Goal: Task Accomplishment & Management: Complete application form

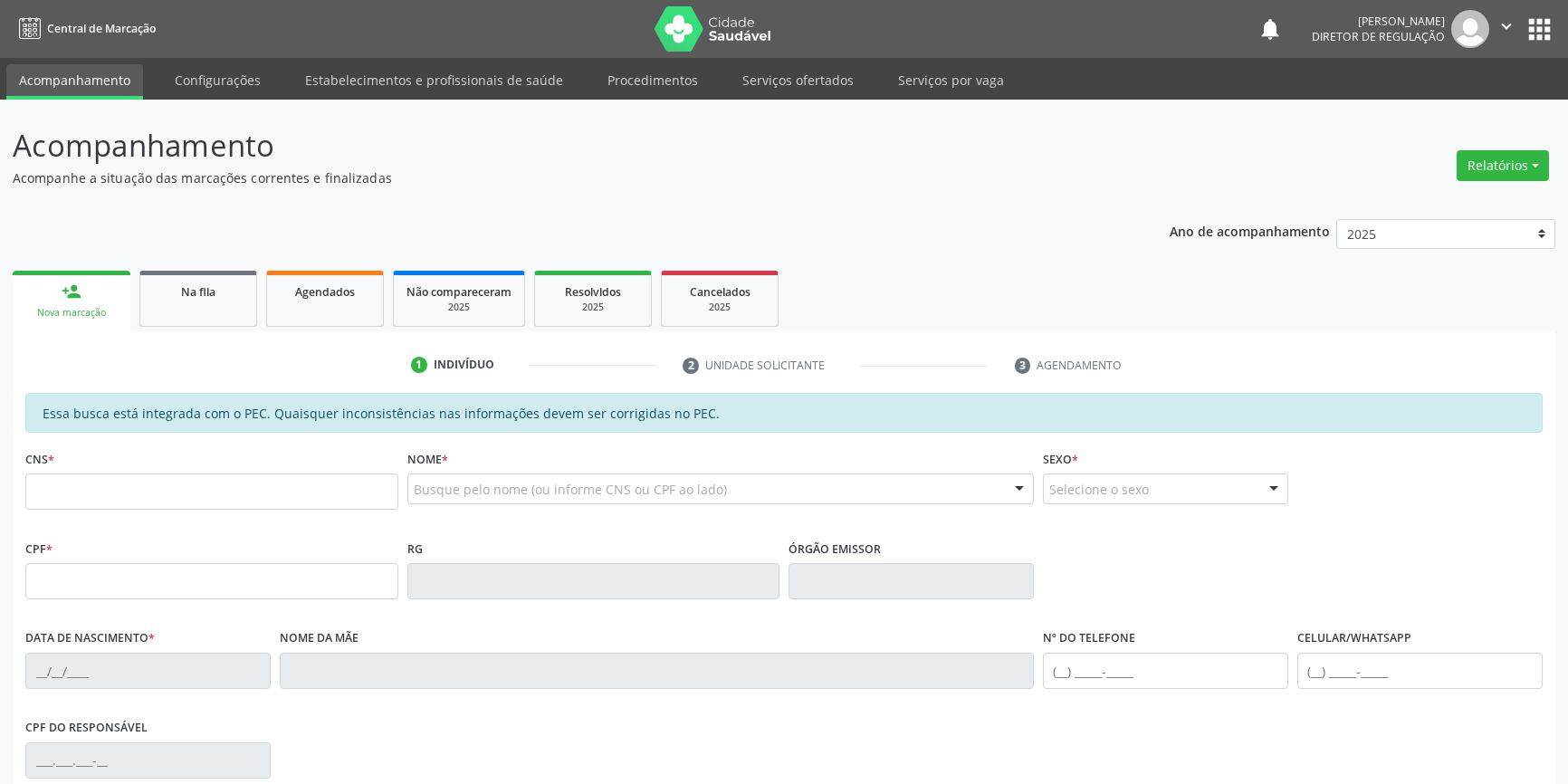
click at [804, 78] on link "Serviços ofertados" at bounding box center [798, 80] width 137 height 31
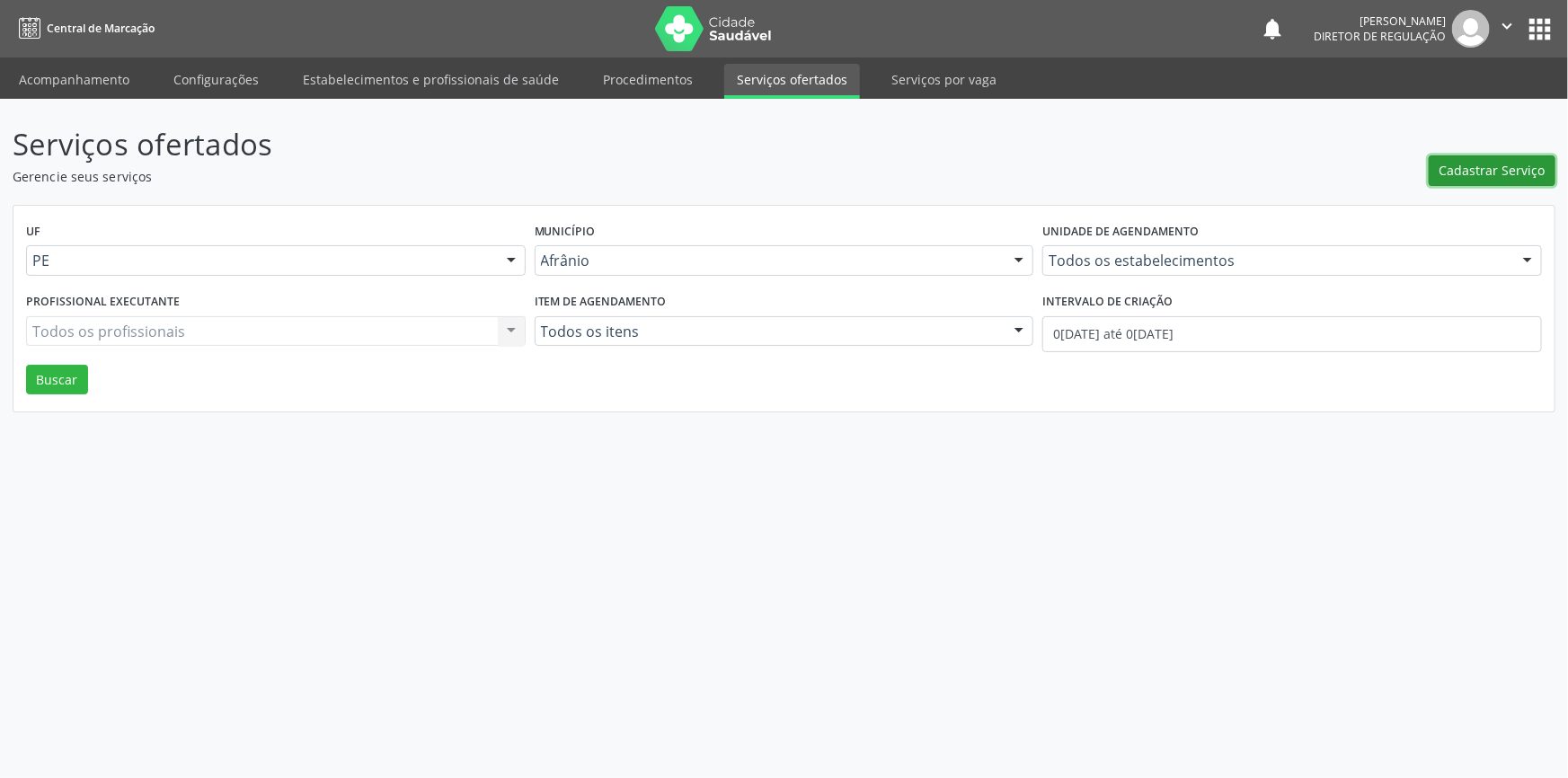
click at [1509, 171] on span "Cadastrar Serviço" at bounding box center [1493, 170] width 106 height 19
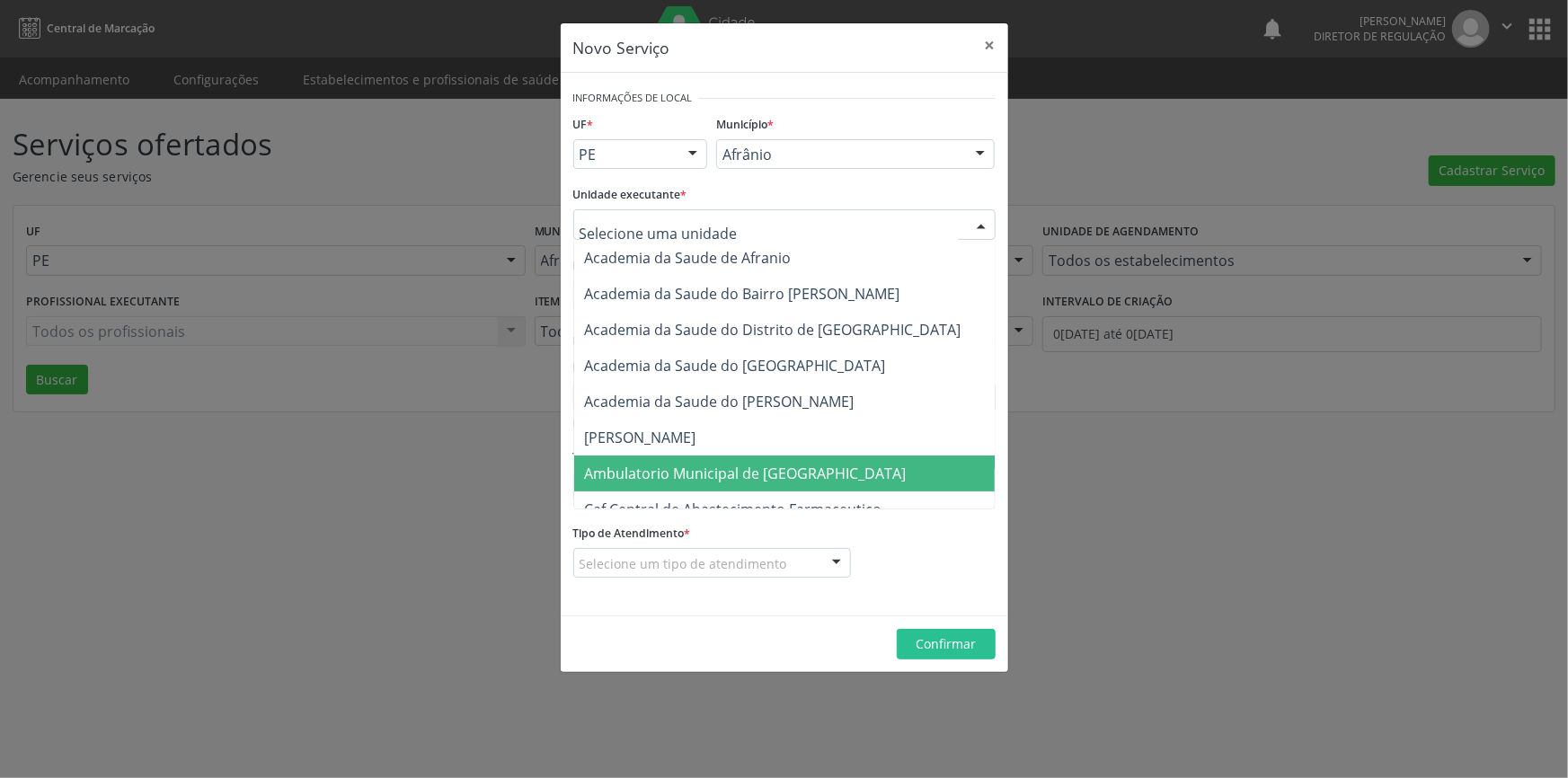
click at [655, 475] on span "Ambulatorio Municipal de [GEOGRAPHIC_DATA]" at bounding box center [746, 473] width 322 height 20
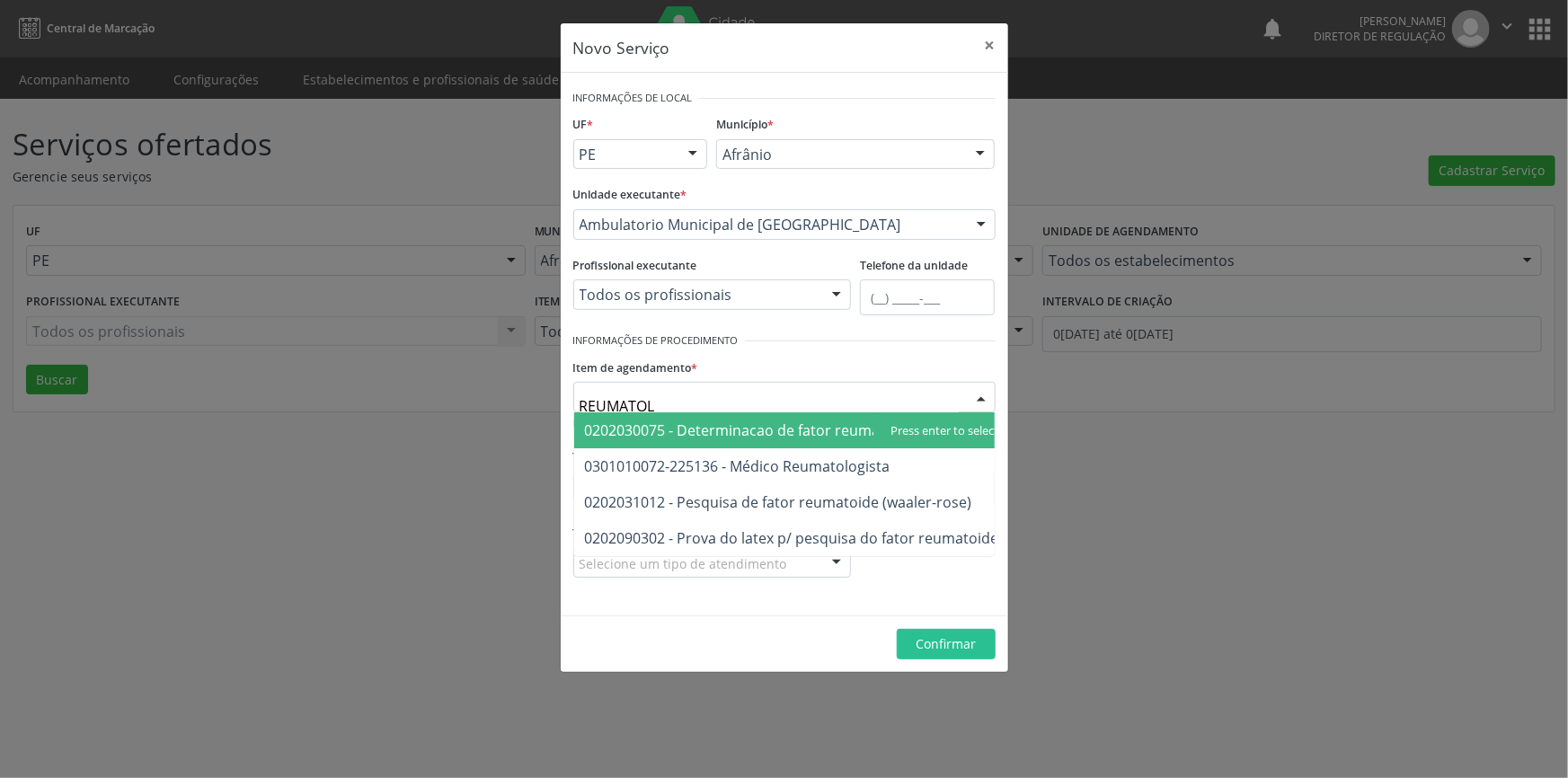
type input "REUMATOLO"
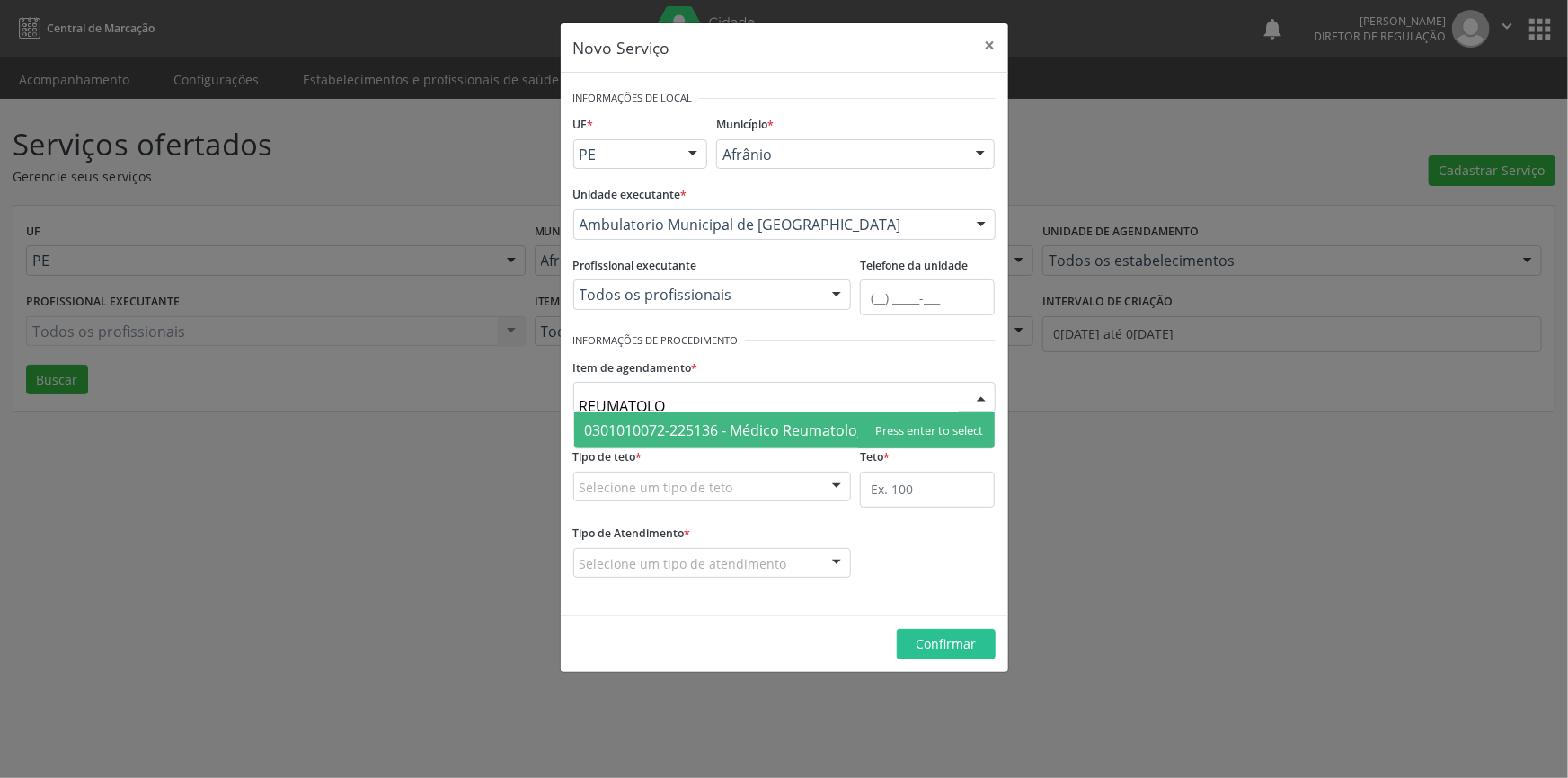
click at [873, 435] on span "0301010072-225136 - Médico Reumatologista" at bounding box center [784, 430] width 421 height 36
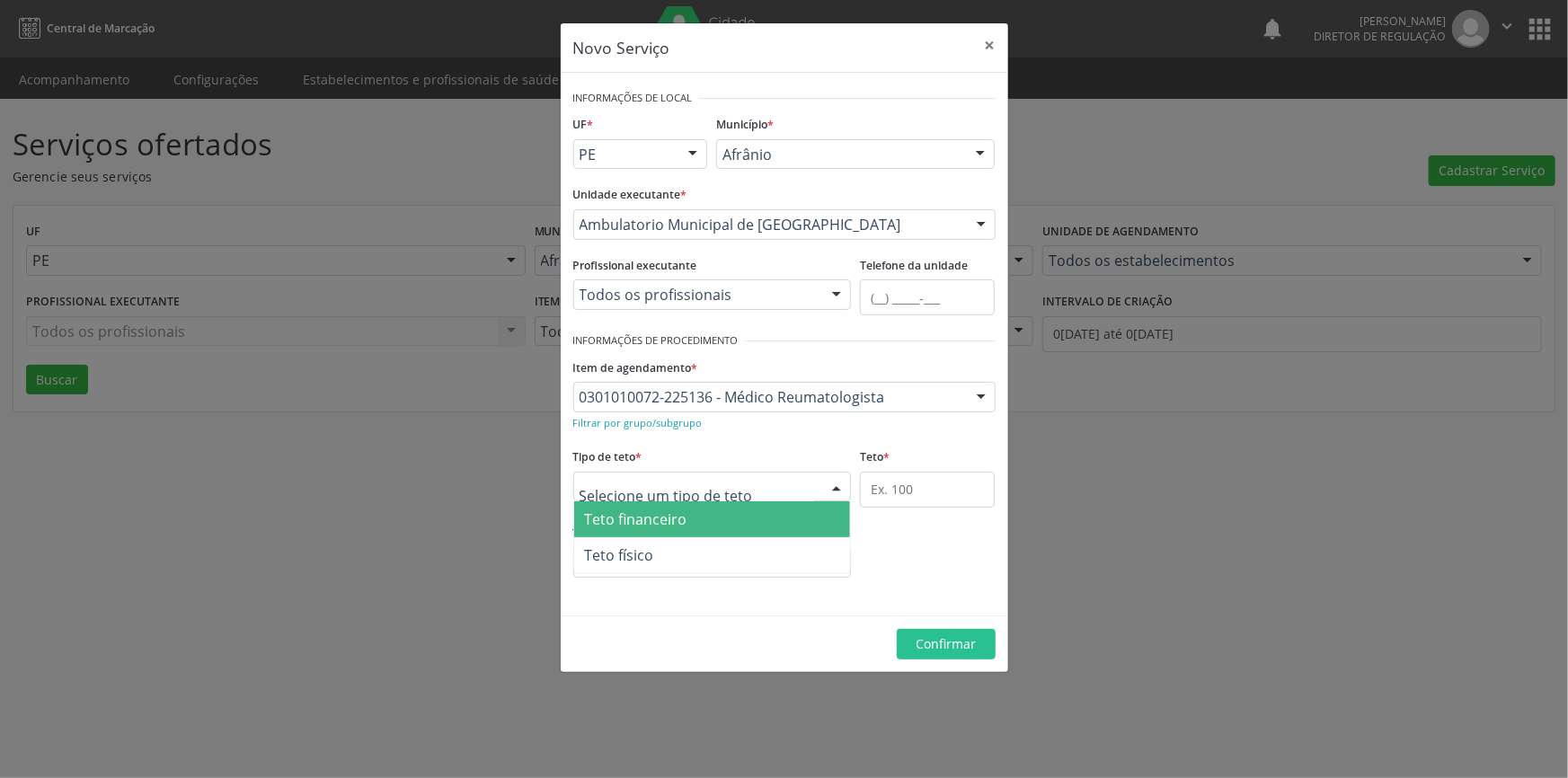
click at [748, 490] on div at bounding box center [712, 486] width 278 height 30
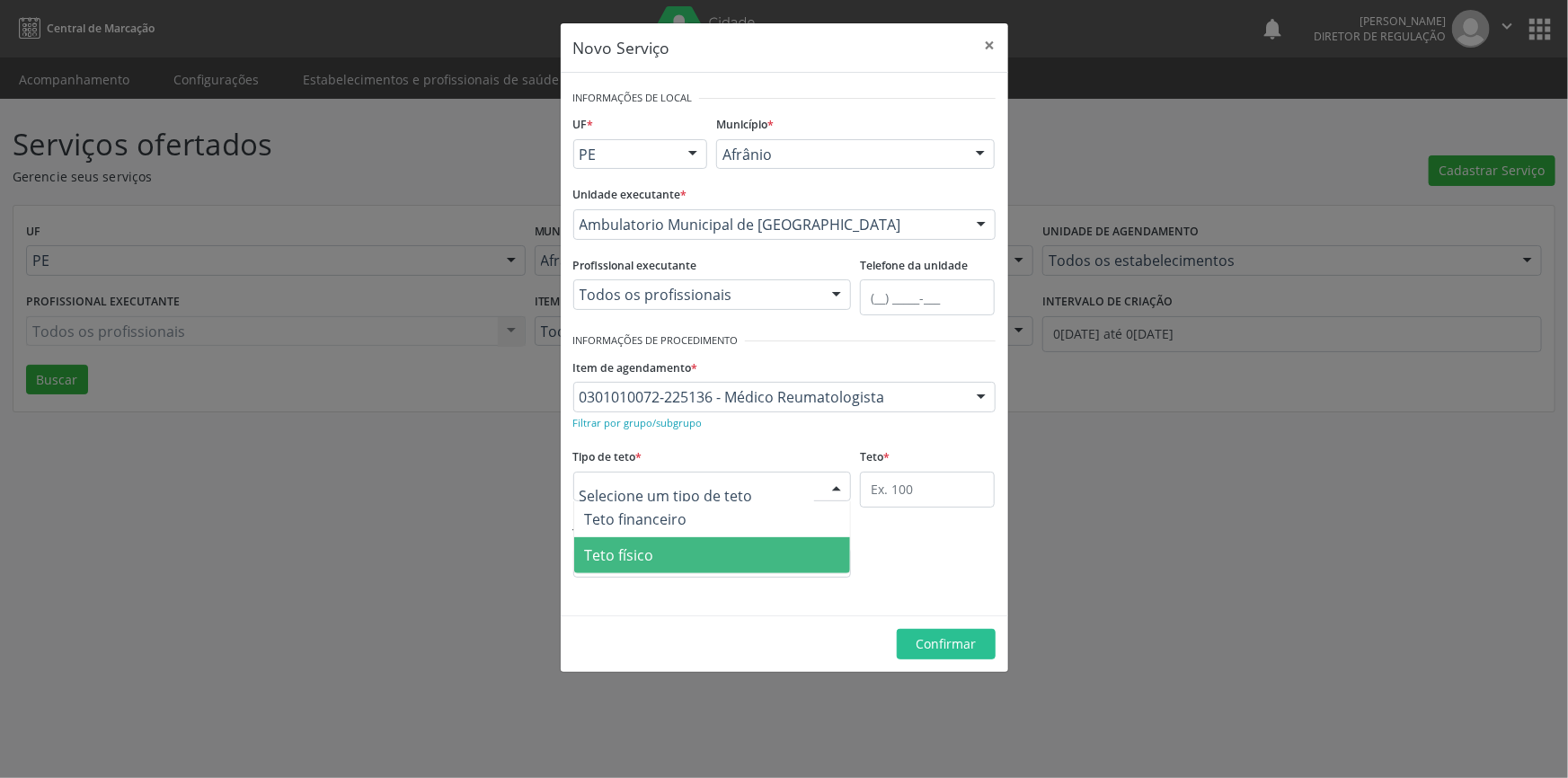
click at [661, 549] on span "Teto físico" at bounding box center [713, 554] width 277 height 36
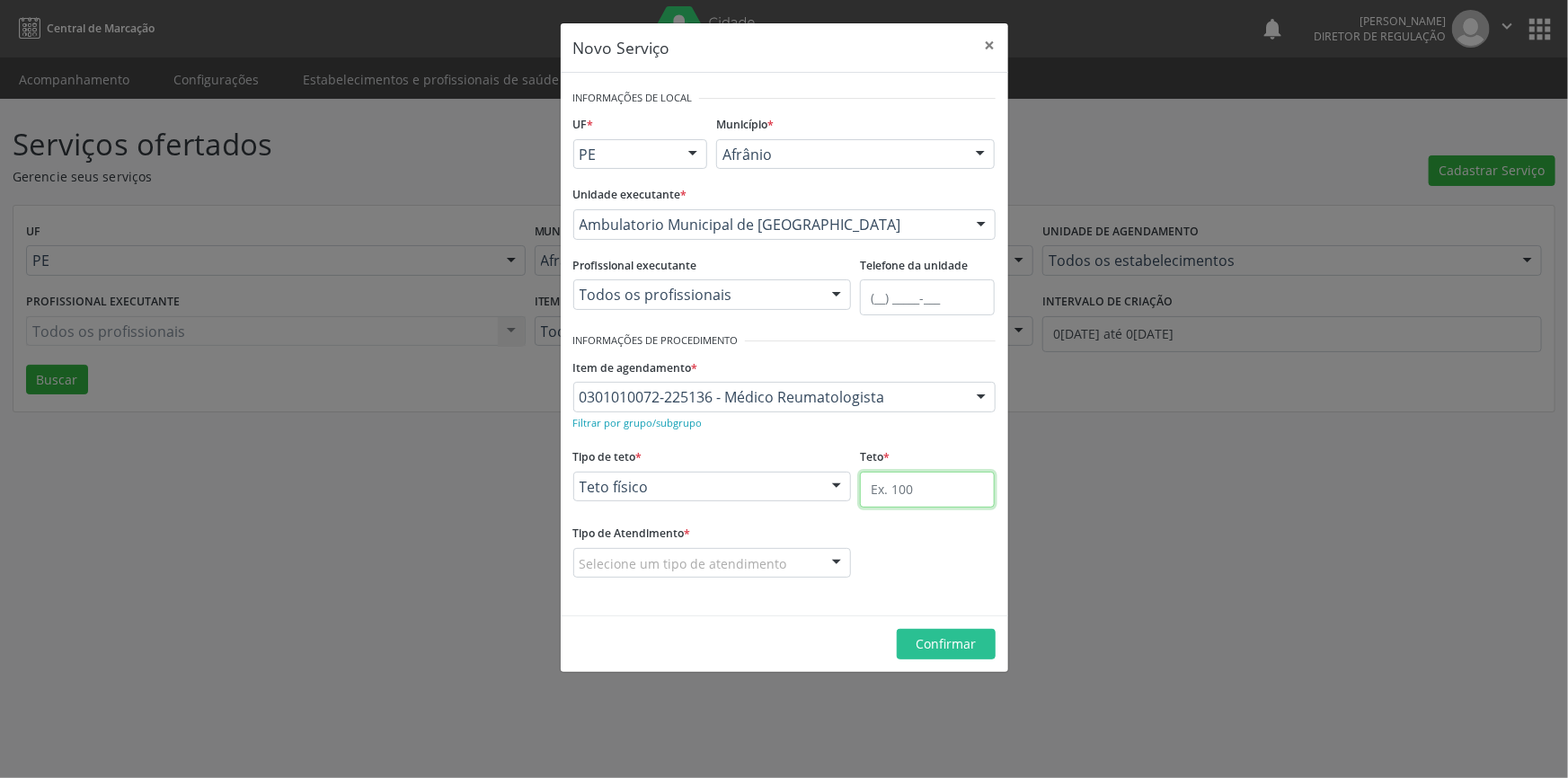
click at [877, 495] on input "text" at bounding box center [928, 489] width 135 height 36
type input "50"
drag, startPoint x: 749, startPoint y: 532, endPoint x: 743, endPoint y: 540, distance: 10.0
click at [747, 532] on div "Tipo de Atendimento * Selecione um tipo de atendimento Ordem de chegada Horário…" at bounding box center [712, 549] width 278 height 58
click at [735, 549] on div at bounding box center [712, 563] width 278 height 30
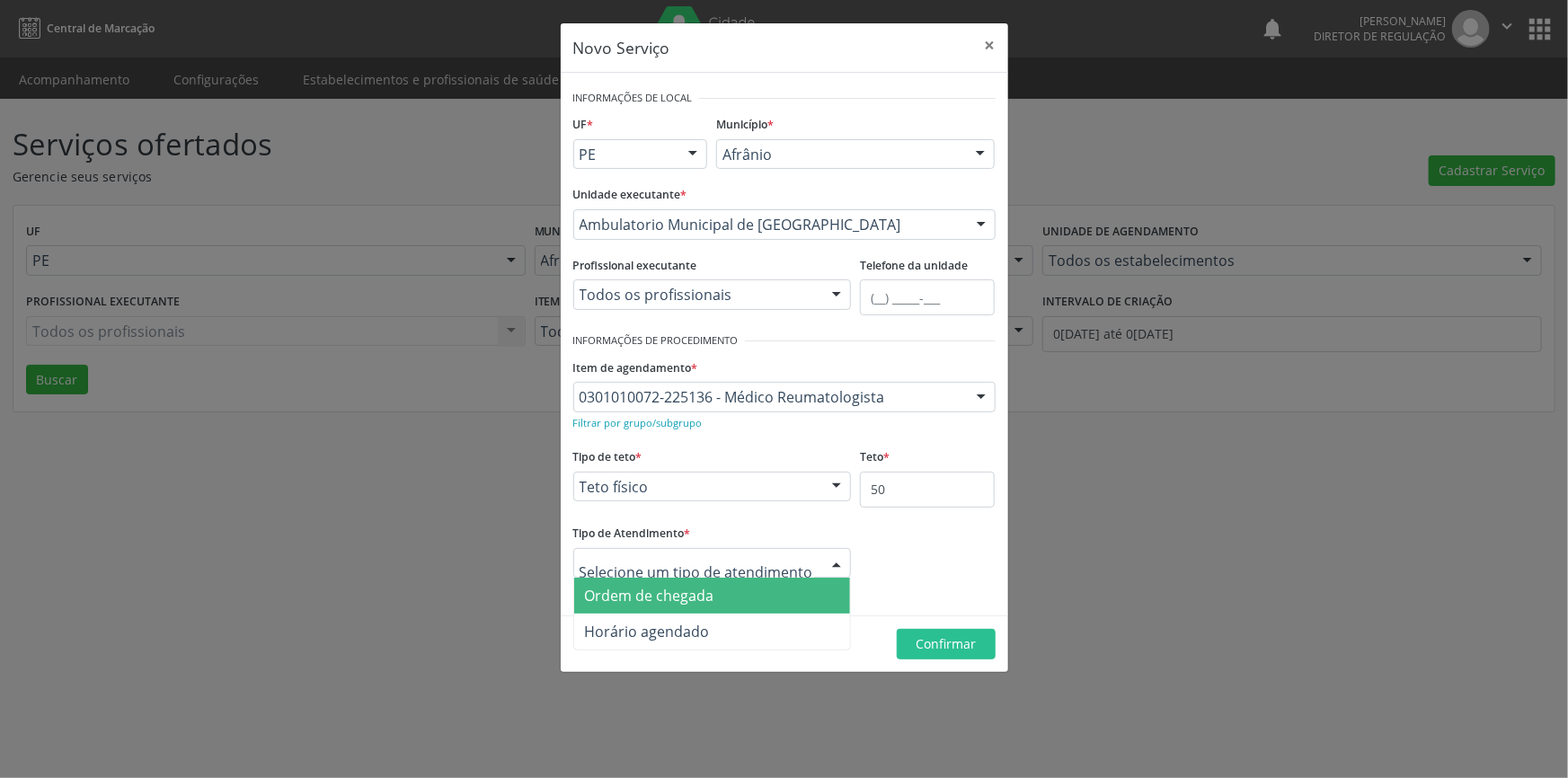
click at [695, 592] on span "Ordem de chegada" at bounding box center [649, 595] width 130 height 20
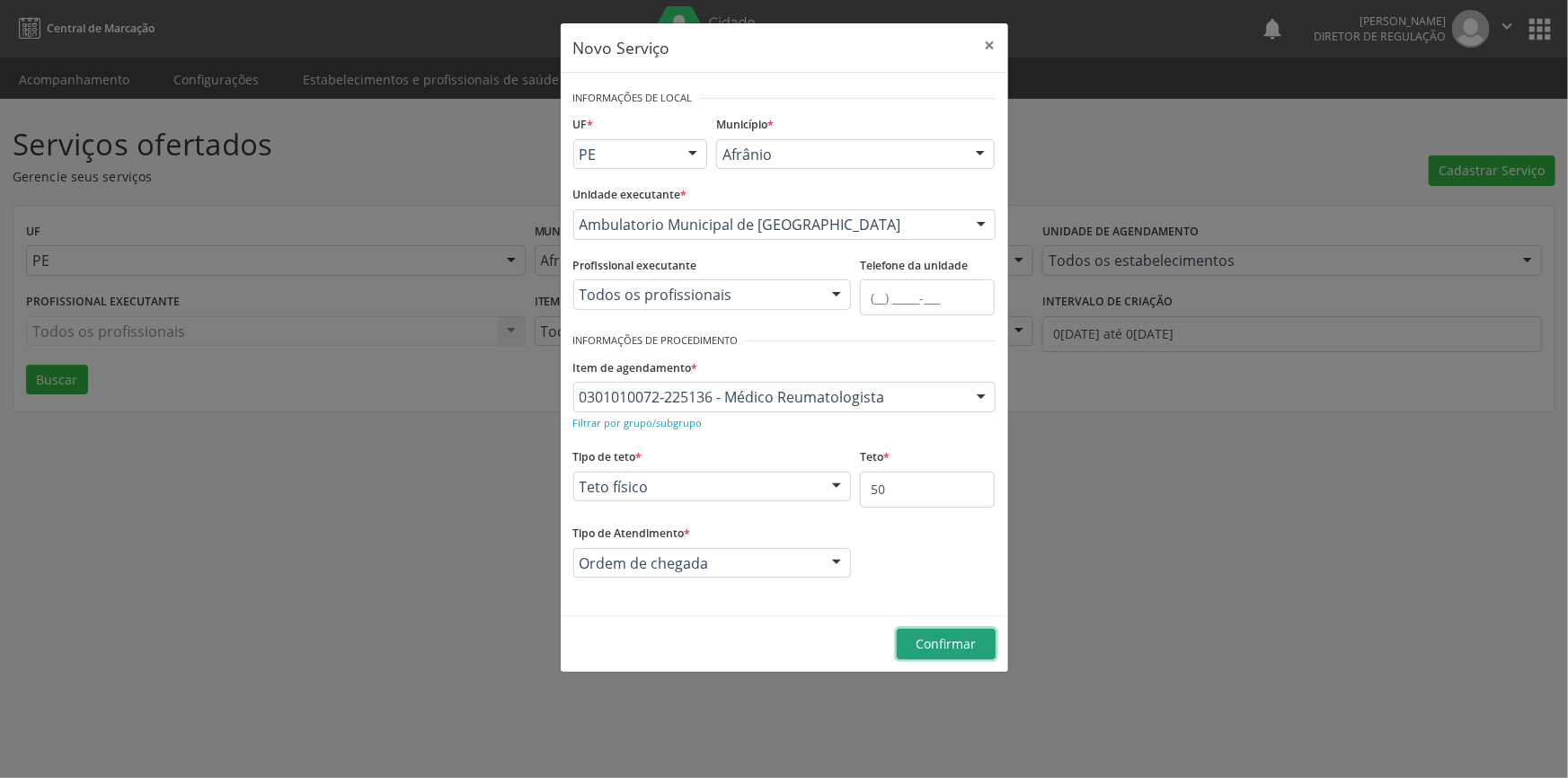
click at [927, 649] on span "Confirmar" at bounding box center [946, 643] width 61 height 17
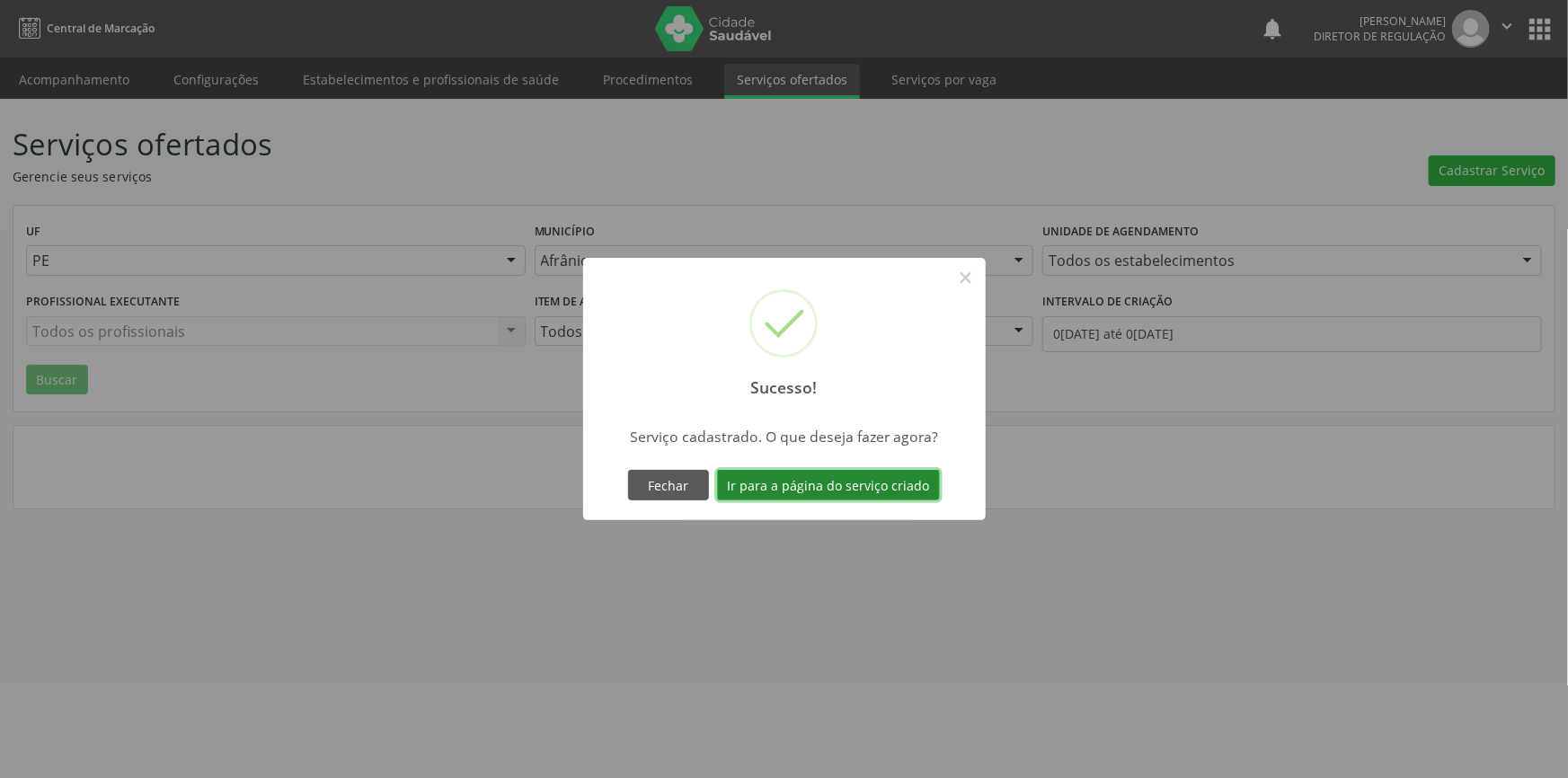
click at [846, 481] on button "Ir para a página do serviço criado" at bounding box center [829, 484] width 223 height 30
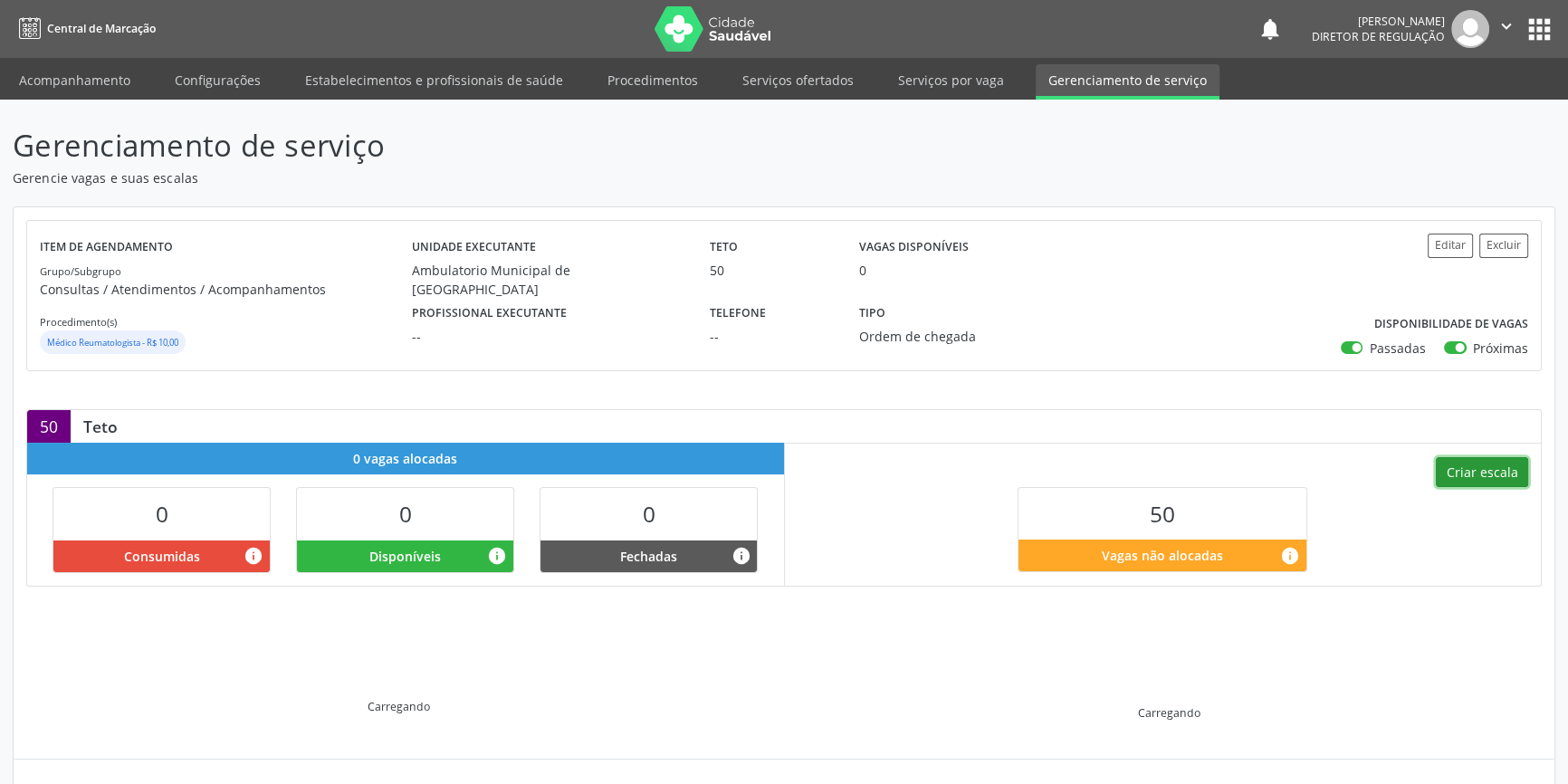
click at [1486, 464] on button "Criar escala" at bounding box center [1482, 472] width 92 height 30
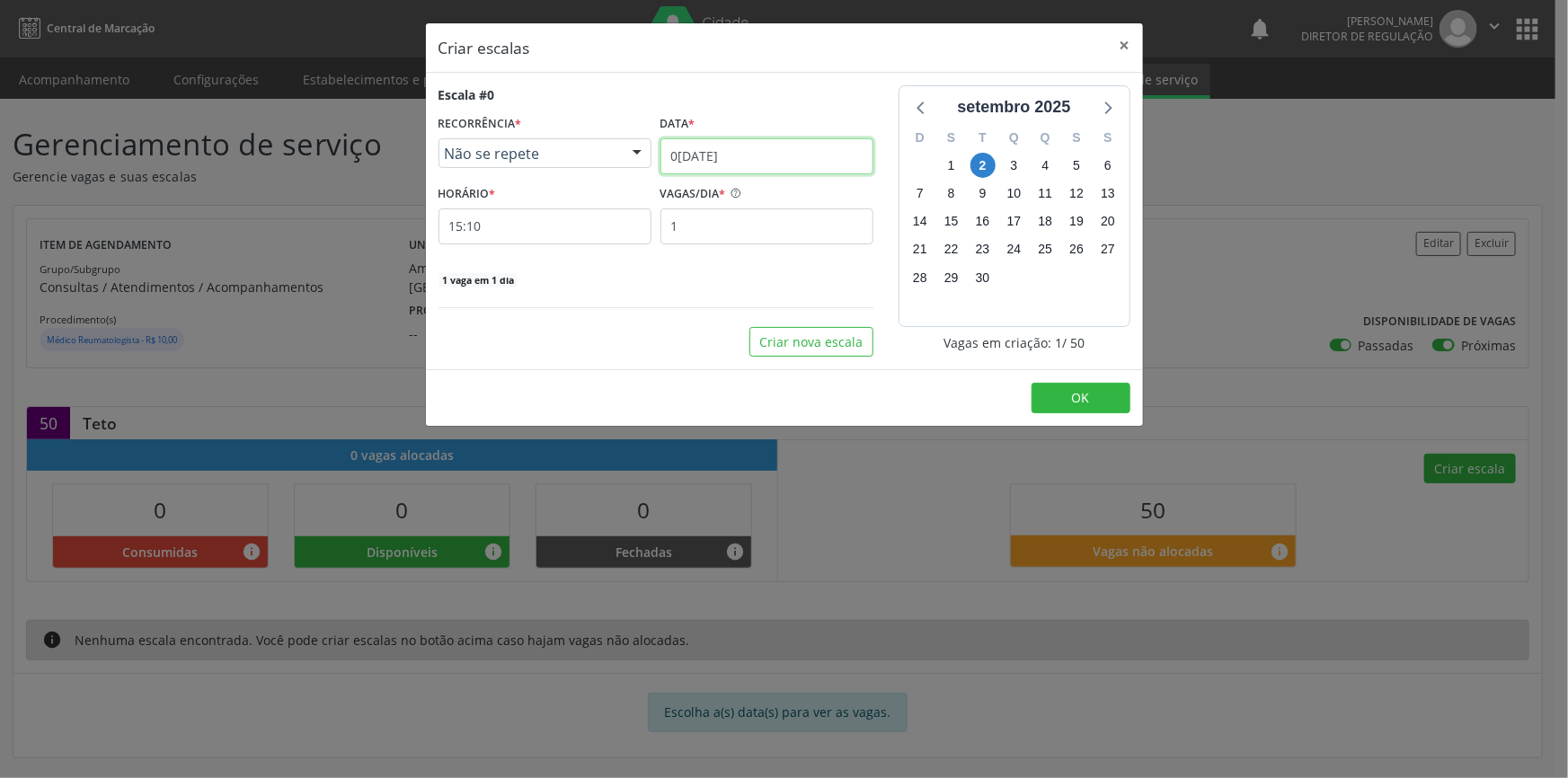
click at [796, 152] on input "02[DATE]" at bounding box center [767, 156] width 213 height 36
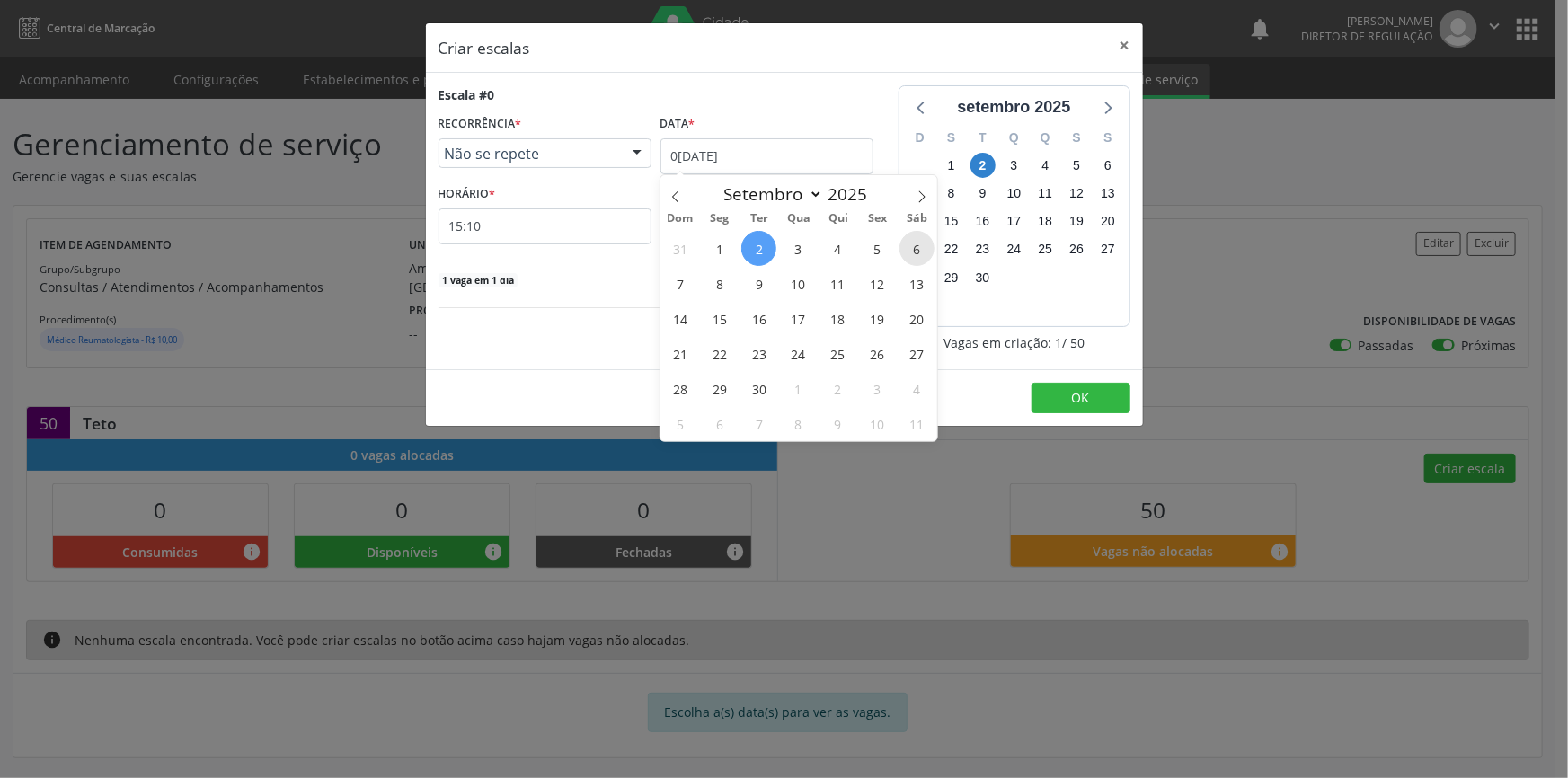
click at [908, 251] on span "6" at bounding box center [917, 249] width 35 height 35
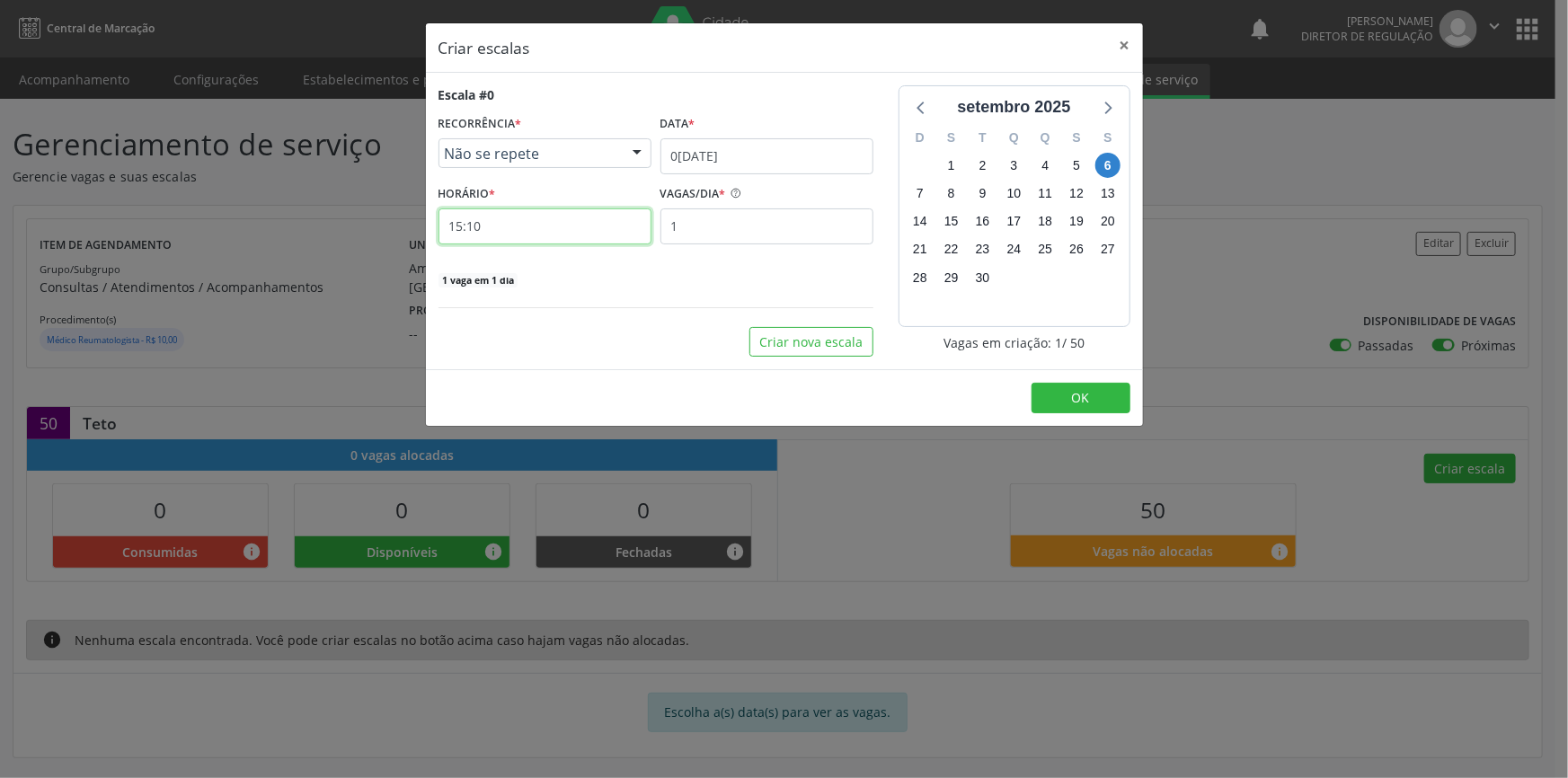
click at [564, 233] on input "15:10" at bounding box center [545, 226] width 213 height 36
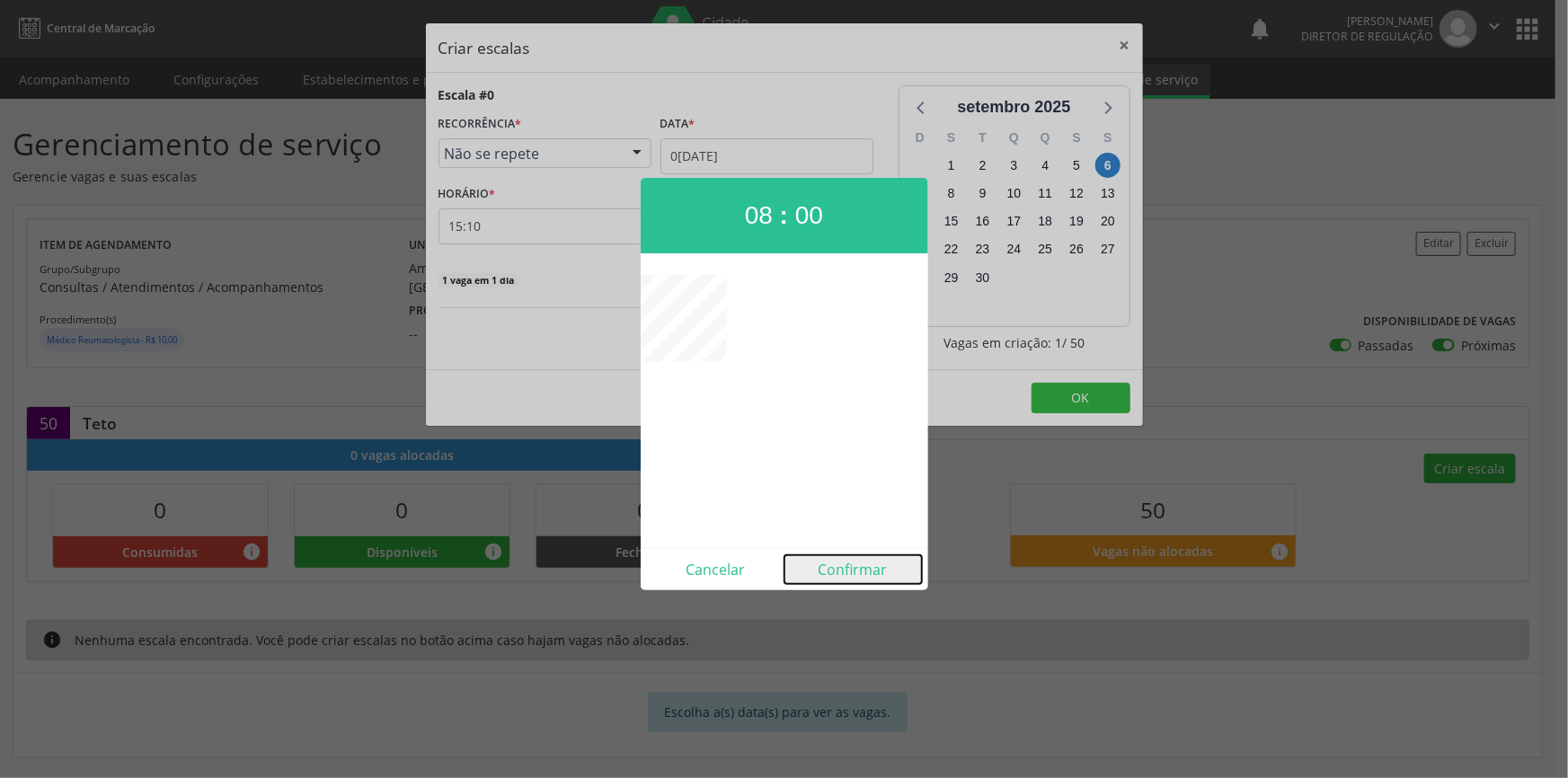
click at [850, 577] on button "Confirmar" at bounding box center [853, 569] width 138 height 28
type input "08:00"
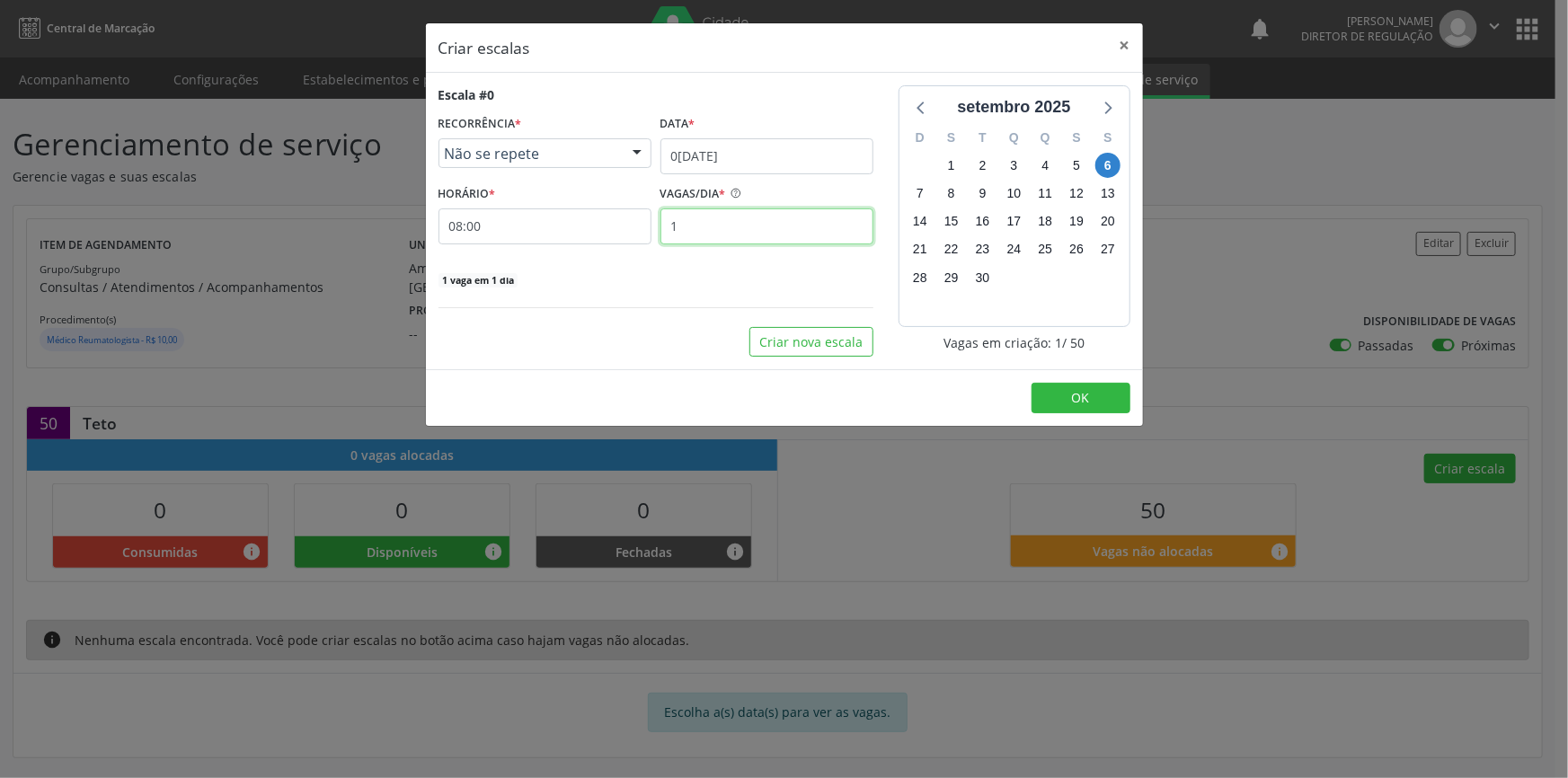
drag, startPoint x: 692, startPoint y: 236, endPoint x: 601, endPoint y: 221, distance: 92.2
click at [601, 221] on div "HORÁRIO * 08:00 VAGAS/DIA * 1" at bounding box center [656, 212] width 444 height 63
type input "25"
click at [813, 340] on button "Criar nova escala" at bounding box center [811, 342] width 124 height 30
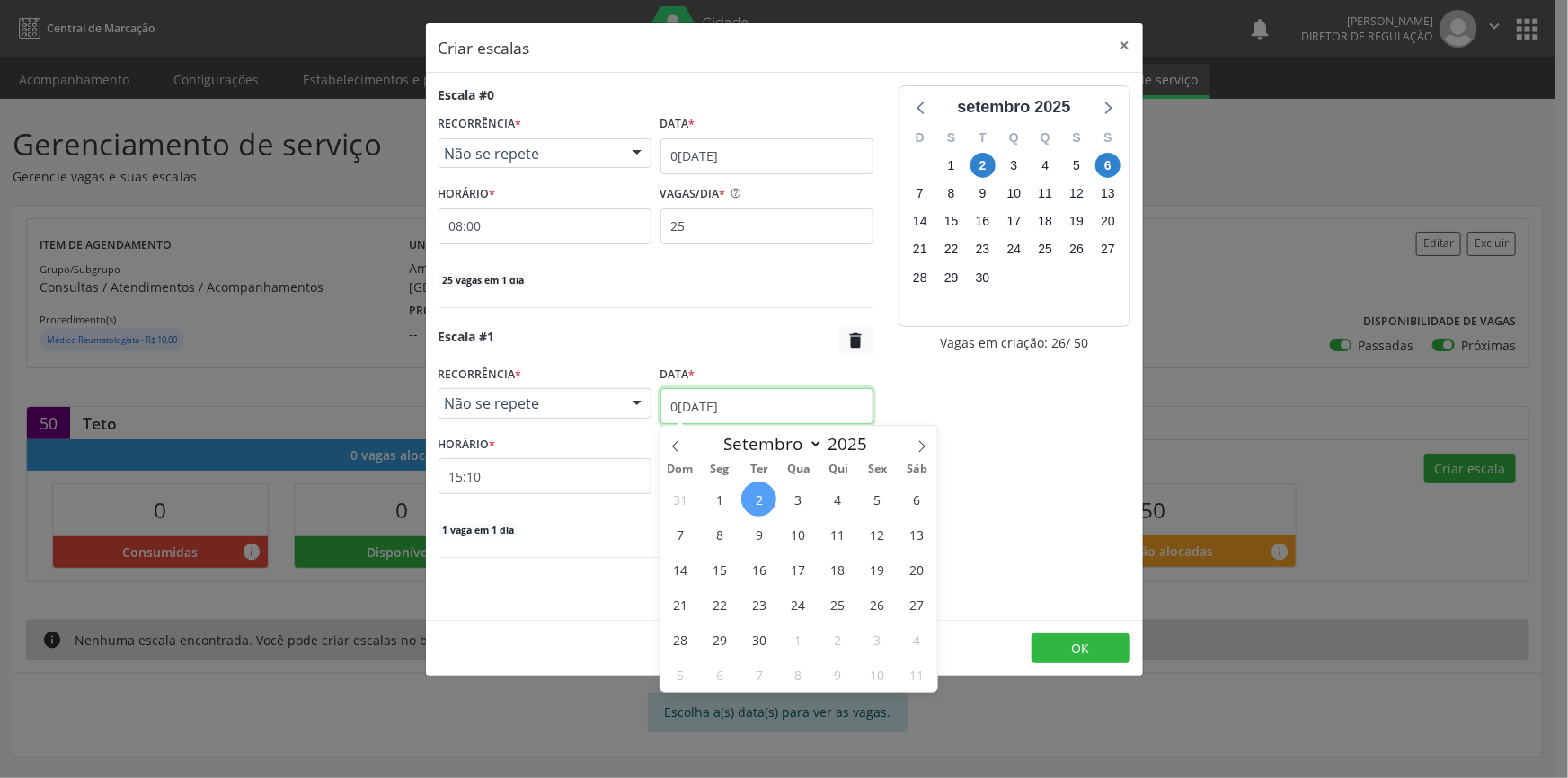
click at [731, 410] on input "02[DATE]" at bounding box center [767, 406] width 213 height 36
click at [919, 505] on span "6" at bounding box center [917, 499] width 35 height 35
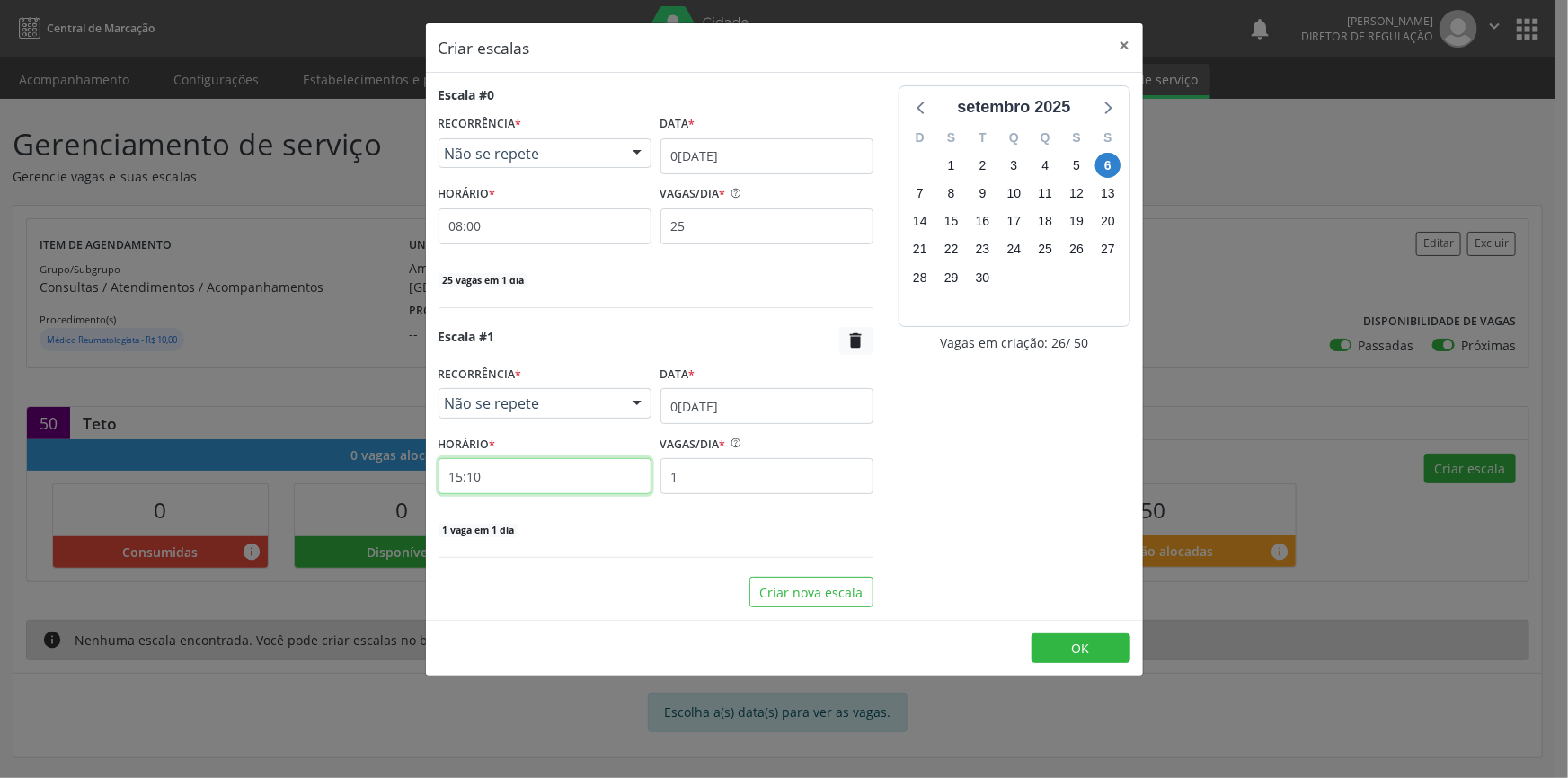
click at [576, 483] on input "15:10" at bounding box center [545, 475] width 213 height 36
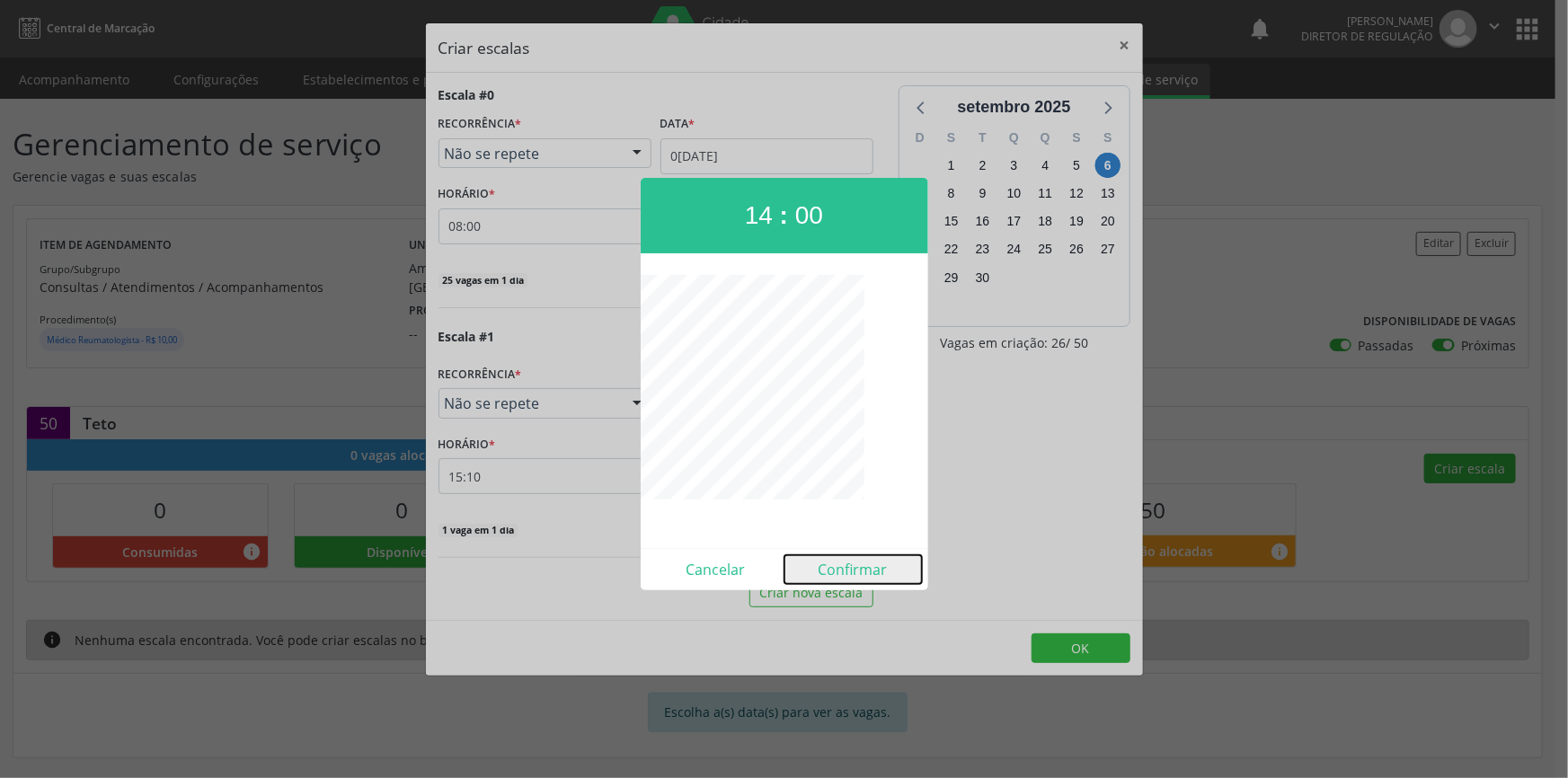
click at [874, 572] on button "Confirmar" at bounding box center [853, 569] width 138 height 28
type input "14:00"
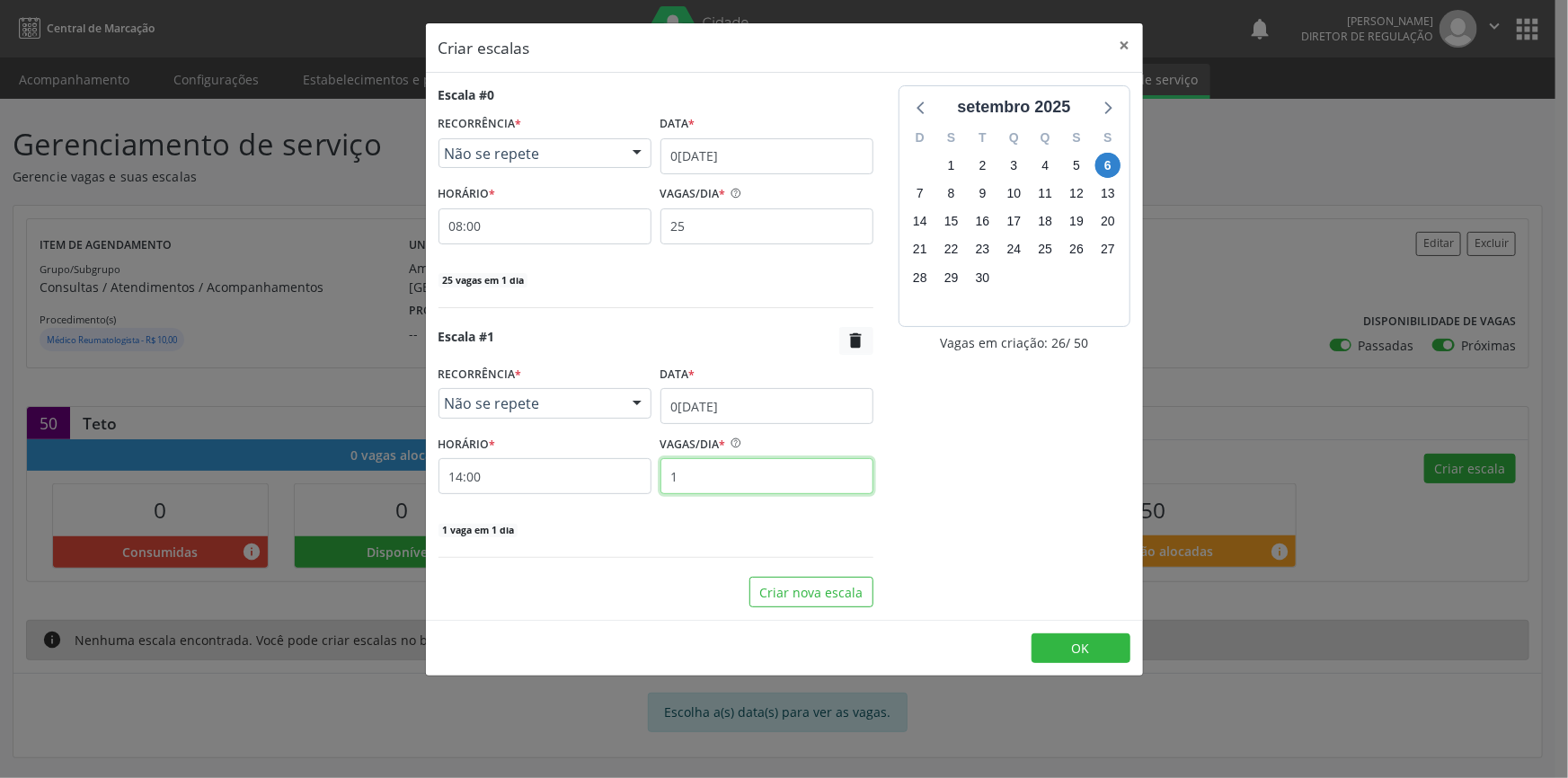
drag, startPoint x: 729, startPoint y: 465, endPoint x: 613, endPoint y: 462, distance: 116.0
click at [634, 474] on div "HORÁRIO * 14:00 VAGAS/DIA * 1" at bounding box center [656, 462] width 444 height 63
type input "25"
click at [1060, 647] on button "OK" at bounding box center [1081, 648] width 99 height 30
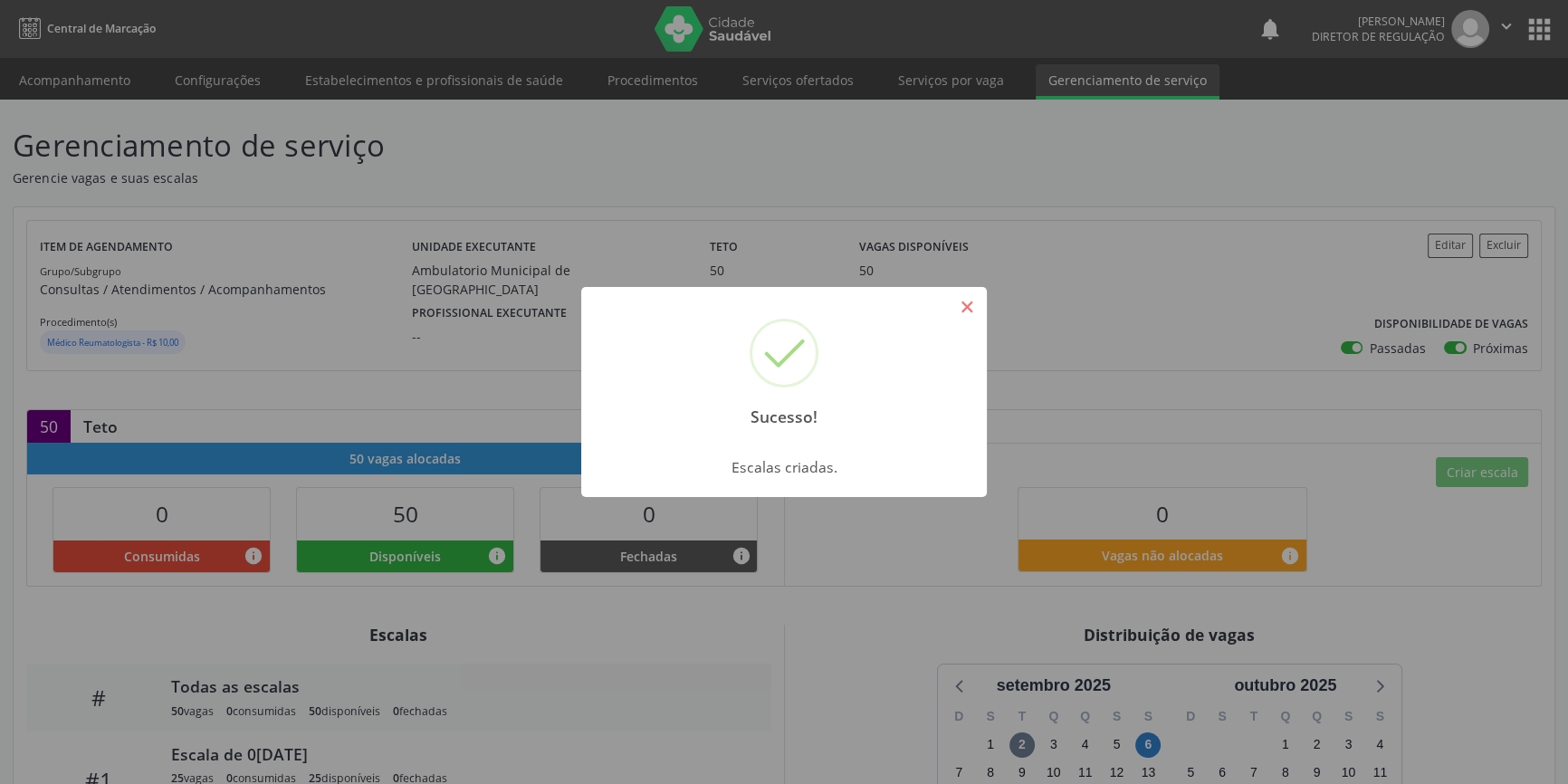
click at [963, 314] on button "×" at bounding box center [966, 306] width 30 height 30
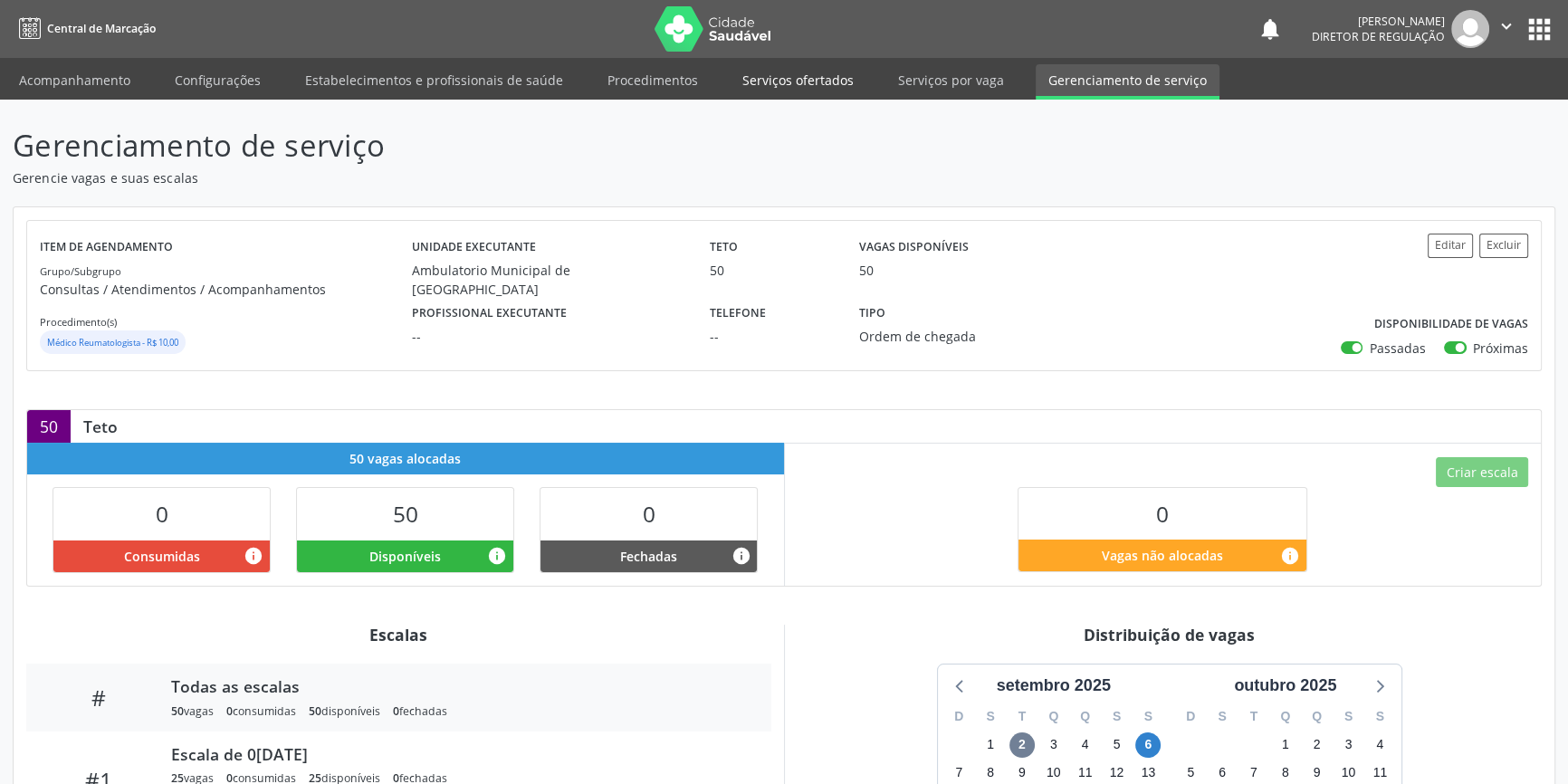
click at [792, 87] on link "Serviços ofertados" at bounding box center [798, 80] width 137 height 31
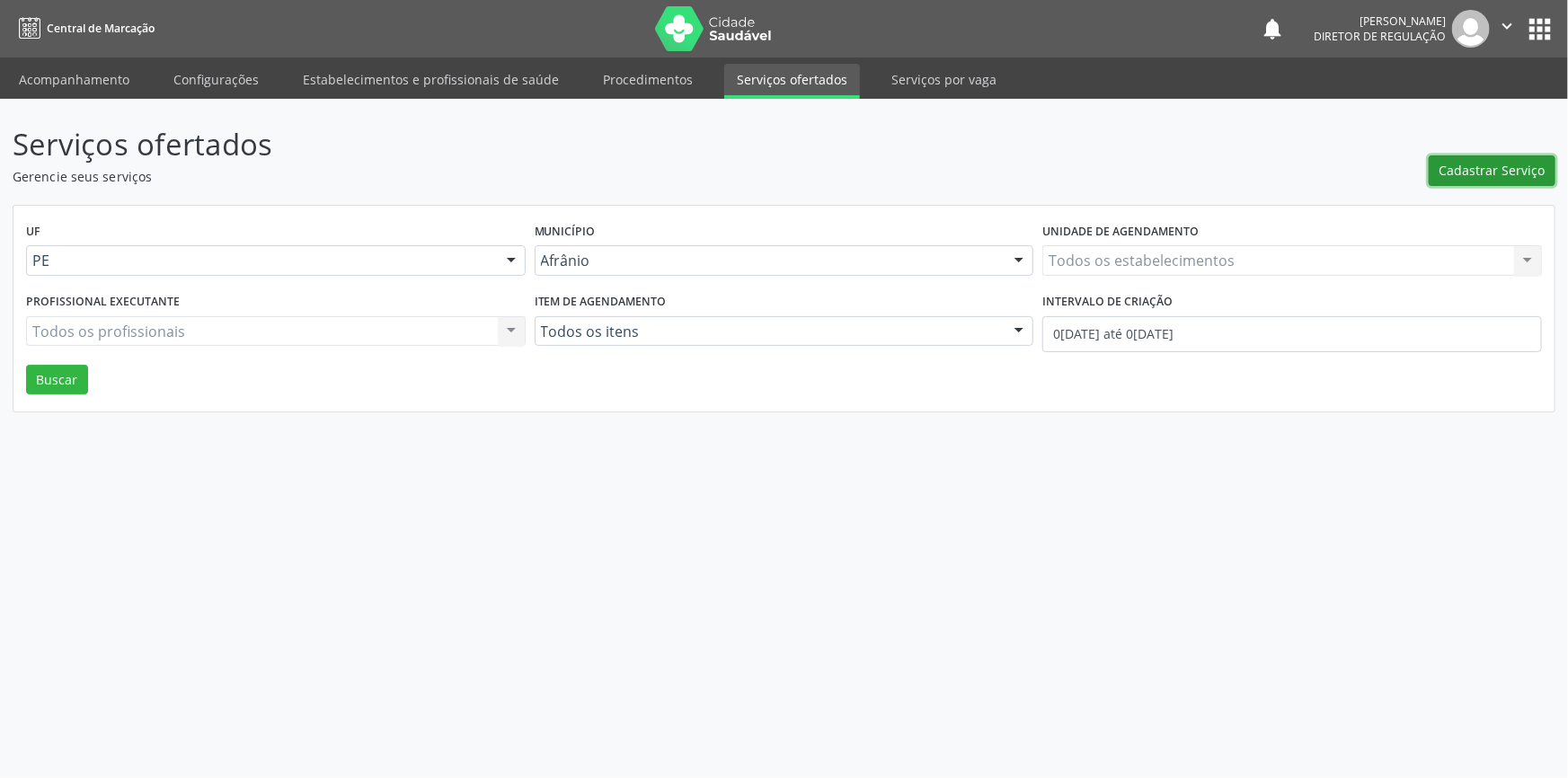
click at [1527, 171] on span "Cadastrar Serviço" at bounding box center [1493, 170] width 106 height 19
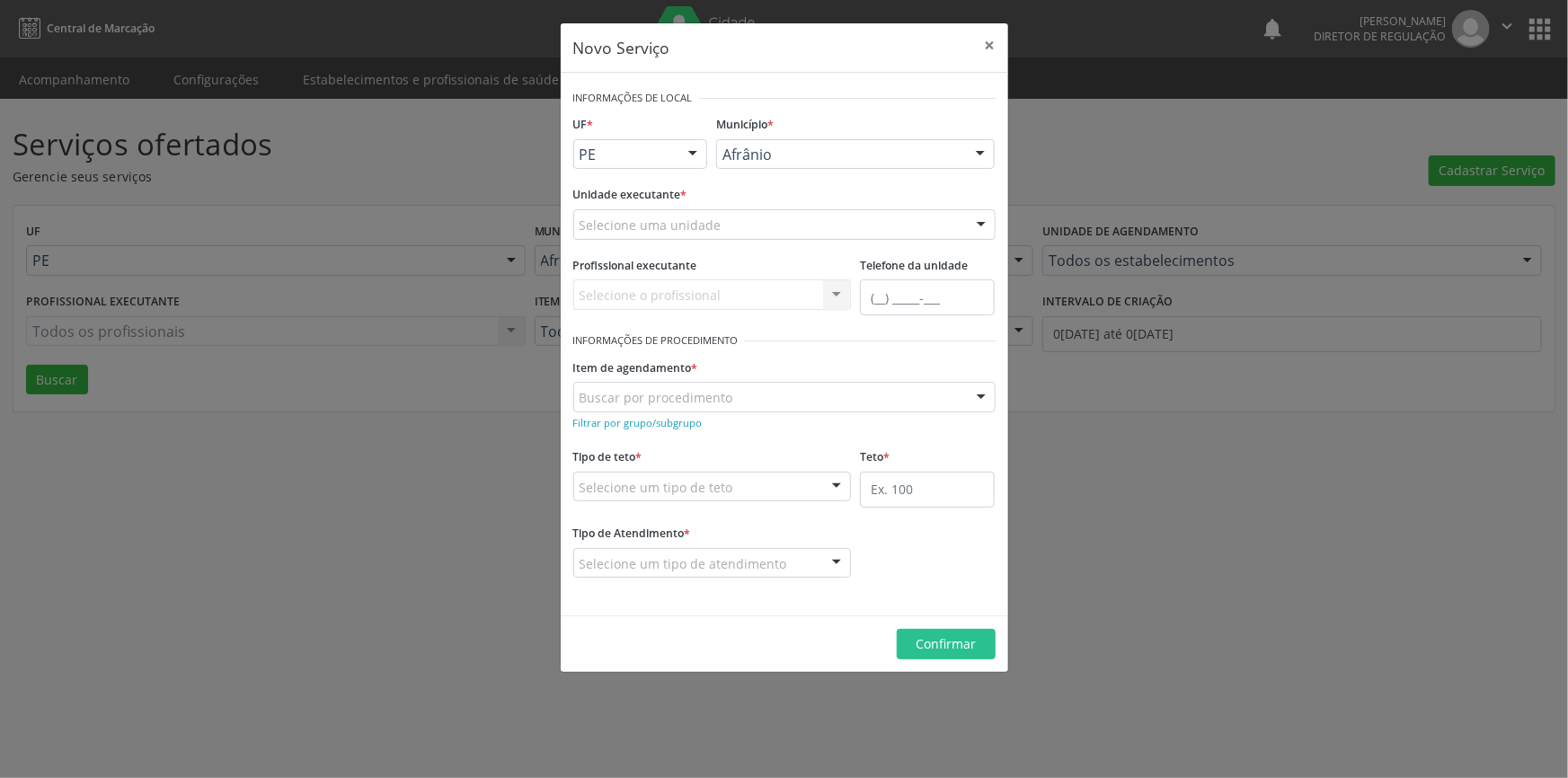
click at [832, 224] on div "Selecione uma unidade" at bounding box center [784, 224] width 423 height 30
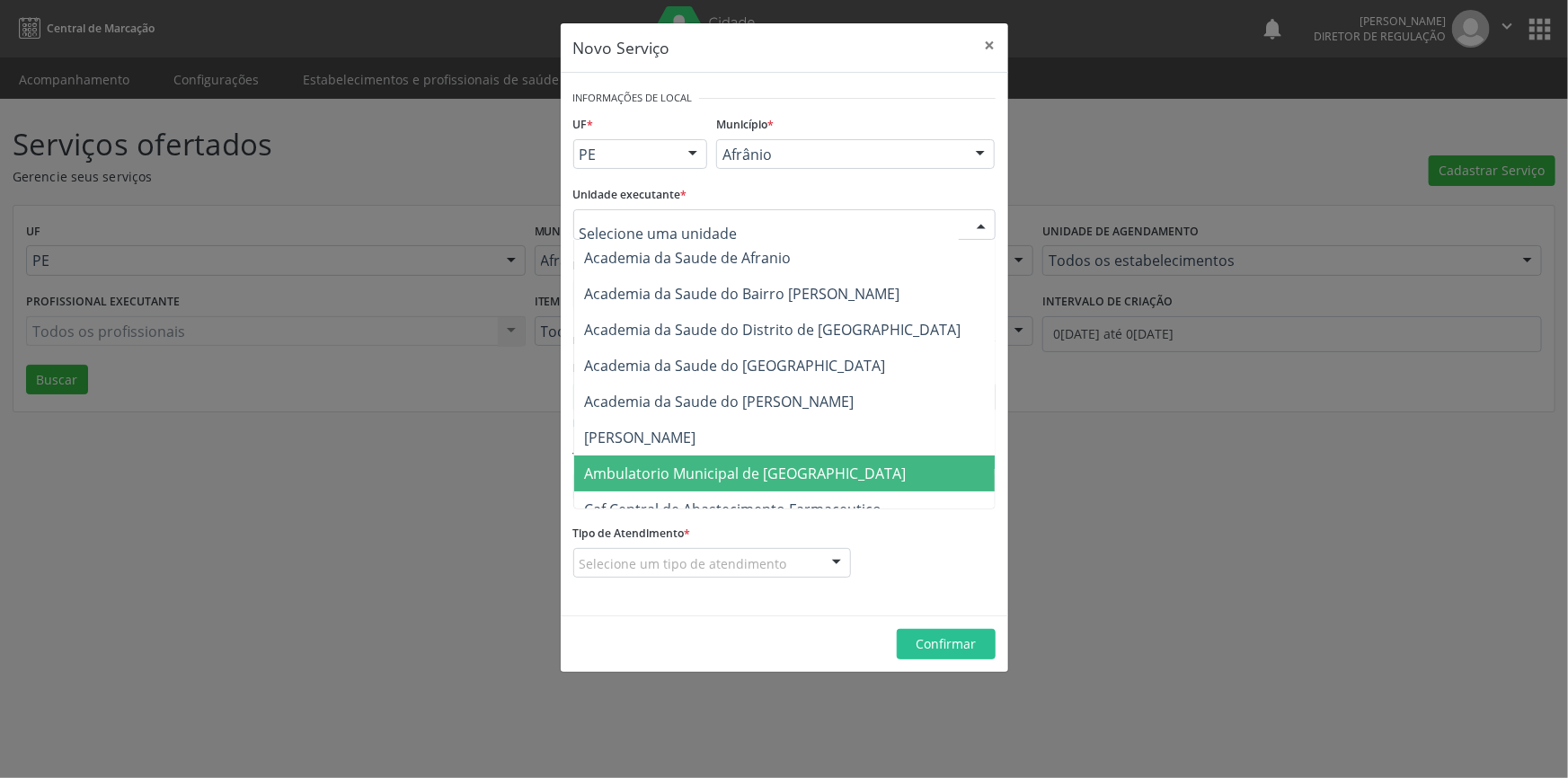
click at [750, 459] on span "Ambulatorio Municipal de [GEOGRAPHIC_DATA]" at bounding box center [793, 473] width 438 height 36
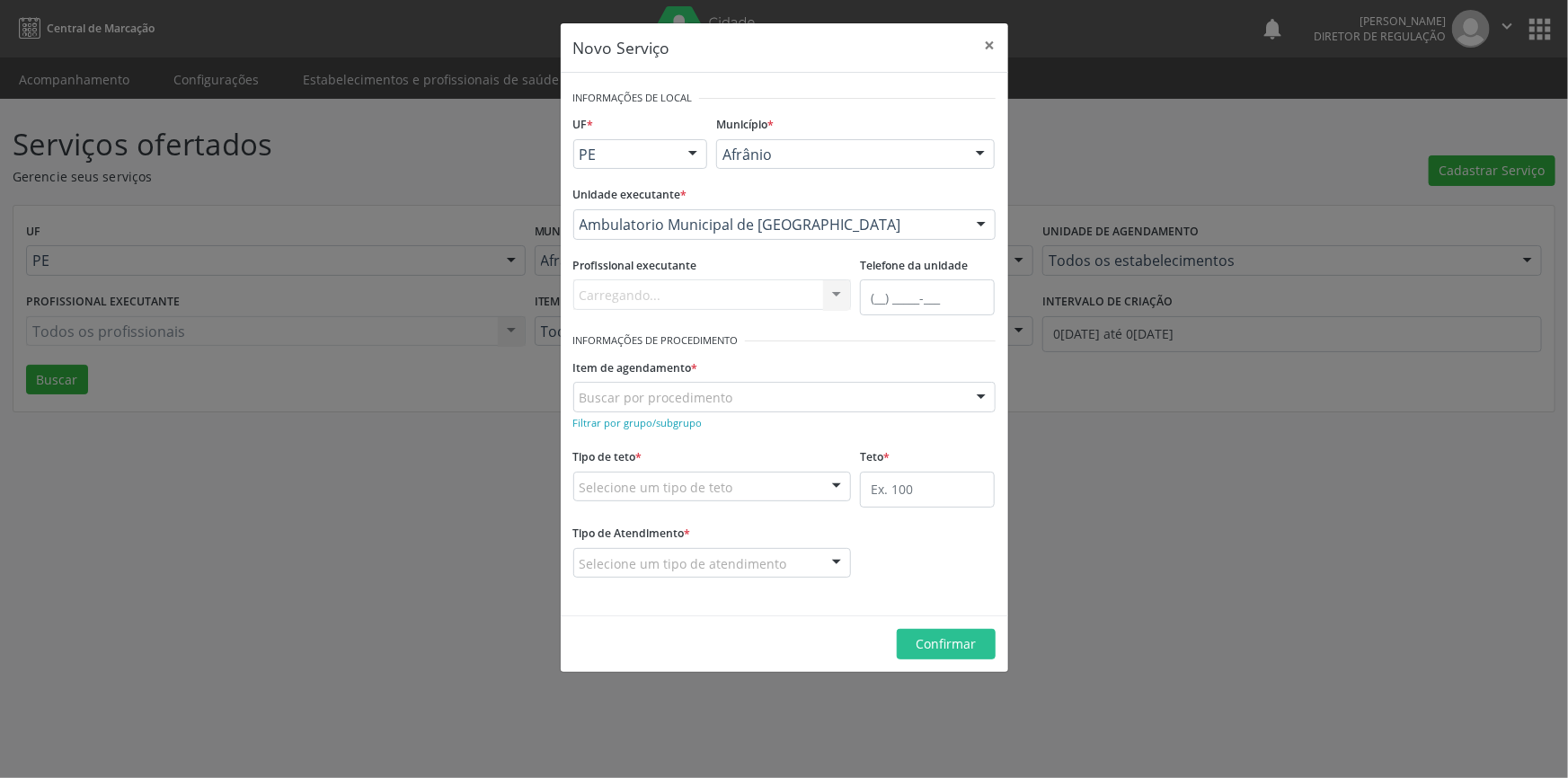
click at [724, 409] on div "Buscar por procedimento" at bounding box center [784, 396] width 423 height 30
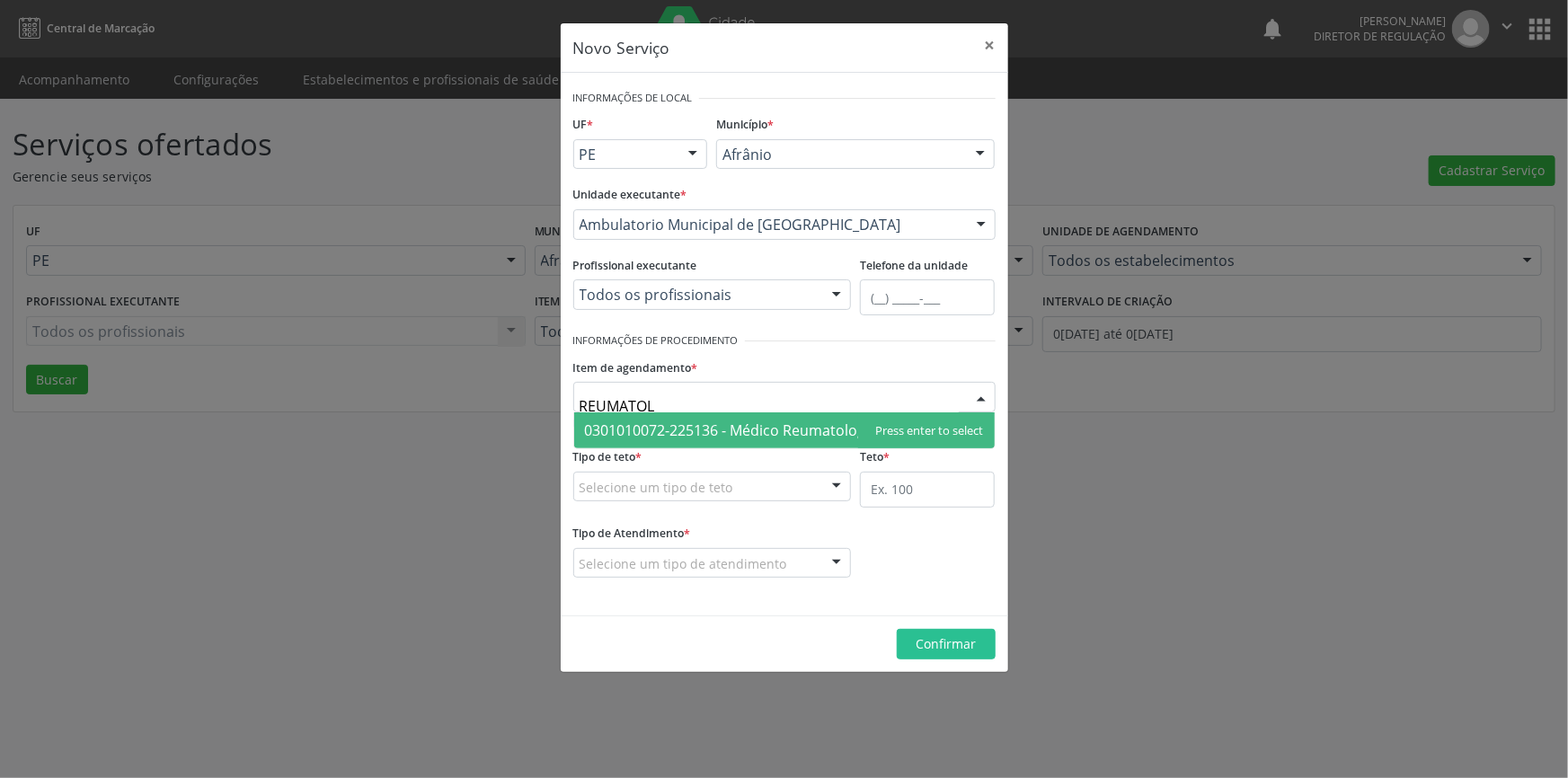
type input "REUMATOLO"
click at [723, 429] on span "0301010072-225136 - Médico Reumatologista" at bounding box center [737, 430] width 306 height 20
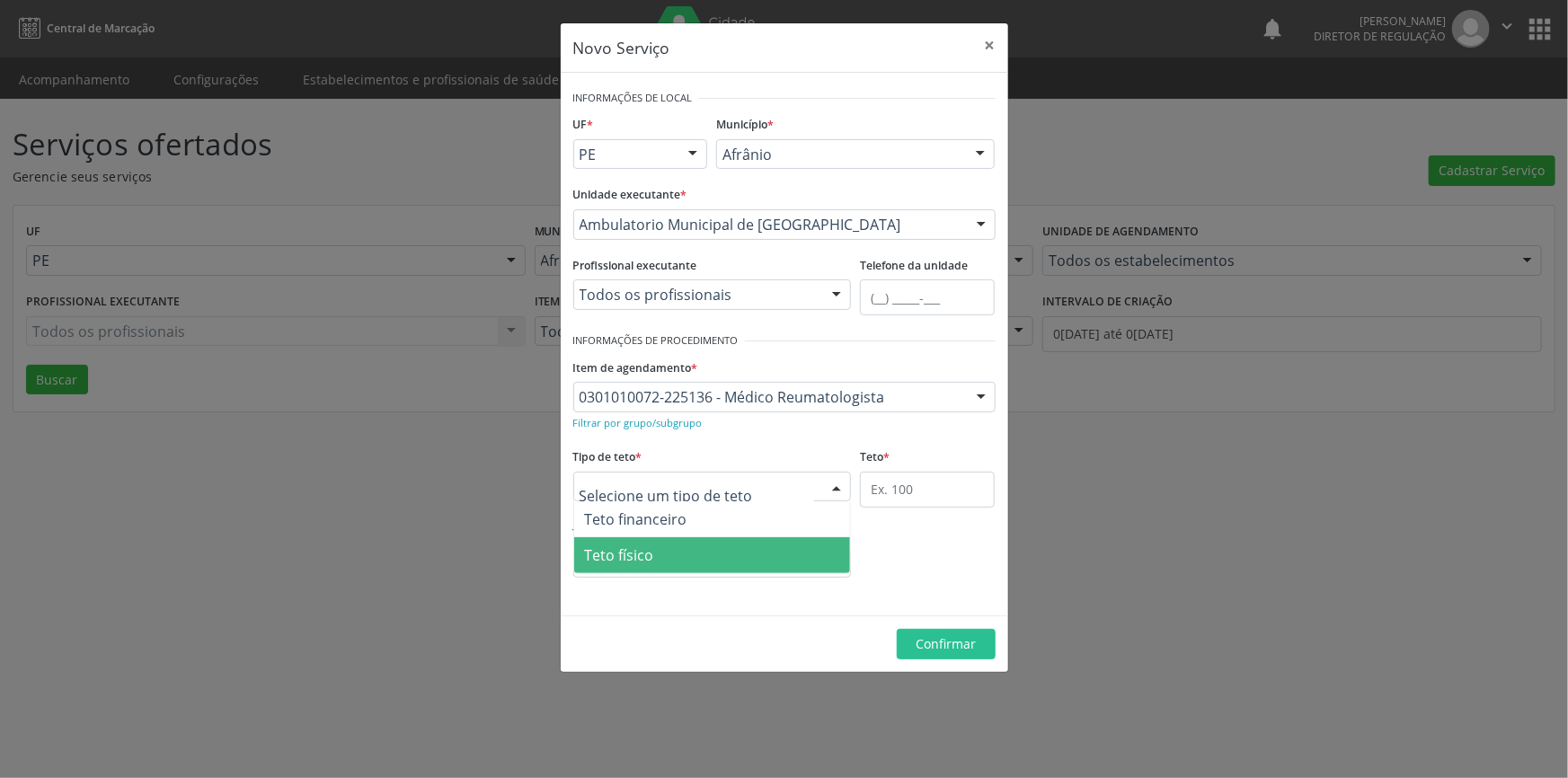
click at [674, 550] on span "Teto físico" at bounding box center [713, 554] width 277 height 36
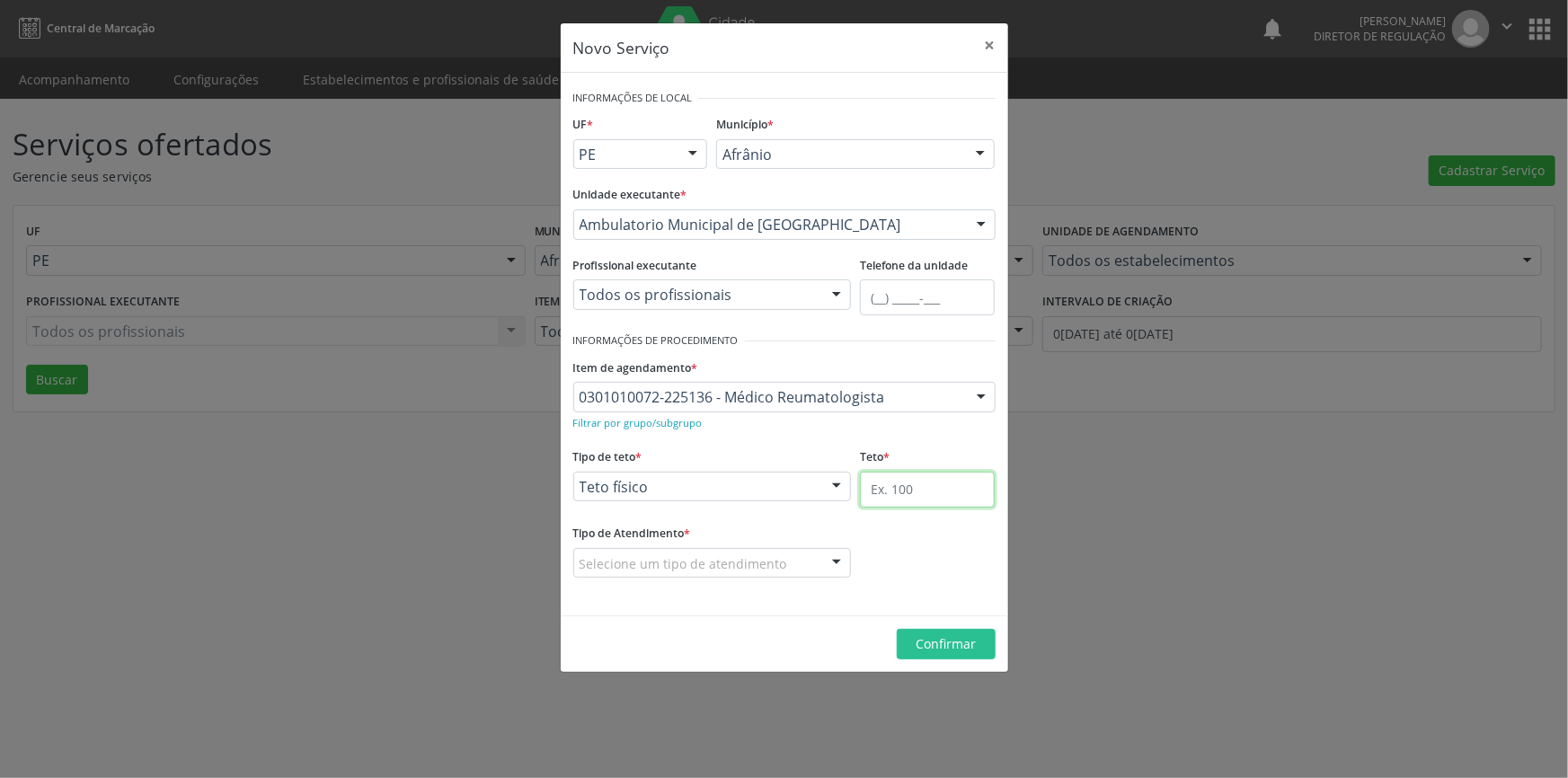
click at [925, 495] on input "text" at bounding box center [928, 489] width 135 height 36
type input "45"
click at [809, 556] on div "Selecione um tipo de atendimento" at bounding box center [712, 563] width 278 height 30
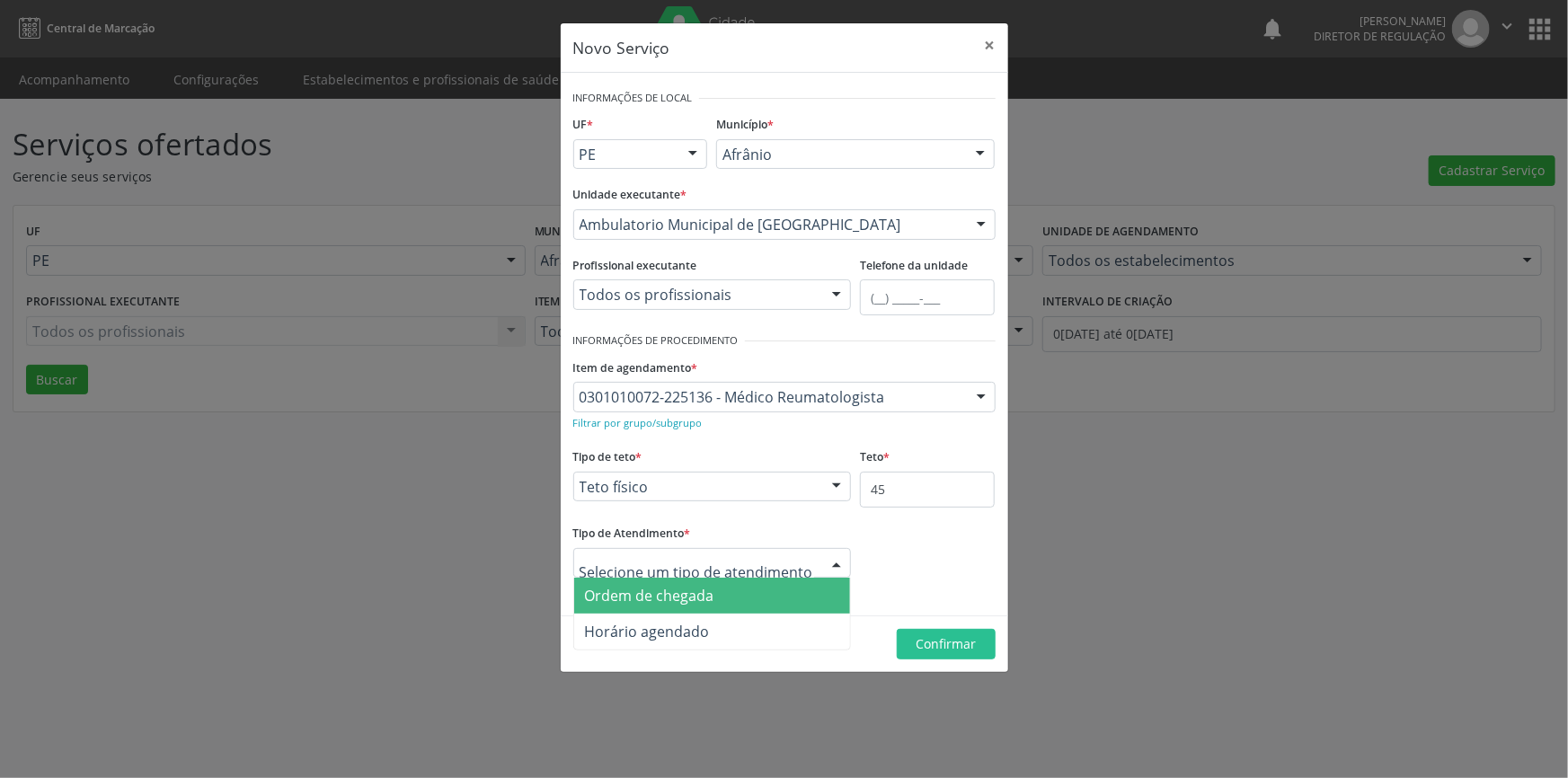
click at [756, 591] on span "Ordem de chegada" at bounding box center [713, 595] width 277 height 36
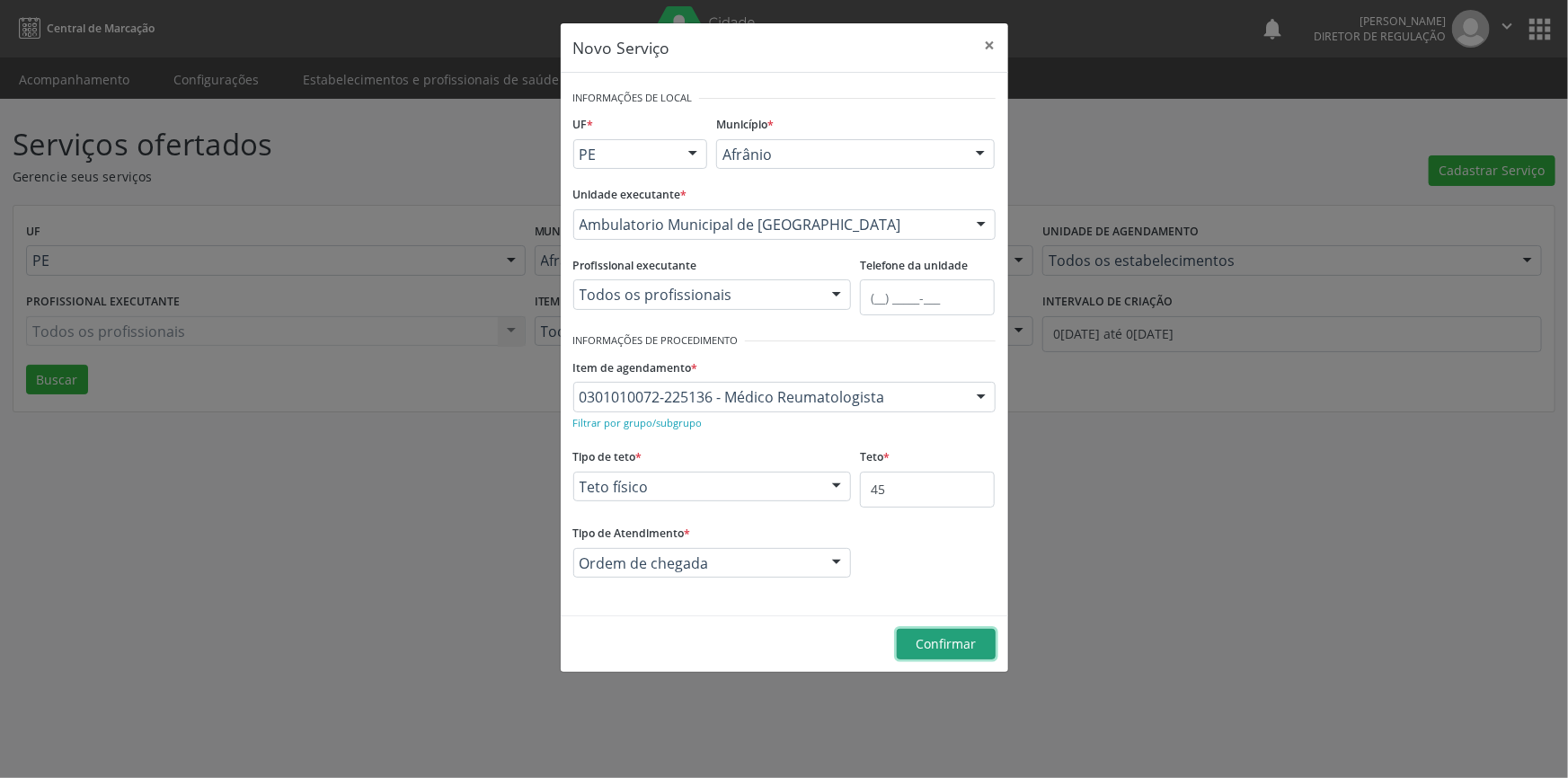
click at [938, 643] on span "Confirmar" at bounding box center [946, 643] width 61 height 17
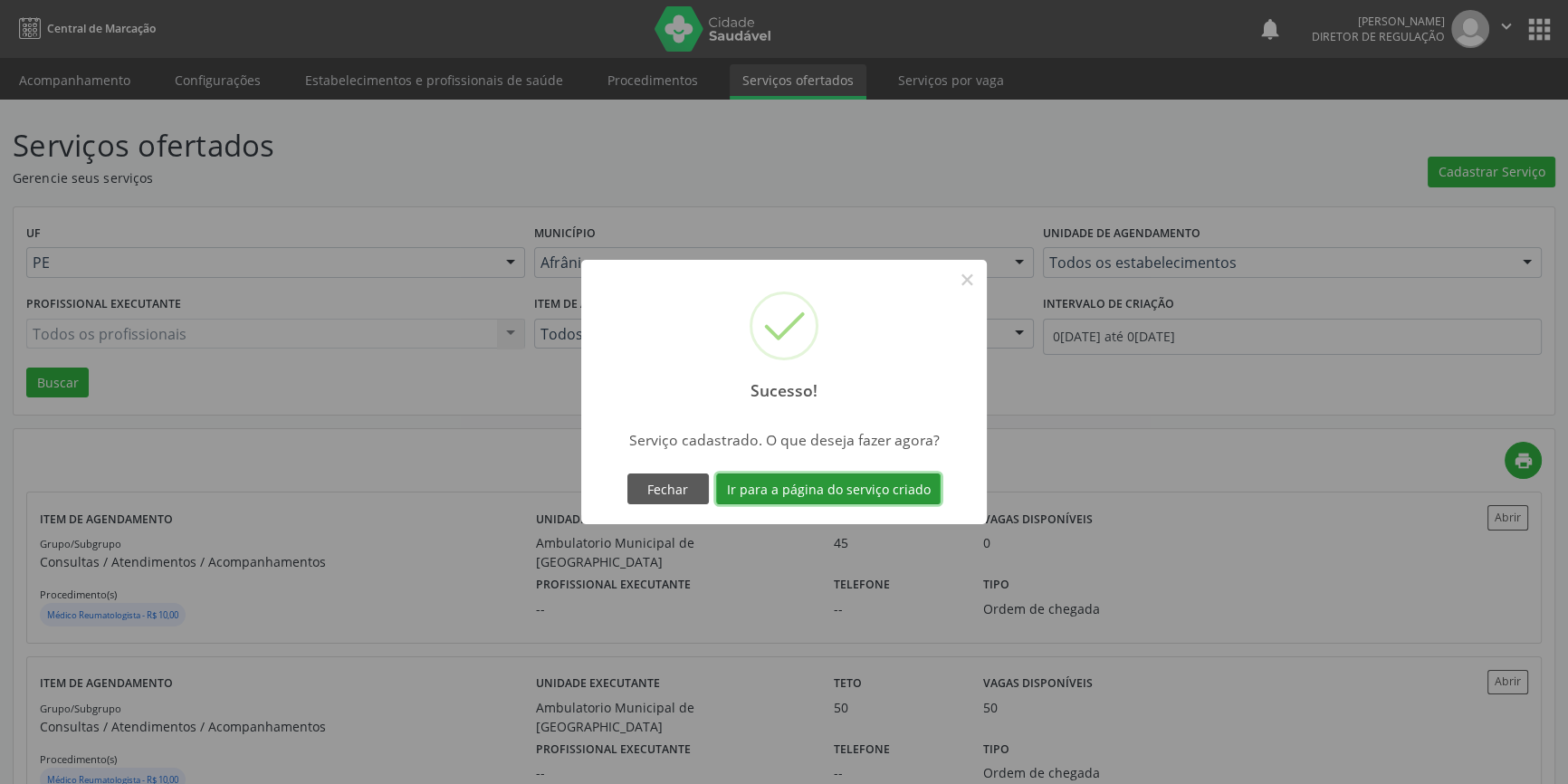
click at [920, 476] on button "Ir para a página do serviço criado" at bounding box center [828, 488] width 224 height 30
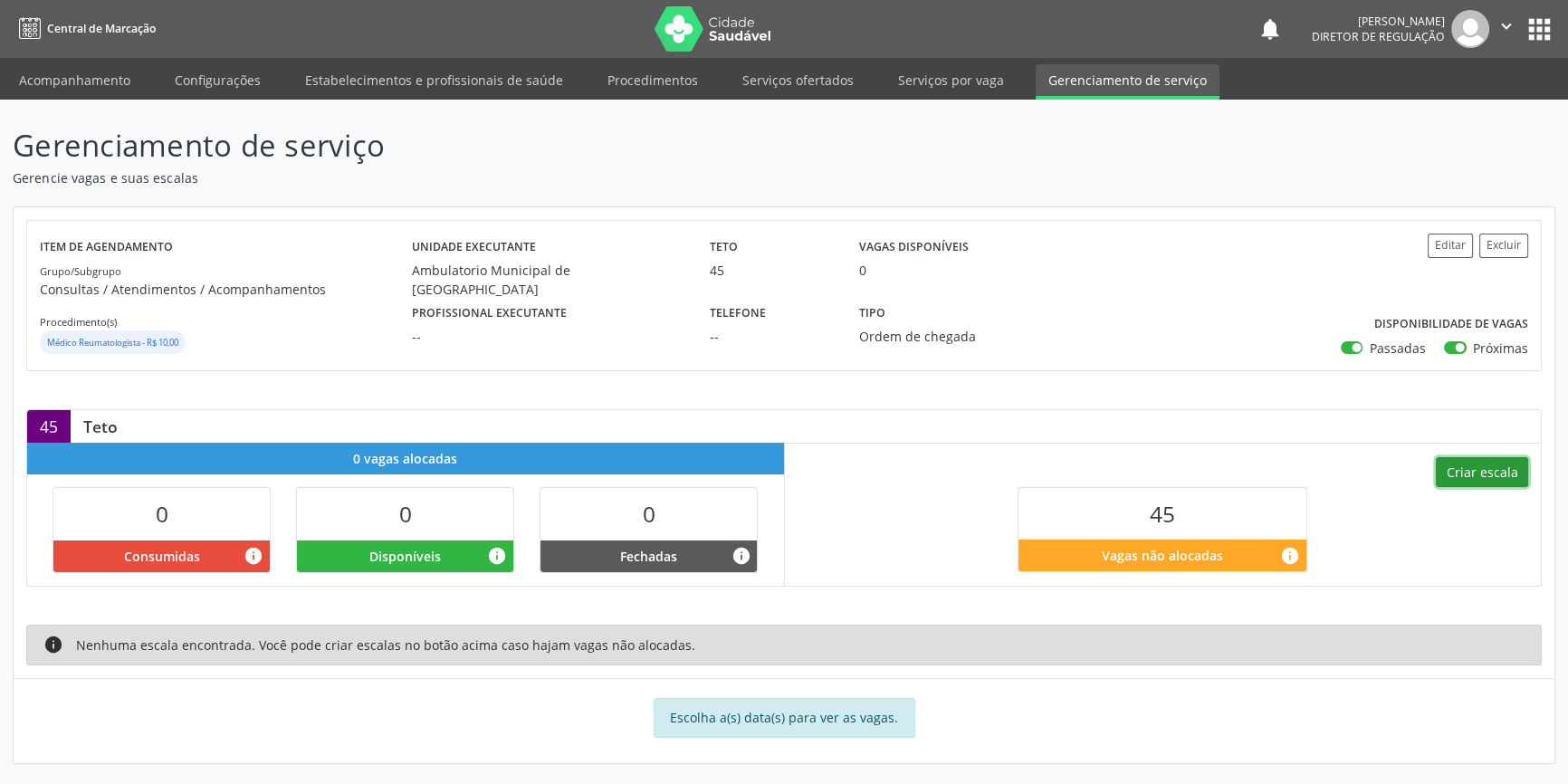
click at [1484, 471] on button "Criar escala" at bounding box center [1482, 472] width 92 height 30
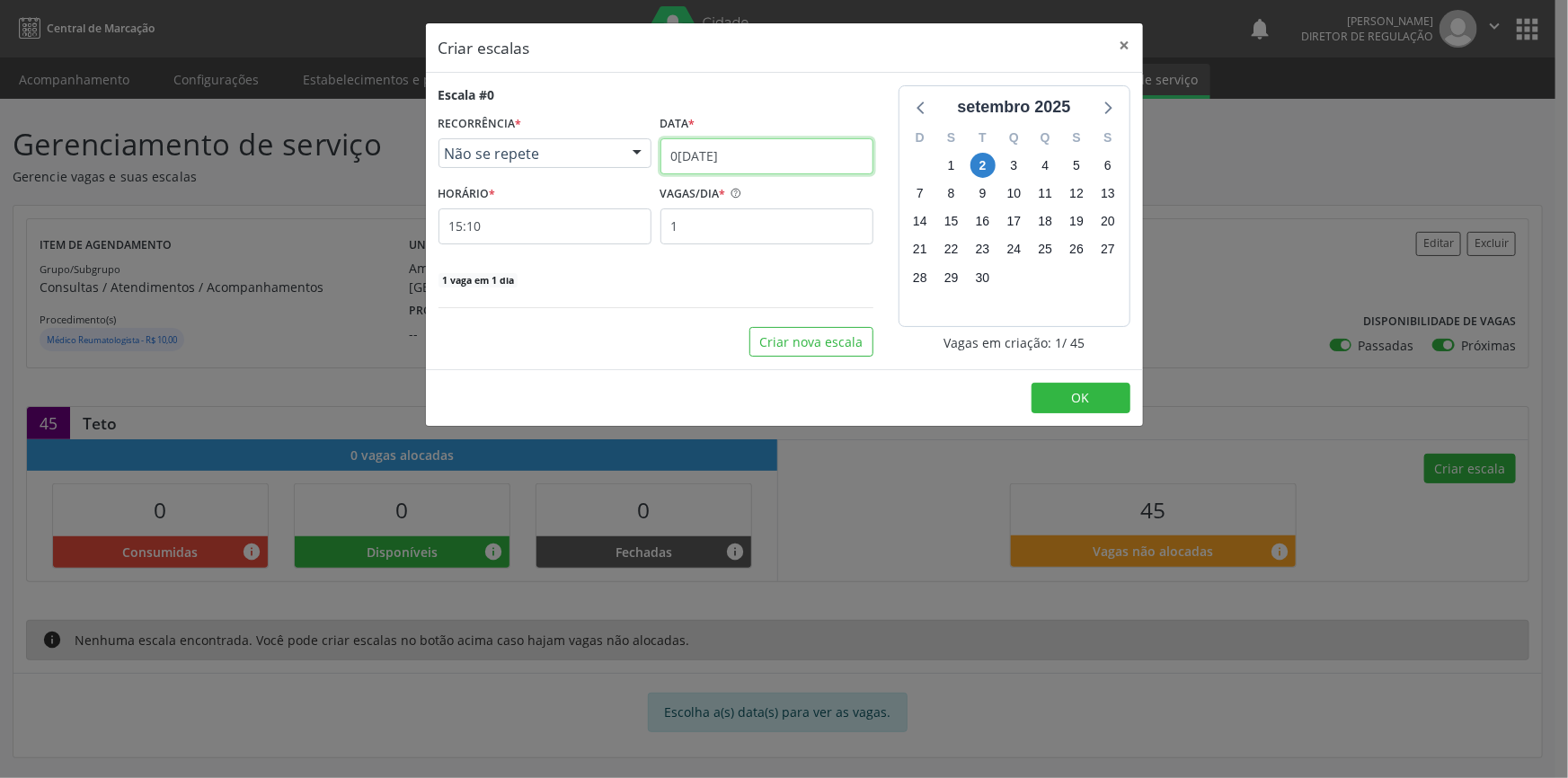
click at [723, 165] on input "02[DATE]" at bounding box center [767, 156] width 213 height 36
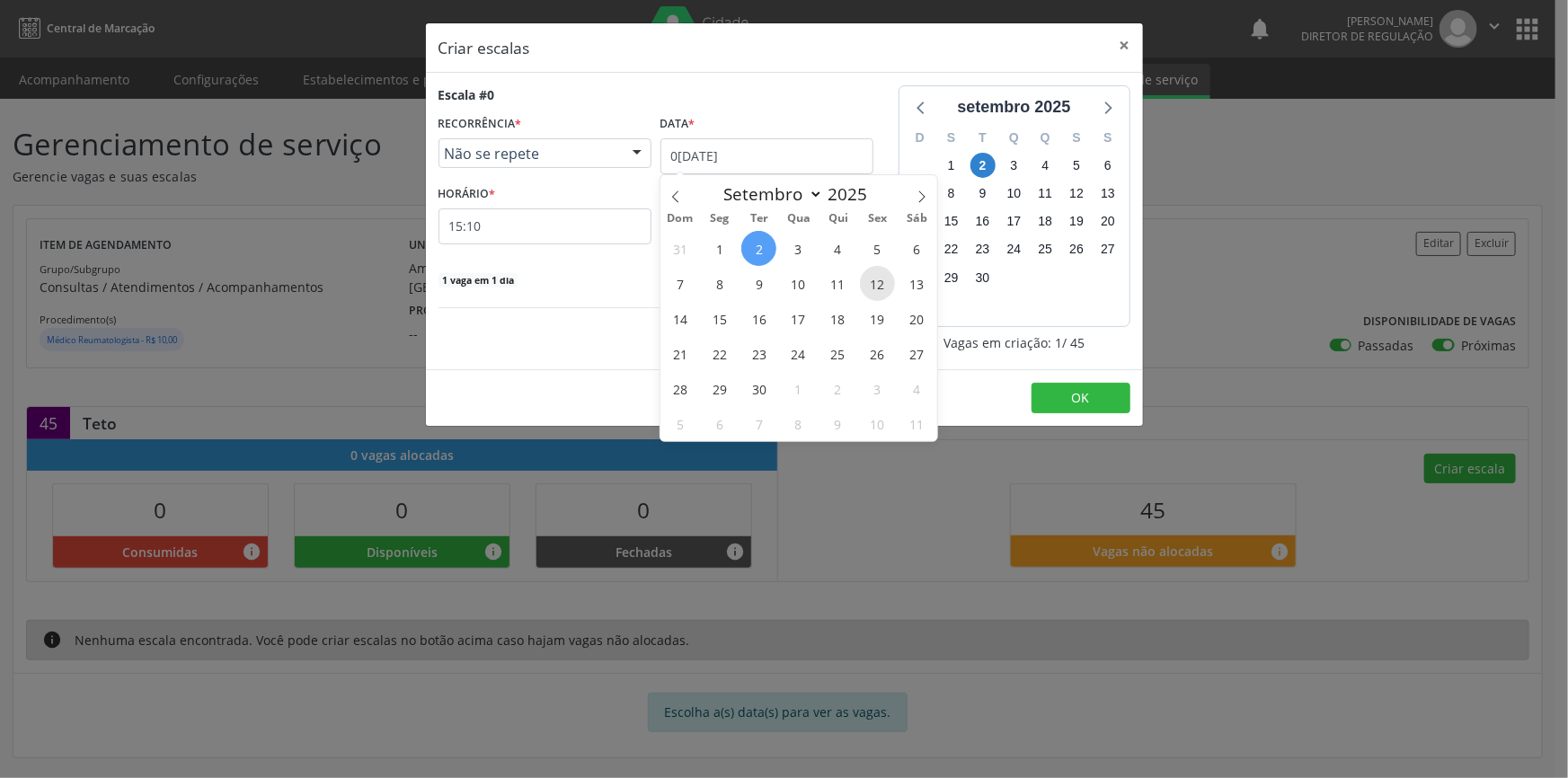
click at [877, 275] on span "12" at bounding box center [878, 283] width 35 height 35
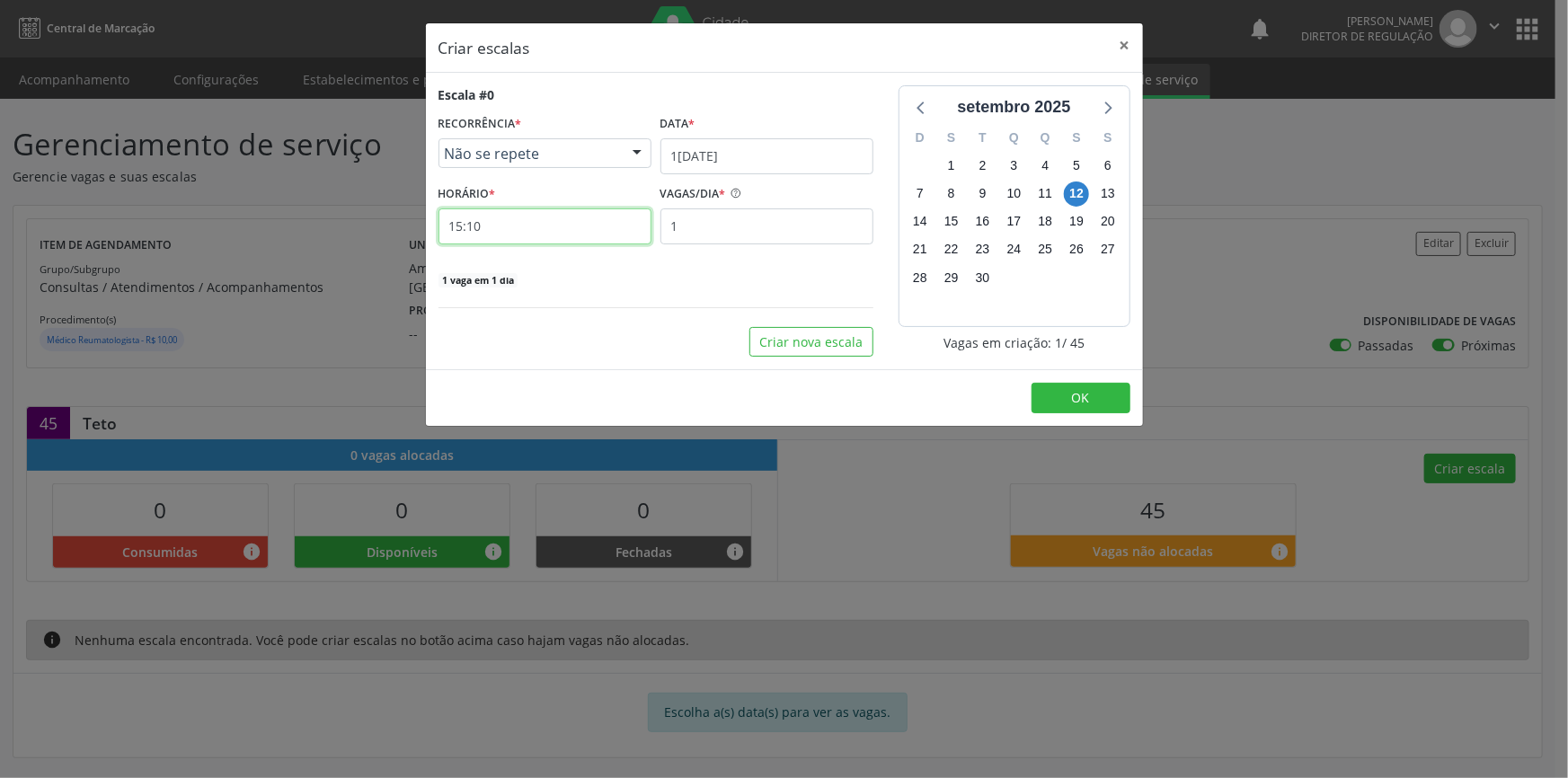
click at [558, 229] on input "15:10" at bounding box center [545, 226] width 213 height 36
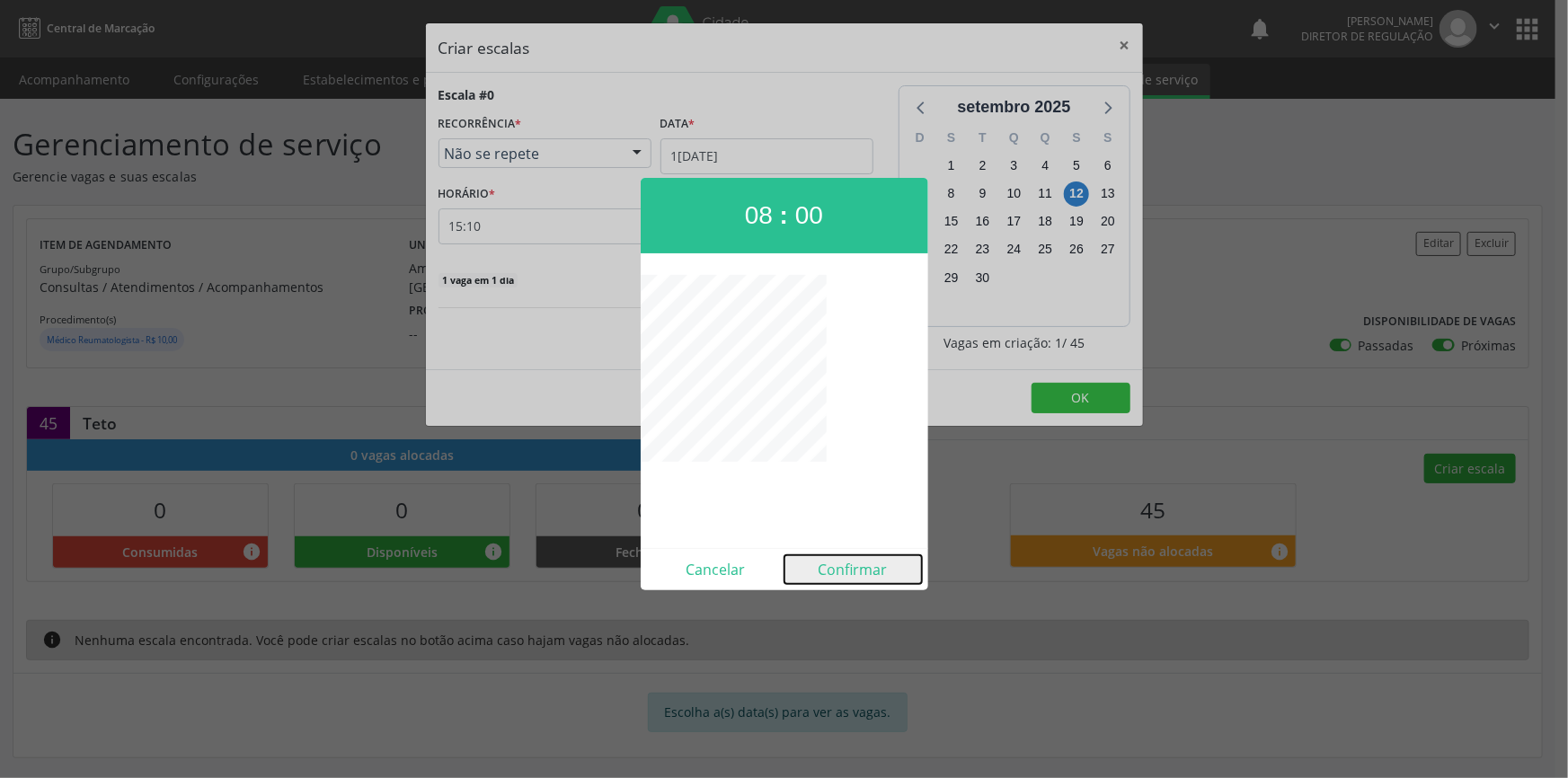
click at [836, 571] on button "Confirmar" at bounding box center [853, 569] width 138 height 28
type input "08:00"
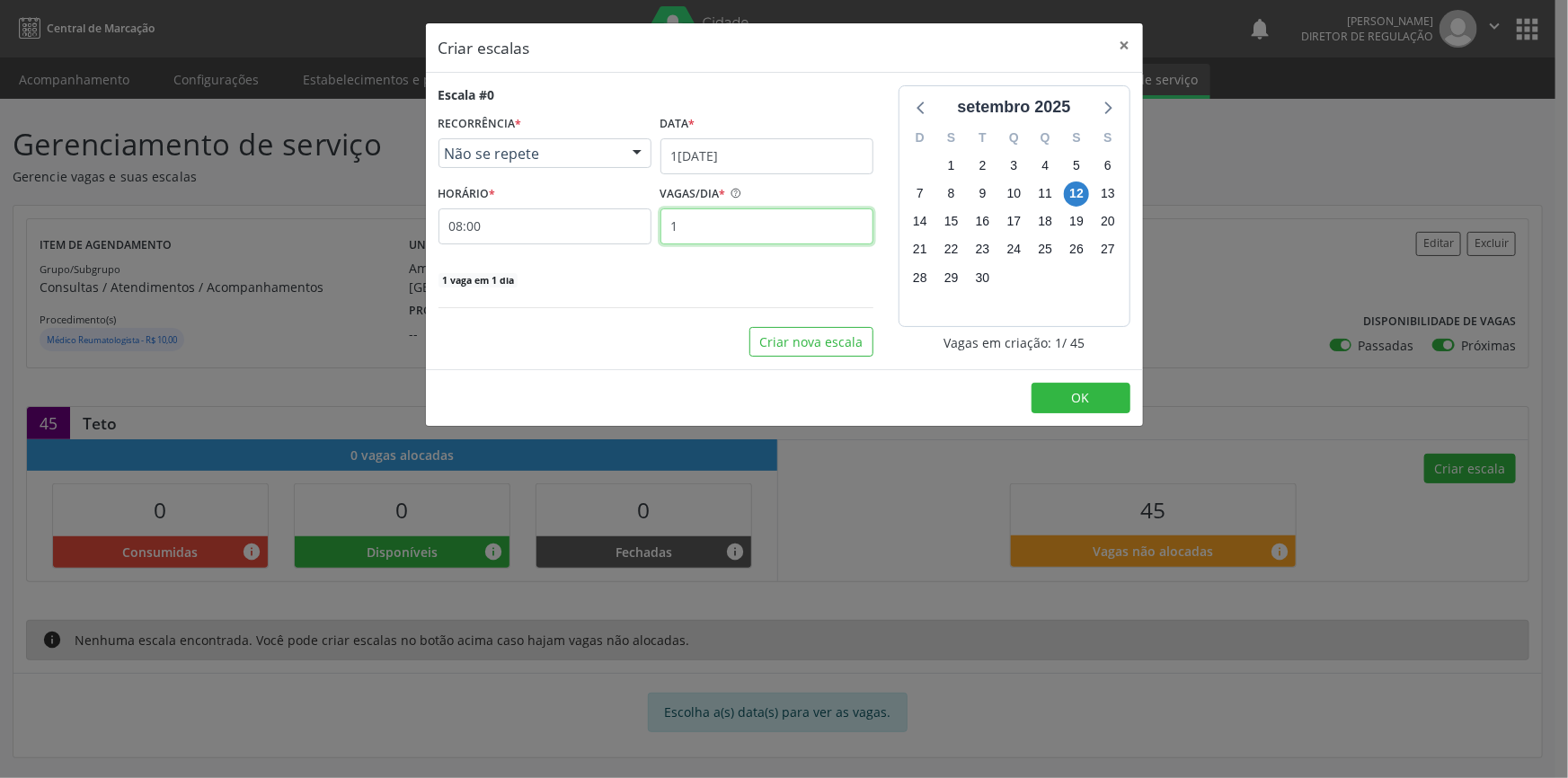
drag, startPoint x: 704, startPoint y: 215, endPoint x: 632, endPoint y: 229, distance: 73.3
click at [632, 229] on div "HORÁRIO * 08:00 VAGAS/DIA * 1" at bounding box center [656, 212] width 444 height 63
type input "20"
click at [1077, 389] on span "OK" at bounding box center [1081, 397] width 18 height 17
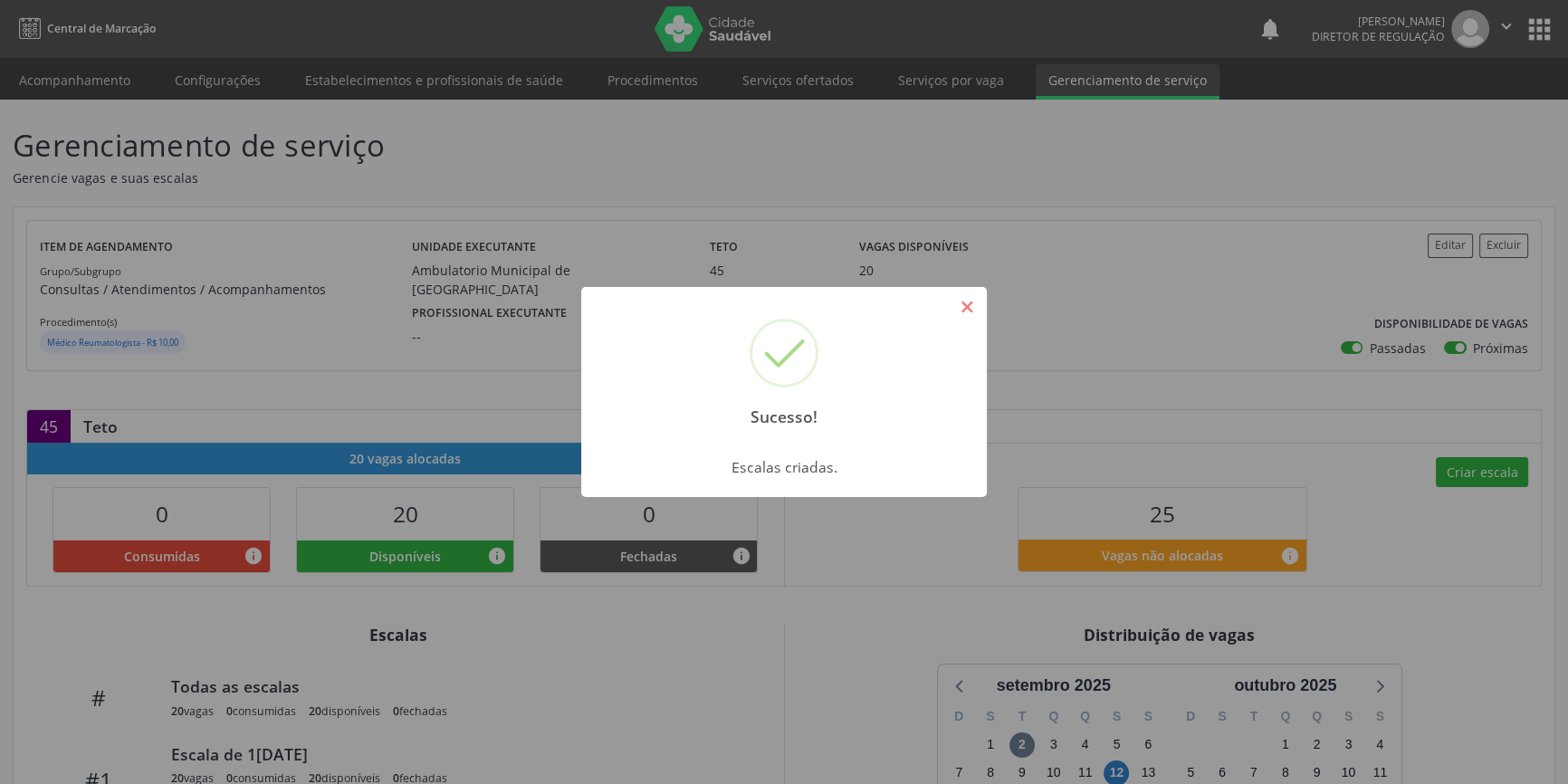
click at [976, 308] on button "×" at bounding box center [966, 306] width 30 height 30
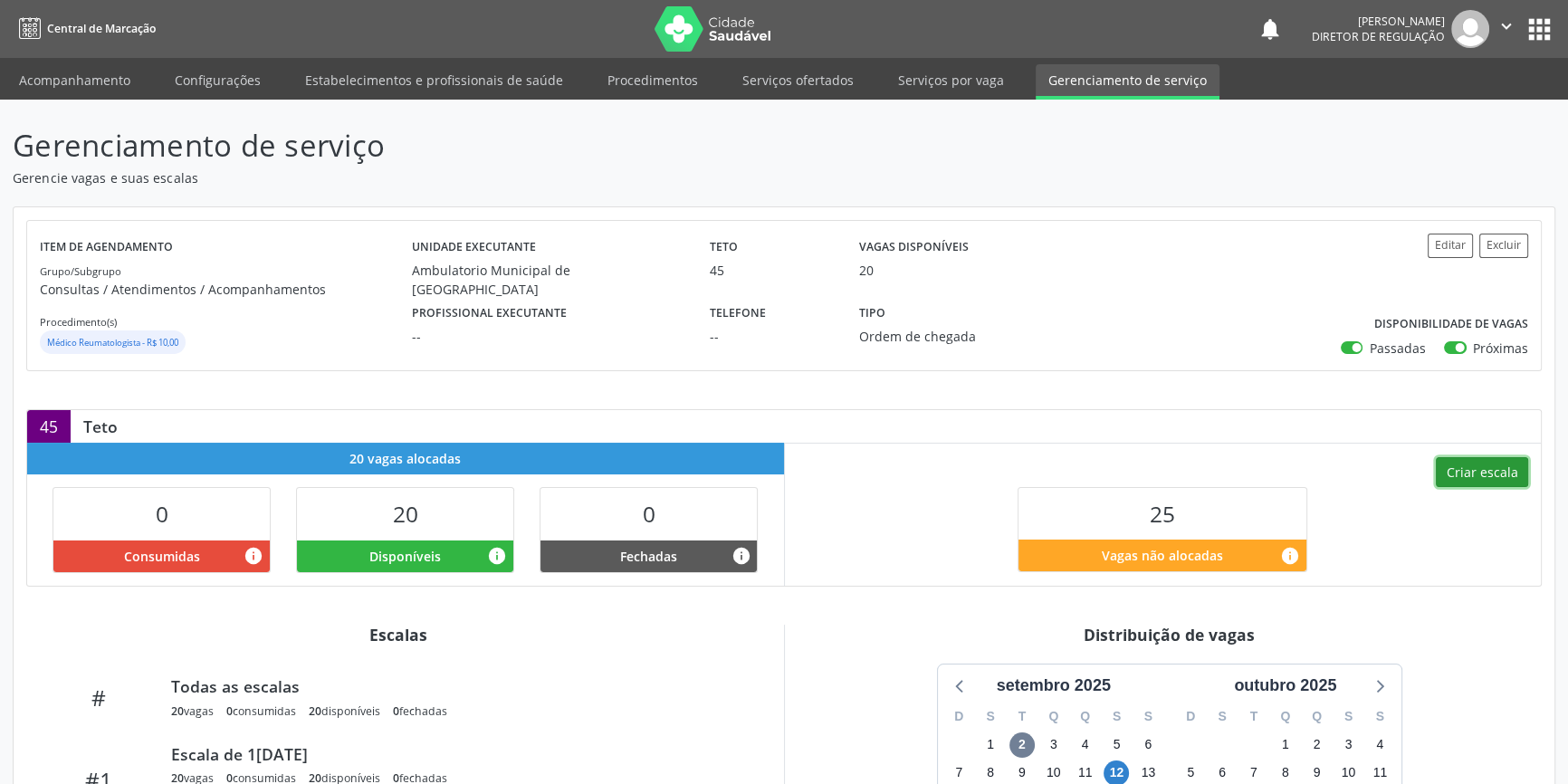
click at [1473, 482] on button "Criar escala" at bounding box center [1482, 472] width 92 height 30
select select "8"
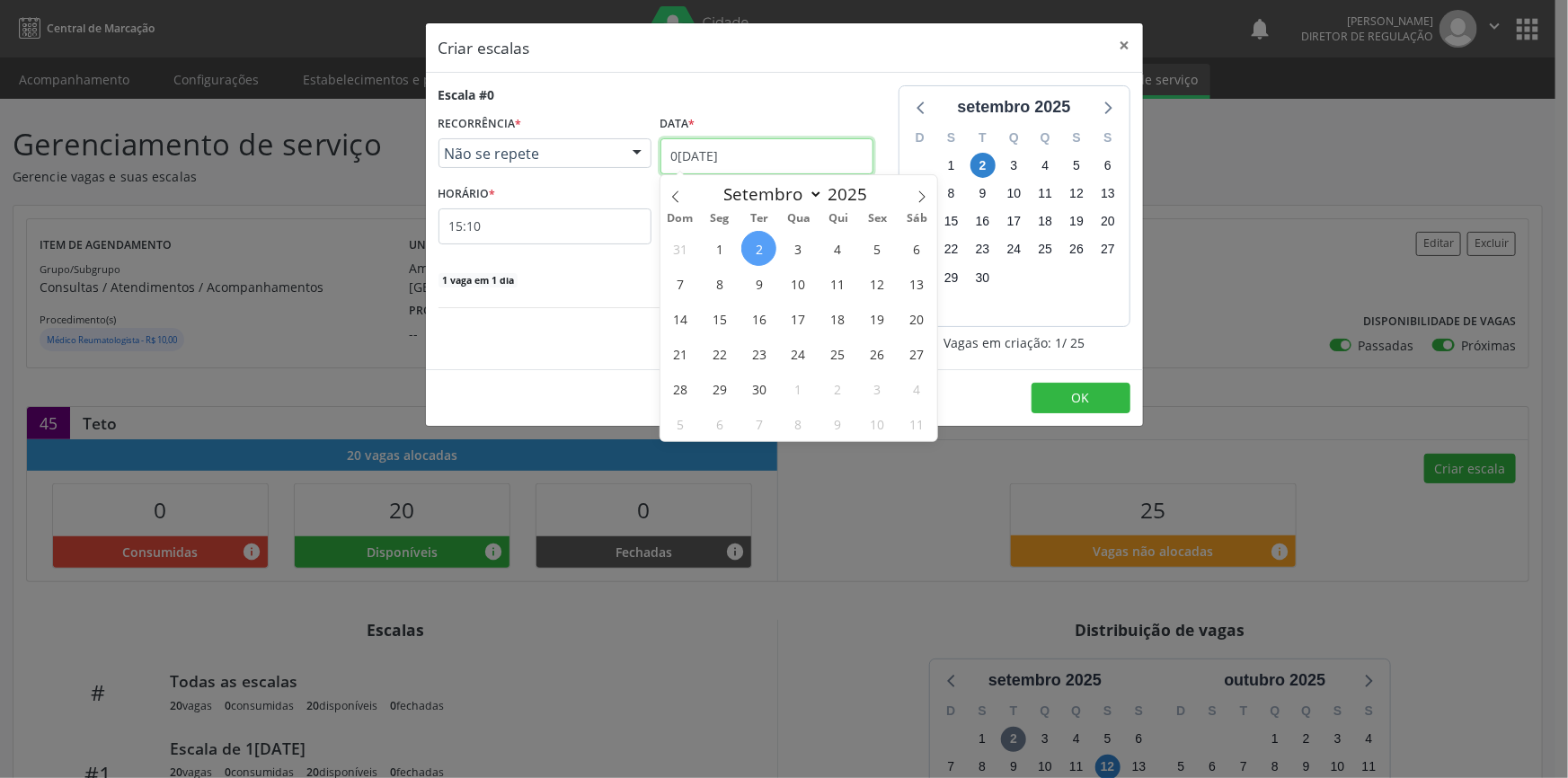
click at [781, 162] on input "02[DATE]" at bounding box center [767, 156] width 213 height 36
click at [907, 287] on span "13" at bounding box center [917, 283] width 35 height 35
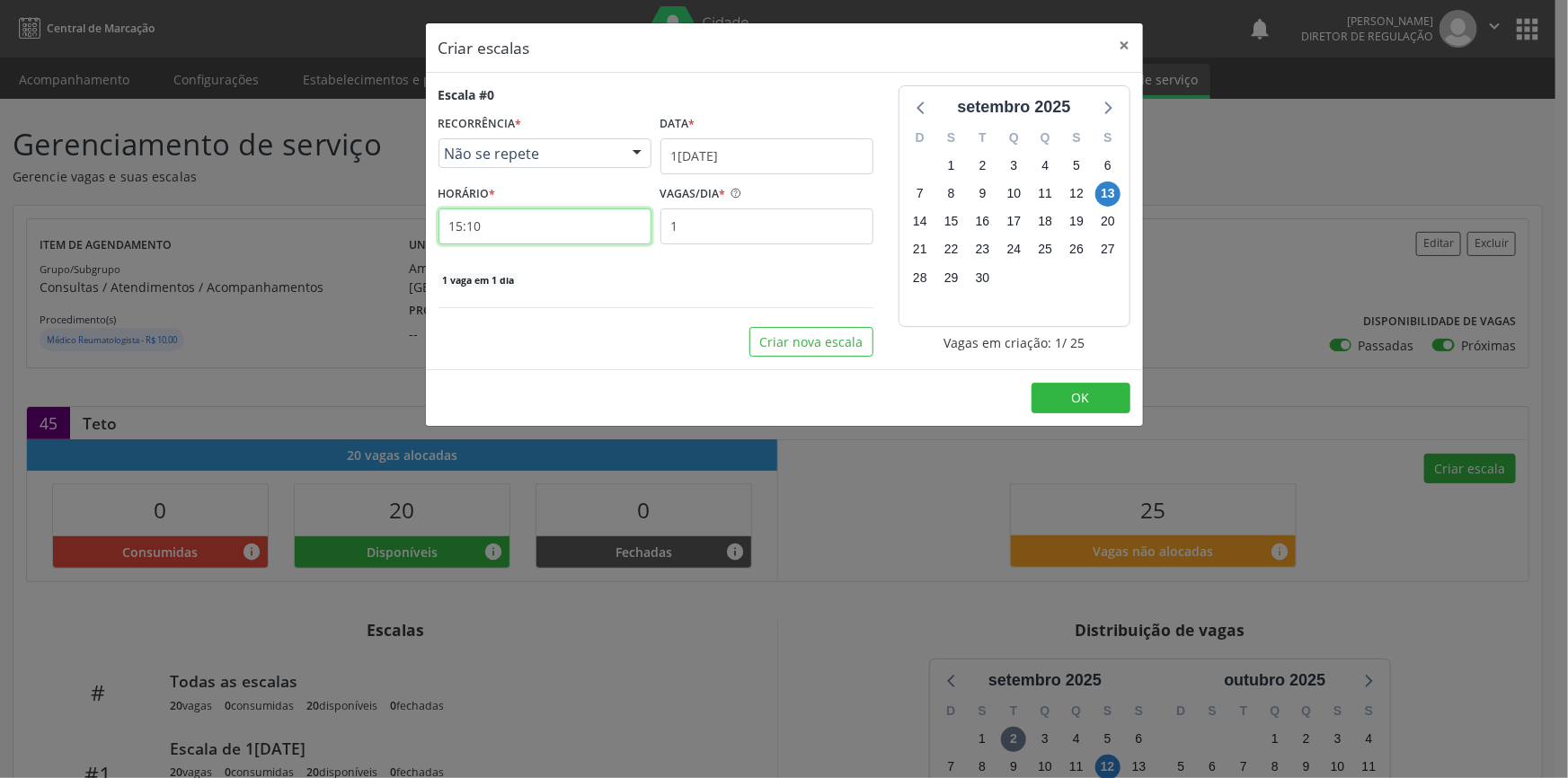
click at [584, 221] on input "15:10" at bounding box center [545, 226] width 213 height 36
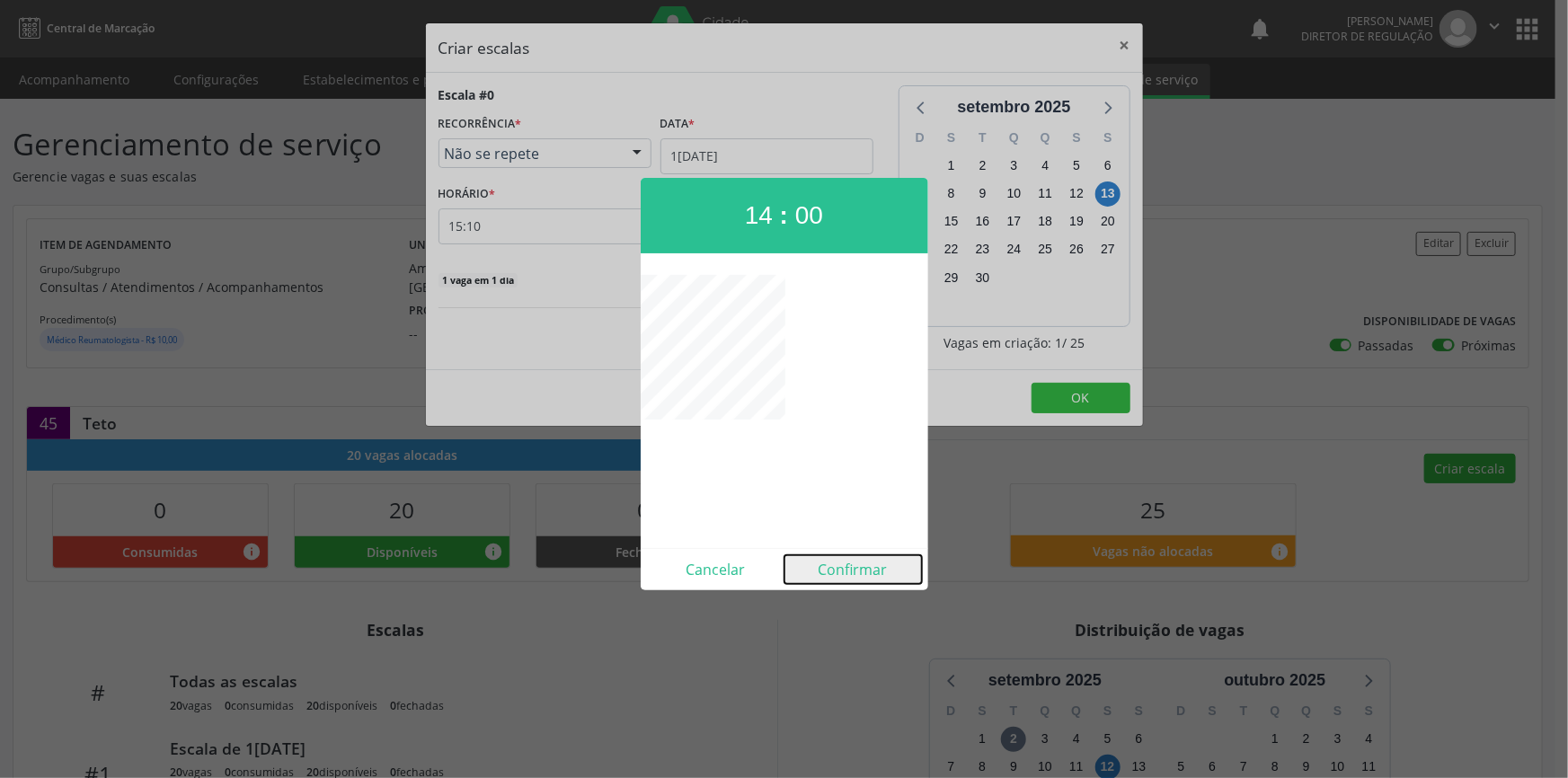
click at [850, 557] on button "Confirmar" at bounding box center [853, 569] width 138 height 28
type input "14:00"
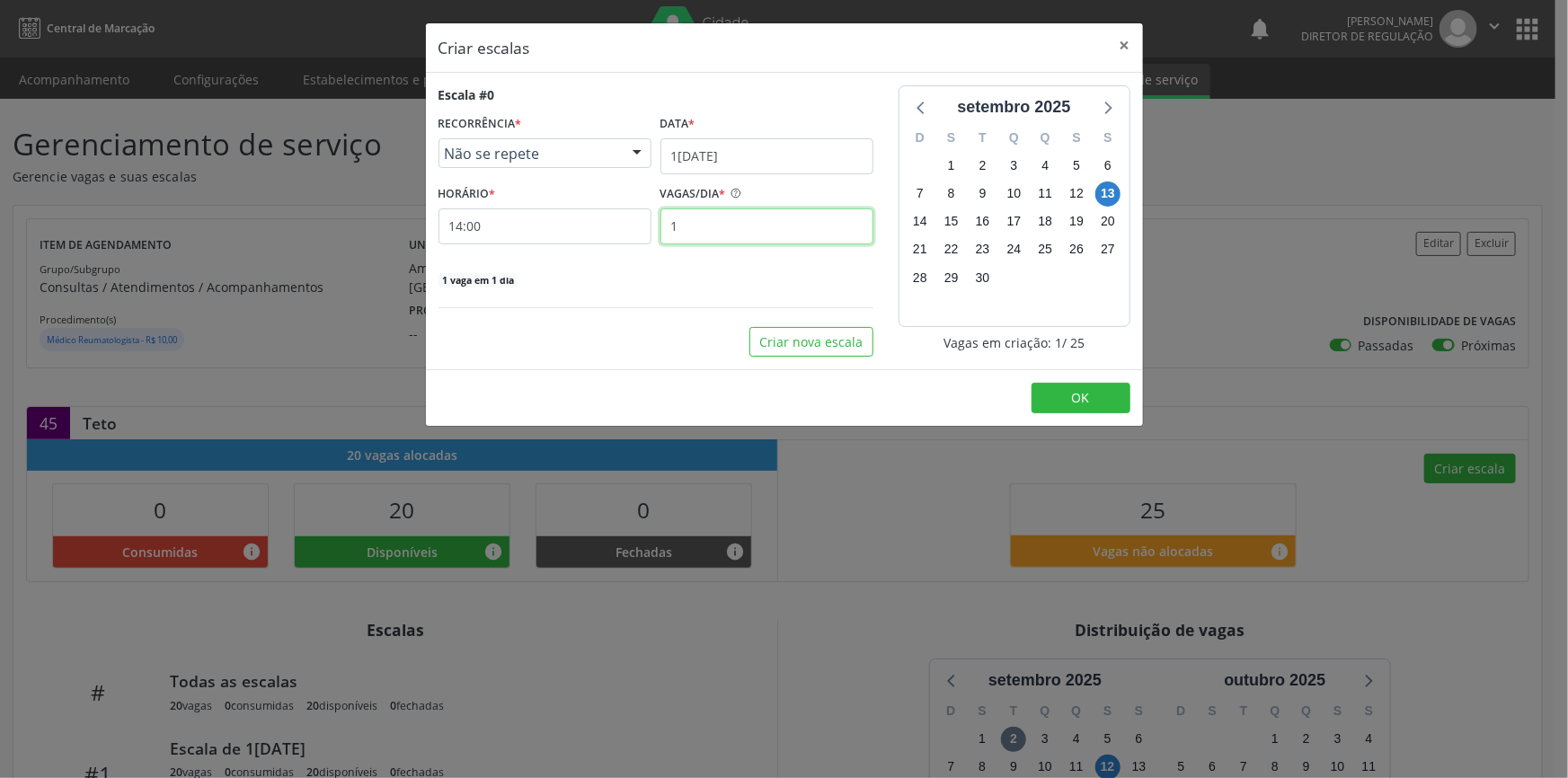
drag, startPoint x: 722, startPoint y: 229, endPoint x: 577, endPoint y: 219, distance: 145.3
click at [577, 219] on div "HORÁRIO * 14:00 VAGAS/DIA * 1" at bounding box center [656, 212] width 444 height 63
type input "25"
click at [1057, 391] on button "OK" at bounding box center [1081, 397] width 99 height 30
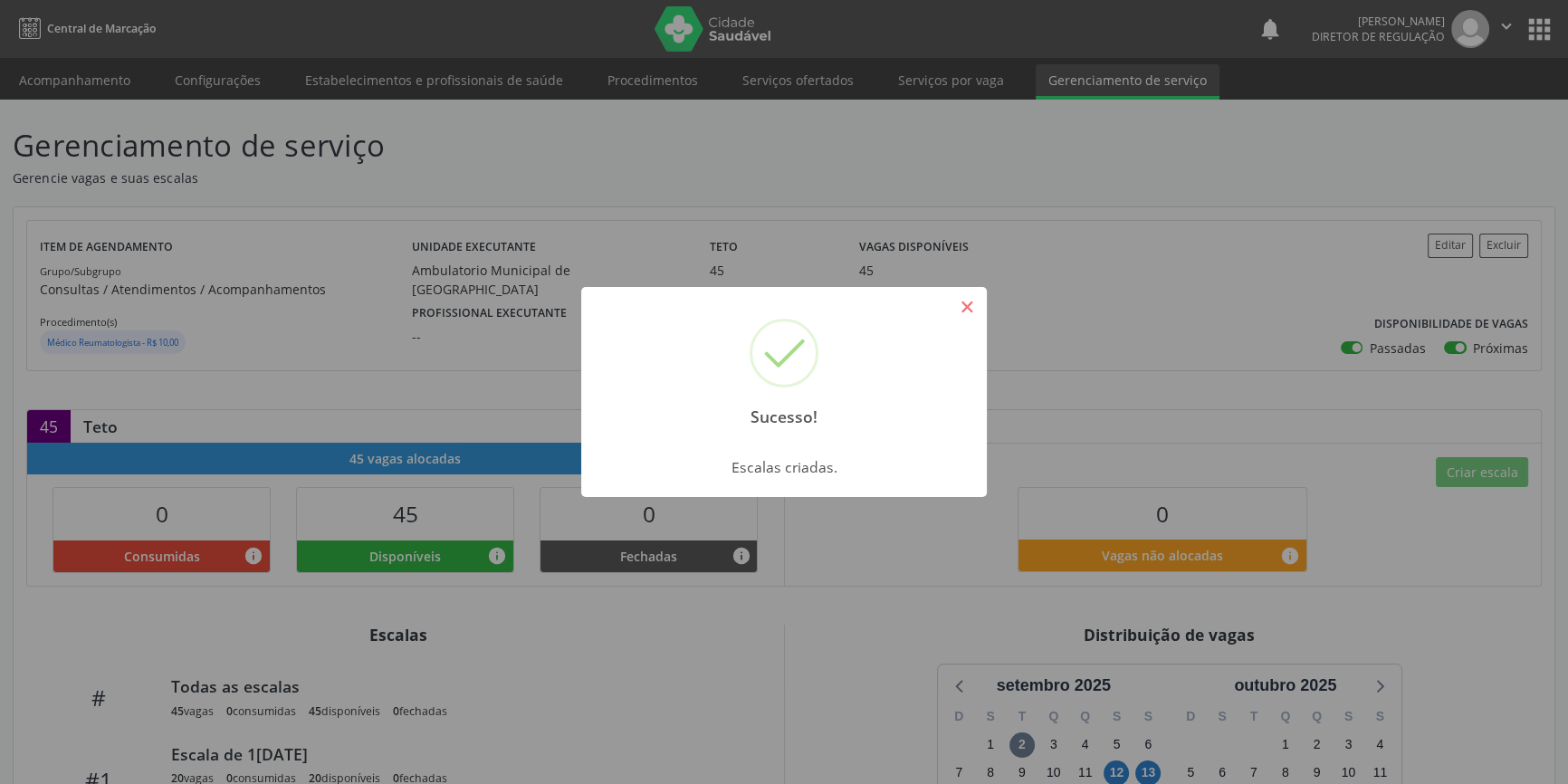
click at [978, 302] on button "×" at bounding box center [966, 306] width 30 height 30
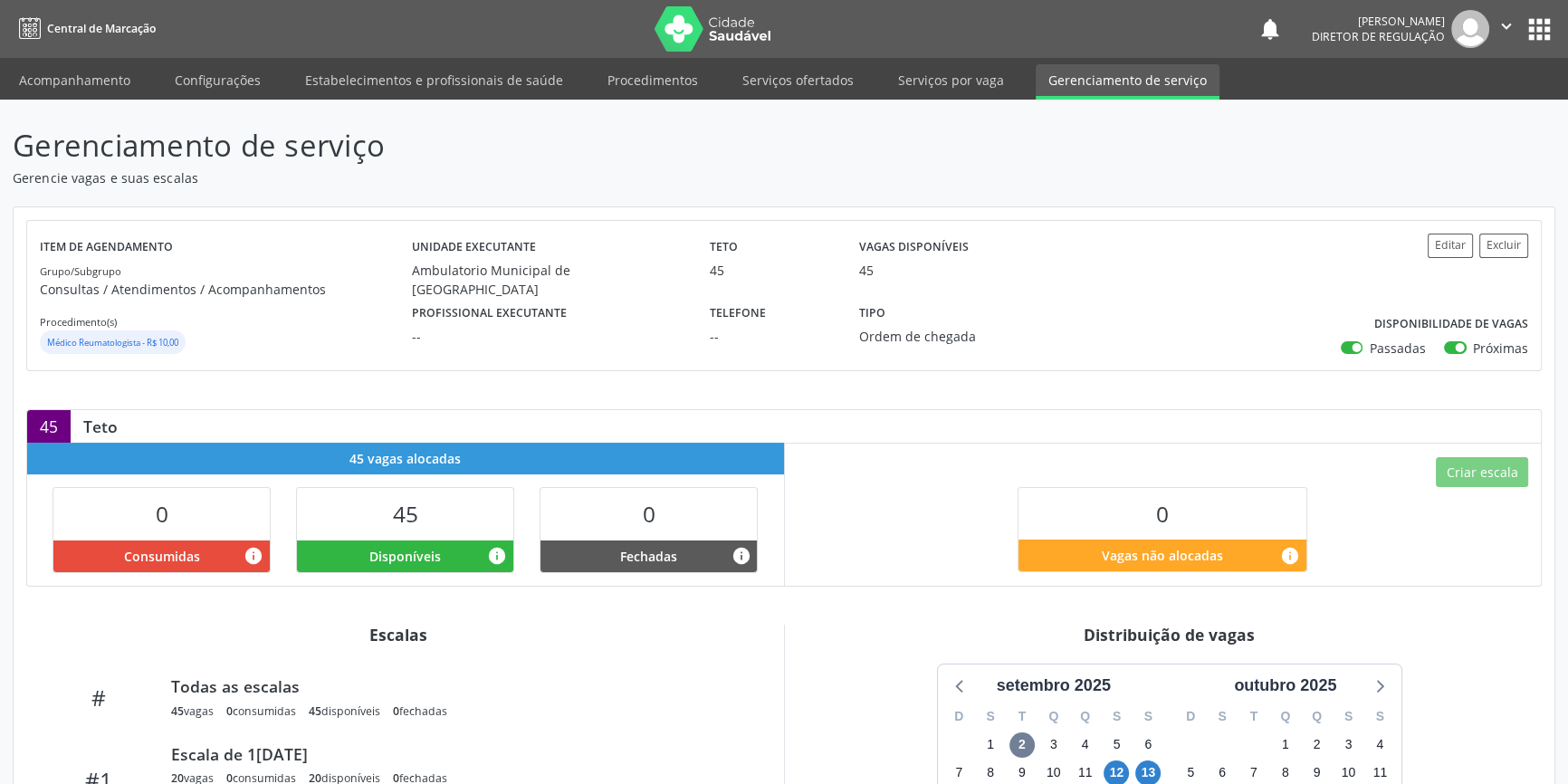
click at [817, 82] on link "Serviços ofertados" at bounding box center [798, 80] width 137 height 31
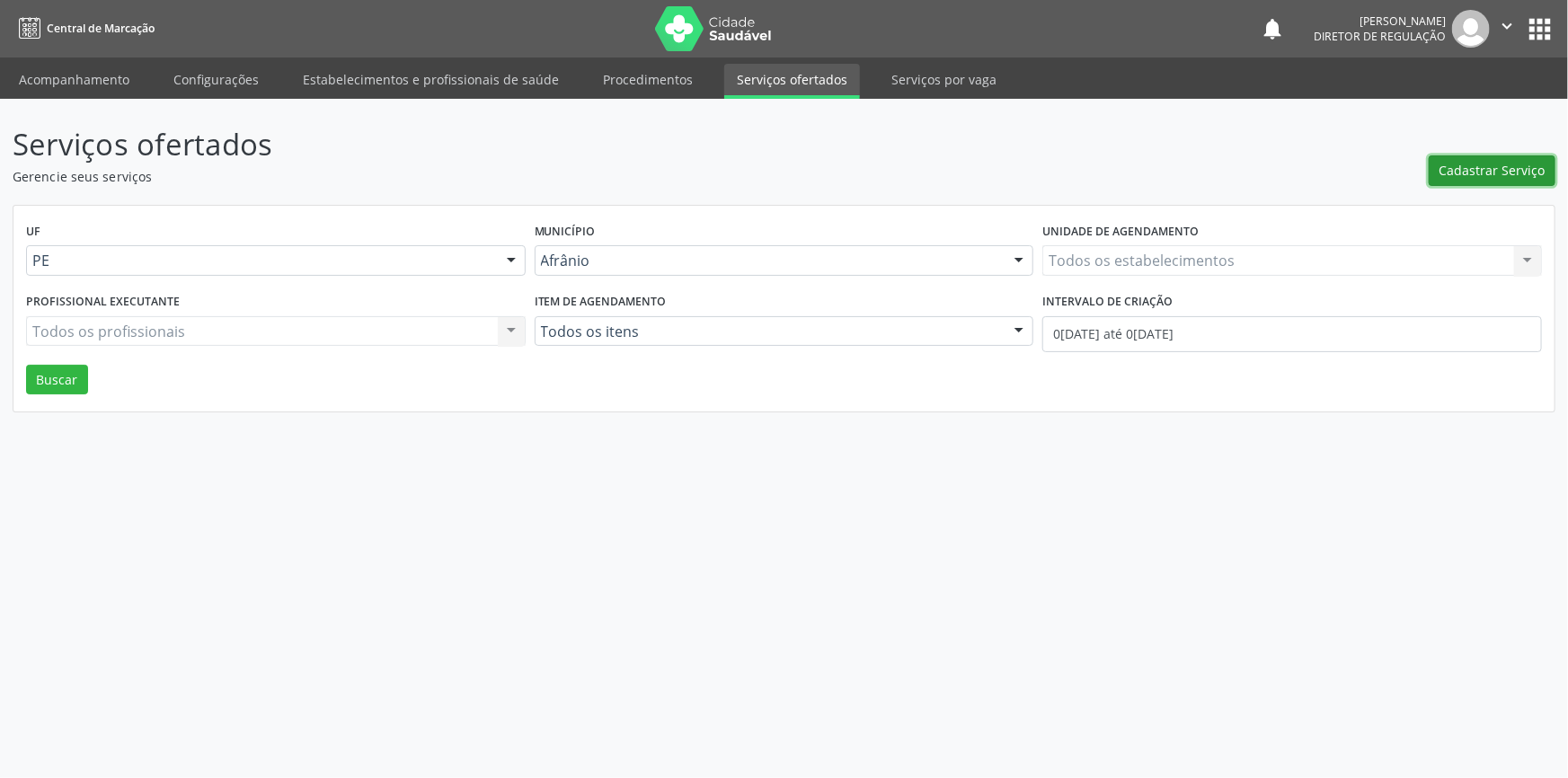
click at [1499, 173] on span "Cadastrar Serviço" at bounding box center [1493, 170] width 106 height 19
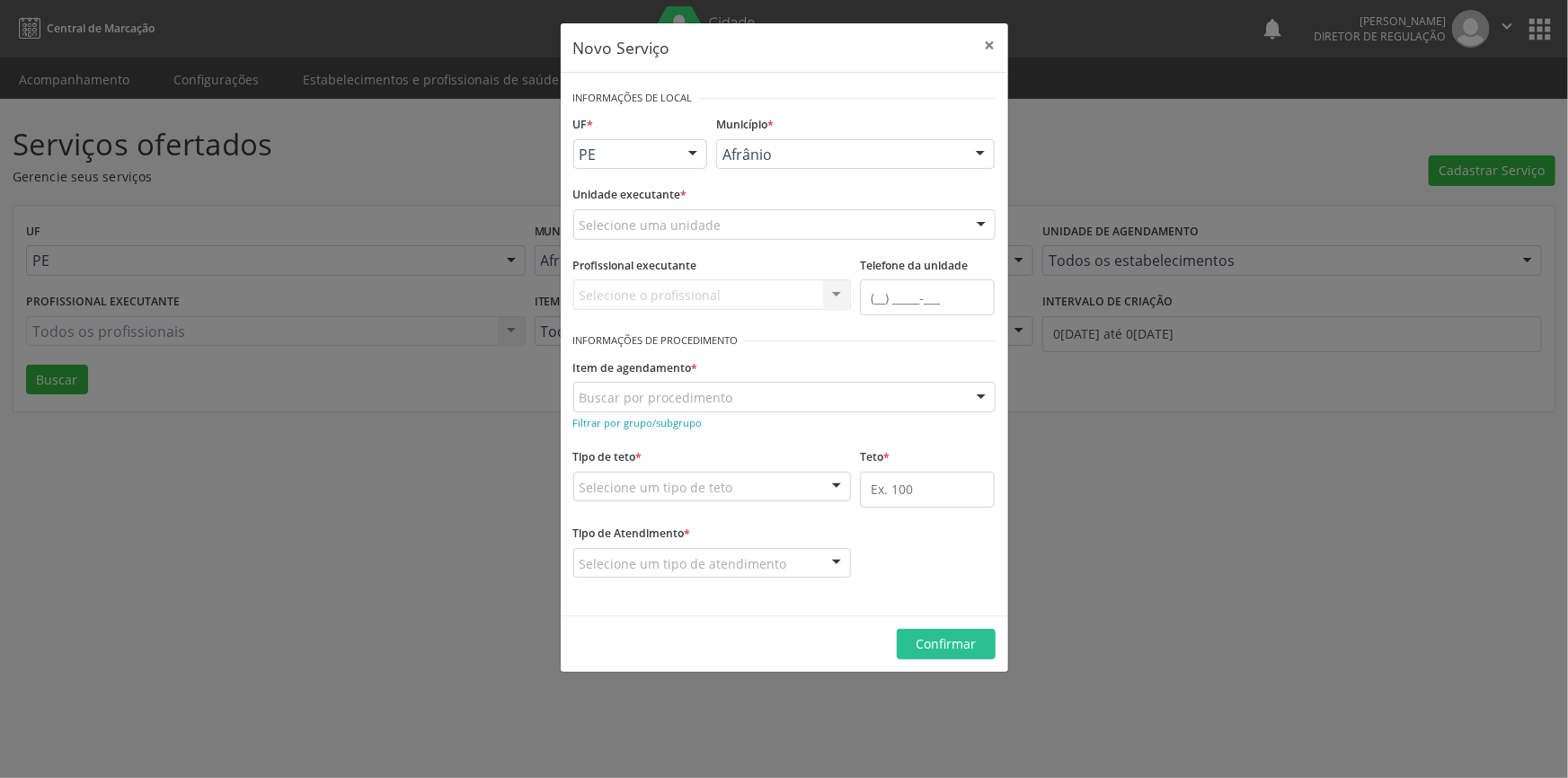
click at [758, 239] on div "Unidade executante * Selecione uma unidade Academia da Saude de Afranio Academi…" at bounding box center [785, 217] width 432 height 70
click at [772, 220] on div "Selecione uma unidade" at bounding box center [784, 224] width 423 height 30
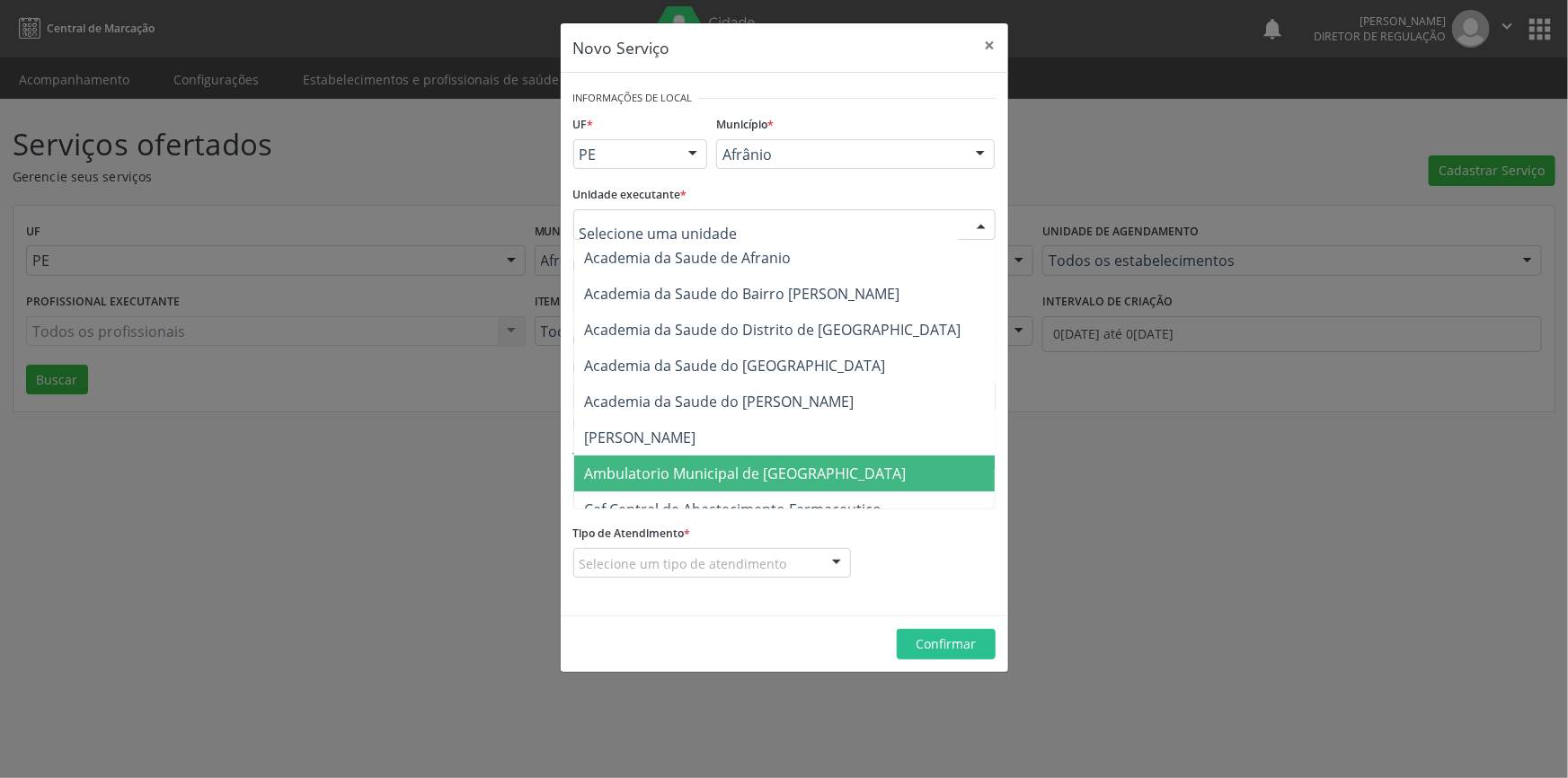
click at [755, 458] on span "Ambulatorio Municipal de [GEOGRAPHIC_DATA]" at bounding box center [793, 473] width 438 height 36
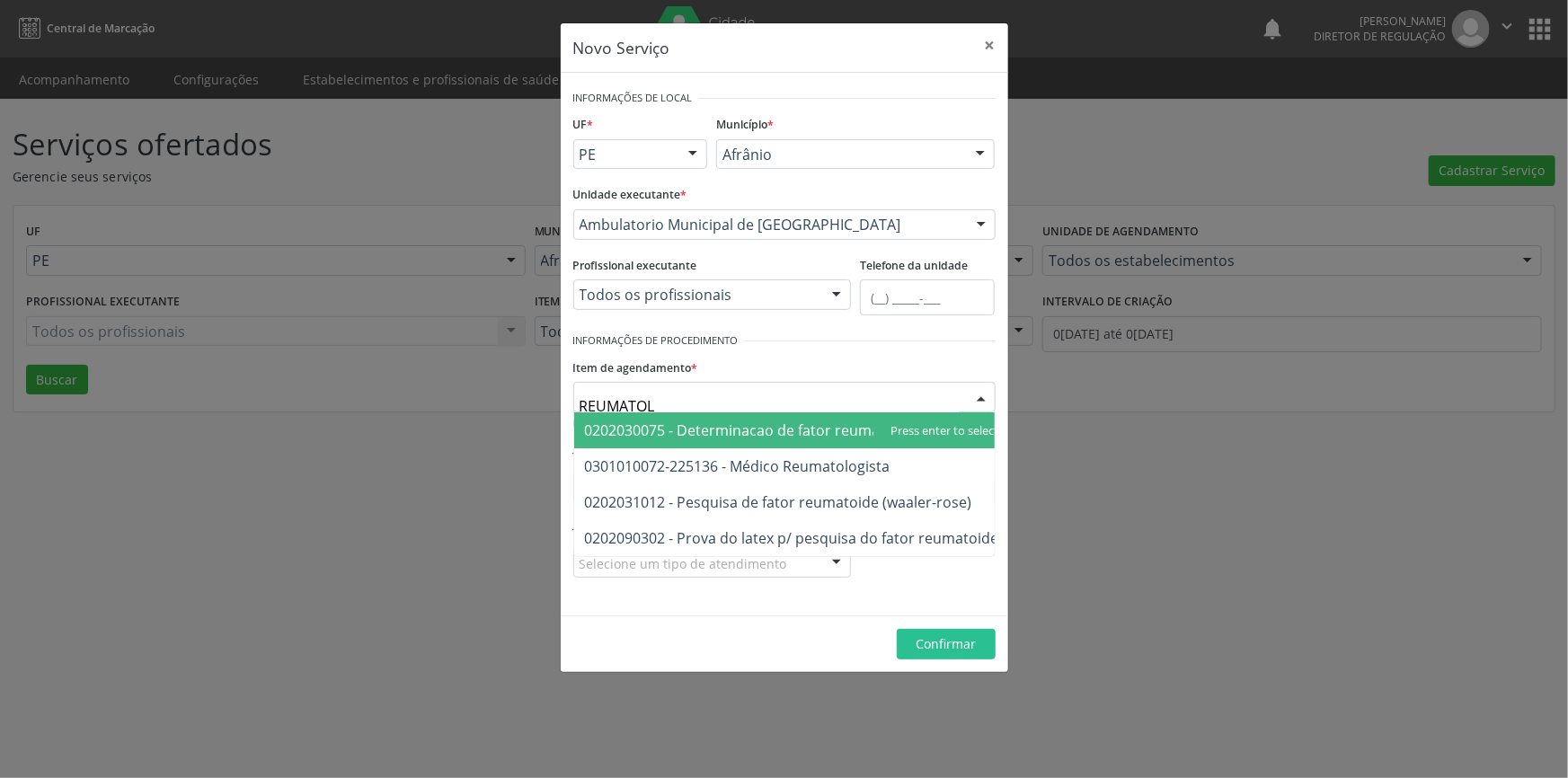
type input "REUMATOLO"
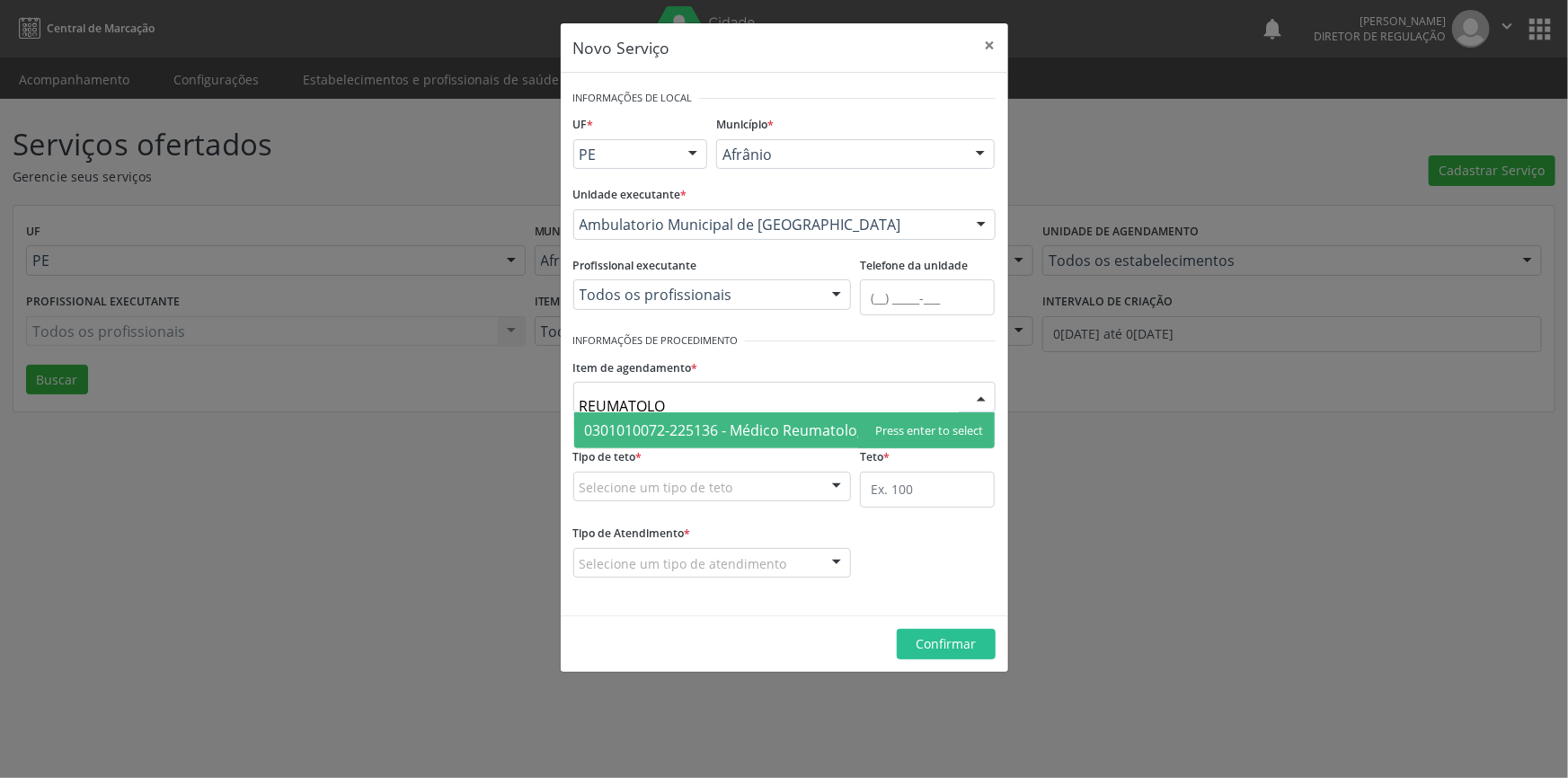
click at [722, 423] on span "0301010072-225136 - Médico Reumatologista" at bounding box center [737, 430] width 306 height 20
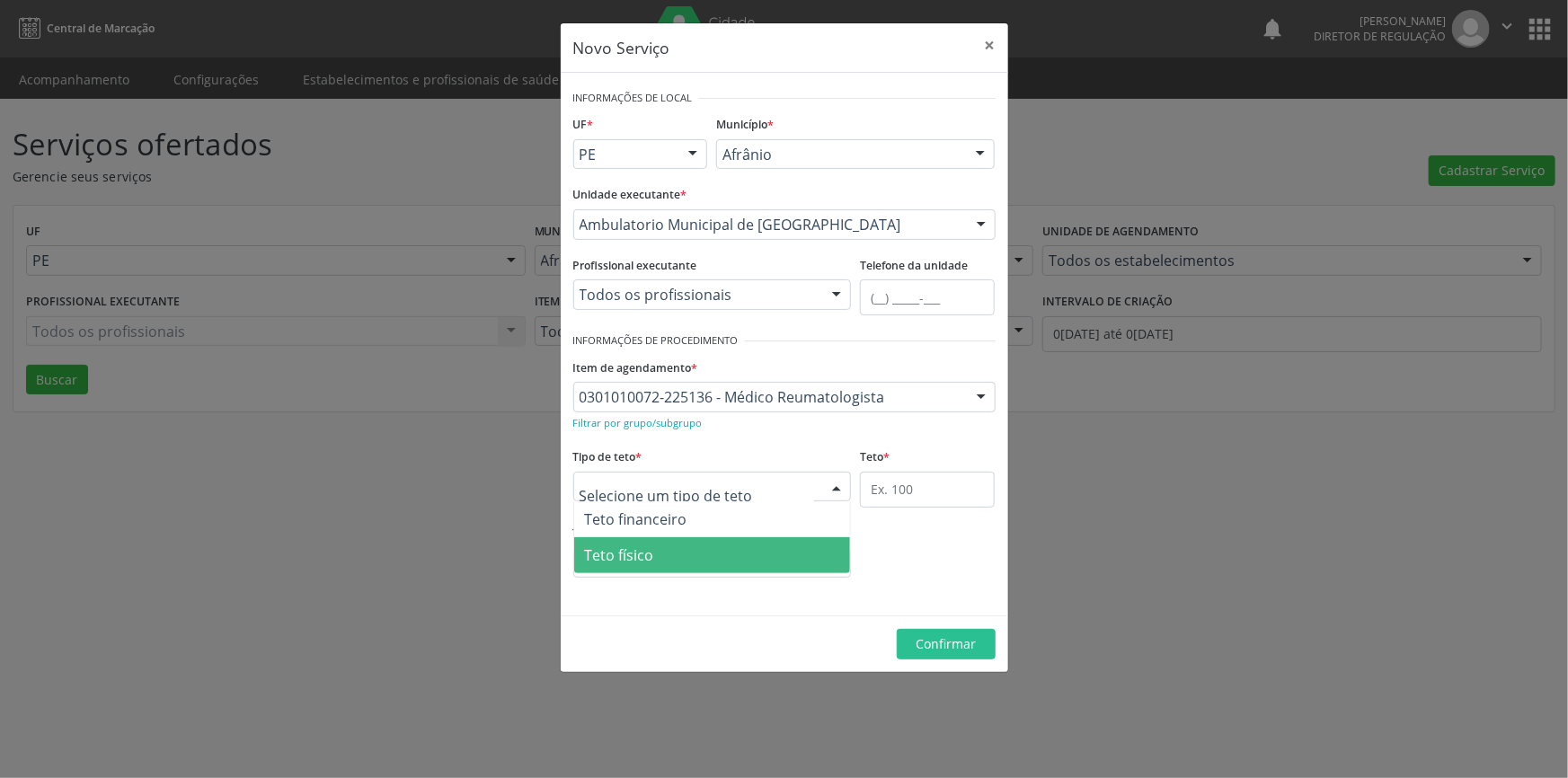
click at [662, 545] on span "Teto físico" at bounding box center [713, 554] width 277 height 36
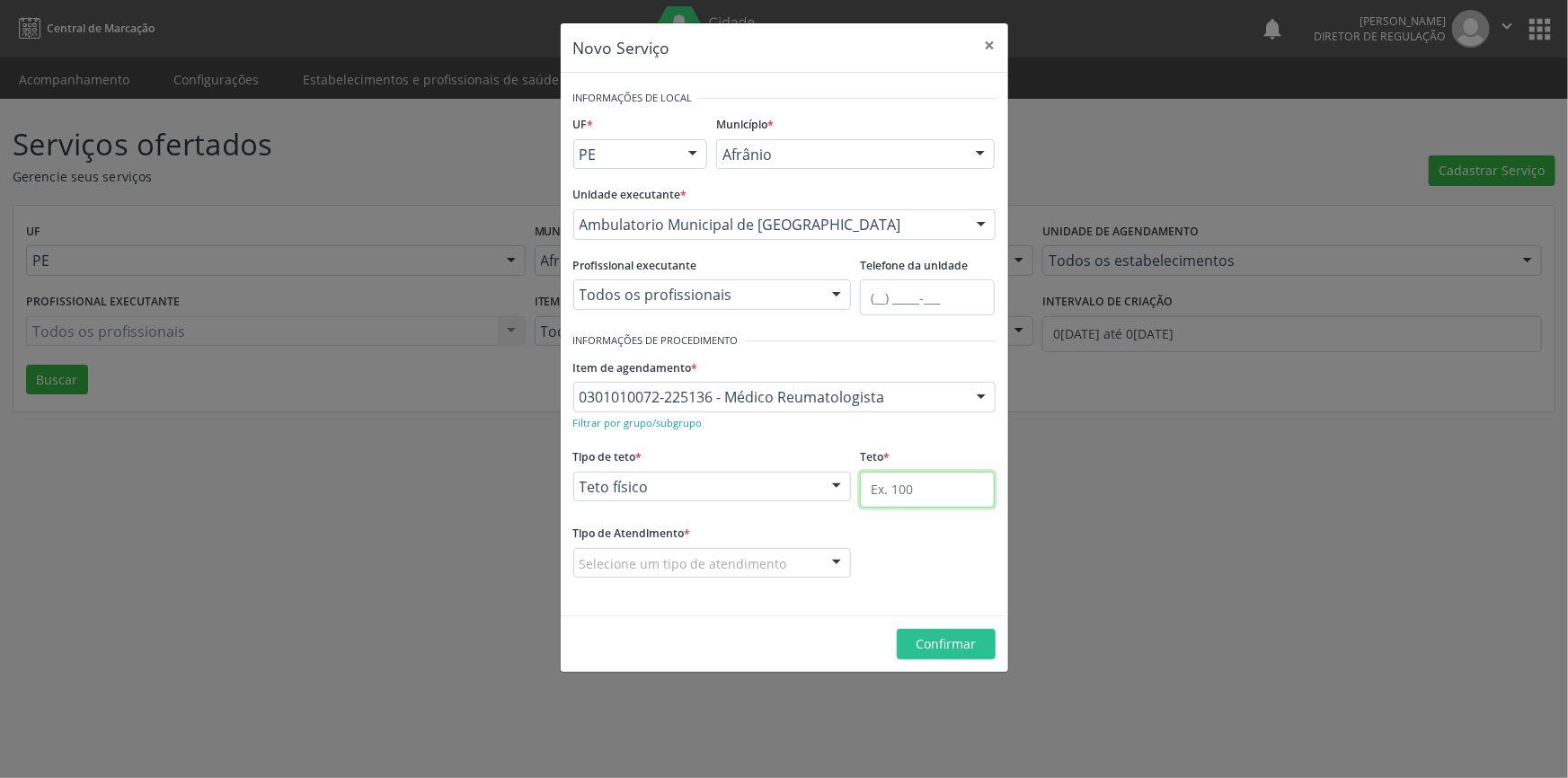
click at [889, 485] on input "text" at bounding box center [928, 489] width 135 height 36
type input "50"
click at [775, 579] on fieldset "Tipo de Atendimento * Selecione um tipo de atendimento Ordem de chegada Horário…" at bounding box center [712, 555] width 278 height 70
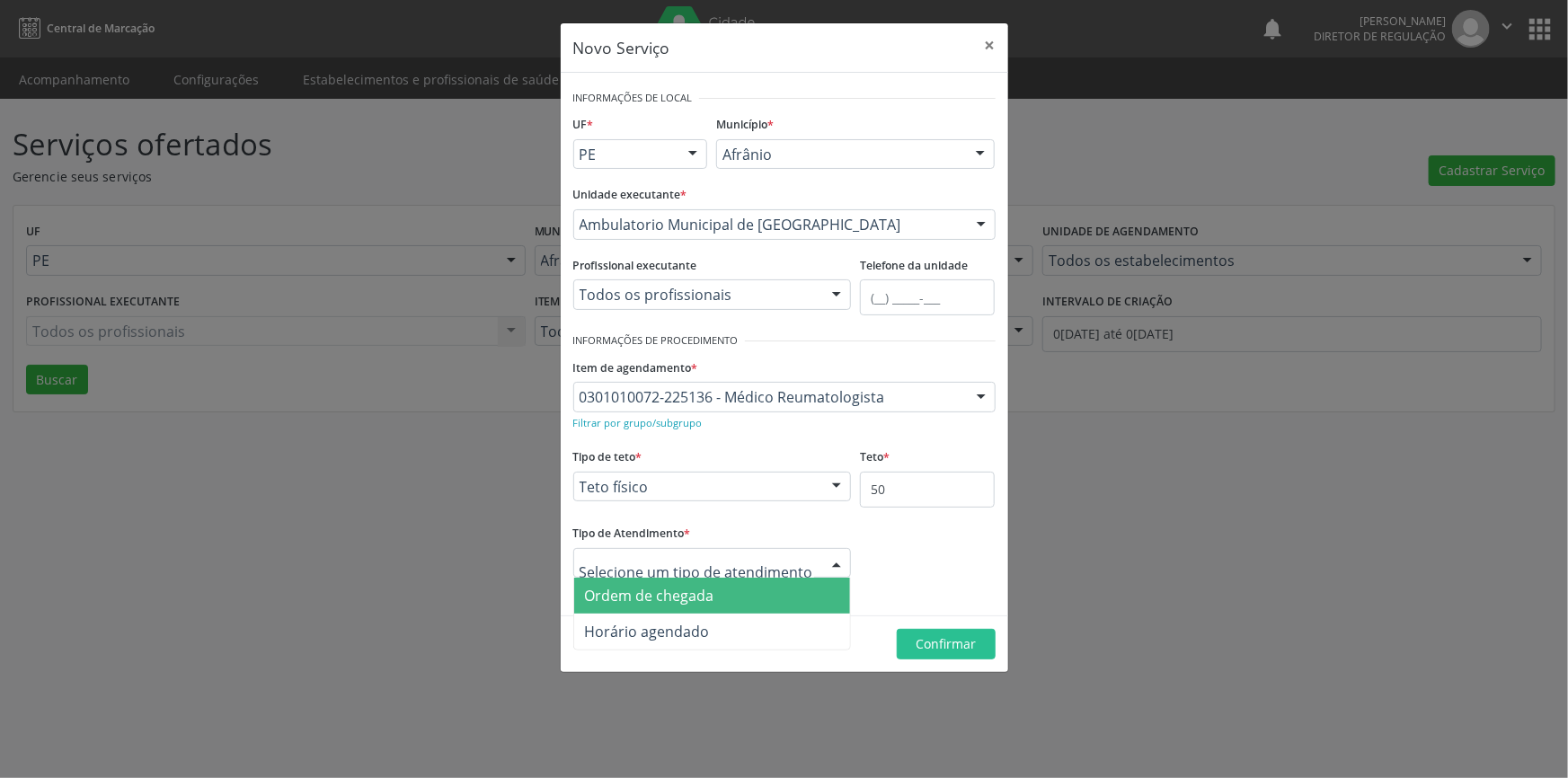
click at [734, 595] on span "Ordem de chegada" at bounding box center [713, 595] width 277 height 36
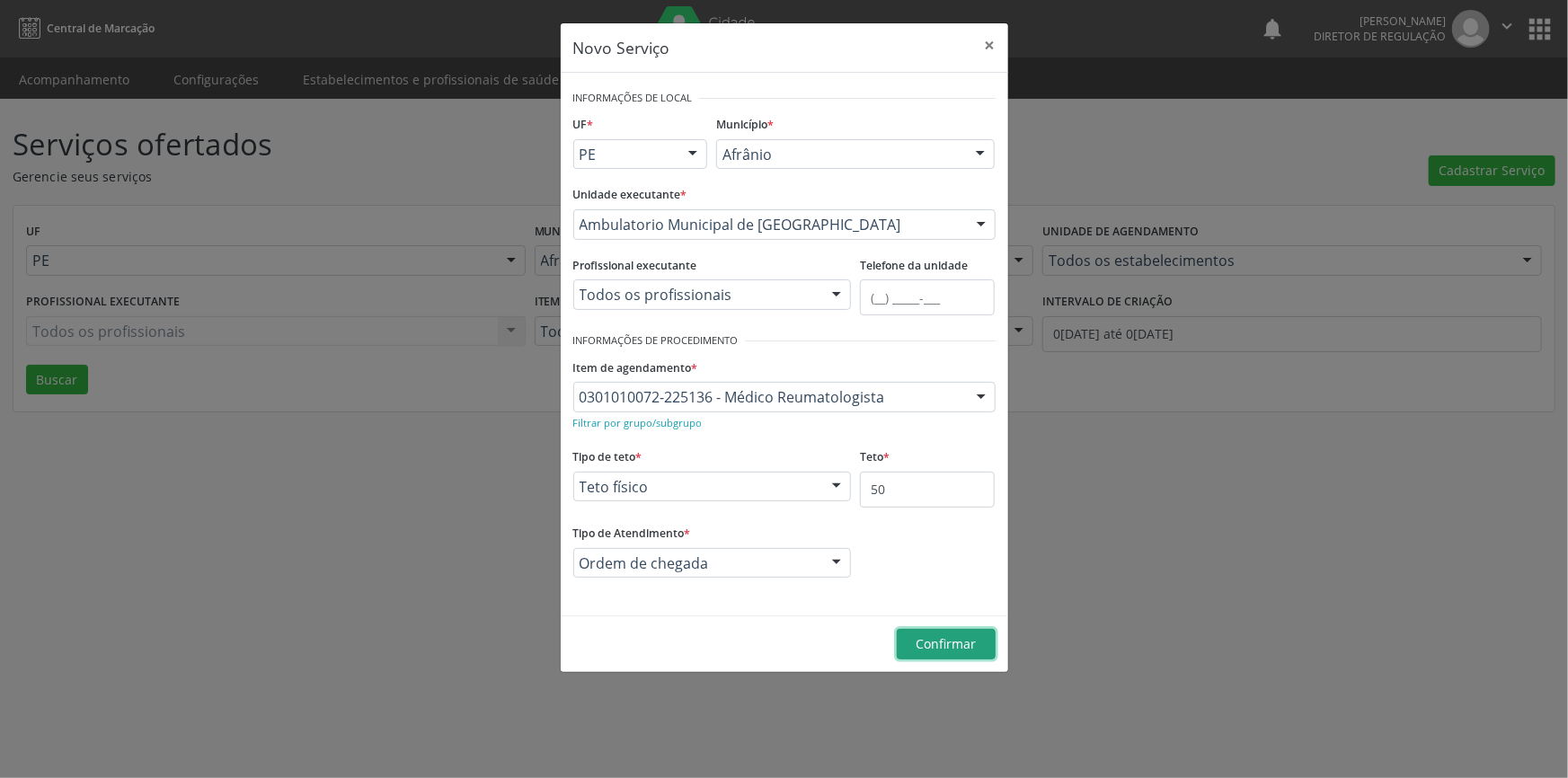
click at [902, 638] on button "Confirmar" at bounding box center [946, 643] width 99 height 30
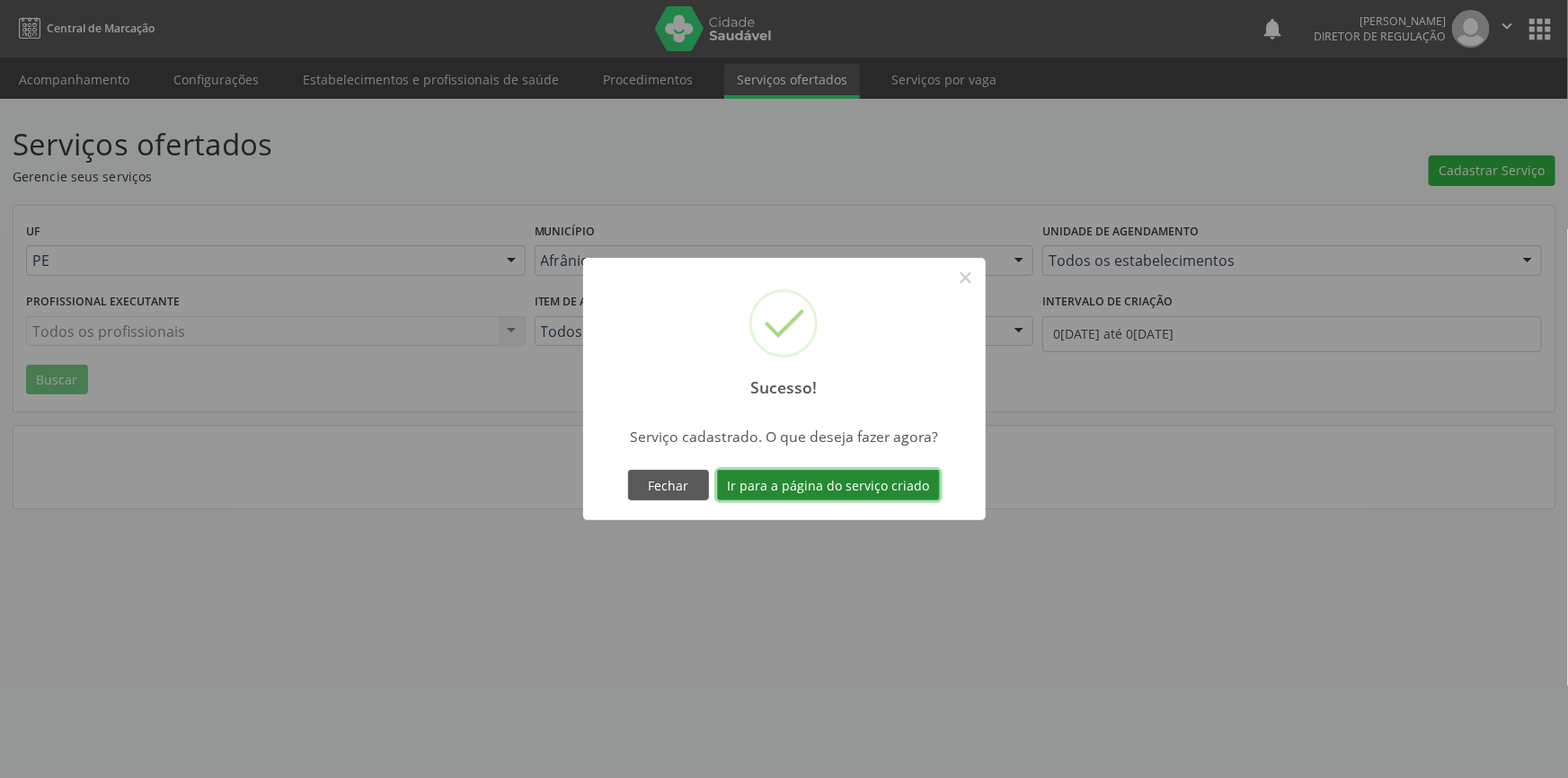
click at [882, 484] on button "Ir para a página do serviço criado" at bounding box center [829, 484] width 223 height 30
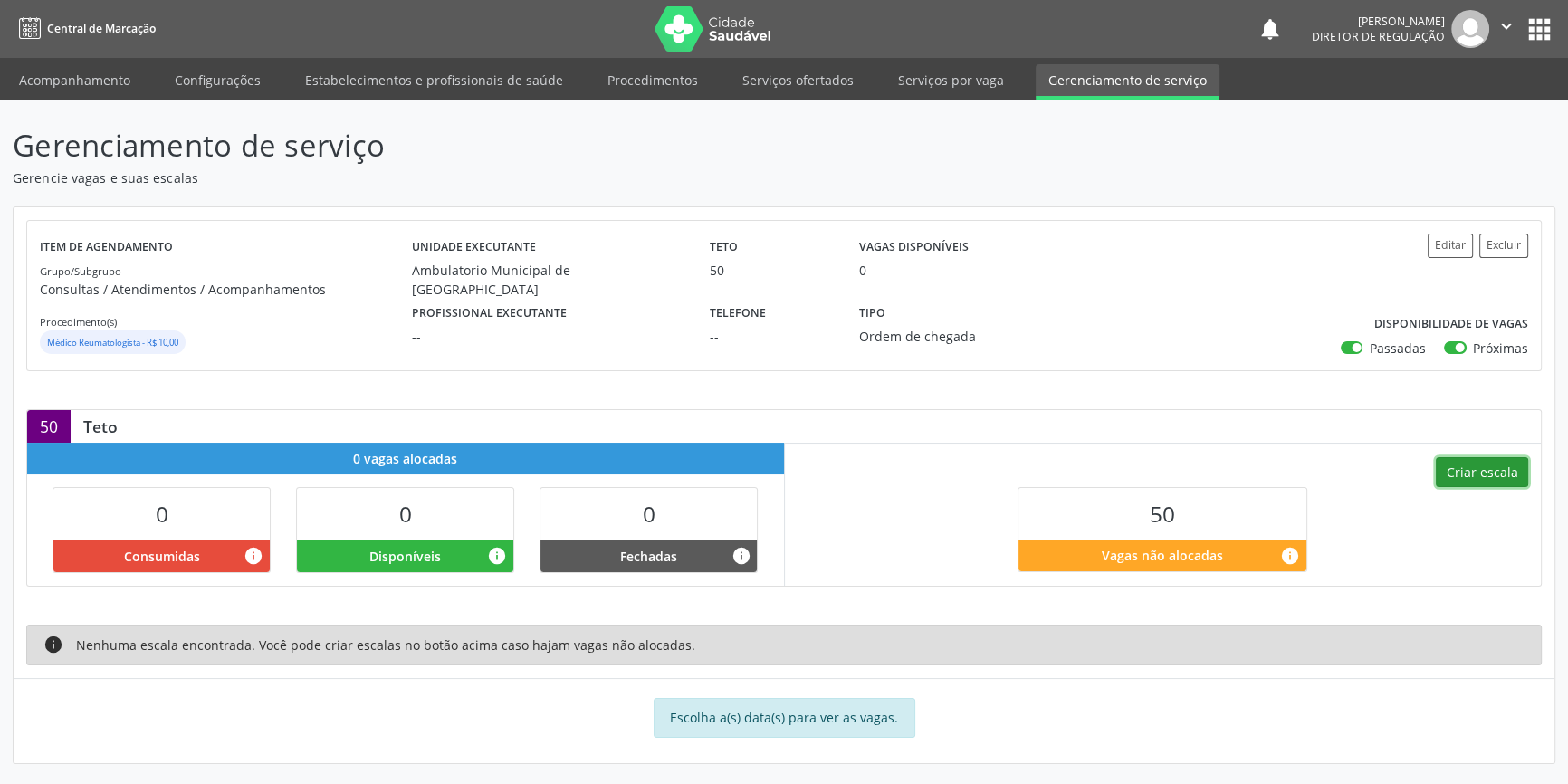
click at [1478, 464] on button "Criar escala" at bounding box center [1482, 472] width 92 height 30
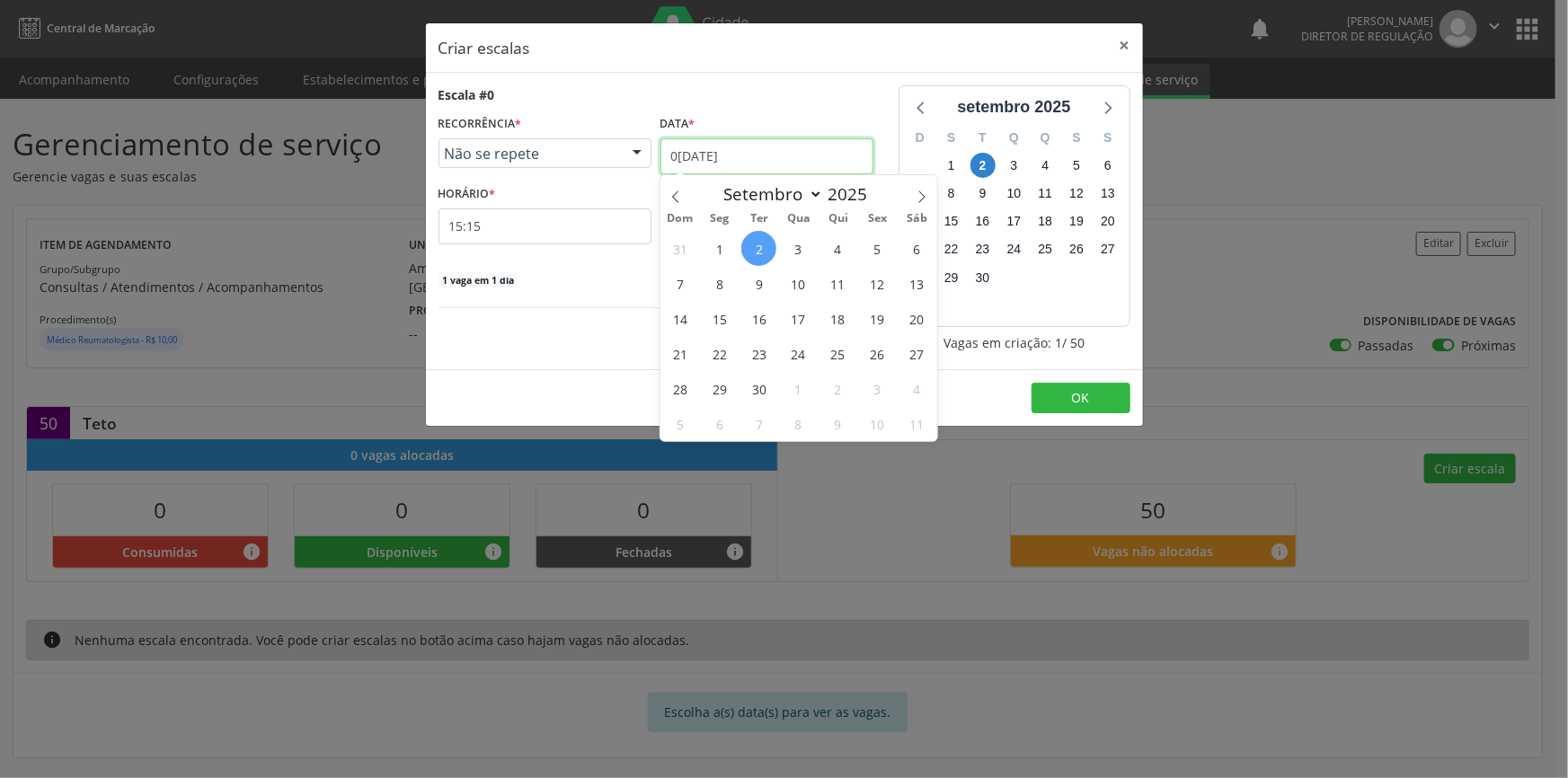
click at [784, 146] on input "02/09/2025" at bounding box center [767, 156] width 213 height 36
click at [921, 348] on span "27" at bounding box center [917, 353] width 35 height 35
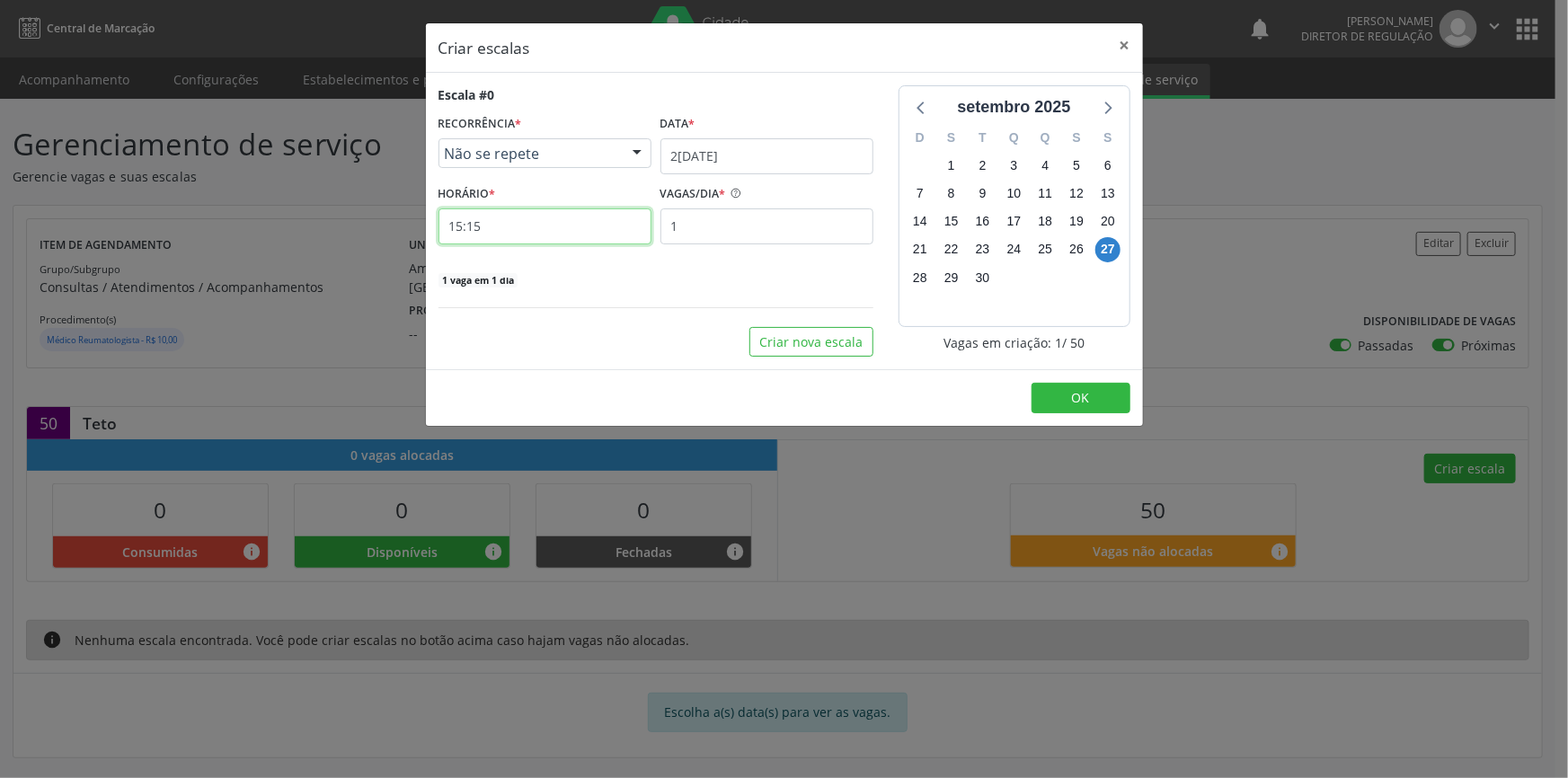
drag, startPoint x: 571, startPoint y: 233, endPoint x: 458, endPoint y: 231, distance: 113.0
click at [458, 231] on input "15:15" at bounding box center [545, 226] width 213 height 36
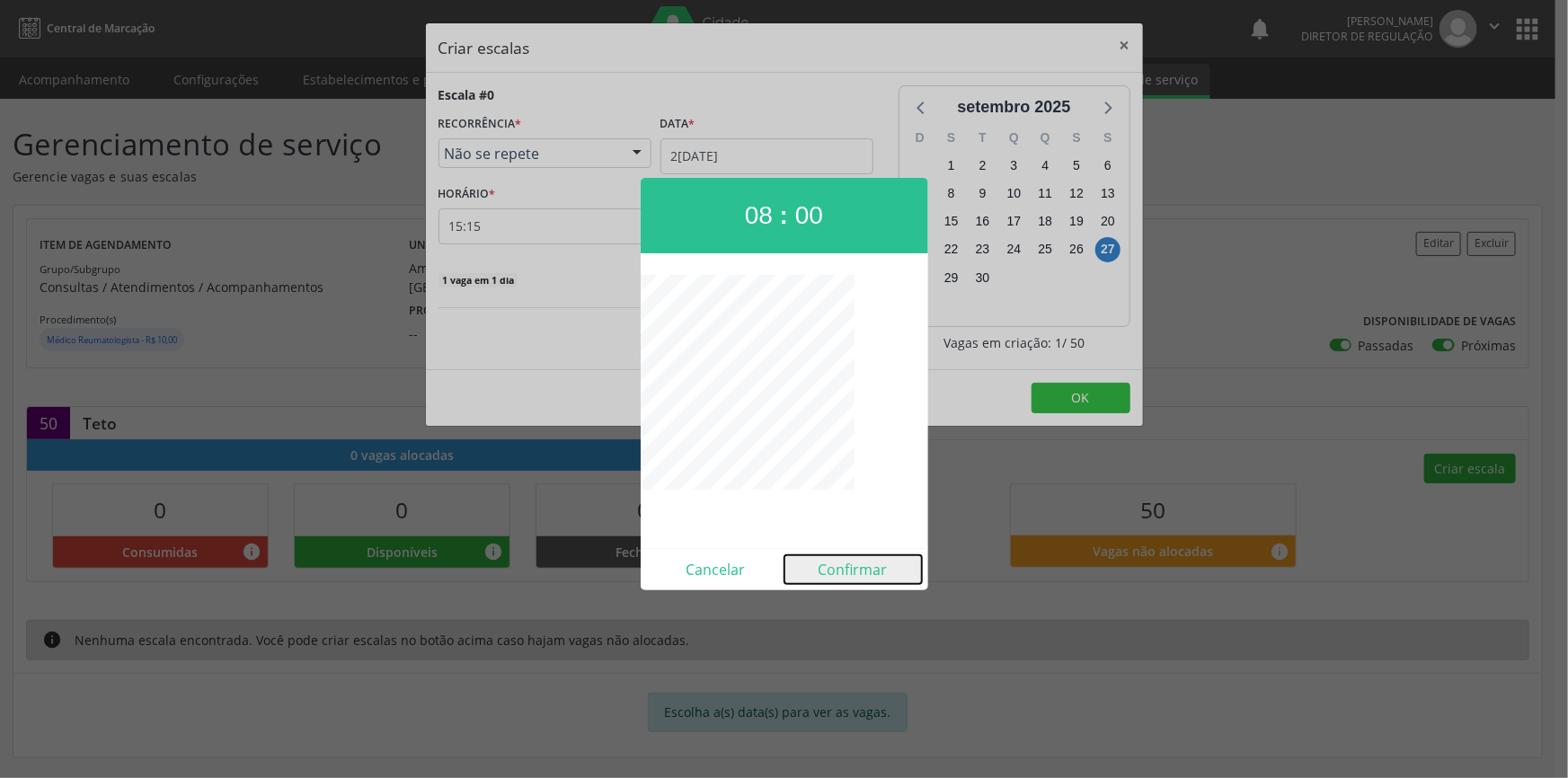
click at [867, 565] on button "Confirmar" at bounding box center [853, 569] width 138 height 28
type input "08:00"
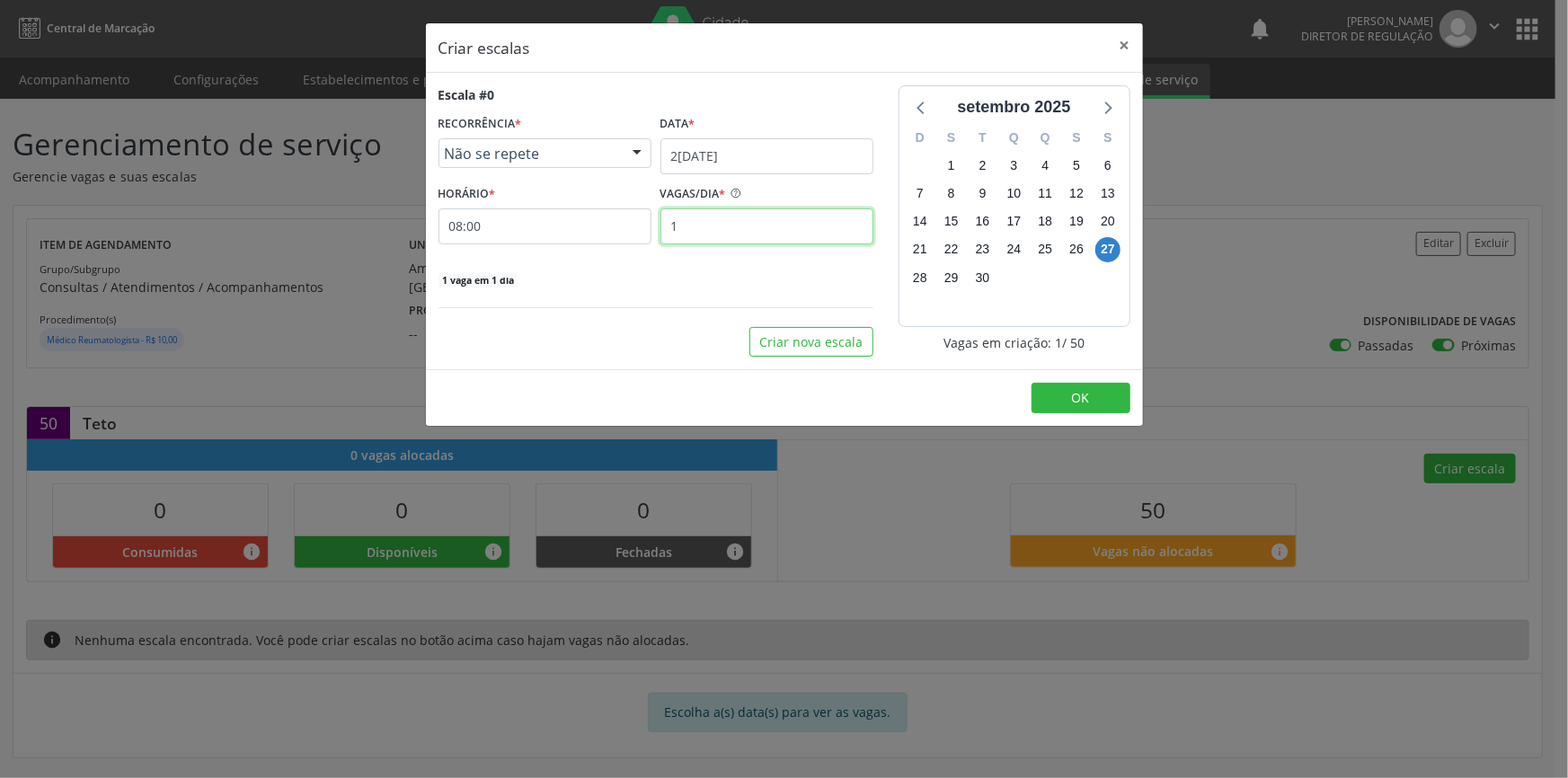
drag, startPoint x: 735, startPoint y: 230, endPoint x: 604, endPoint y: 226, distance: 131.1
click at [604, 227] on div "HORÁRIO * 08:00 VAGAS/DIA * 1" at bounding box center [656, 212] width 444 height 63
type input "25"
click at [843, 362] on div "Escala #0 RECORRÊNCIA * Não se repete Não se repete Diário/Semanal Mensal Nenhu…" at bounding box center [784, 222] width 718 height 297
click at [844, 343] on button "Criar nova escala" at bounding box center [811, 342] width 124 height 30
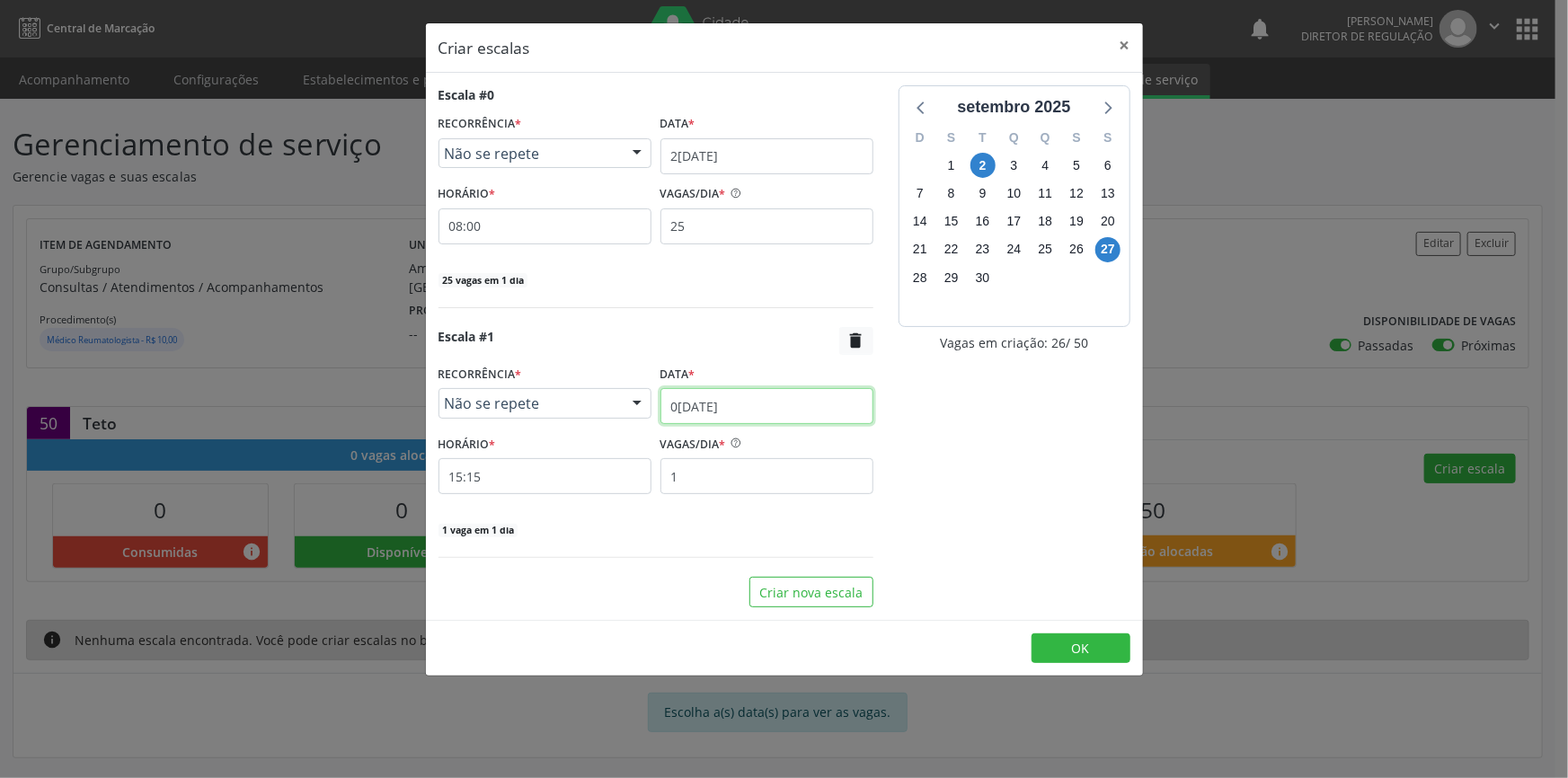
click at [790, 402] on input "02/09/2025" at bounding box center [767, 406] width 213 height 36
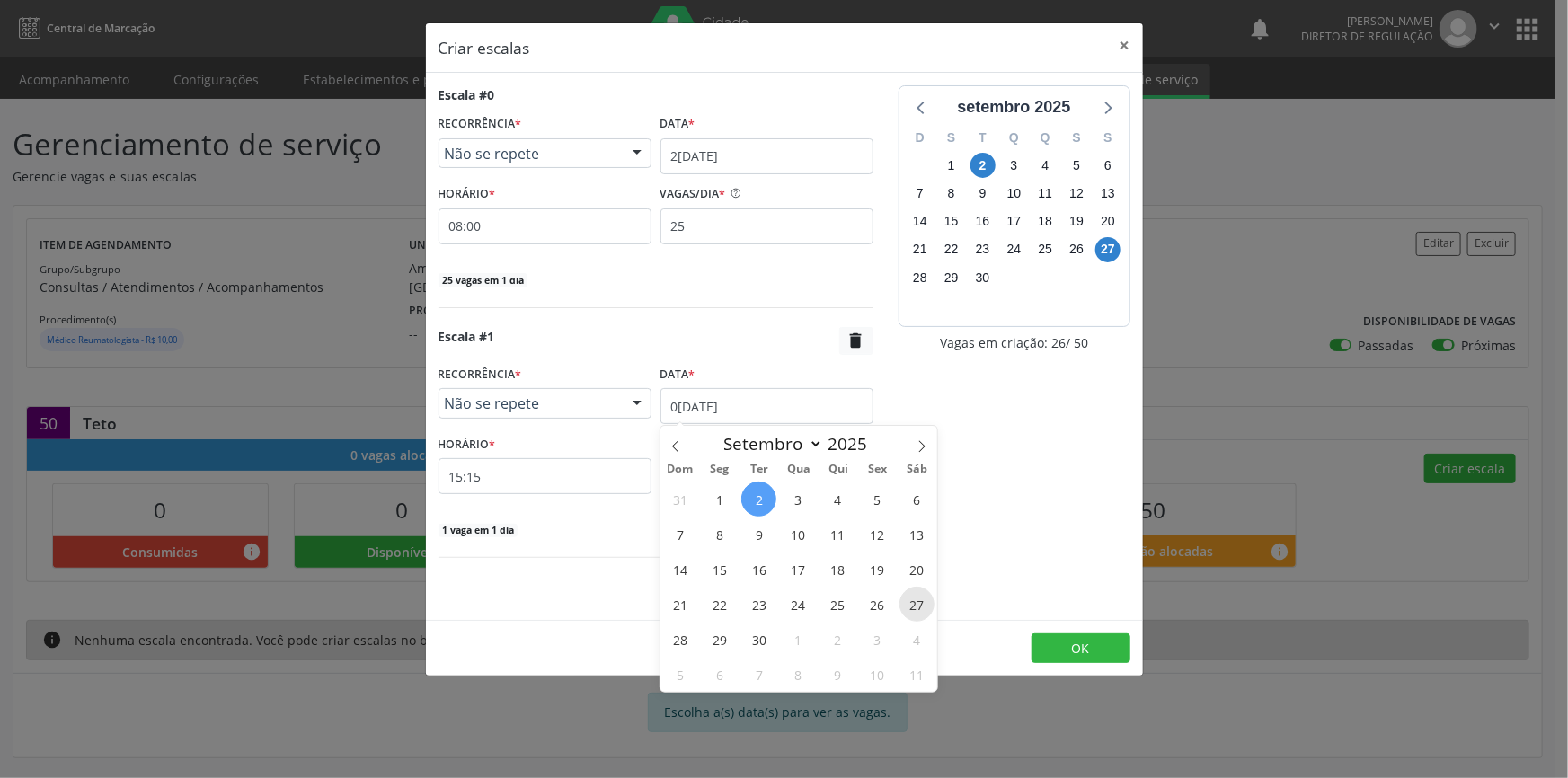
click at [929, 606] on span "27" at bounding box center [917, 604] width 35 height 35
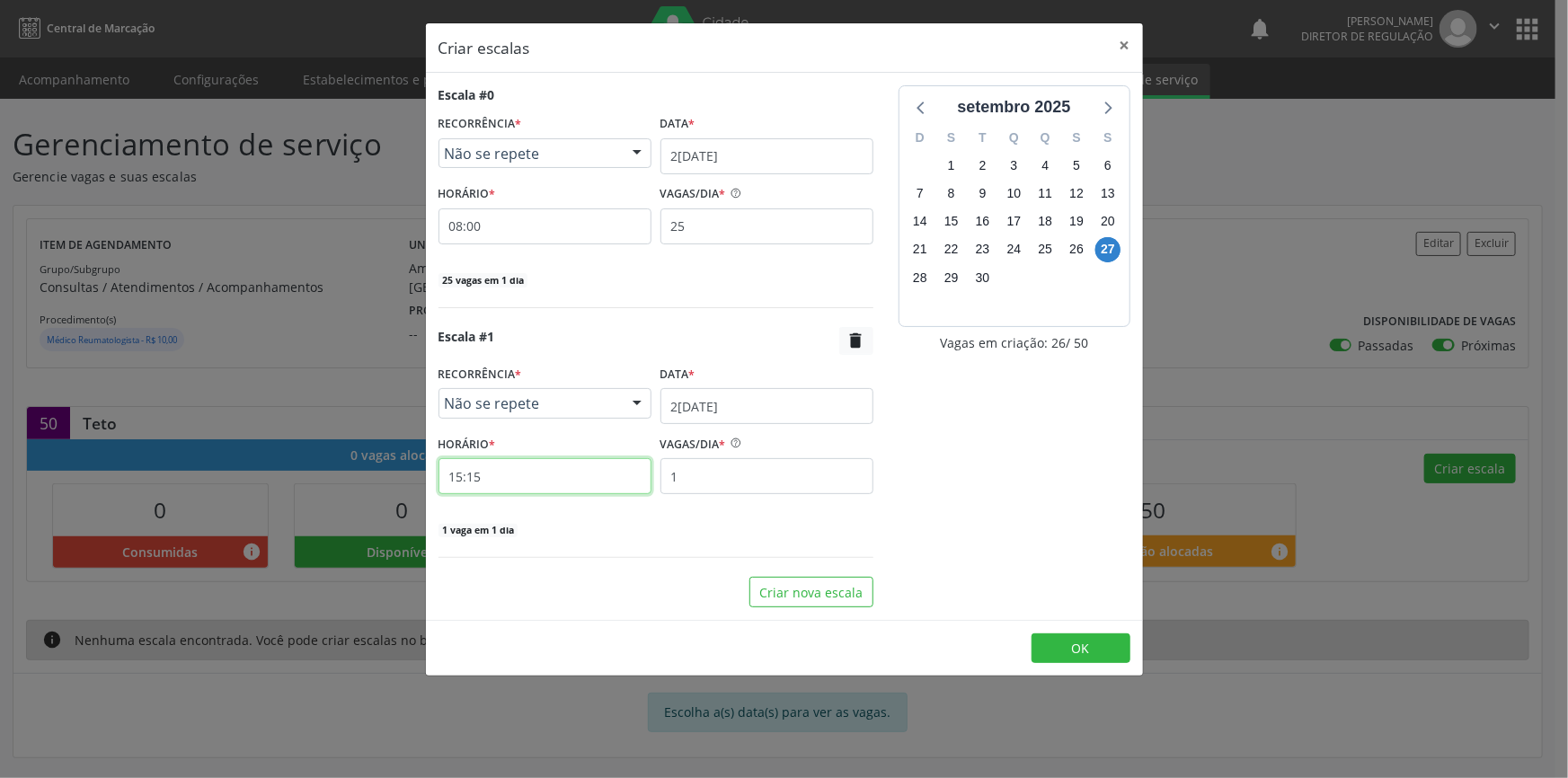
click at [541, 471] on input "15:15" at bounding box center [545, 475] width 213 height 36
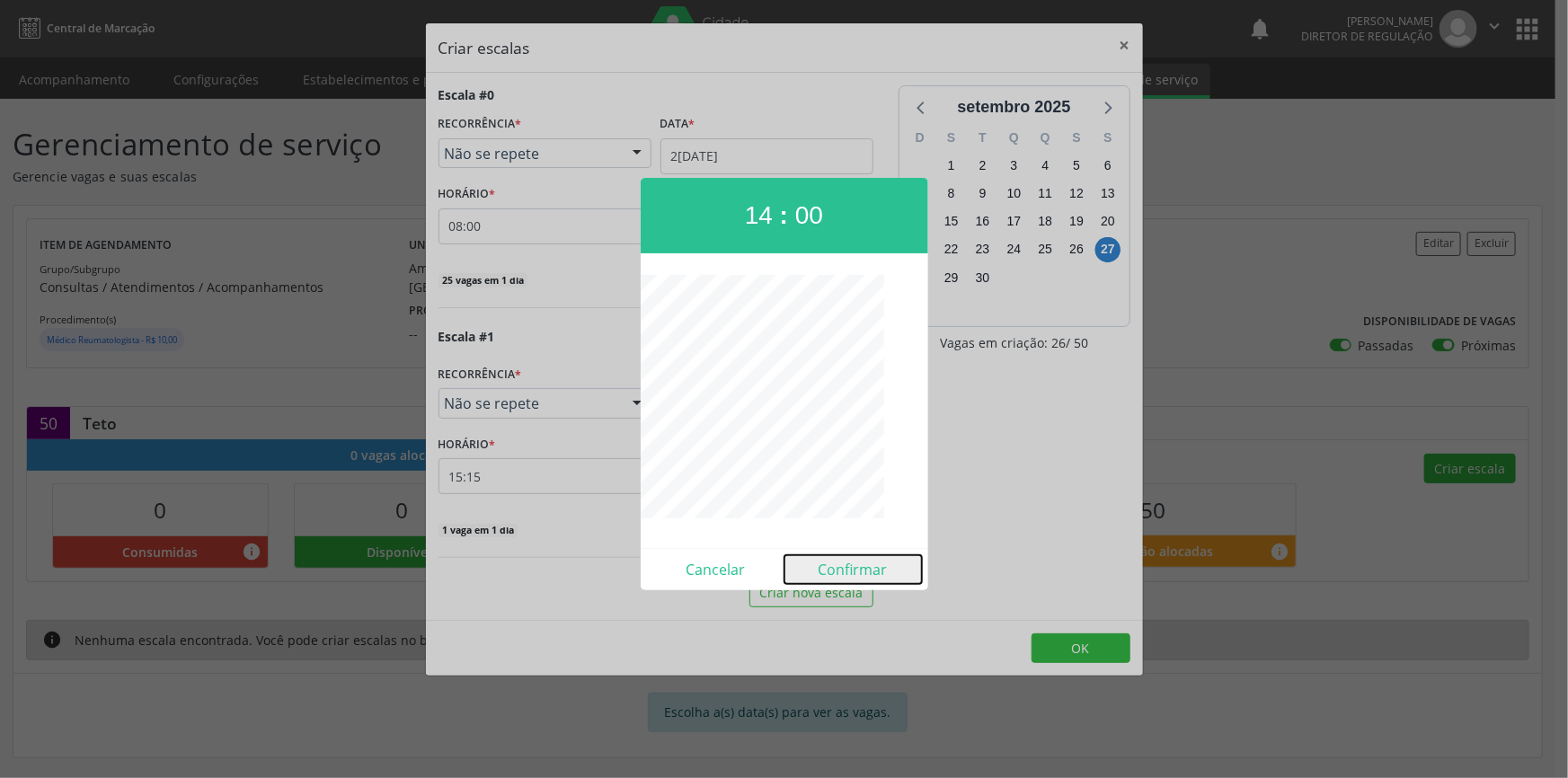
click at [869, 570] on button "Confirmar" at bounding box center [853, 569] width 138 height 28
type input "14:00"
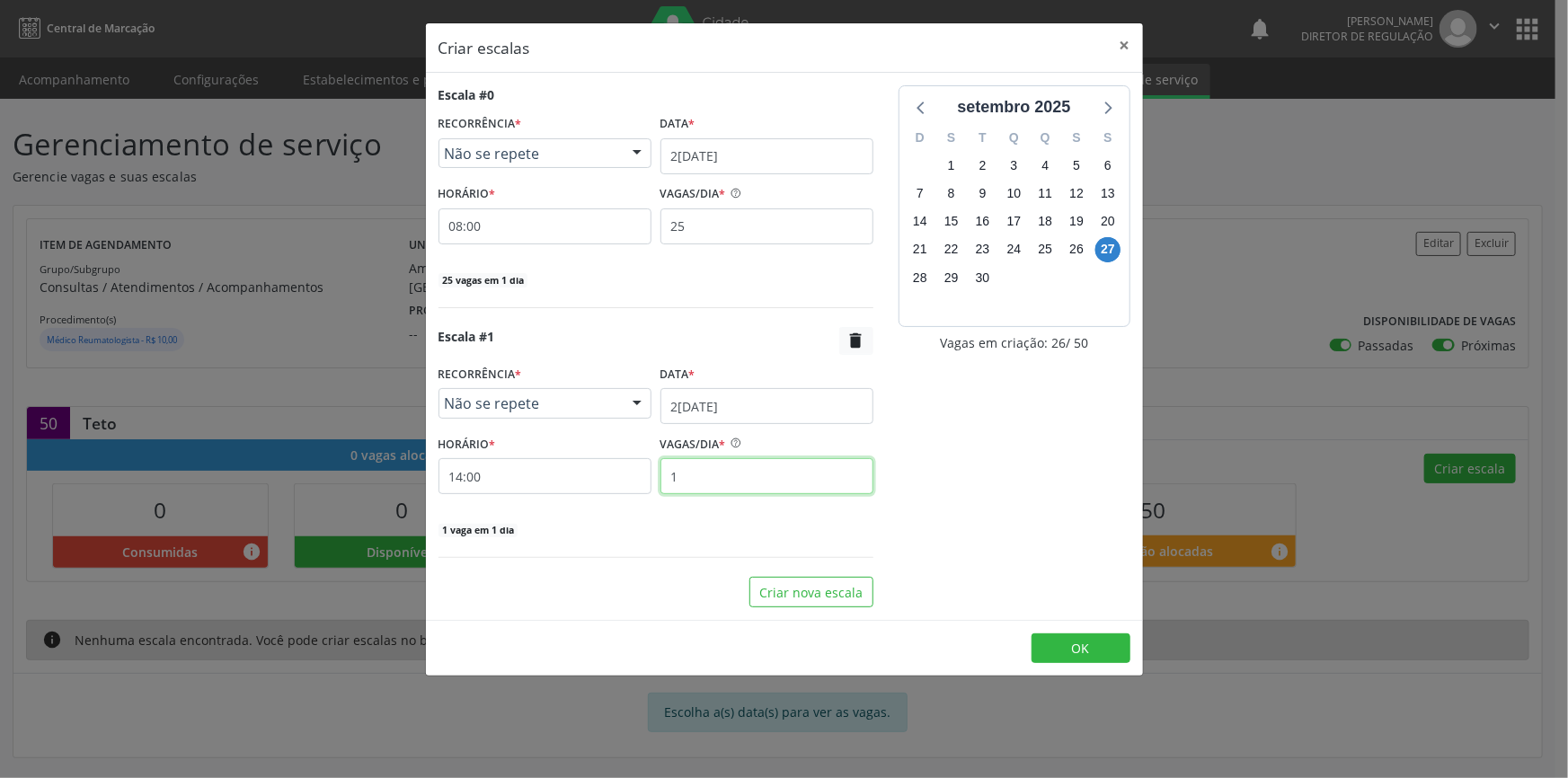
drag, startPoint x: 741, startPoint y: 461, endPoint x: 607, endPoint y: 466, distance: 134.1
click at [617, 466] on div "HORÁRIO * 14:00 VAGAS/DIA * 1" at bounding box center [656, 462] width 444 height 63
type input "25"
click at [1072, 650] on span "OK" at bounding box center [1081, 647] width 18 height 17
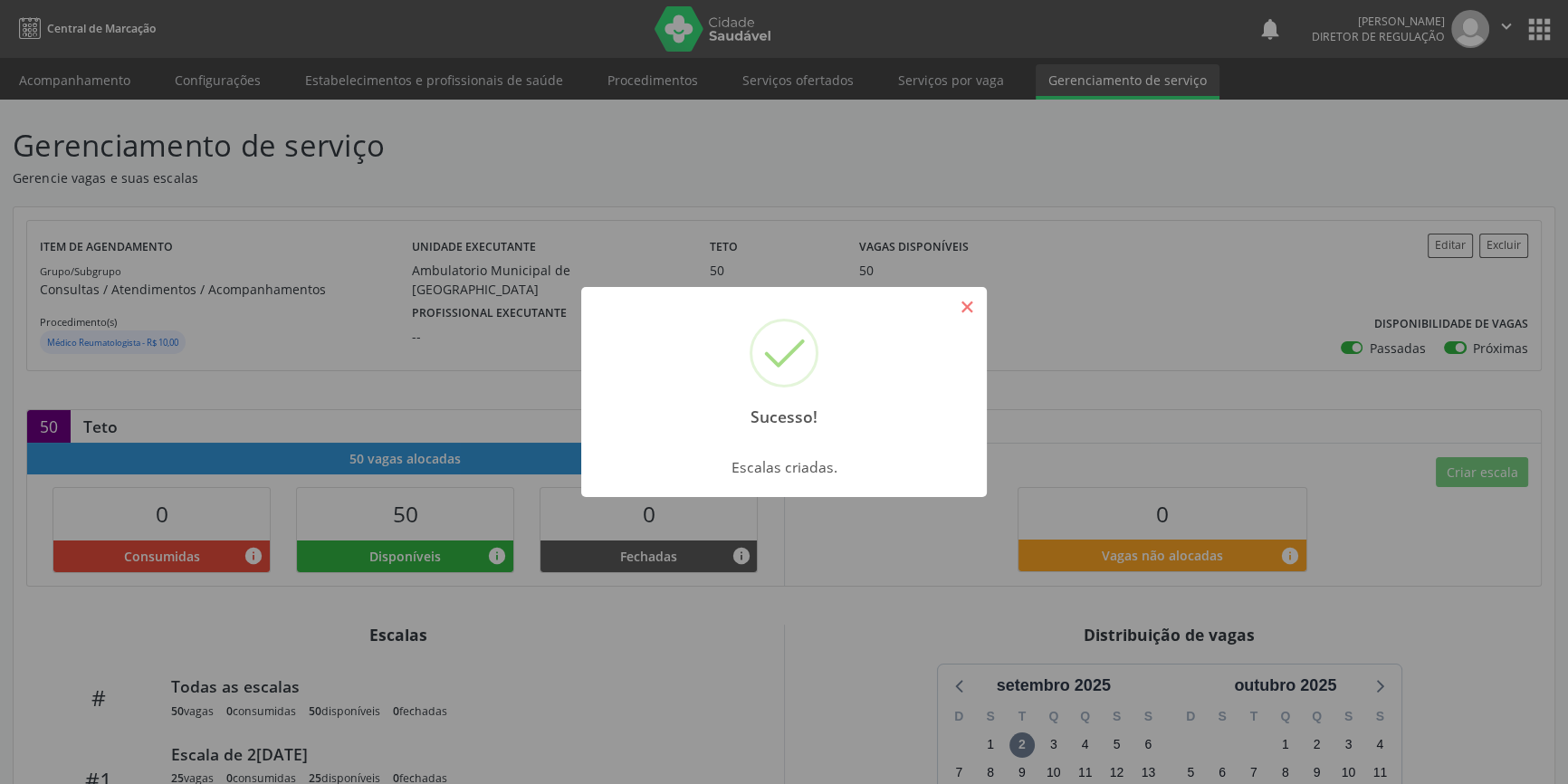
click at [978, 303] on button "×" at bounding box center [966, 306] width 30 height 30
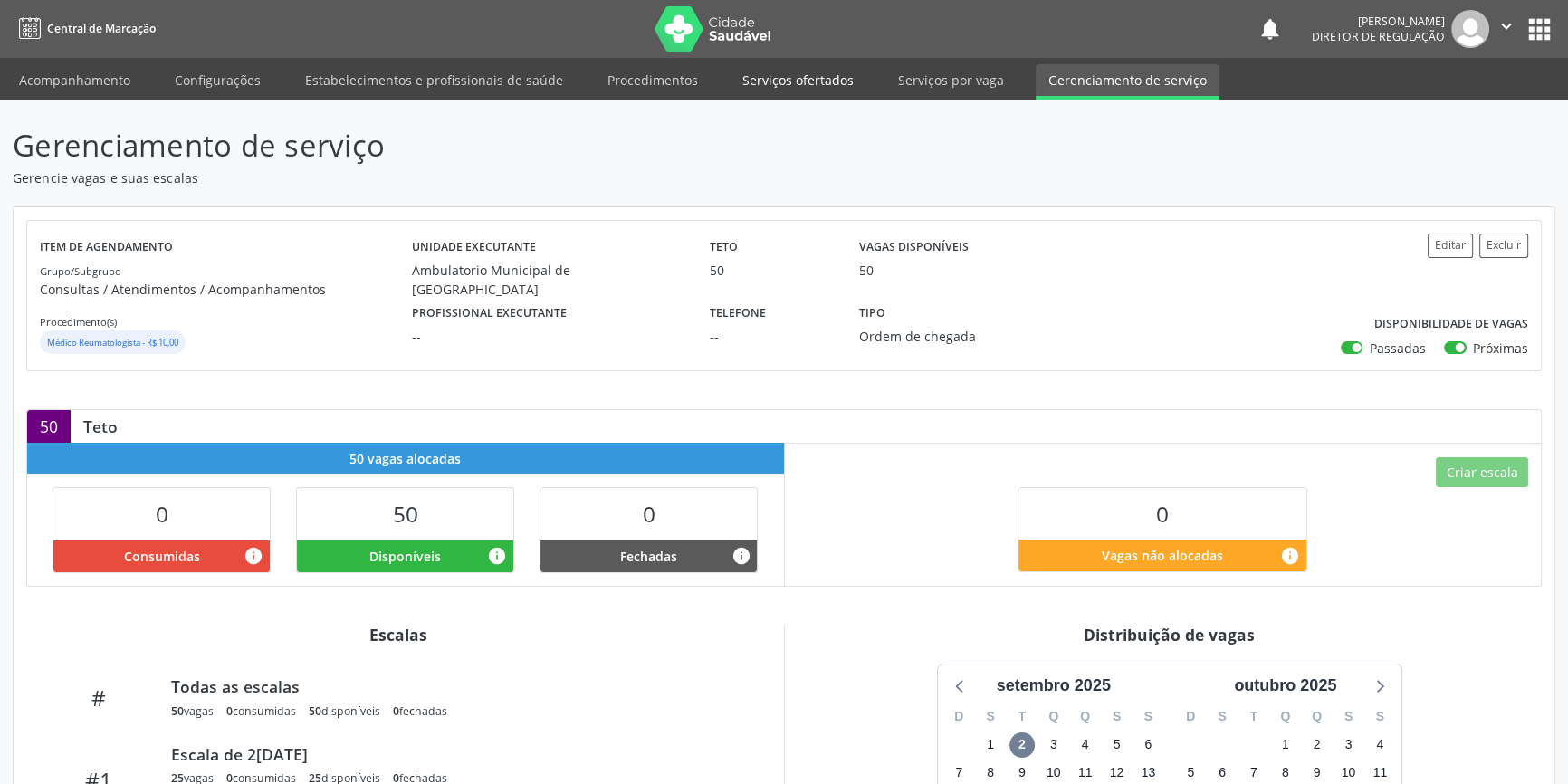
click at [764, 76] on link "Serviços ofertados" at bounding box center [798, 80] width 137 height 31
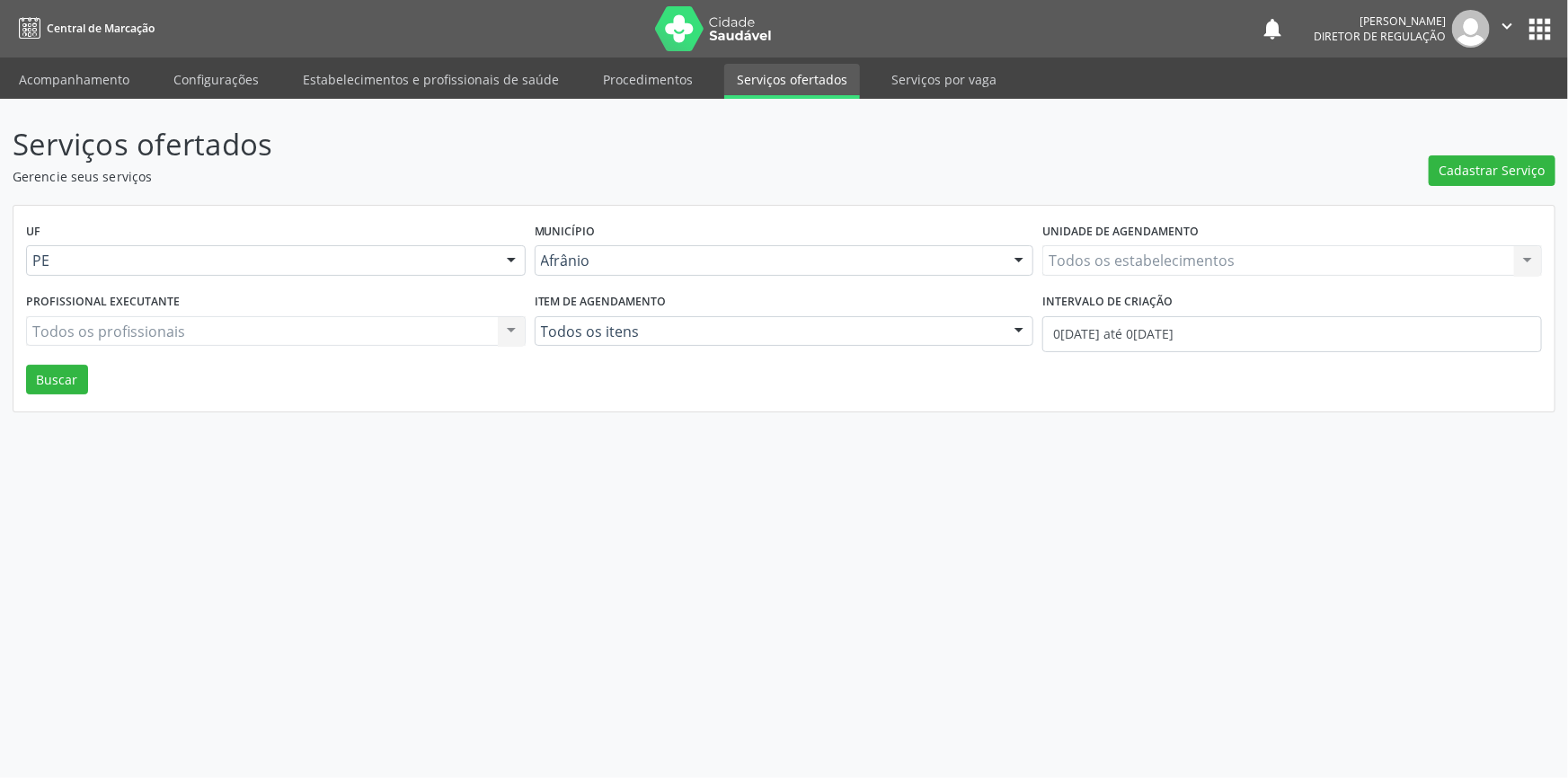
click at [1481, 188] on div "Serviços ofertados Gerencie seus serviços Cadastrar Serviço UF PE Todas as UFs …" at bounding box center [784, 266] width 1544 height 290
click at [1488, 167] on span "Cadastrar Serviço" at bounding box center [1493, 170] width 106 height 19
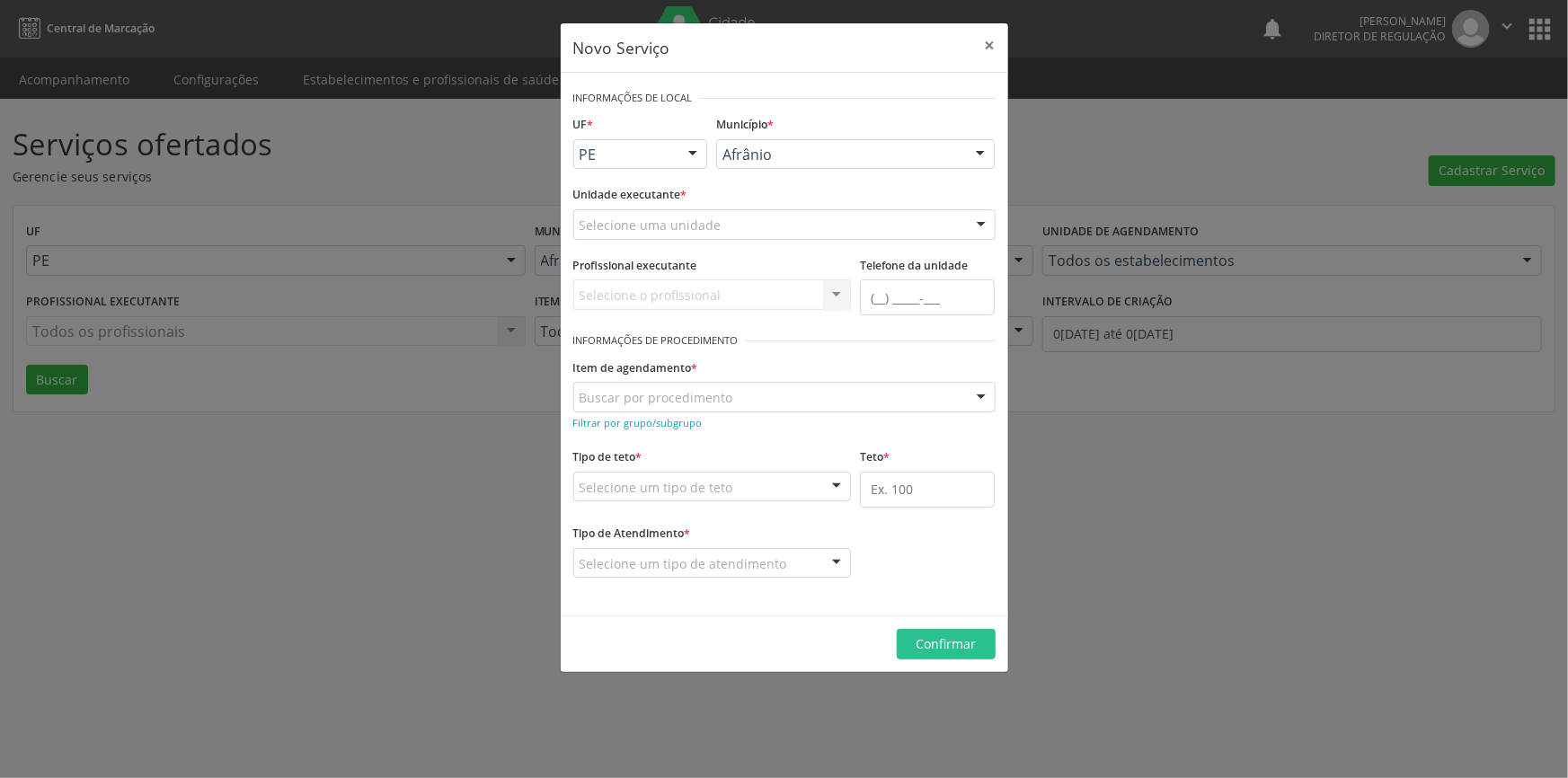
click at [794, 216] on div "Selecione uma unidade" at bounding box center [784, 224] width 423 height 30
type input "N"
click at [741, 394] on div "Buscar por procedimento" at bounding box center [784, 396] width 423 height 30
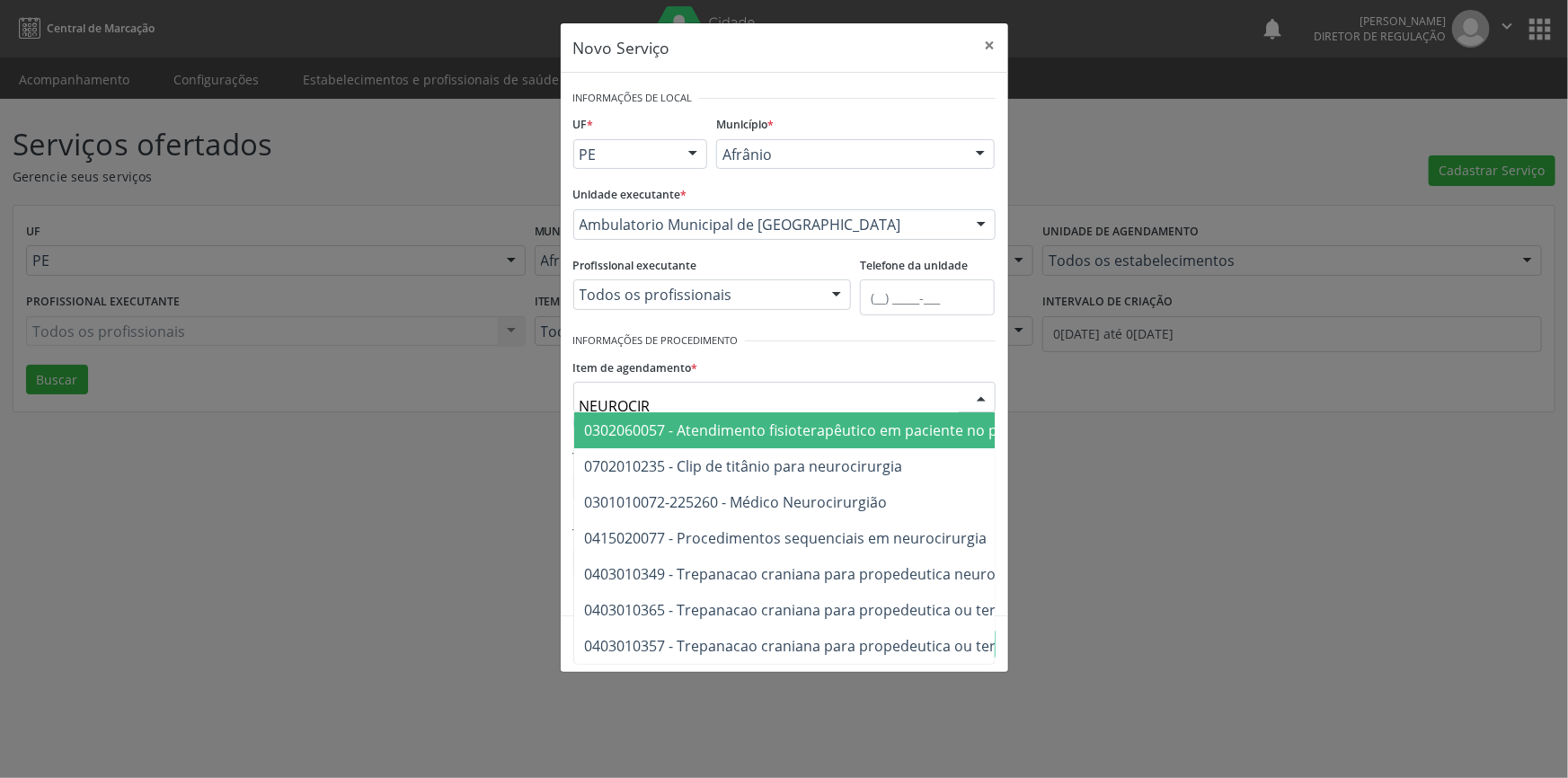
type input "NEUROCIRU"
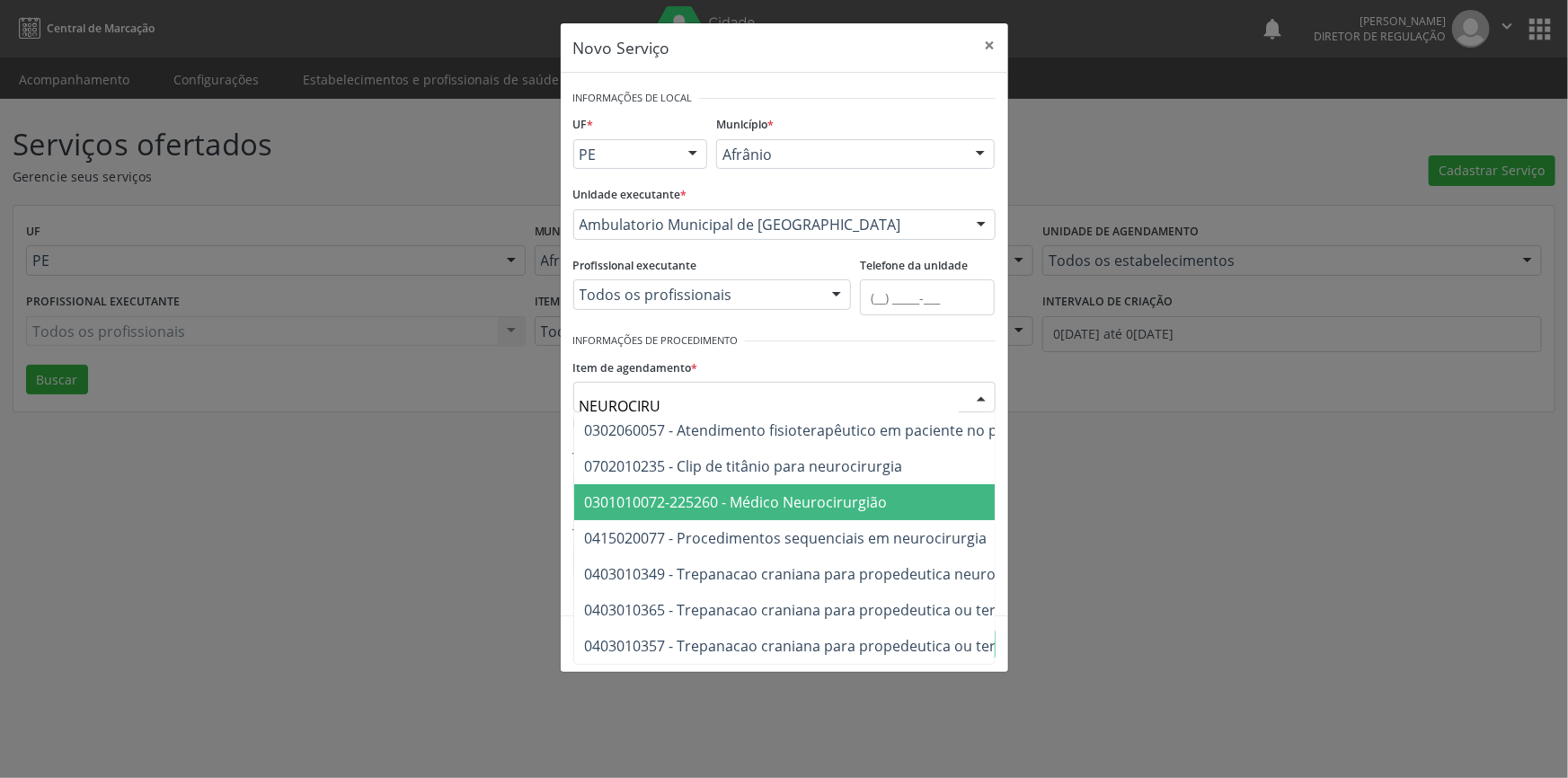
click at [881, 501] on span "0301010072-225260 - Médico Neurocirurgião" at bounding box center [736, 502] width 303 height 20
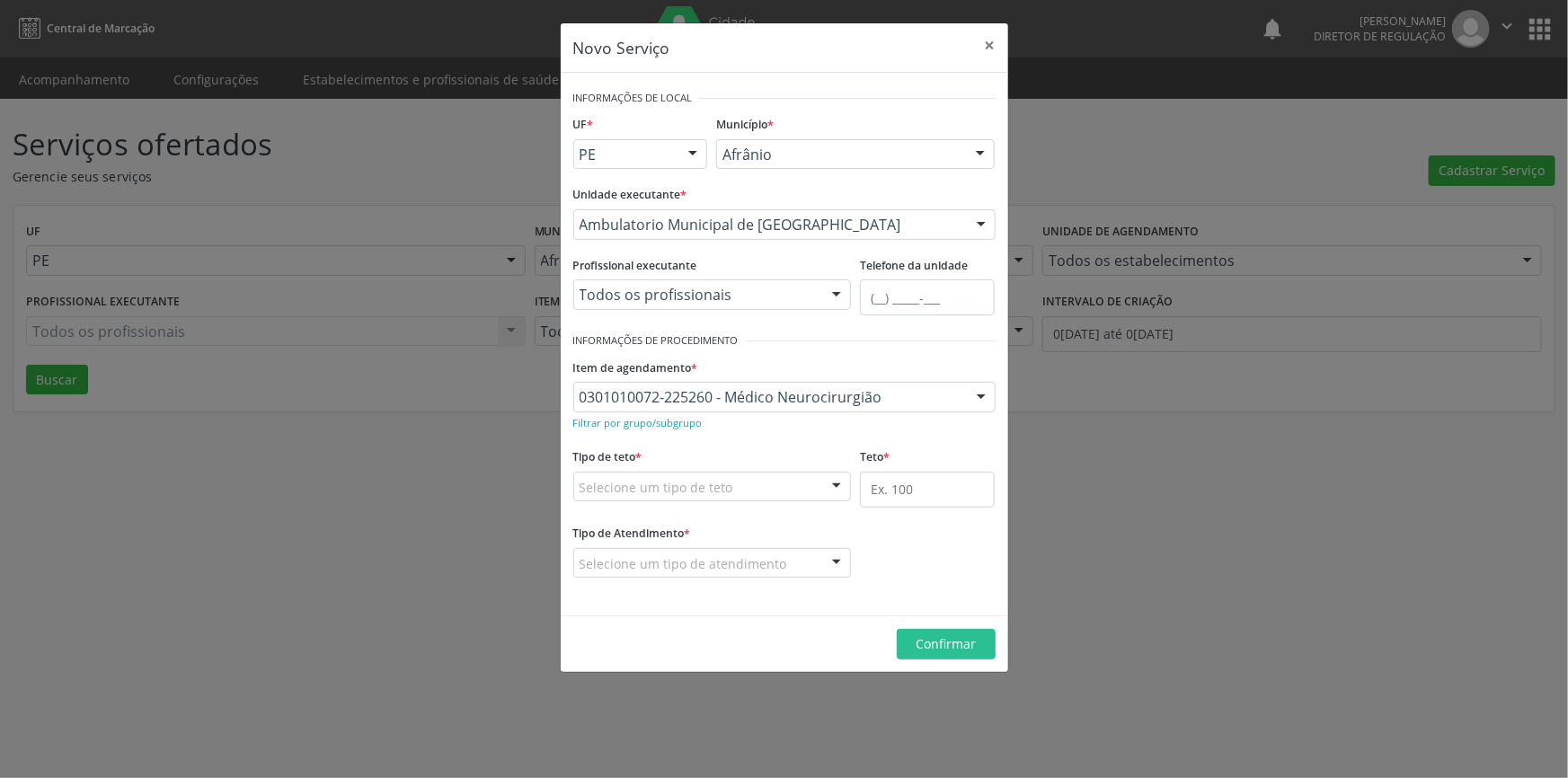
click at [768, 495] on div "Selecione um tipo de teto" at bounding box center [712, 486] width 278 height 30
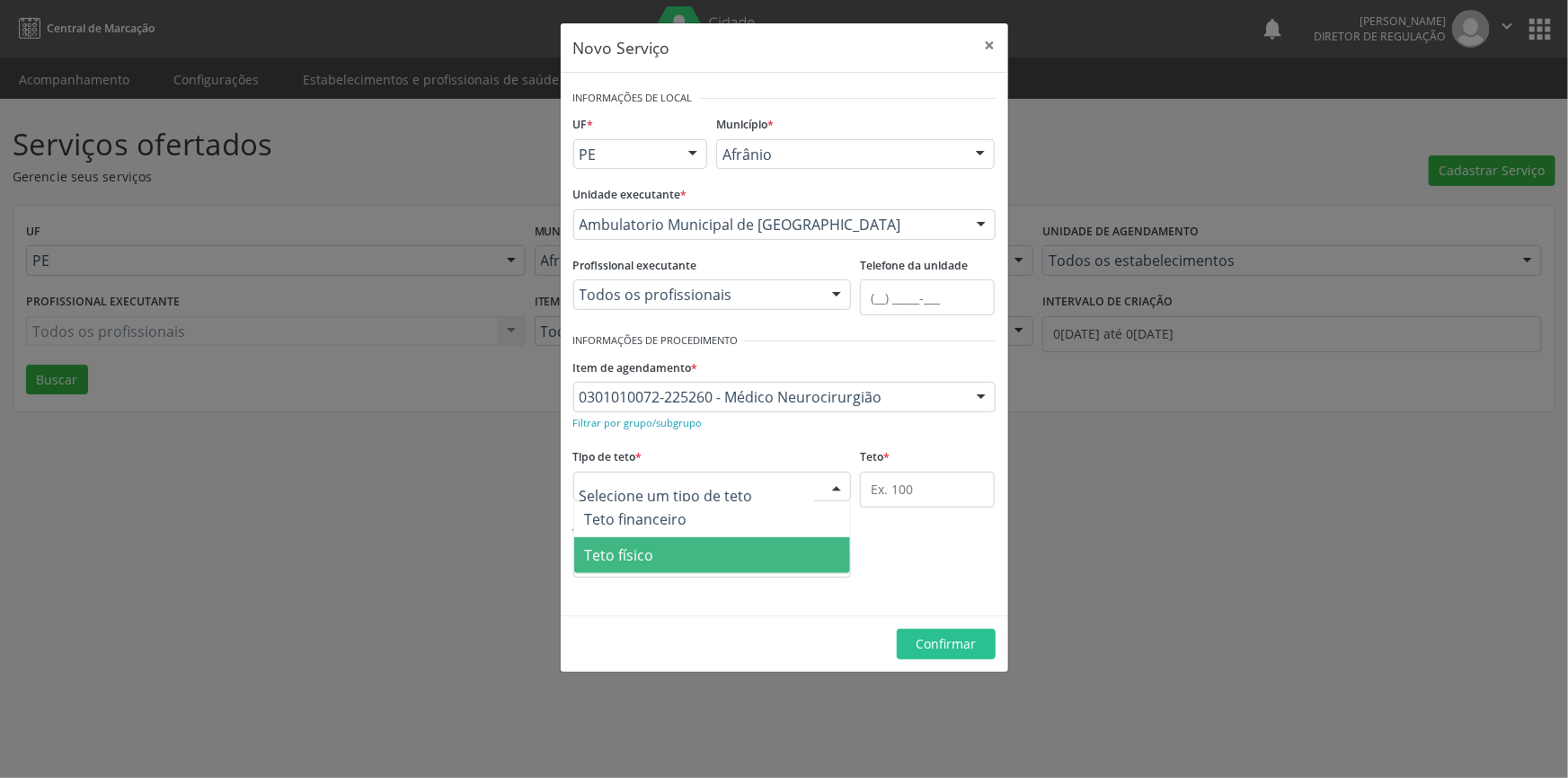
click at [707, 540] on span "Teto físico" at bounding box center [713, 554] width 277 height 36
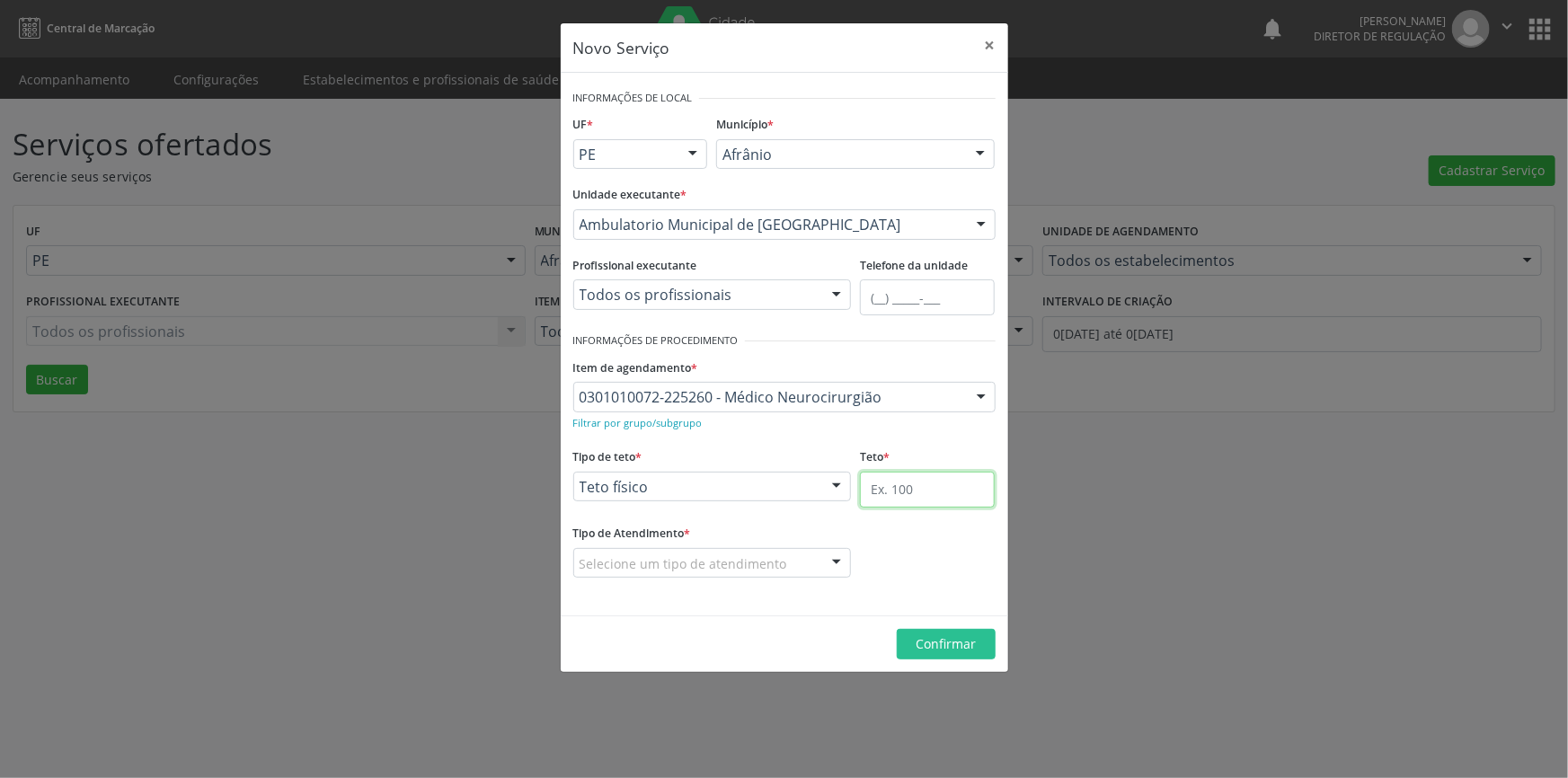
click at [890, 476] on input "text" at bounding box center [928, 489] width 135 height 36
click at [898, 492] on input "text" at bounding box center [928, 489] width 135 height 36
type input "120"
click at [797, 568] on div "Selecione um tipo de atendimento" at bounding box center [712, 563] width 278 height 30
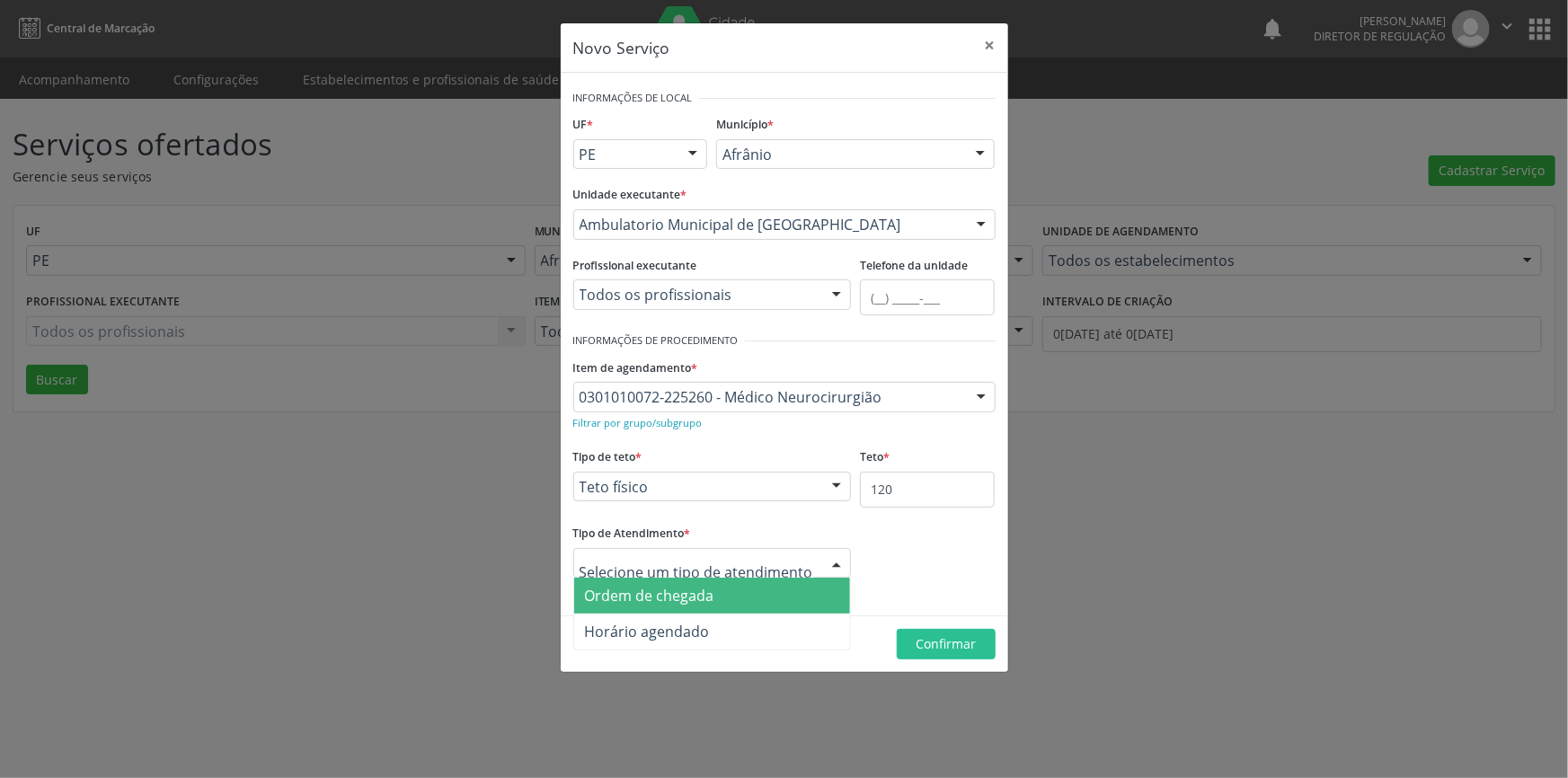
click at [722, 601] on span "Ordem de chegada" at bounding box center [713, 595] width 277 height 36
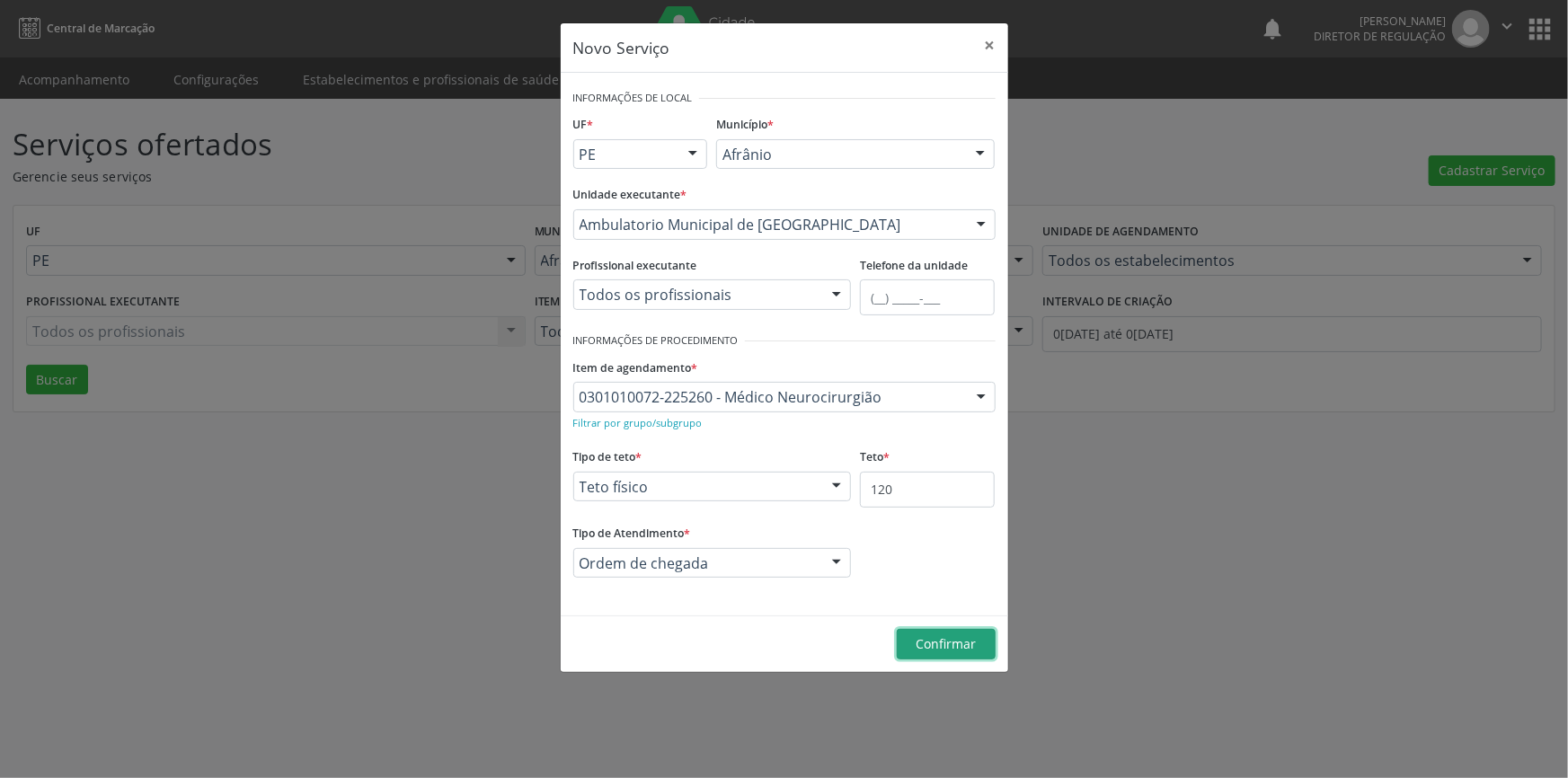
click at [925, 641] on span "Confirmar" at bounding box center [946, 643] width 61 height 17
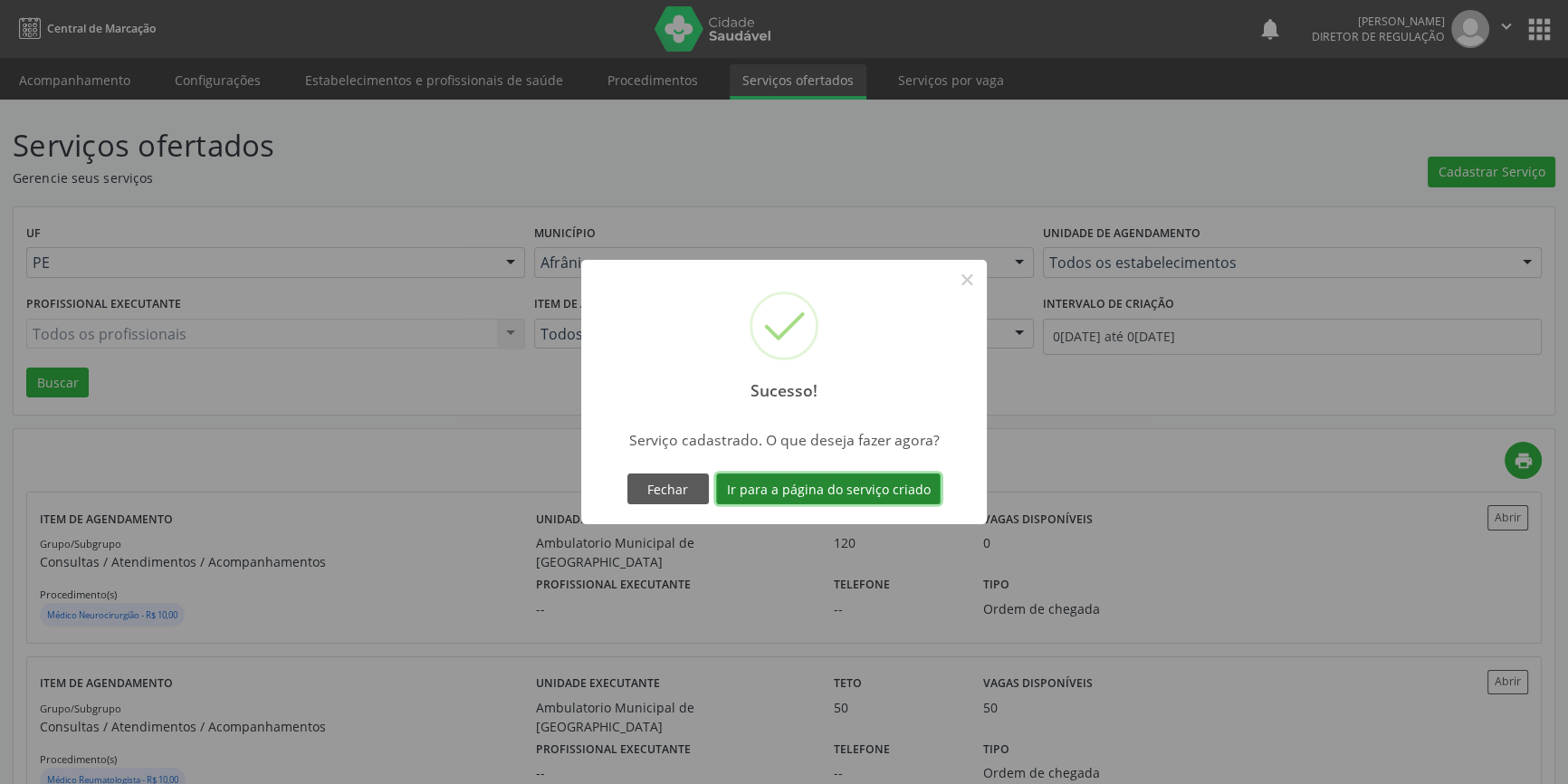
click at [884, 473] on button "Ir para a página do serviço criado" at bounding box center [828, 488] width 224 height 30
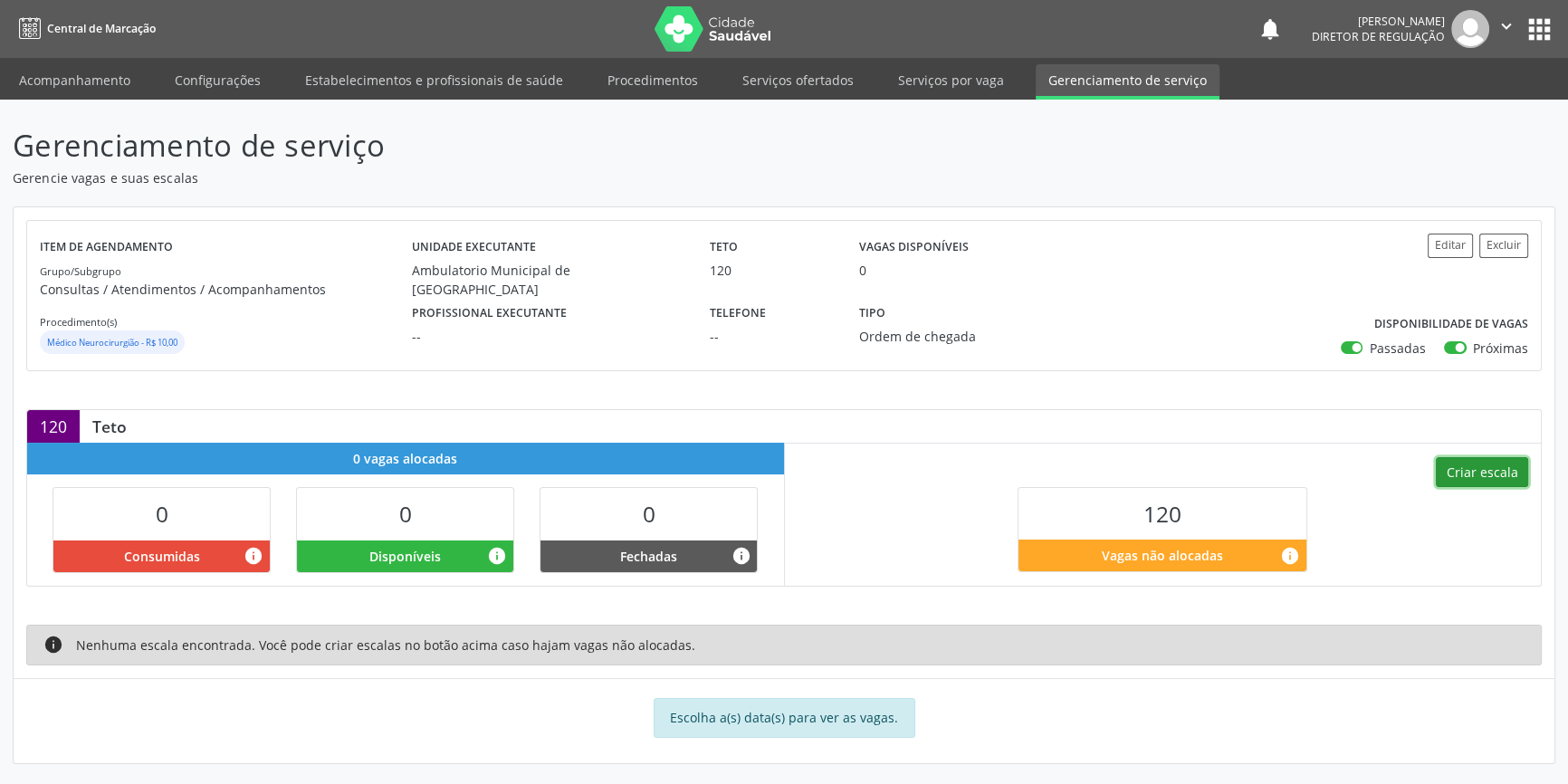
click at [1461, 471] on button "Criar escala" at bounding box center [1482, 472] width 92 height 30
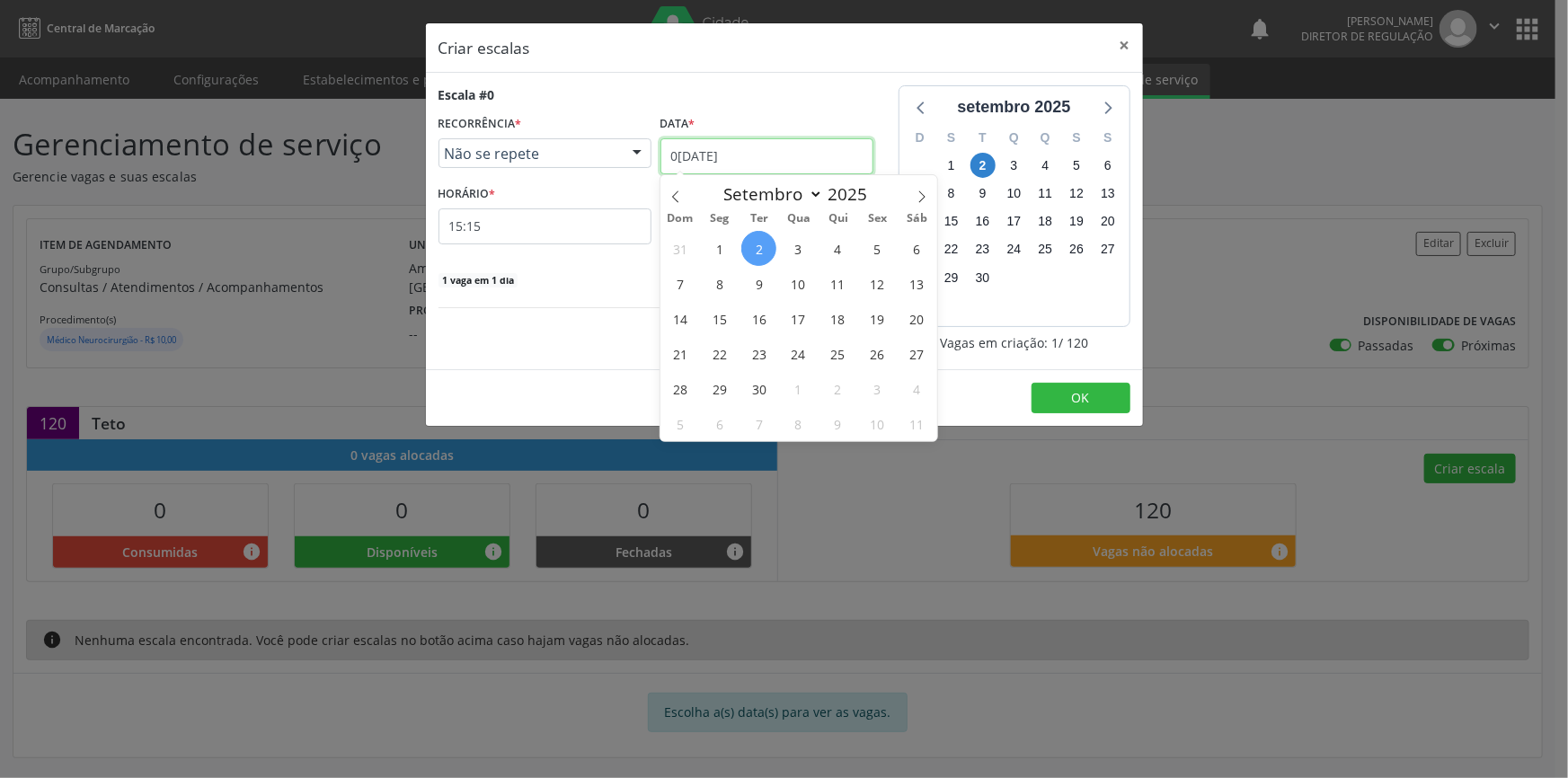
click at [690, 150] on input "02/09/2025" at bounding box center [767, 156] width 213 height 36
click at [804, 284] on span "10" at bounding box center [799, 283] width 35 height 35
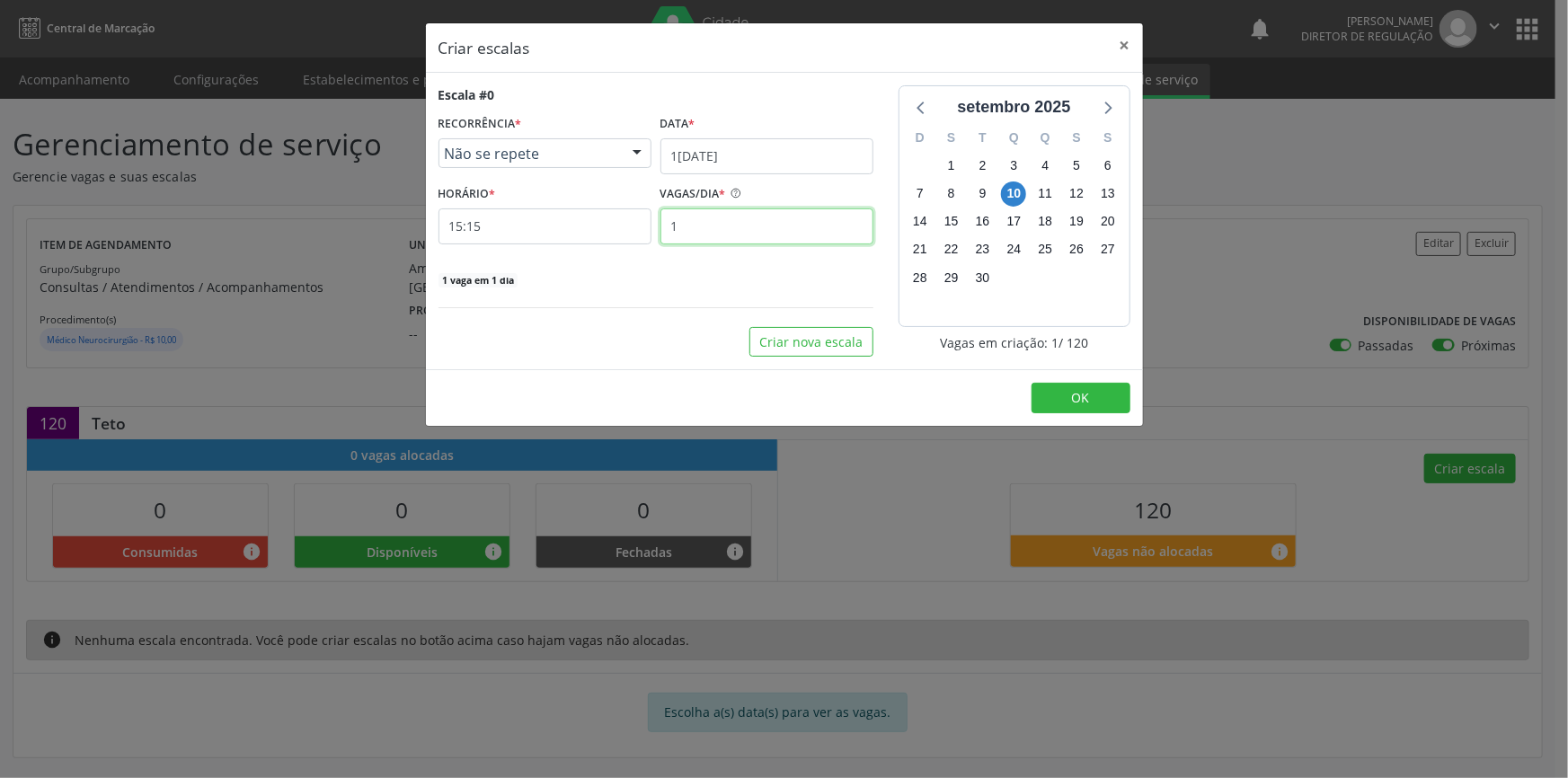
click at [734, 228] on input "1" at bounding box center [767, 226] width 213 height 36
click at [557, 231] on input "15:15" at bounding box center [545, 226] width 213 height 36
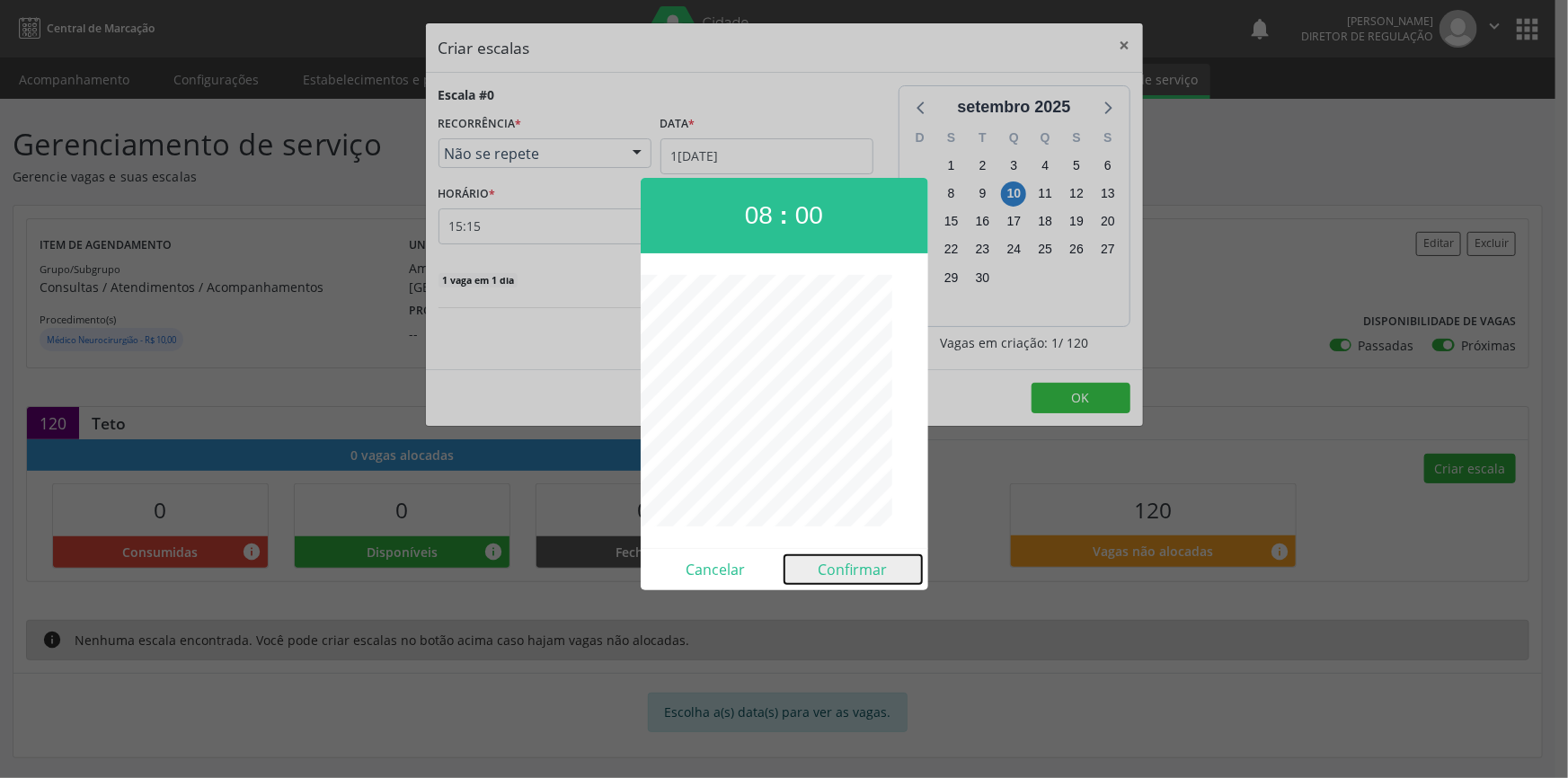
click at [836, 565] on button "Confirmar" at bounding box center [853, 569] width 138 height 28
type input "08:00"
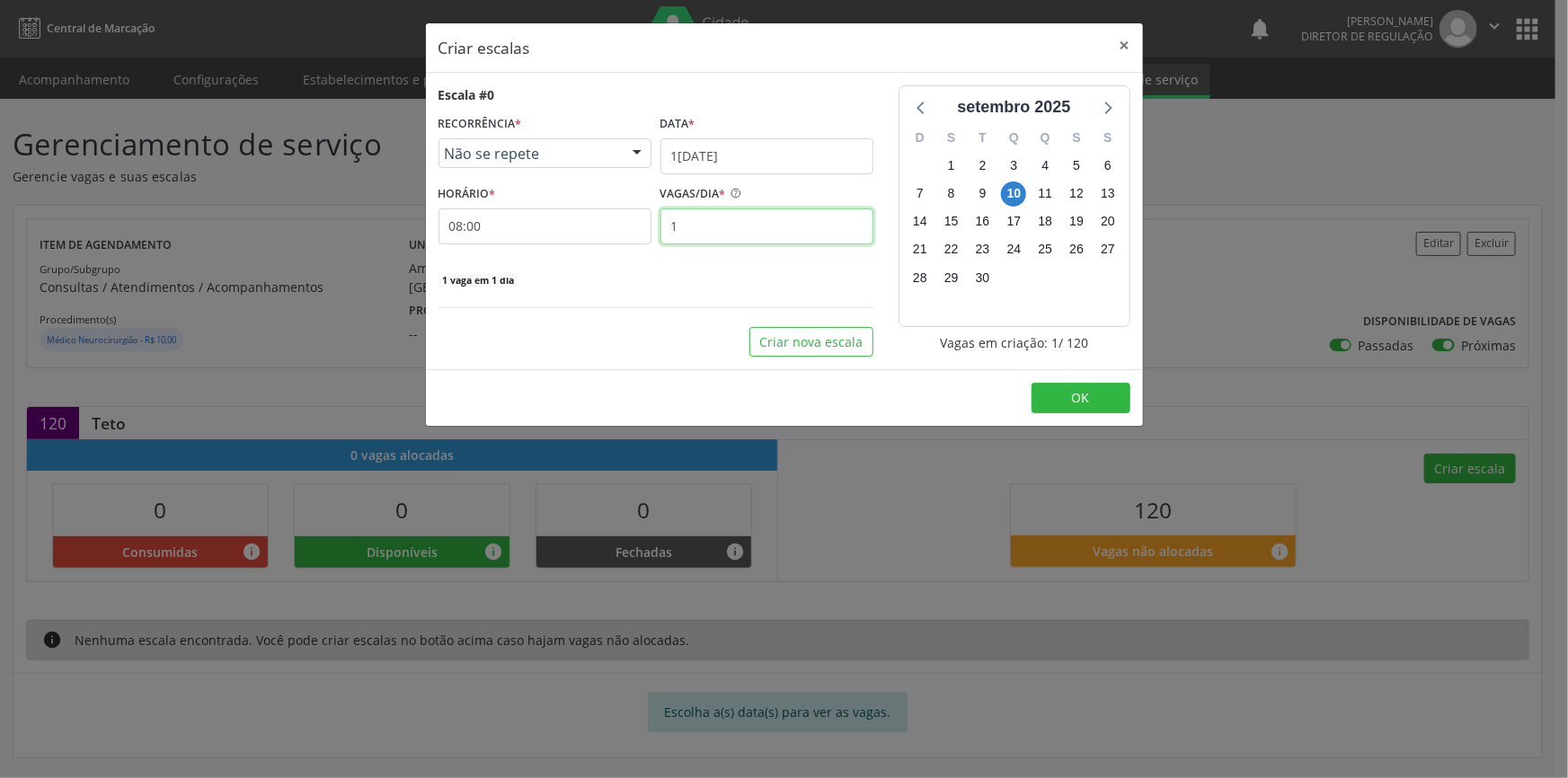
drag, startPoint x: 690, startPoint y: 226, endPoint x: 616, endPoint y: 225, distance: 74.0
click at [619, 225] on div "HORÁRIO * 08:00 VAGAS/DIA * 1" at bounding box center [656, 212] width 444 height 63
type input "30"
click at [776, 335] on button "Criar nova escala" at bounding box center [811, 342] width 124 height 30
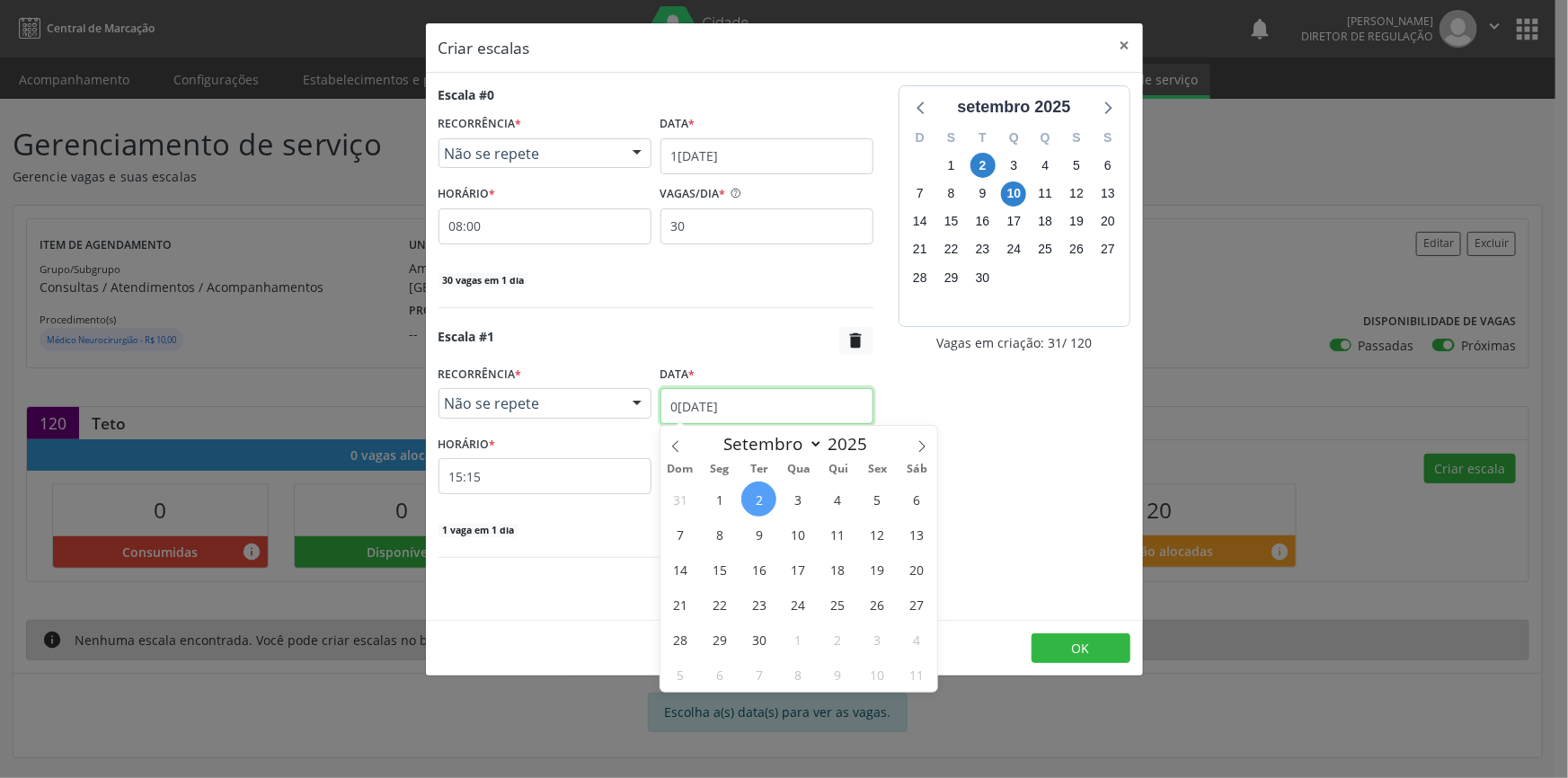
click at [763, 402] on input "02/09/2025" at bounding box center [767, 406] width 213 height 36
click at [801, 534] on span "10" at bounding box center [799, 534] width 35 height 35
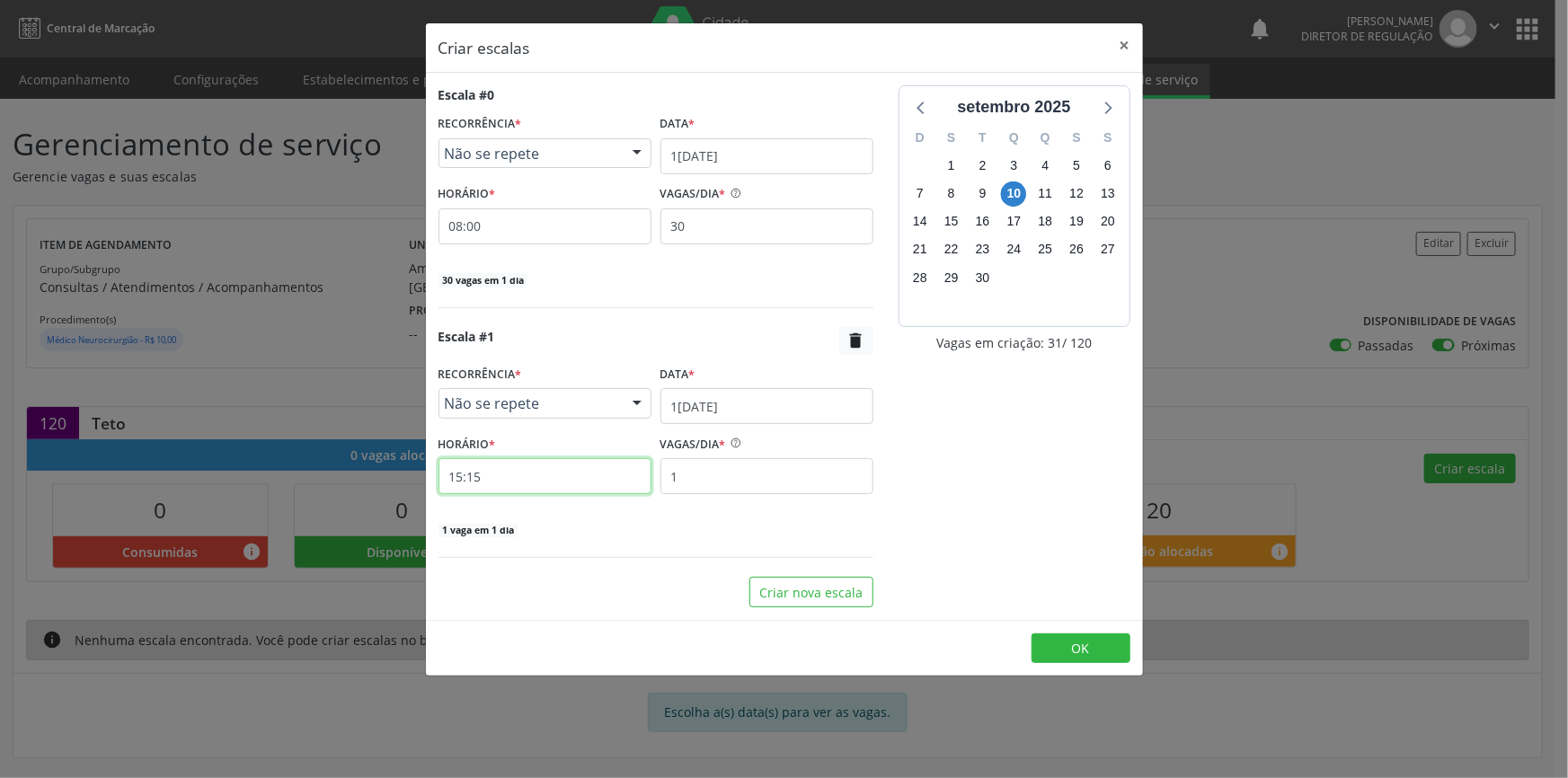
drag, startPoint x: 559, startPoint y: 476, endPoint x: 477, endPoint y: 476, distance: 82.0
click at [477, 476] on input "15:15" at bounding box center [545, 475] width 213 height 36
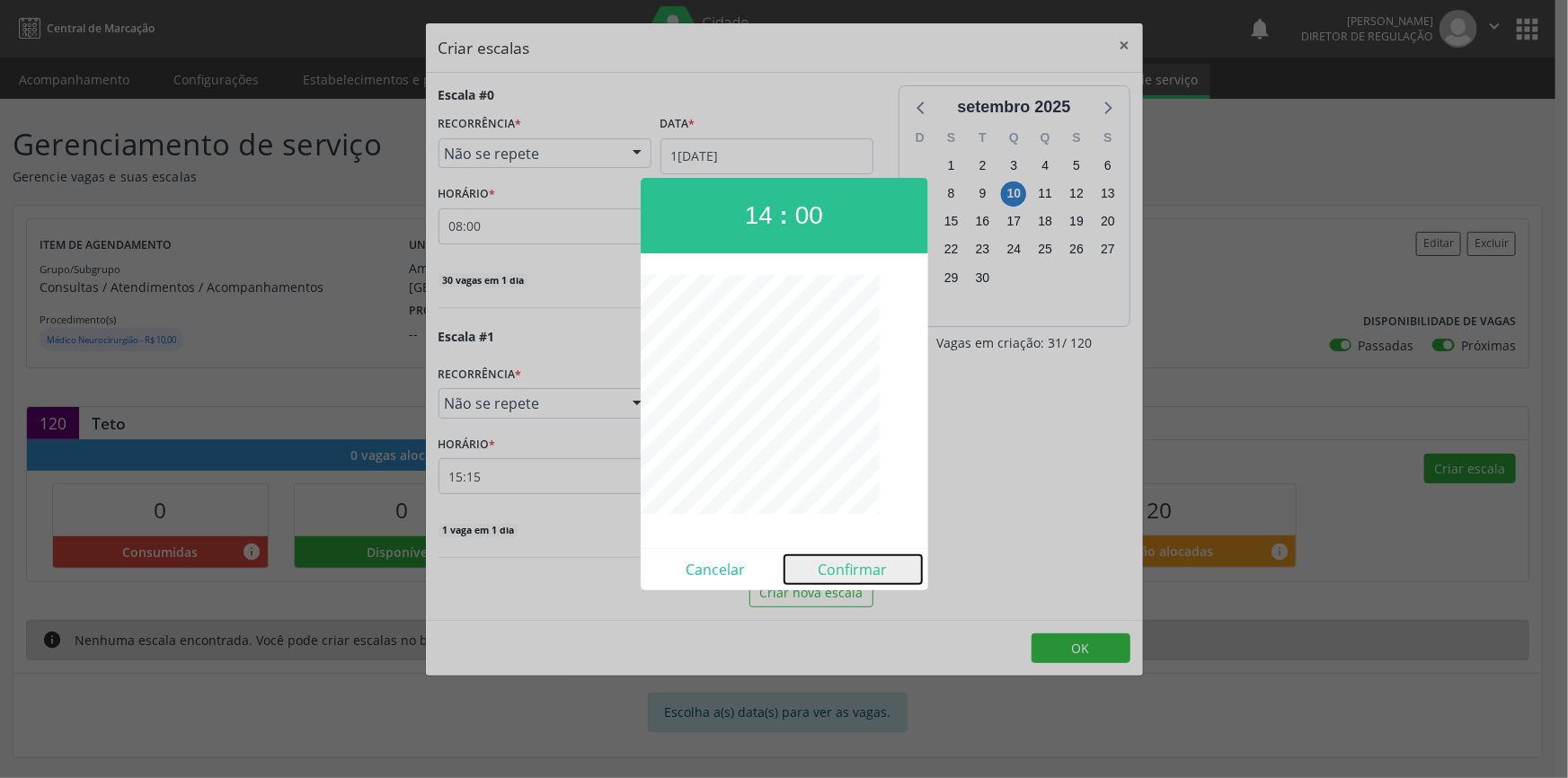
click at [853, 561] on button "Confirmar" at bounding box center [853, 569] width 138 height 28
type input "14:00"
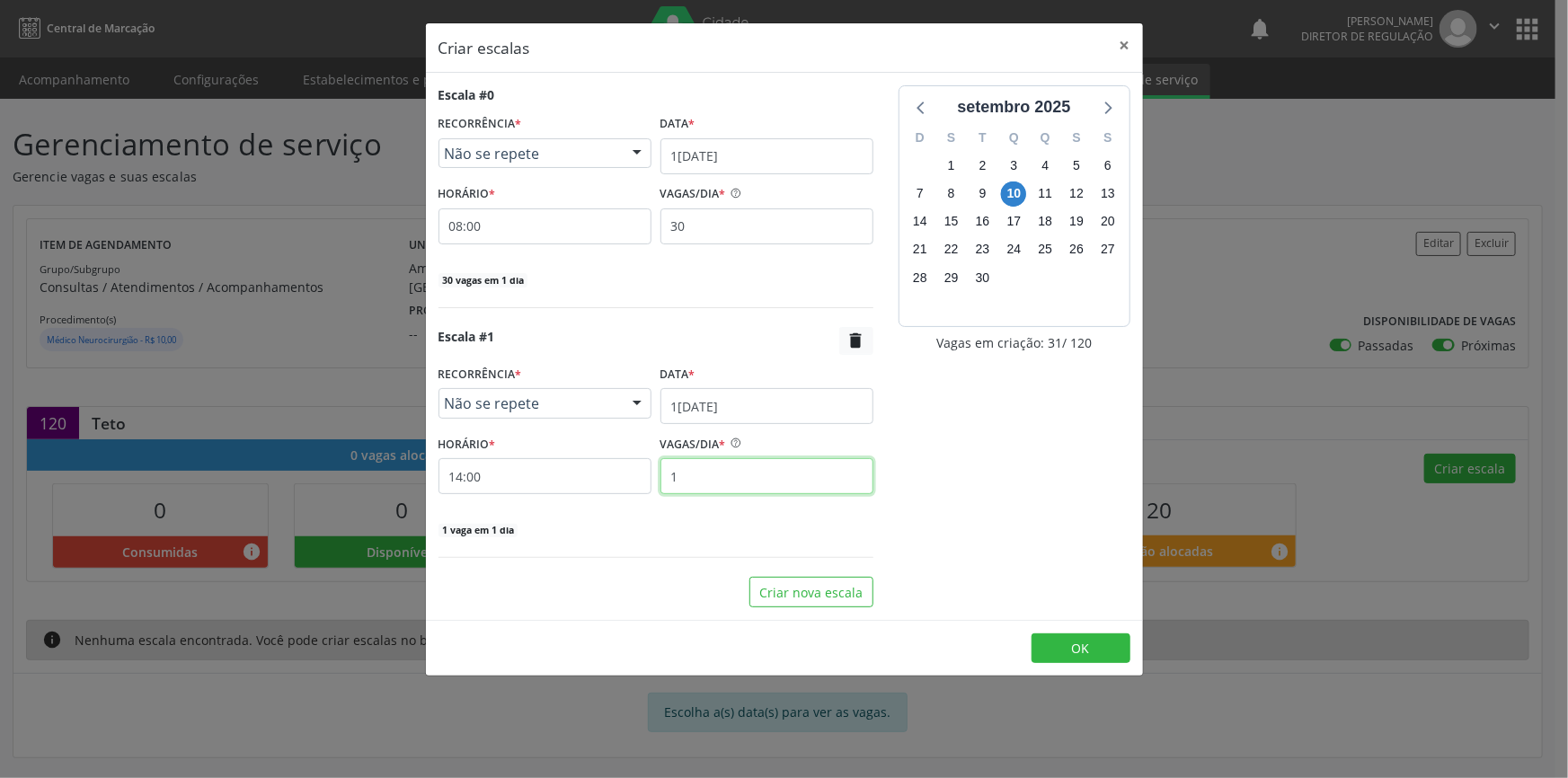
drag, startPoint x: 728, startPoint y: 470, endPoint x: 616, endPoint y: 470, distance: 112.0
click at [639, 474] on div "HORÁRIO * 14:00 VAGAS/DIA * 1" at bounding box center [656, 462] width 444 height 63
type input "30"
click at [819, 591] on button "Criar nova escala" at bounding box center [811, 592] width 124 height 30
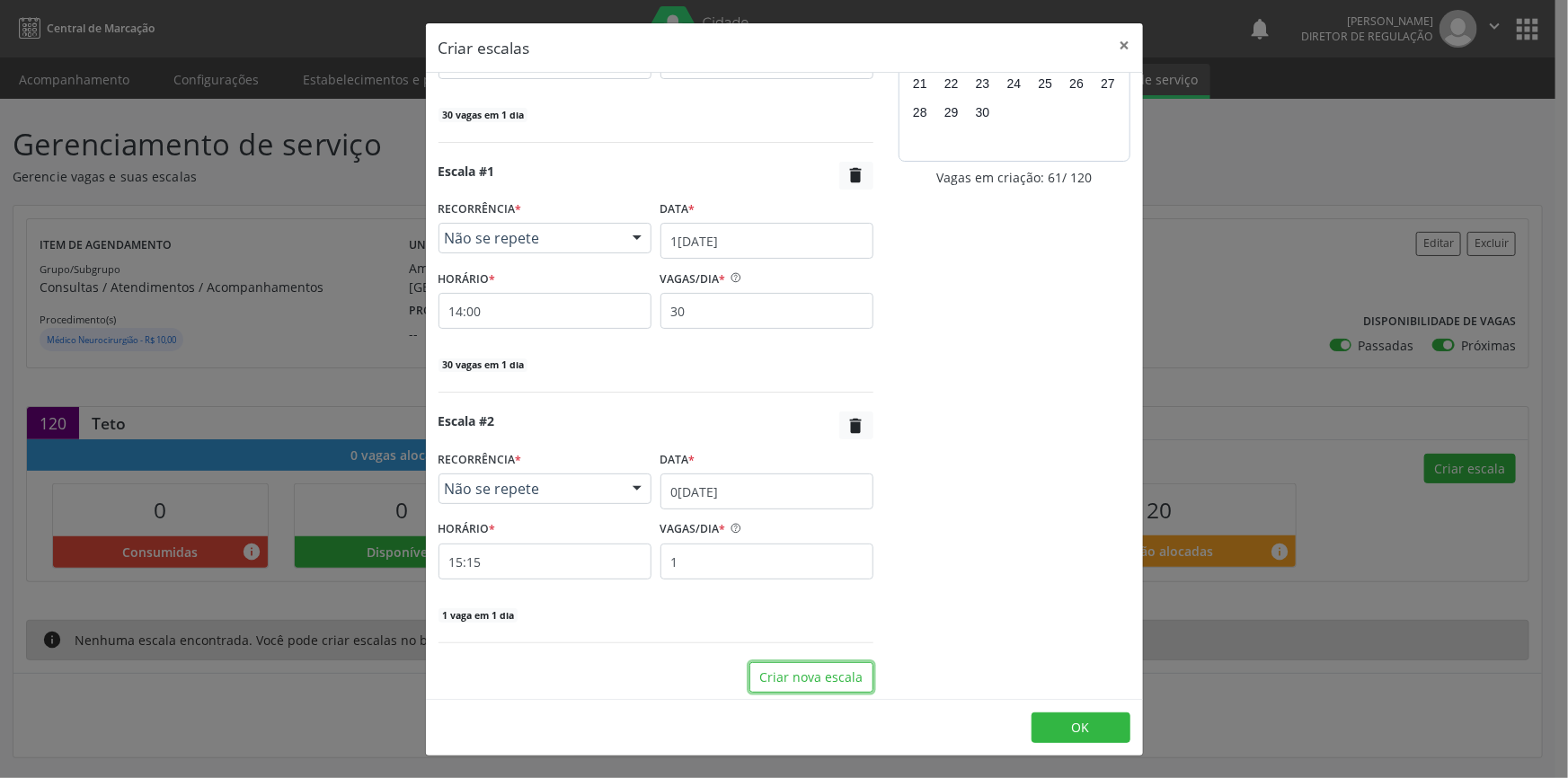
scroll to position [169, 0]
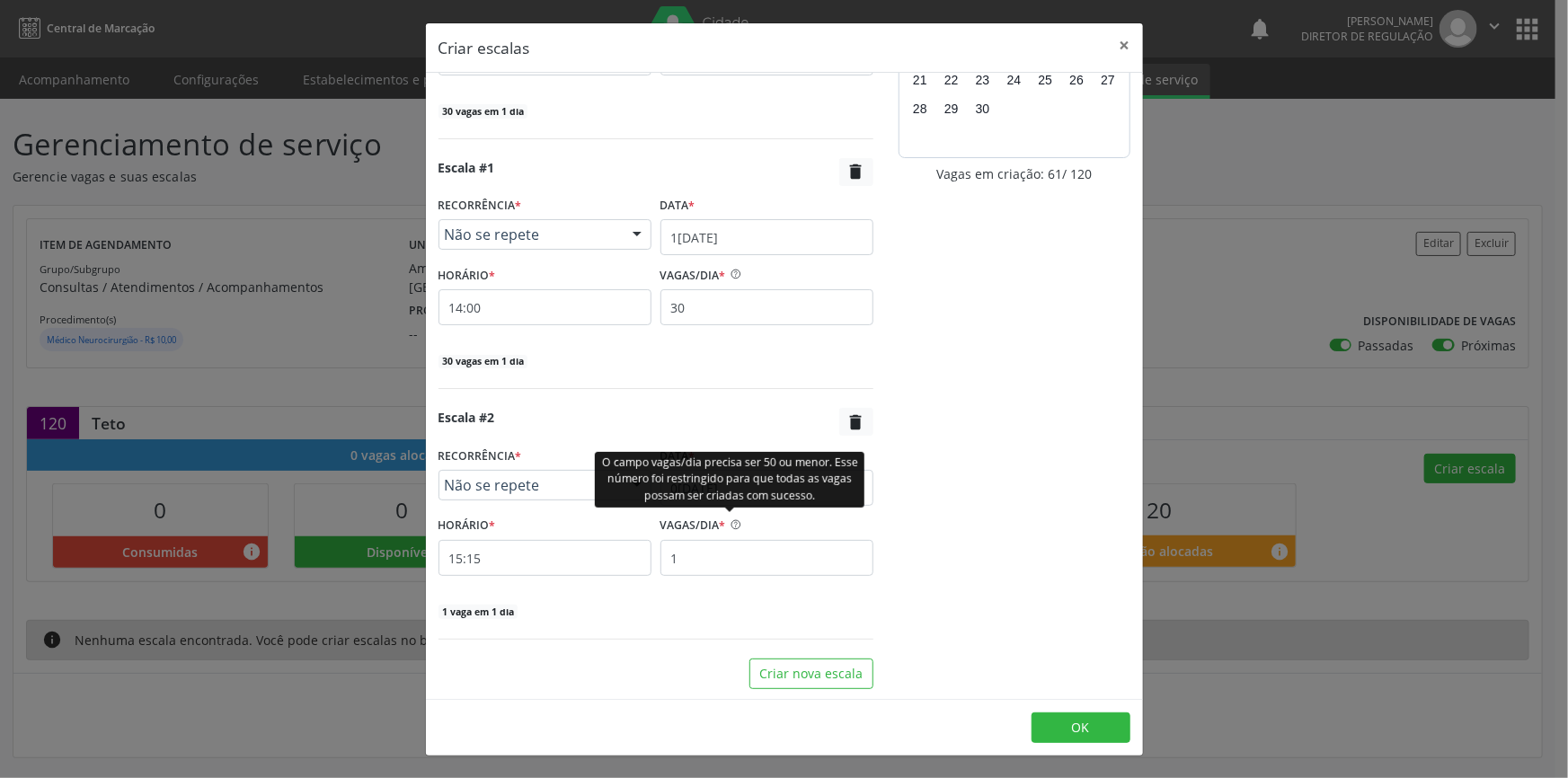
click at [747, 484] on div "O campo vagas/dia precisa ser 50 ou menor. Esse número foi restringido para que…" at bounding box center [729, 478] width 269 height 56
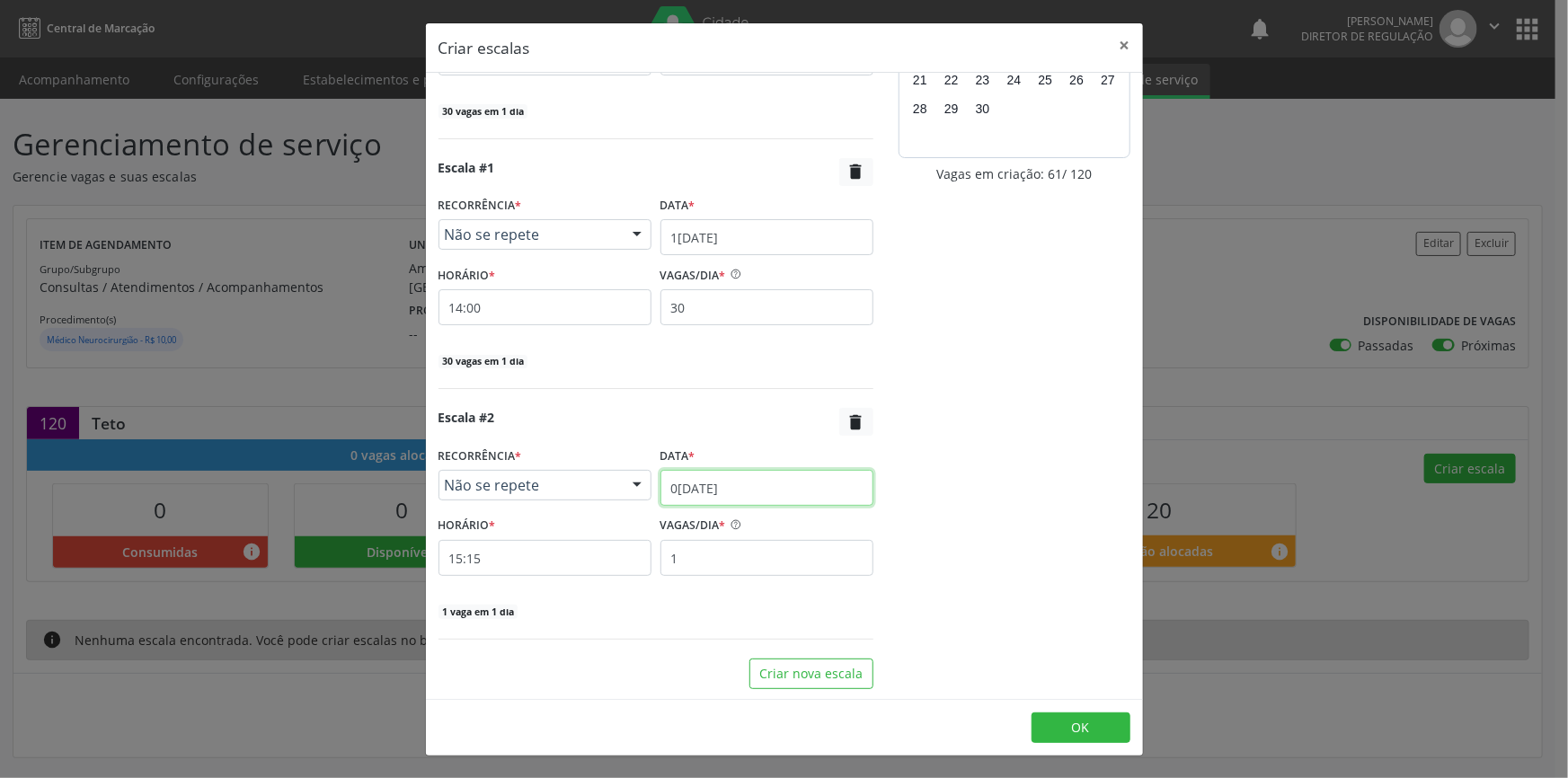
click at [817, 488] on input "02/09/2025" at bounding box center [767, 487] width 213 height 36
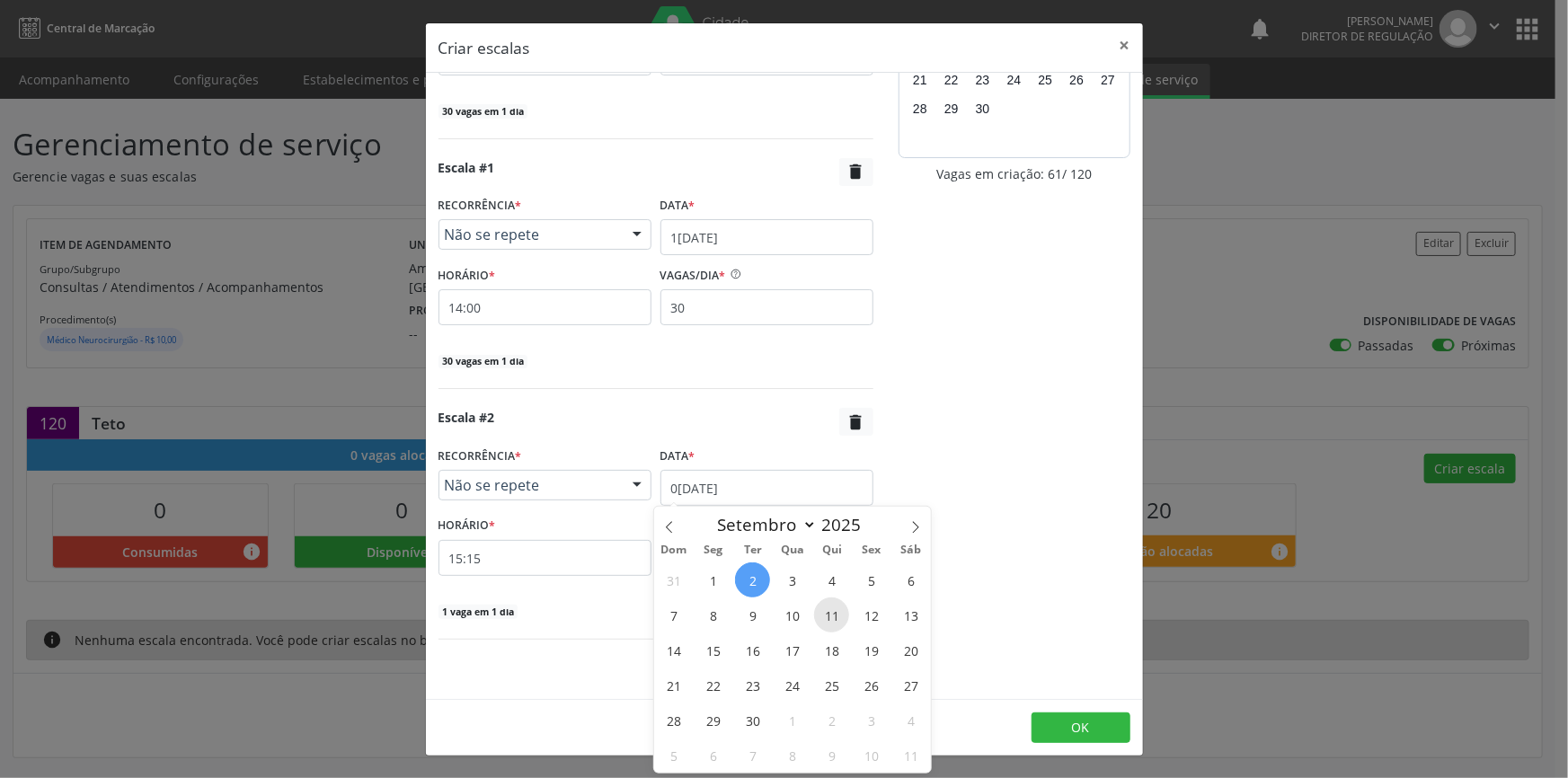
click at [831, 605] on span "11" at bounding box center [832, 615] width 35 height 35
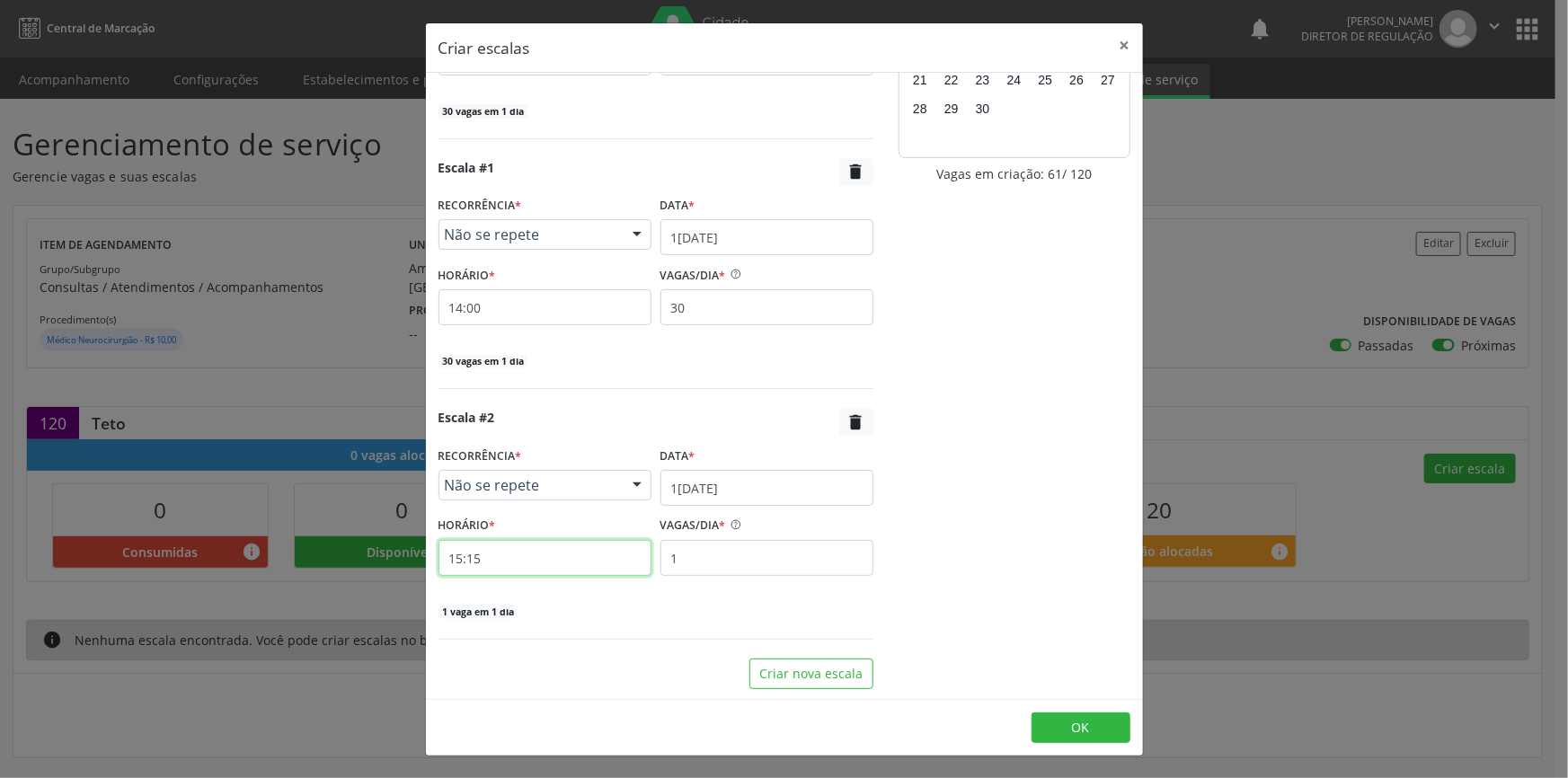
click at [513, 557] on input "15:15" at bounding box center [545, 557] width 213 height 36
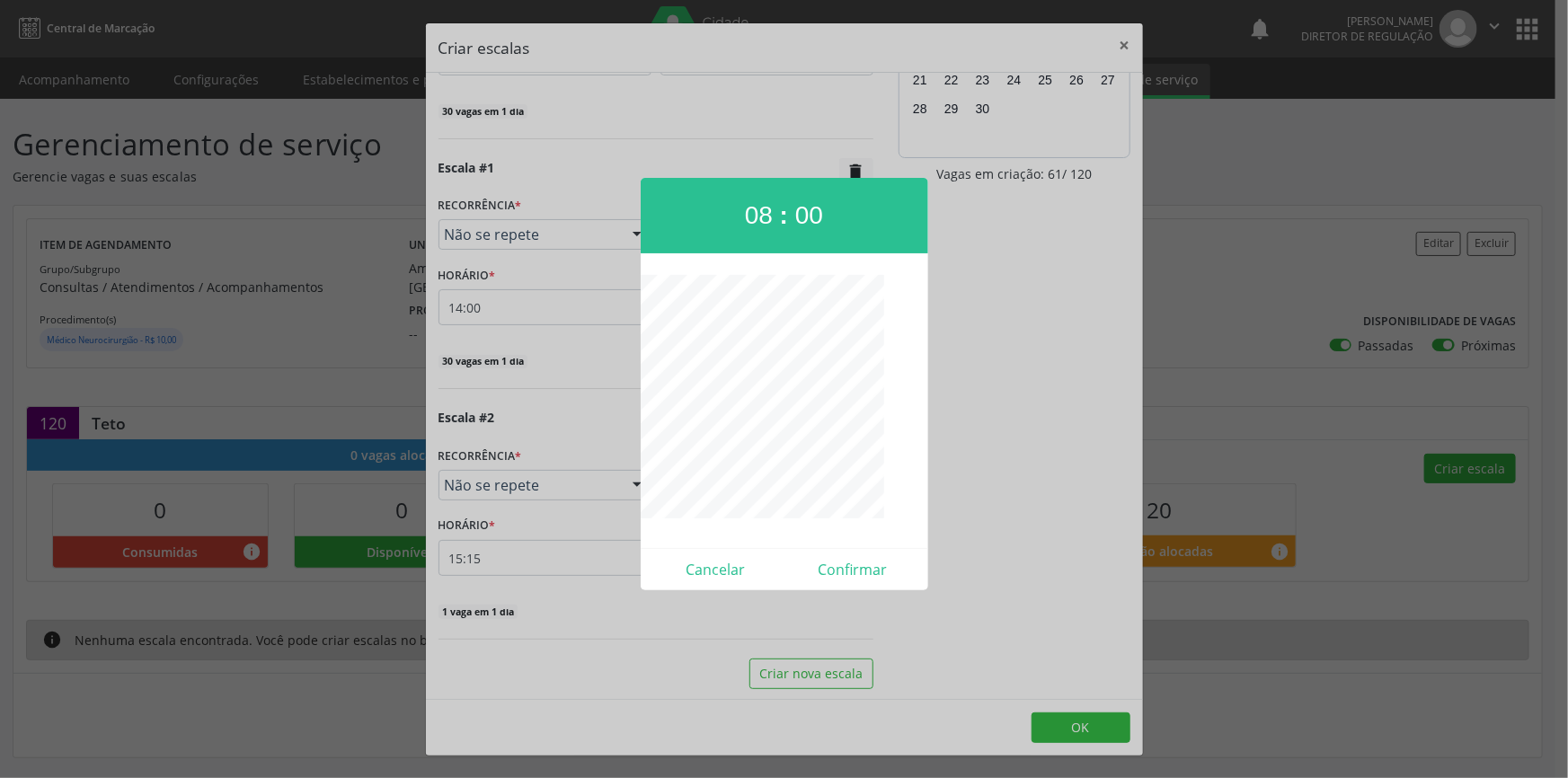
click at [853, 584] on div "Cancelar Confirmar" at bounding box center [784, 569] width 288 height 42
click at [816, 566] on button "Confirmar" at bounding box center [853, 569] width 138 height 28
type input "08:00"
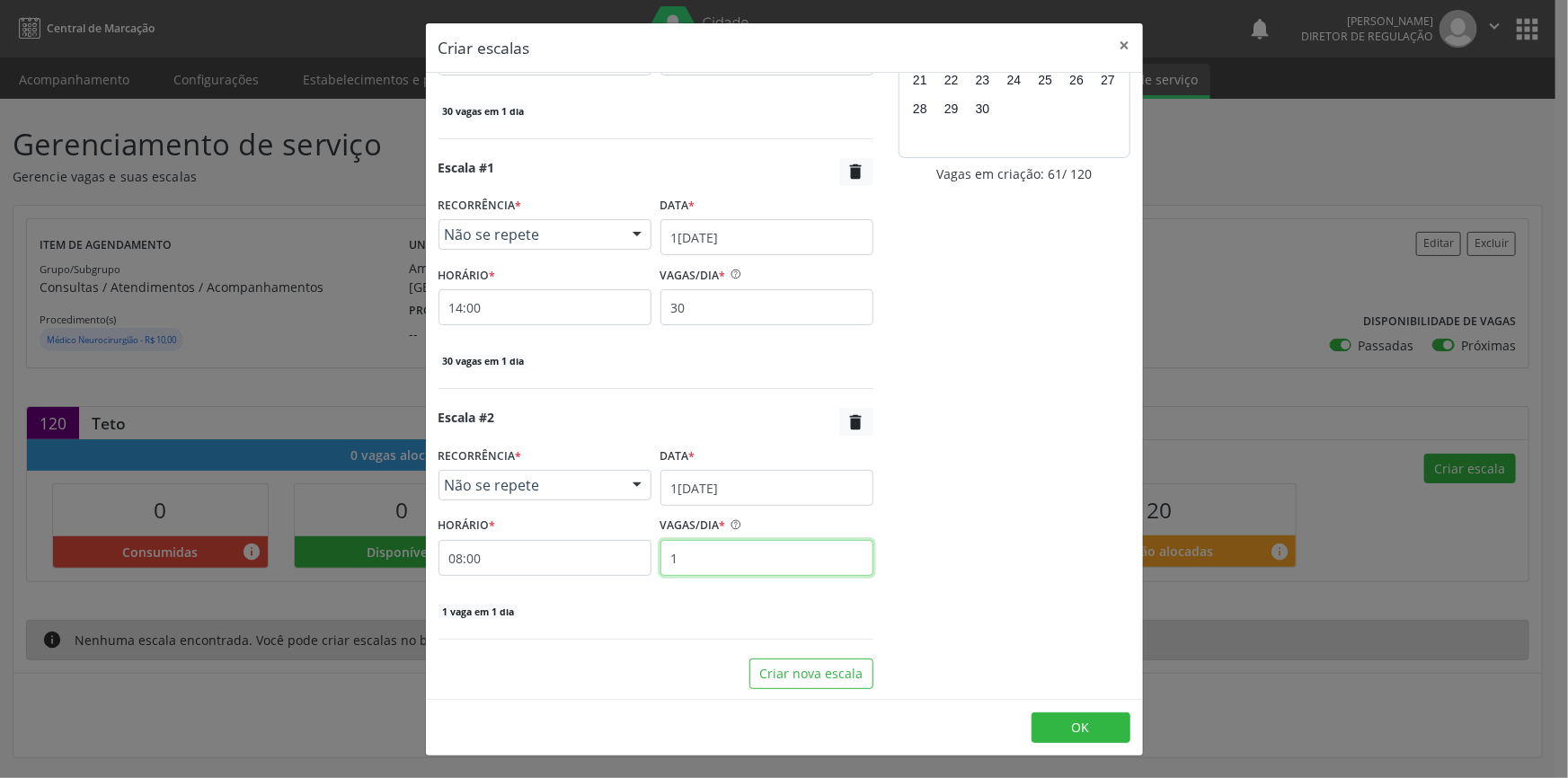
drag, startPoint x: 764, startPoint y: 564, endPoint x: 542, endPoint y: 555, distance: 222.2
click at [542, 555] on div "HORÁRIO * 08:00 VAGAS/DIA * 1" at bounding box center [656, 544] width 444 height 63
type input "30"
click at [836, 672] on button "Criar nova escala" at bounding box center [811, 674] width 124 height 30
select select "8"
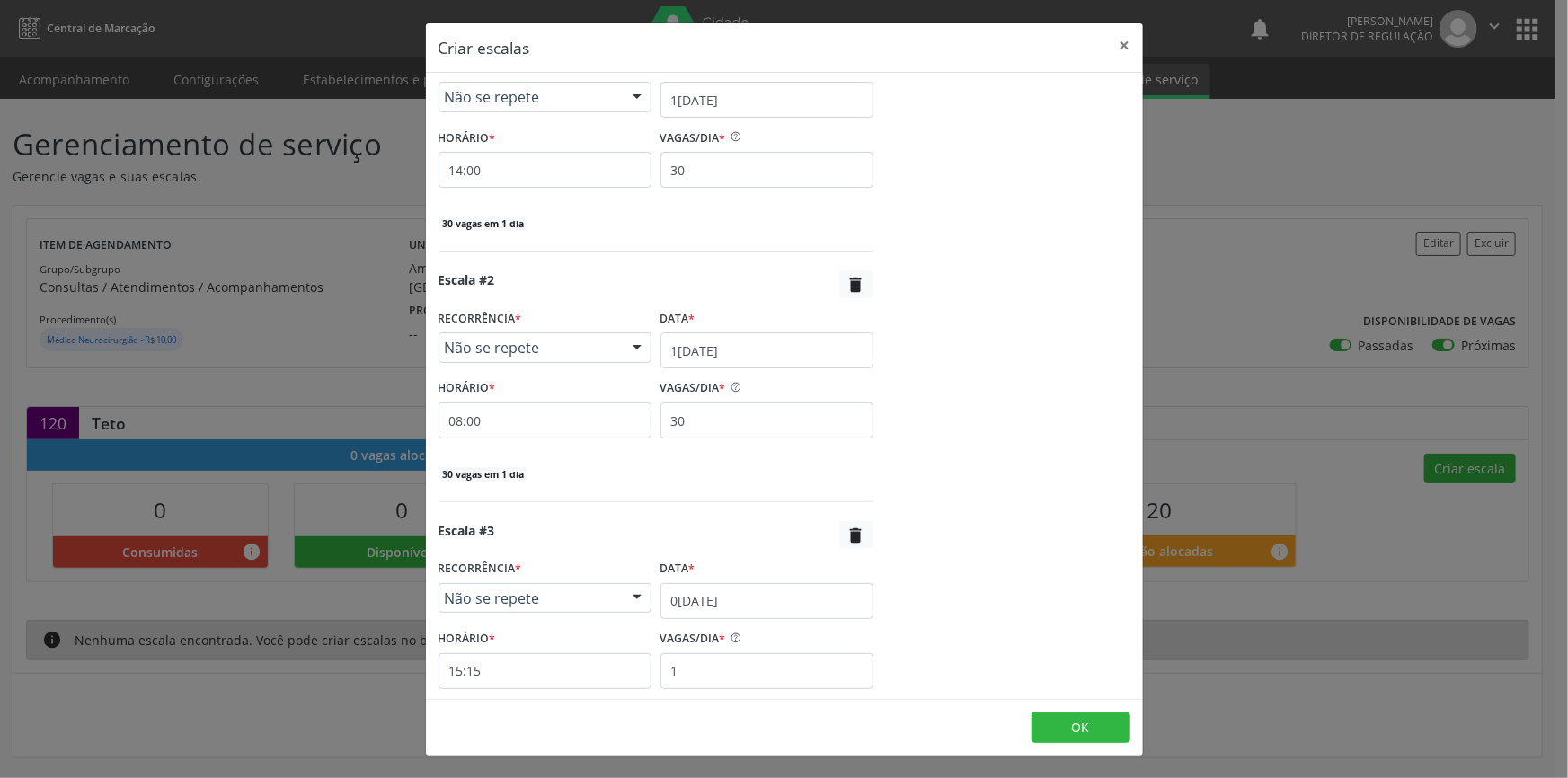
scroll to position [419, 0]
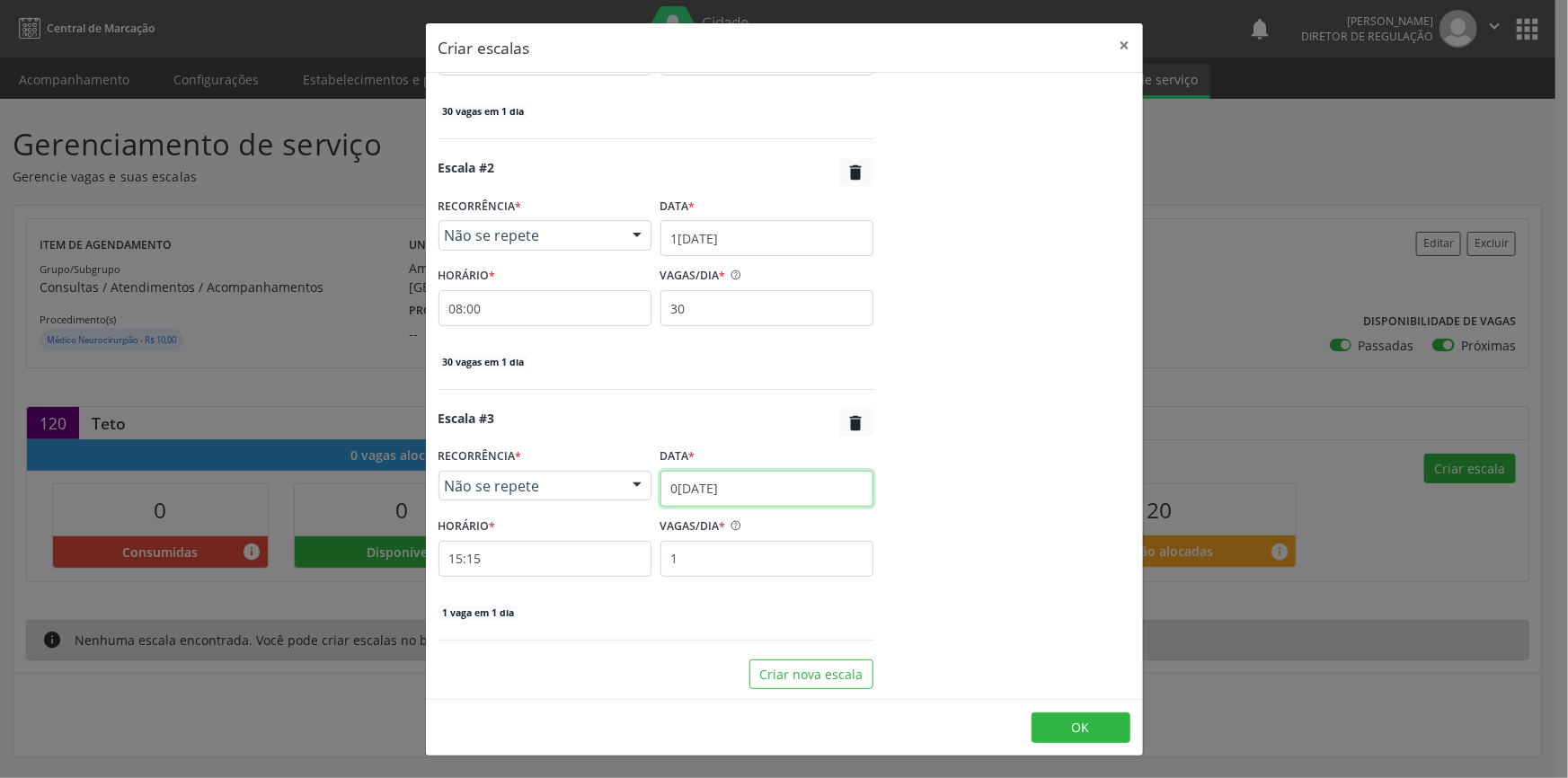
click at [762, 492] on input "02/09/2025" at bounding box center [767, 488] width 213 height 36
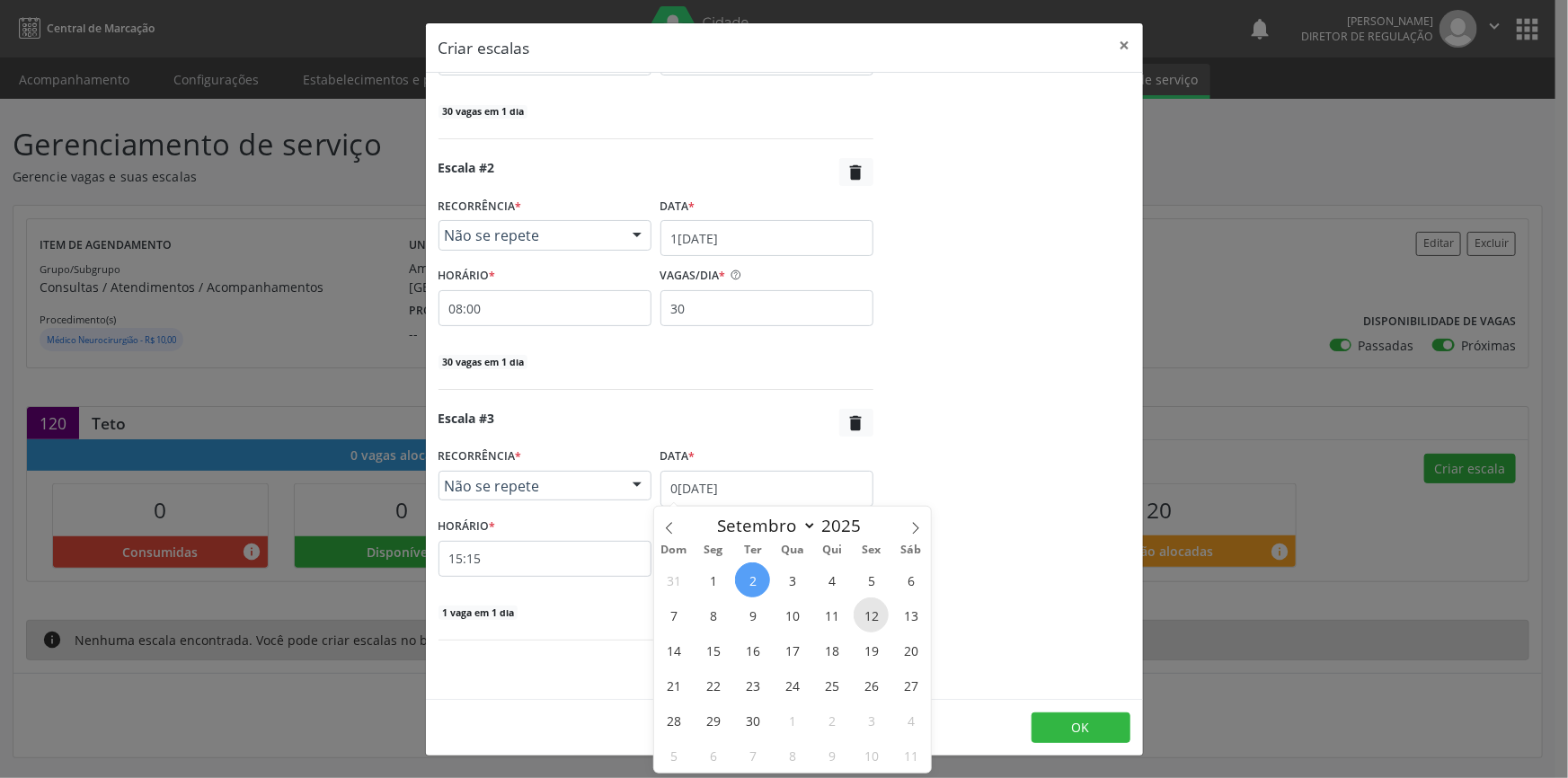
click at [866, 616] on span "12" at bounding box center [871, 615] width 35 height 35
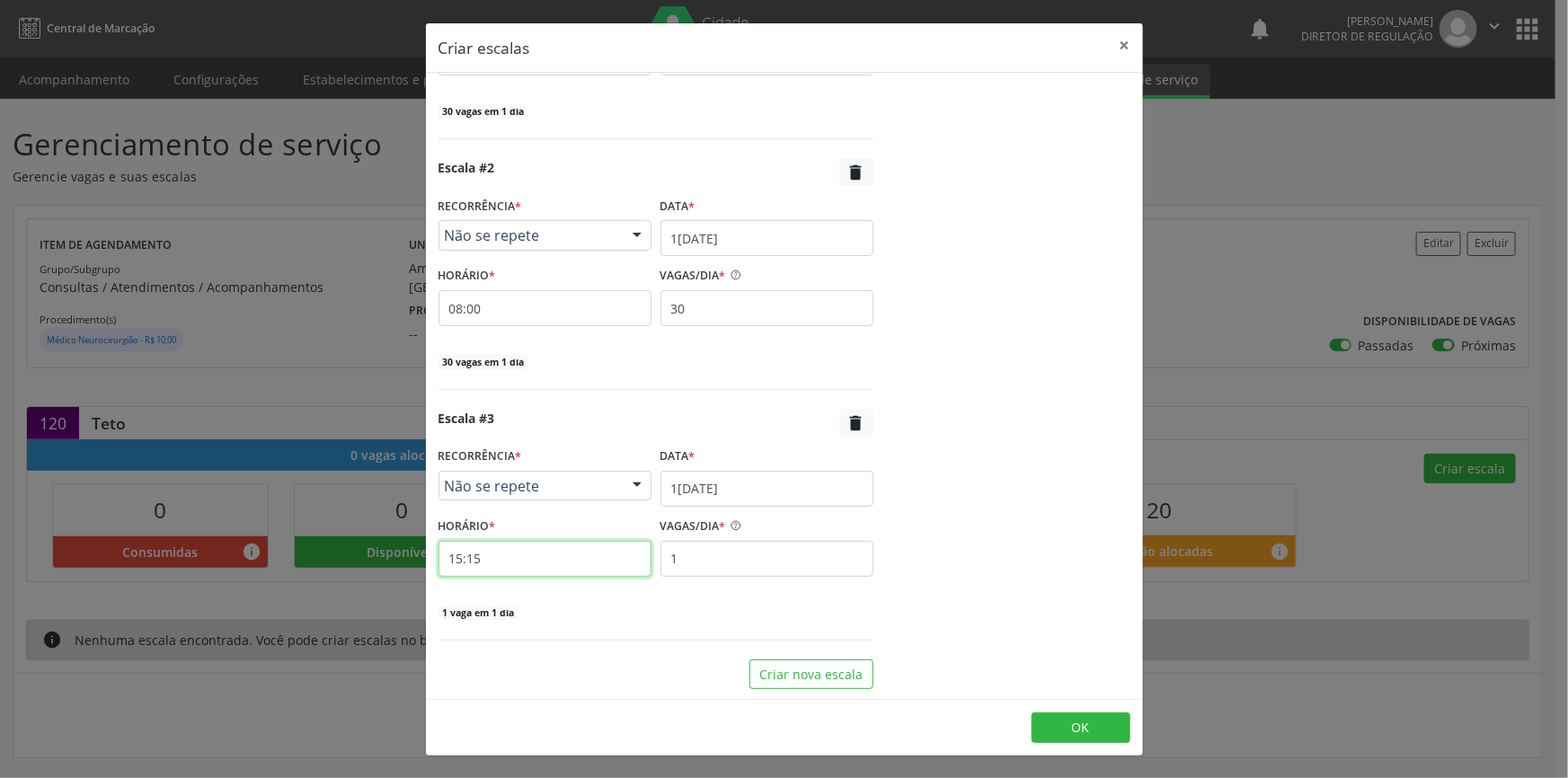
click at [594, 566] on input "15:15" at bounding box center [545, 558] width 213 height 36
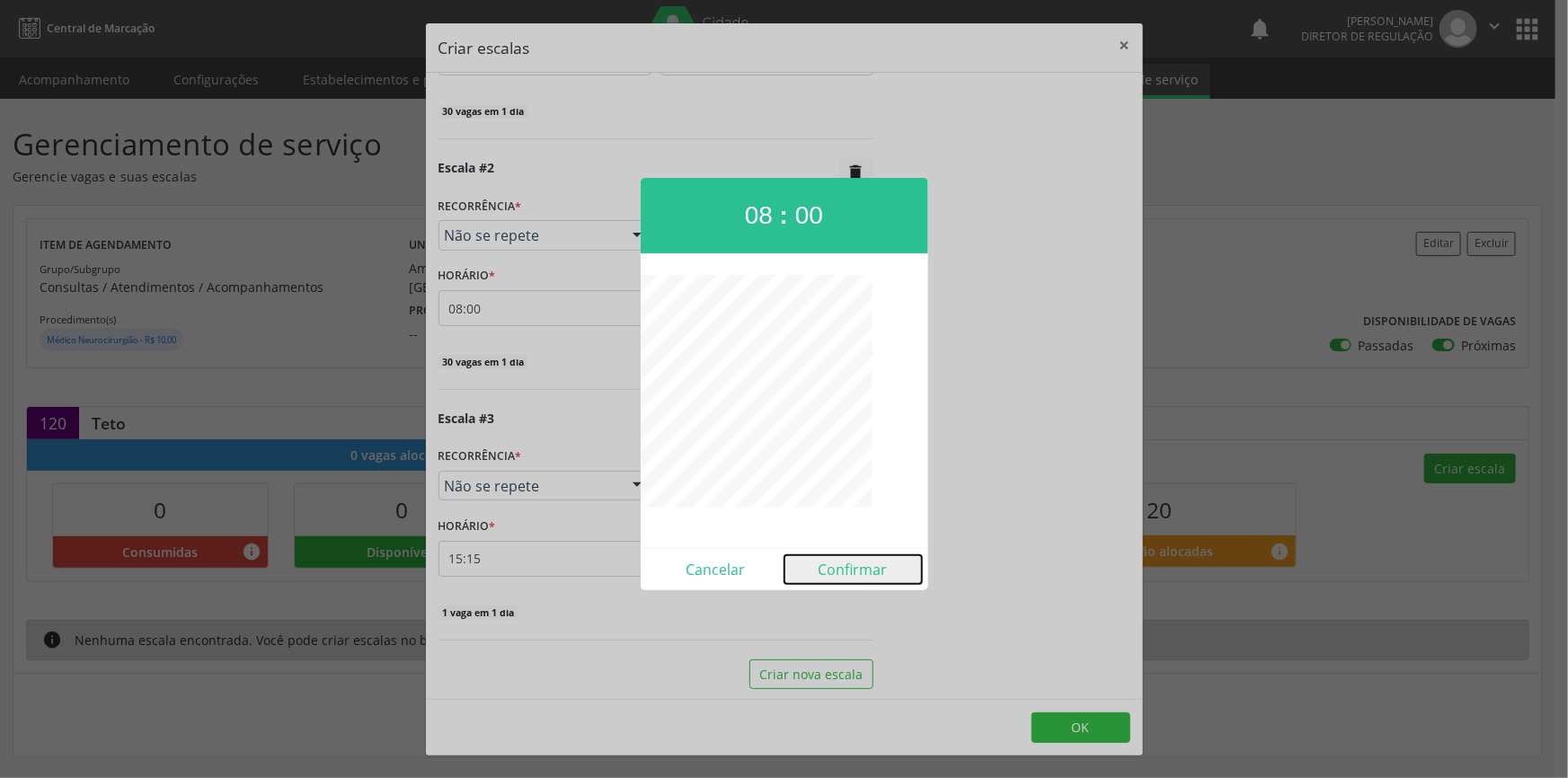
drag, startPoint x: 871, startPoint y: 559, endPoint x: 860, endPoint y: 554, distance: 12.1
click at [871, 559] on button "Confirmar" at bounding box center [853, 569] width 138 height 28
type input "08:00"
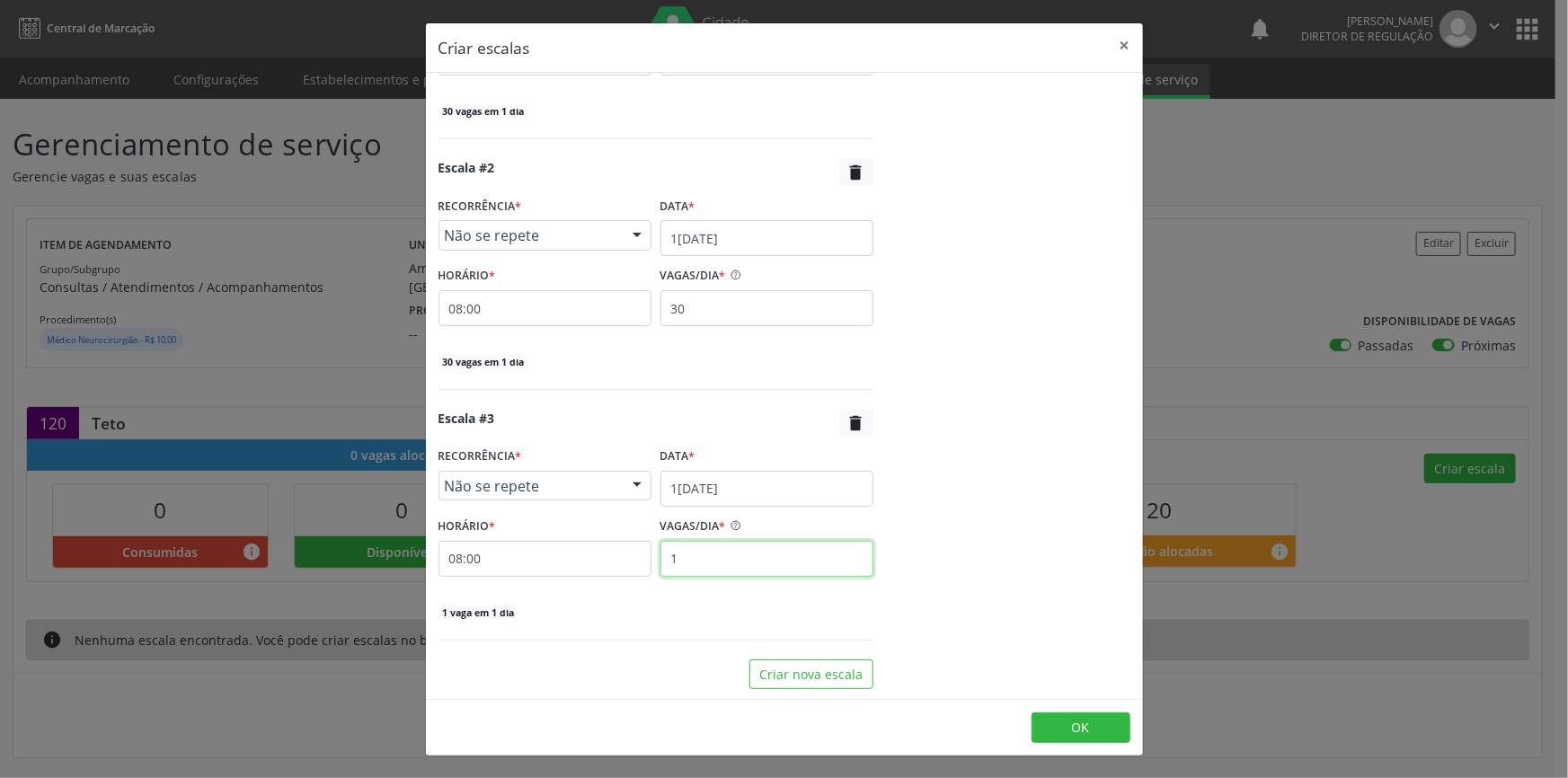
drag, startPoint x: 738, startPoint y: 550, endPoint x: 604, endPoint y: 552, distance: 134.0
click at [604, 552] on div "HORÁRIO * 08:00 VAGAS/DIA * 1" at bounding box center [656, 545] width 444 height 63
type input "30"
click at [1101, 717] on button "OK" at bounding box center [1081, 727] width 99 height 30
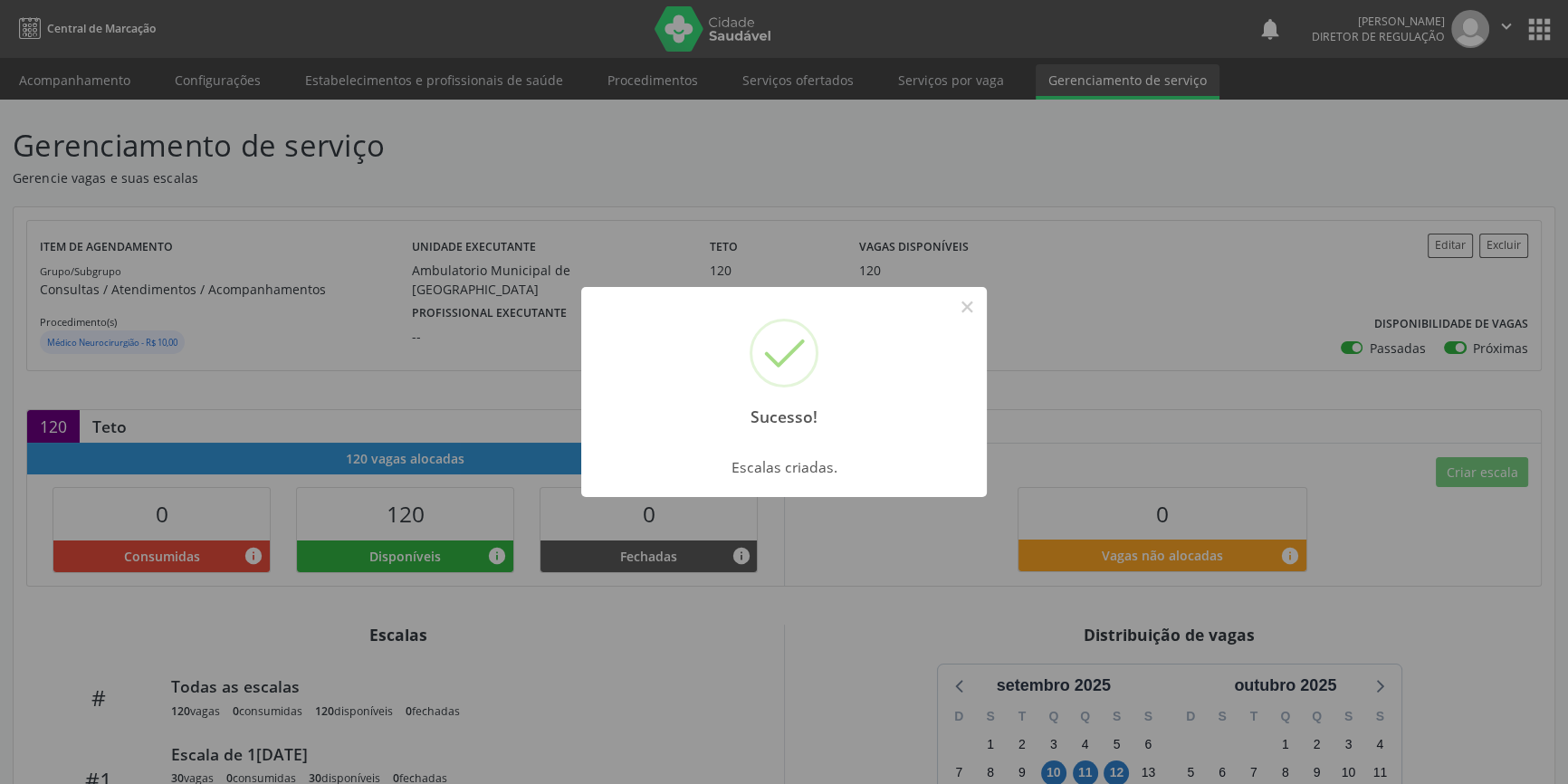
click at [961, 290] on div "Sucesso! ×" at bounding box center [784, 365] width 405 height 155
click at [963, 300] on button "×" at bounding box center [966, 306] width 30 height 30
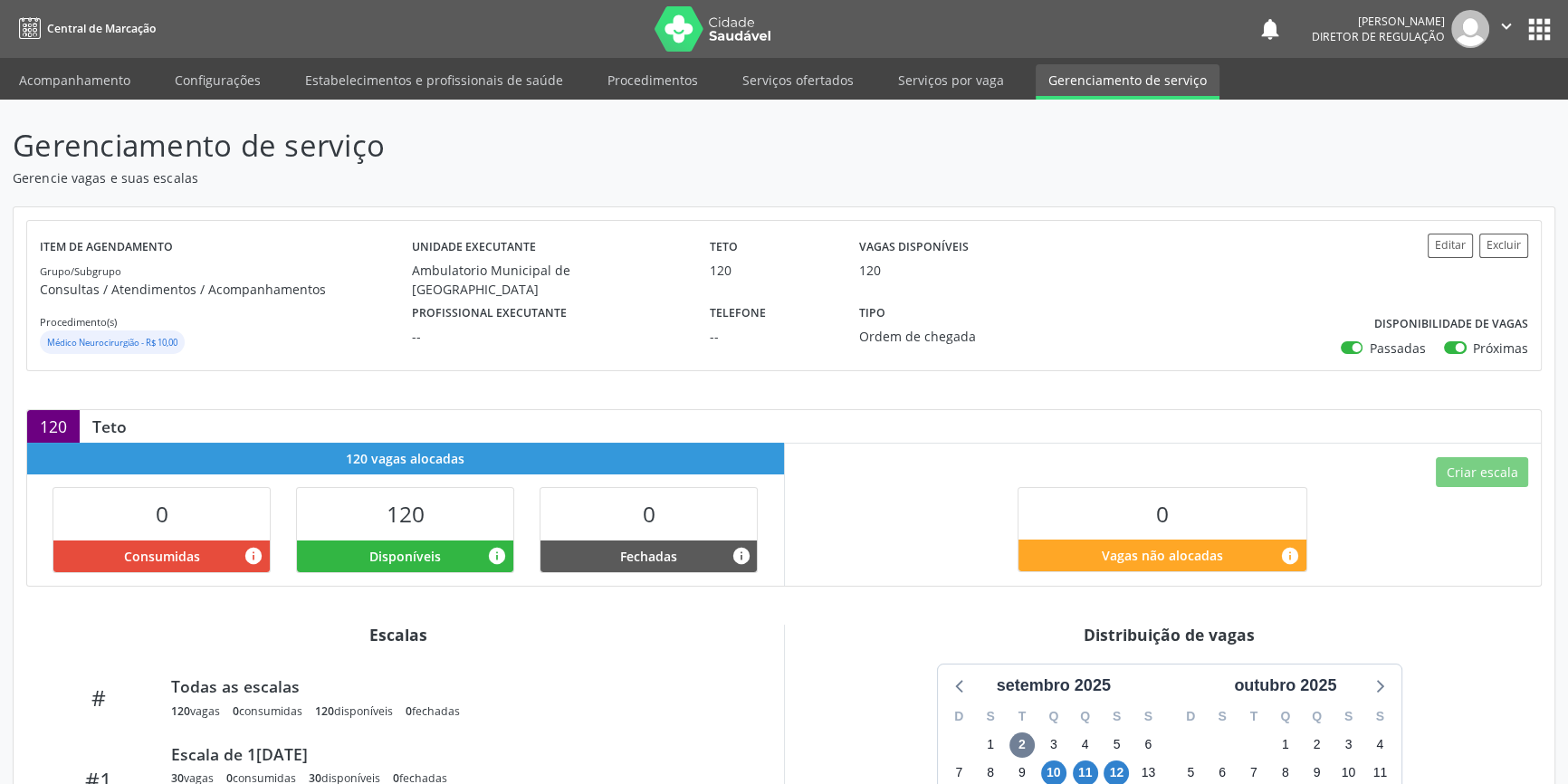
click at [805, 106] on div "Gerenciamento de serviço Gerencie vagas e suas escalas Item de agendamento Grup…" at bounding box center [784, 575] width 1568 height 953
click at [824, 52] on nav "Central de Marcação notifications Maria Aparecida Rodrigues da Silva Diretor de…" at bounding box center [784, 29] width 1568 height 58
click at [815, 66] on link "Serviços ofertados" at bounding box center [798, 80] width 137 height 31
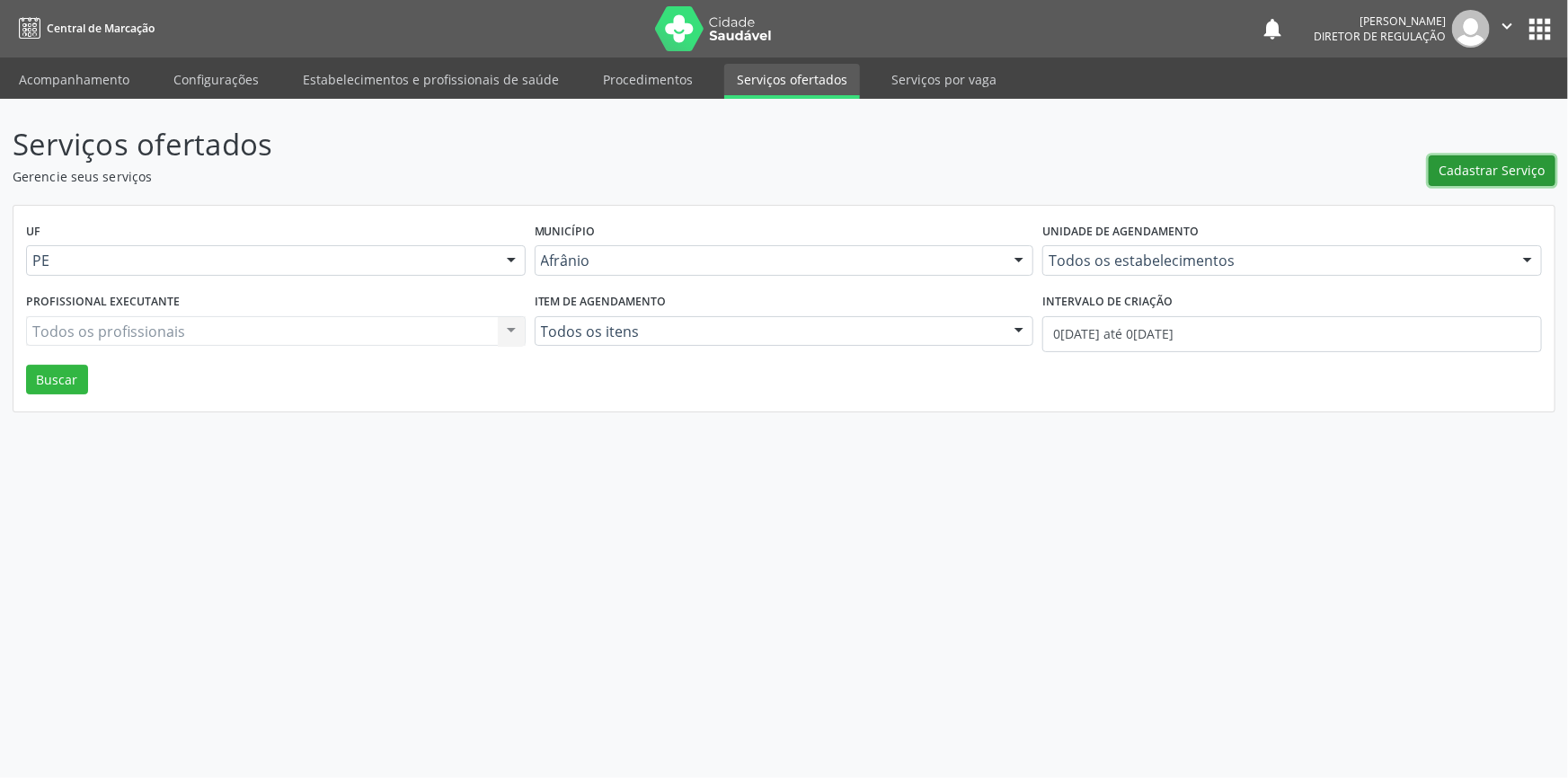
click at [1438, 170] on button "Cadastrar Serviço" at bounding box center [1493, 170] width 127 height 30
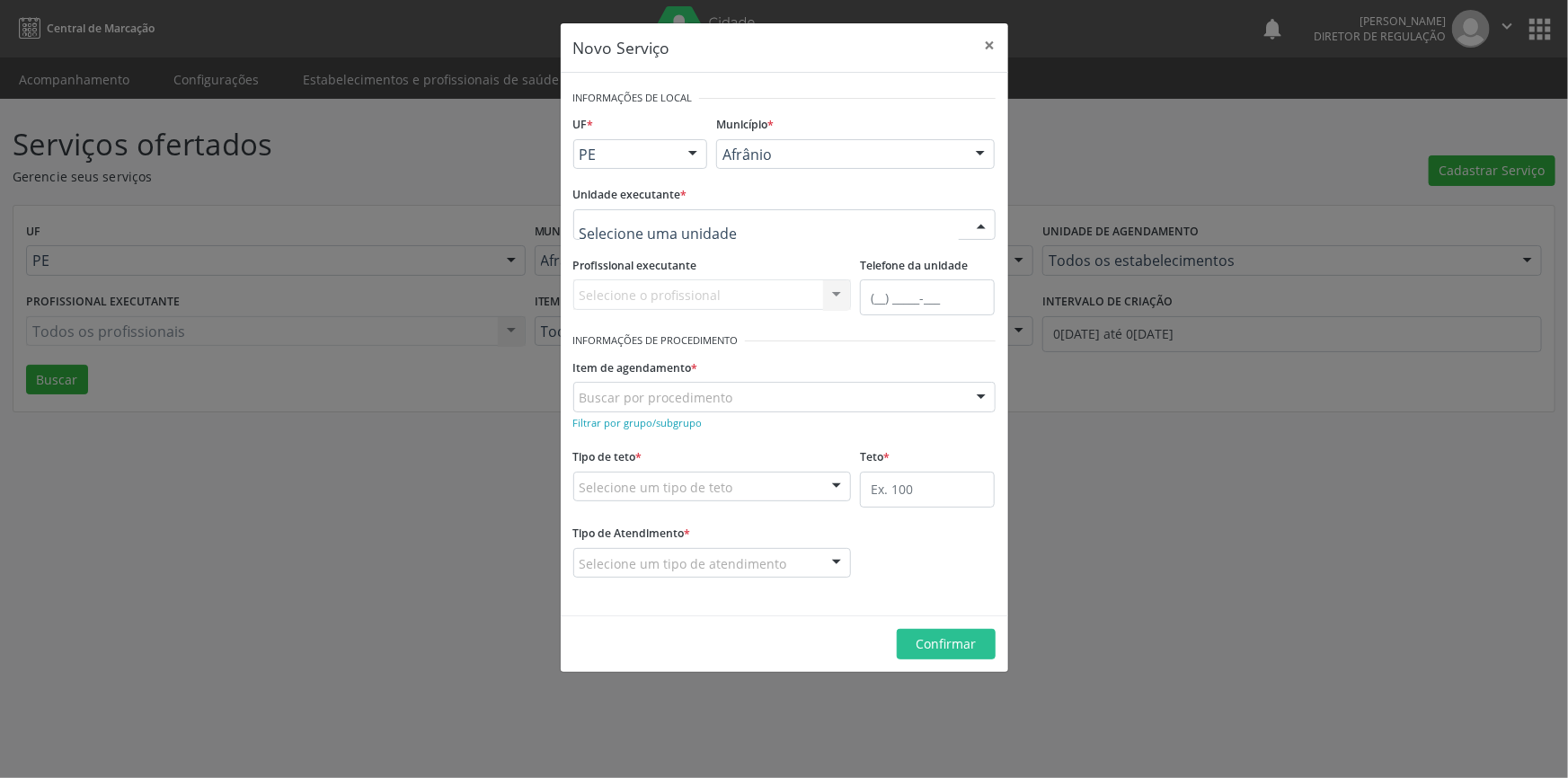
click at [831, 223] on div at bounding box center [784, 224] width 423 height 30
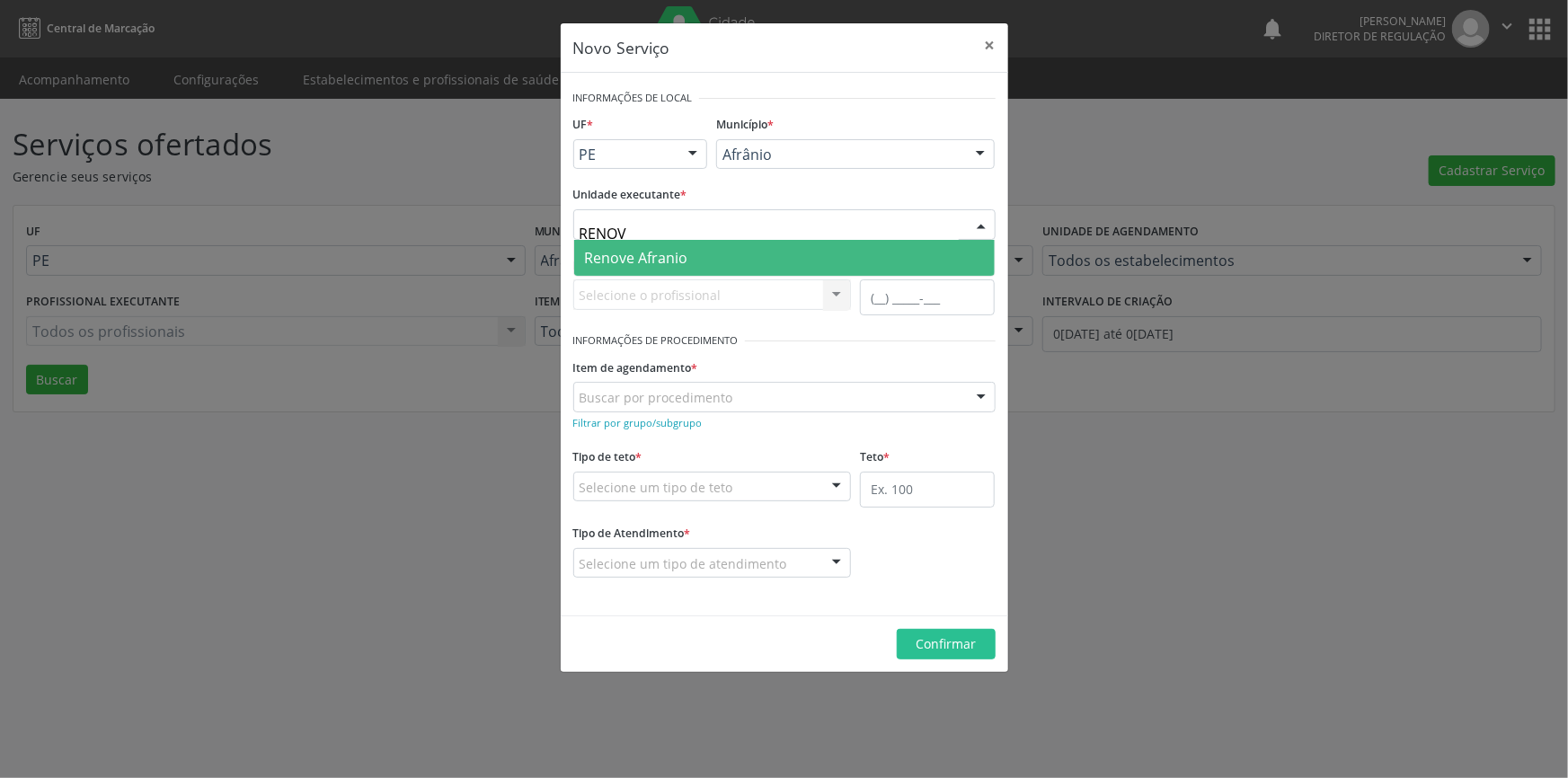
type input "RENOVE"
click at [641, 256] on span "Renove Afranio" at bounding box center [637, 258] width 103 height 20
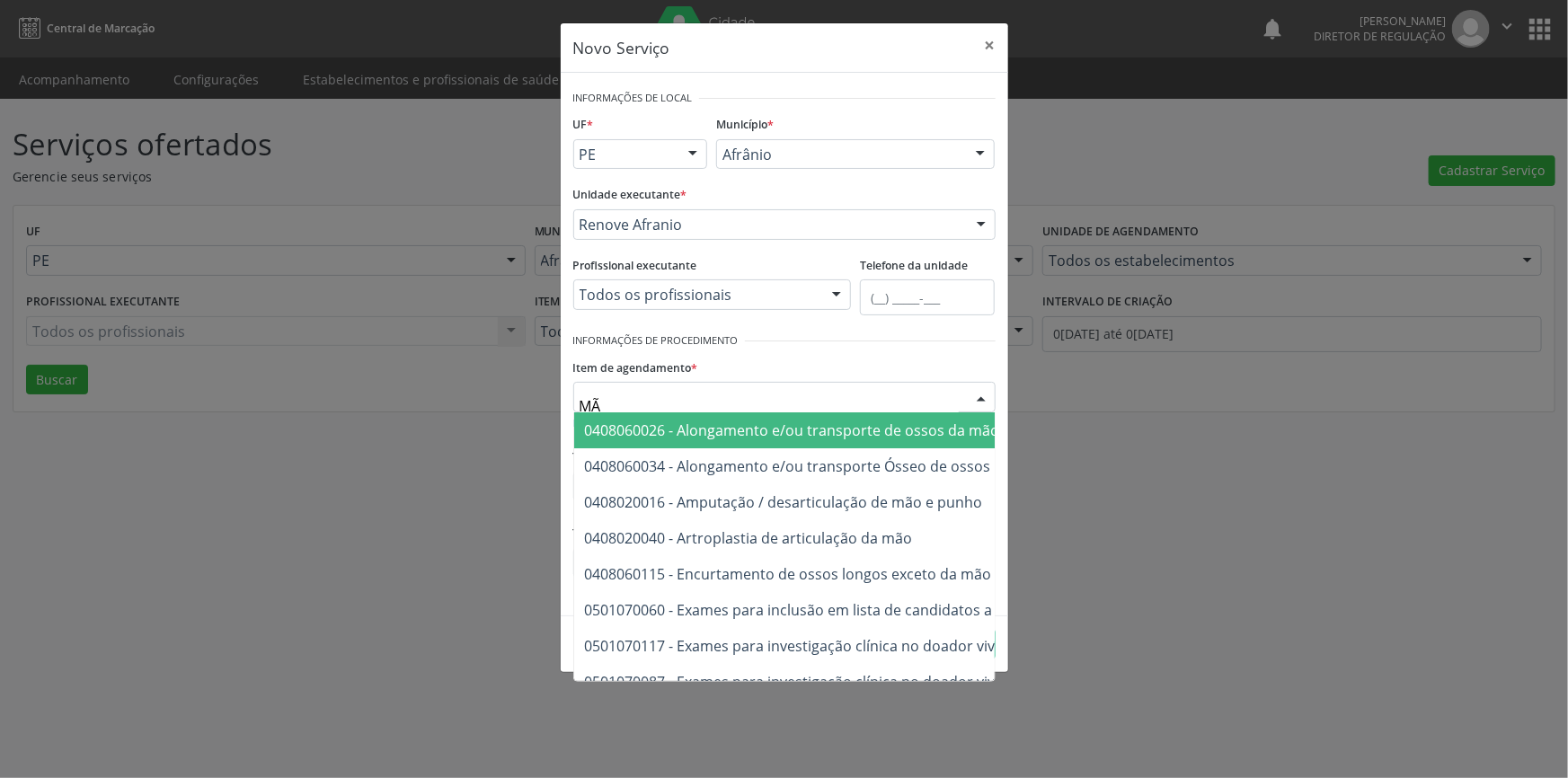
type input "MÃO"
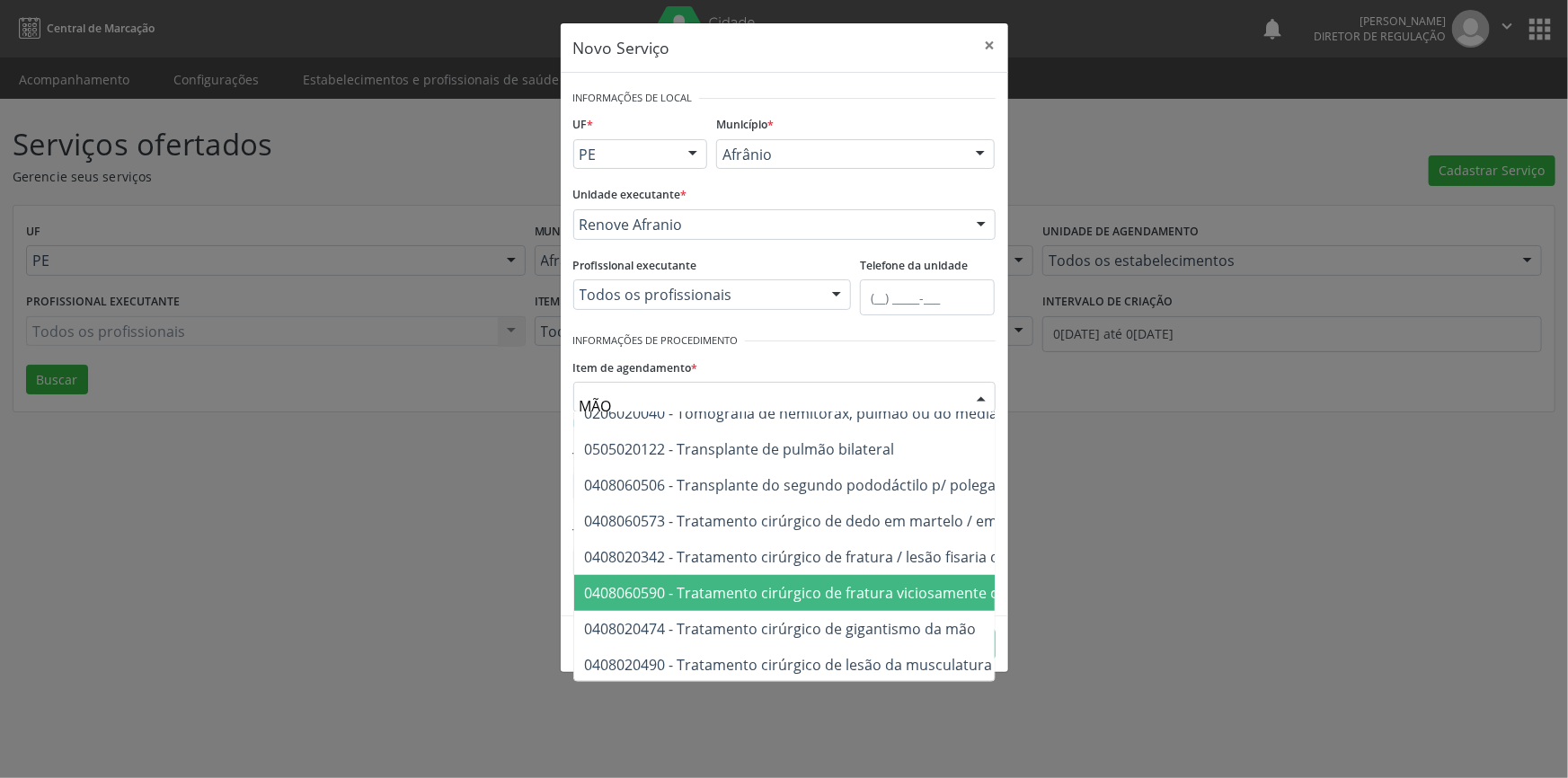
scroll to position [965, 0]
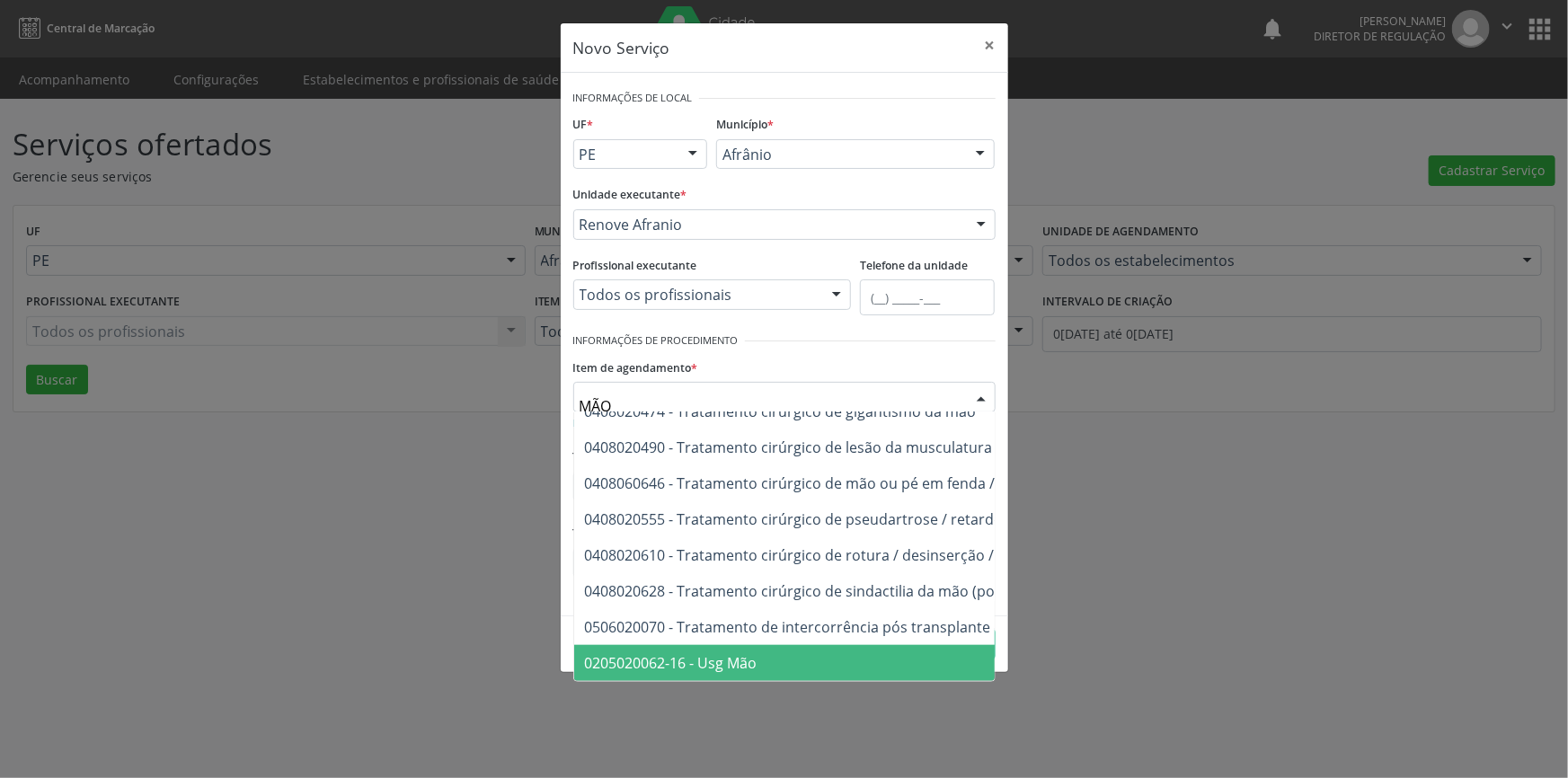
click at [775, 645] on span "0205020062-16 - Usg Mão" at bounding box center [974, 663] width 802 height 36
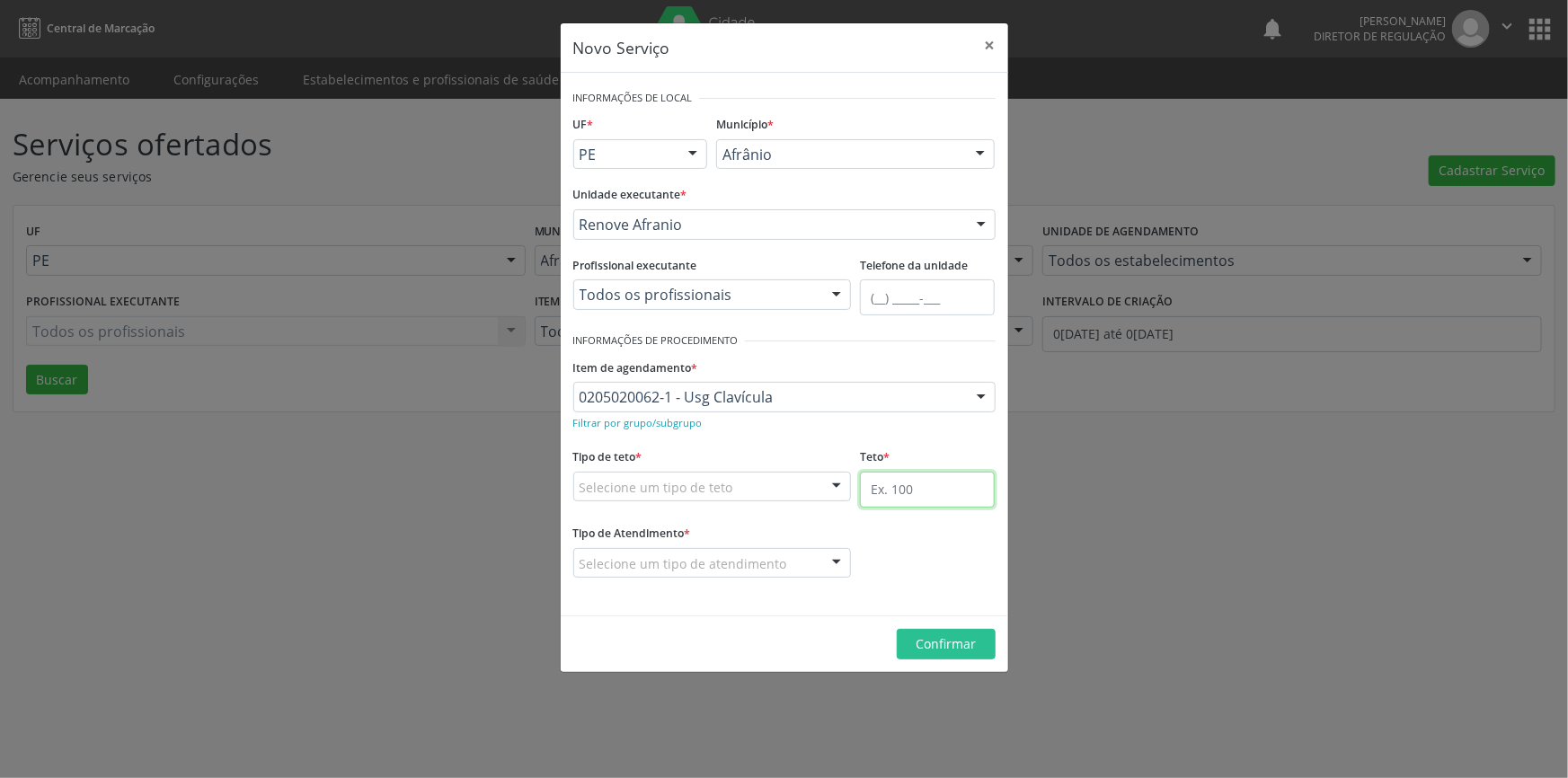
click at [898, 483] on input "text" at bounding box center [928, 489] width 135 height 36
type input "1"
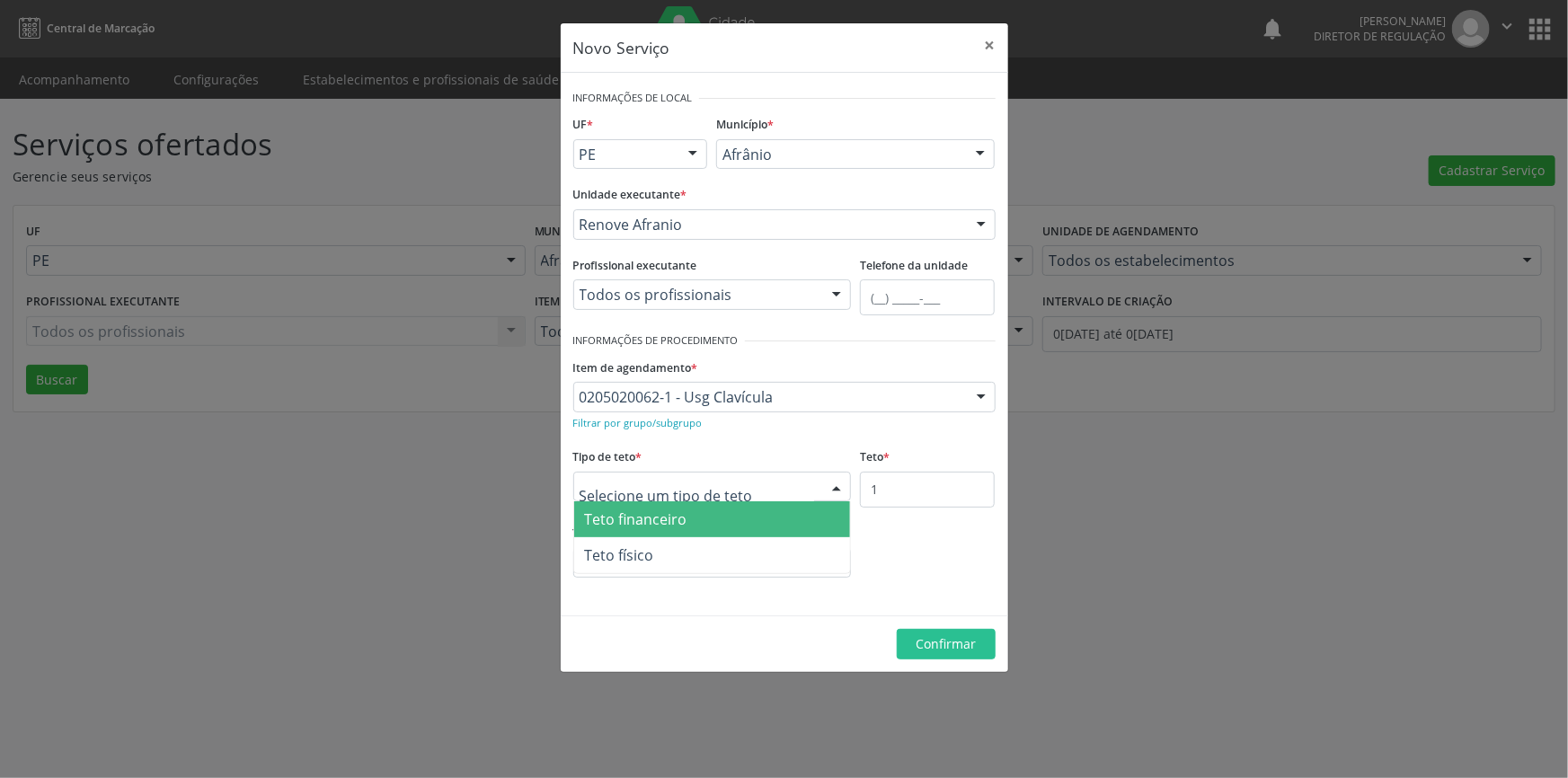
click at [748, 491] on div at bounding box center [712, 486] width 278 height 30
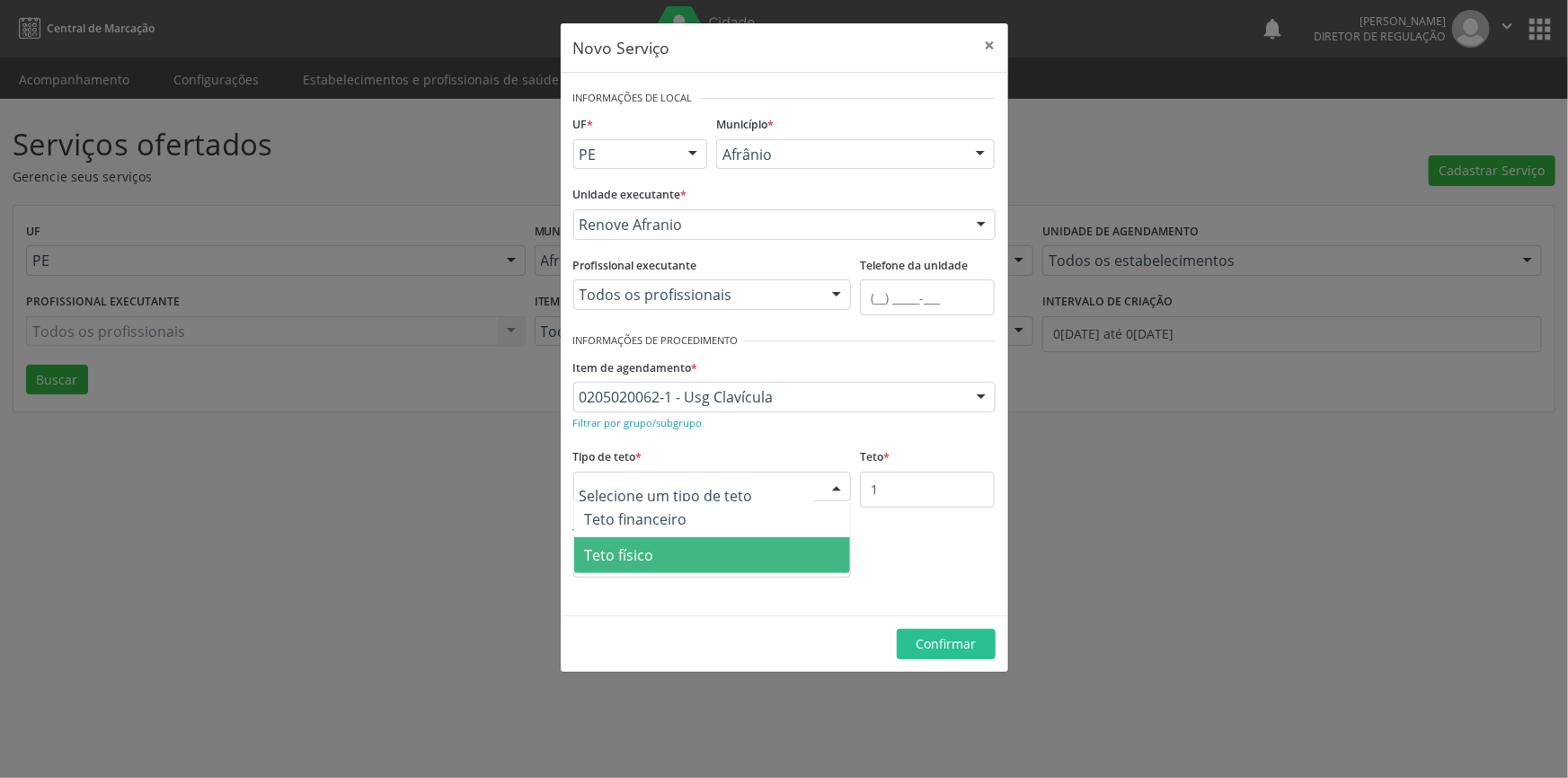
click at [695, 549] on span "Teto físico" at bounding box center [713, 554] width 277 height 36
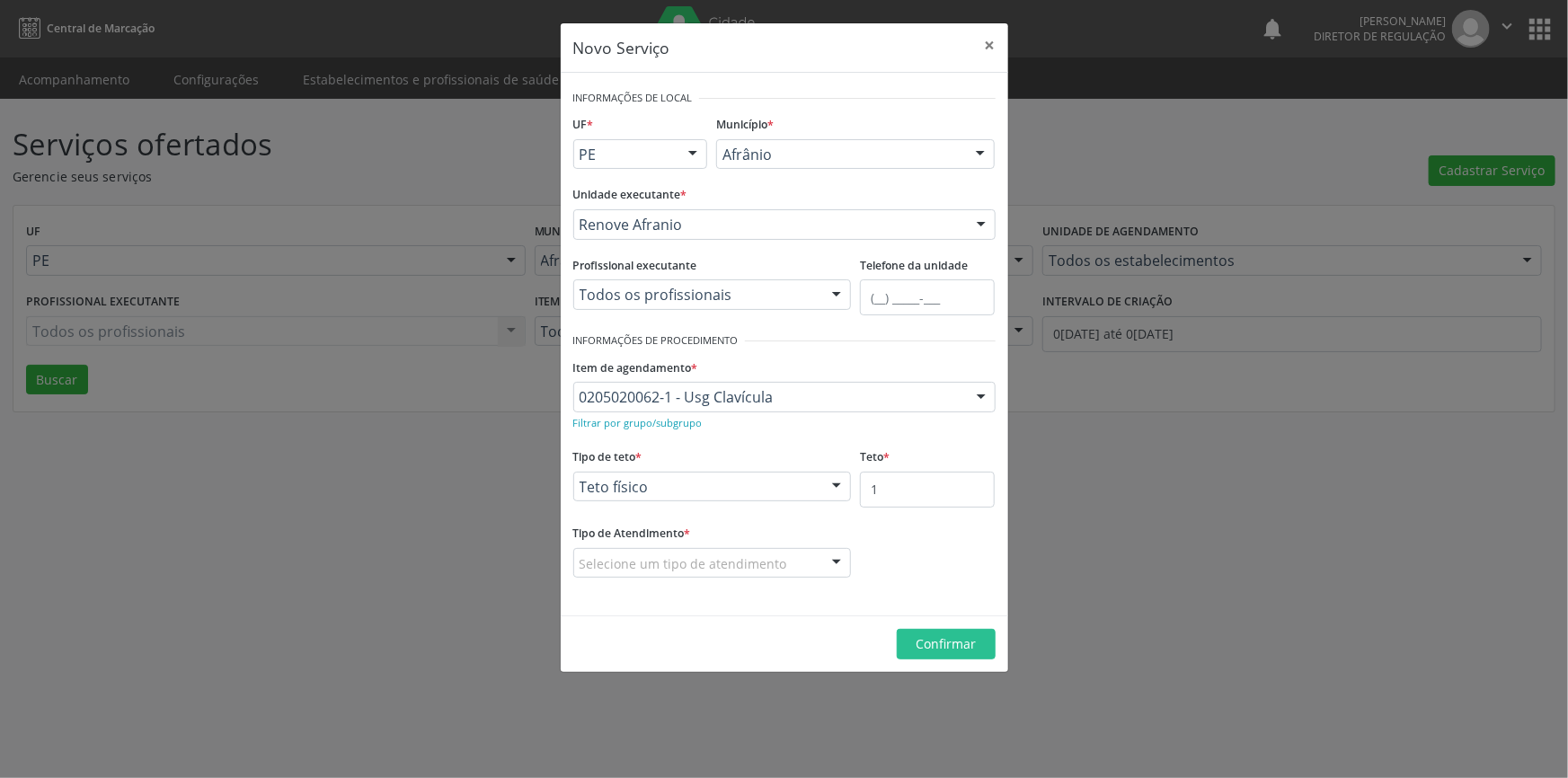
click at [727, 540] on div "Tipo de Atendimento * Selecione um tipo de atendimento Ordem de chegada Horário…" at bounding box center [712, 549] width 278 height 58
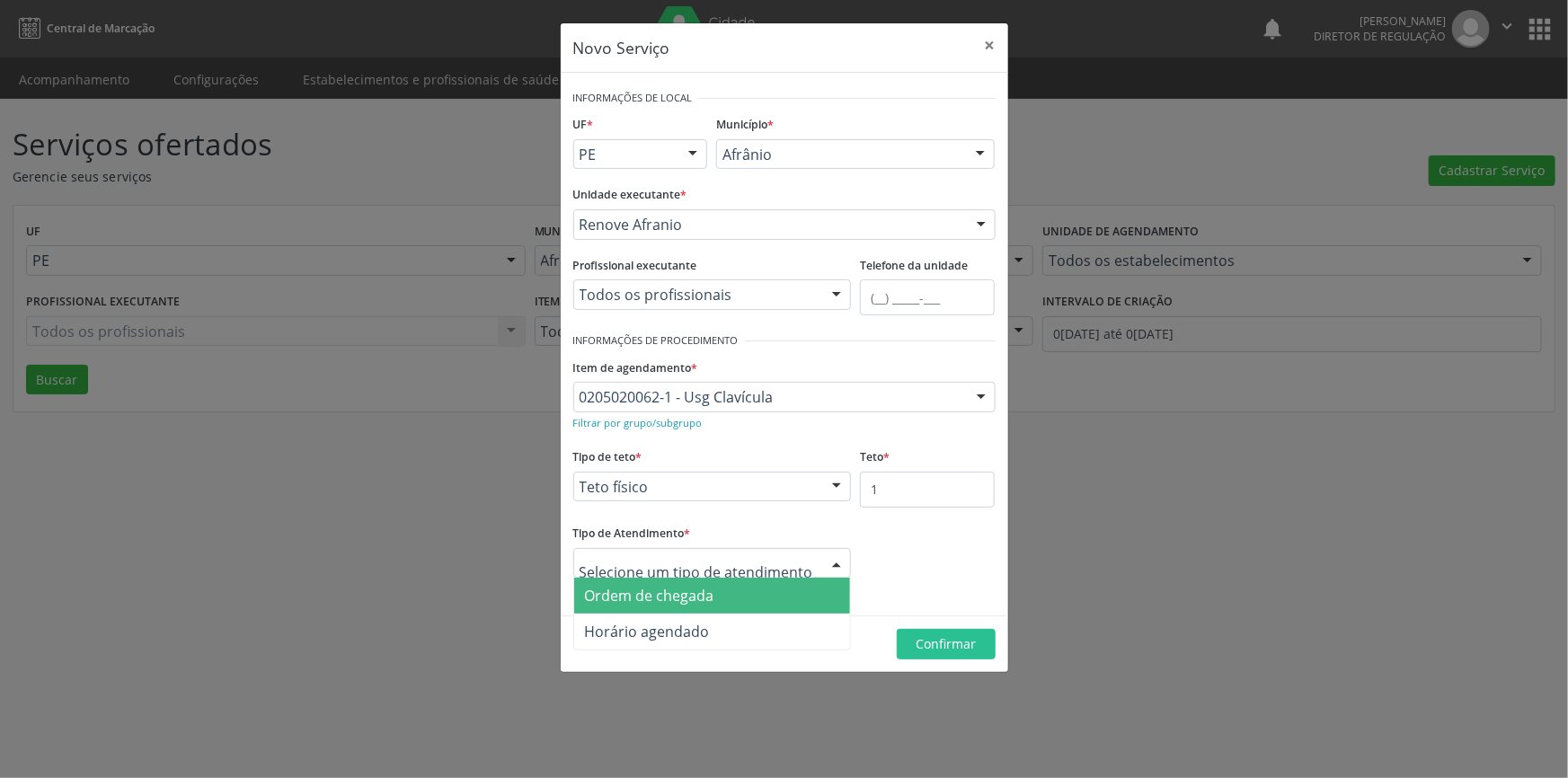
click at [684, 586] on span "Ordem de chegada" at bounding box center [649, 595] width 130 height 20
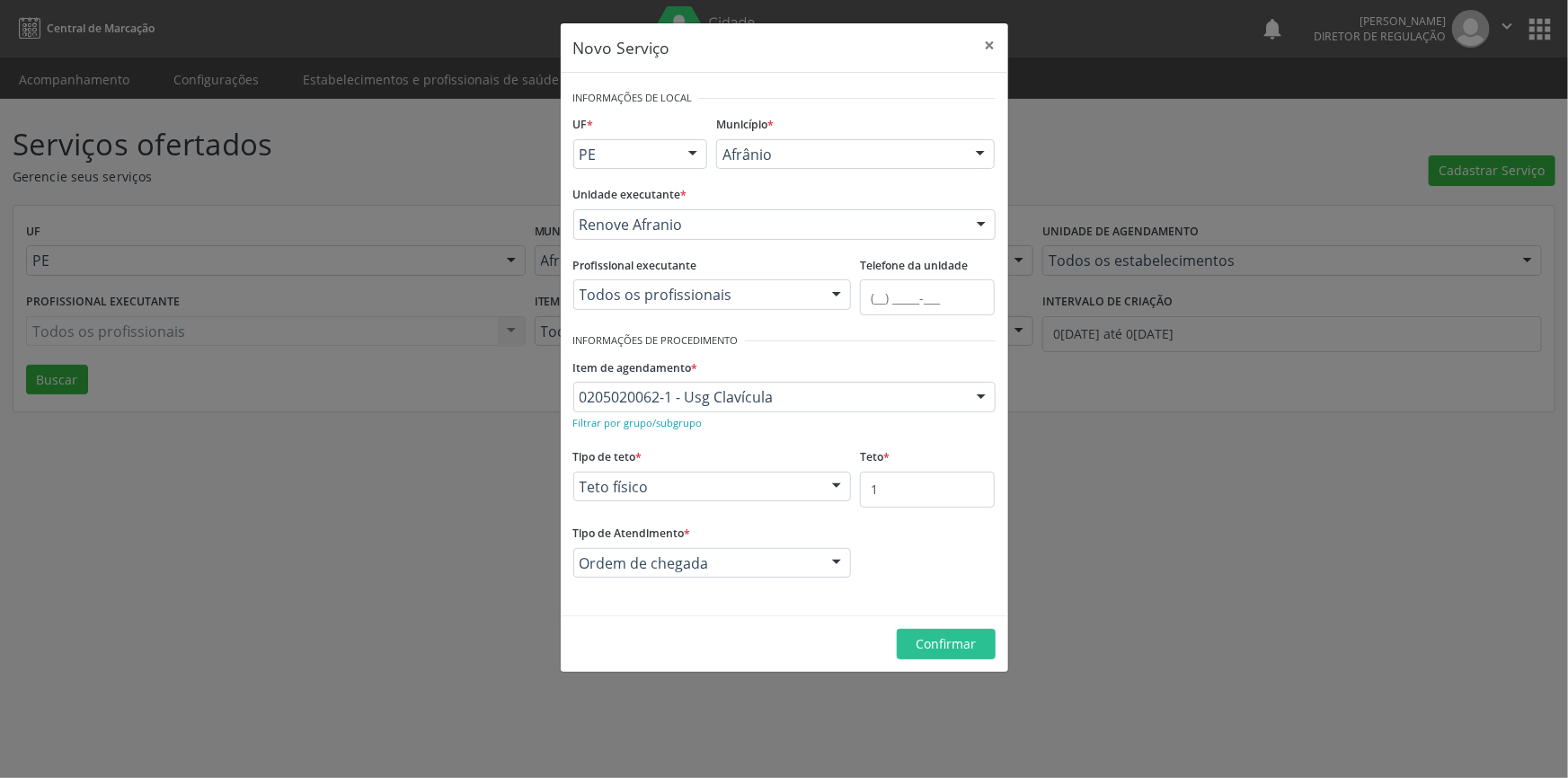
click at [841, 410] on div "0205020062-1 - Usg Clavícula" at bounding box center [784, 396] width 423 height 30
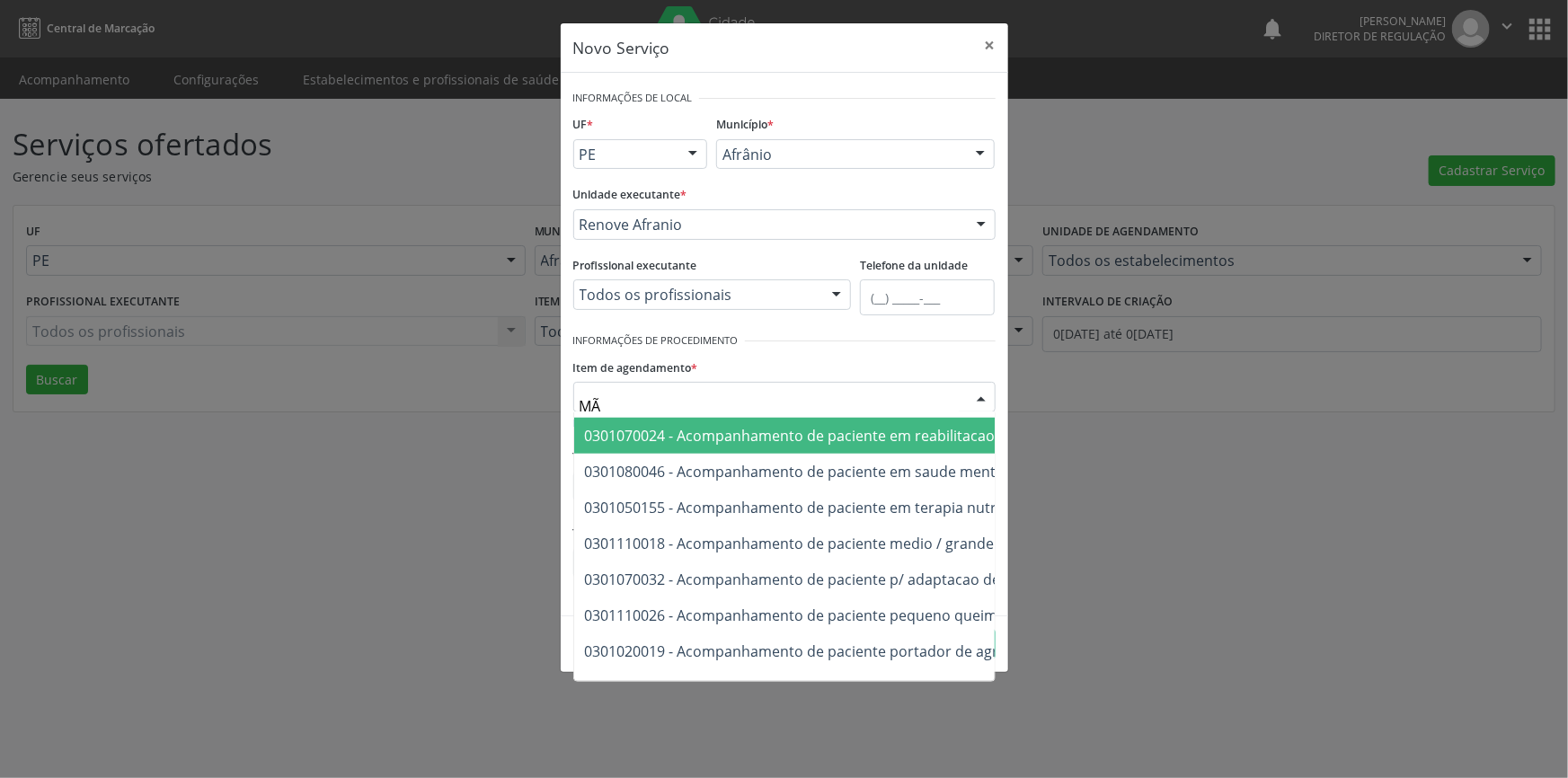
type input "MÃO"
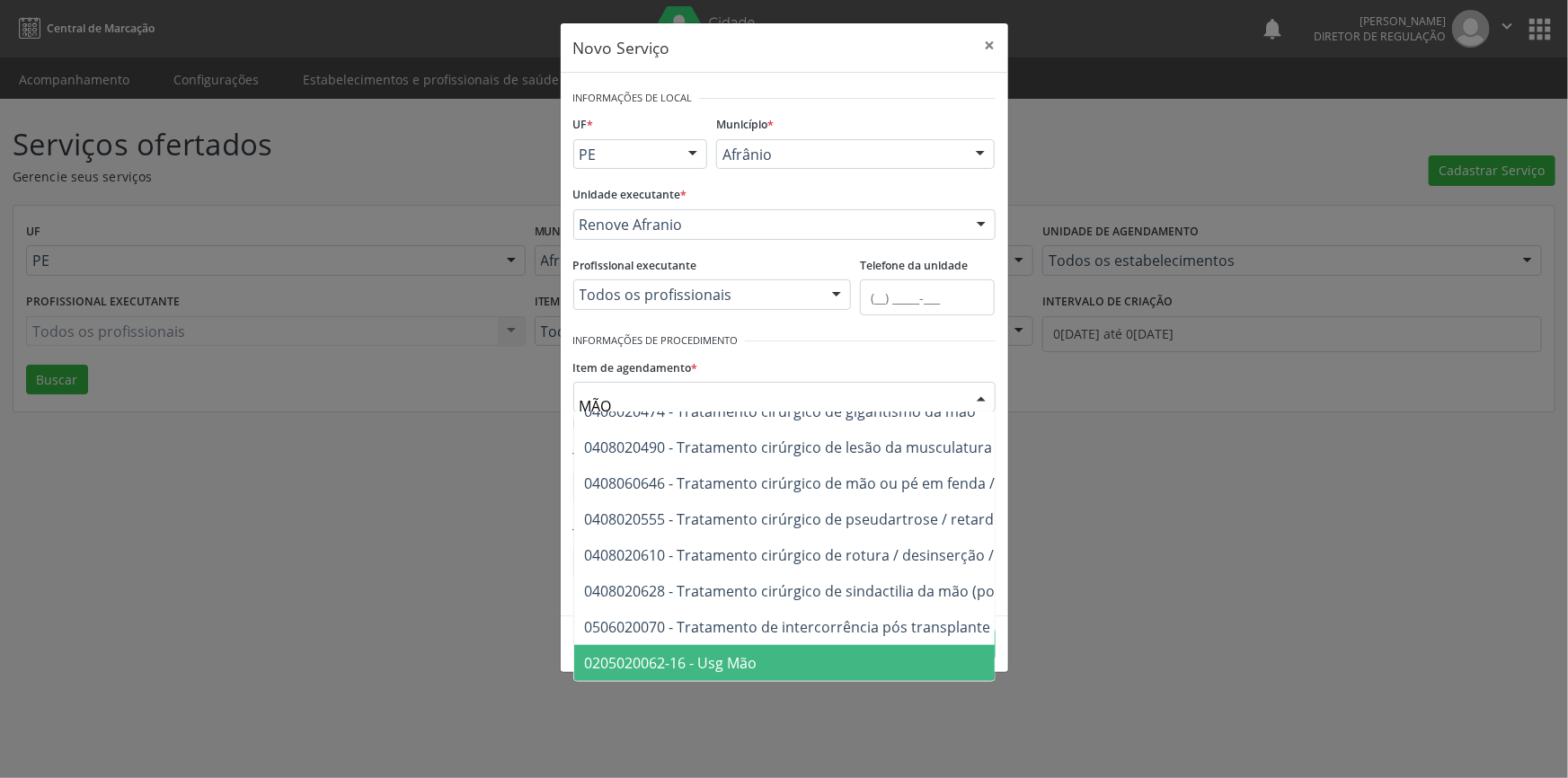
click at [749, 653] on span "0205020062-16 - Usg Mão" at bounding box center [671, 663] width 173 height 20
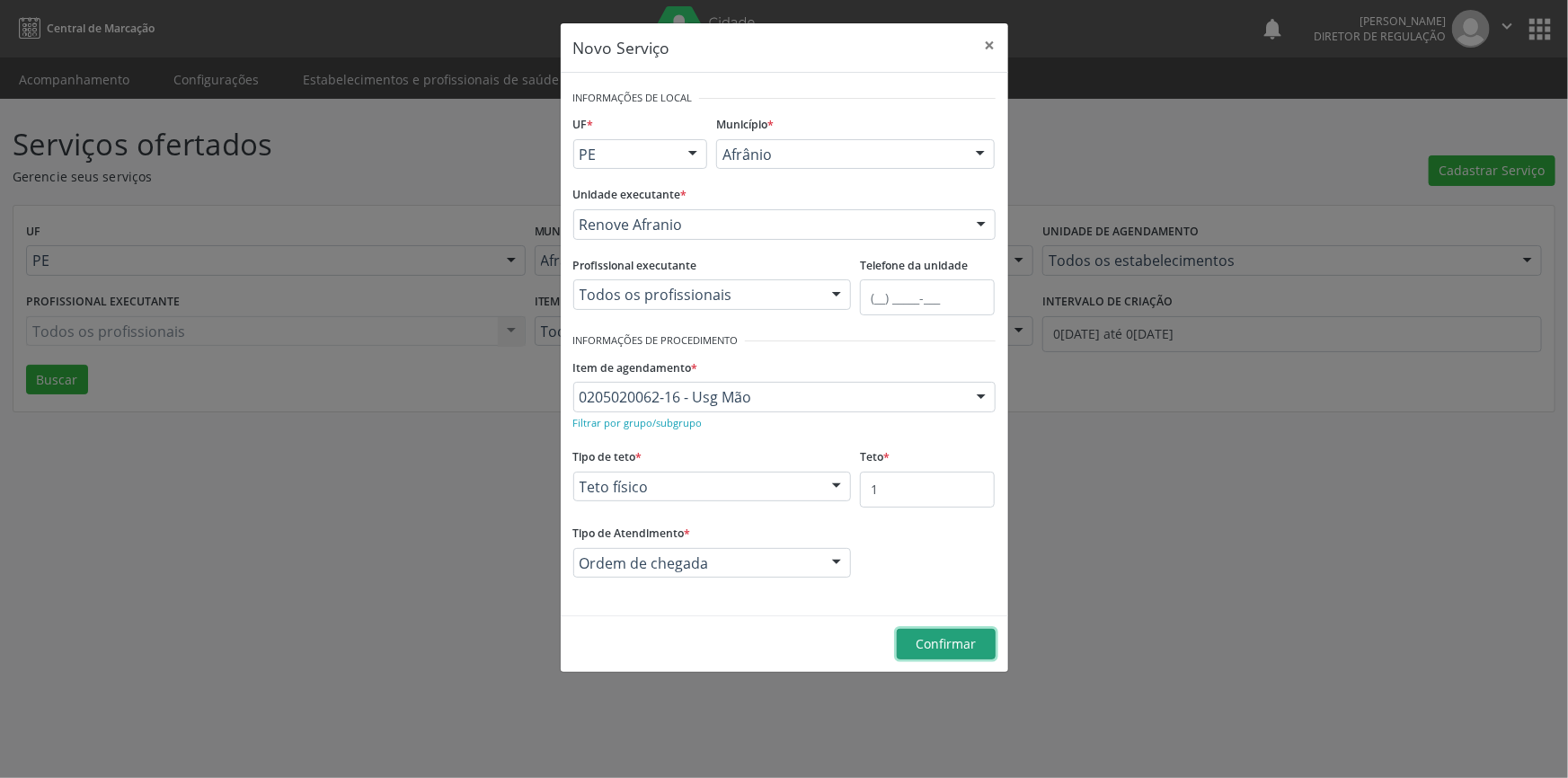
click at [934, 645] on span "Confirmar" at bounding box center [946, 643] width 61 height 17
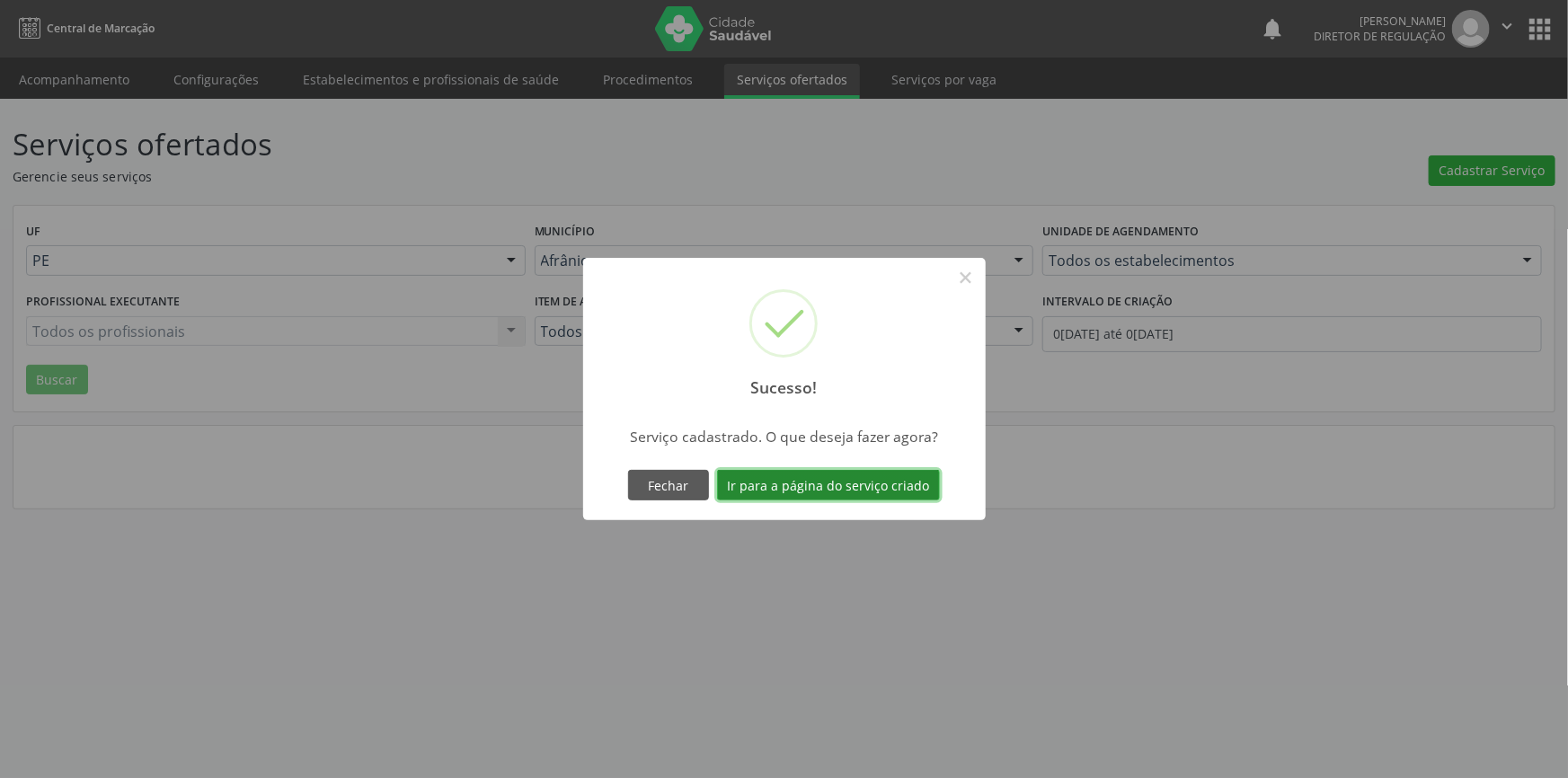
click at [863, 493] on button "Ir para a página do serviço criado" at bounding box center [829, 484] width 223 height 30
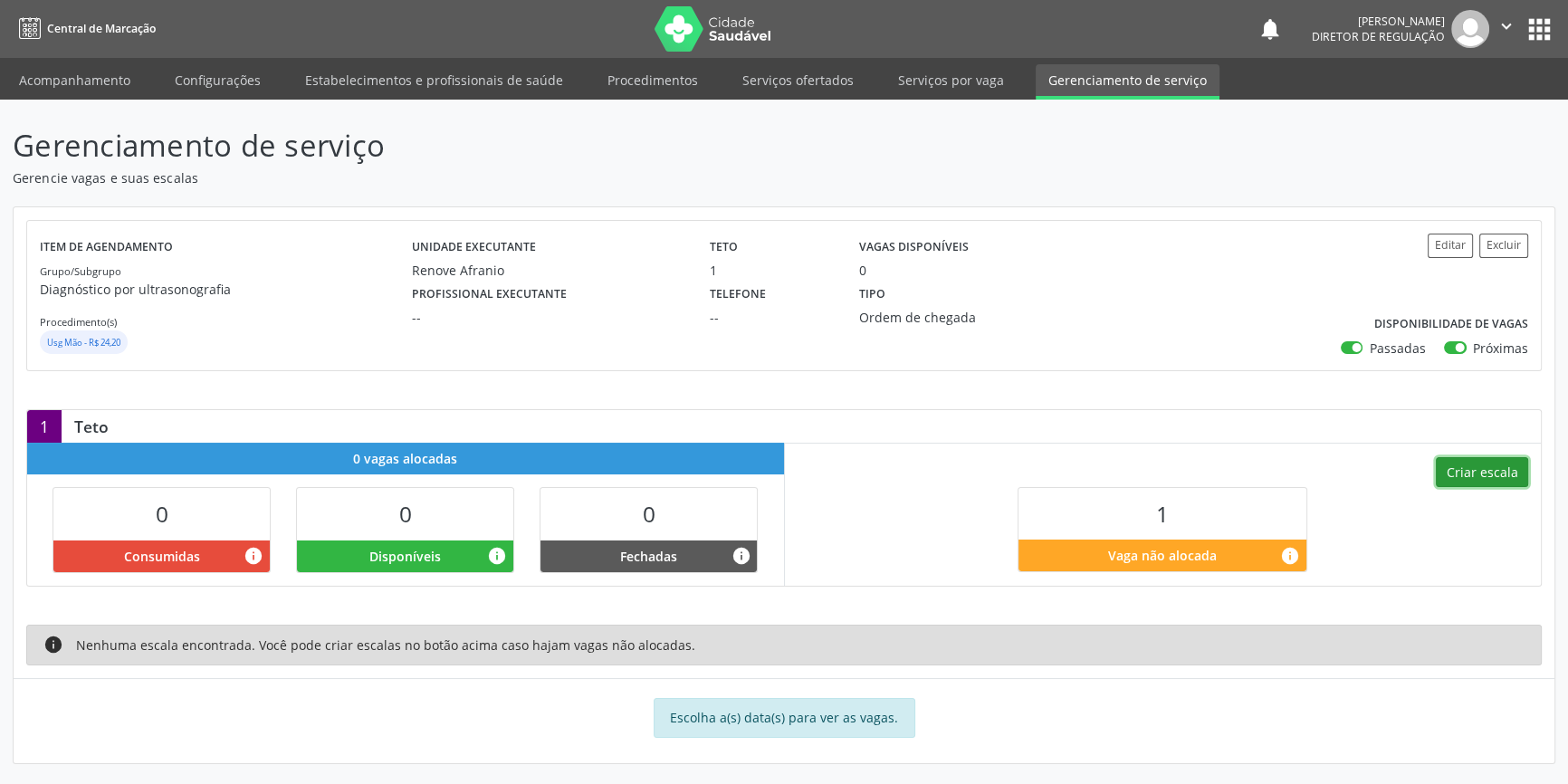
click at [1443, 474] on button "Criar escala" at bounding box center [1482, 472] width 92 height 30
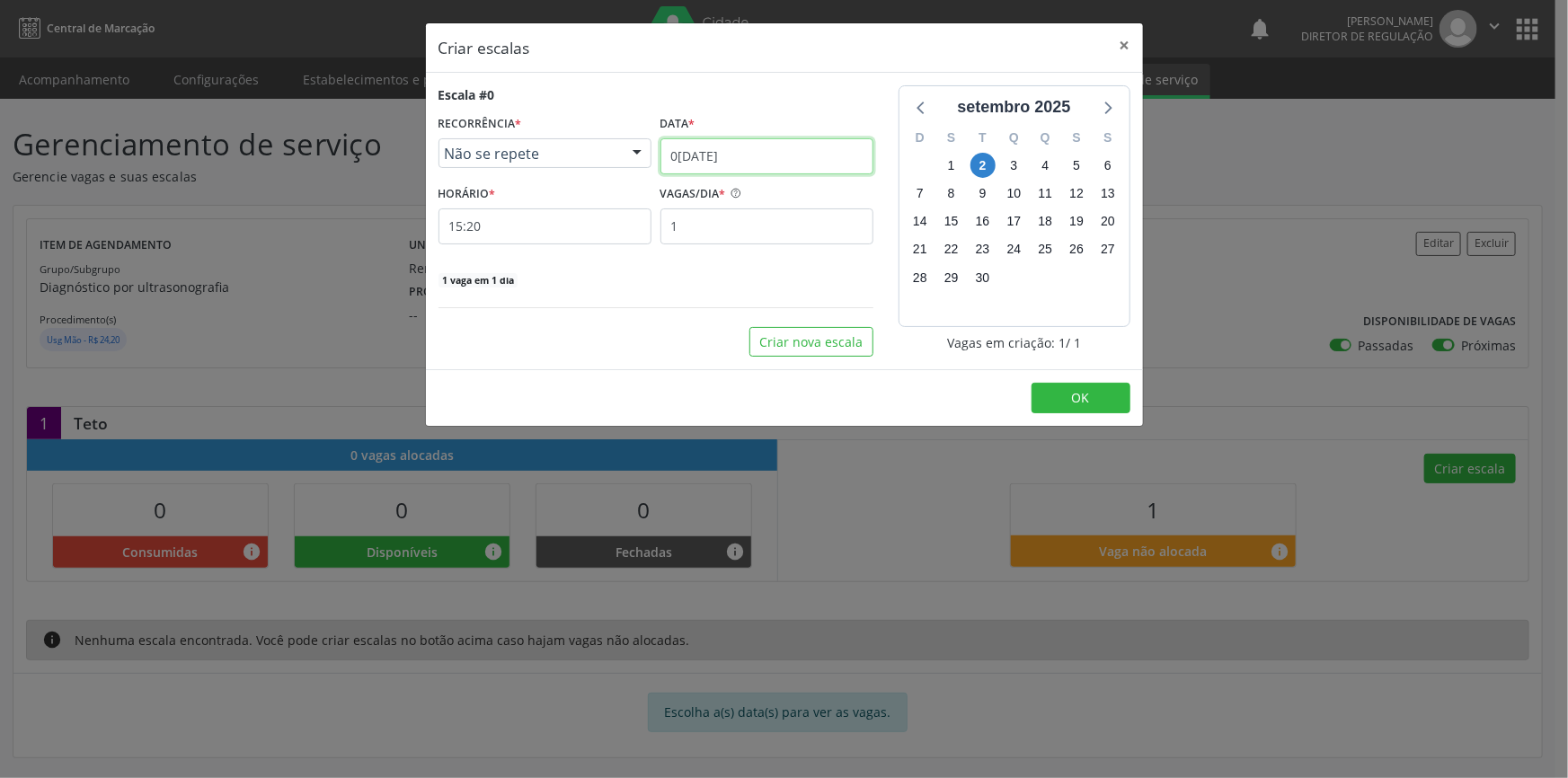
click at [781, 162] on input "02/09/2025" at bounding box center [767, 156] width 213 height 36
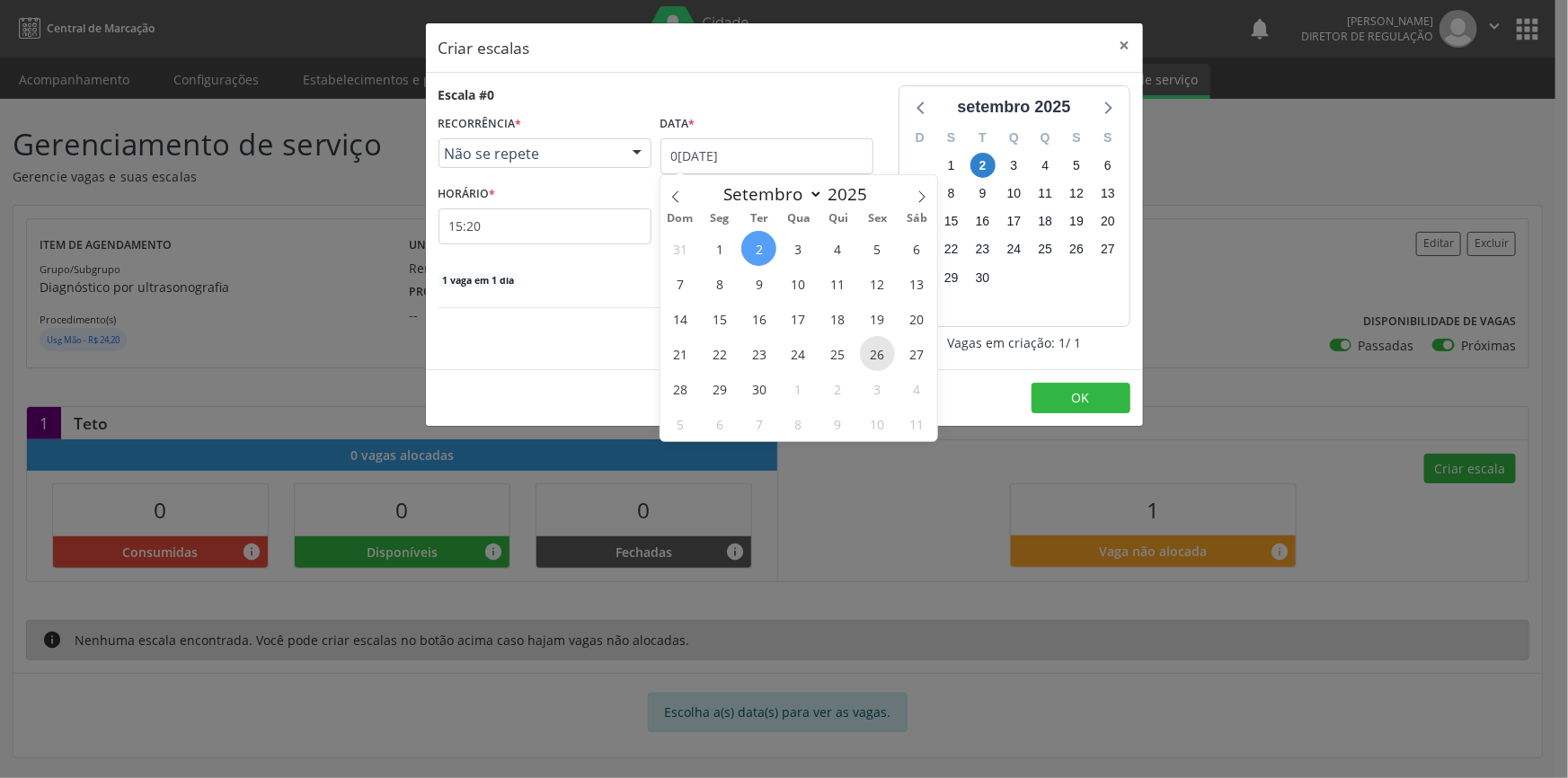
click at [871, 351] on span "26" at bounding box center [878, 353] width 35 height 35
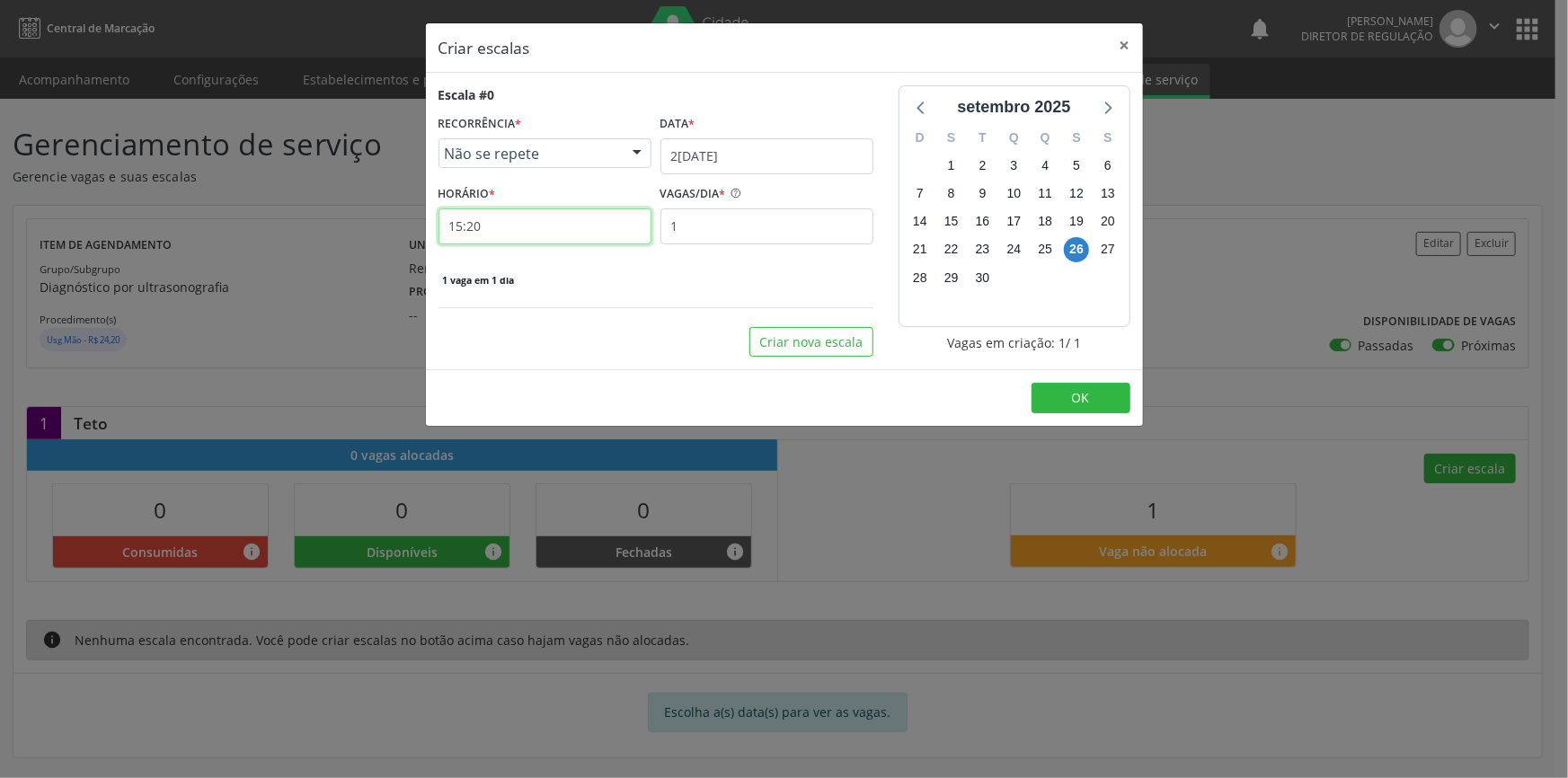
click at [504, 210] on input "15:20" at bounding box center [545, 226] width 213 height 36
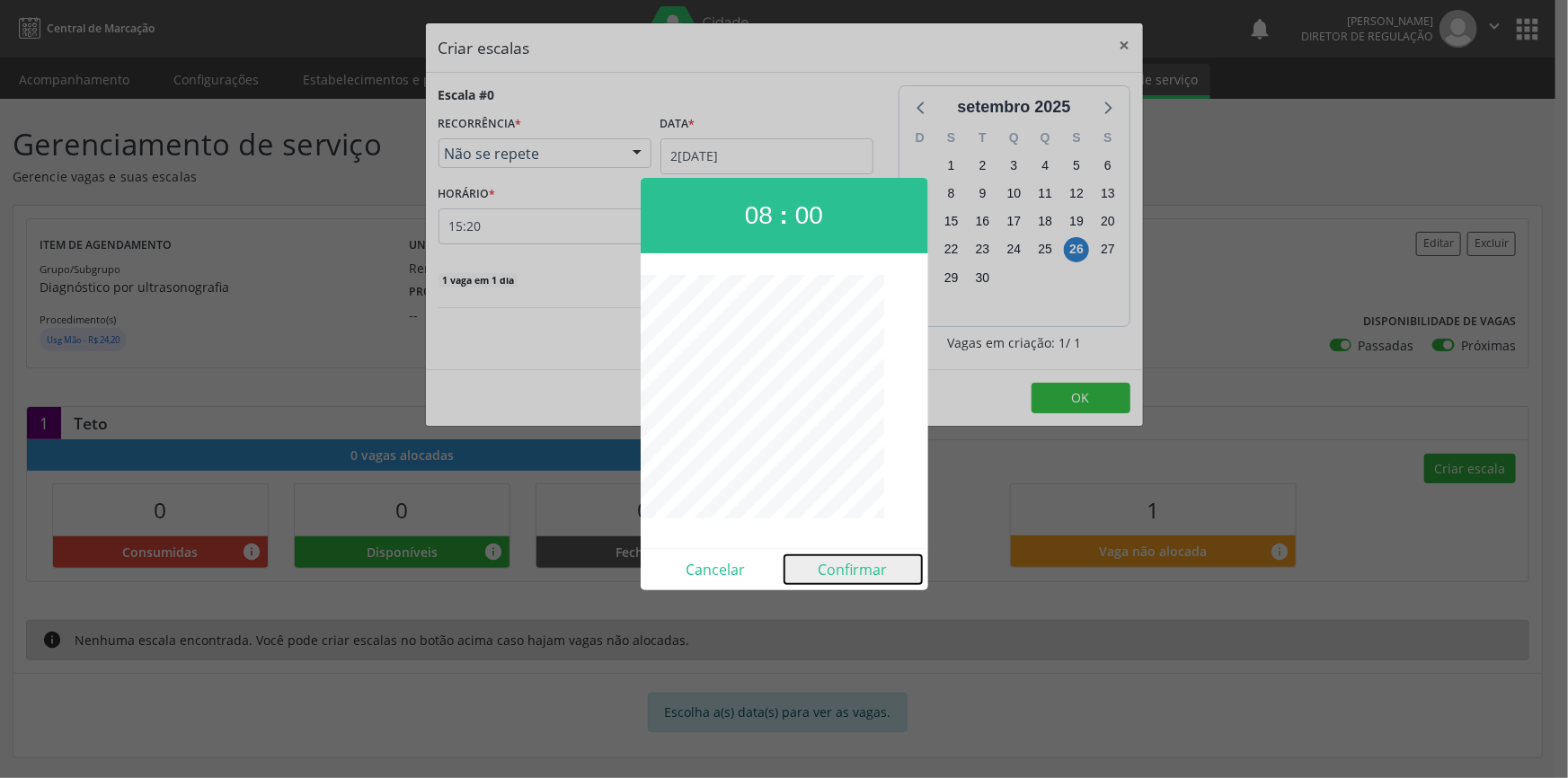
click at [872, 568] on button "Confirmar" at bounding box center [853, 569] width 138 height 28
type input "08:00"
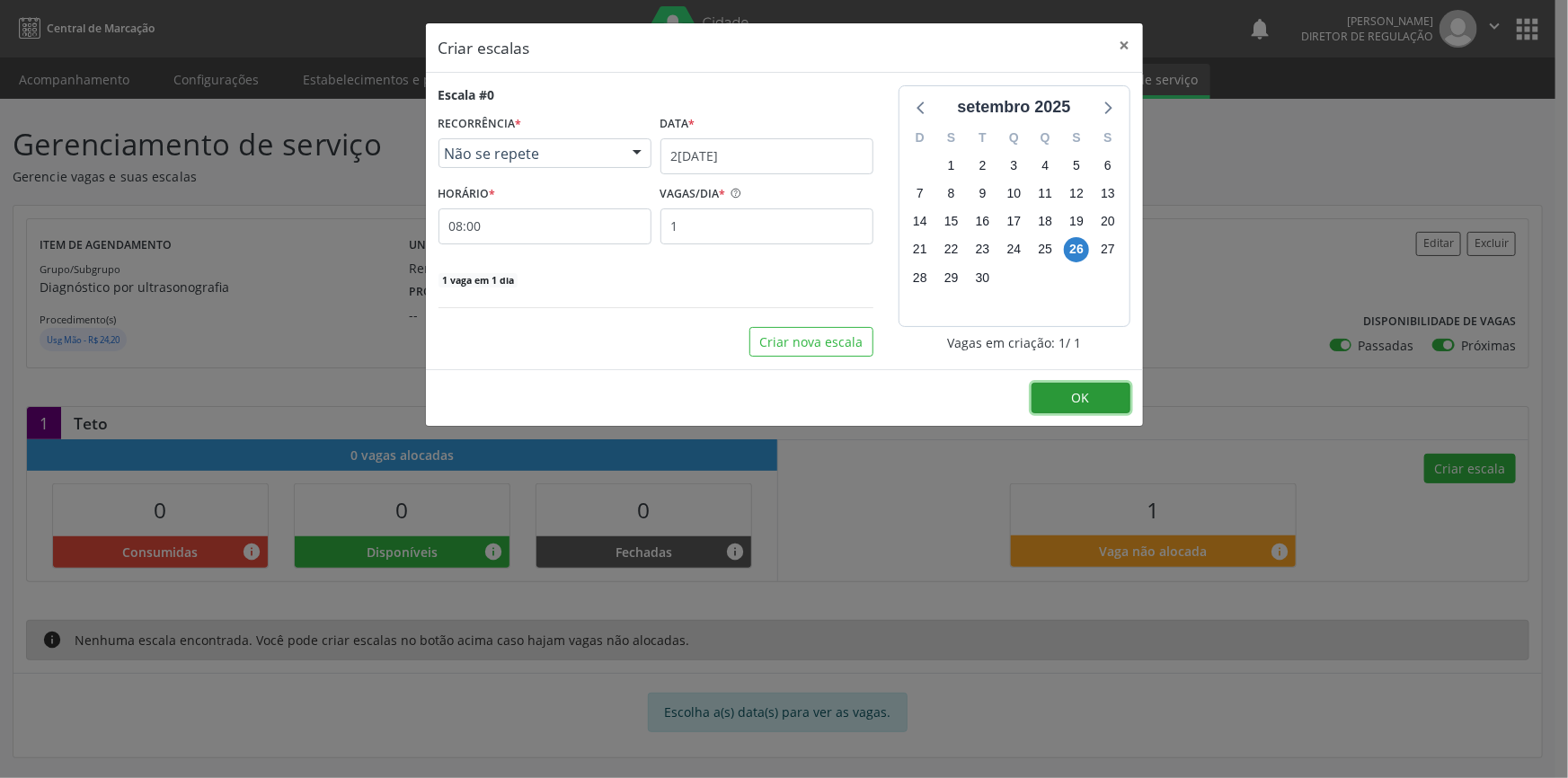
click at [1057, 394] on button "OK" at bounding box center [1081, 397] width 99 height 30
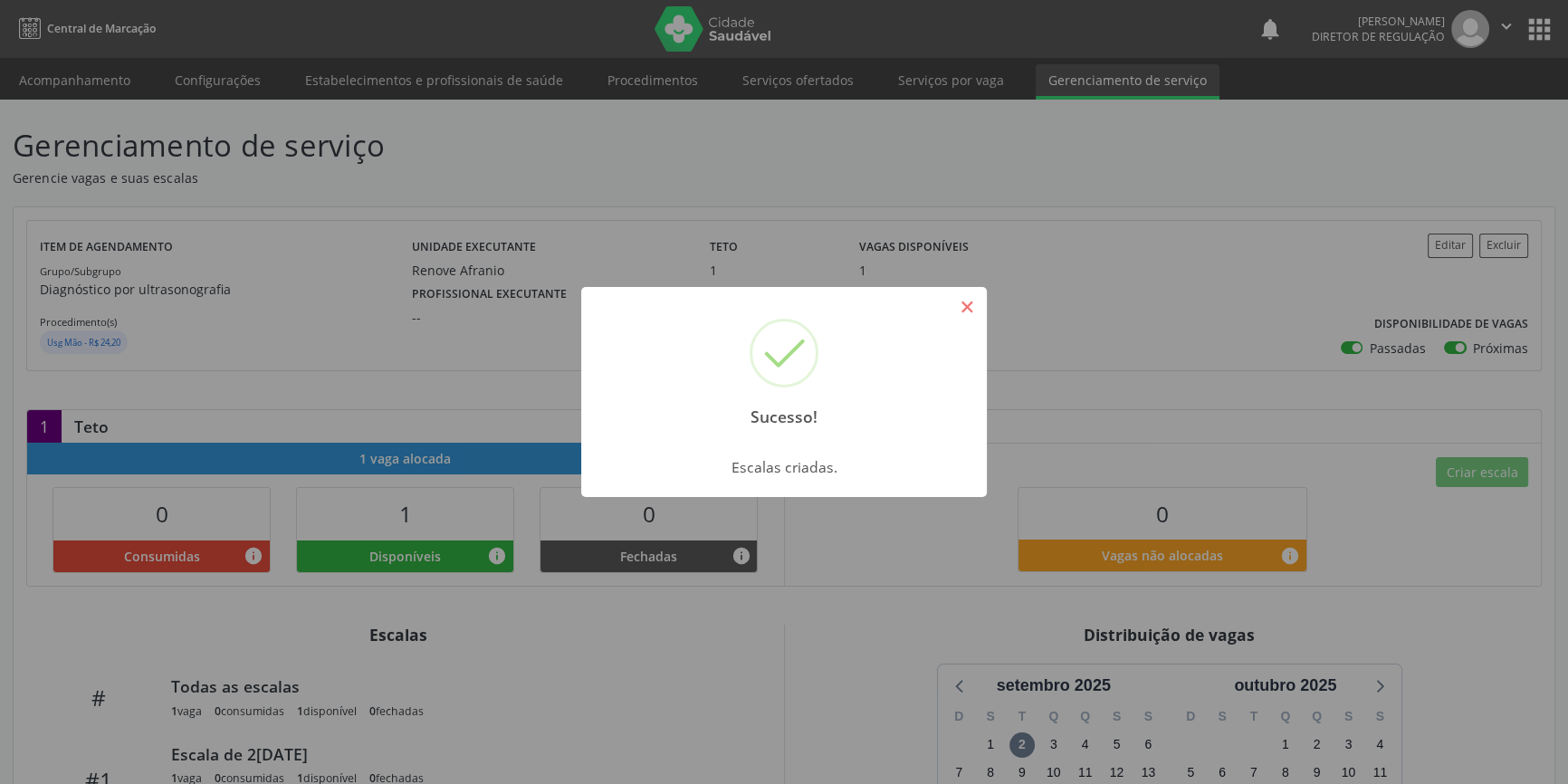
click at [960, 313] on button "×" at bounding box center [966, 306] width 30 height 30
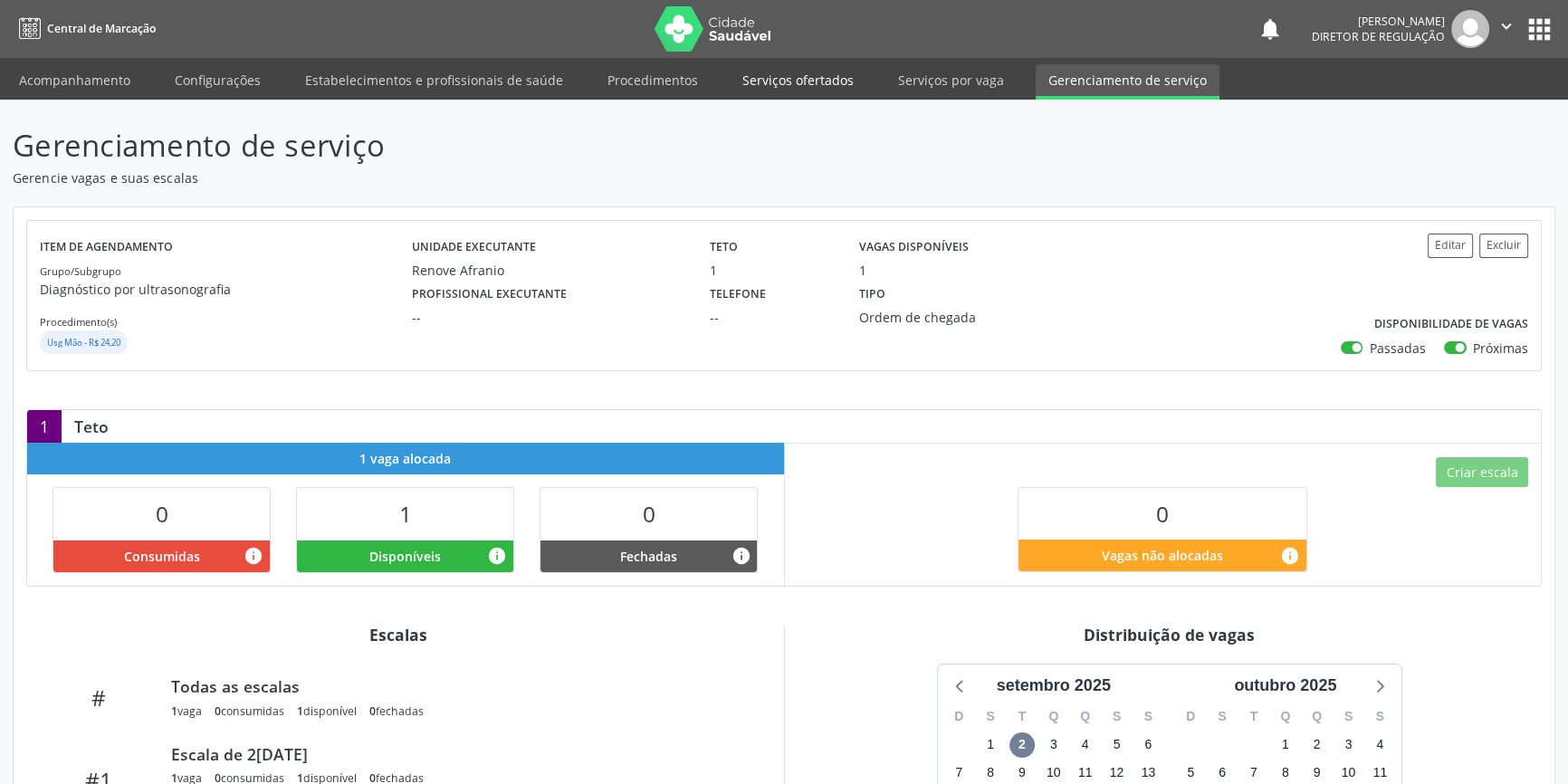
click at [818, 77] on link "Serviços ofertados" at bounding box center [798, 80] width 137 height 31
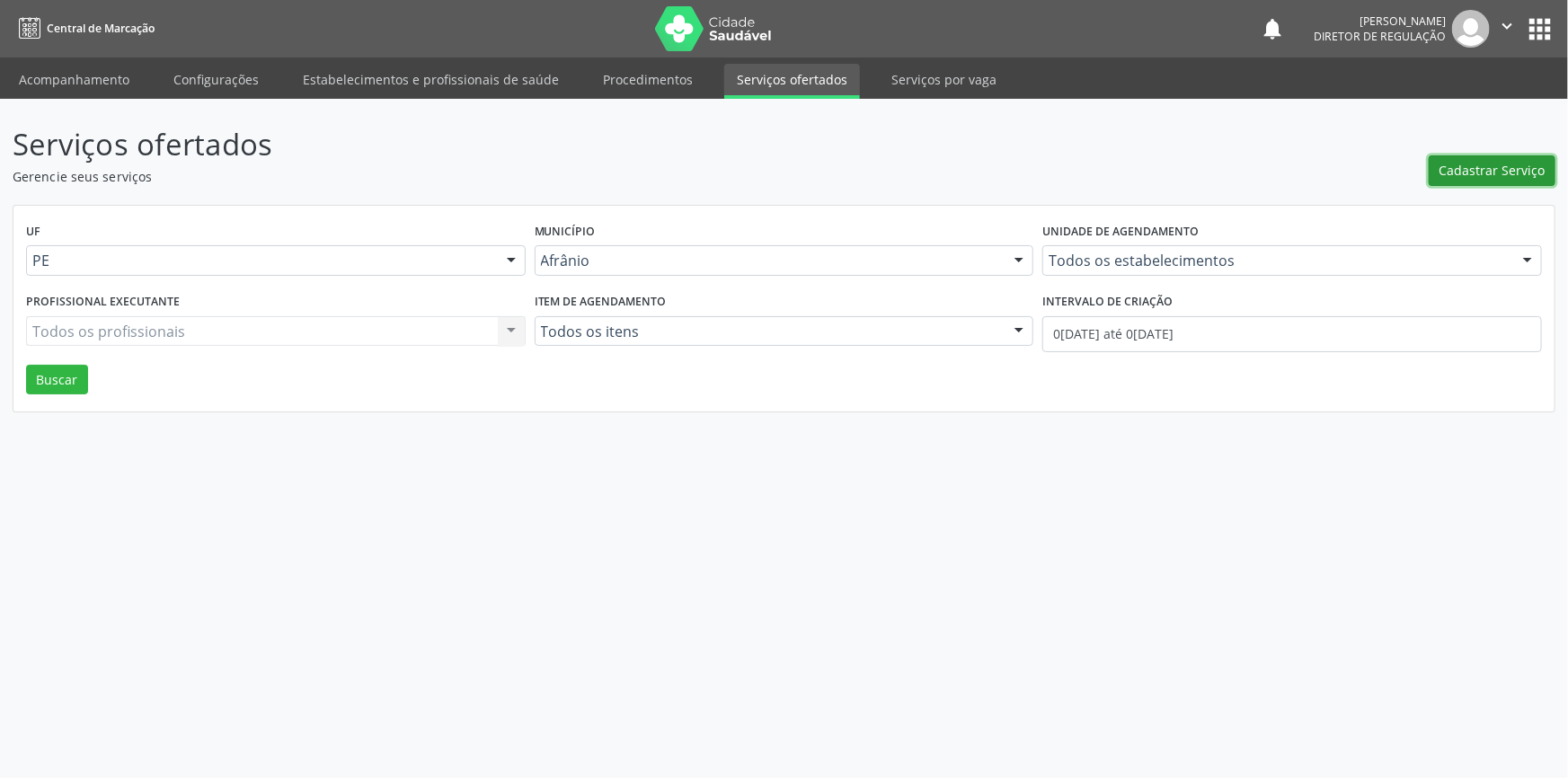
click at [1509, 158] on button "Cadastrar Serviço" at bounding box center [1493, 170] width 127 height 30
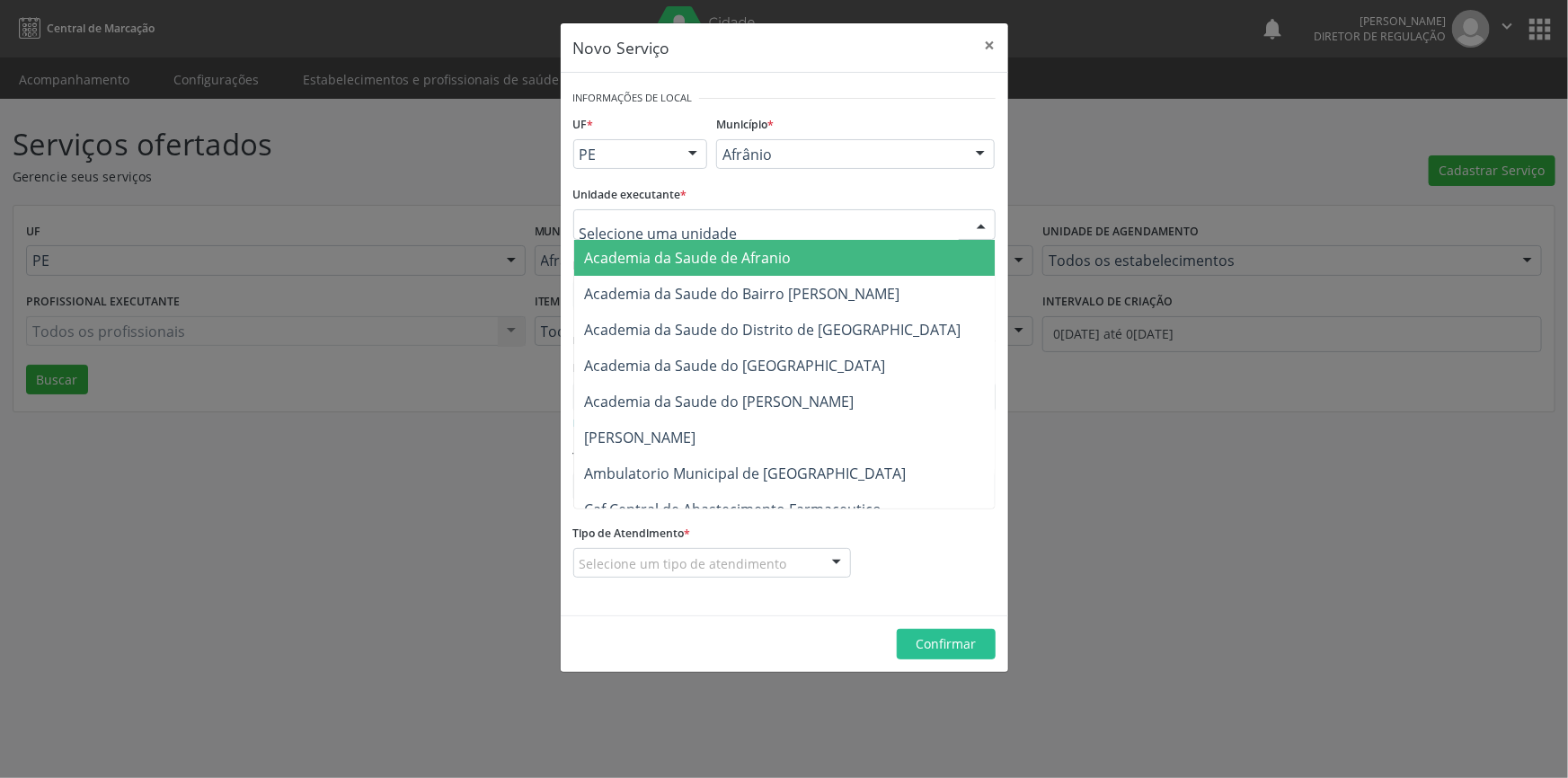
click at [746, 216] on div at bounding box center [784, 224] width 423 height 30
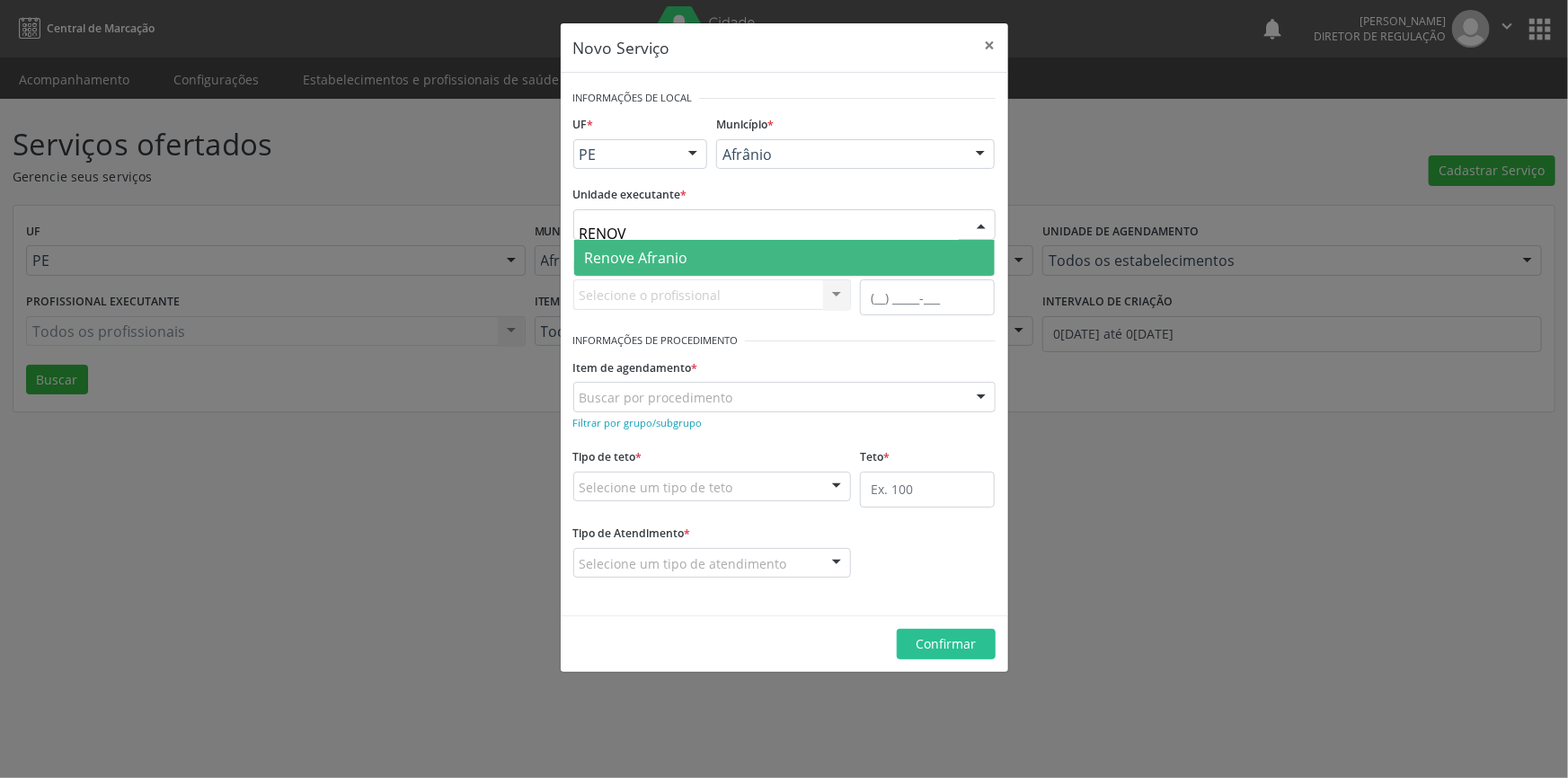
type input "RENOVE"
click at [706, 252] on span "Renove Afranio" at bounding box center [784, 258] width 421 height 36
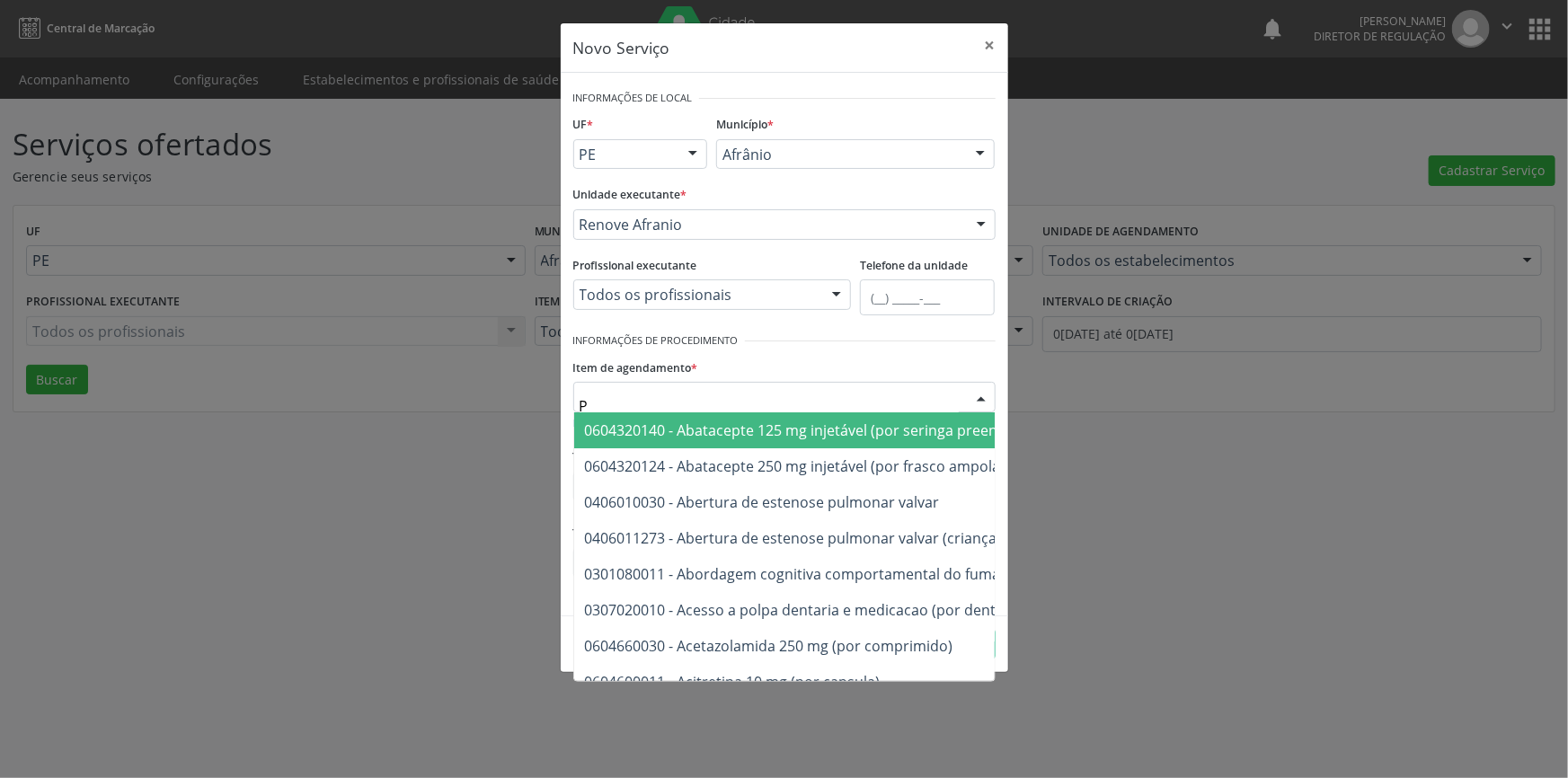
type input "PÉ"
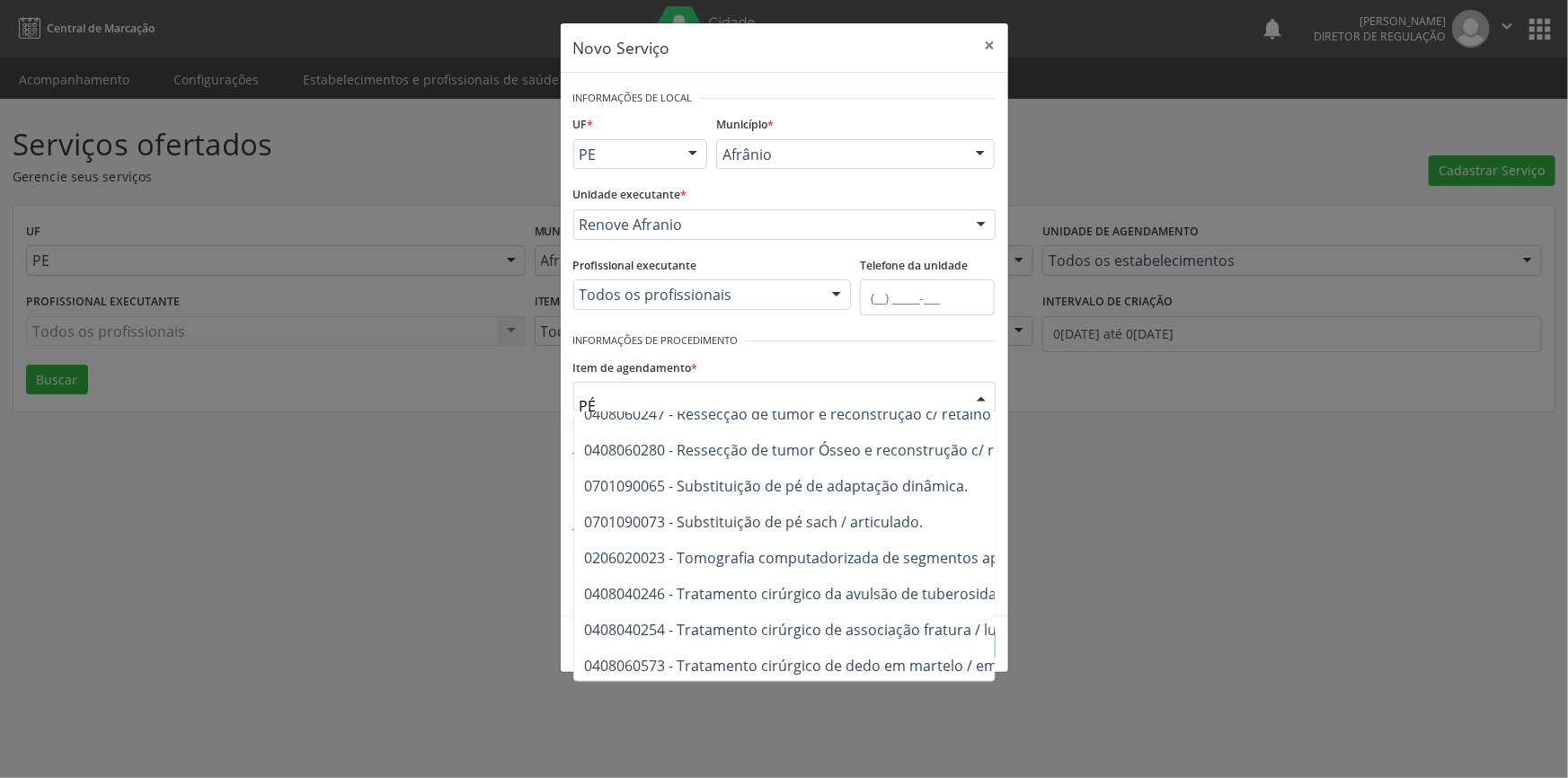
scroll to position [1145, 0]
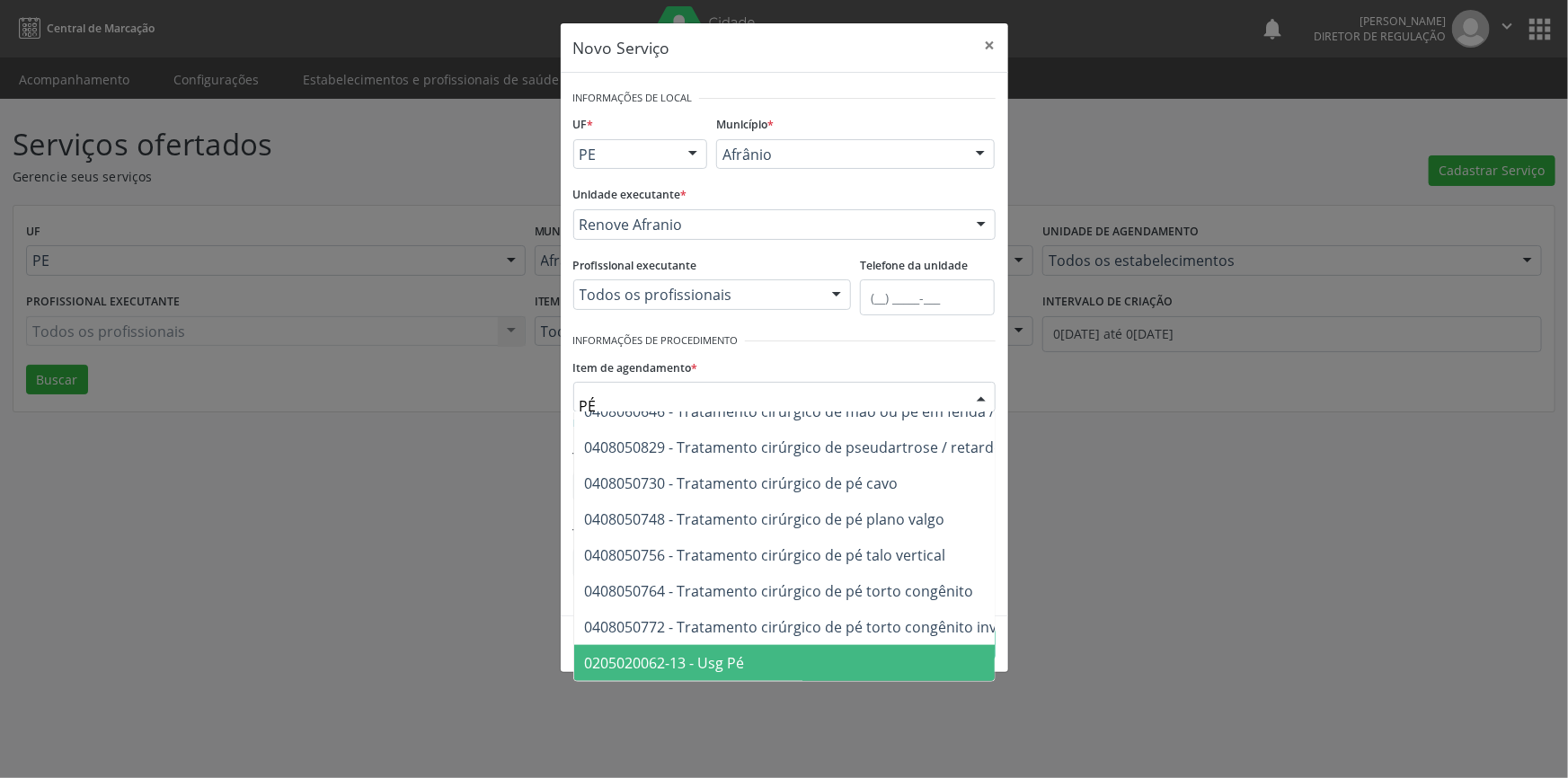
click at [735, 653] on span "0205020062-13 - Usg Pé" at bounding box center [665, 663] width 160 height 20
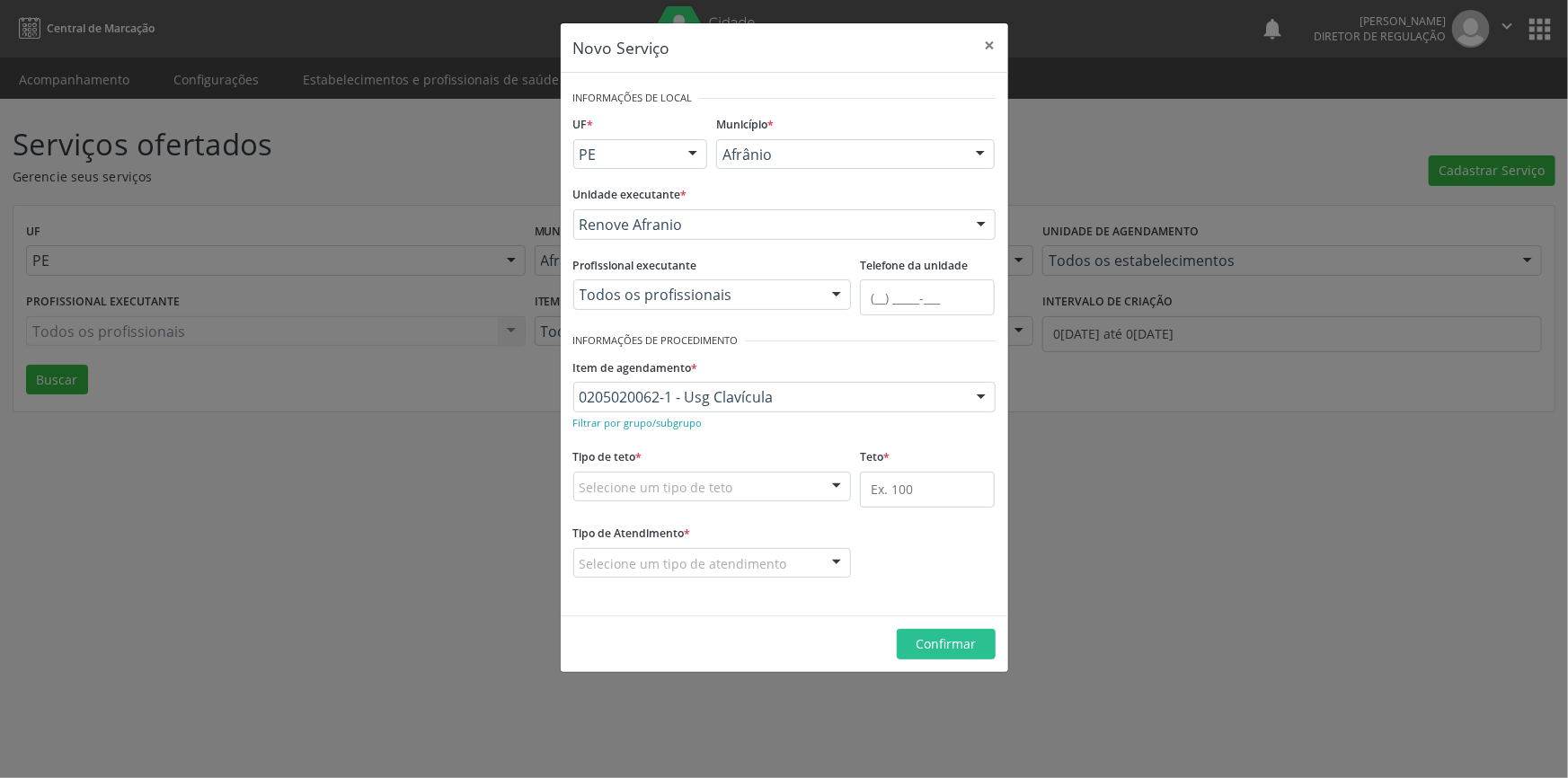
click at [712, 497] on div "Selecione um tipo de teto" at bounding box center [712, 486] width 278 height 30
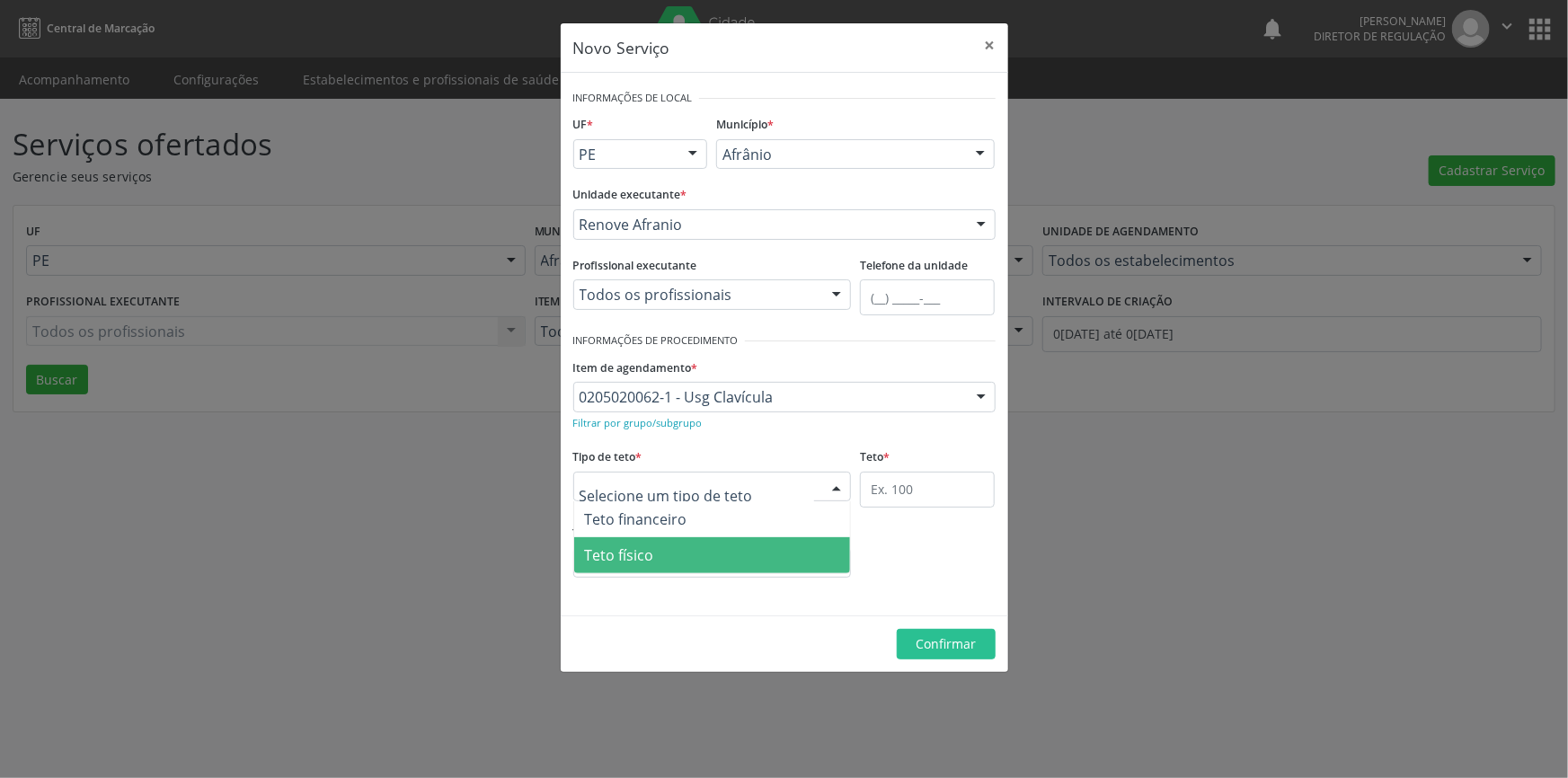
click at [683, 548] on span "Teto físico" at bounding box center [713, 554] width 277 height 36
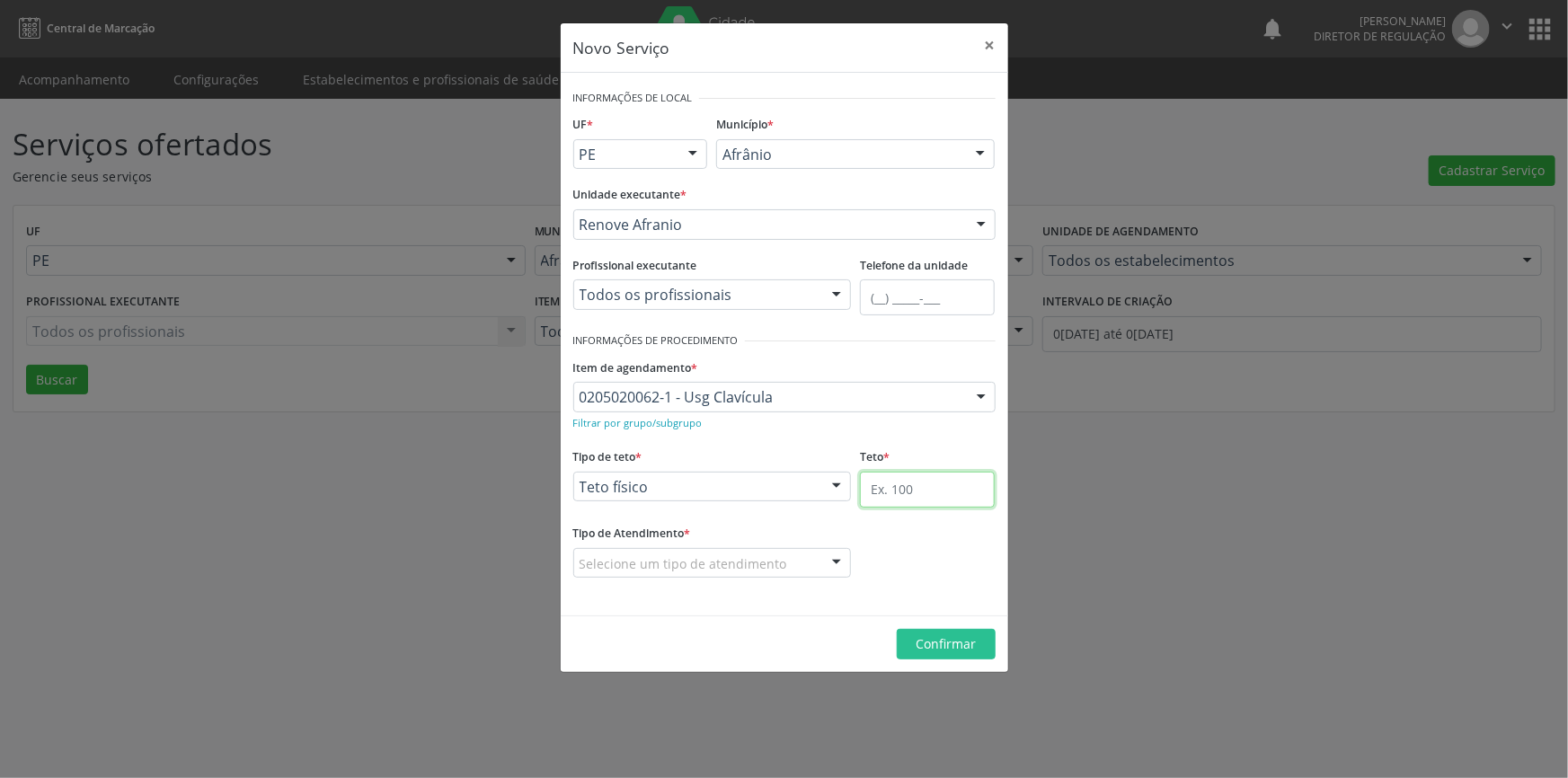
click at [914, 490] on input "text" at bounding box center [928, 489] width 135 height 36
type input "07"
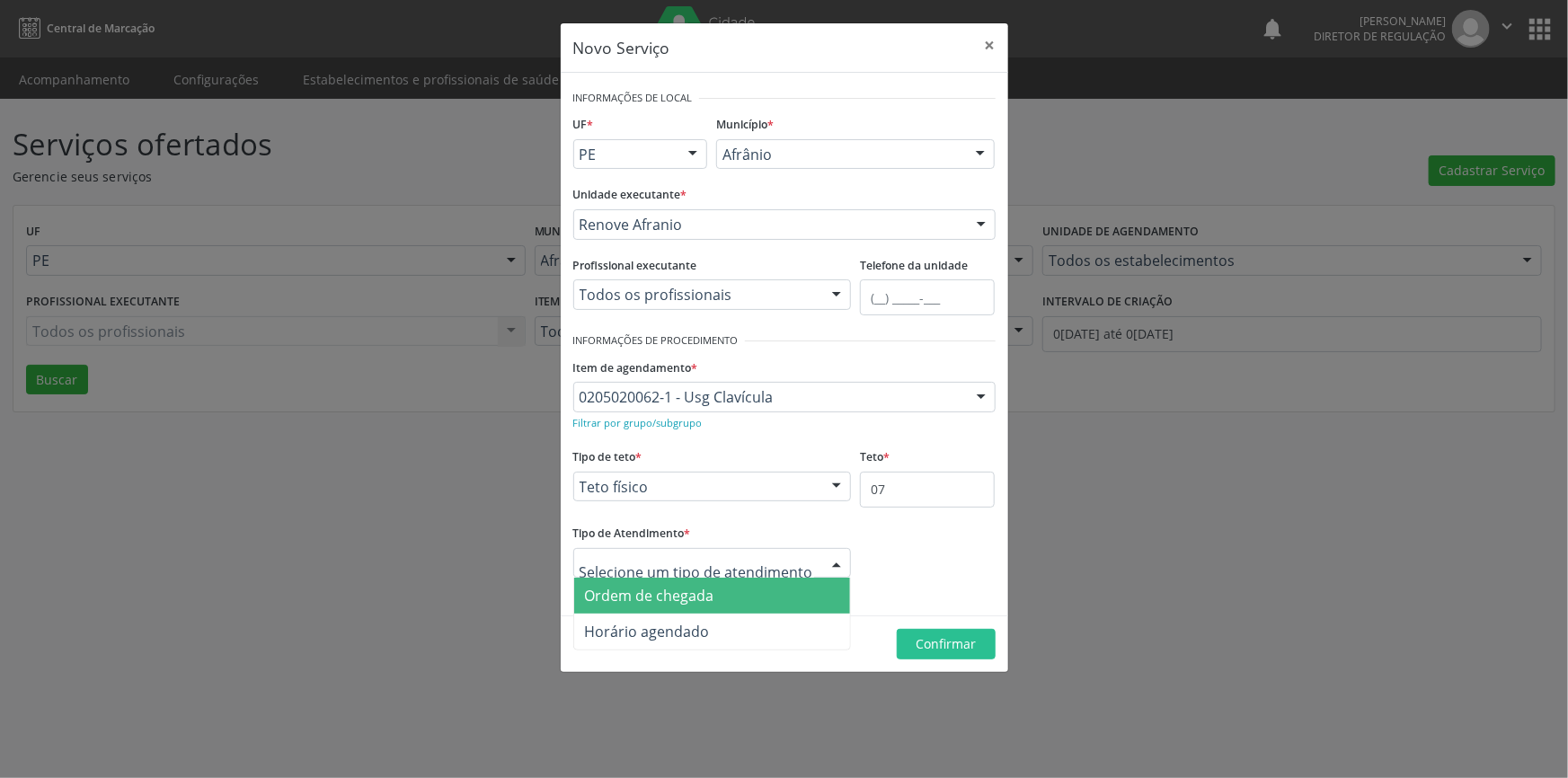
click at [696, 594] on span "Ordem de chegada" at bounding box center [649, 595] width 130 height 20
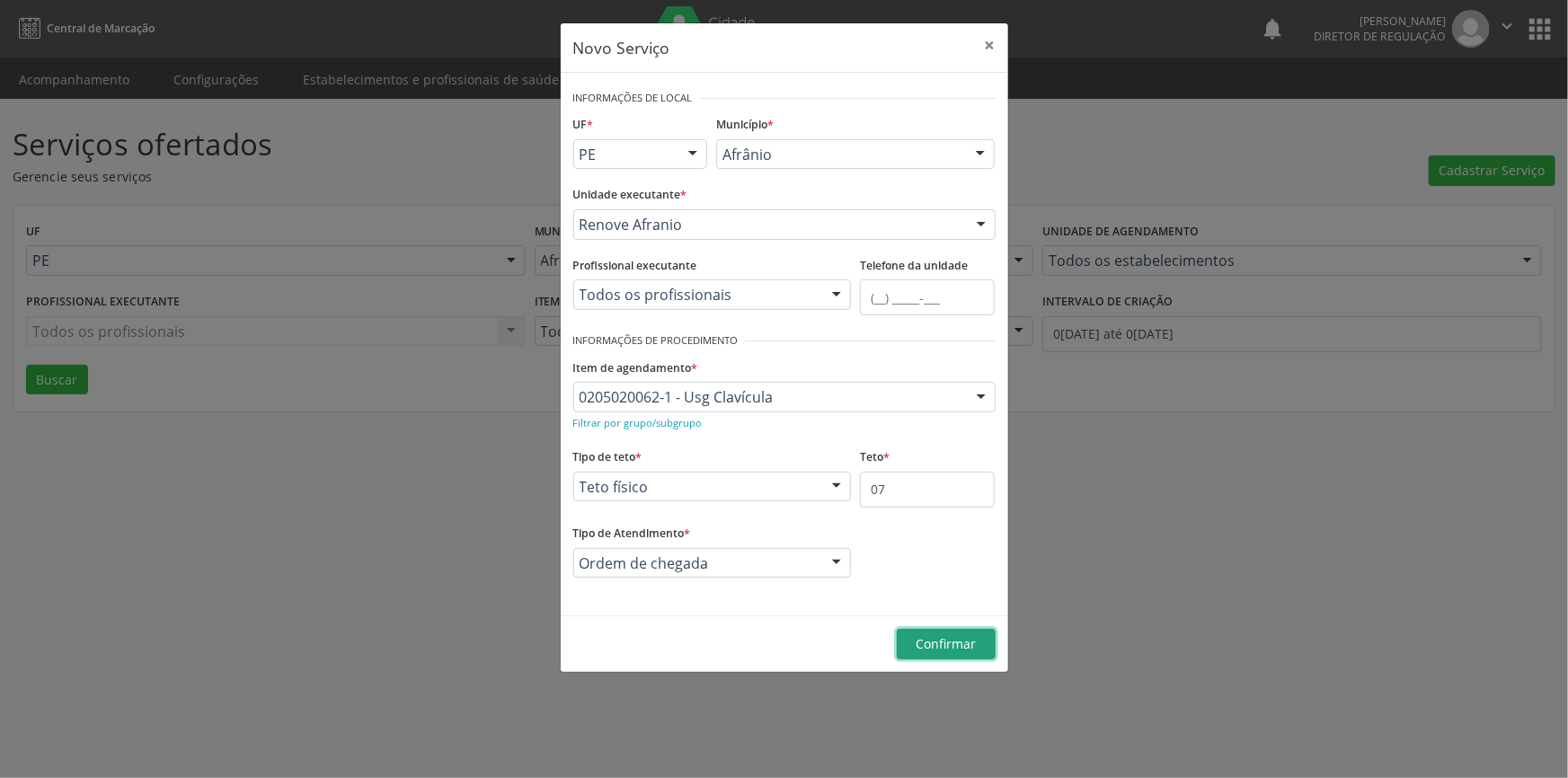
click at [902, 637] on button "Confirmar" at bounding box center [946, 643] width 99 height 30
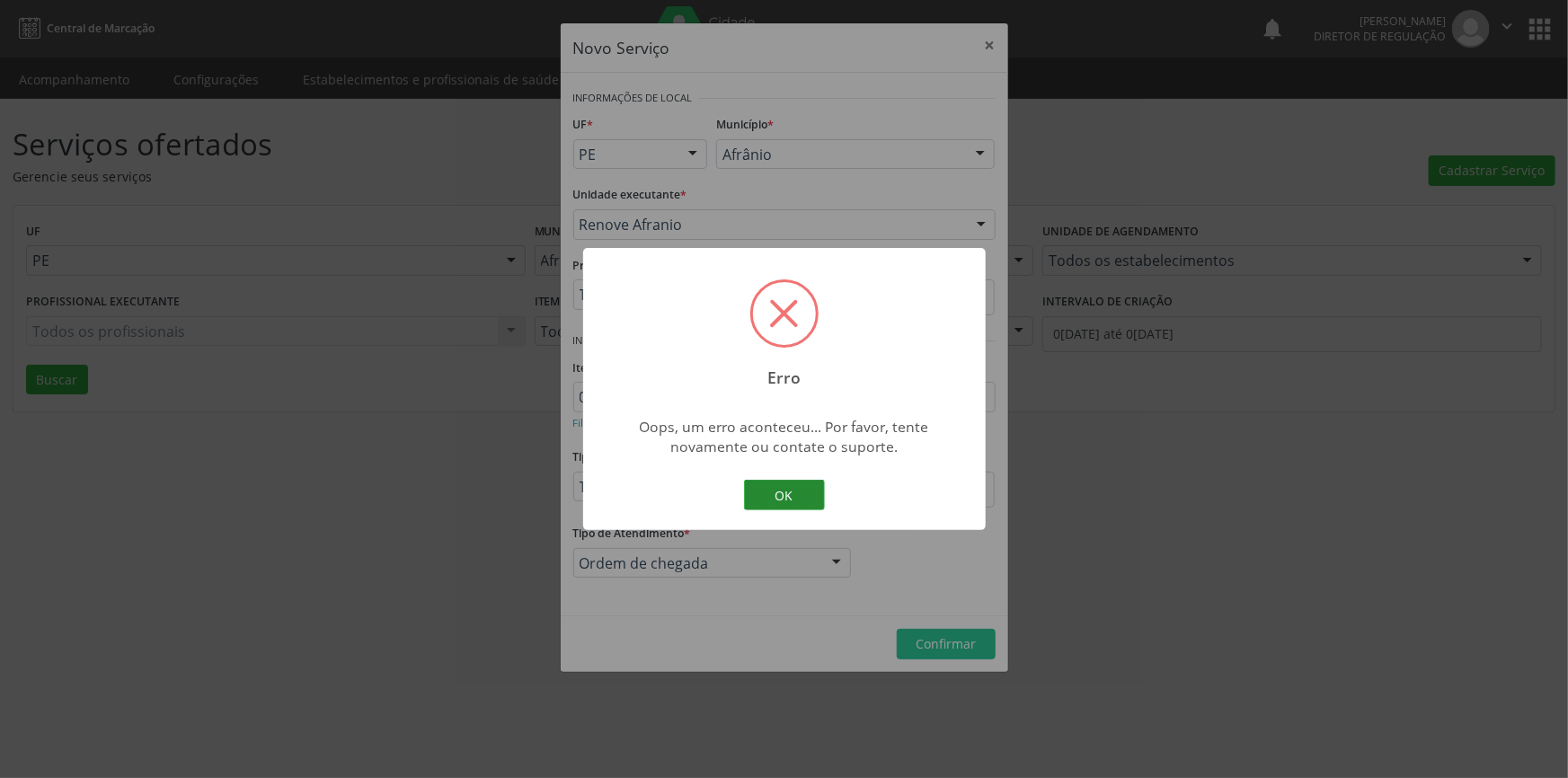
click at [801, 501] on button "OK" at bounding box center [784, 495] width 81 height 30
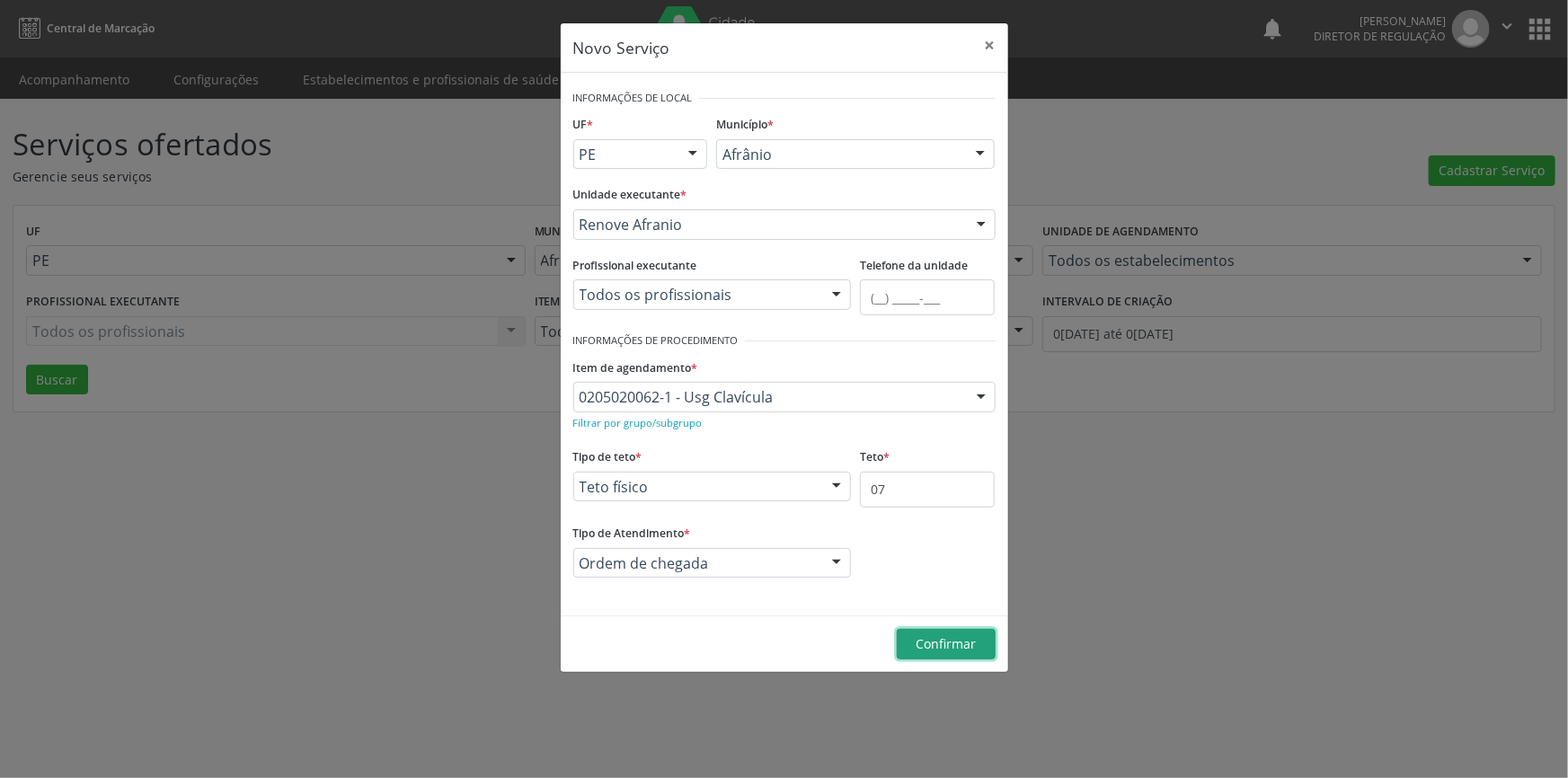
click at [955, 655] on button "Confirmar" at bounding box center [946, 643] width 99 height 30
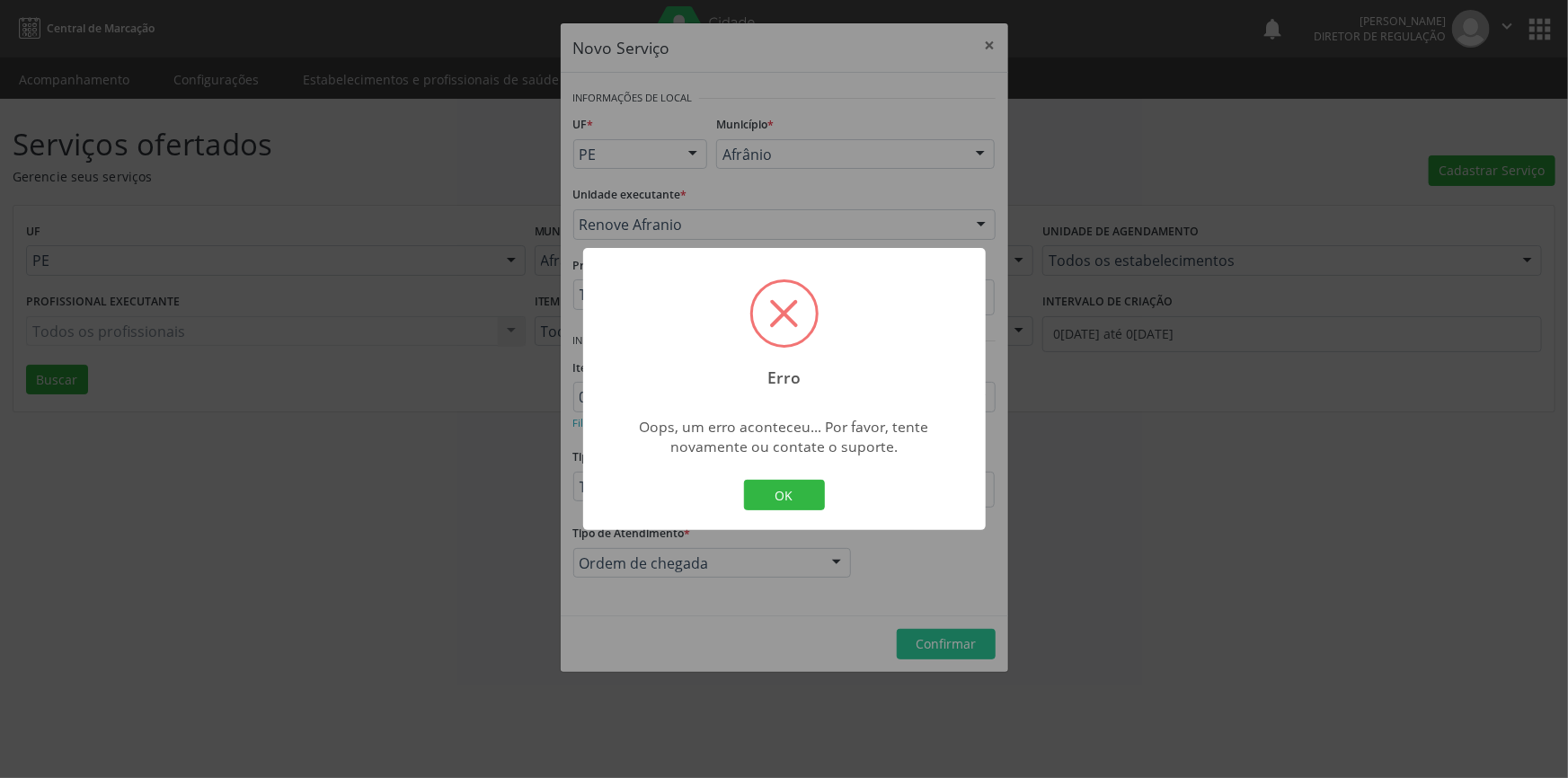
click at [801, 520] on div "Erro × Oops, um erro aconteceu... Por favor, tente novamente ou contate o supor…" at bounding box center [784, 389] width 402 height 282
click at [798, 513] on div "OK Cancel" at bounding box center [784, 495] width 89 height 38
click at [795, 504] on button "OK" at bounding box center [784, 495] width 81 height 30
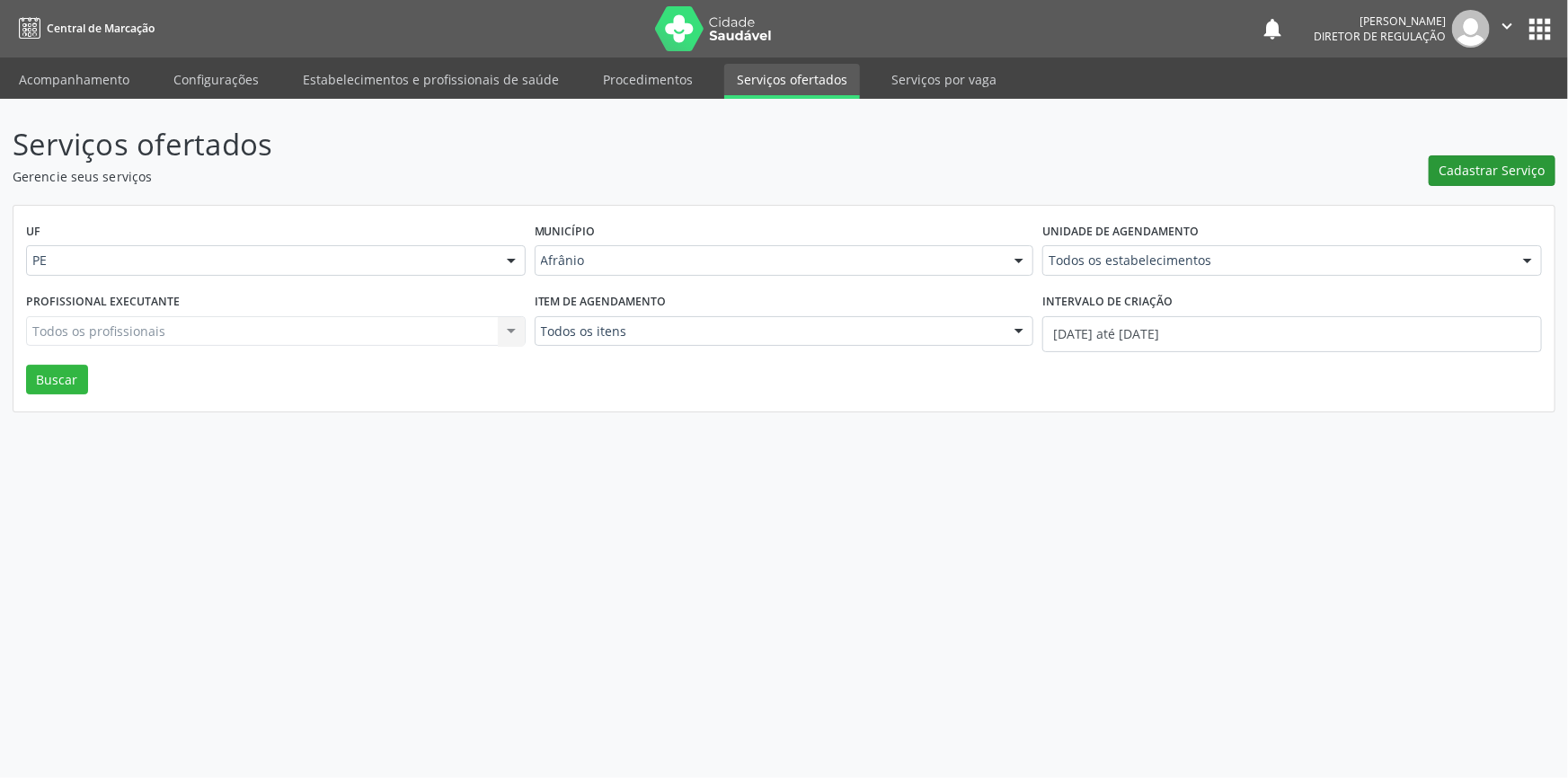
drag, startPoint x: 1465, startPoint y: 187, endPoint x: 1474, endPoint y: 181, distance: 10.8
click at [1466, 185] on div "Serviços ofertados Gerencie seus serviços Cadastrar Serviço UF PE Todas as UFs …" at bounding box center [784, 266] width 1544 height 290
click at [1475, 178] on span "Cadastrar Serviço" at bounding box center [1493, 170] width 106 height 19
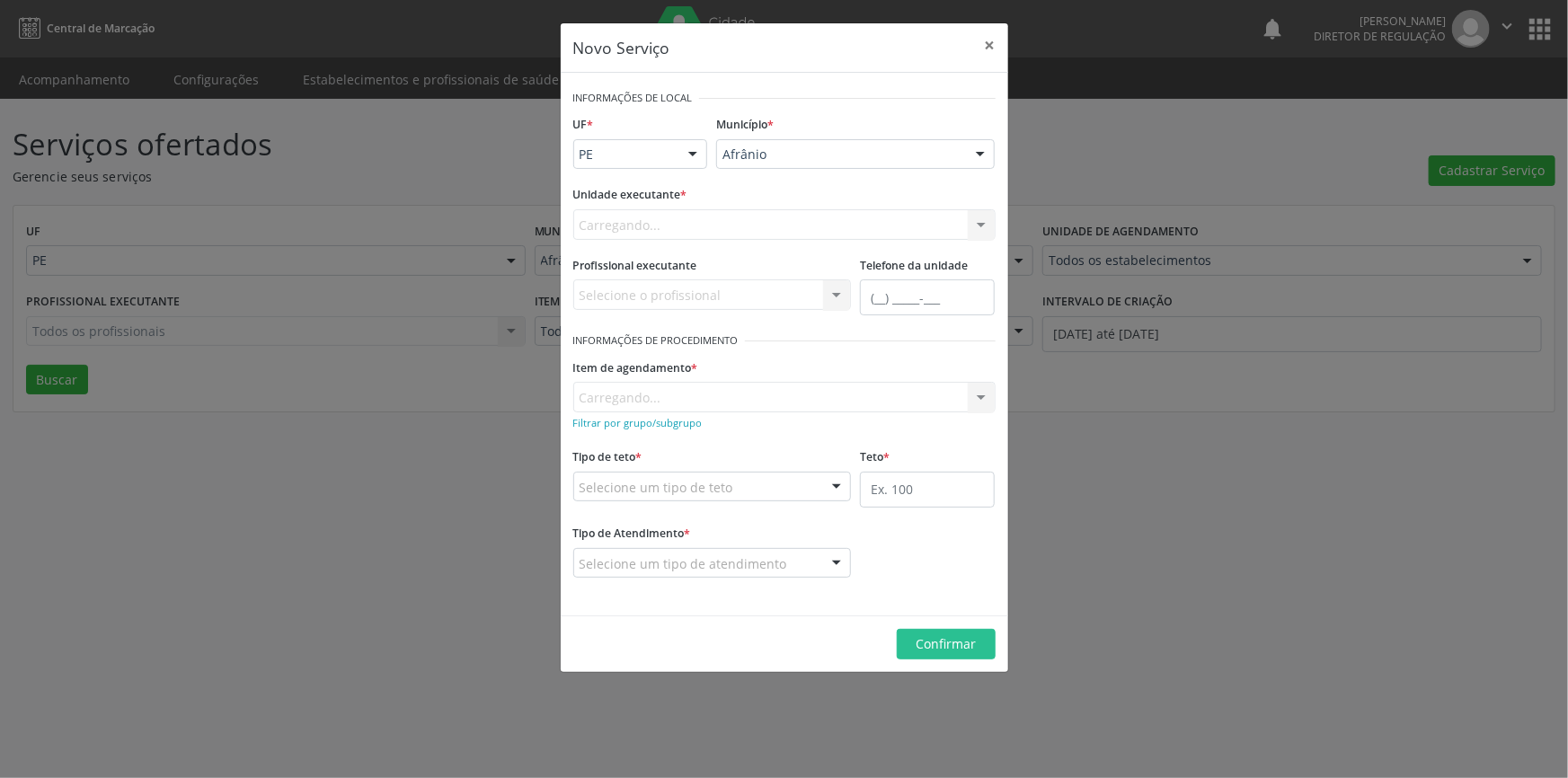
click at [894, 228] on div "Carregando... Nenhum resultado encontrado para: " " Não há nenhuma opção para s…" at bounding box center [784, 224] width 423 height 30
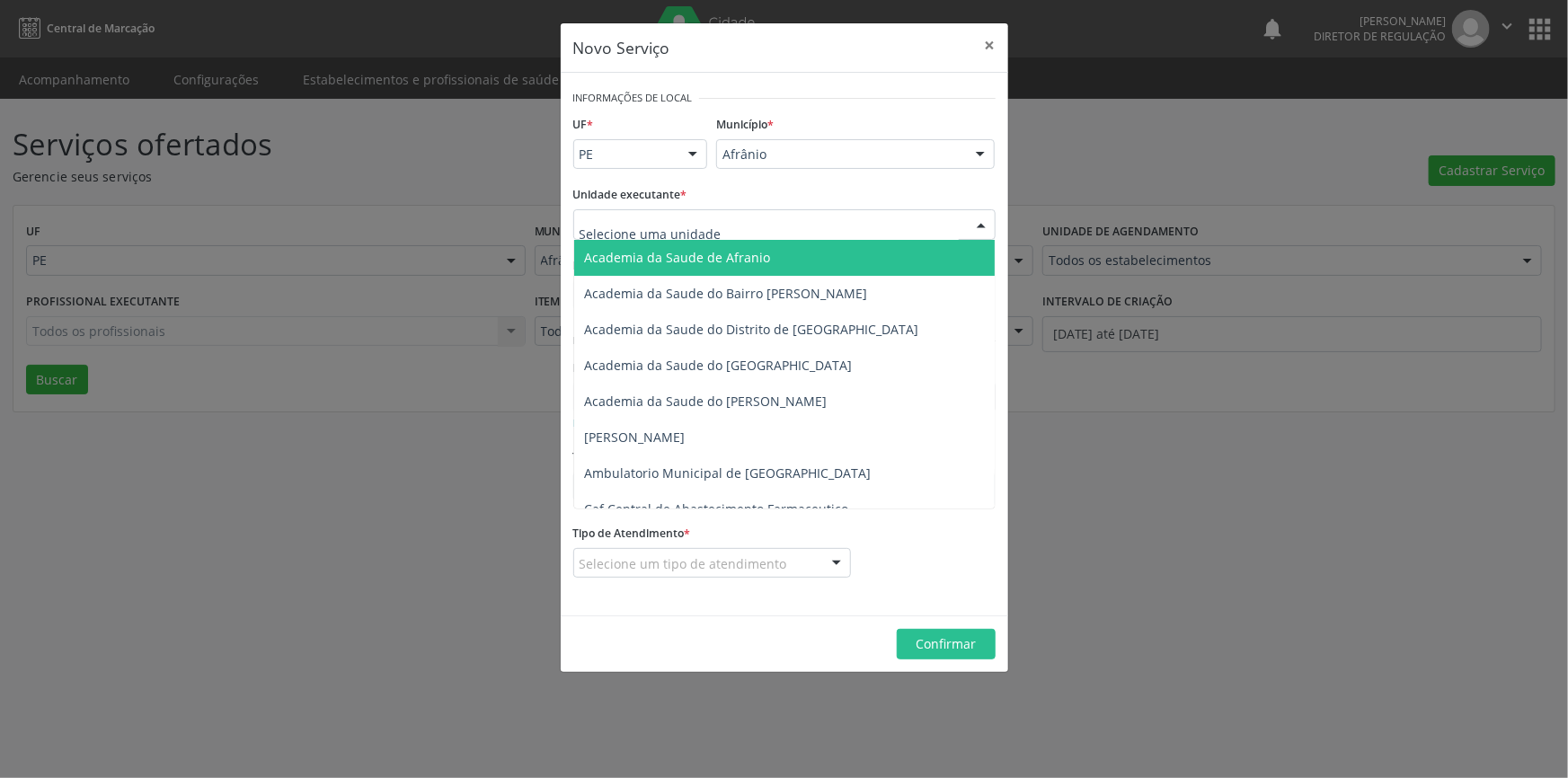
click at [894, 228] on div at bounding box center [784, 224] width 423 height 30
type input "RENOVE"
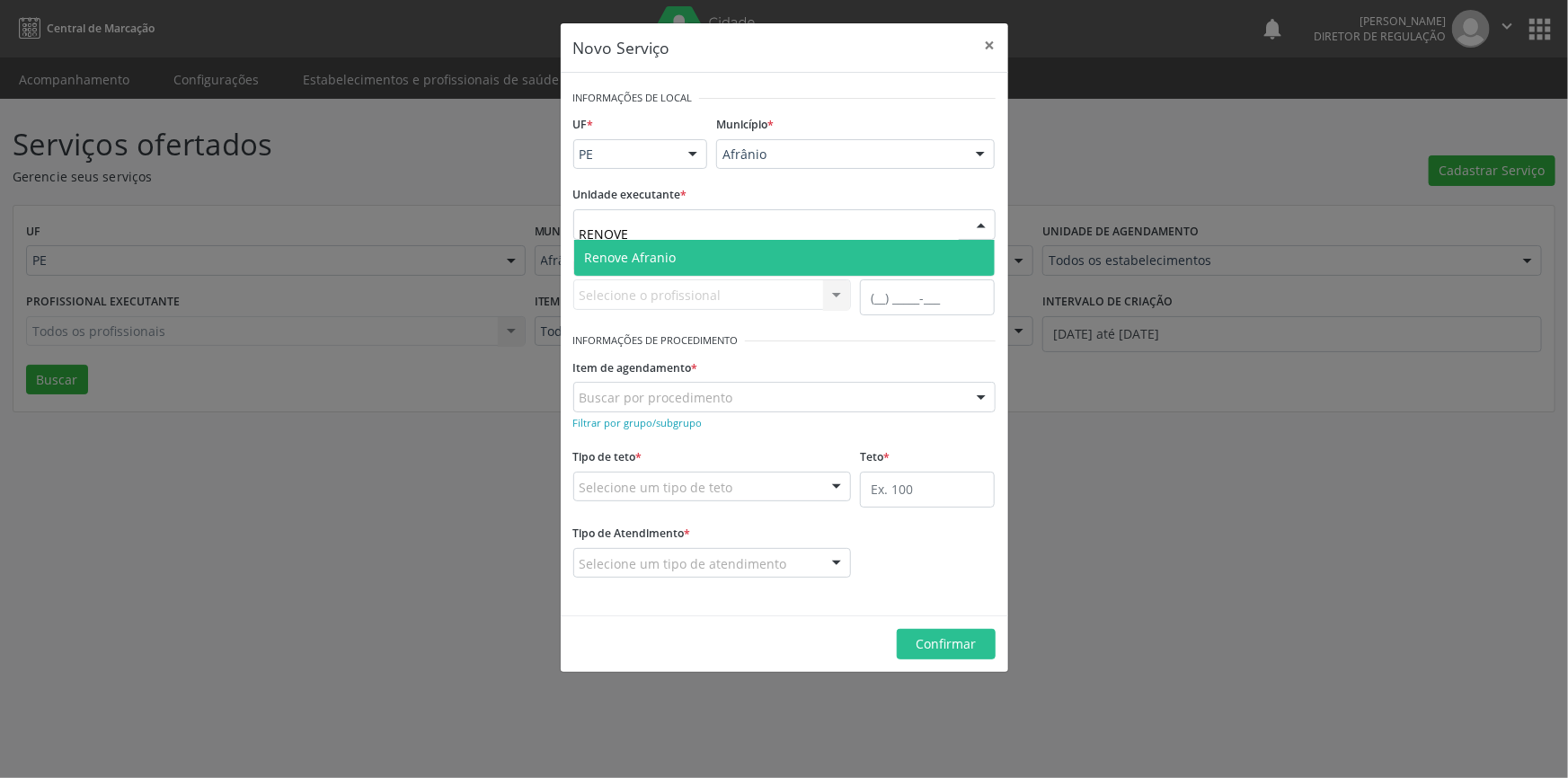
click at [791, 249] on span "Renove Afranio" at bounding box center [784, 258] width 421 height 36
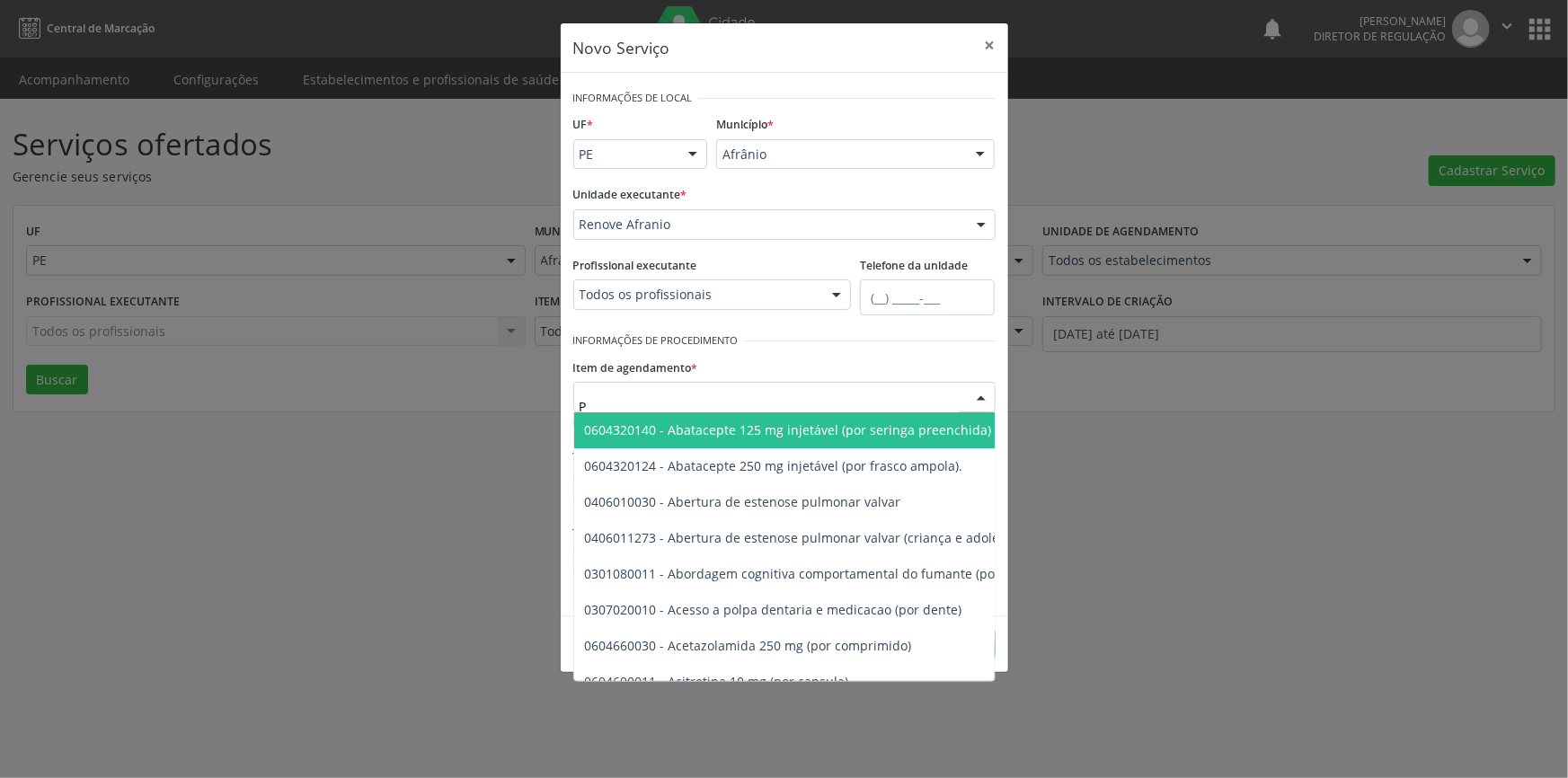
type input "PÉ"
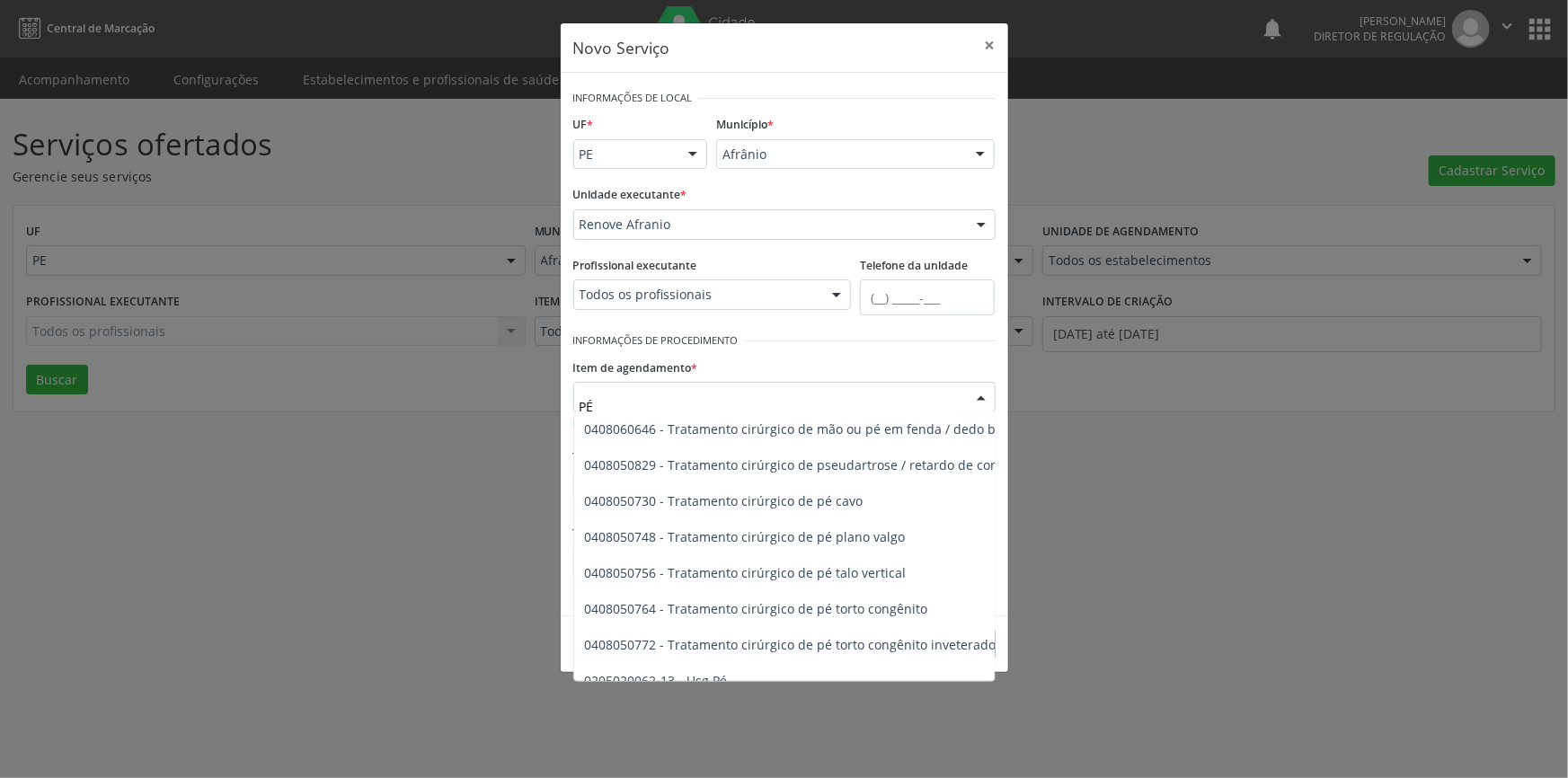
scroll to position [1145, 0]
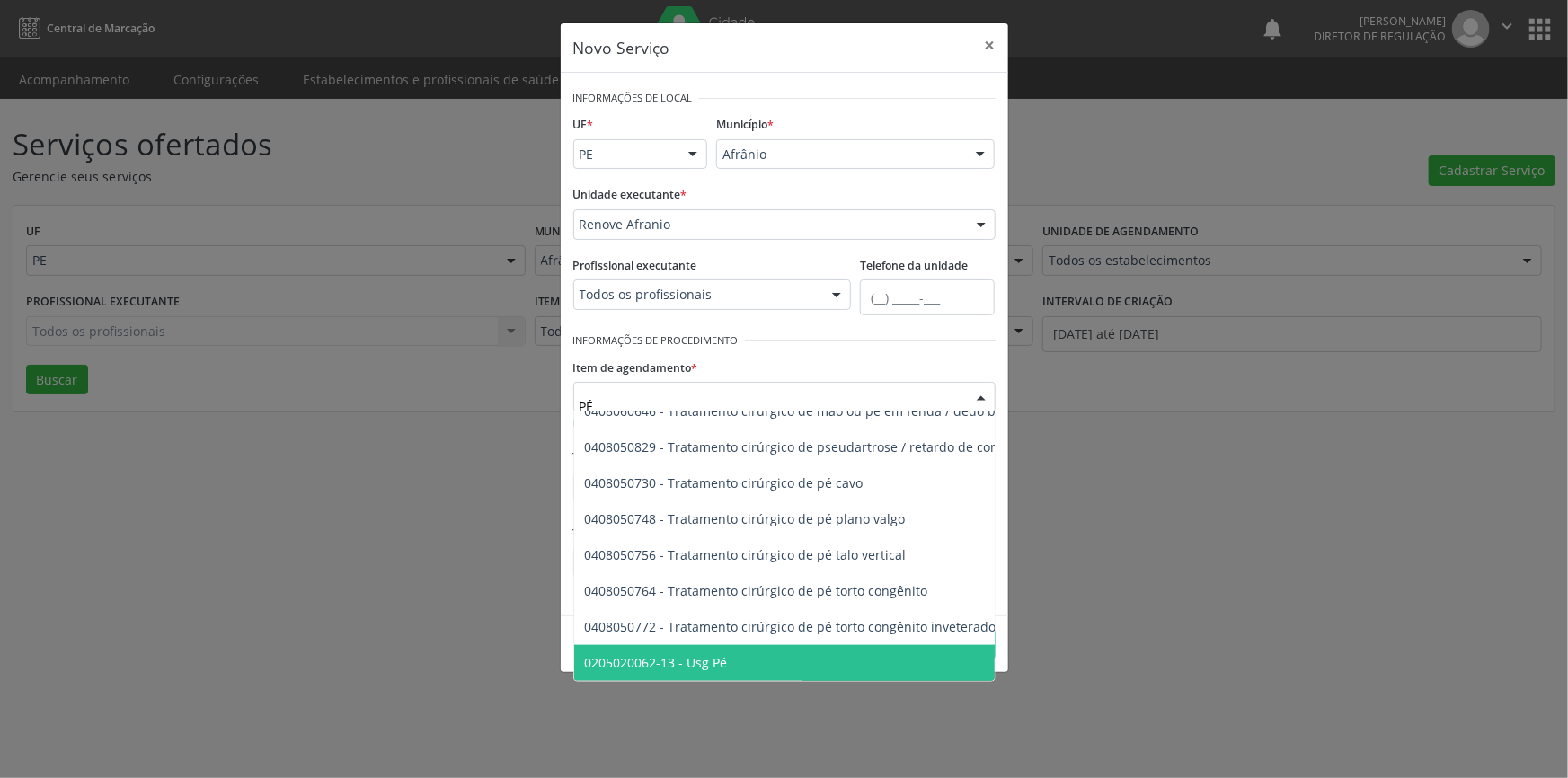
click at [741, 645] on span "0205020062-13 - Usg Pé" at bounding box center [936, 663] width 725 height 36
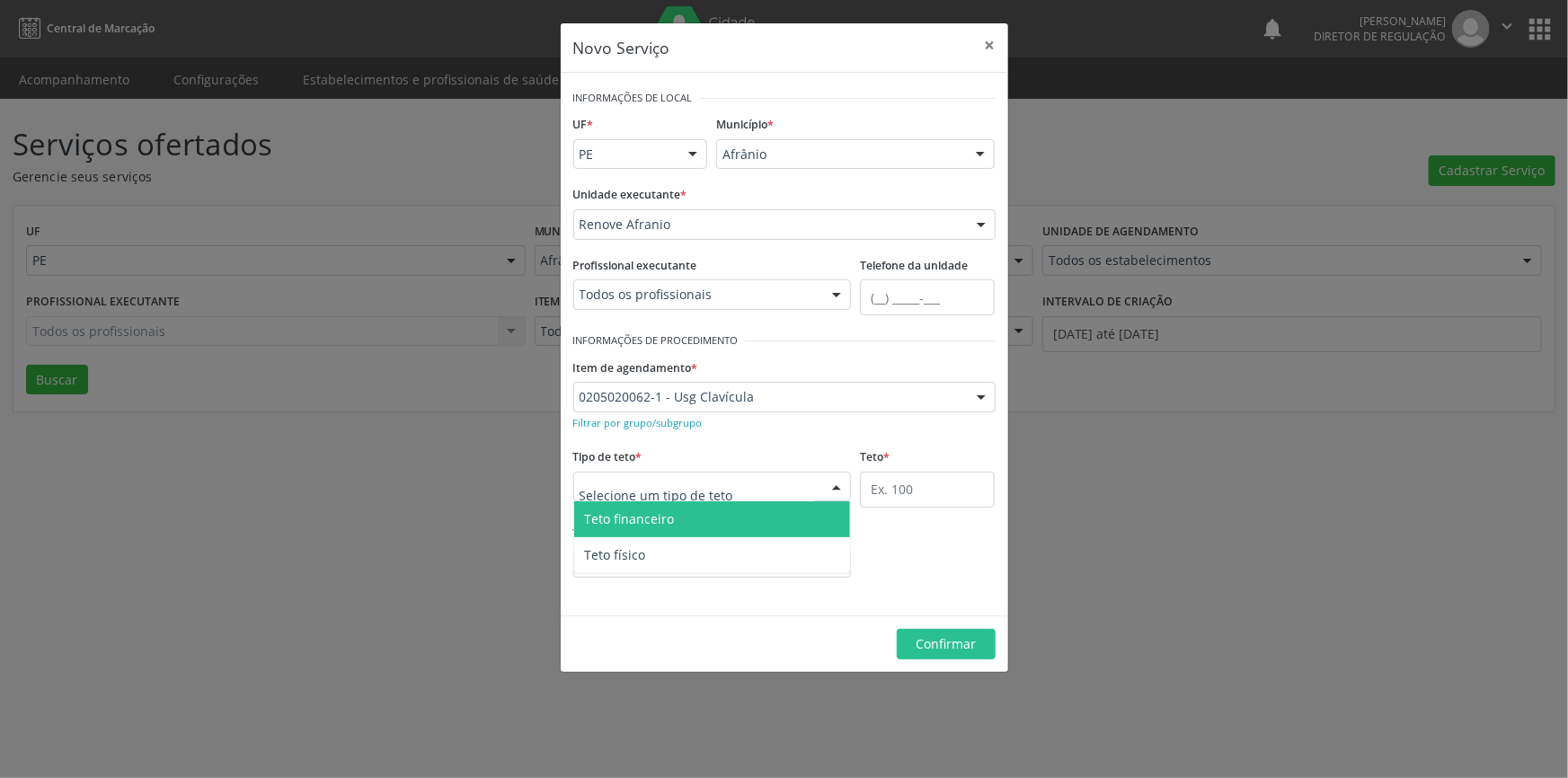
click at [752, 487] on div at bounding box center [712, 486] width 278 height 30
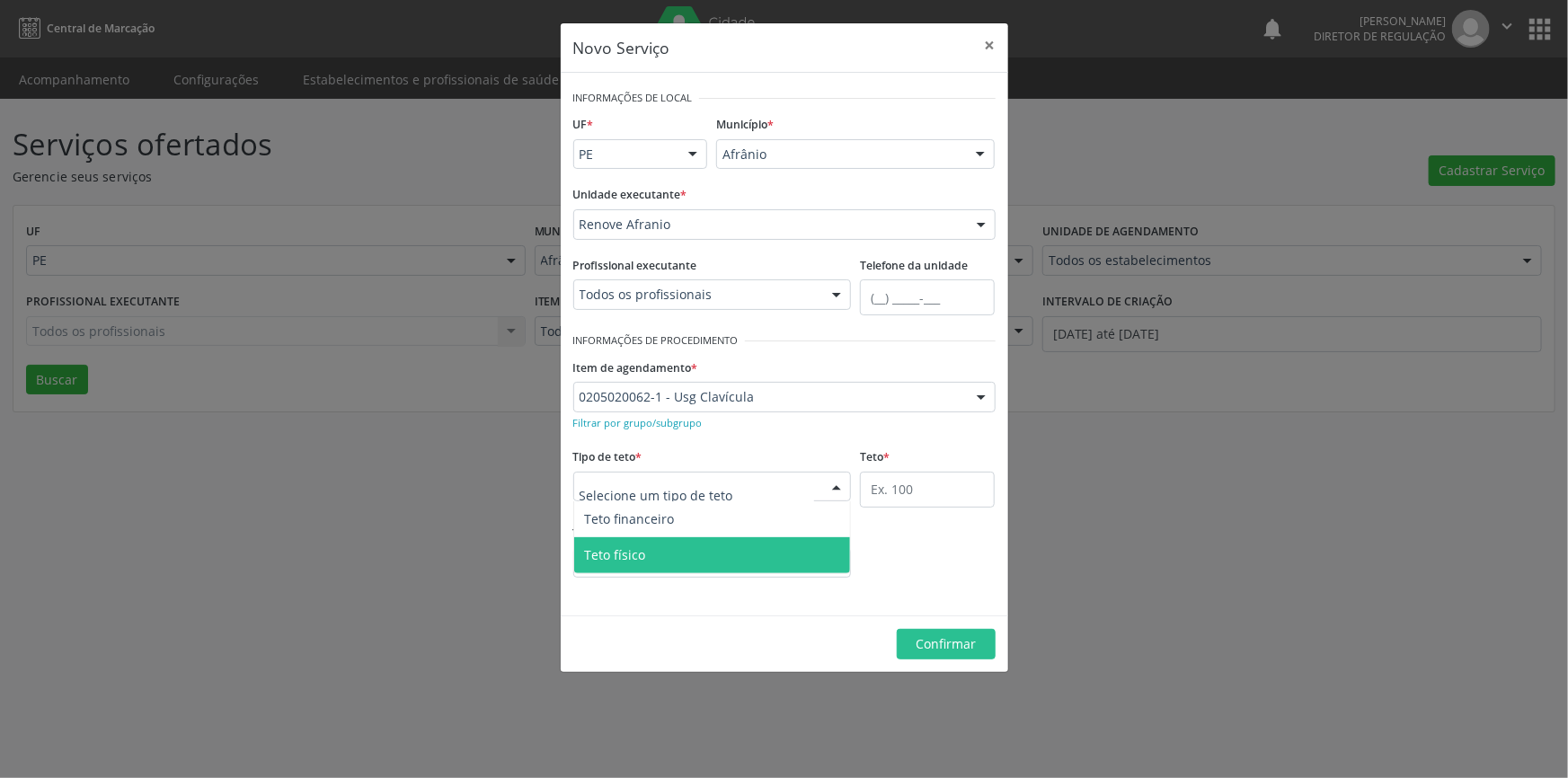
click at [689, 564] on span "Teto físico" at bounding box center [713, 554] width 277 height 36
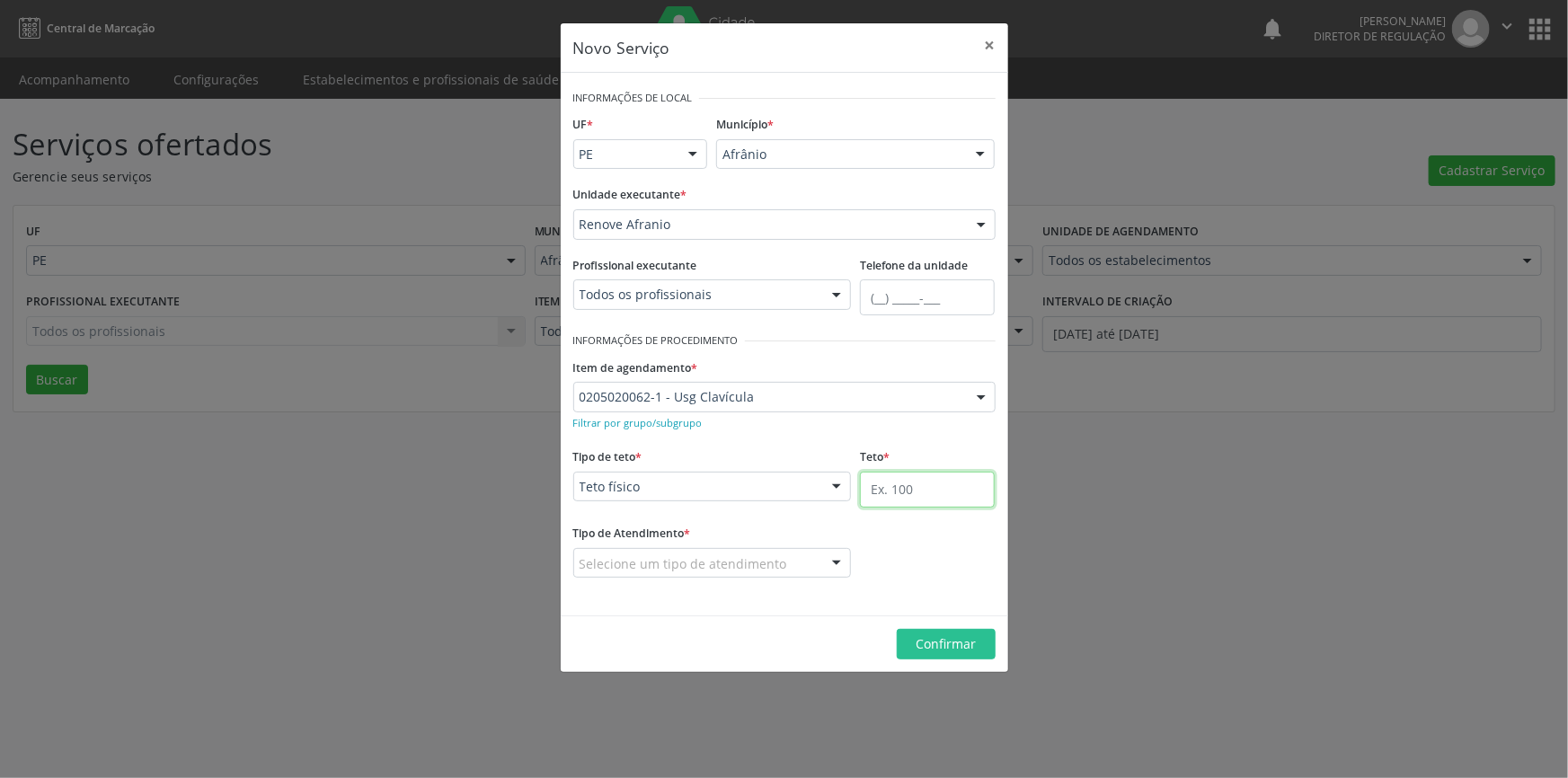
click at [916, 481] on input "text" at bounding box center [928, 489] width 135 height 36
type input "07"
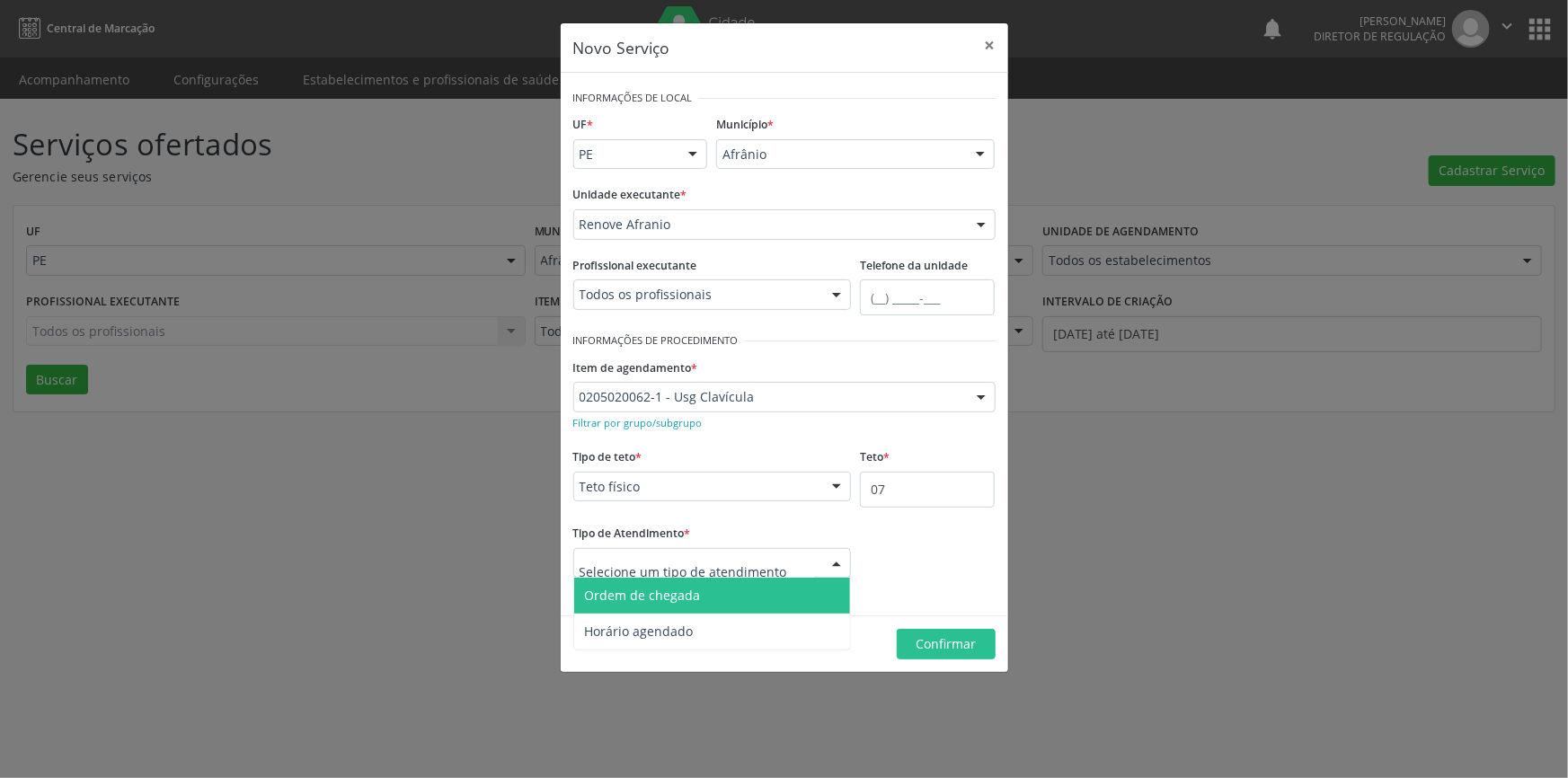
click at [729, 592] on span "Ordem de chegada" at bounding box center [713, 595] width 277 height 36
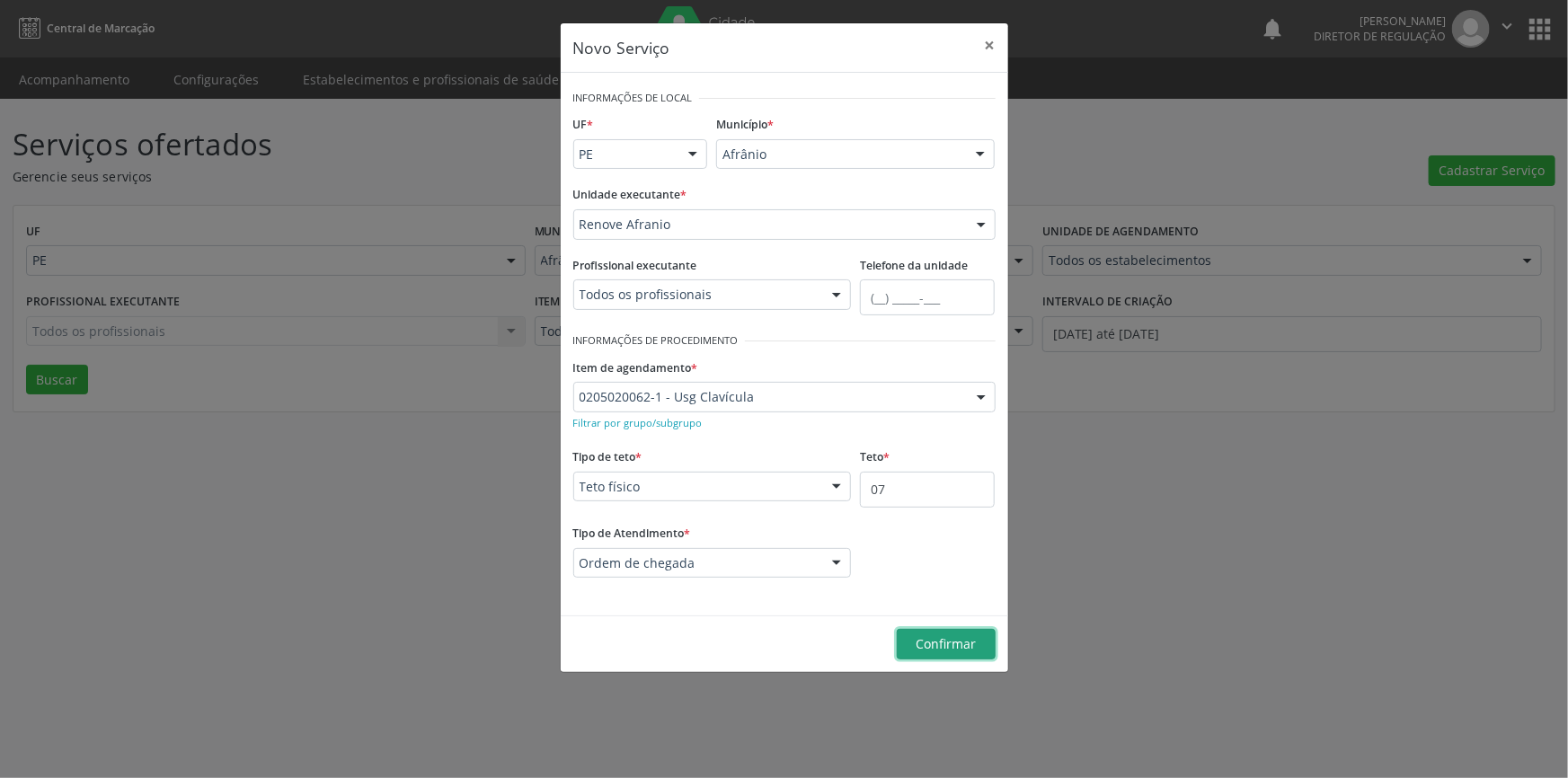
click at [969, 630] on button "Confirmar" at bounding box center [946, 643] width 99 height 30
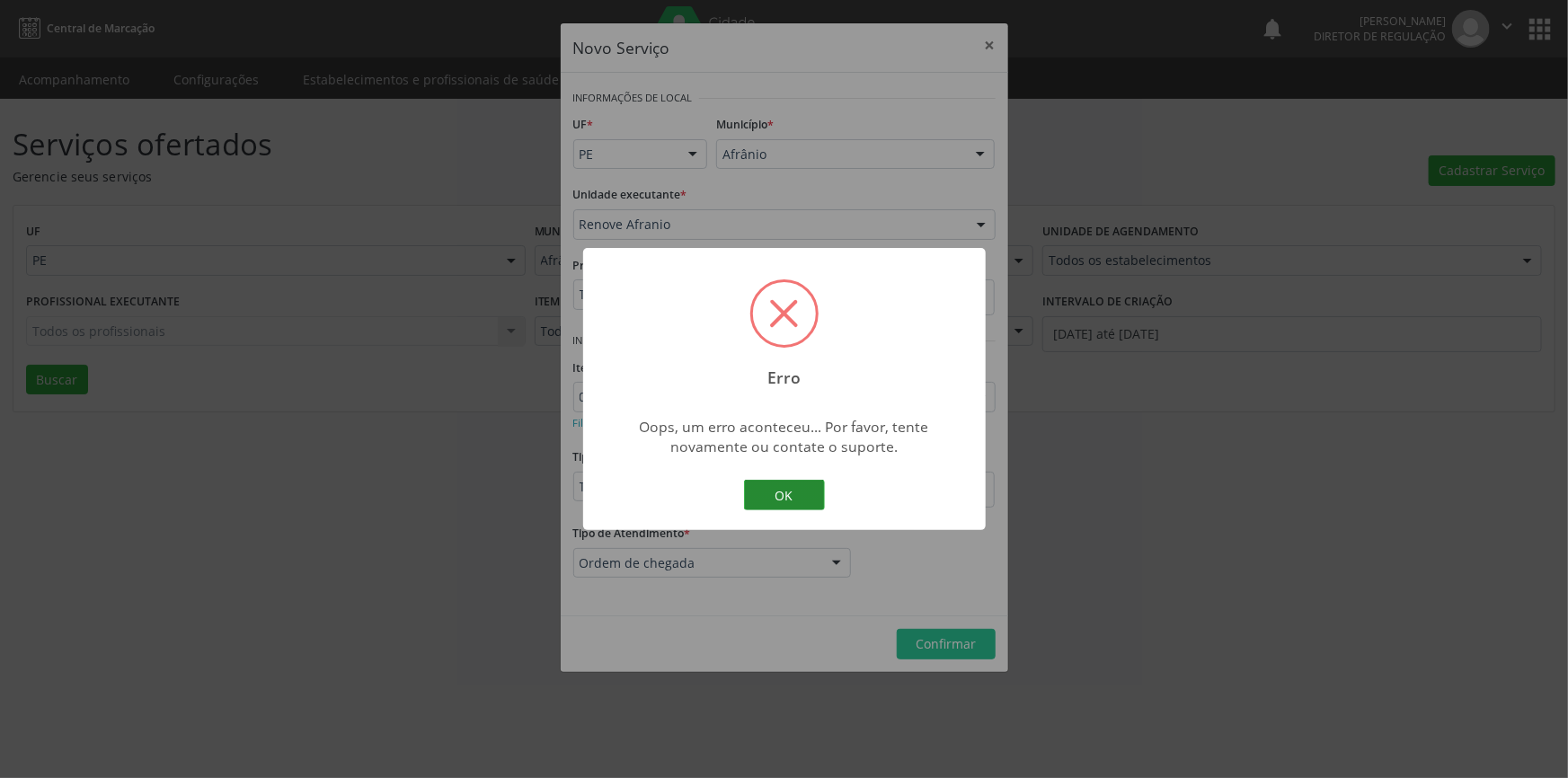
click at [775, 494] on button "OK" at bounding box center [784, 495] width 81 height 30
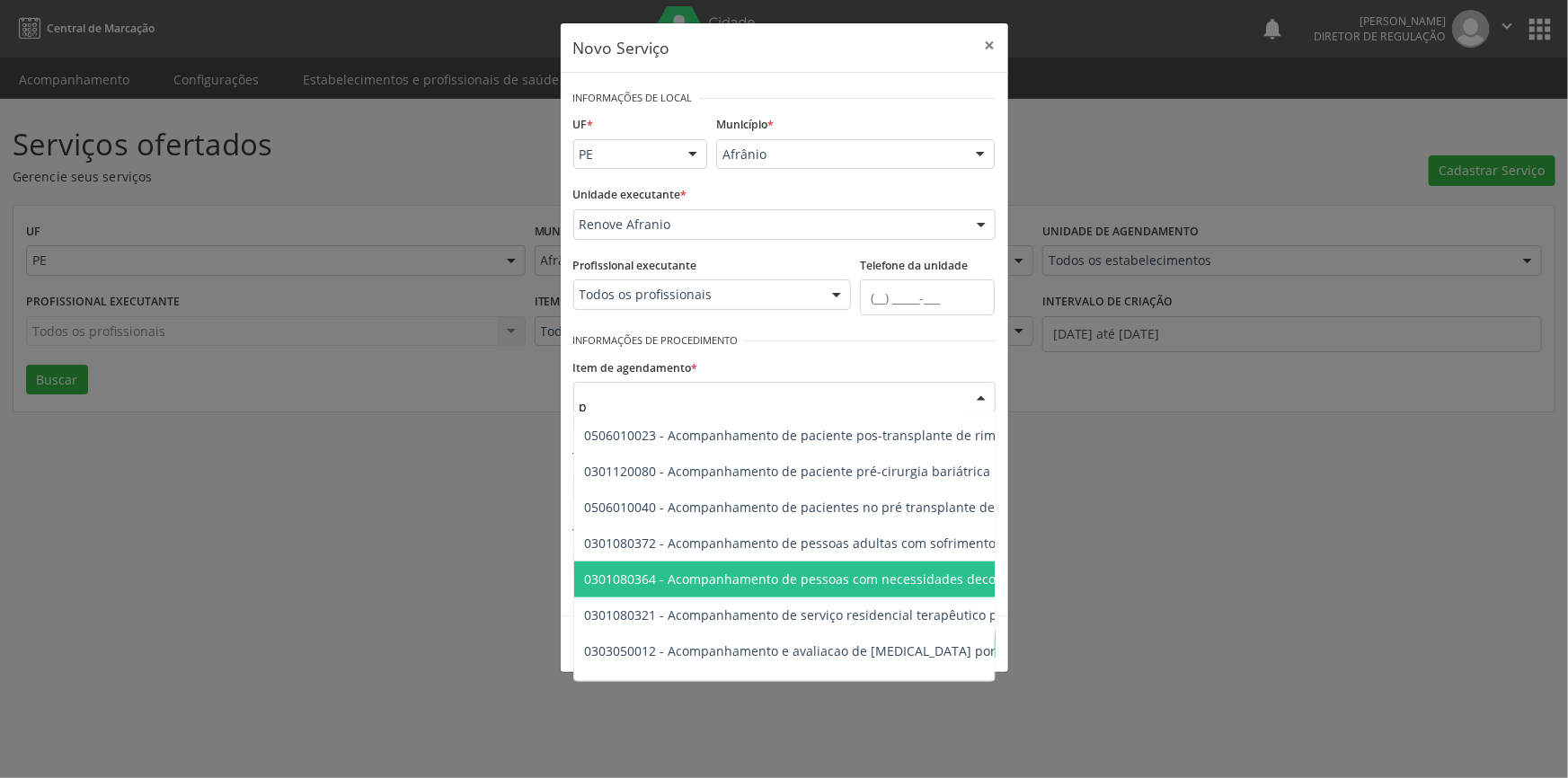
type input "pé"
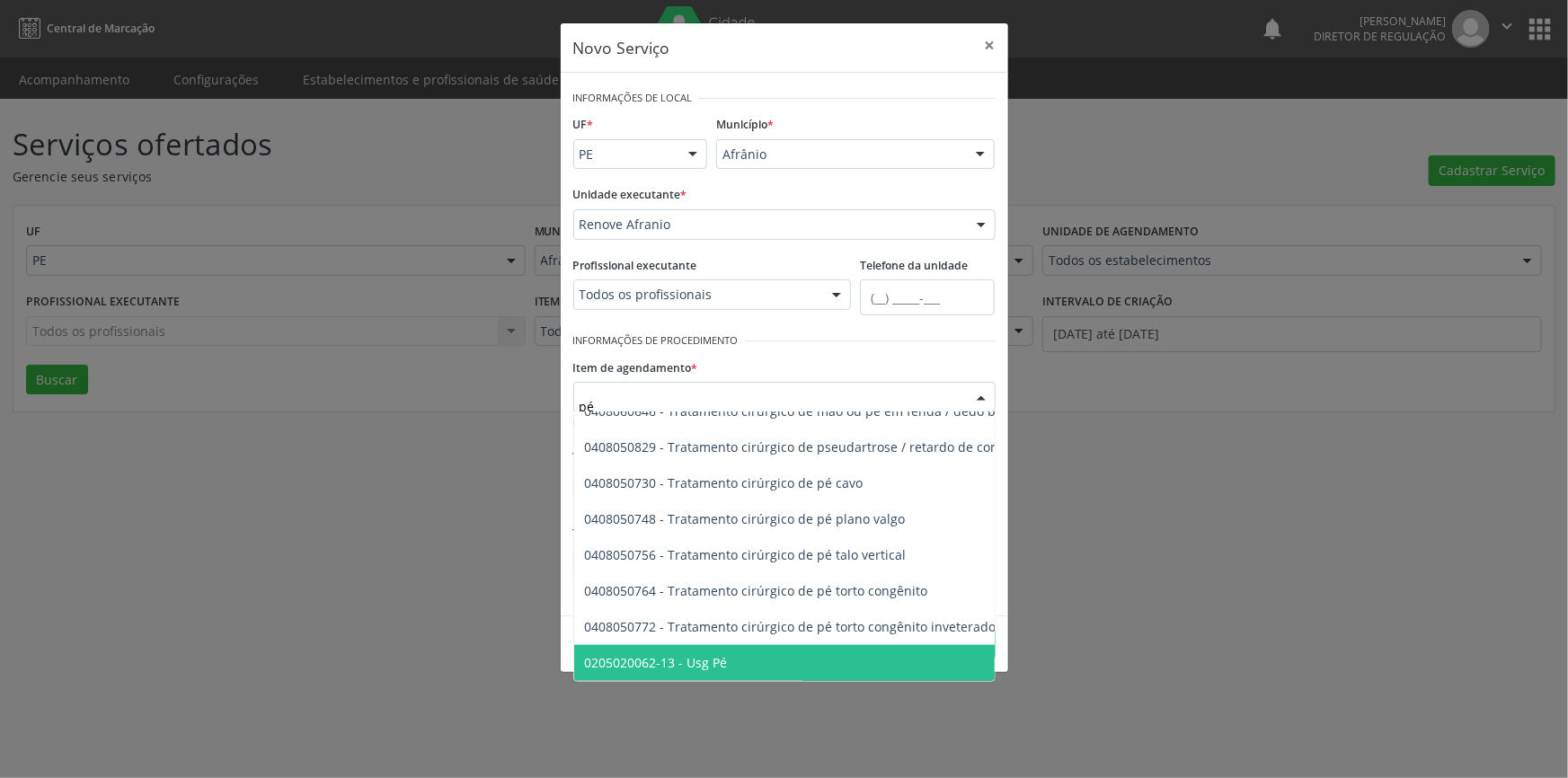
click at [710, 654] on span "0205020062-13 - Usg Pé" at bounding box center [656, 662] width 143 height 17
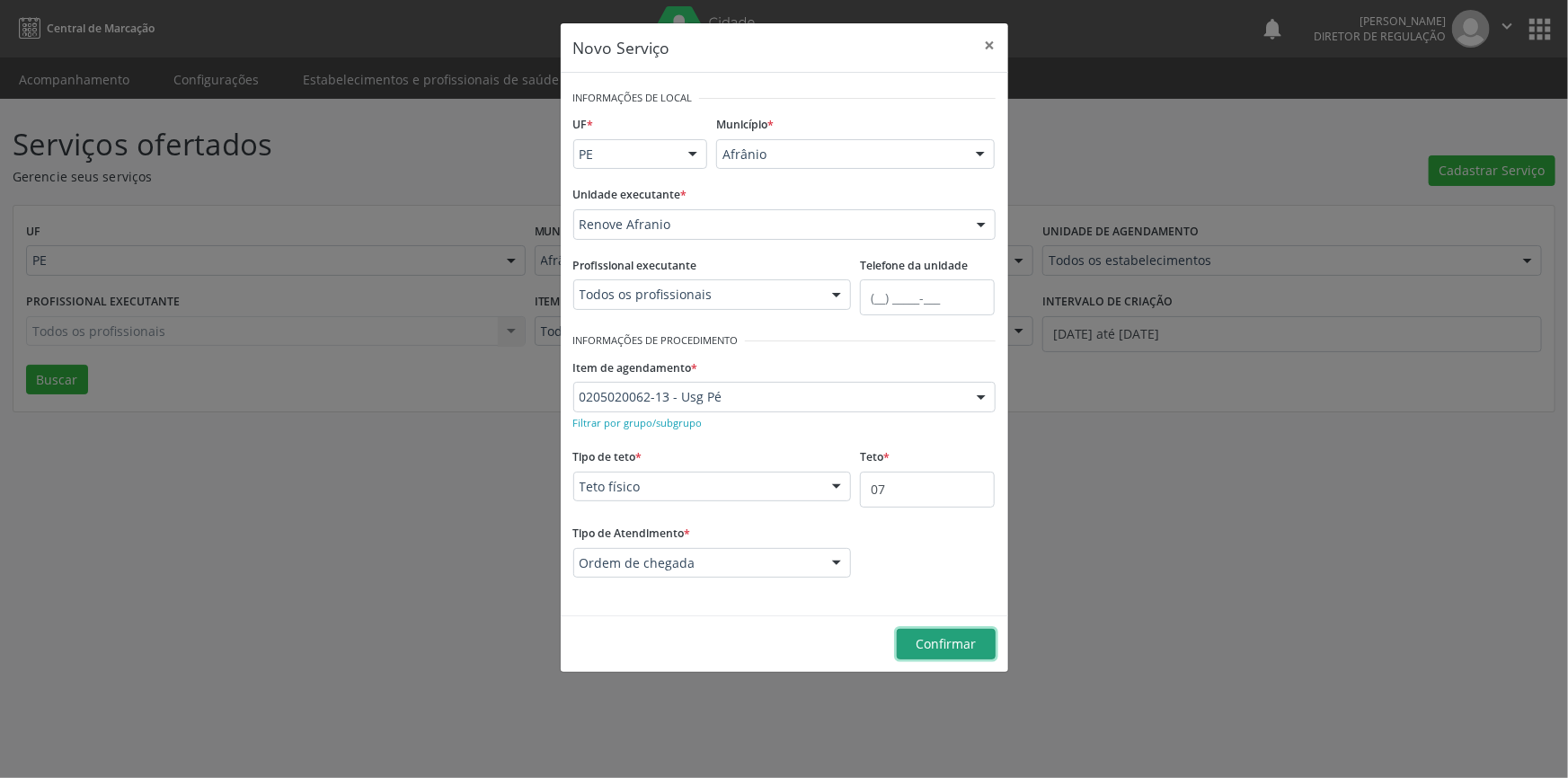
click at [956, 632] on button "Confirmar" at bounding box center [946, 643] width 99 height 30
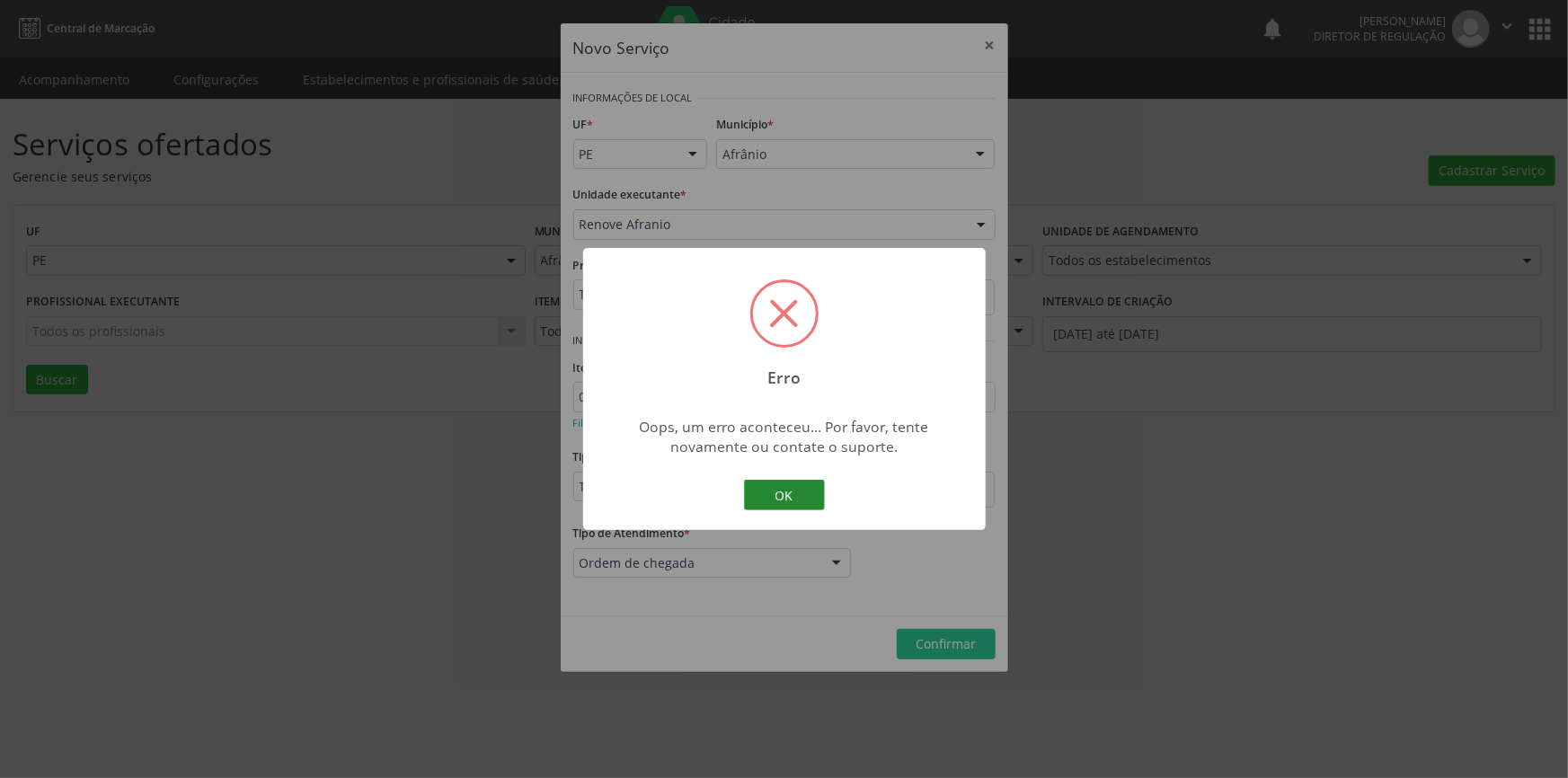
click at [786, 492] on button "OK" at bounding box center [784, 495] width 81 height 30
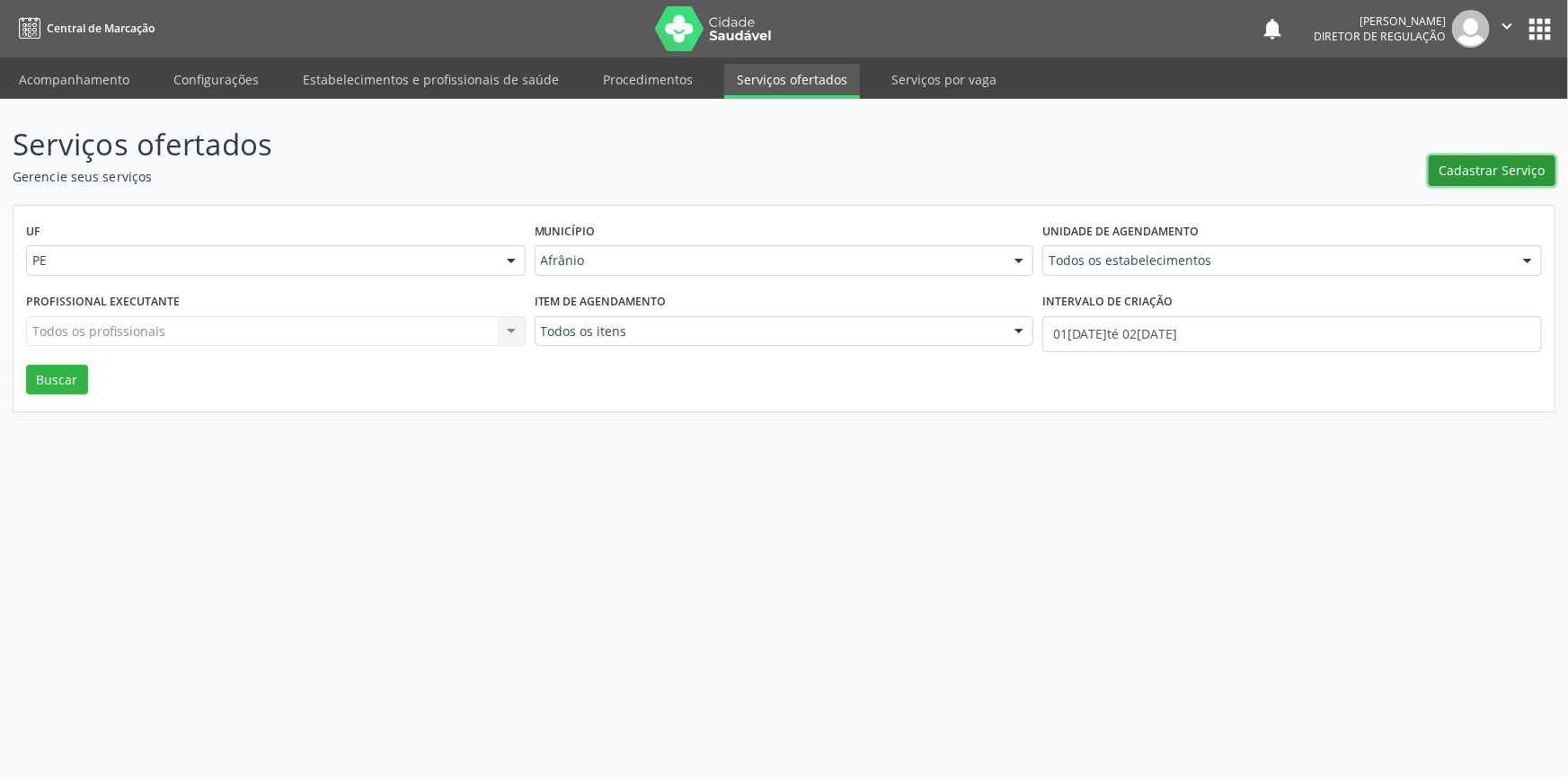
click at [1499, 168] on span "Cadastrar Serviço" at bounding box center [1493, 170] width 106 height 19
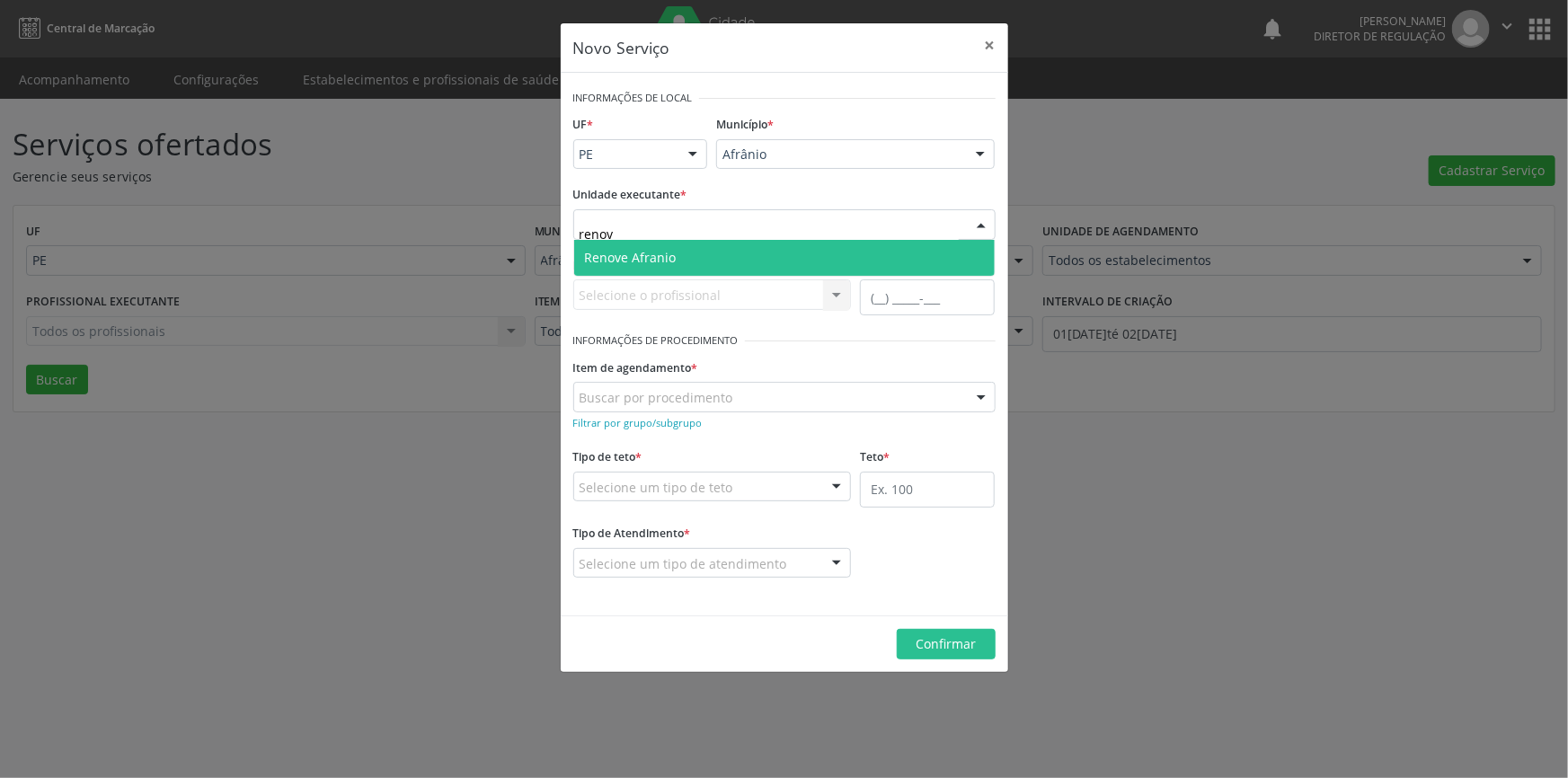
type input "renove"
click at [613, 257] on span "Renove Afranio" at bounding box center [631, 257] width 92 height 17
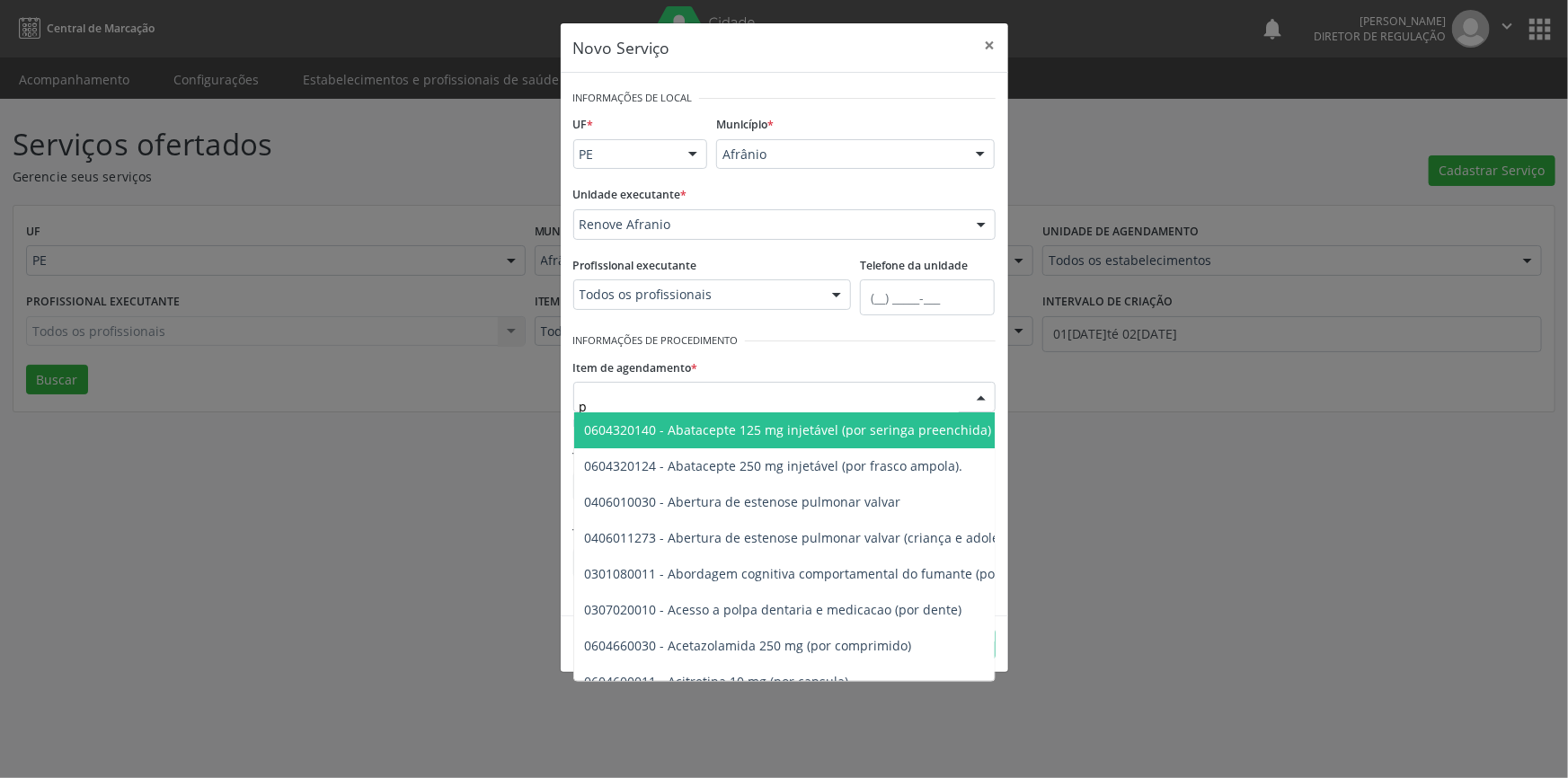
type input "pé"
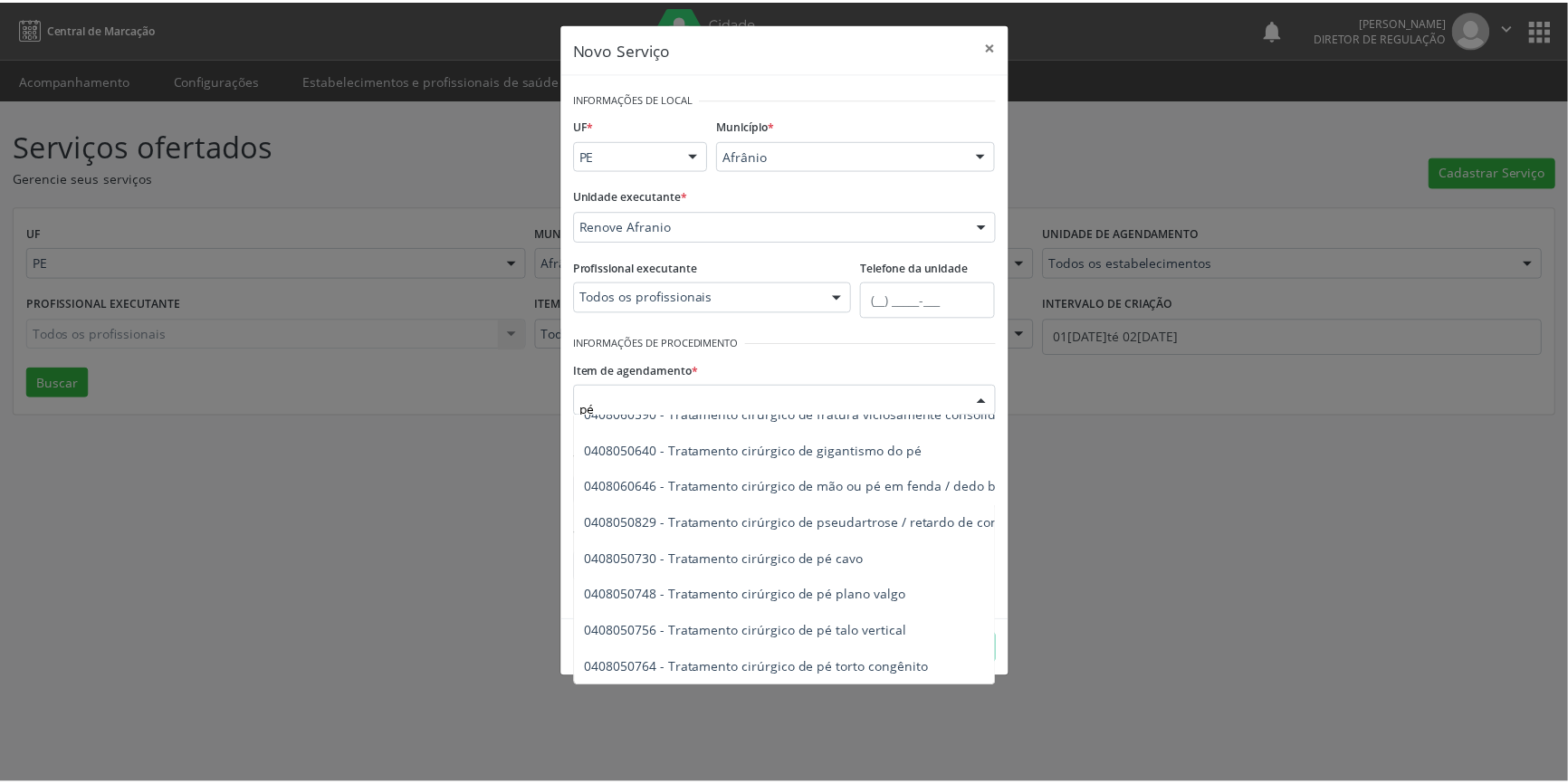
scroll to position [1154, 0]
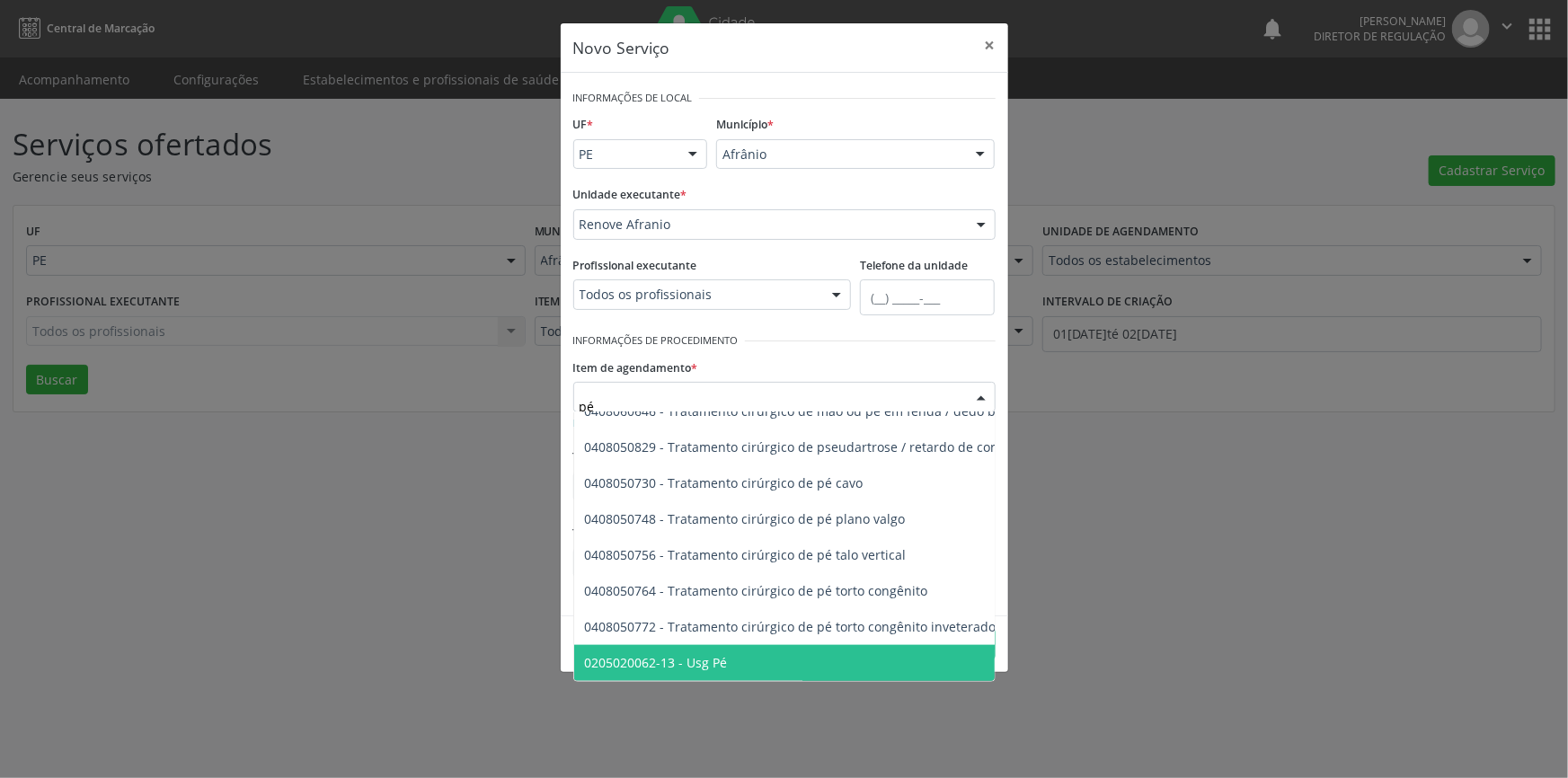
click at [727, 645] on span "0205020062-13 - Usg Pé" at bounding box center [936, 663] width 725 height 36
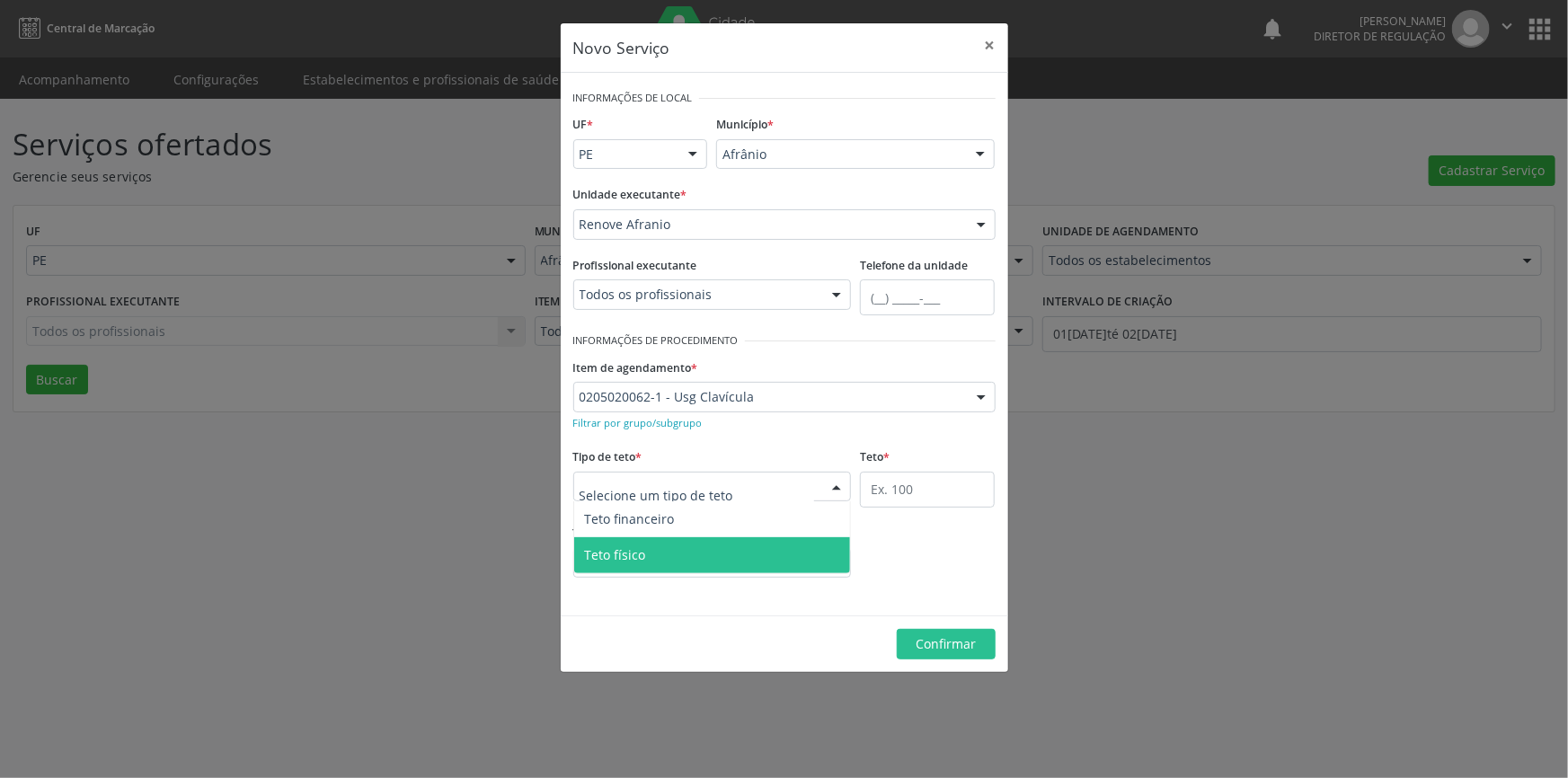
click at [678, 569] on span "Teto físico" at bounding box center [713, 554] width 277 height 36
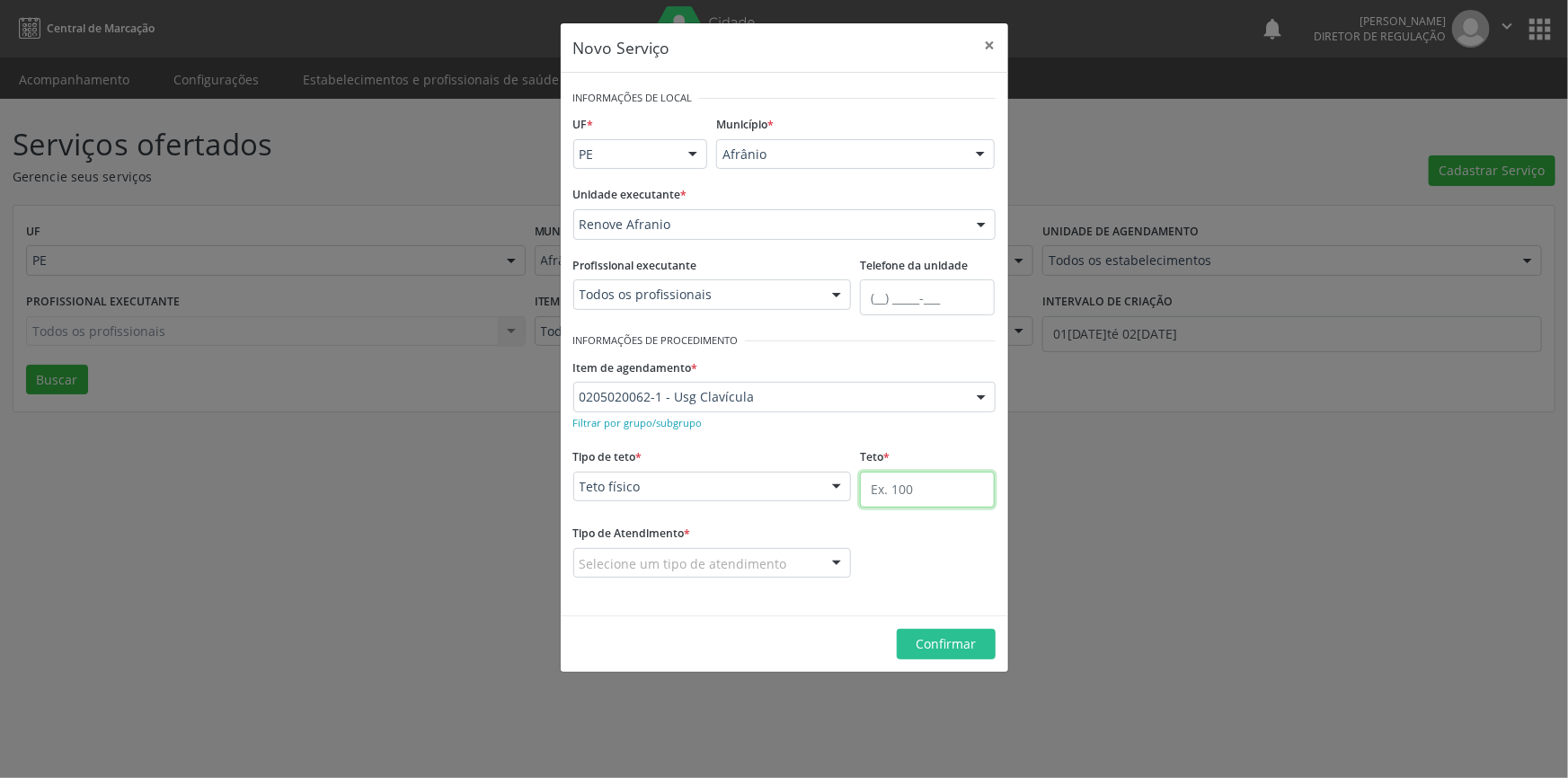
click at [885, 487] on input "text" at bounding box center [928, 489] width 135 height 36
type input "7"
click at [808, 554] on div "Selecione um tipo de atendimento" at bounding box center [712, 563] width 278 height 30
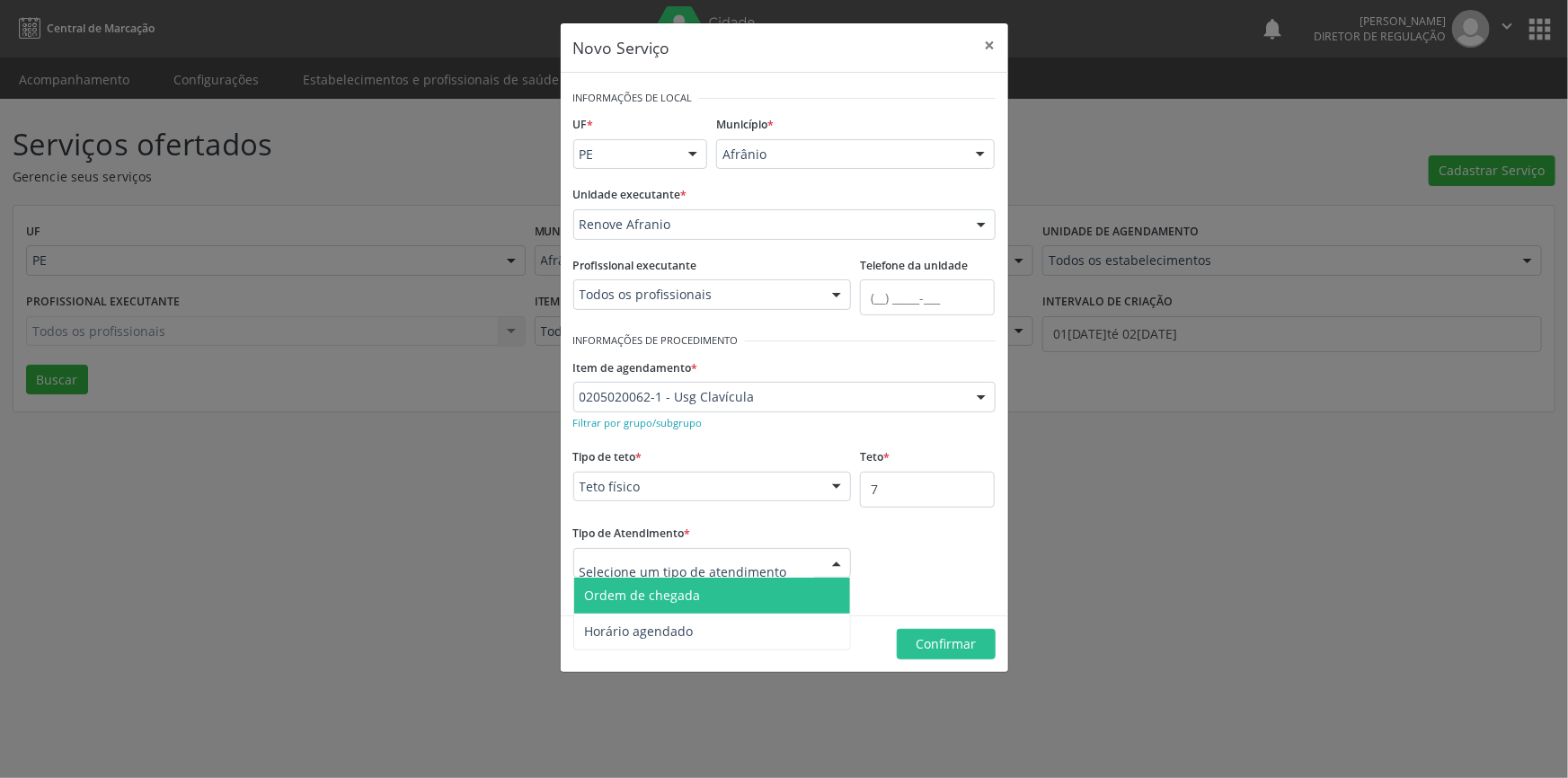
click at [768, 592] on span "Ordem de chegada" at bounding box center [713, 595] width 277 height 36
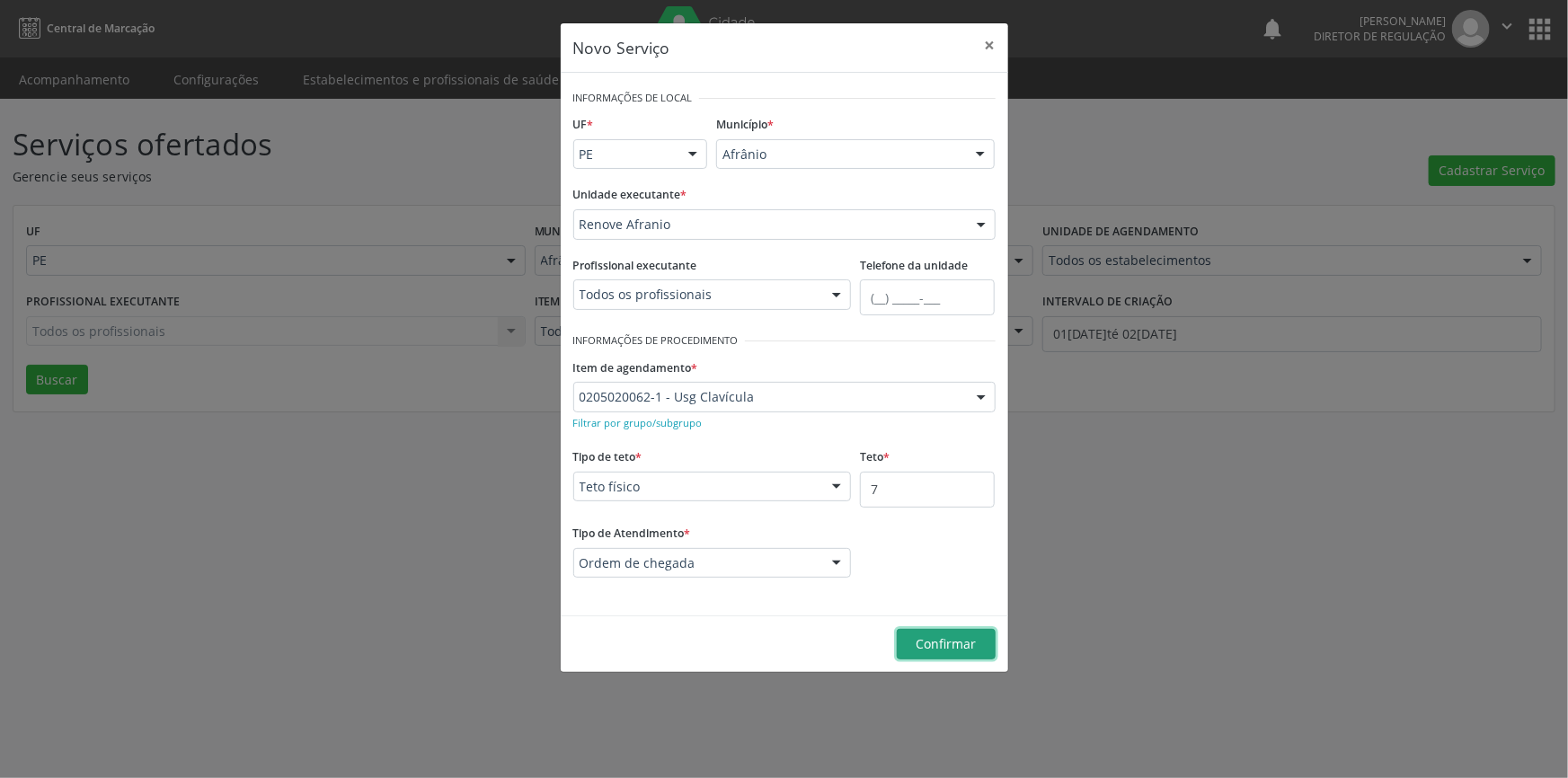
click at [935, 637] on span "Confirmar" at bounding box center [946, 643] width 61 height 17
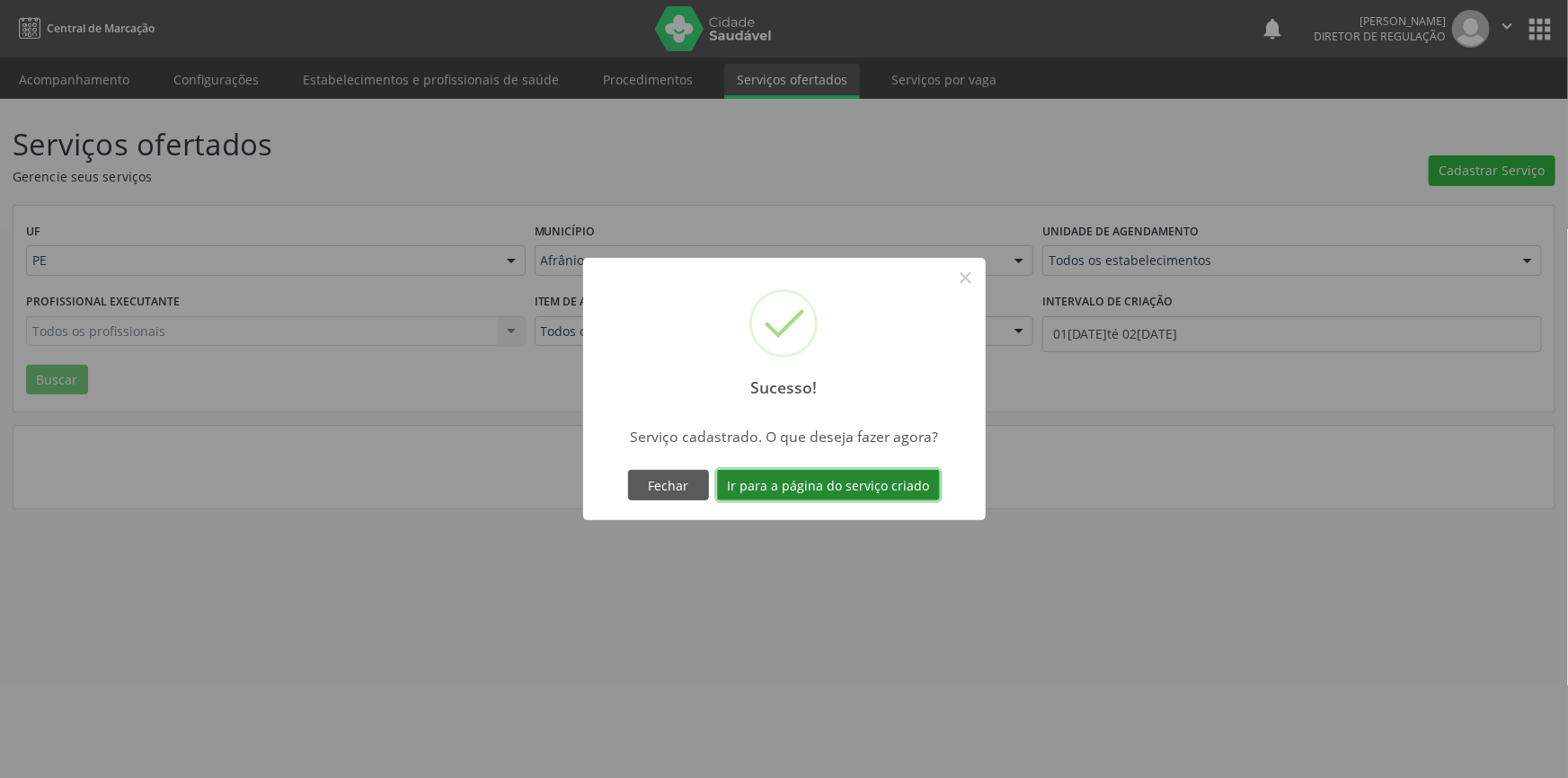
click at [875, 492] on button "Ir para a página do serviço criado" at bounding box center [829, 484] width 223 height 30
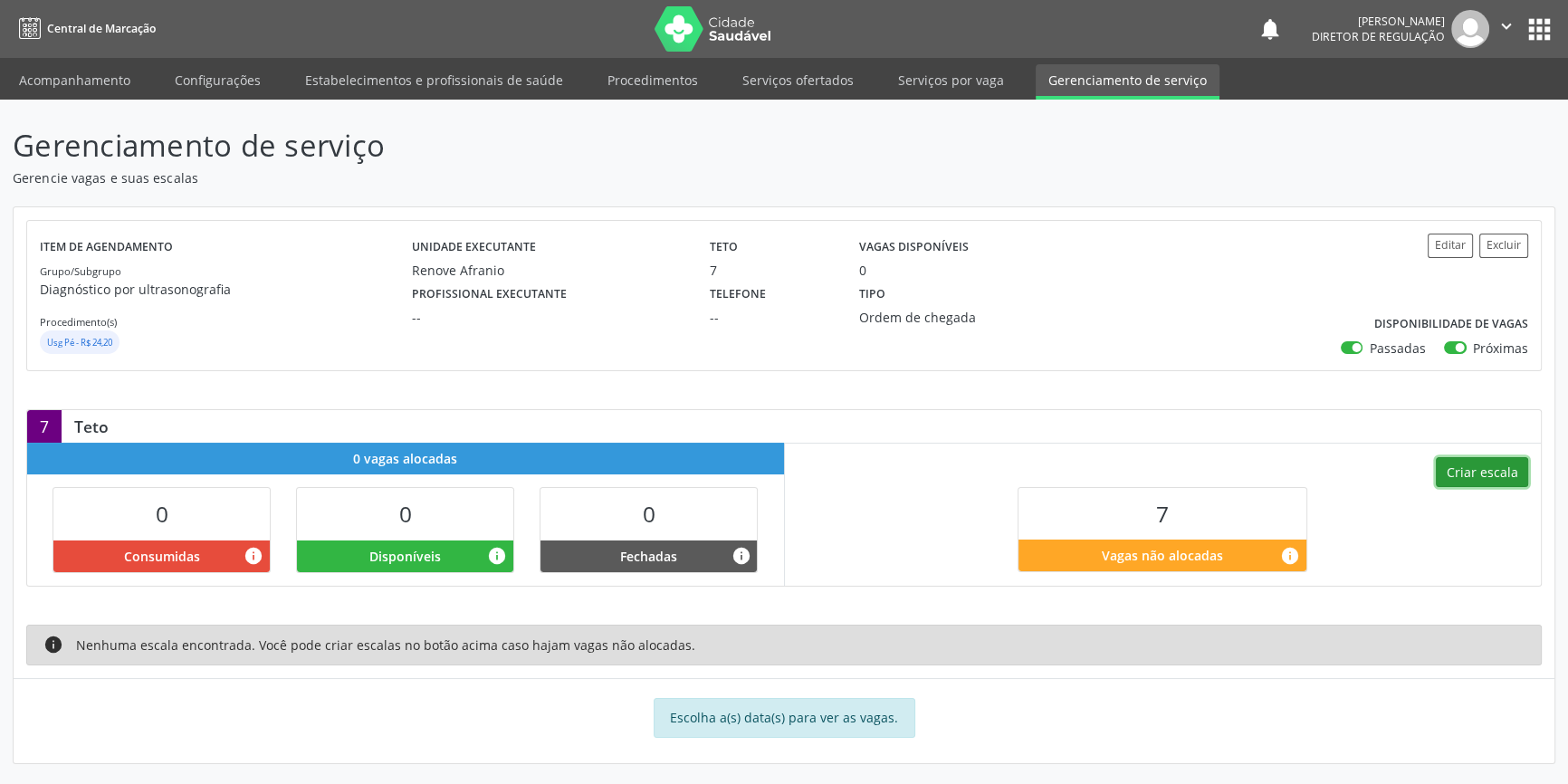
click at [1503, 471] on button "Criar escala" at bounding box center [1482, 472] width 92 height 30
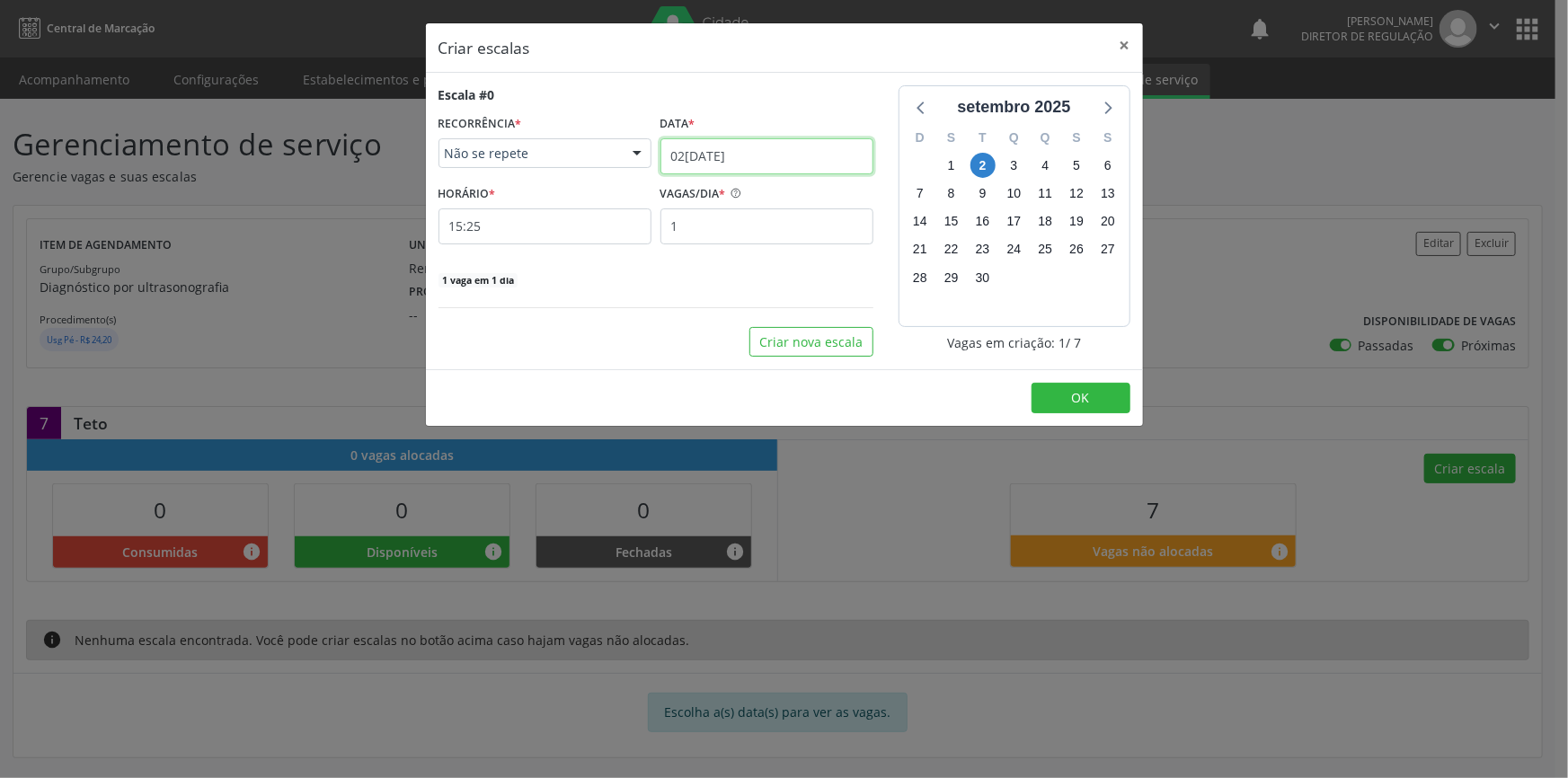
click at [779, 152] on input "0[DATE]" at bounding box center [767, 156] width 213 height 36
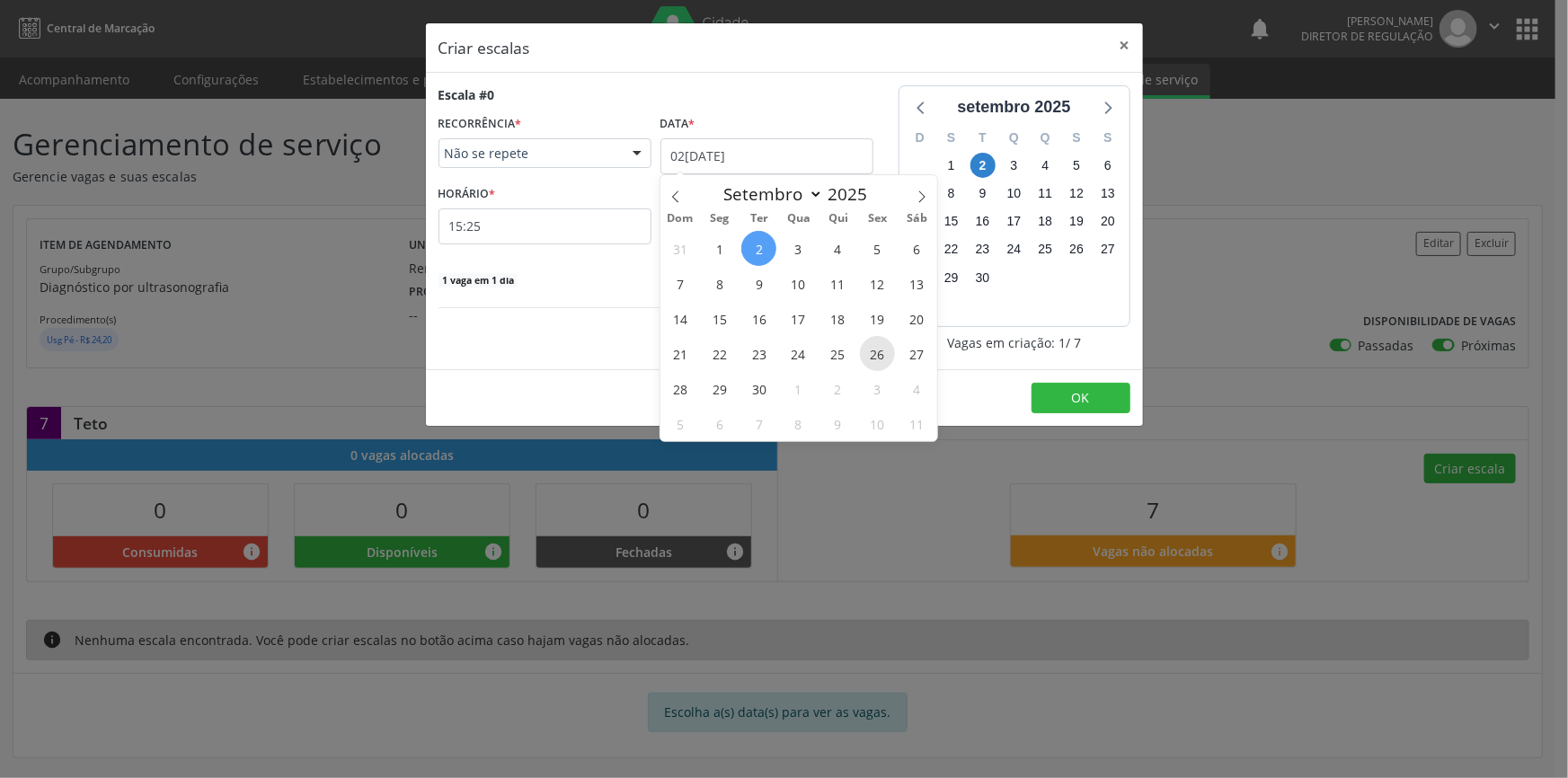
click at [876, 342] on span "26" at bounding box center [878, 353] width 35 height 35
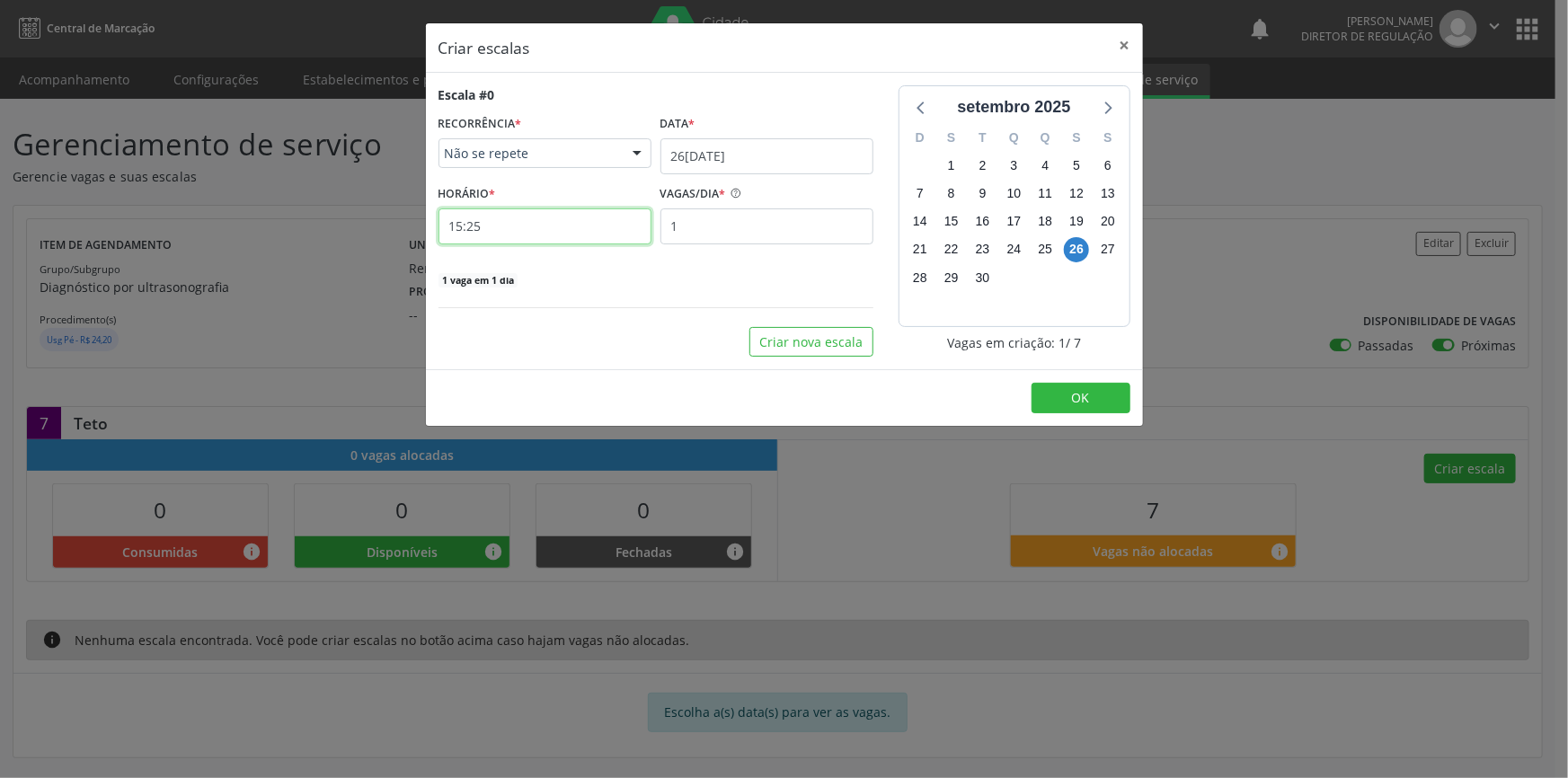
click at [580, 240] on input "15:25" at bounding box center [545, 226] width 213 height 36
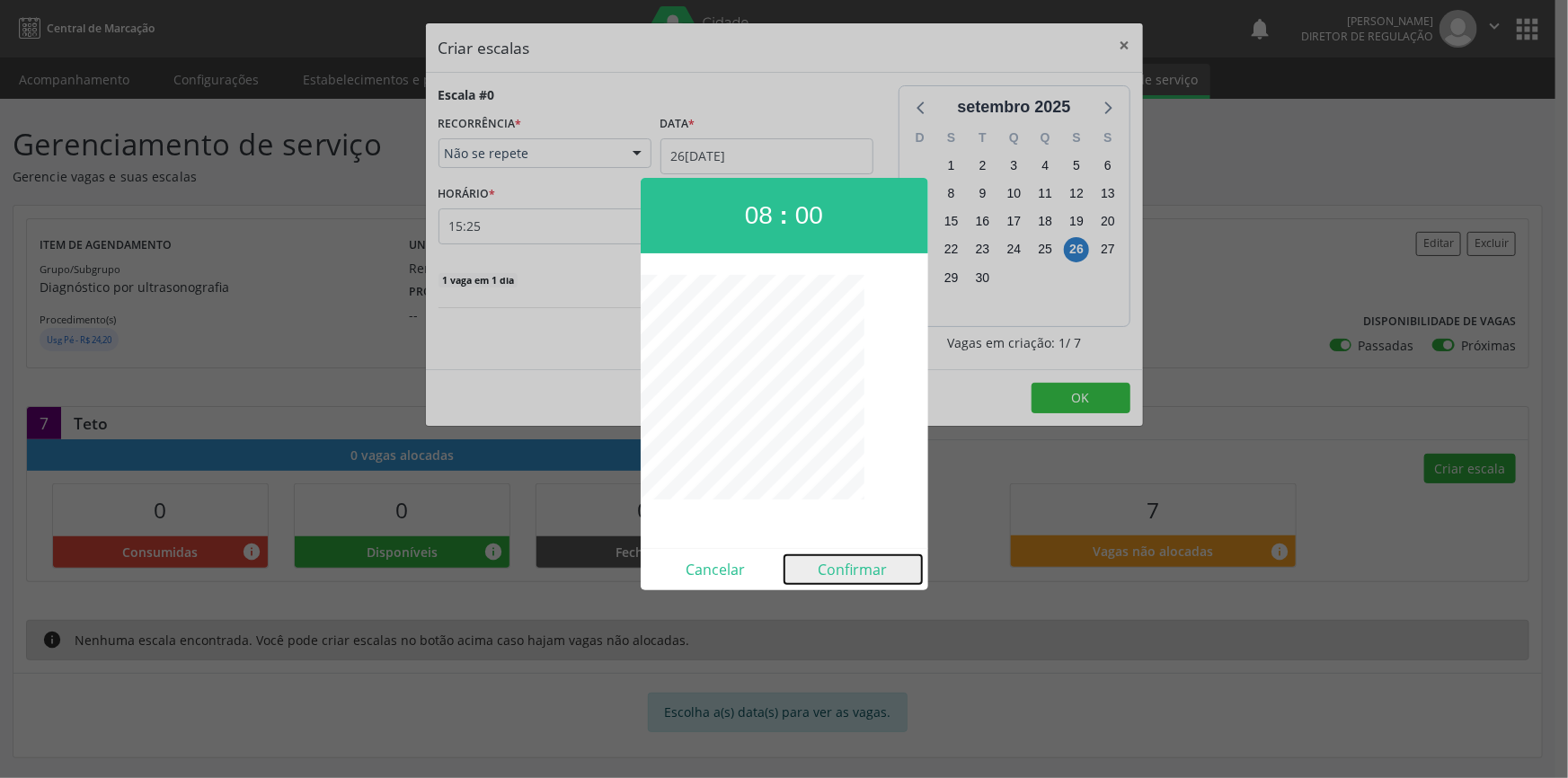
click at [849, 563] on button "Confirmar" at bounding box center [853, 569] width 138 height 28
type input "08:00"
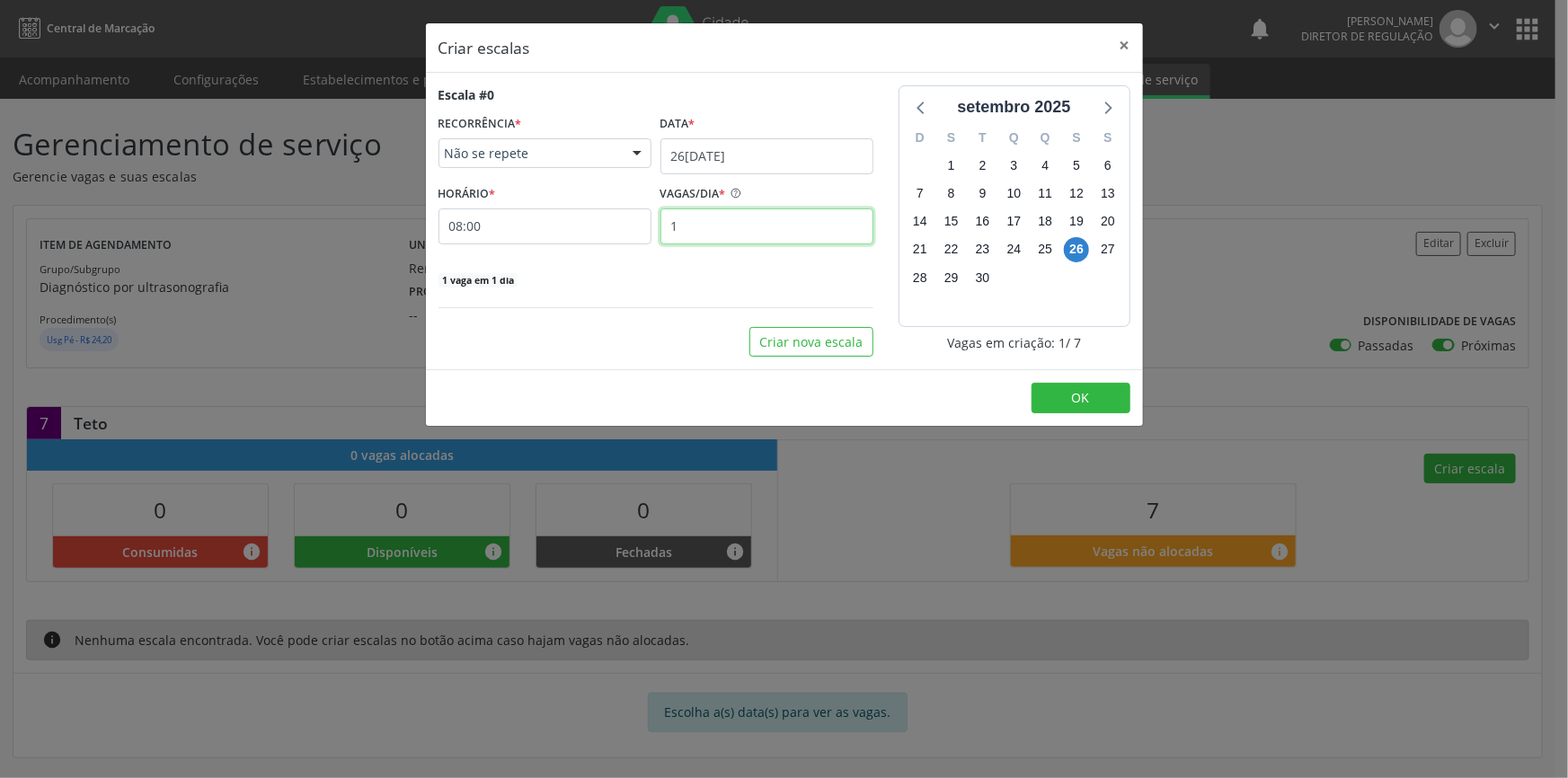
drag, startPoint x: 695, startPoint y: 227, endPoint x: 556, endPoint y: 217, distance: 139.4
click at [612, 227] on div "HORÁRIO * 08:00 VAGAS/DIA * 1" at bounding box center [656, 212] width 444 height 63
type input "7"
click at [1088, 394] on span "OK" at bounding box center [1081, 397] width 18 height 17
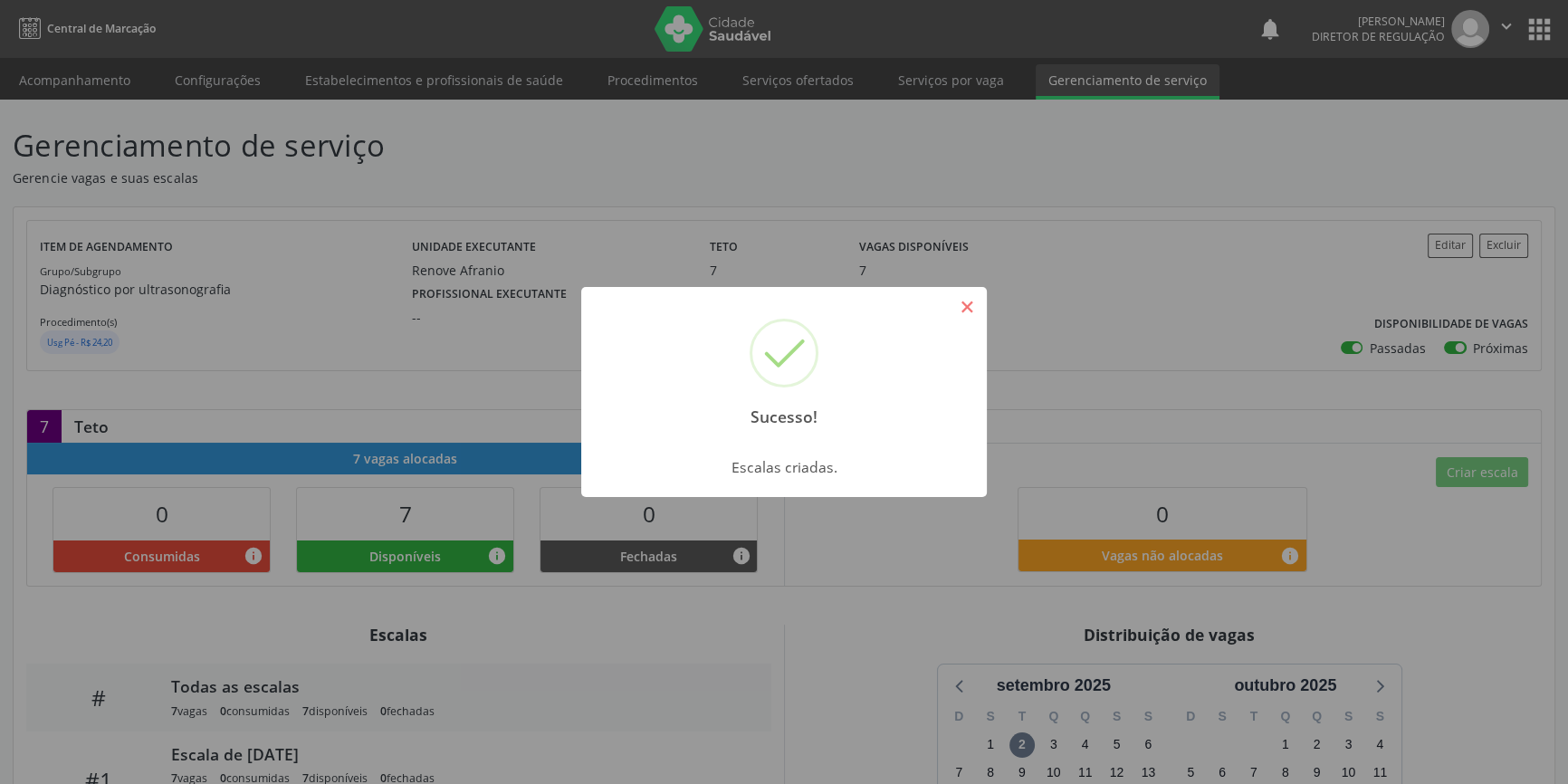
click at [961, 317] on button "×" at bounding box center [966, 306] width 30 height 30
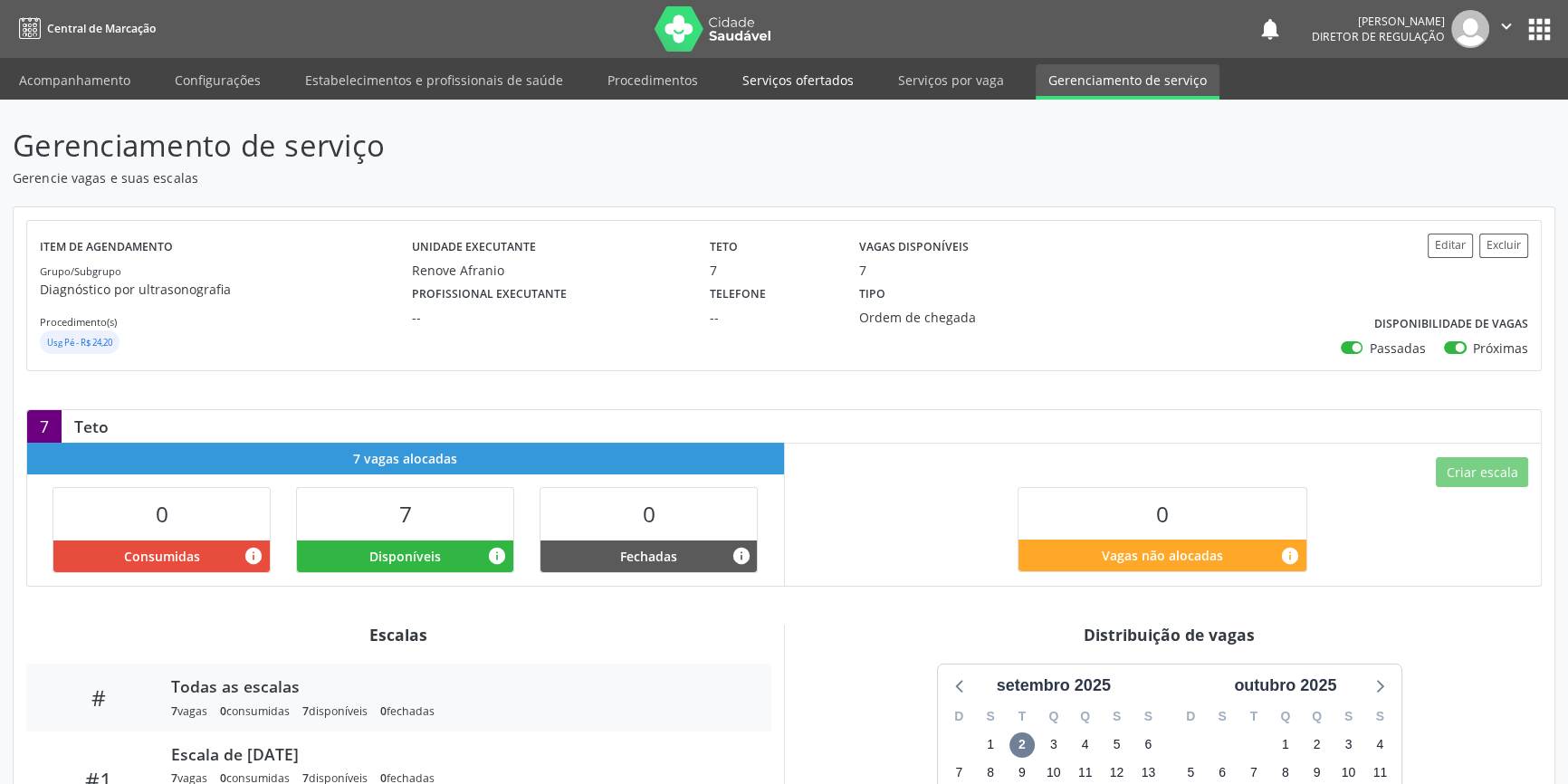
click at [836, 90] on link "Serviços ofertados" at bounding box center [798, 80] width 137 height 31
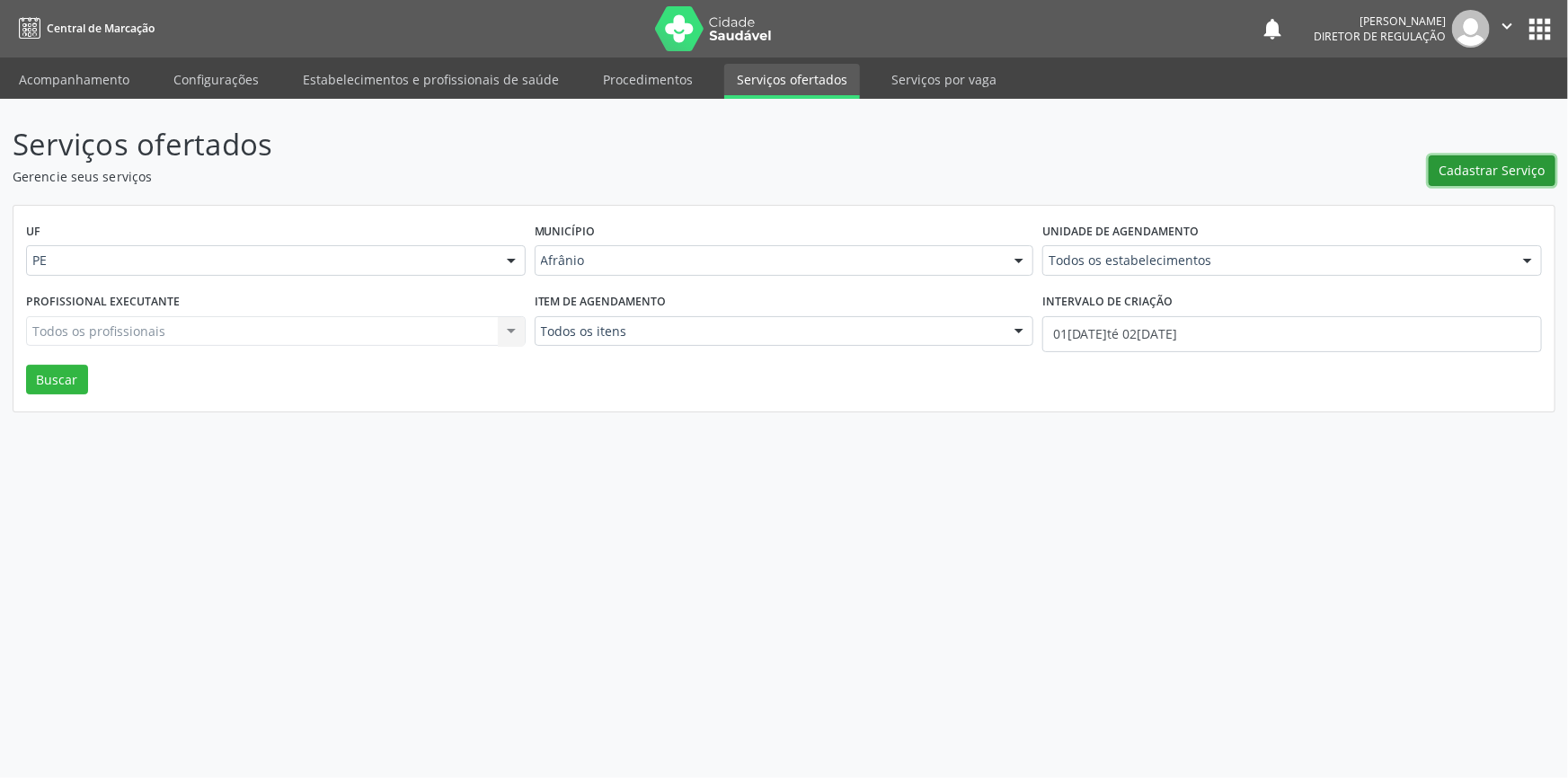
click at [1455, 178] on span "Cadastrar Serviço" at bounding box center [1493, 170] width 106 height 19
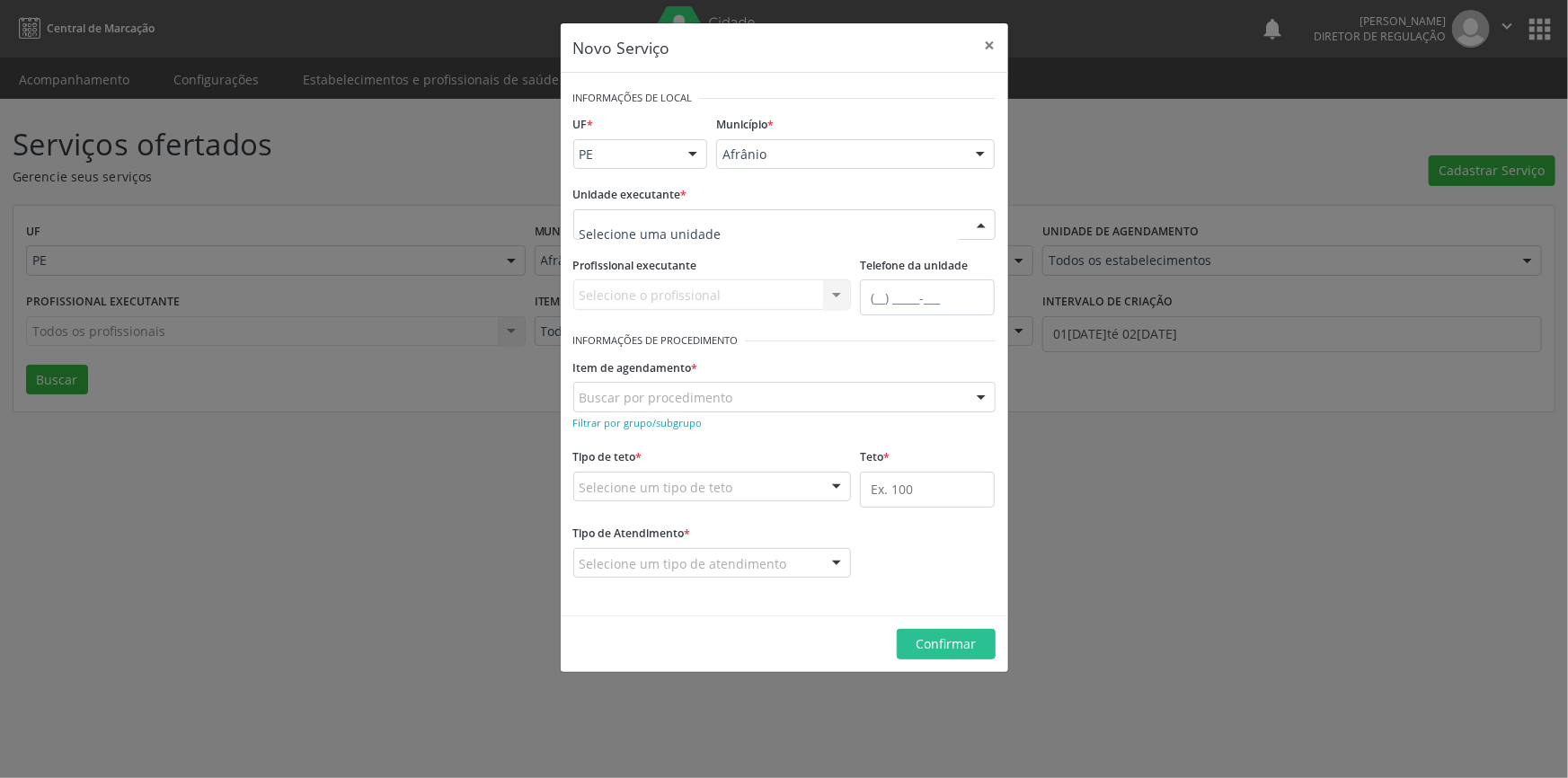
click at [830, 219] on div at bounding box center [784, 224] width 423 height 30
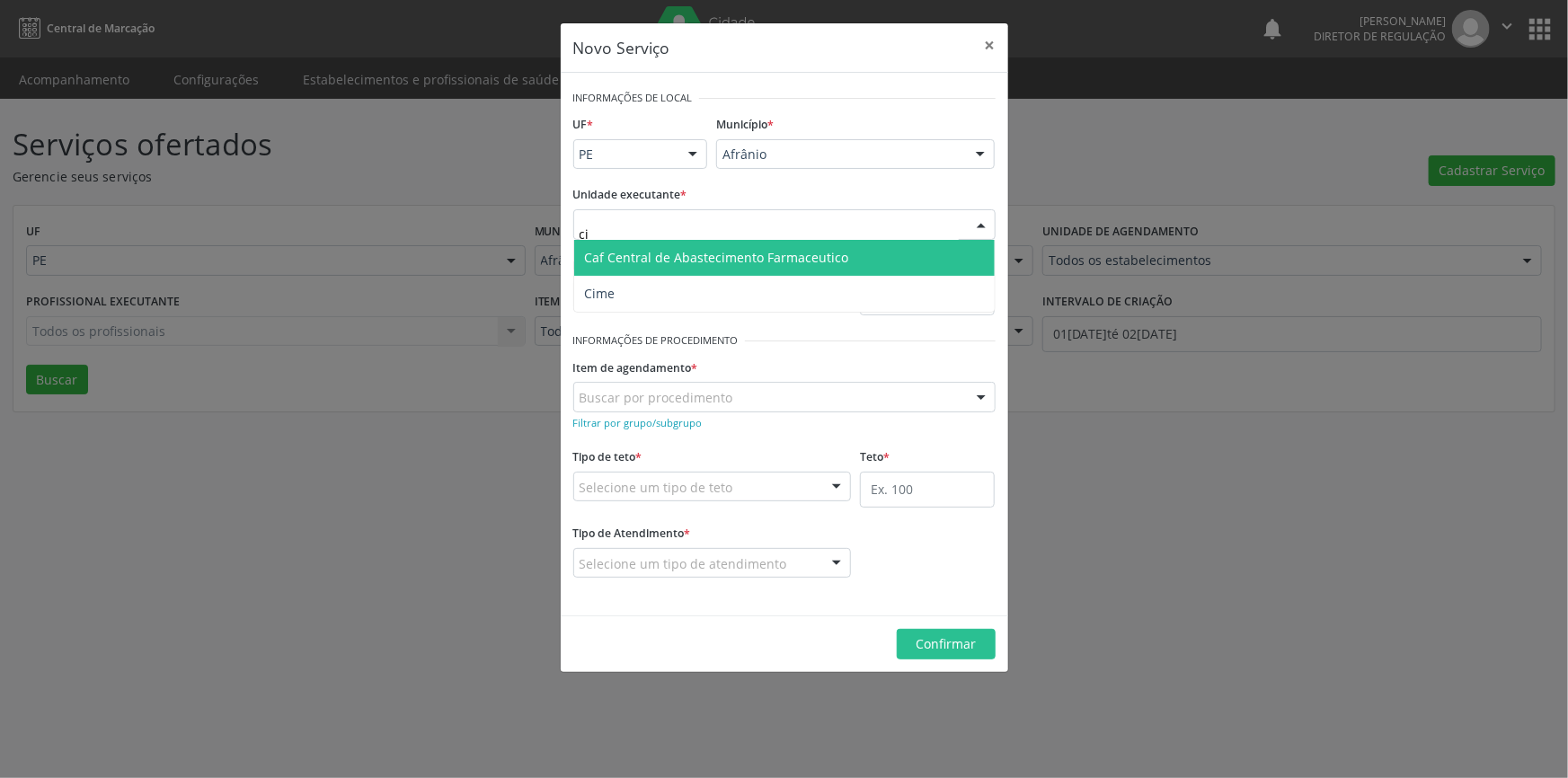
type input "c"
type input "renove"
click at [805, 258] on span "Renove Afranio" at bounding box center [784, 258] width 421 height 36
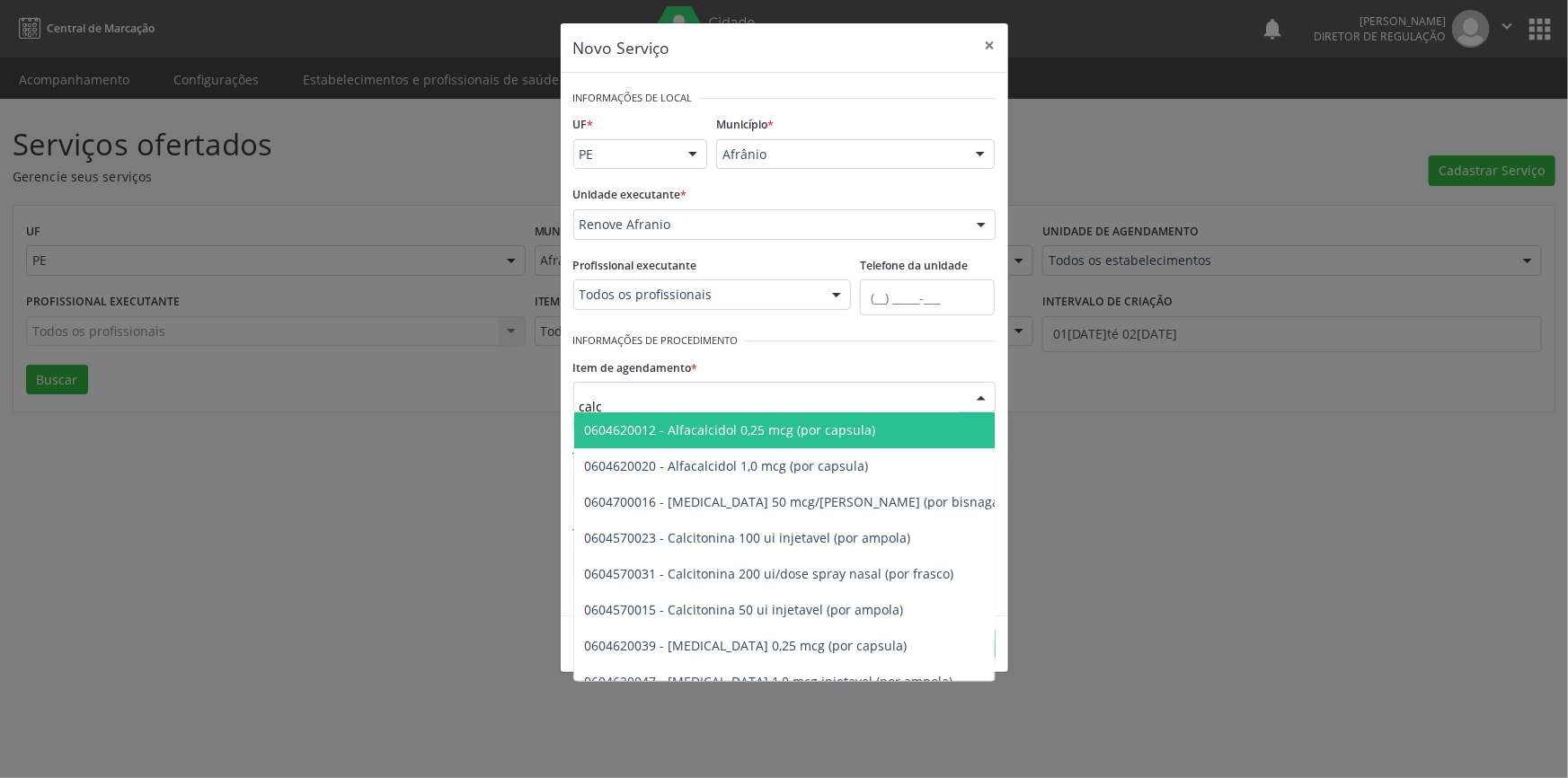
type input "calca"
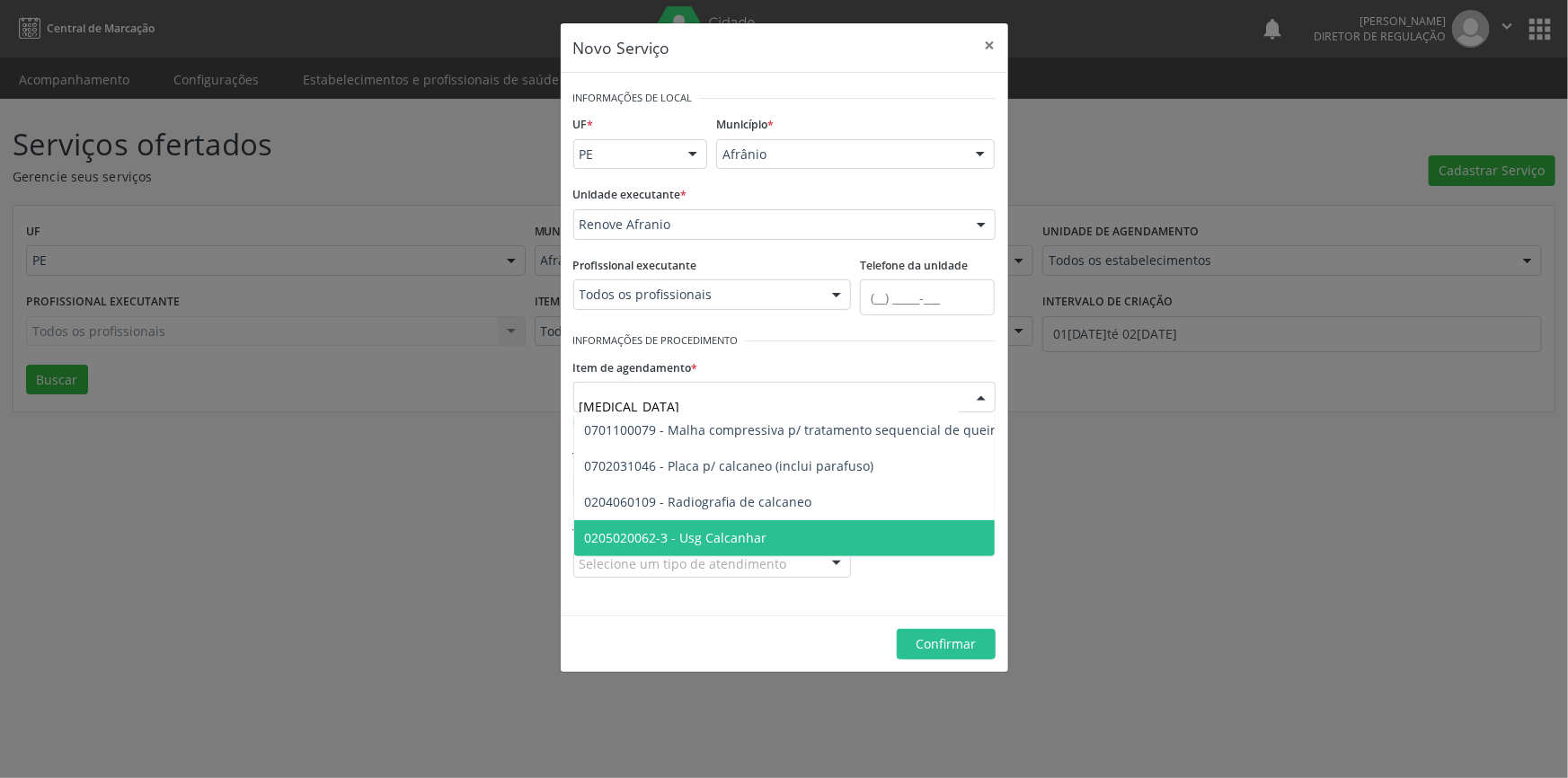
click at [783, 524] on span "0205020062-3 - Usg Calcanhar" at bounding box center [930, 538] width 714 height 36
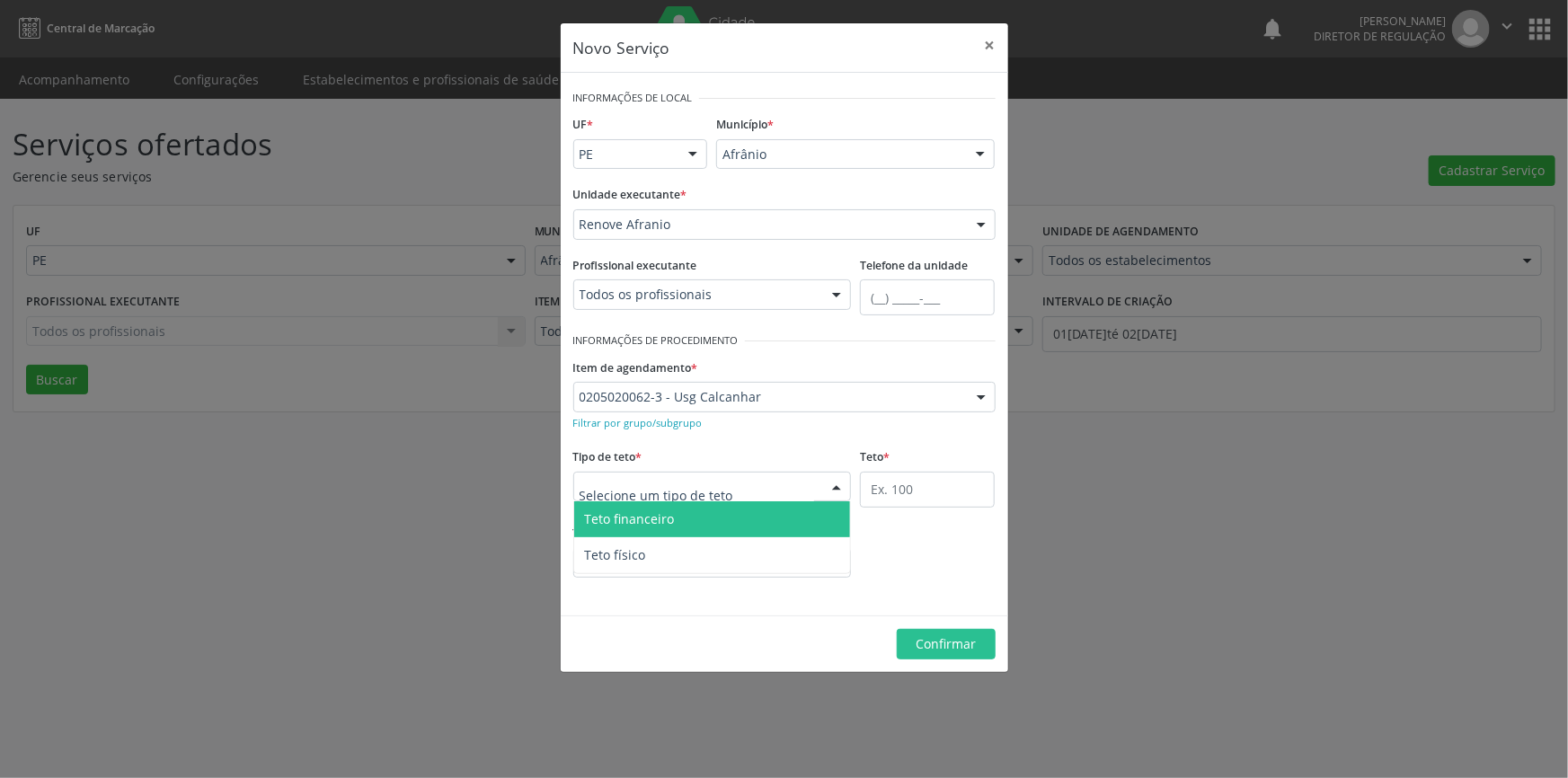
click at [747, 483] on div at bounding box center [712, 486] width 278 height 30
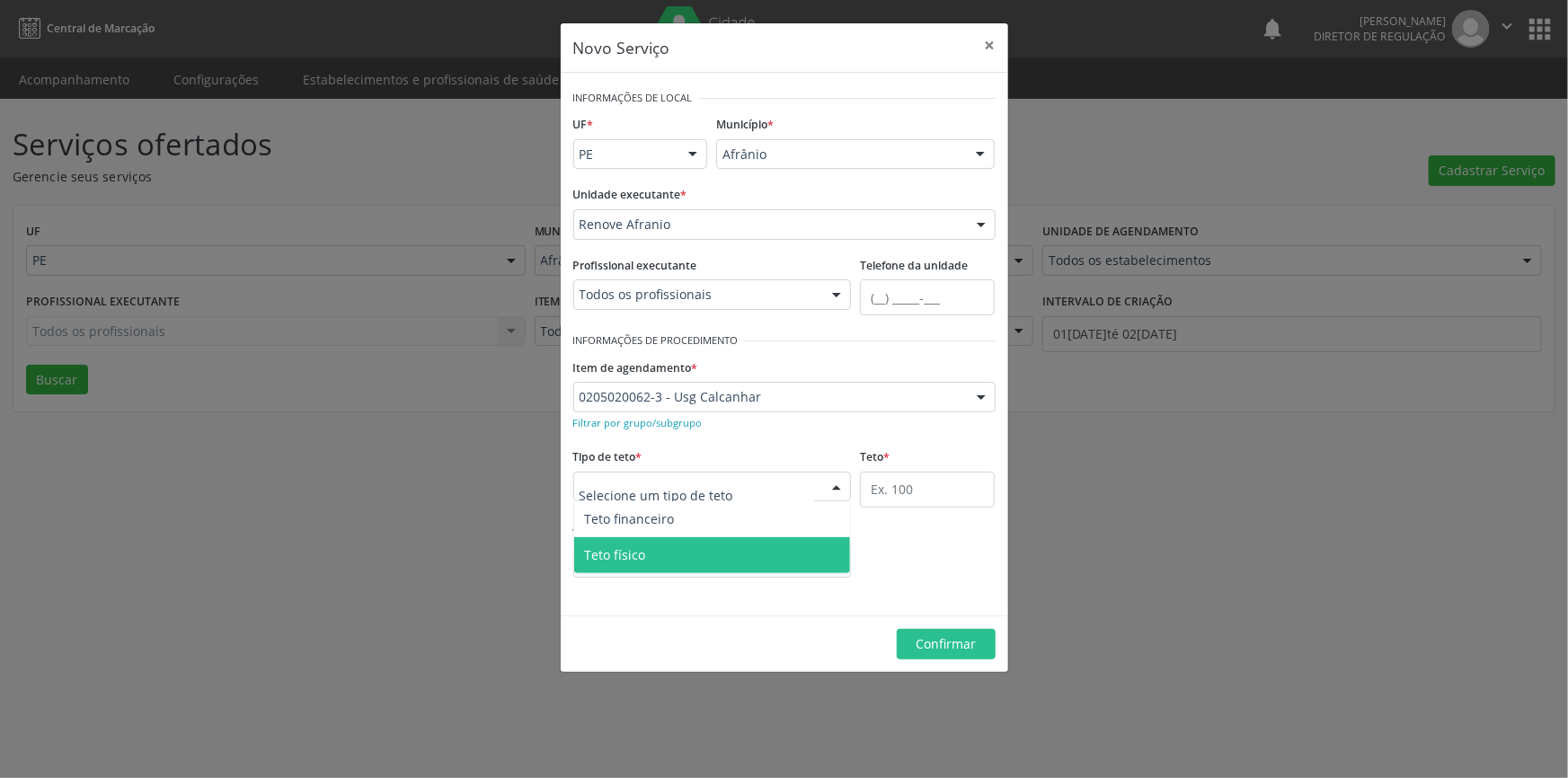
click at [699, 545] on span "Teto físico" at bounding box center [713, 554] width 277 height 36
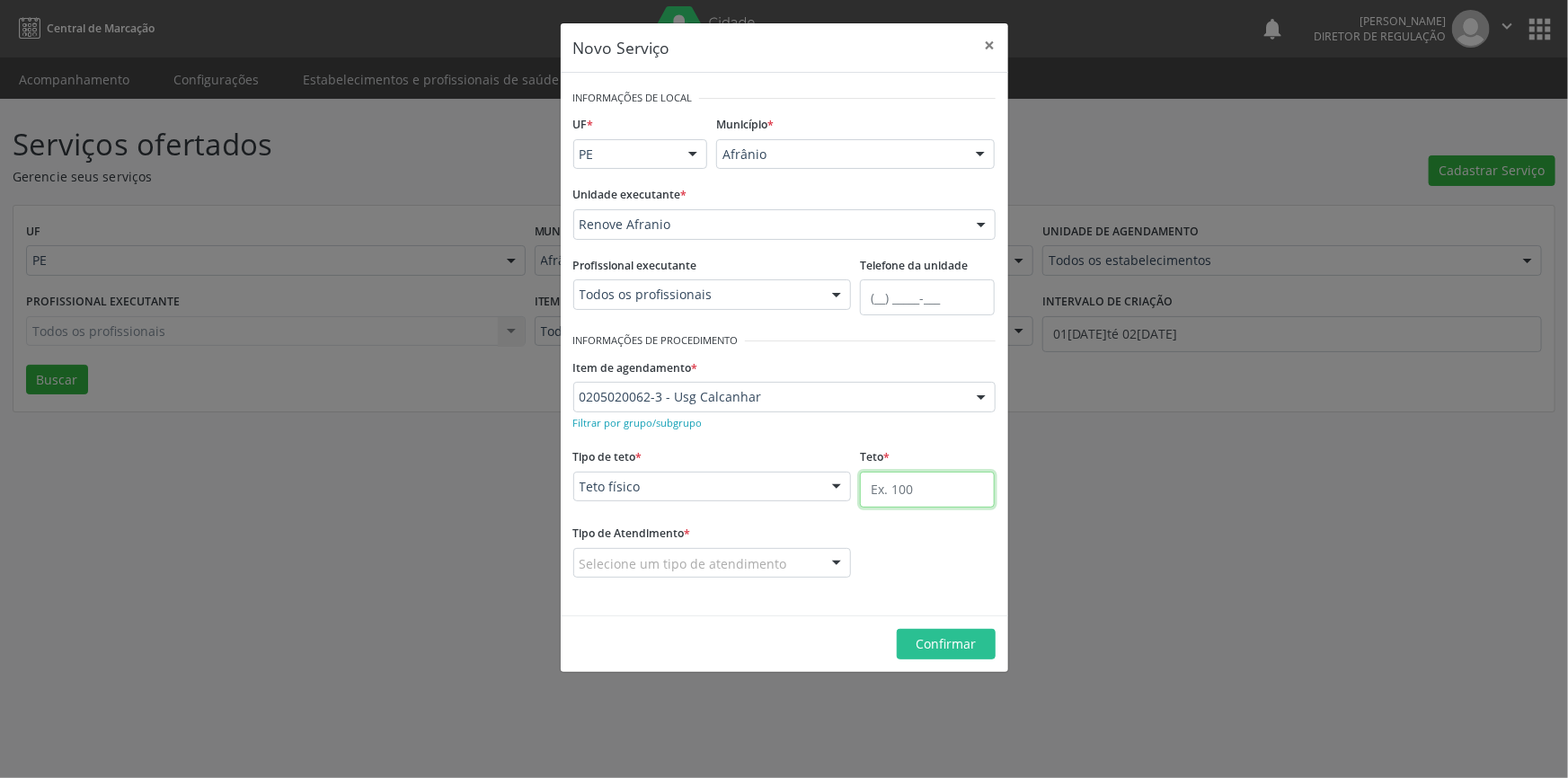
click at [895, 490] on input "text" at bounding box center [928, 489] width 135 height 36
type input "1"
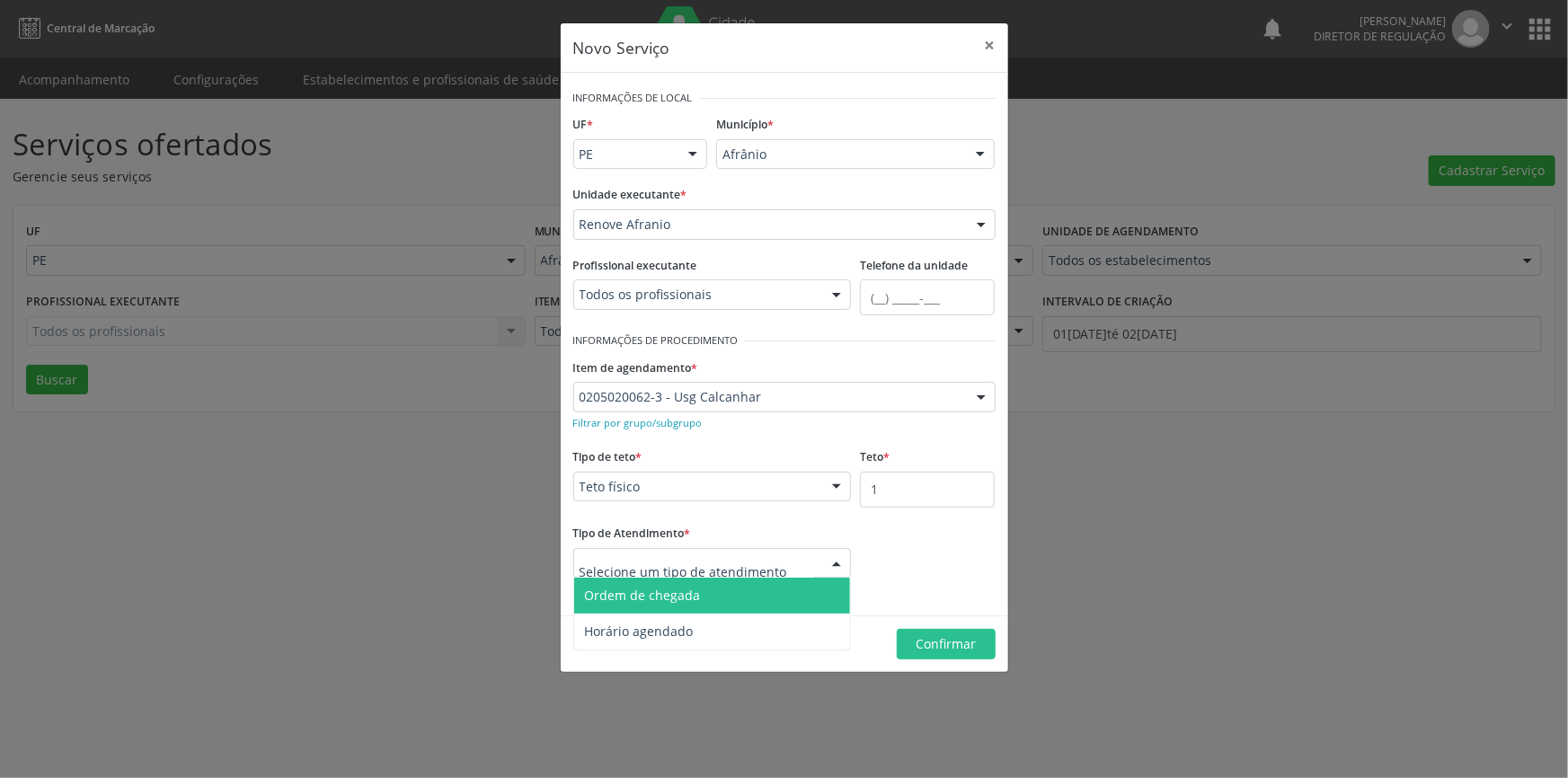
click at [681, 594] on span "Ordem de chegada" at bounding box center [642, 594] width 116 height 17
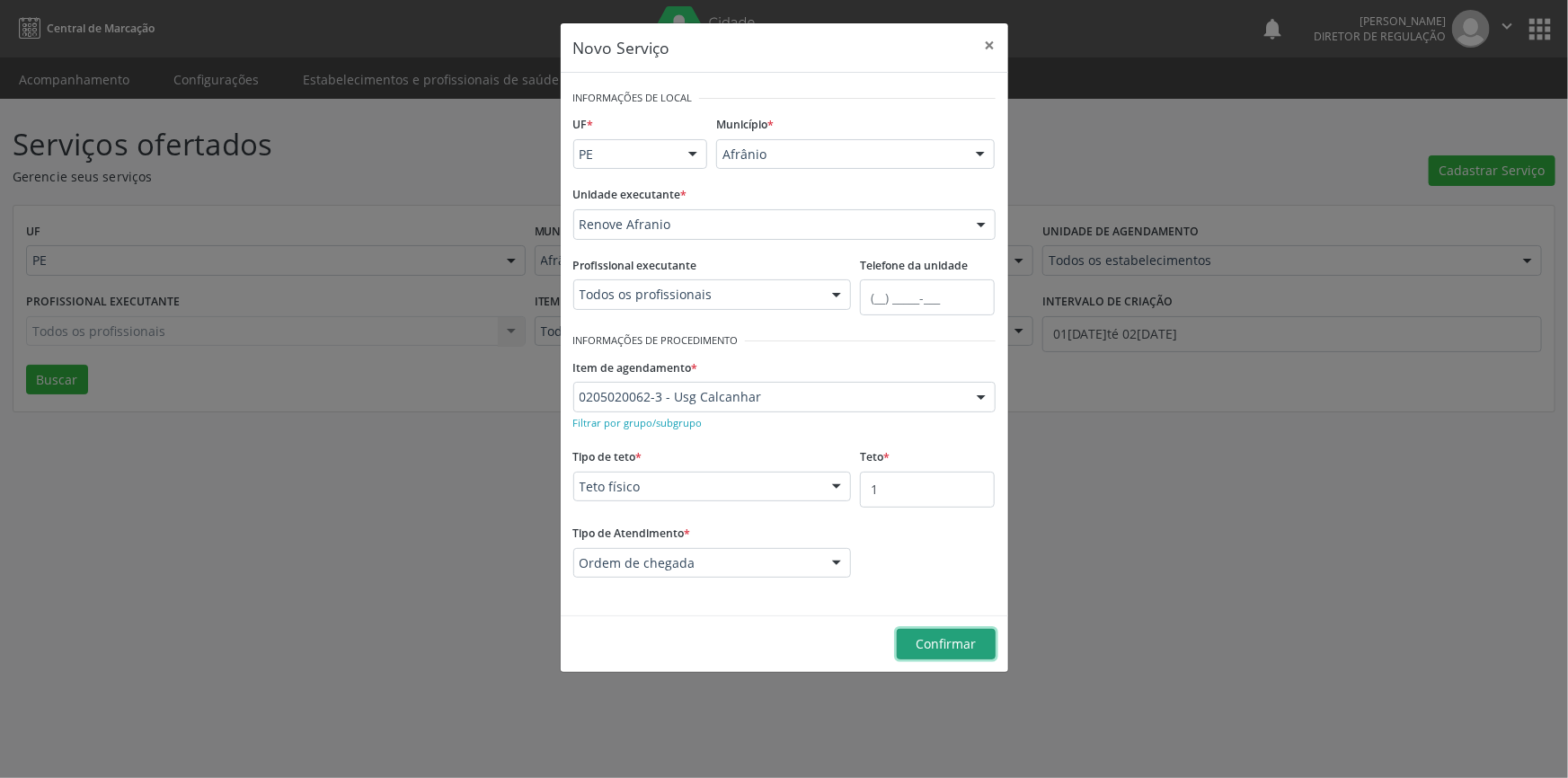
click at [944, 638] on span "Confirmar" at bounding box center [946, 643] width 61 height 17
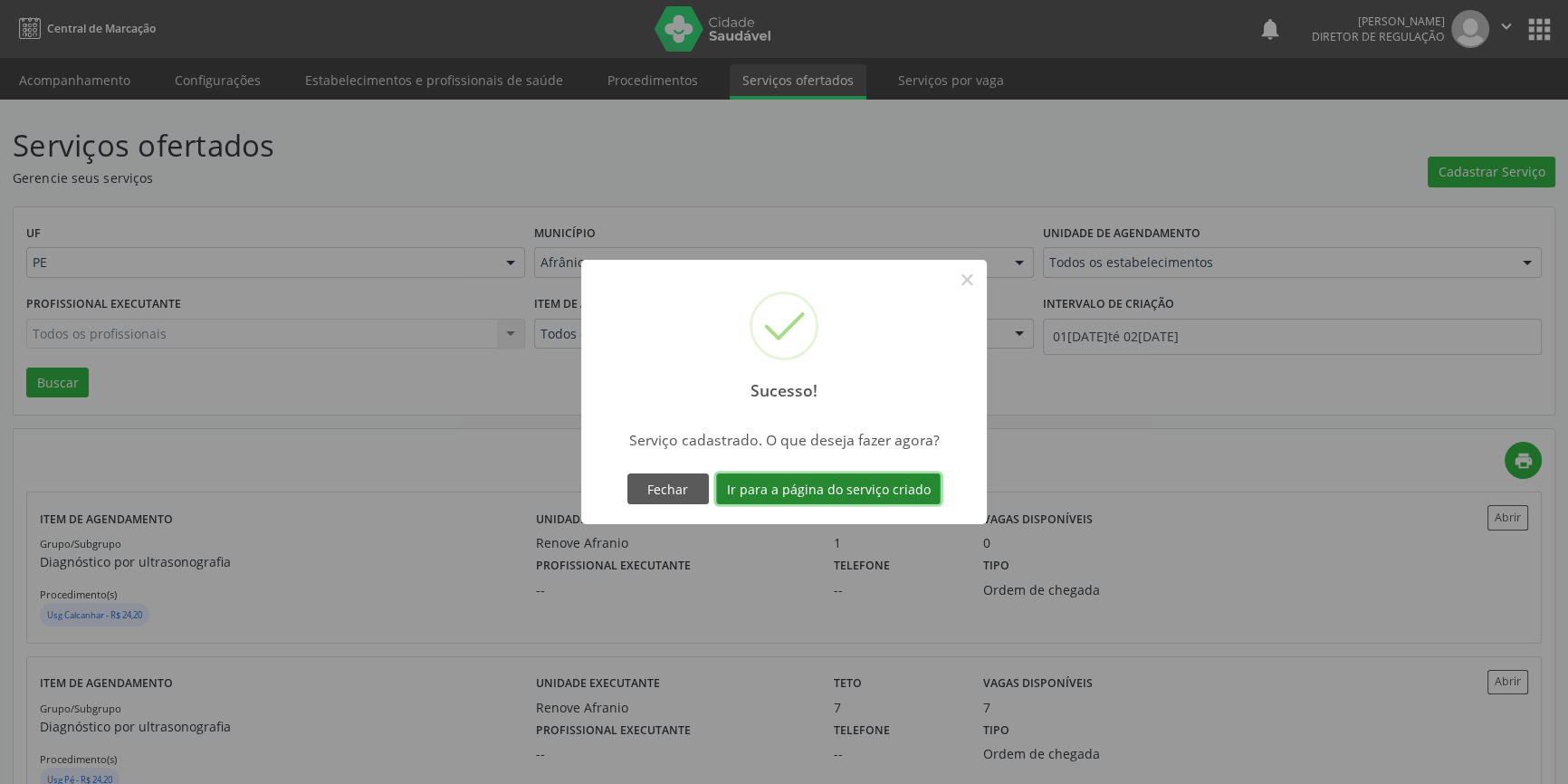
click at [814, 480] on button "Ir para a página do serviço criado" at bounding box center [828, 488] width 224 height 30
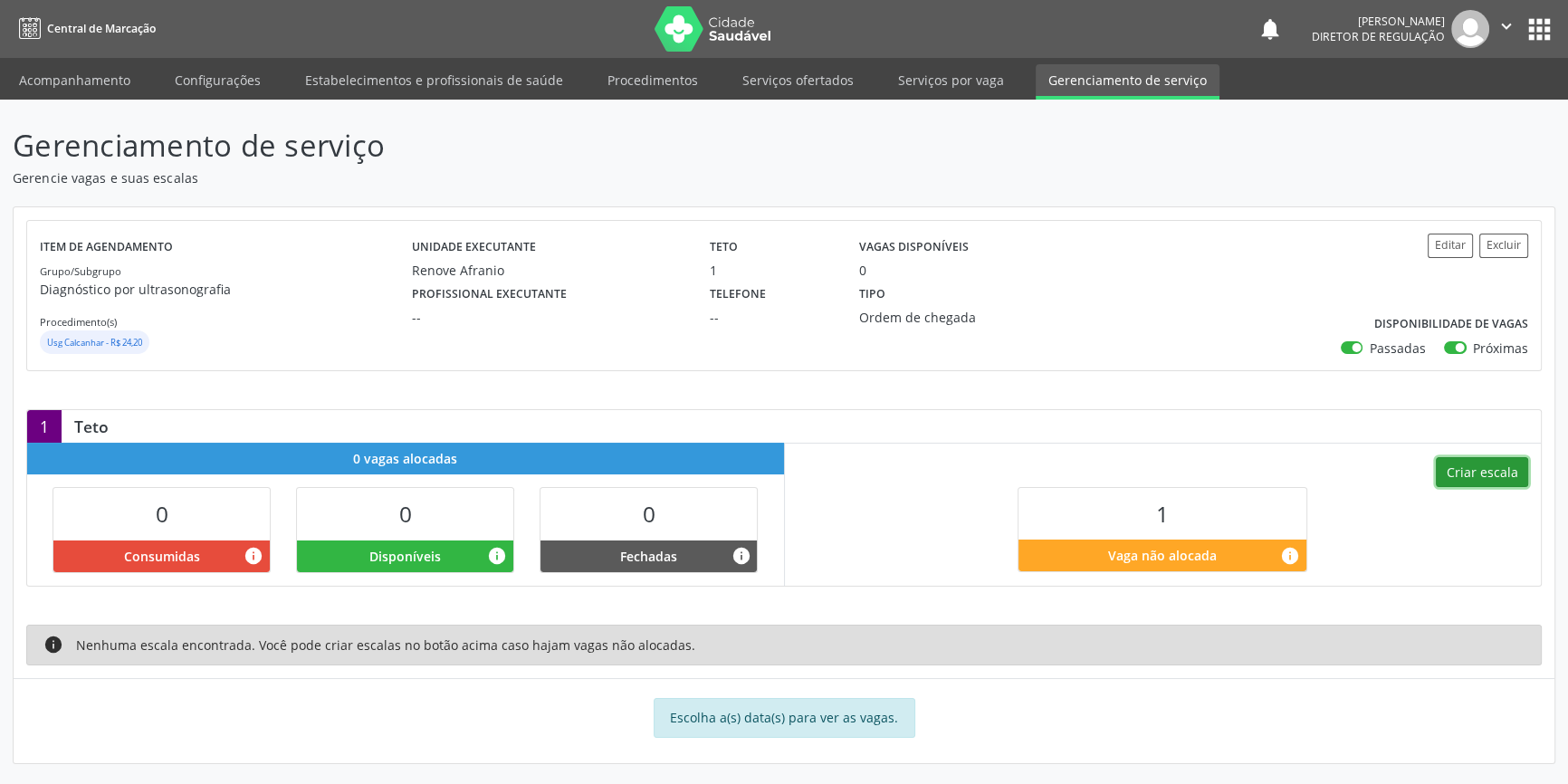
click at [1466, 461] on button "Criar escala" at bounding box center [1482, 472] width 92 height 30
select select "8"
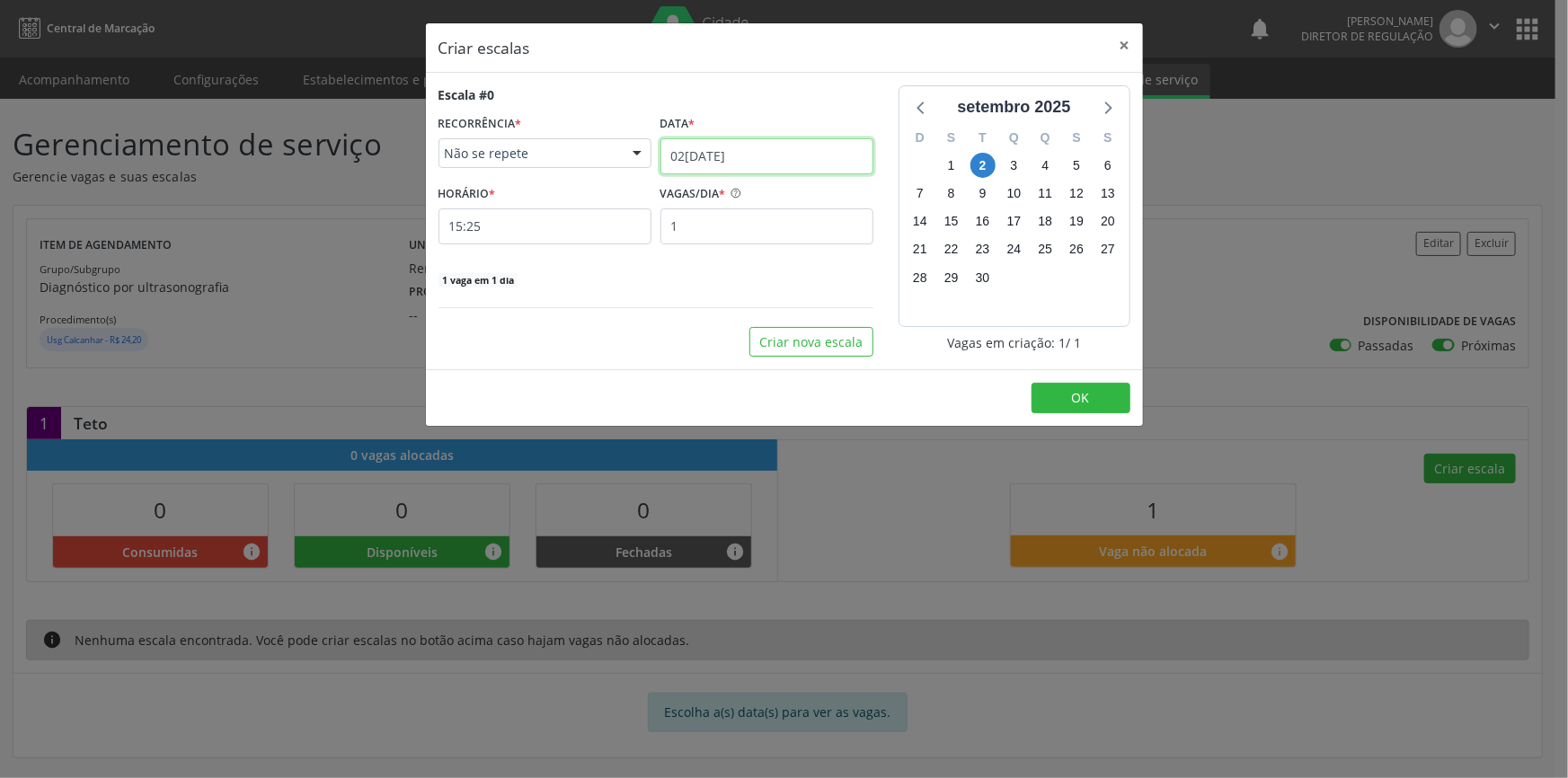
click at [766, 155] on input "0[DATE]" at bounding box center [767, 156] width 213 height 36
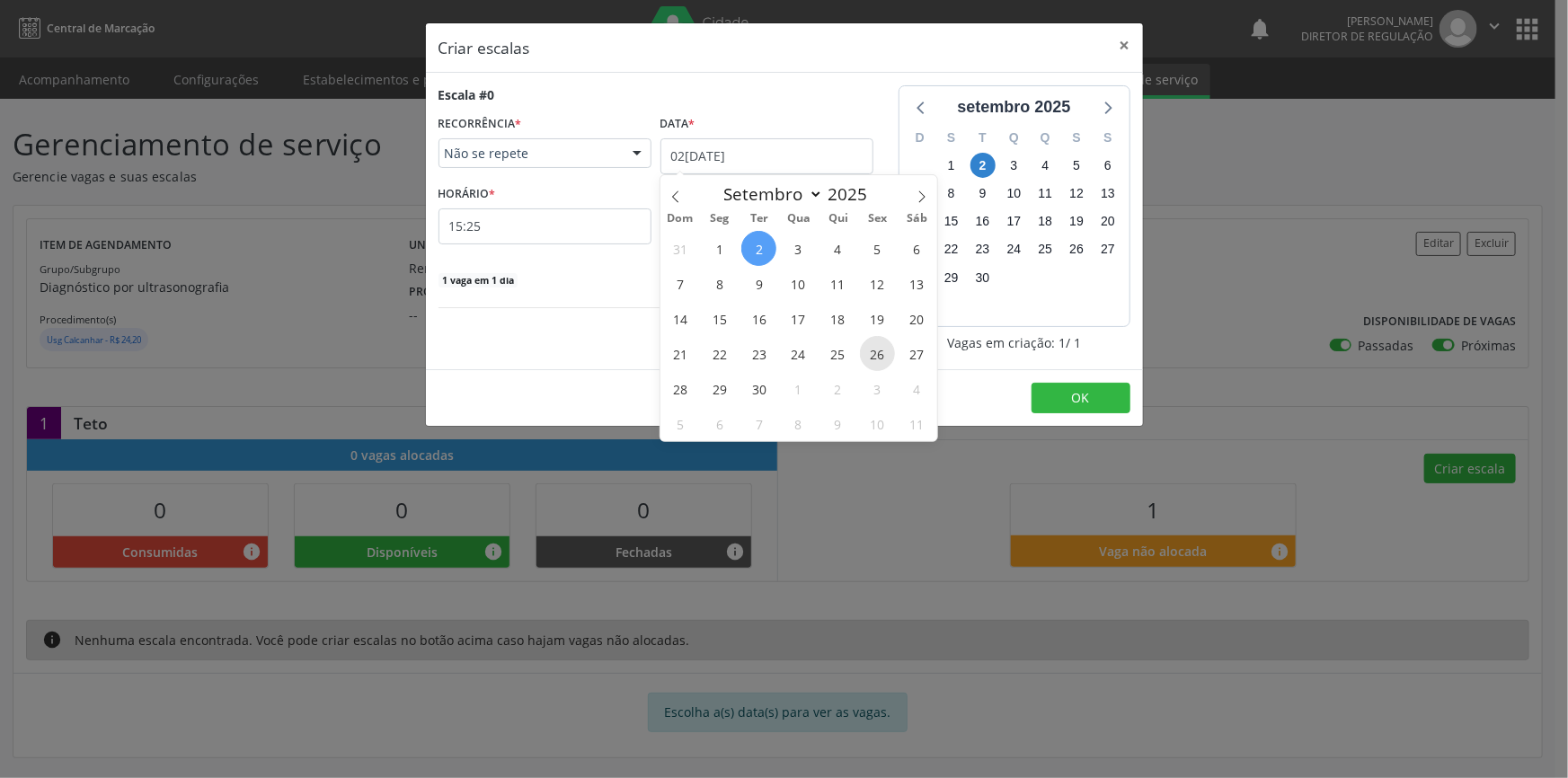
click at [877, 350] on span "26" at bounding box center [878, 353] width 35 height 35
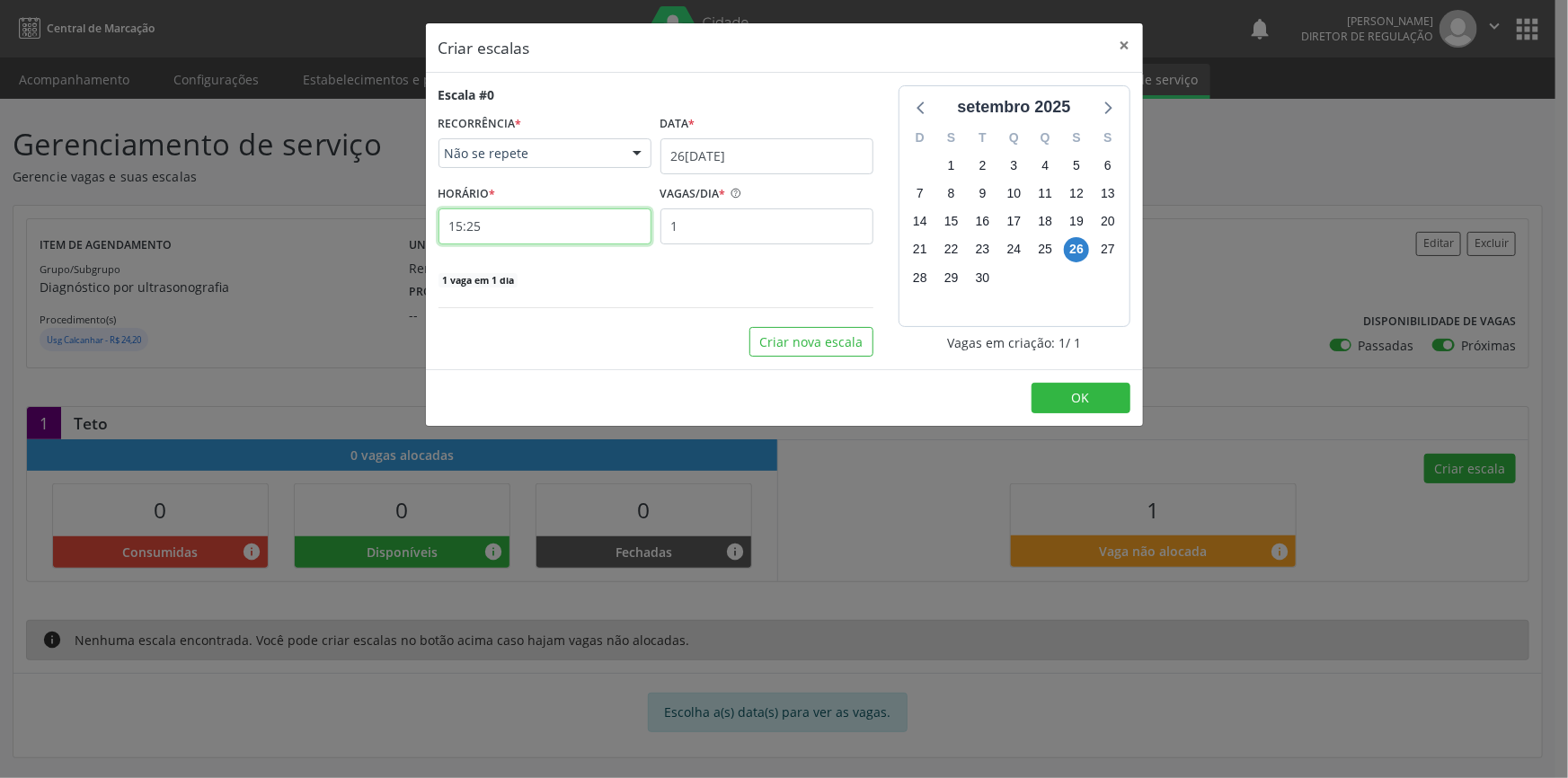
click at [524, 209] on input "15:25" at bounding box center [545, 226] width 213 height 36
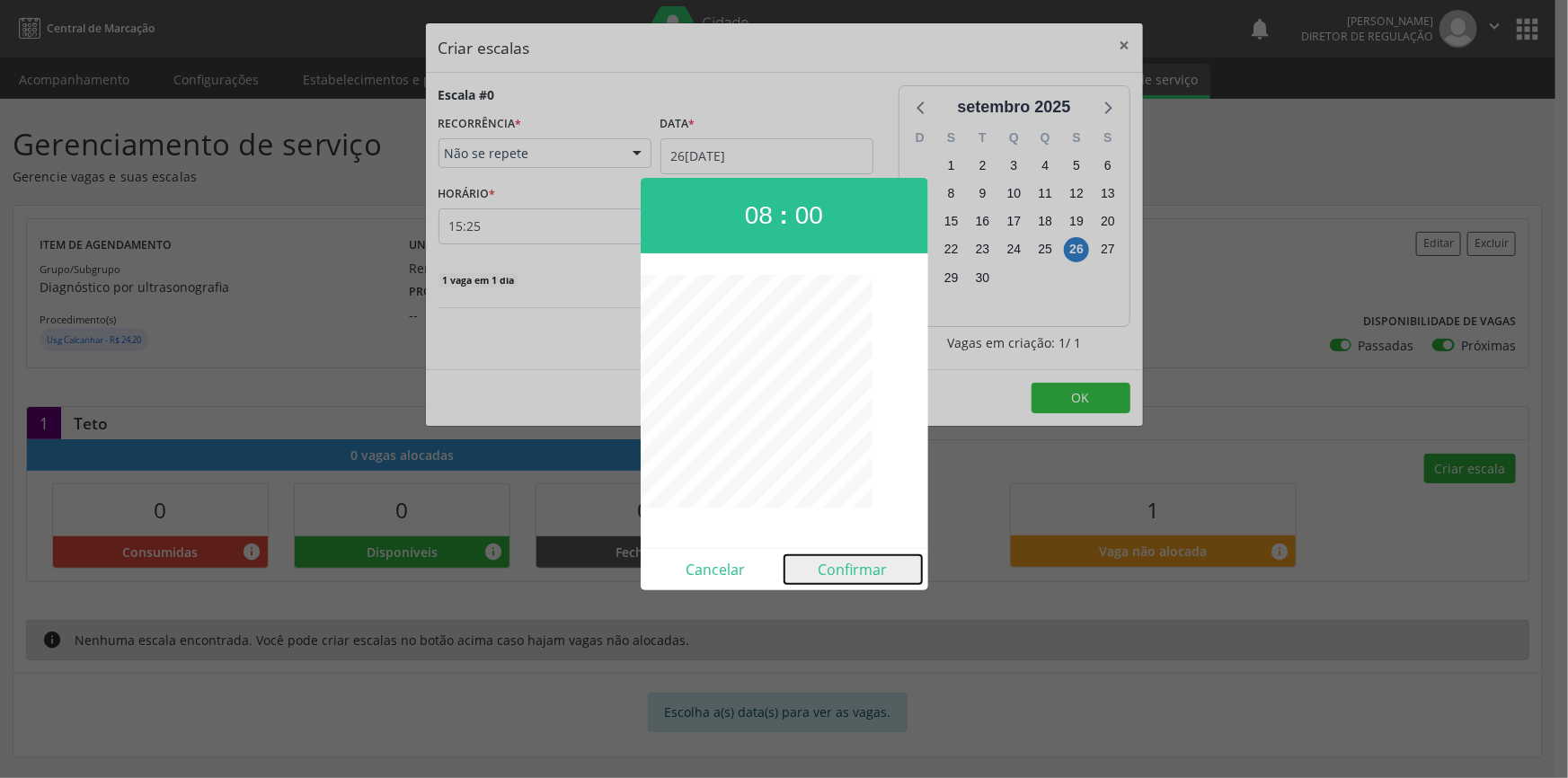
click at [839, 558] on button "Confirmar" at bounding box center [853, 569] width 138 height 28
type input "08:00"
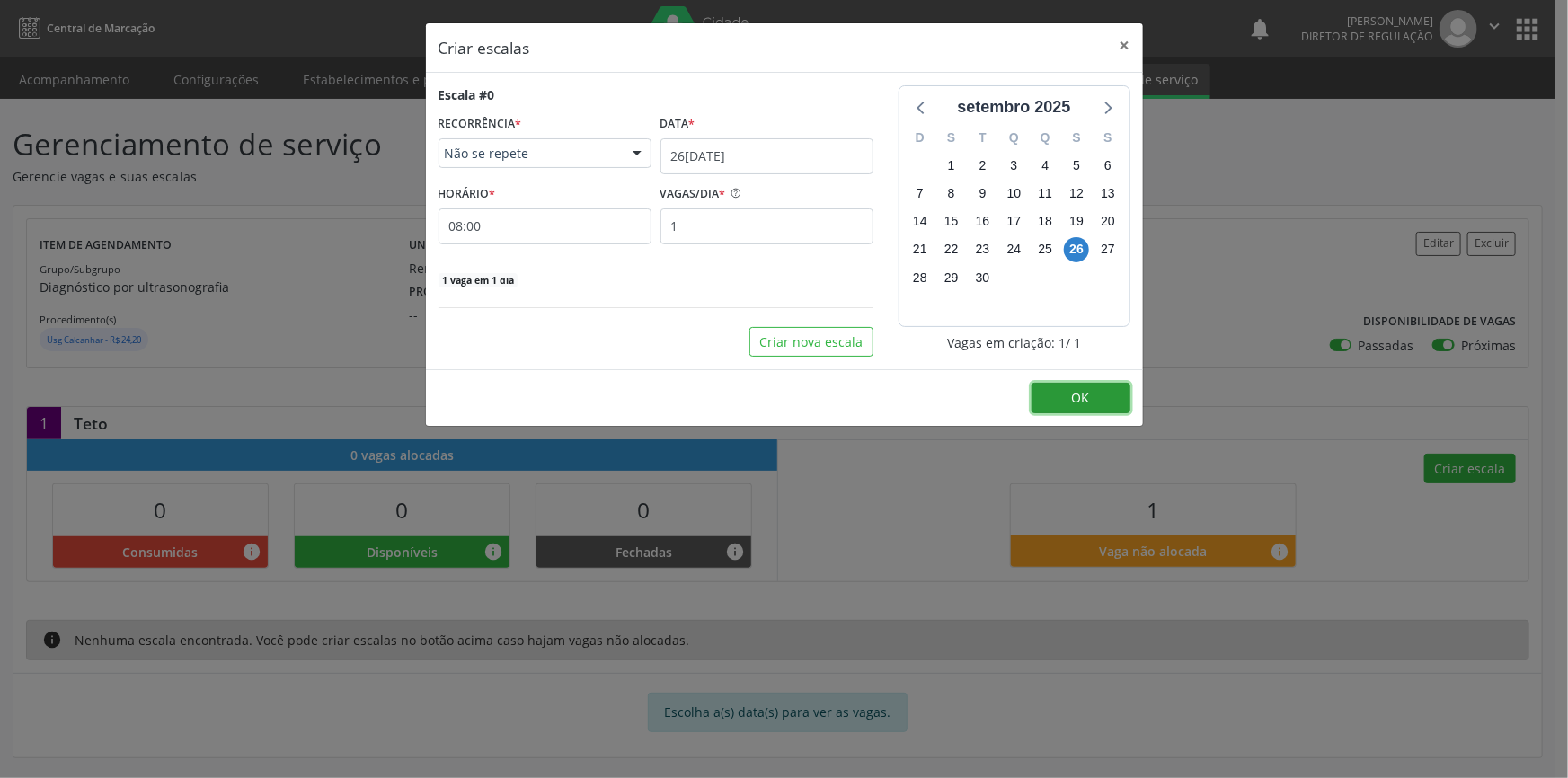
click at [1078, 401] on span "OK" at bounding box center [1081, 397] width 18 height 17
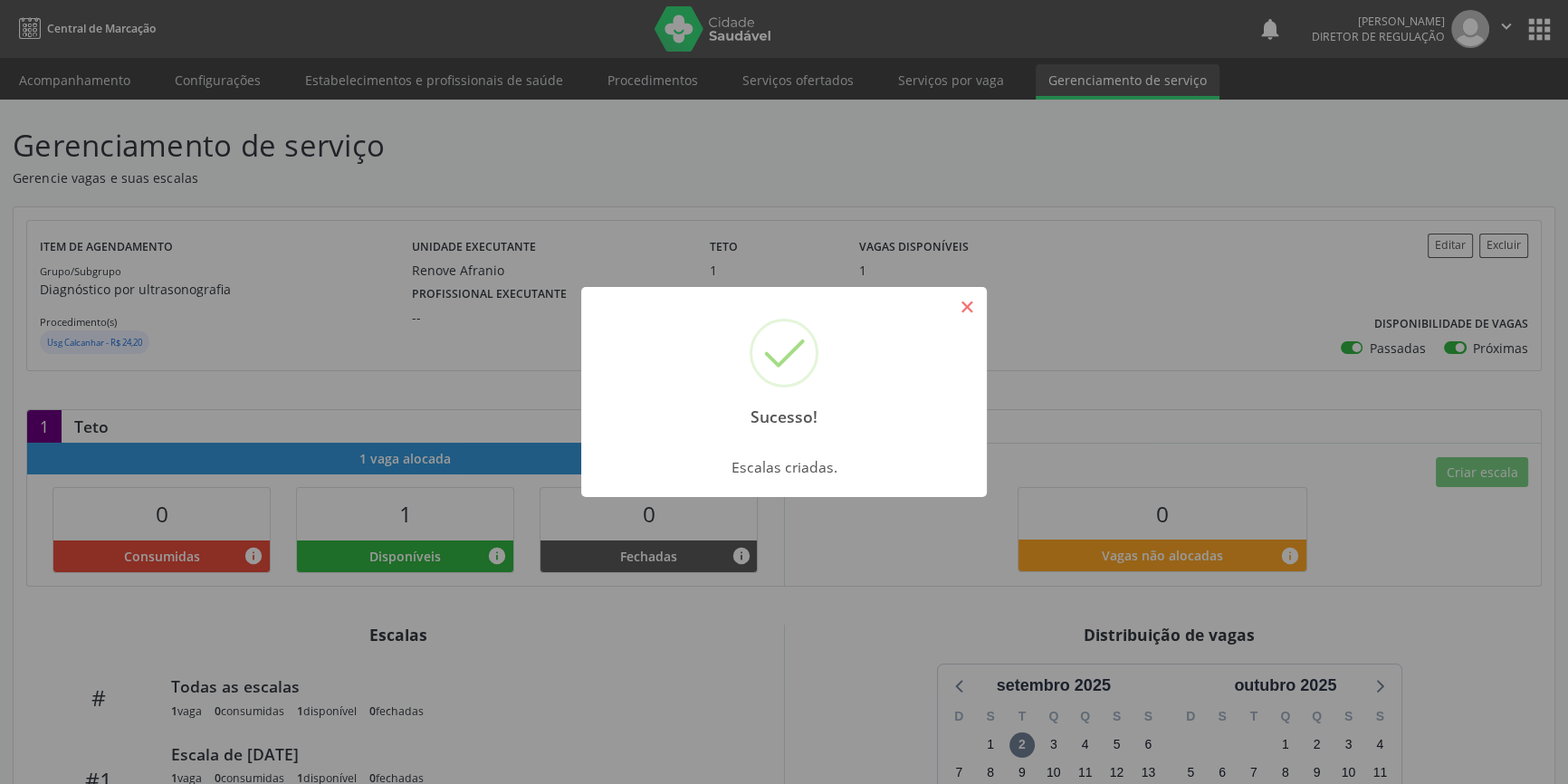
click at [975, 308] on button "×" at bounding box center [966, 306] width 30 height 30
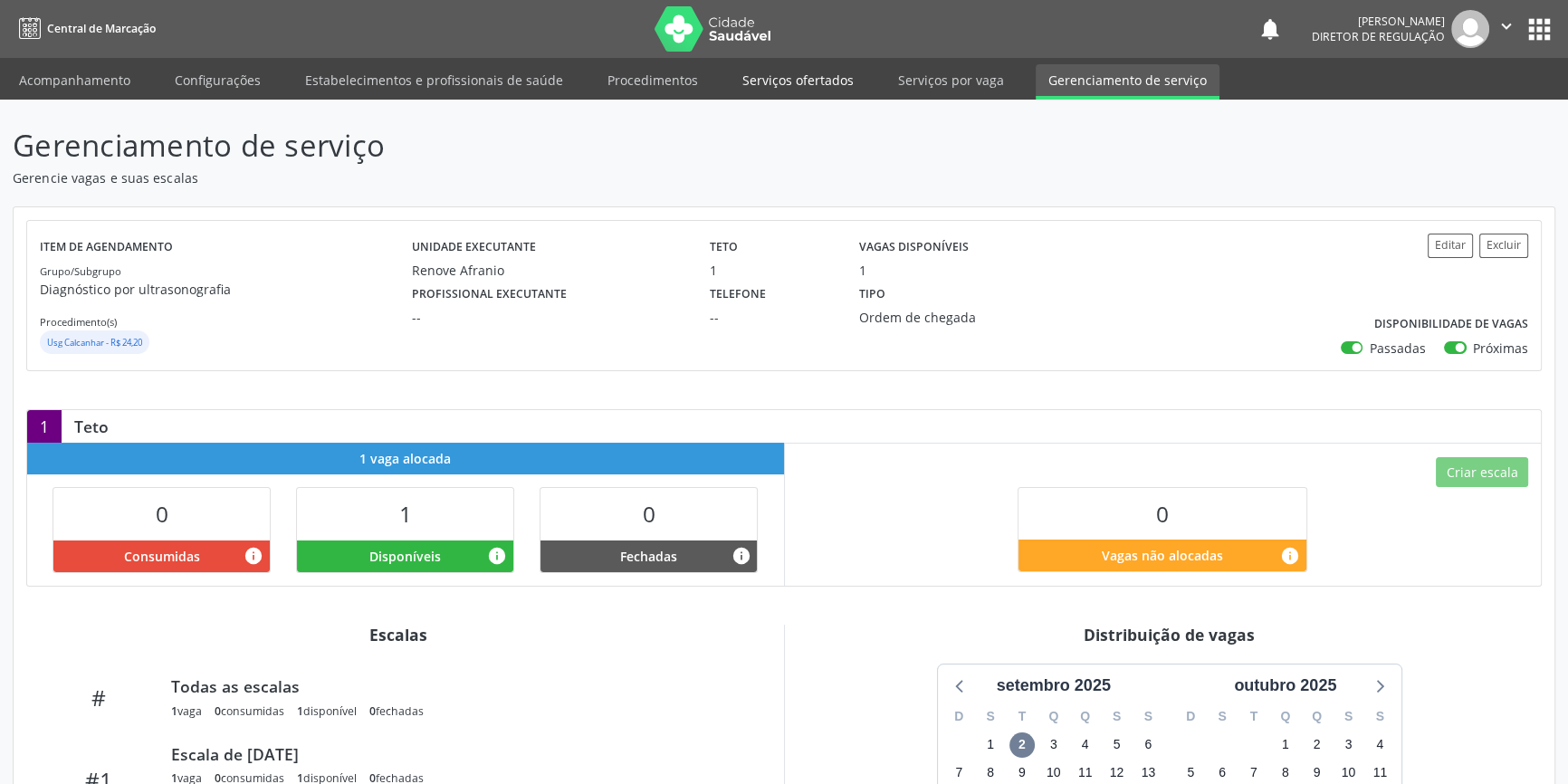
click at [743, 84] on link "Serviços ofertados" at bounding box center [798, 80] width 137 height 31
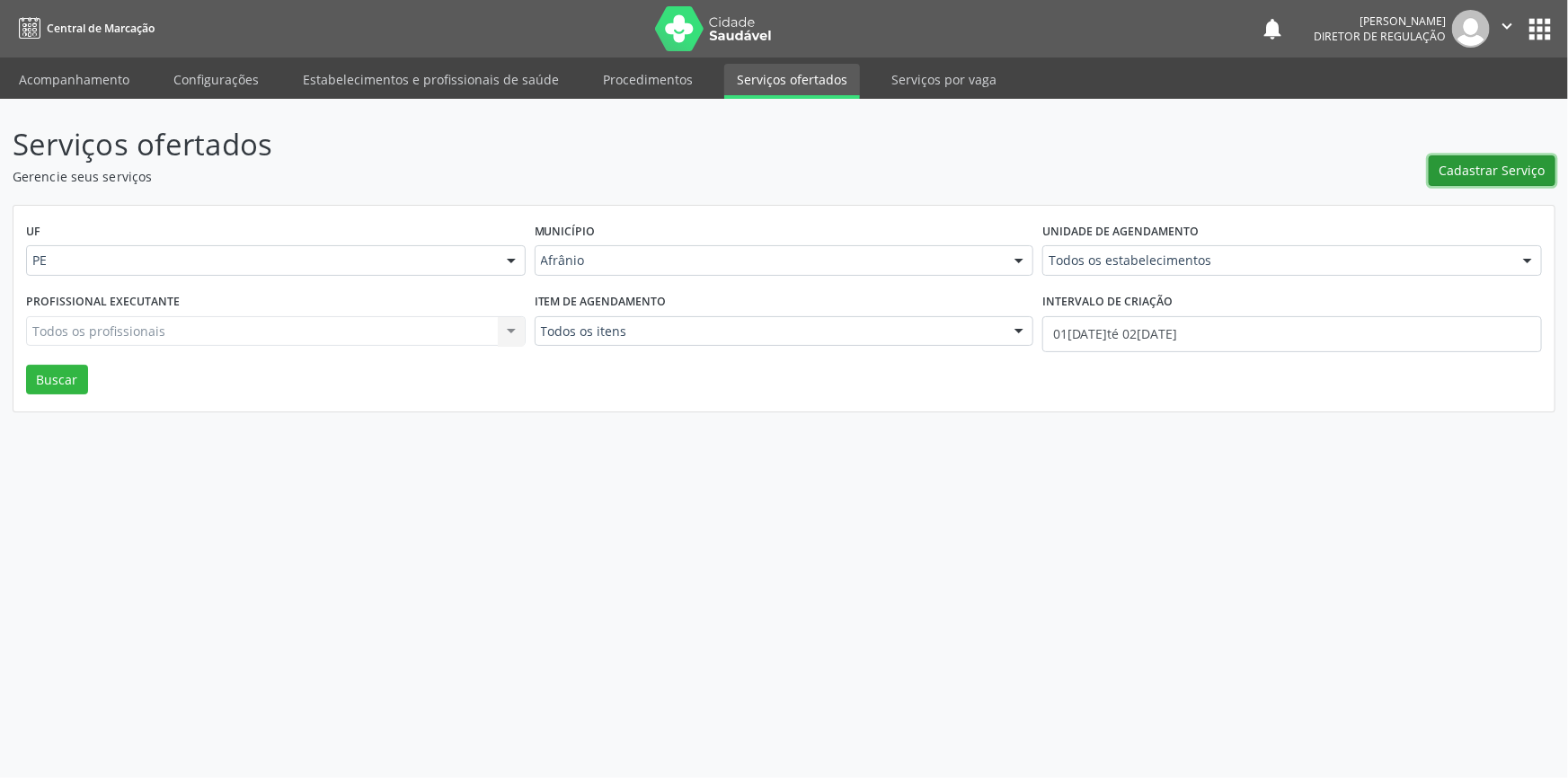
click at [1491, 175] on span "Cadastrar Serviço" at bounding box center [1493, 170] width 106 height 19
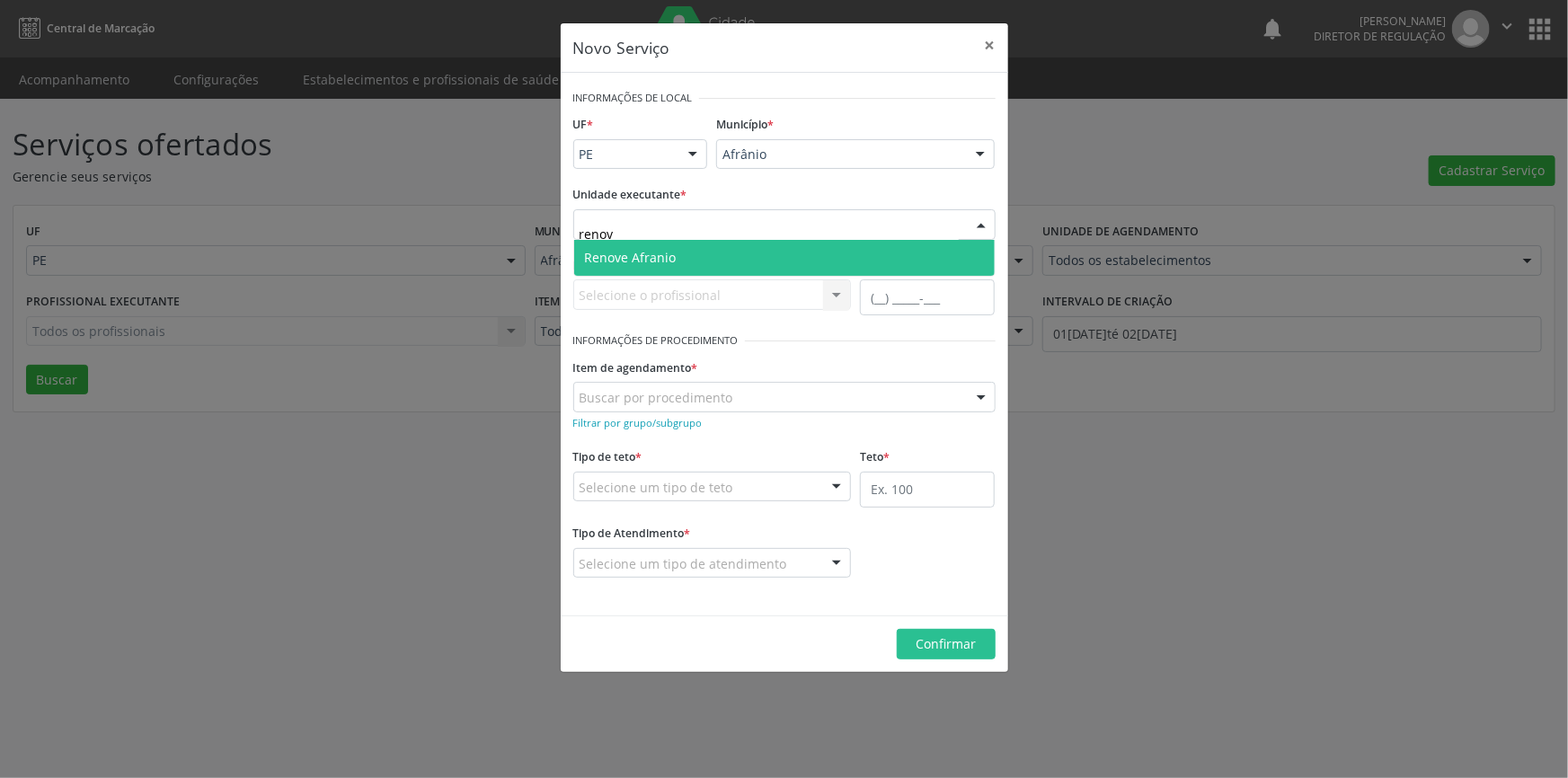
type input "renove"
click at [608, 252] on span "Renove Afranio" at bounding box center [631, 257] width 92 height 17
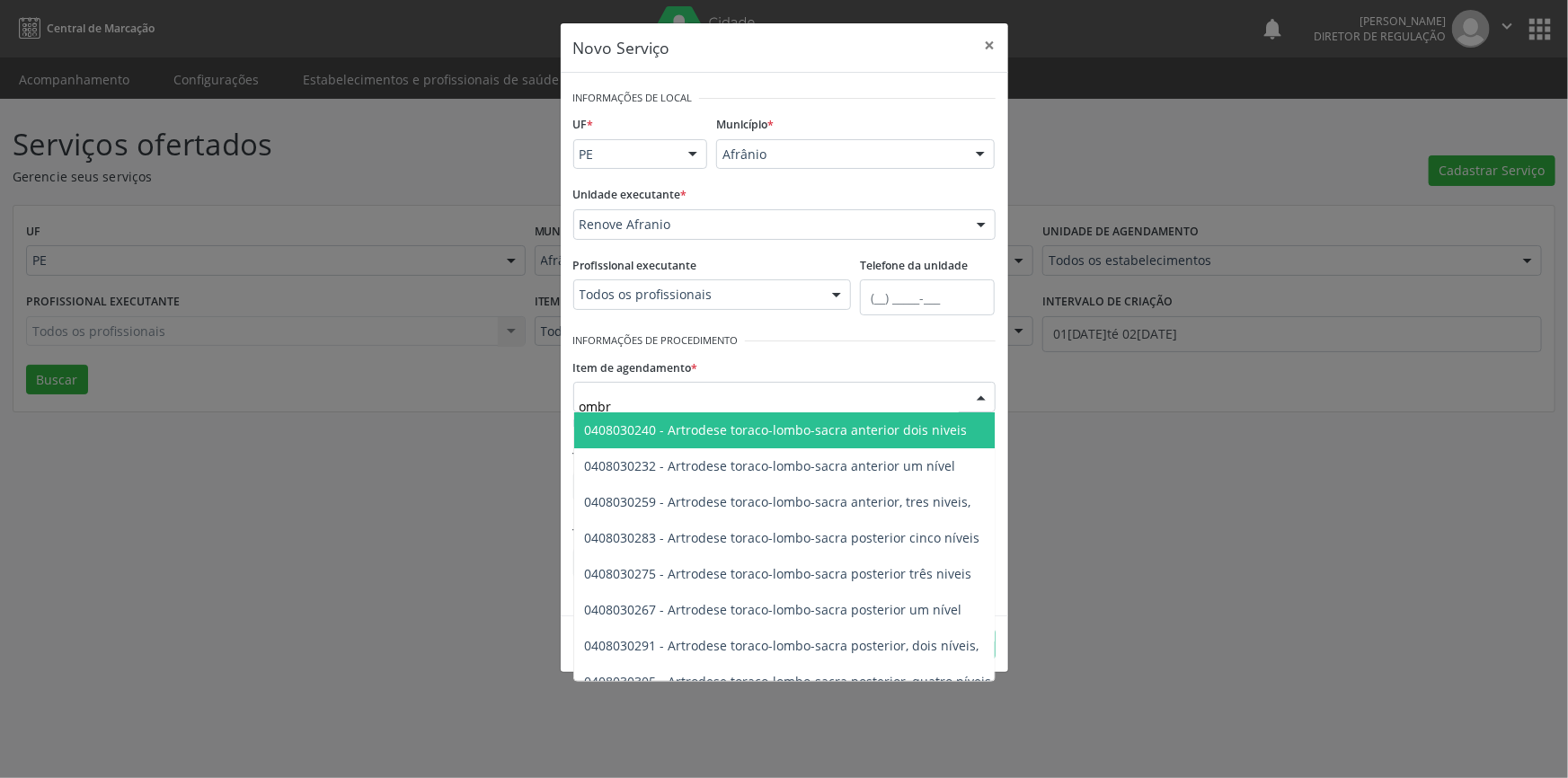
type input "ombro"
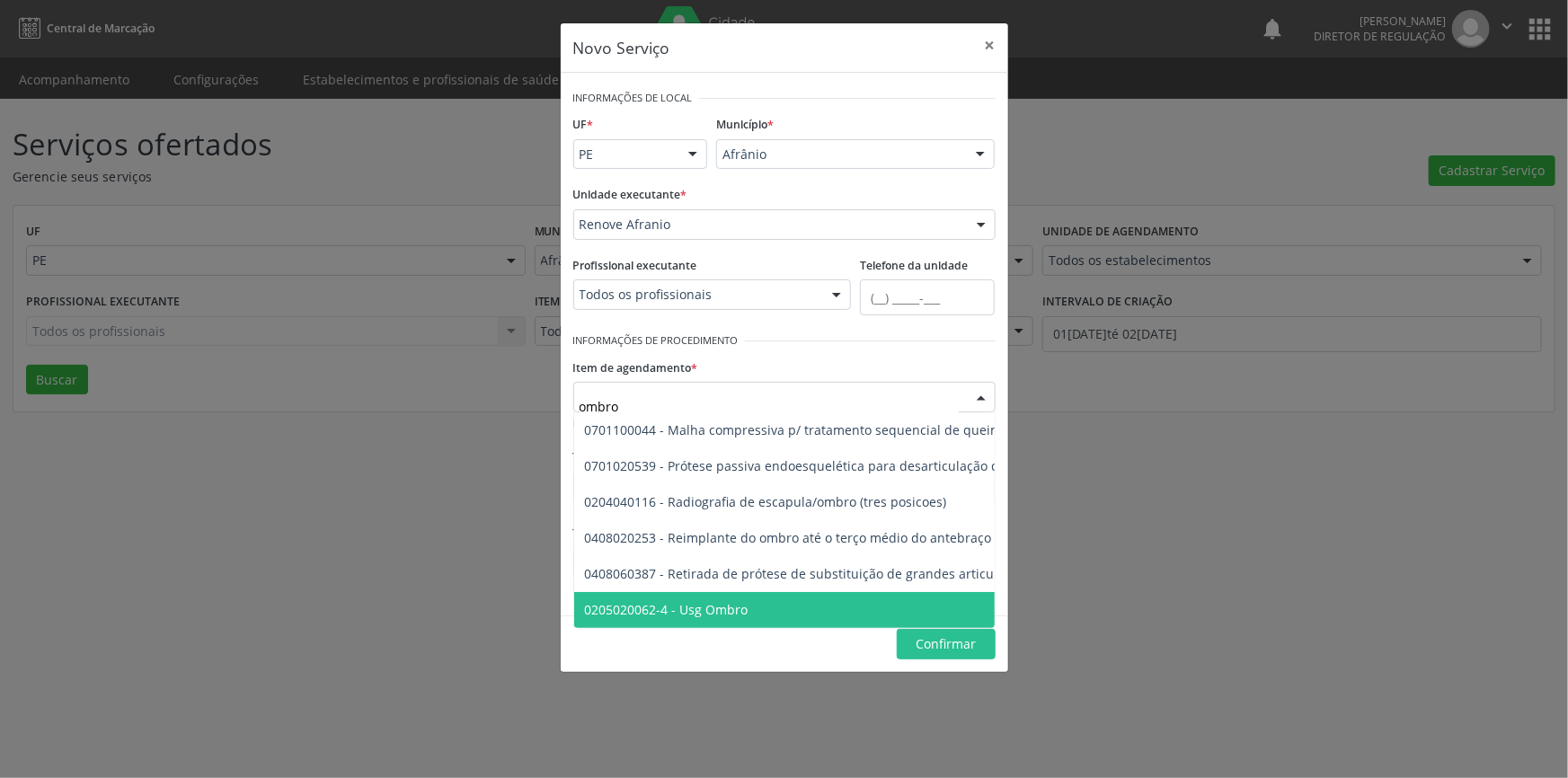
click at [751, 596] on span "0205020062-4 - Usg Ombro" at bounding box center [919, 610] width 690 height 36
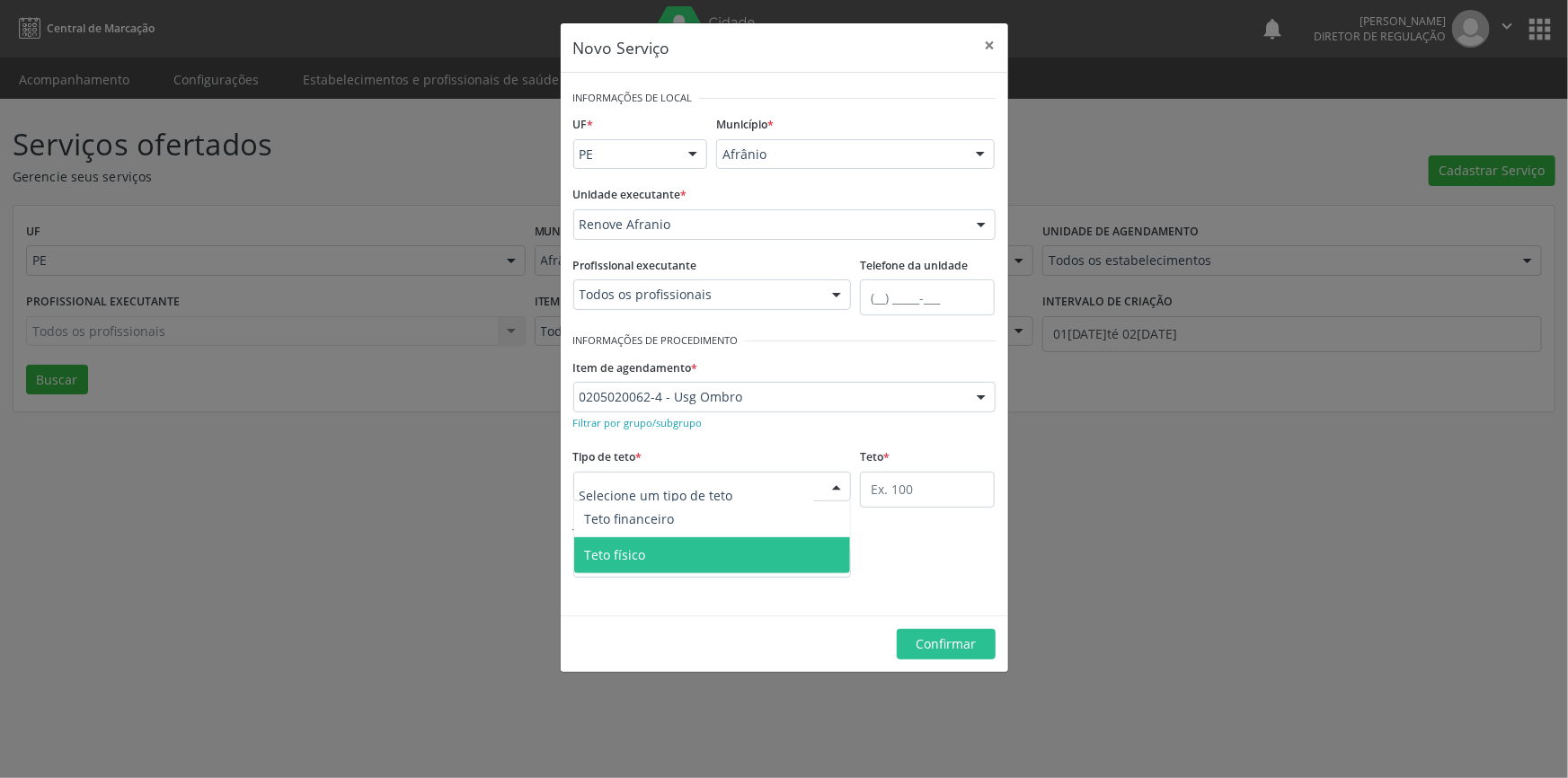
click at [657, 548] on span "Teto físico" at bounding box center [713, 554] width 277 height 36
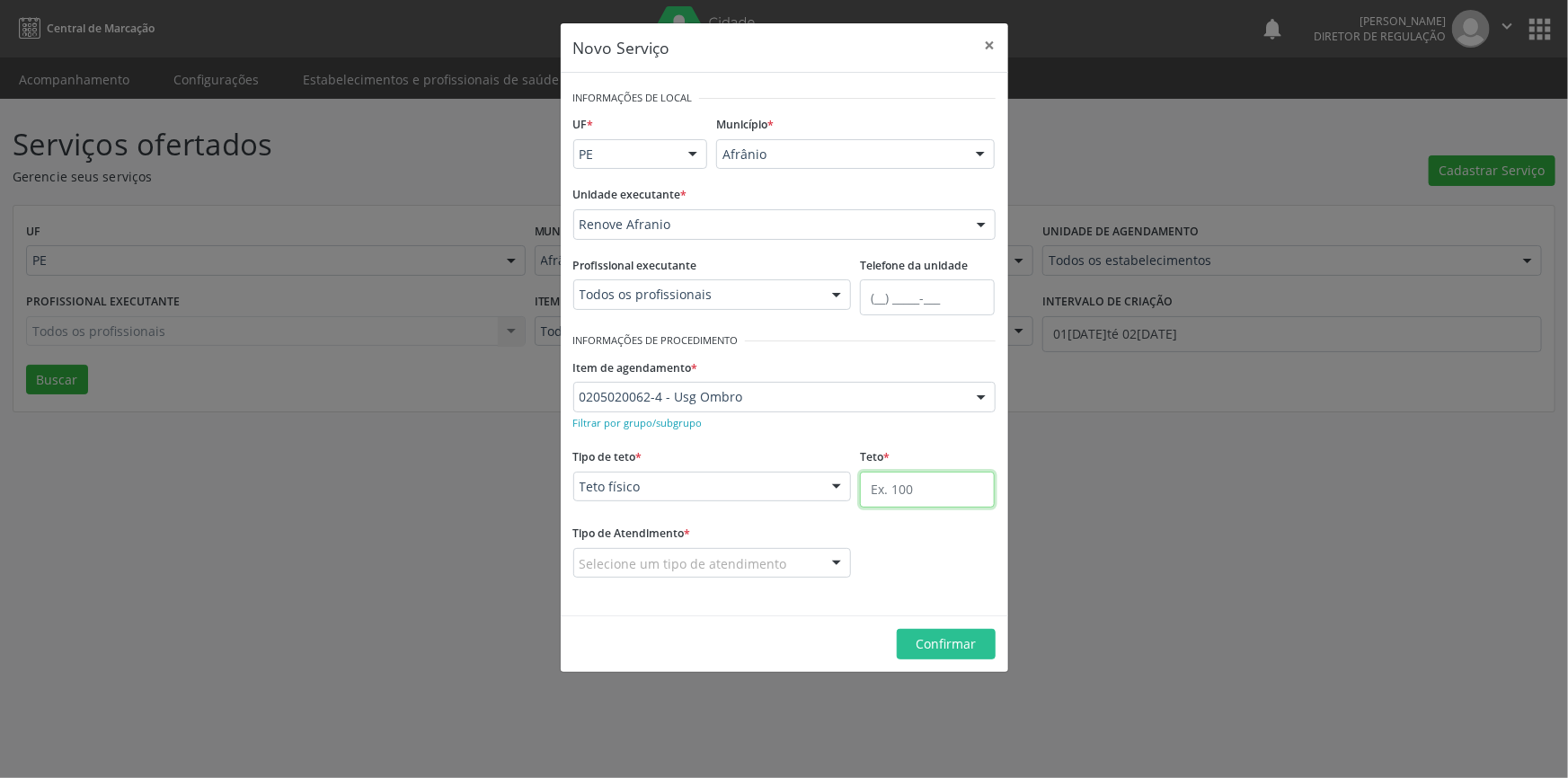
click at [896, 492] on input "text" at bounding box center [928, 489] width 135 height 36
type input "14"
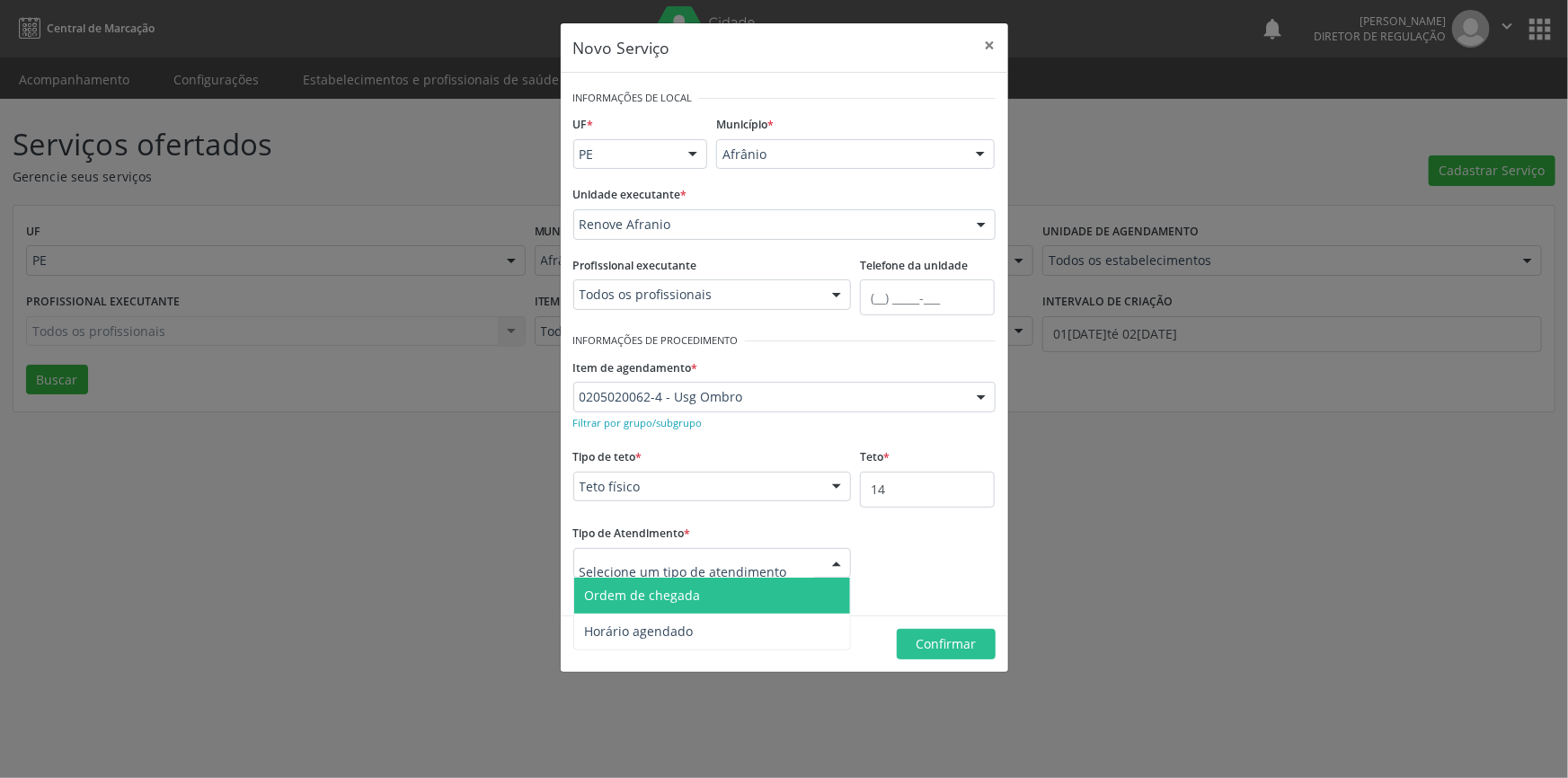
click at [669, 587] on span "Ordem de chegada" at bounding box center [642, 594] width 116 height 17
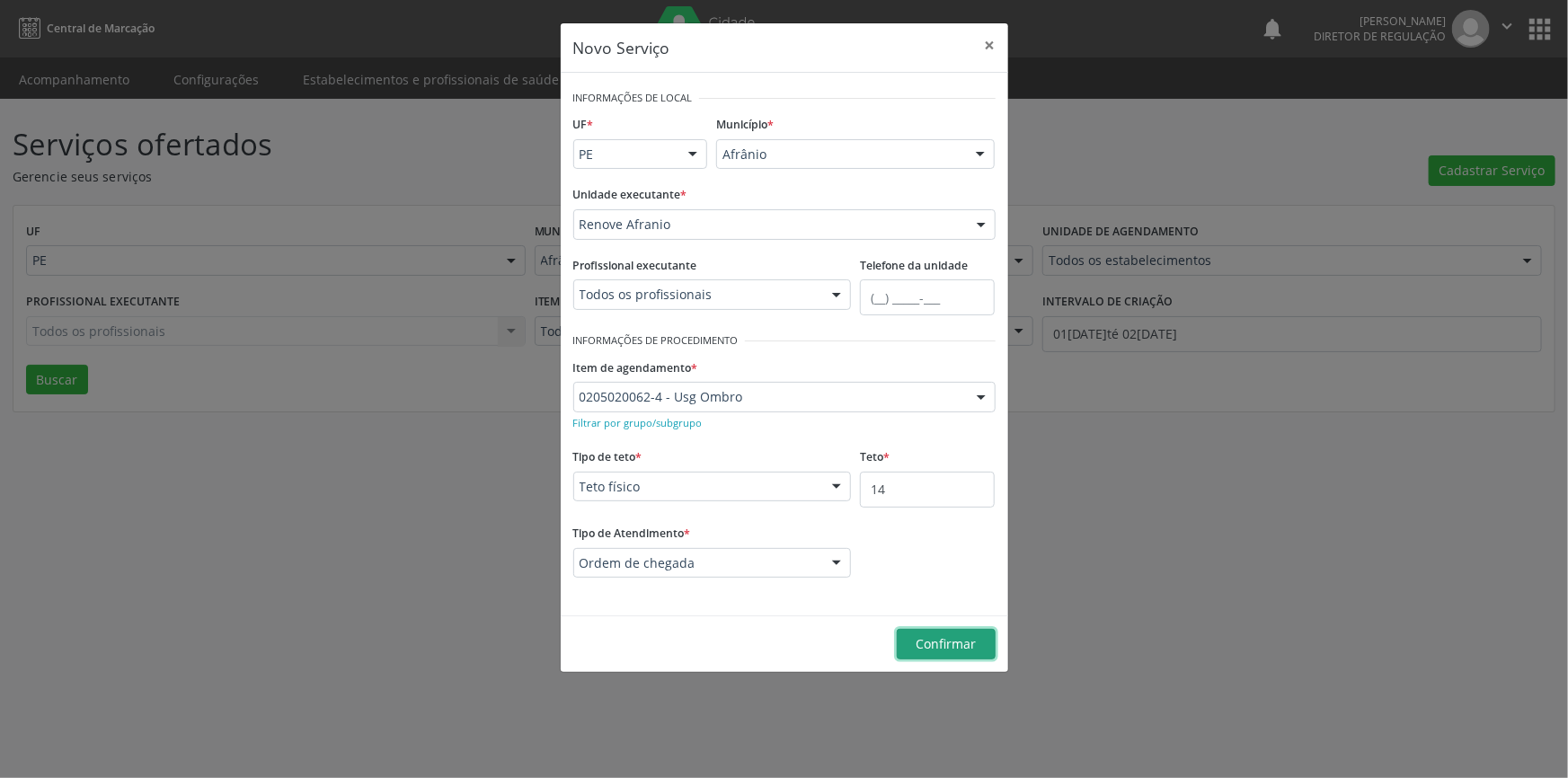
click at [924, 634] on button "Confirmar" at bounding box center [946, 643] width 99 height 30
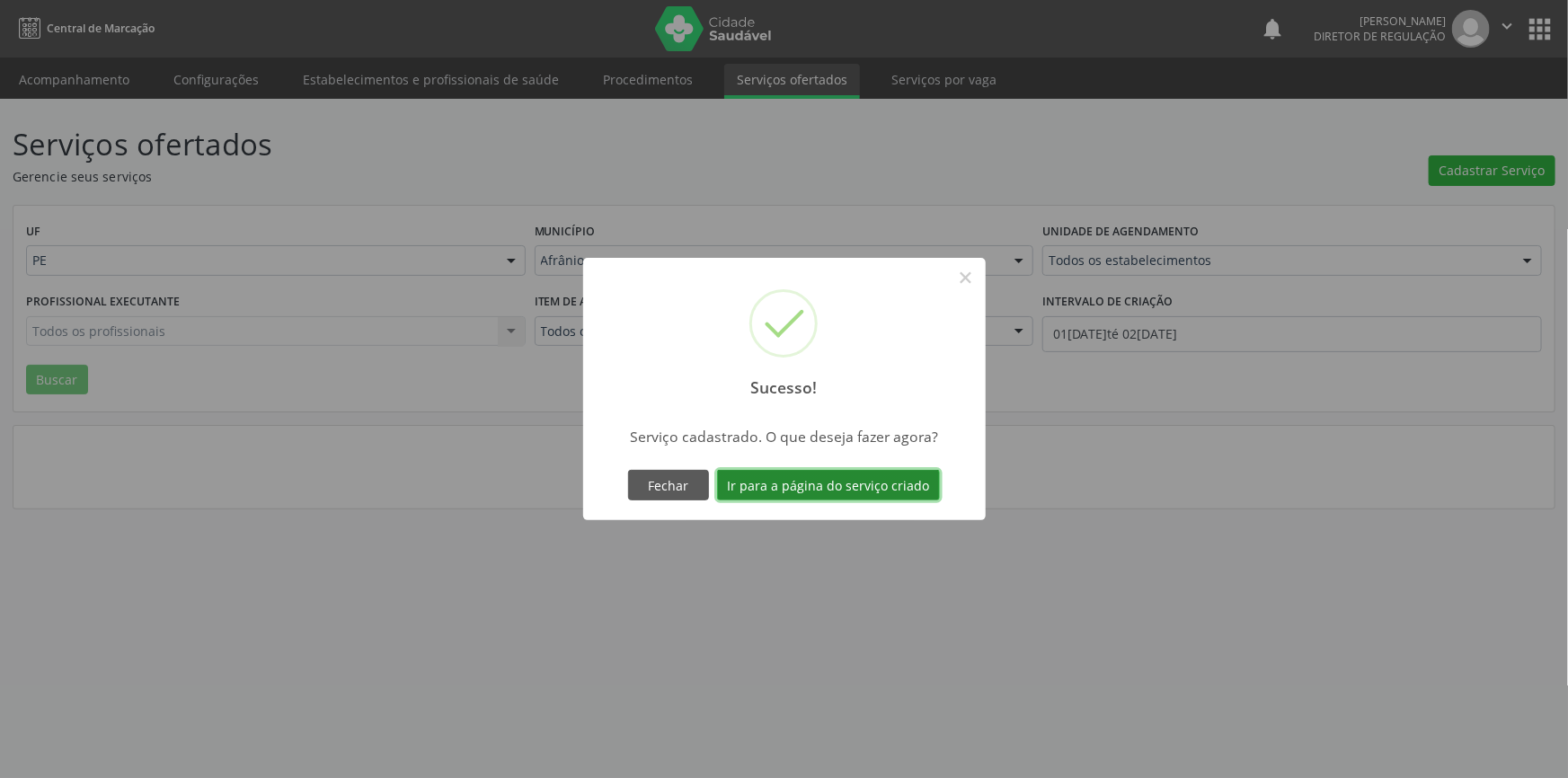
click at [876, 499] on button "Ir para a página do serviço criado" at bounding box center [829, 484] width 223 height 30
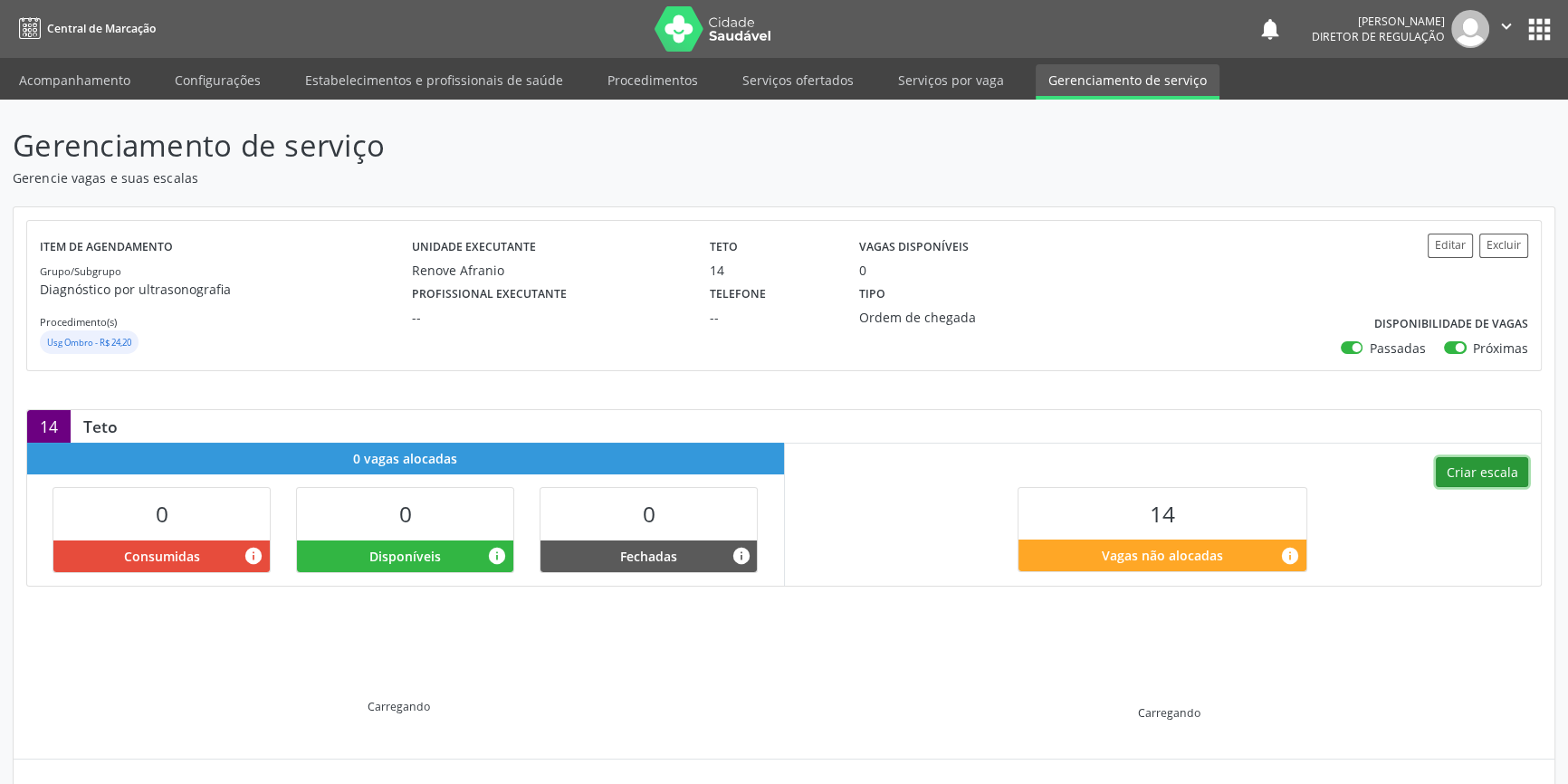
click at [1469, 463] on button "Criar escala" at bounding box center [1482, 472] width 92 height 30
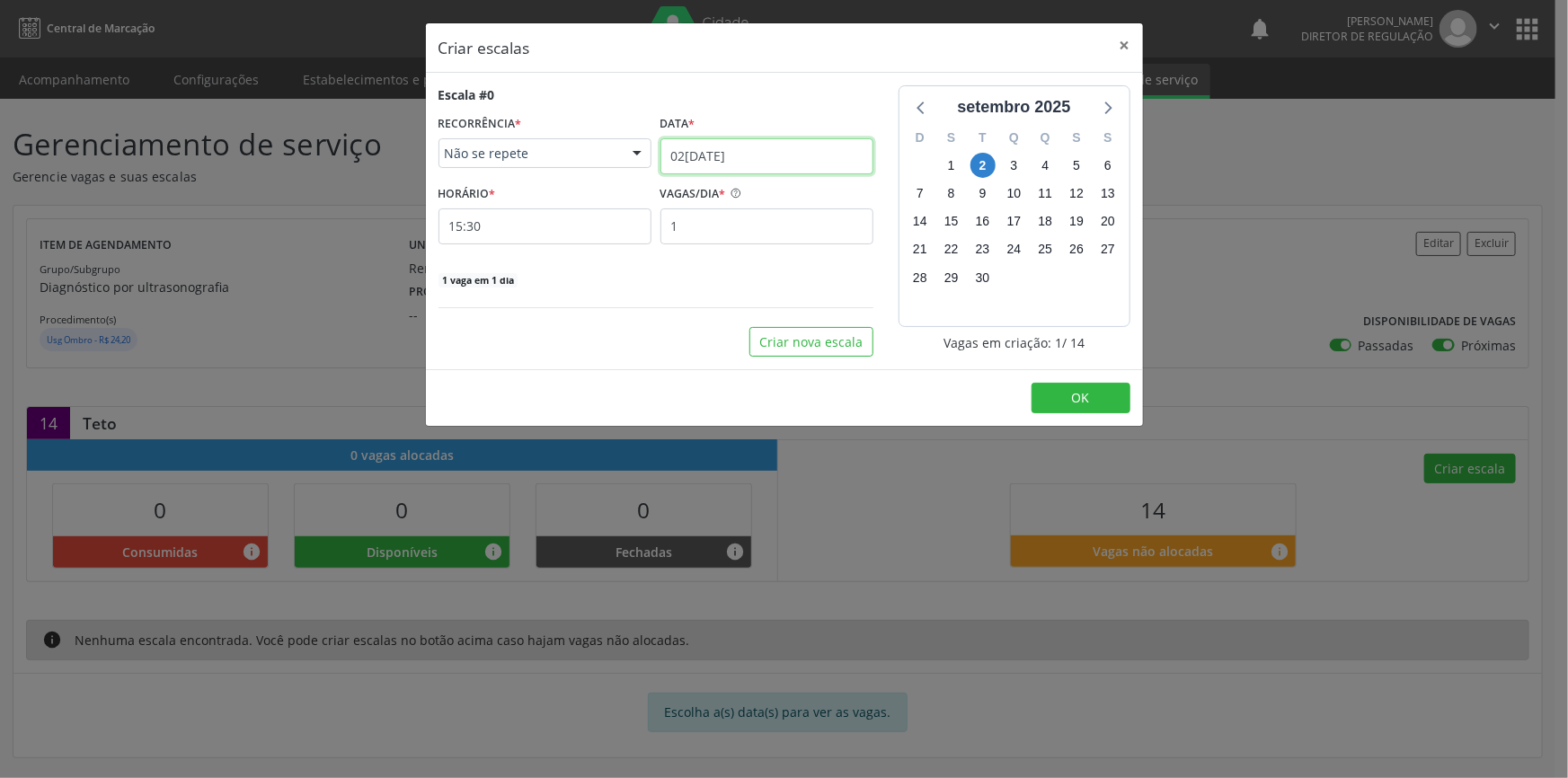
click at [711, 165] on input "0[DATE]" at bounding box center [767, 156] width 213 height 36
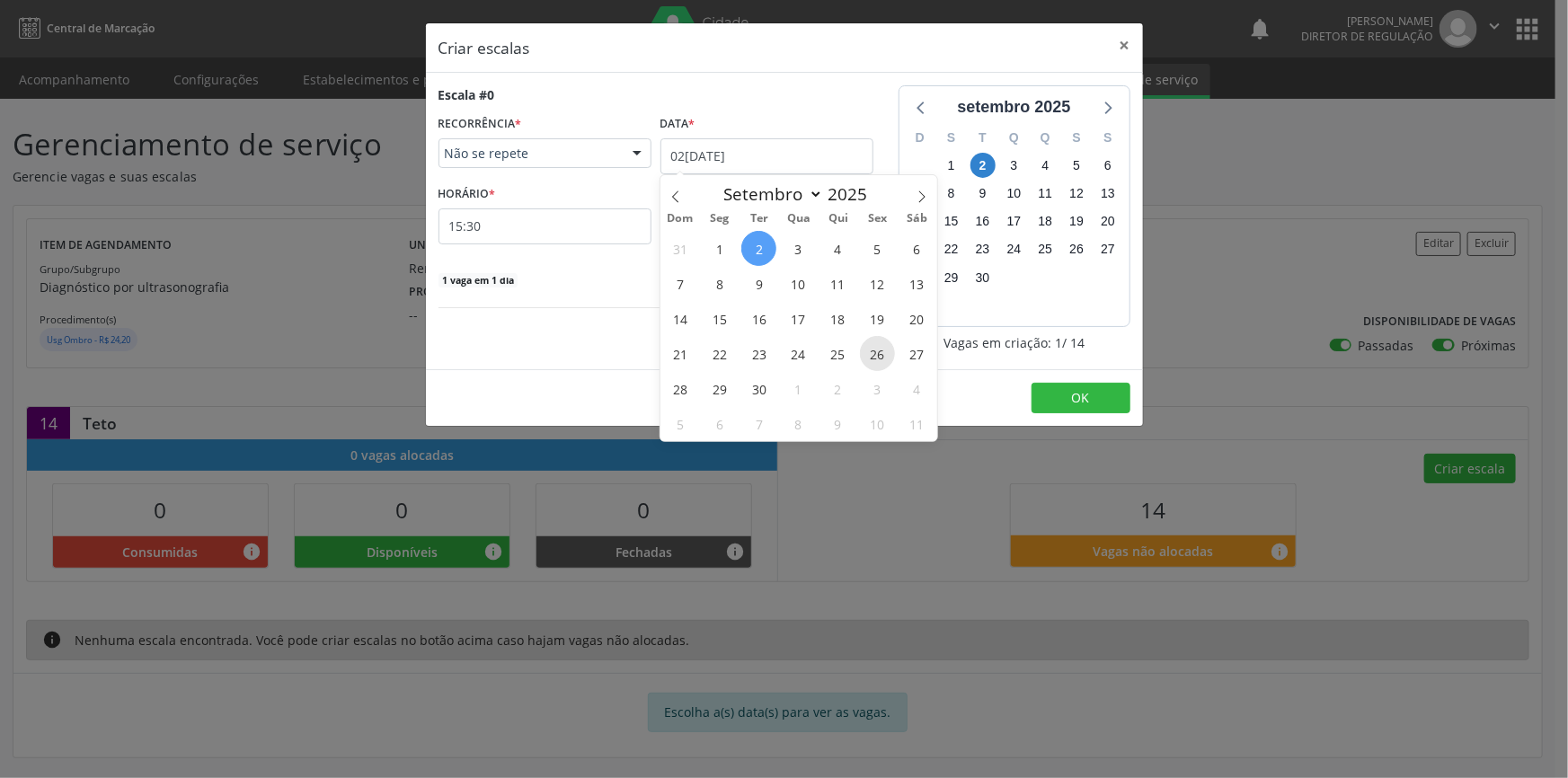
click at [865, 344] on span "26" at bounding box center [878, 353] width 35 height 35
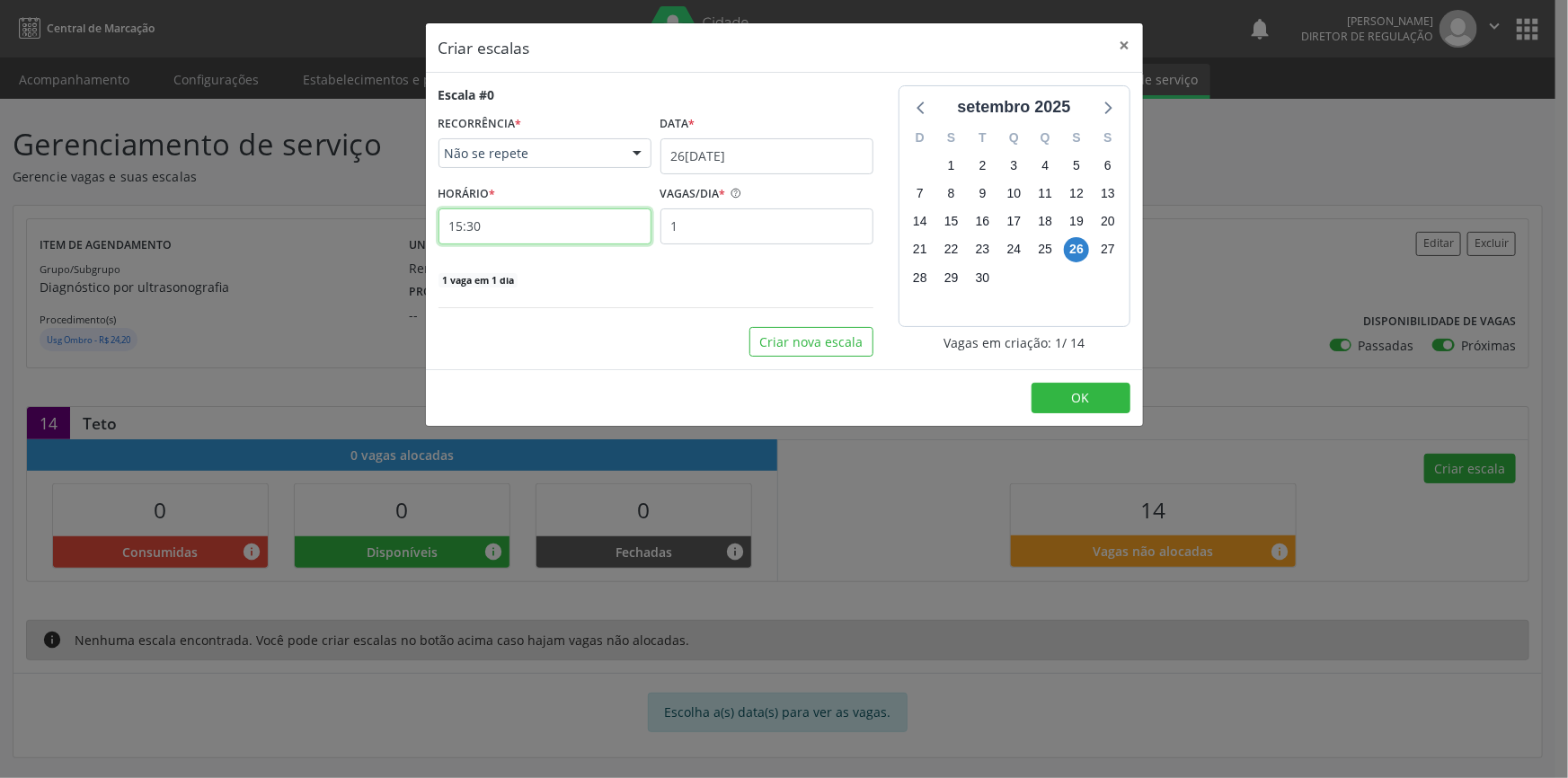
click at [512, 226] on input "15:30" at bounding box center [545, 226] width 213 height 36
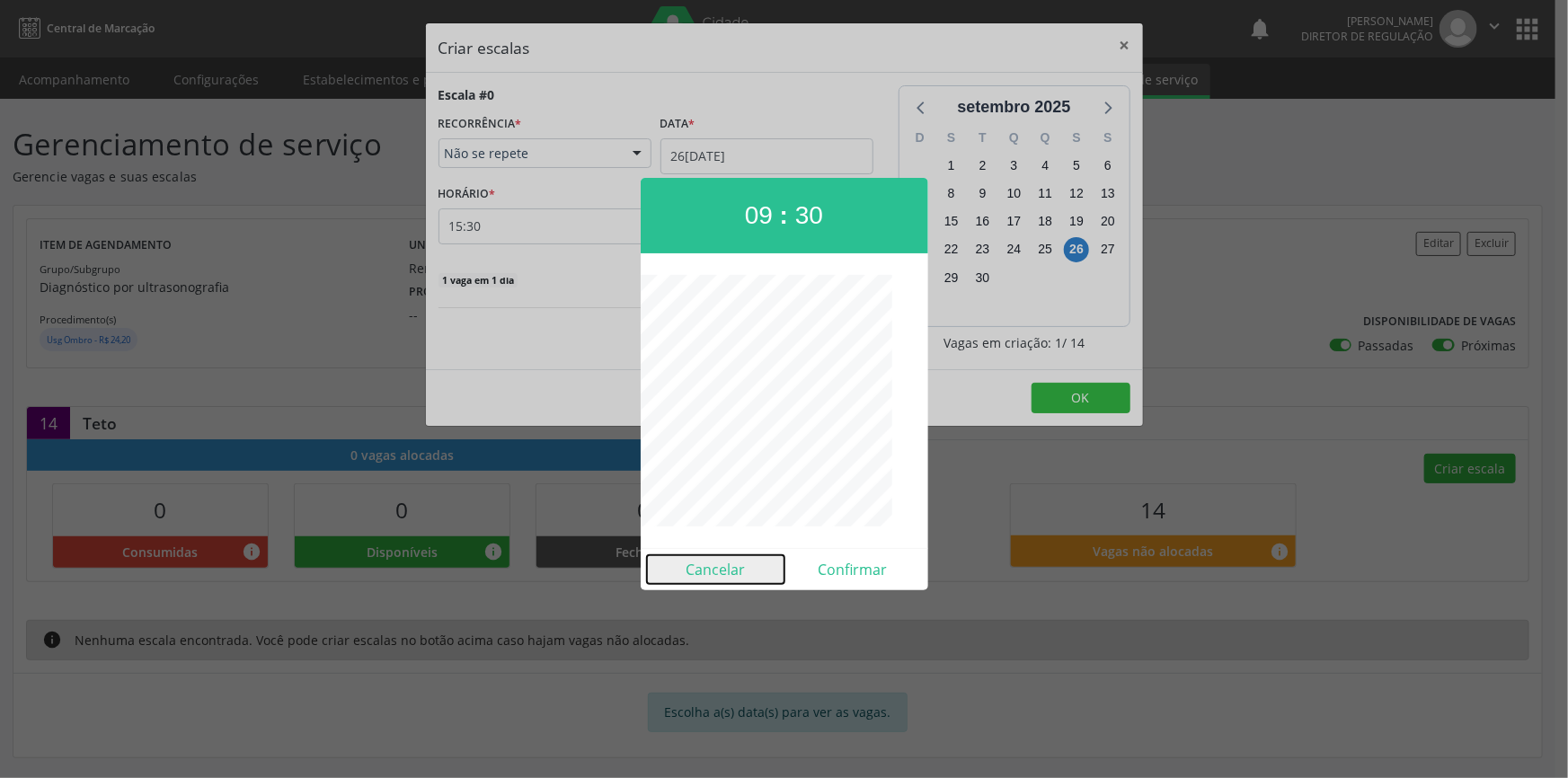
click at [731, 564] on button "Cancelar" at bounding box center [716, 569] width 138 height 28
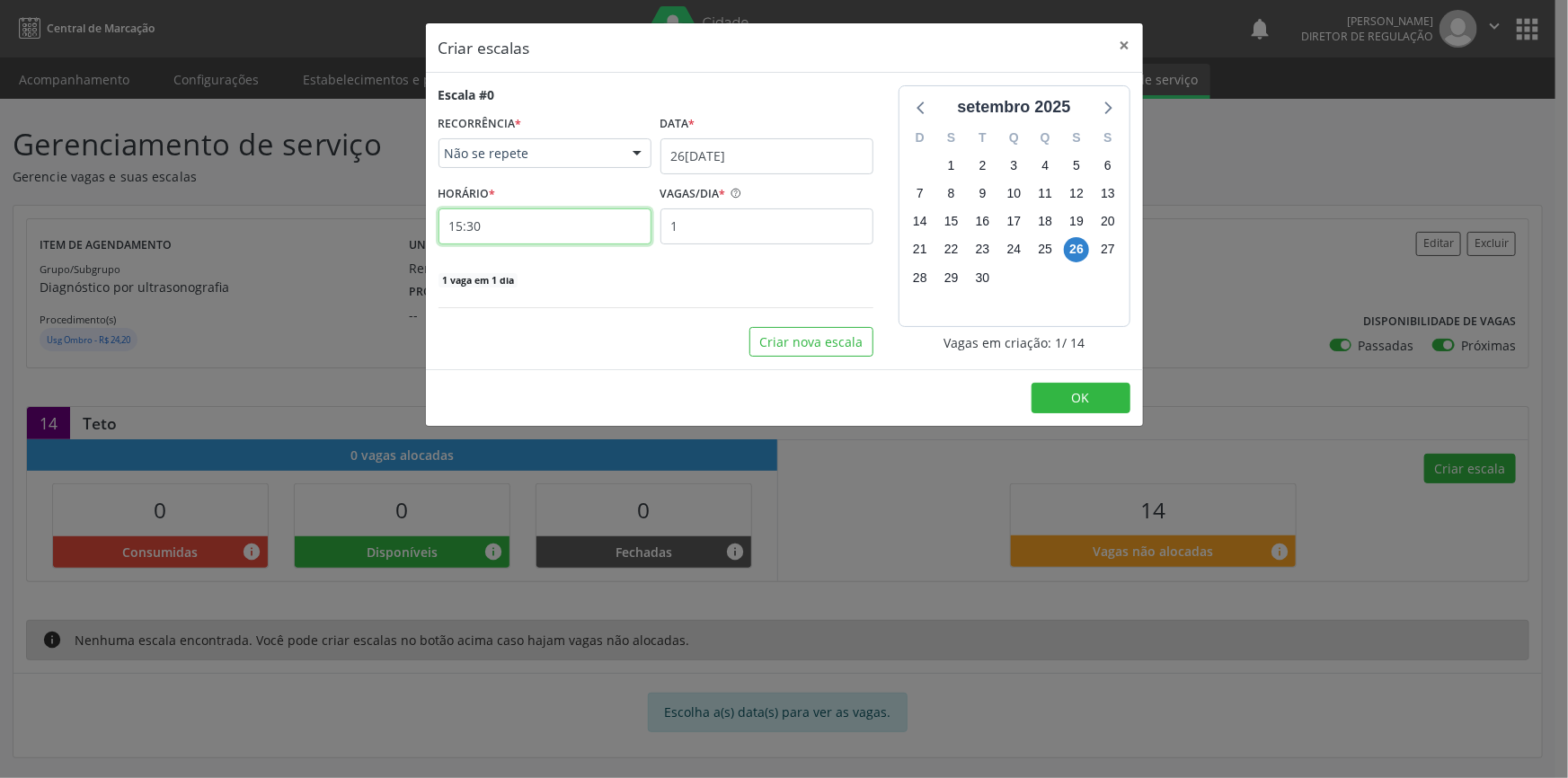
click at [507, 209] on input "15:30" at bounding box center [545, 226] width 213 height 36
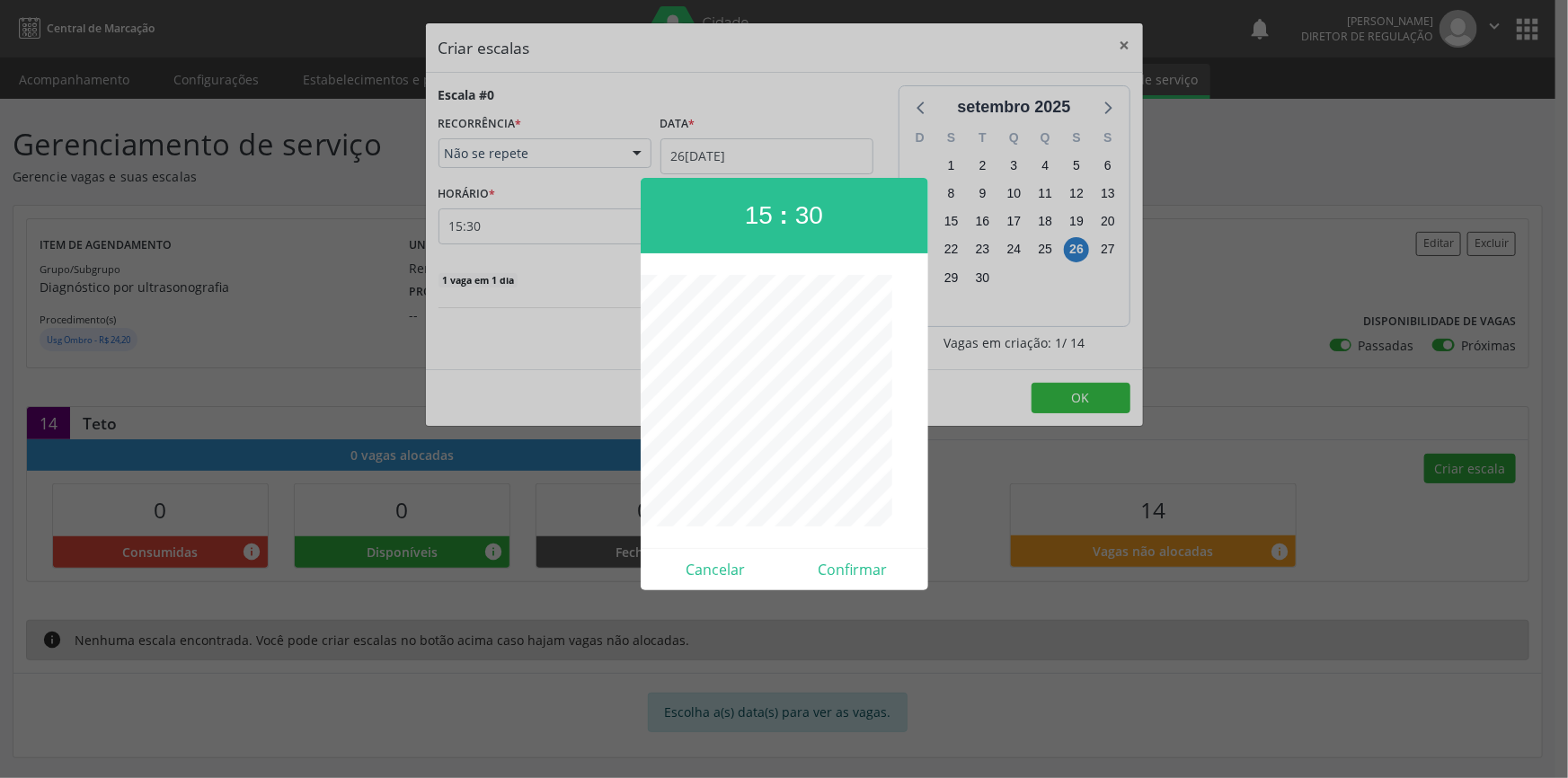
click at [507, 216] on div at bounding box center [784, 389] width 1568 height 778
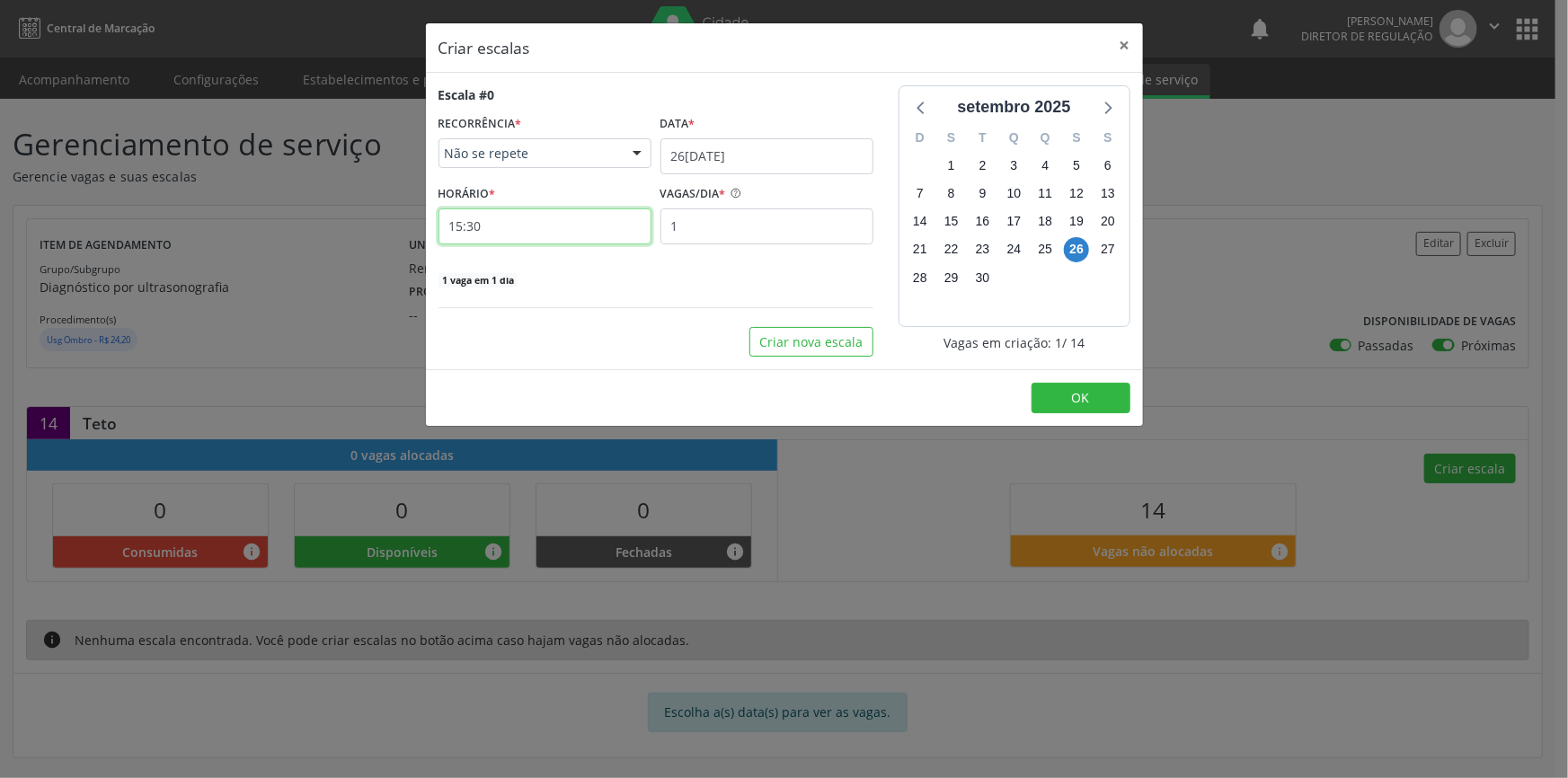
click at [516, 221] on input "15:30" at bounding box center [545, 226] width 213 height 36
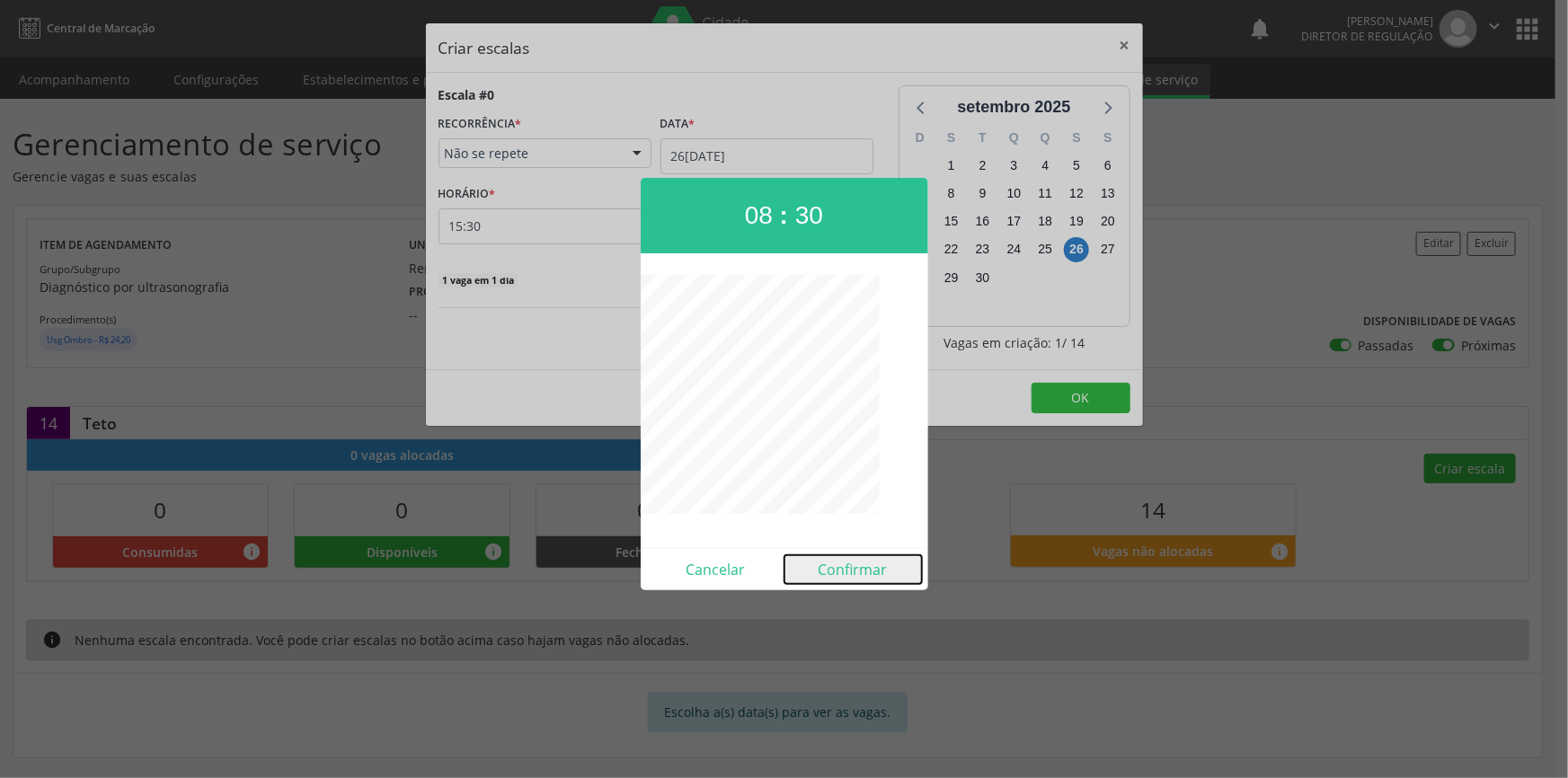
click at [846, 574] on button "Confirmar" at bounding box center [853, 569] width 138 height 28
type input "08:30"
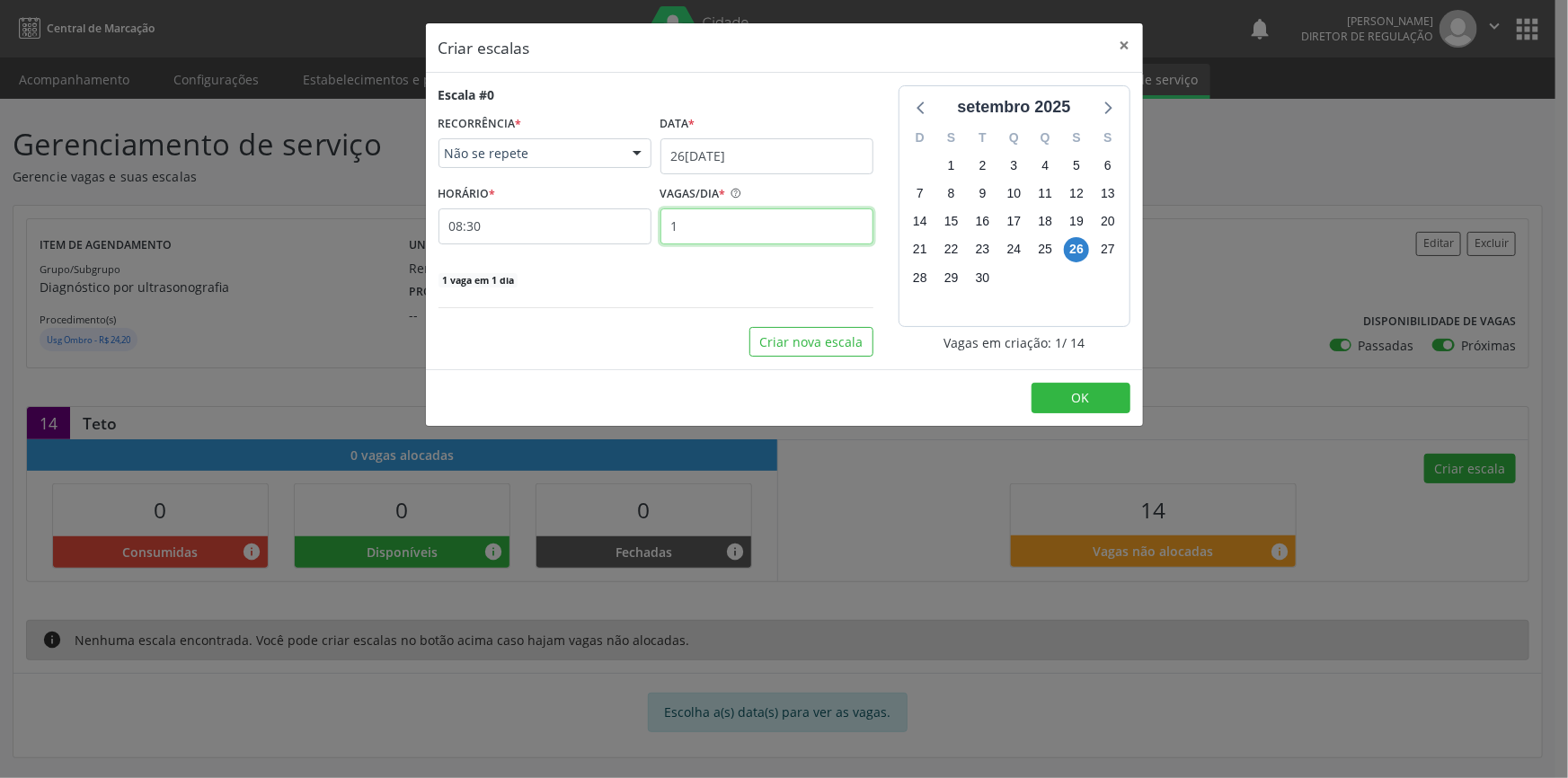
drag, startPoint x: 725, startPoint y: 233, endPoint x: 647, endPoint y: 231, distance: 78.0
click at [647, 231] on div "HORÁRIO * 08:30 VAGAS/DIA * 1" at bounding box center [656, 212] width 444 height 63
type input "14"
click at [1059, 376] on footer "OK" at bounding box center [784, 397] width 718 height 57
click at [1063, 389] on button "OK" at bounding box center [1081, 397] width 99 height 30
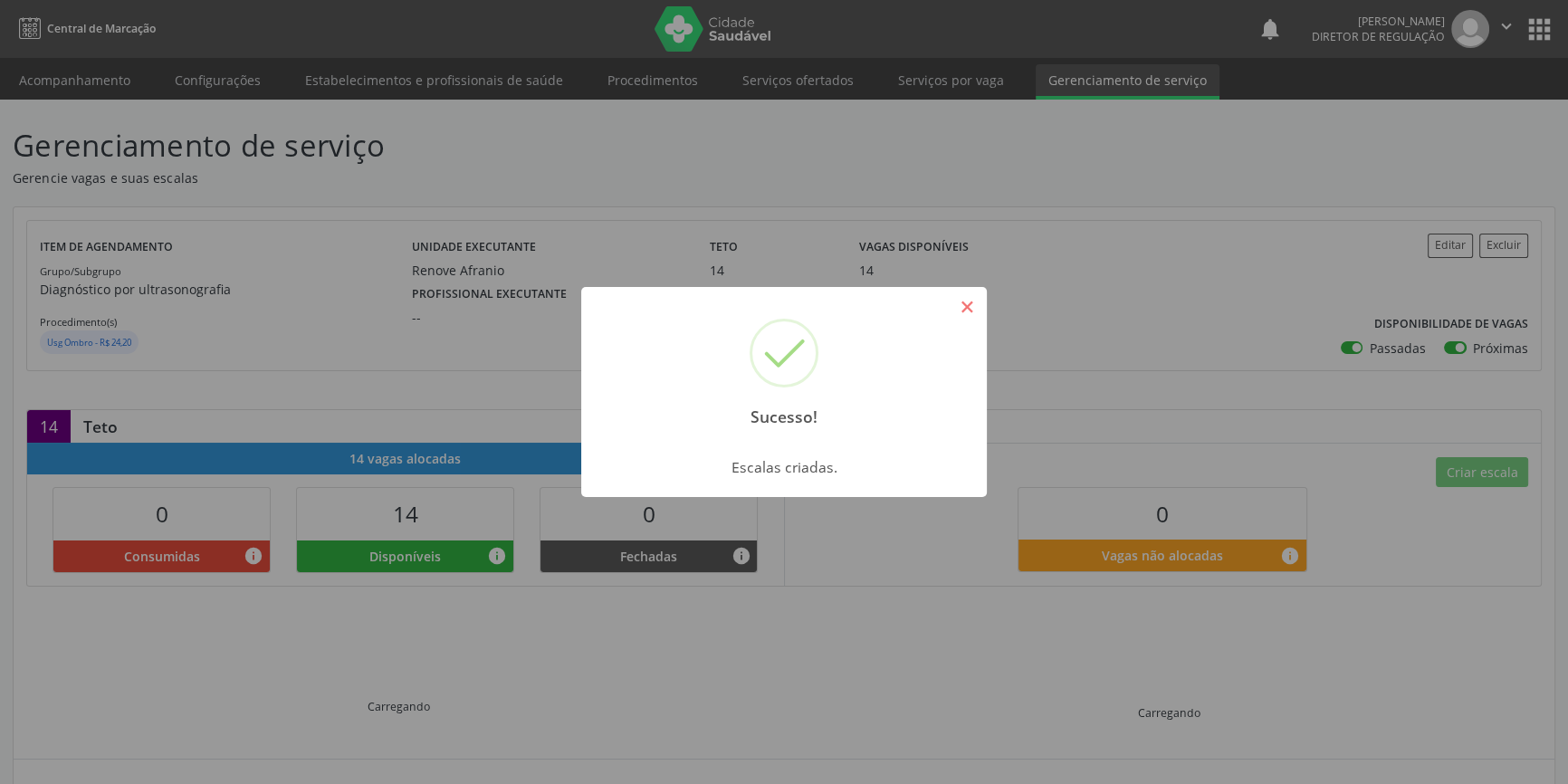
click at [961, 313] on button "×" at bounding box center [966, 306] width 30 height 30
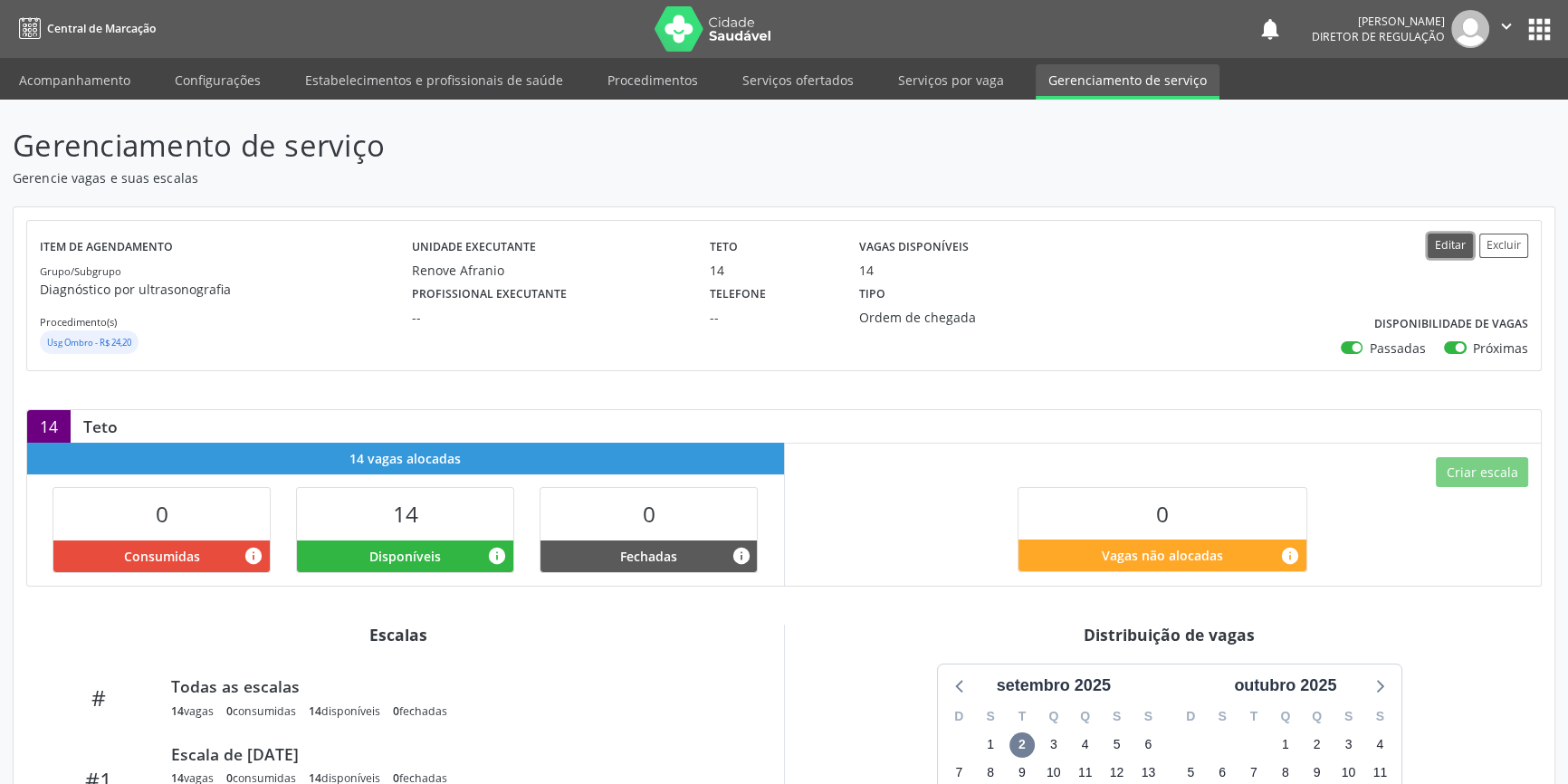
click at [1453, 242] on button "Editar" at bounding box center [1451, 245] width 45 height 25
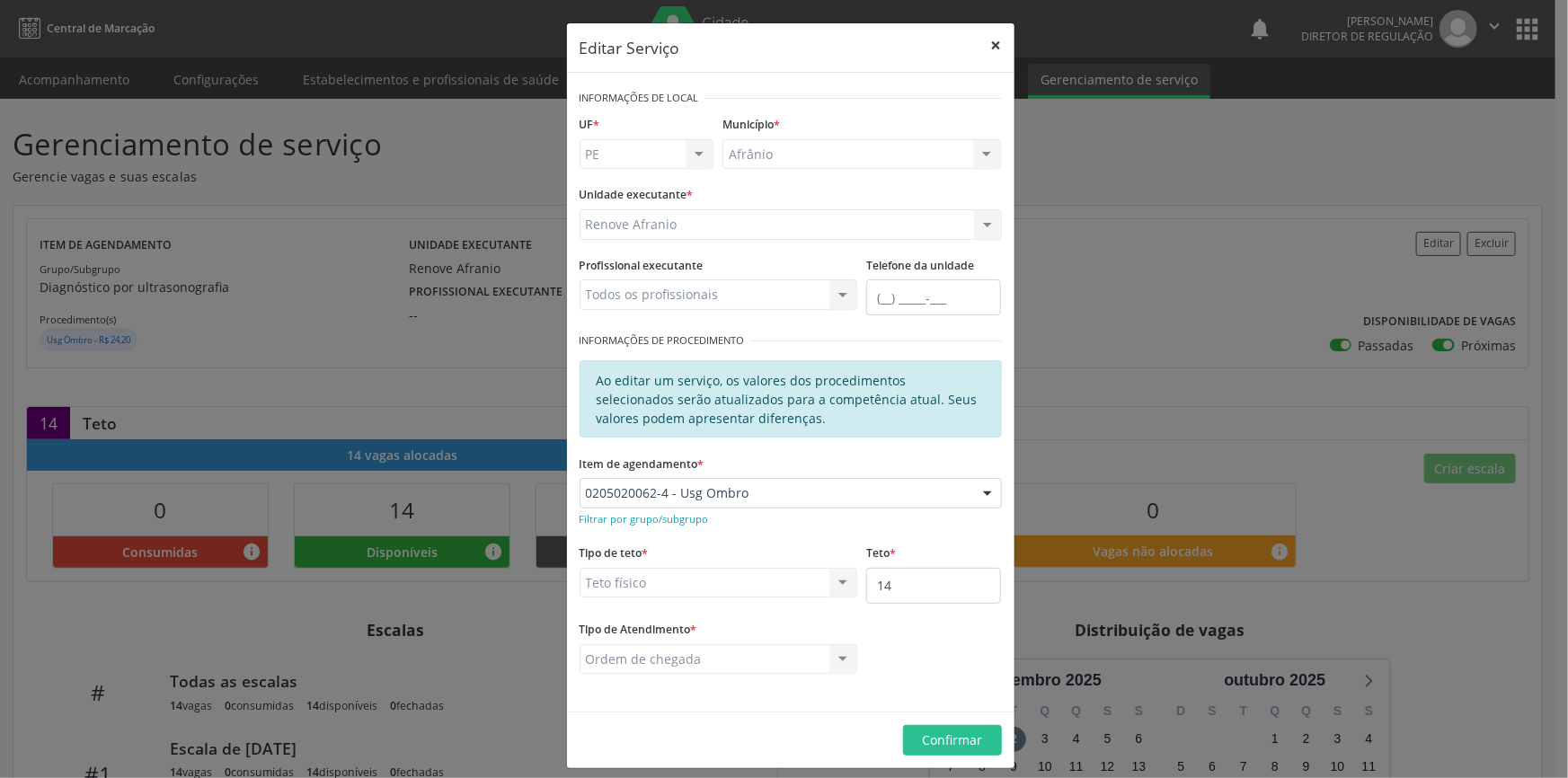
click at [987, 38] on button "×" at bounding box center [996, 45] width 36 height 44
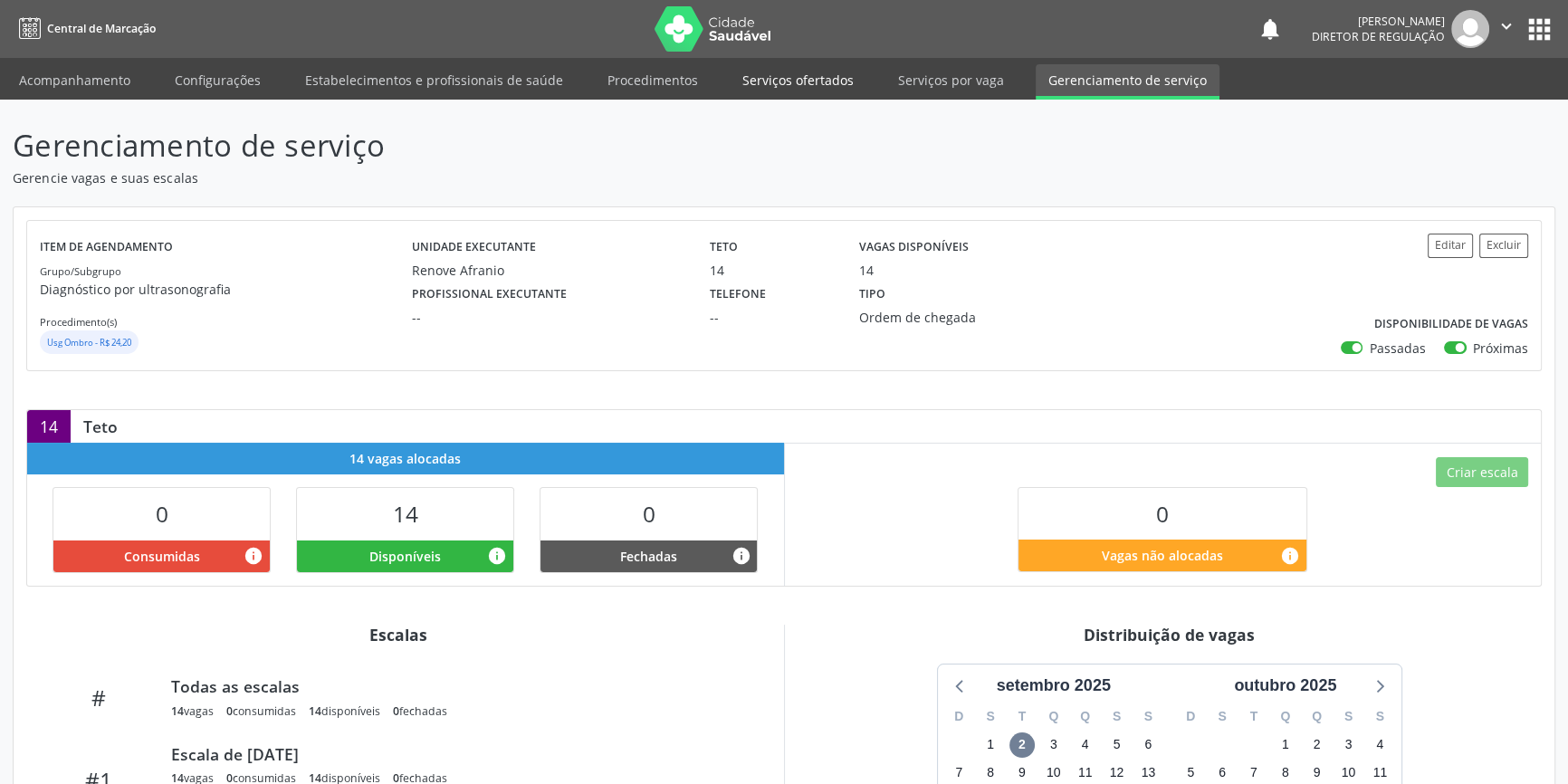
click at [815, 77] on link "Serviços ofertados" at bounding box center [798, 80] width 137 height 31
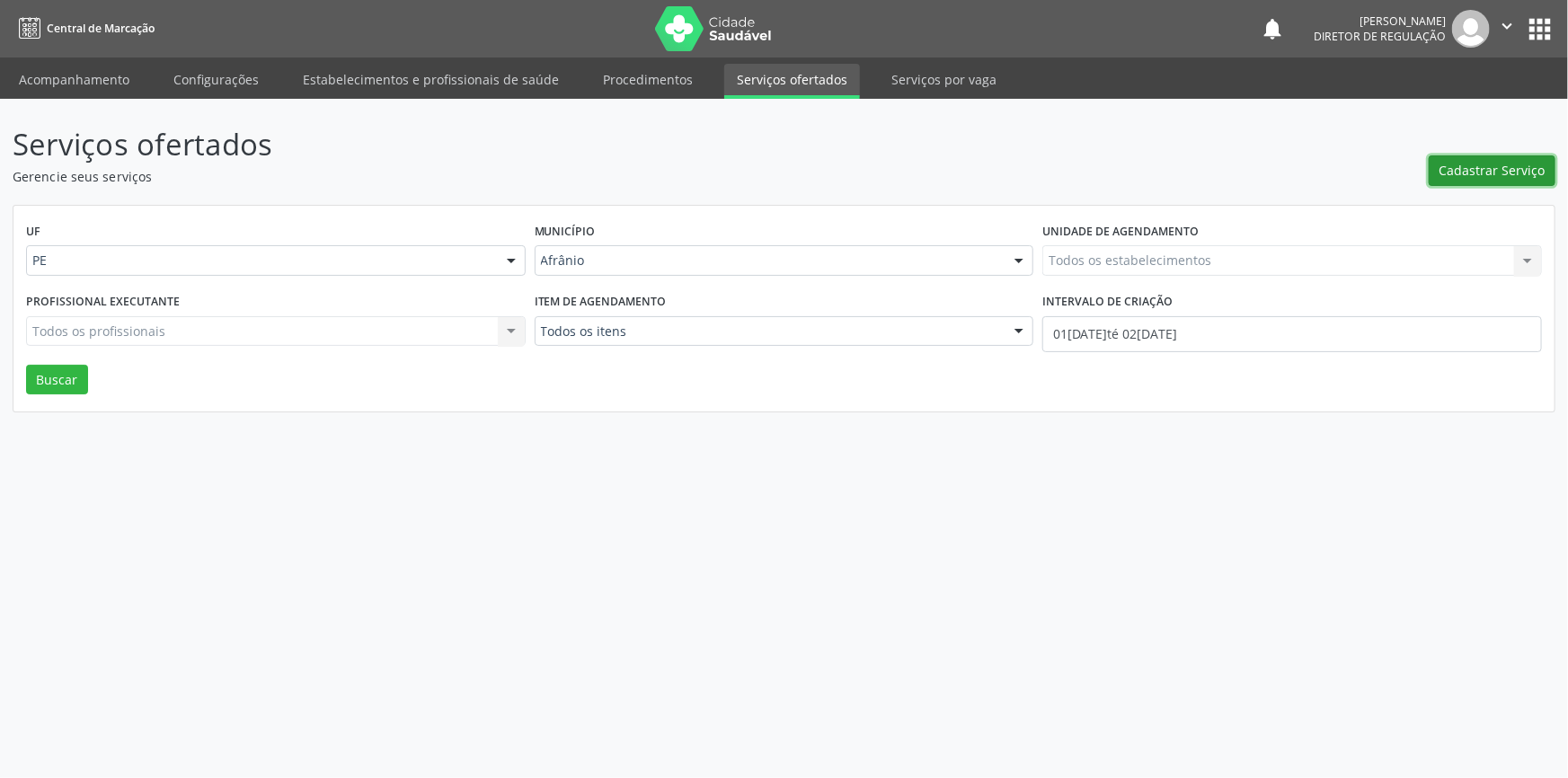
click at [1456, 173] on span "Cadastrar Serviço" at bounding box center [1493, 170] width 106 height 19
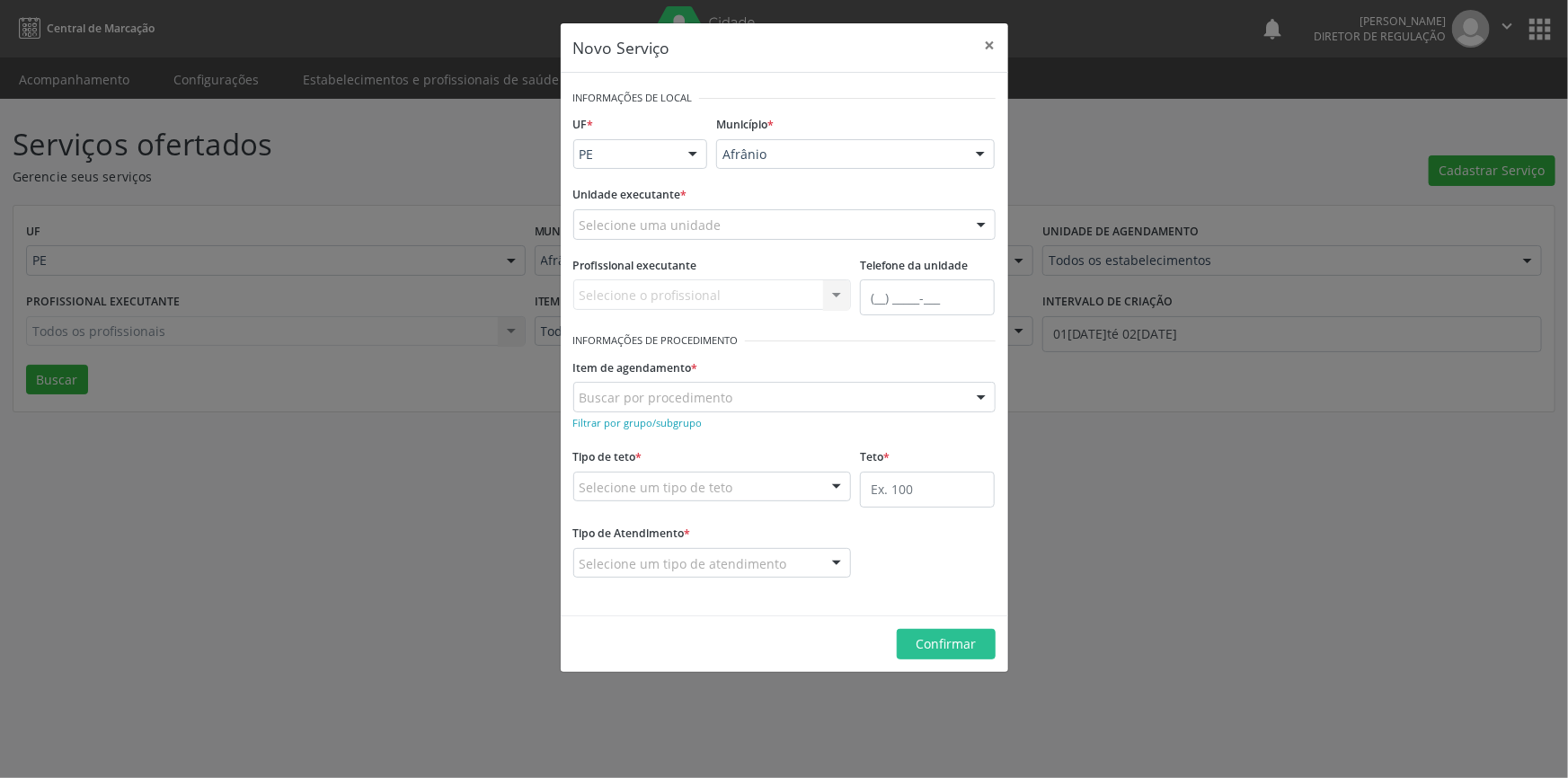
click at [763, 213] on div "Selecione uma unidade" at bounding box center [784, 224] width 423 height 30
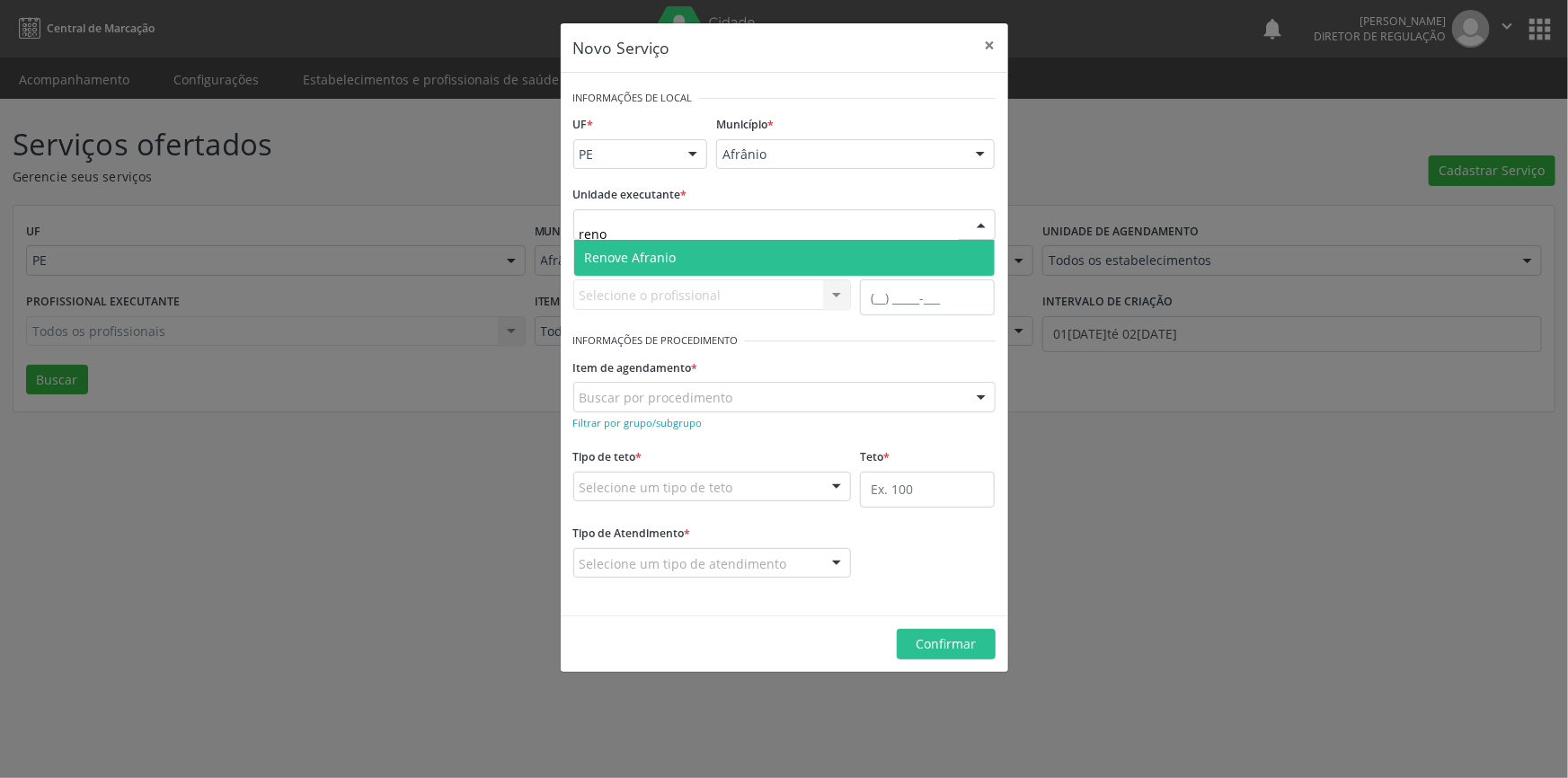
type input "renov"
click at [714, 256] on span "Renove Afranio" at bounding box center [784, 258] width 421 height 36
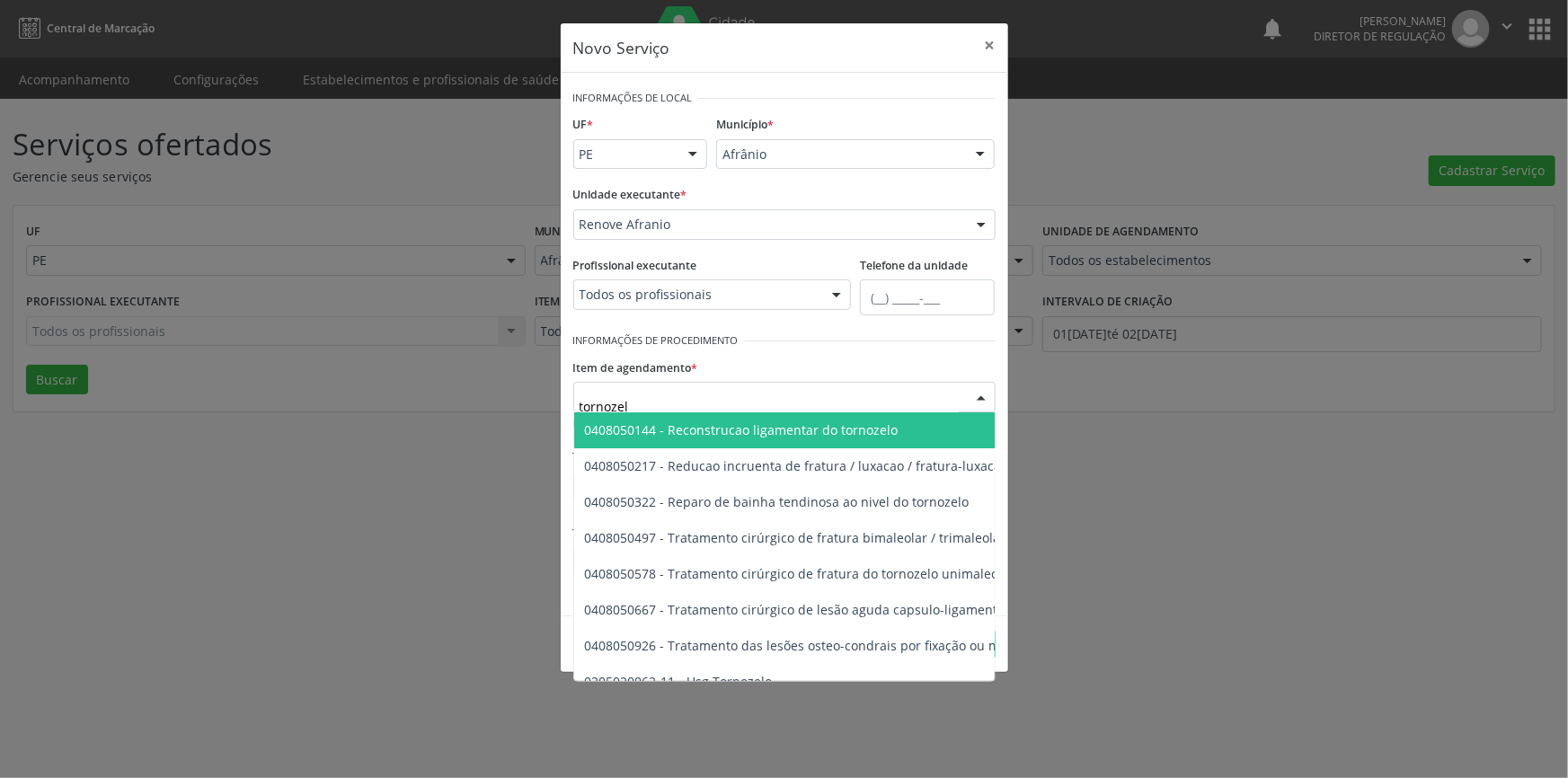
type input "tornozelo"
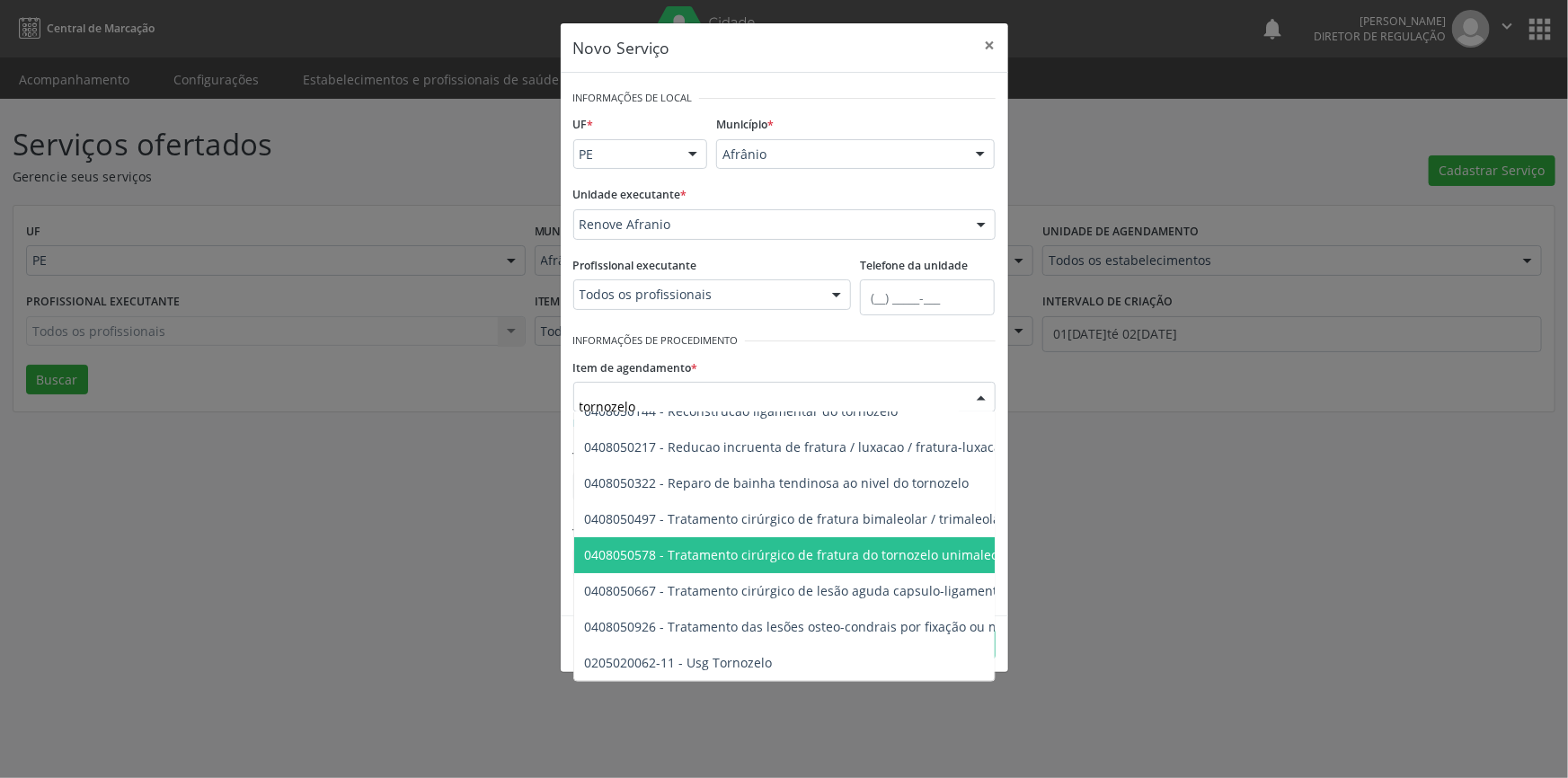
scroll to position [30, 0]
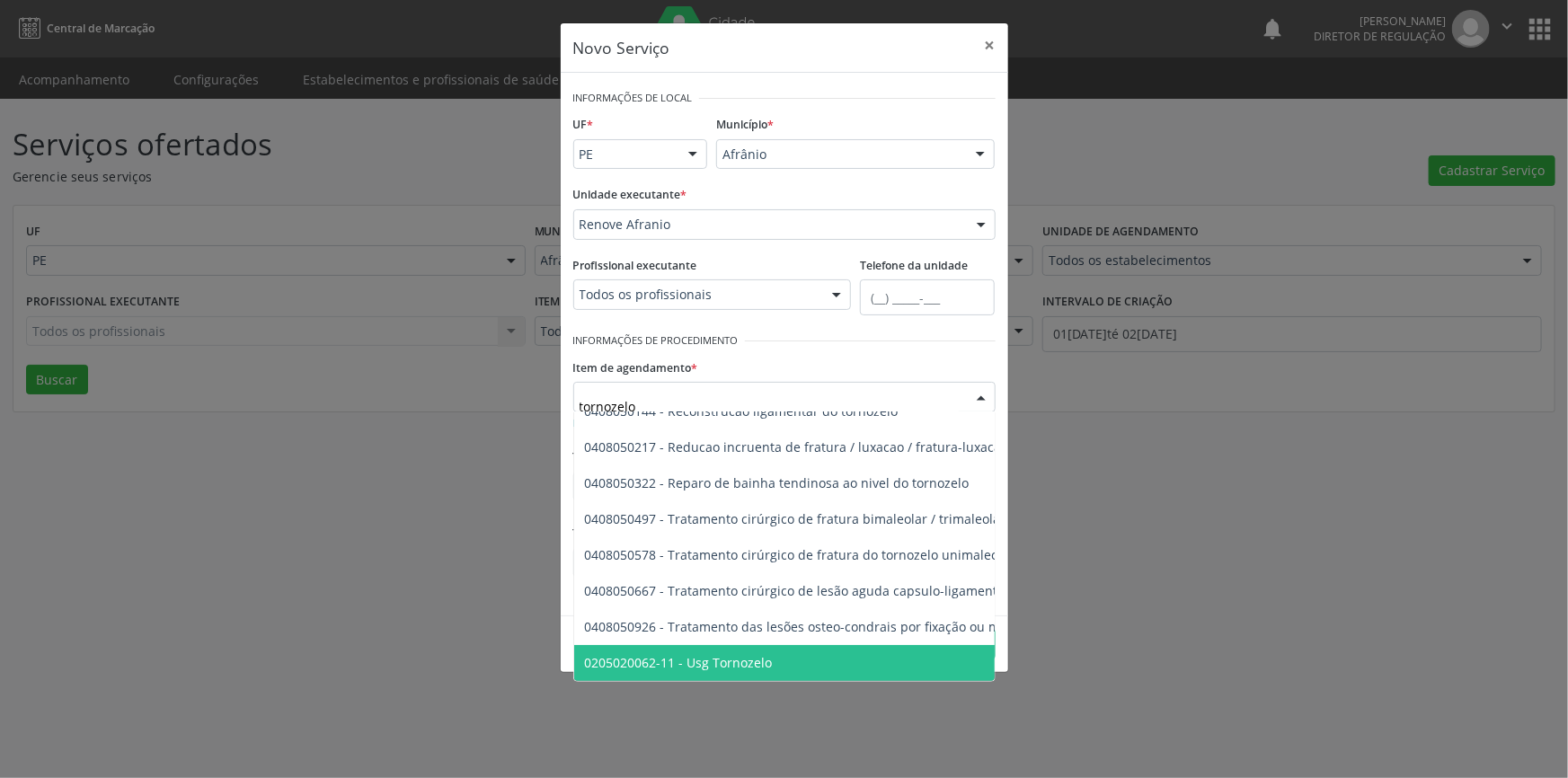
click at [752, 645] on span "0205020062-11 - Usg Tornozelo" at bounding box center [907, 663] width 667 height 36
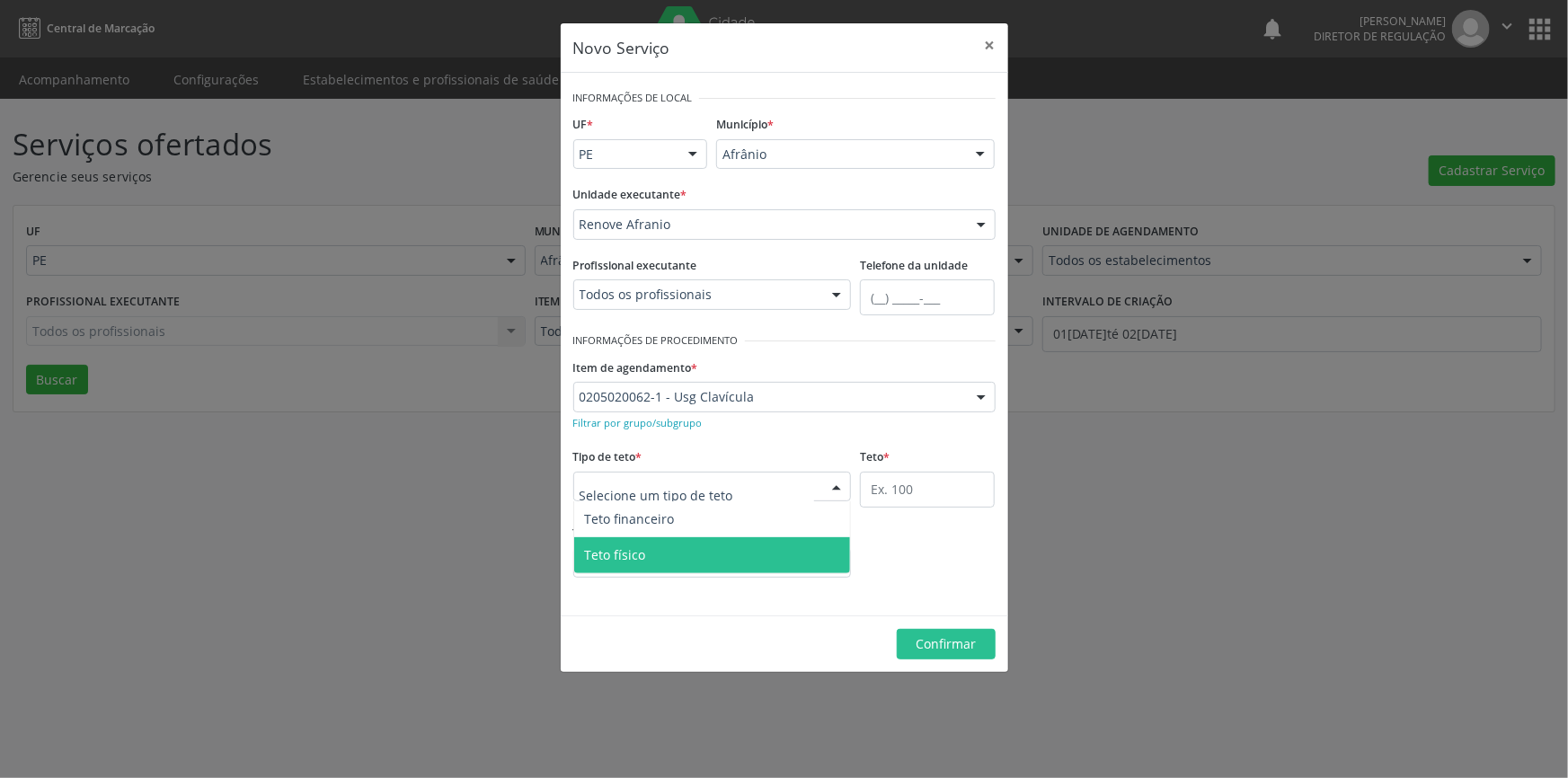
click at [699, 547] on span "Teto físico" at bounding box center [713, 554] width 277 height 36
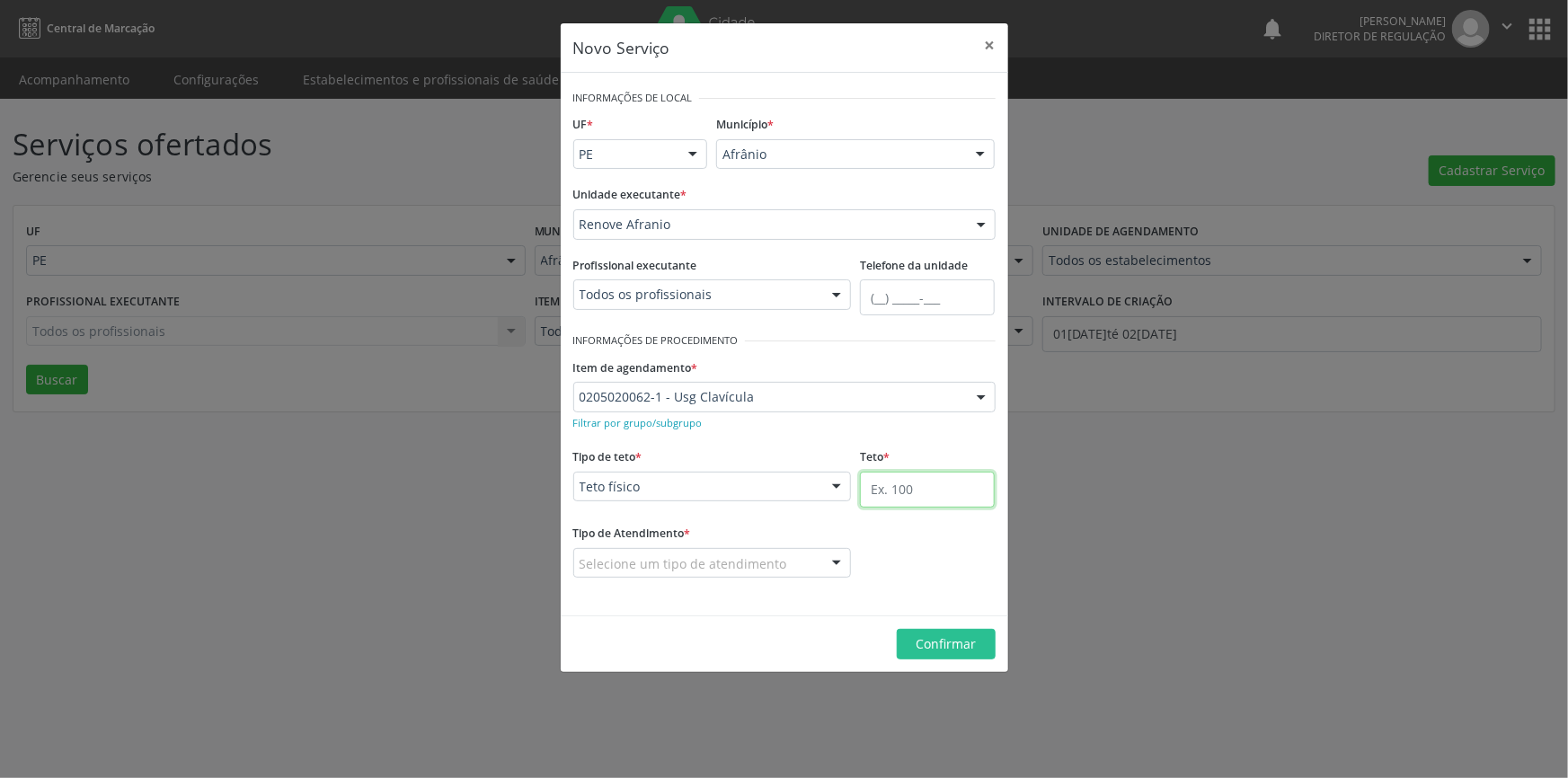
click at [929, 480] on input "text" at bounding box center [928, 489] width 135 height 36
type input "04"
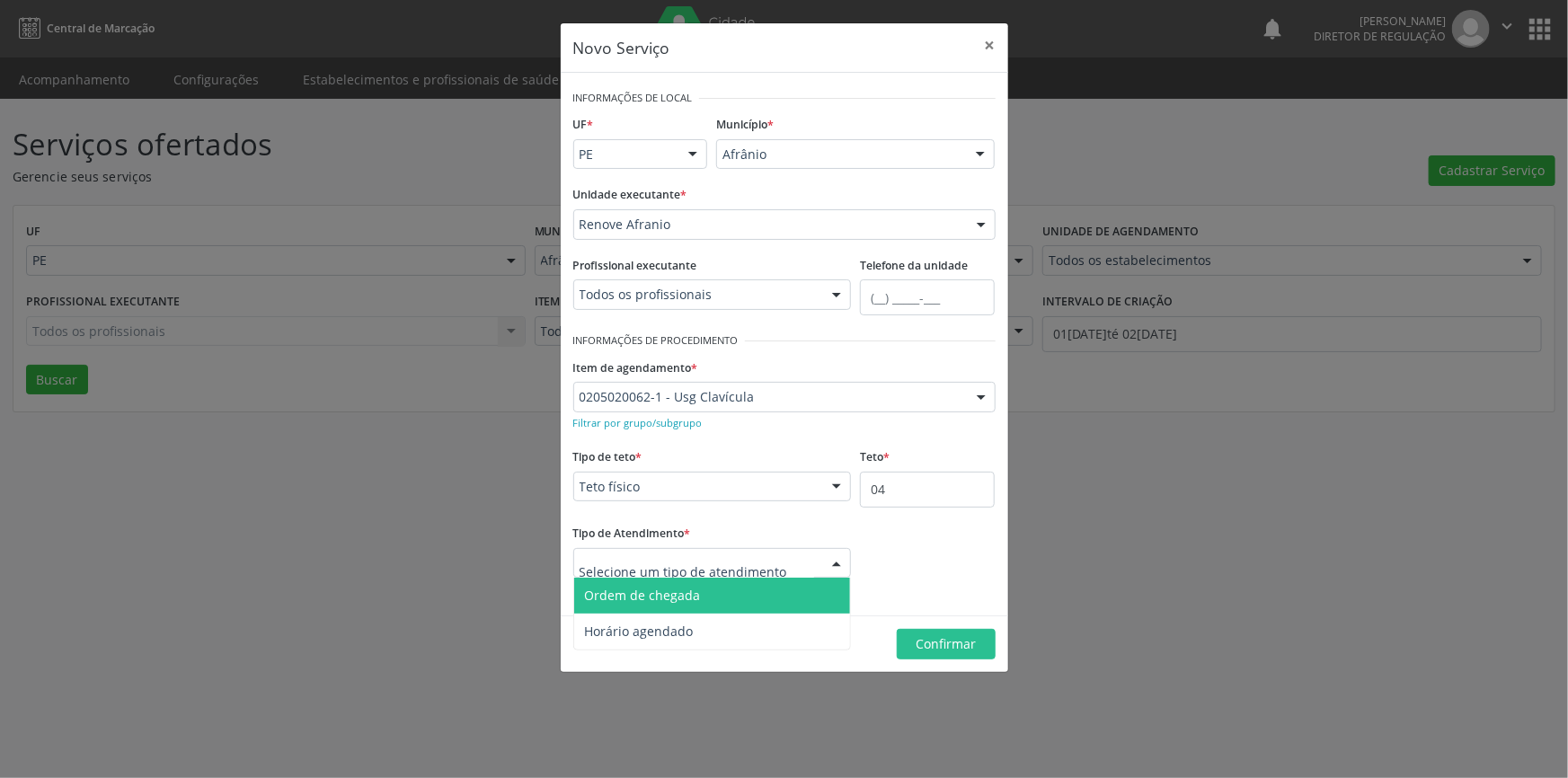
click at [683, 587] on span "Ordem de chegada" at bounding box center [642, 594] width 116 height 17
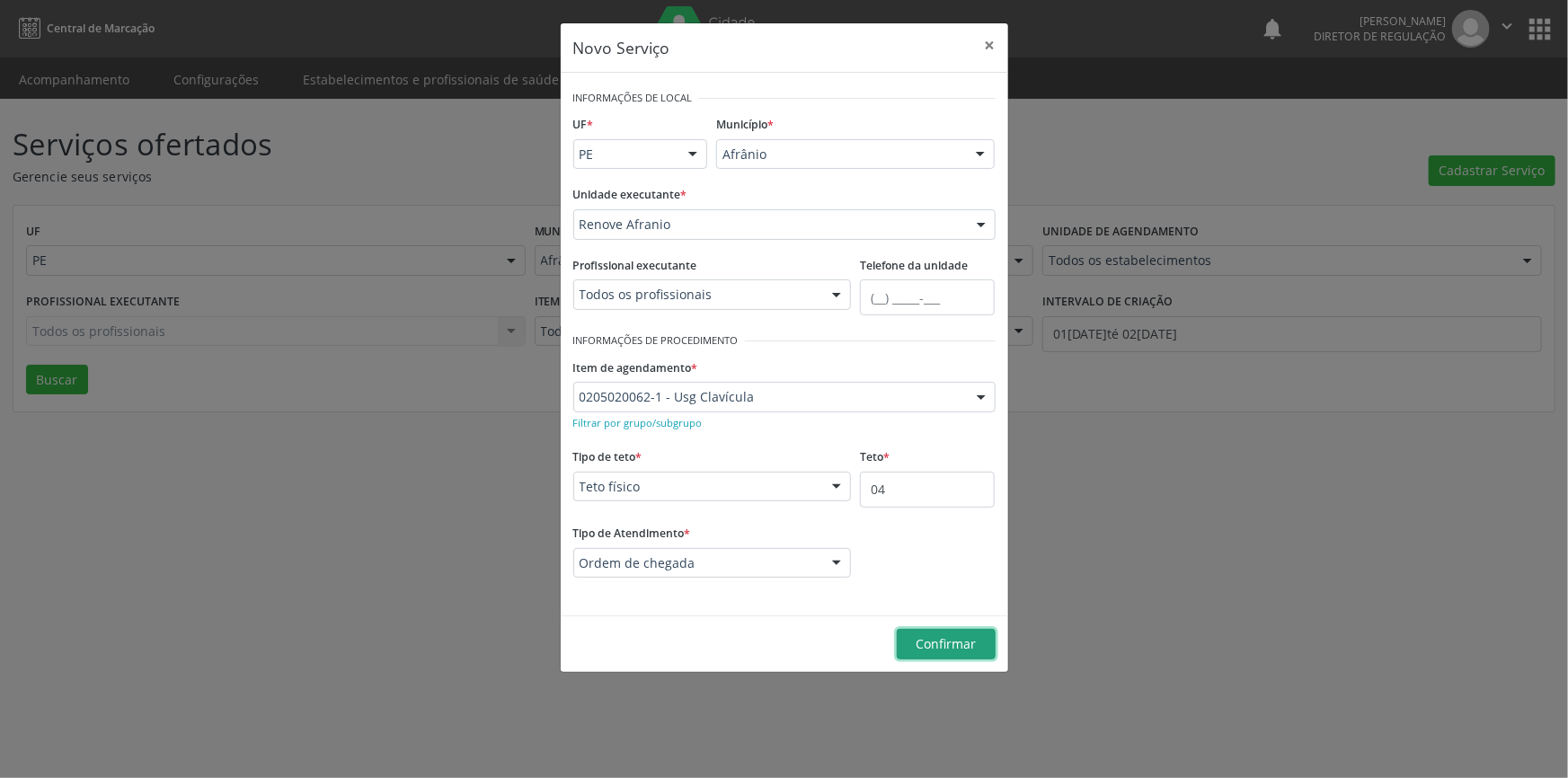
click at [957, 638] on span "Confirmar" at bounding box center [946, 643] width 61 height 17
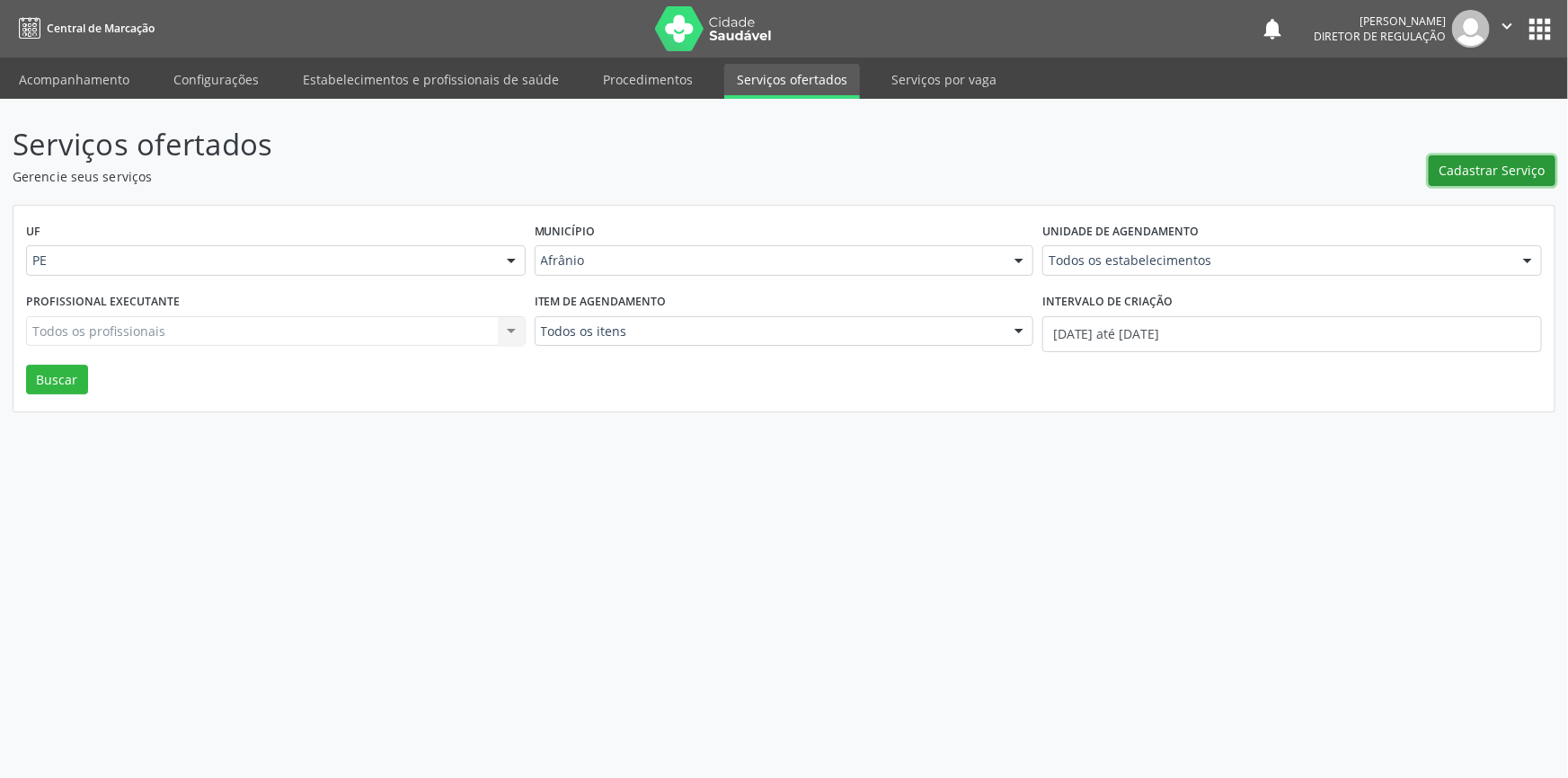
click at [1438, 174] on button "Cadastrar Serviço" at bounding box center [1493, 170] width 127 height 30
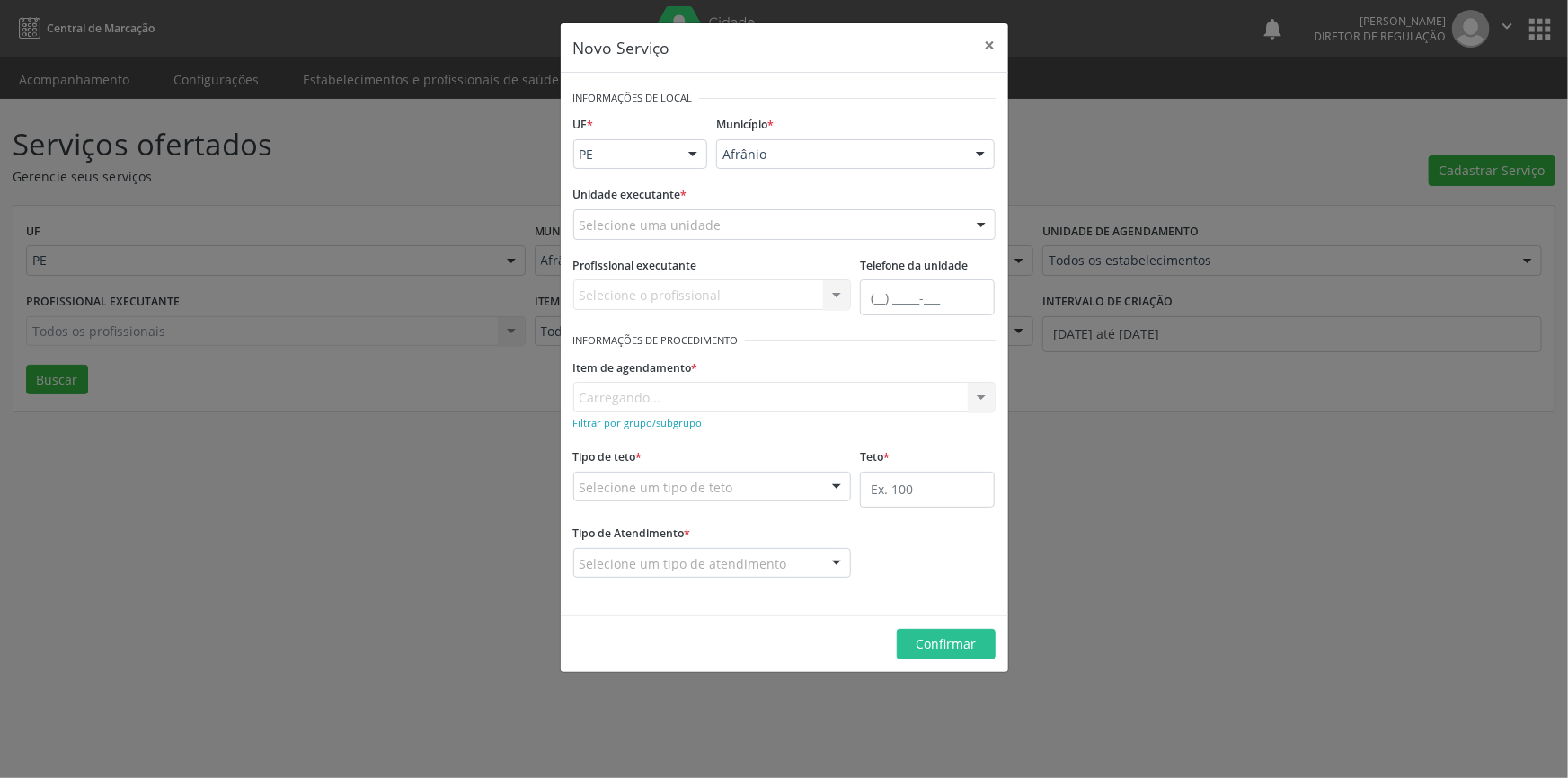
click at [663, 206] on label "Unidade executante *" at bounding box center [630, 195] width 114 height 28
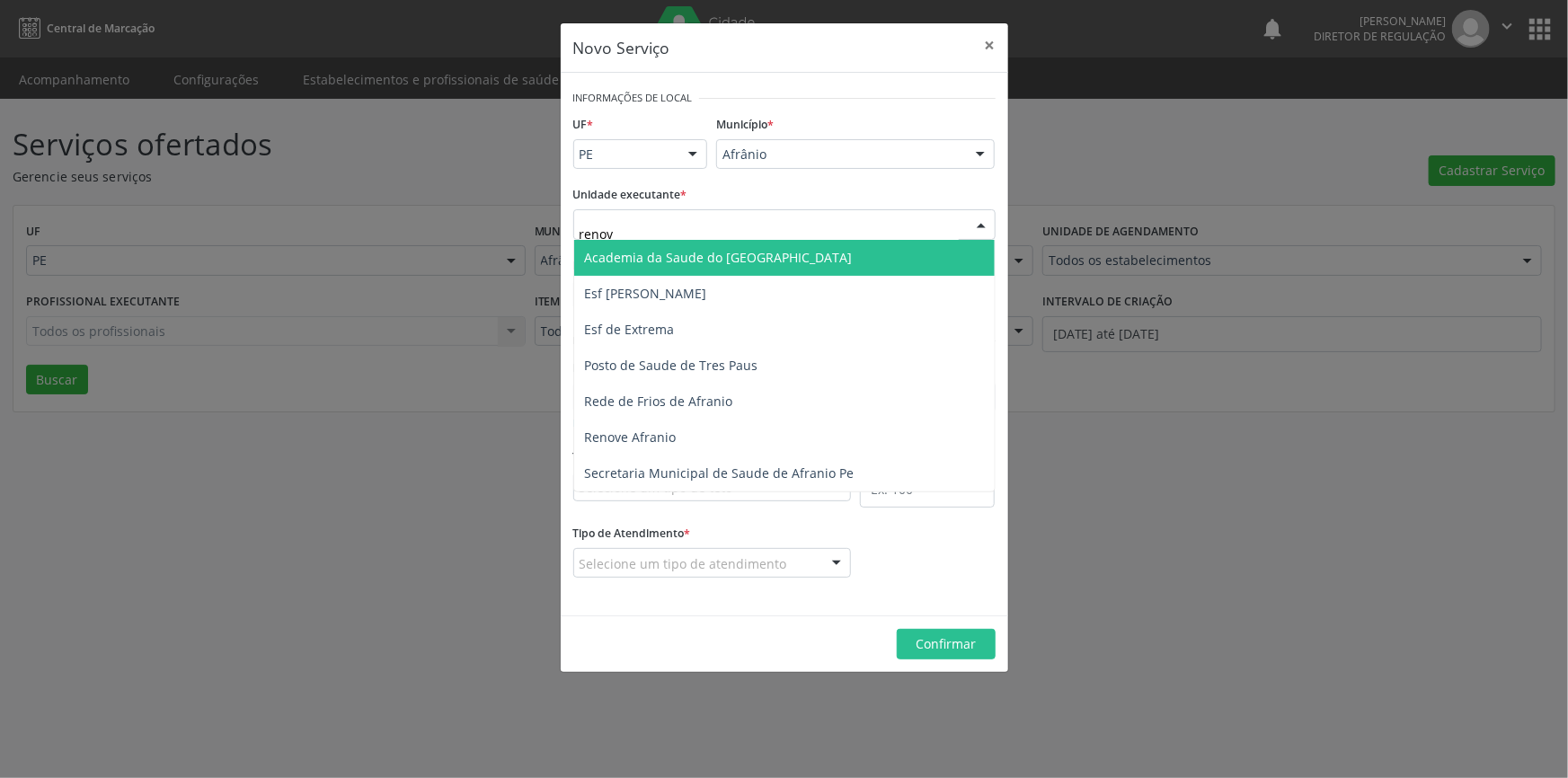
type input "renove"
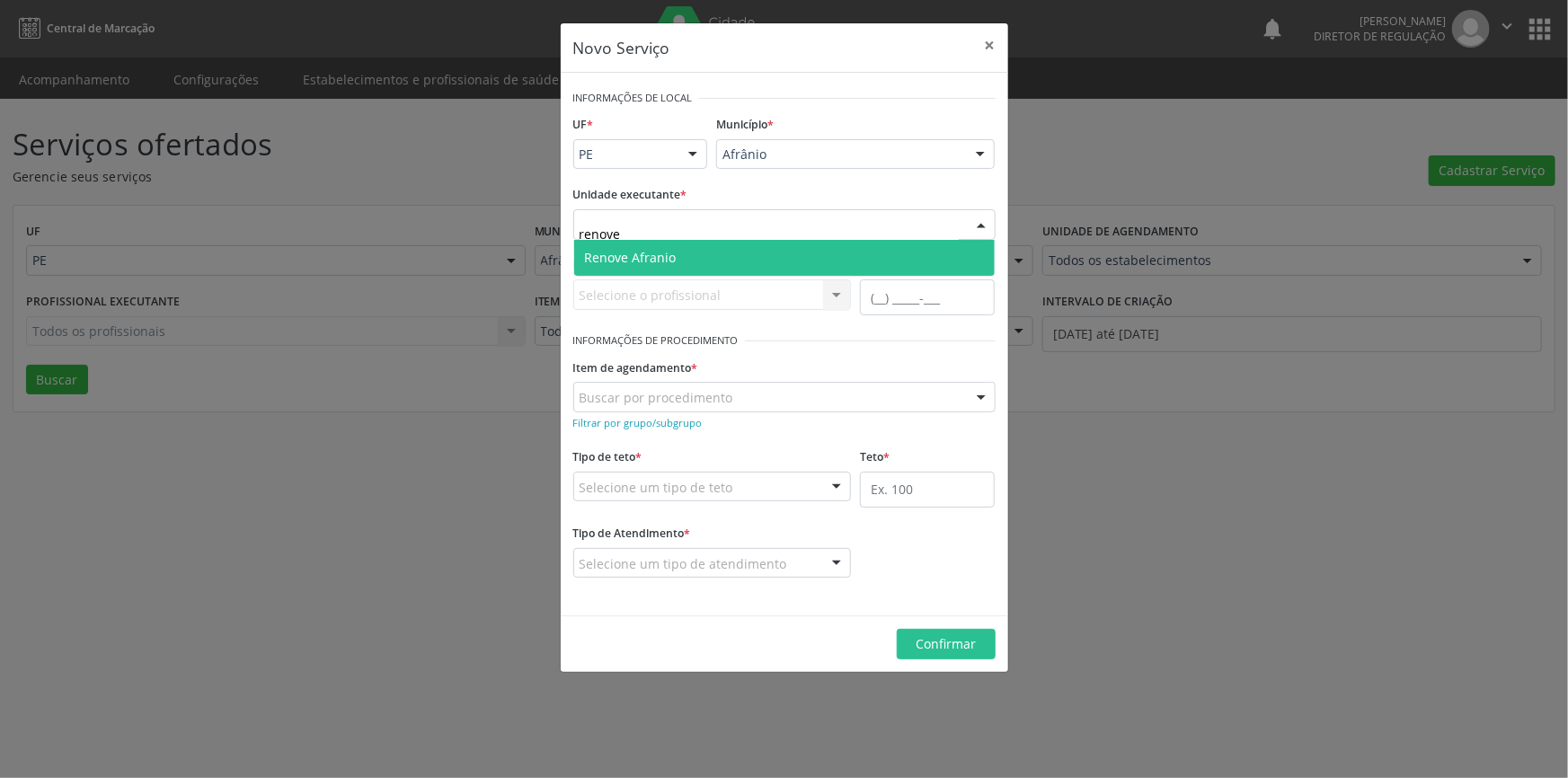
click at [661, 252] on span "Renove Afranio" at bounding box center [631, 257] width 92 height 17
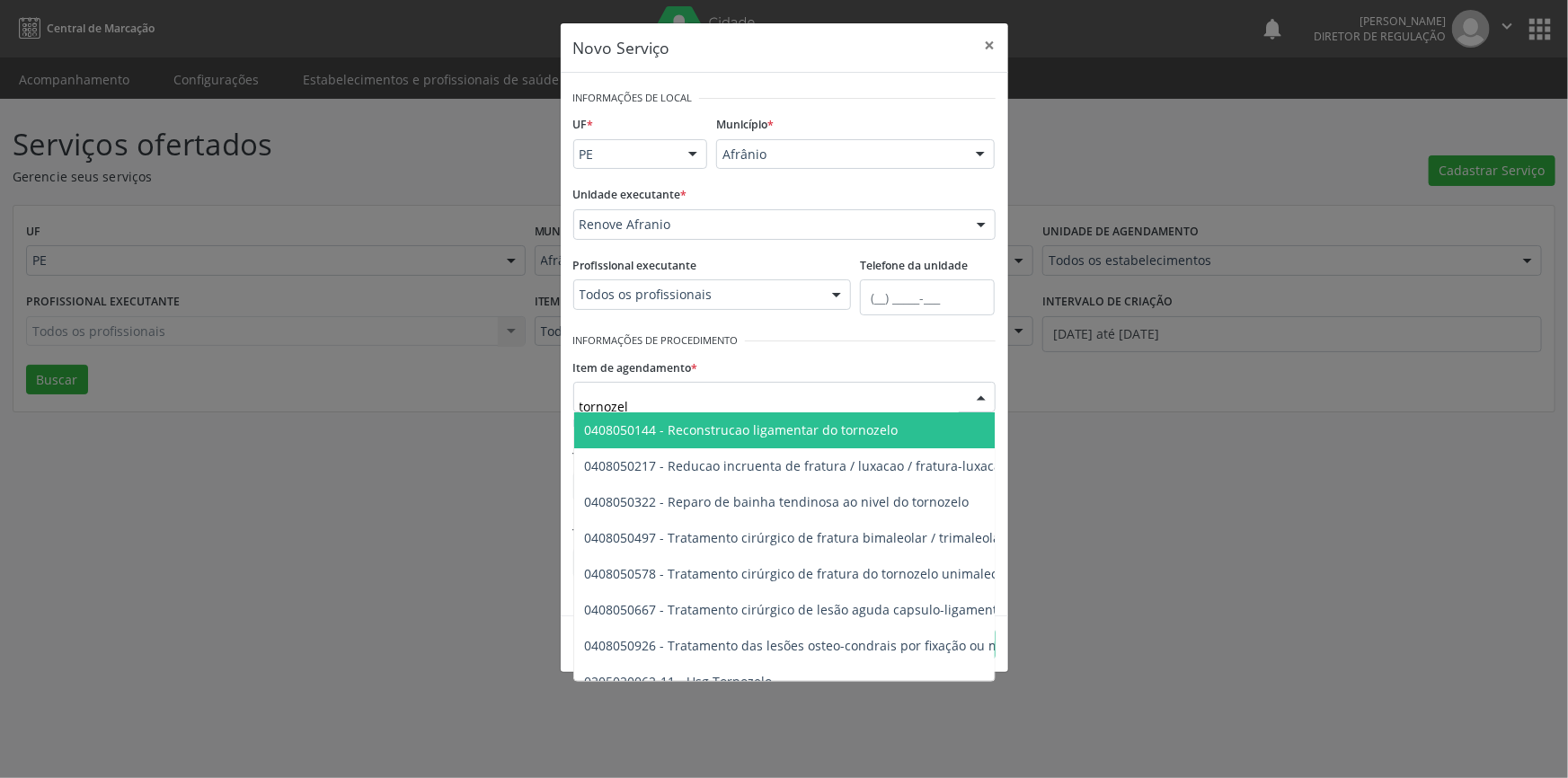
type input "tornozelo"
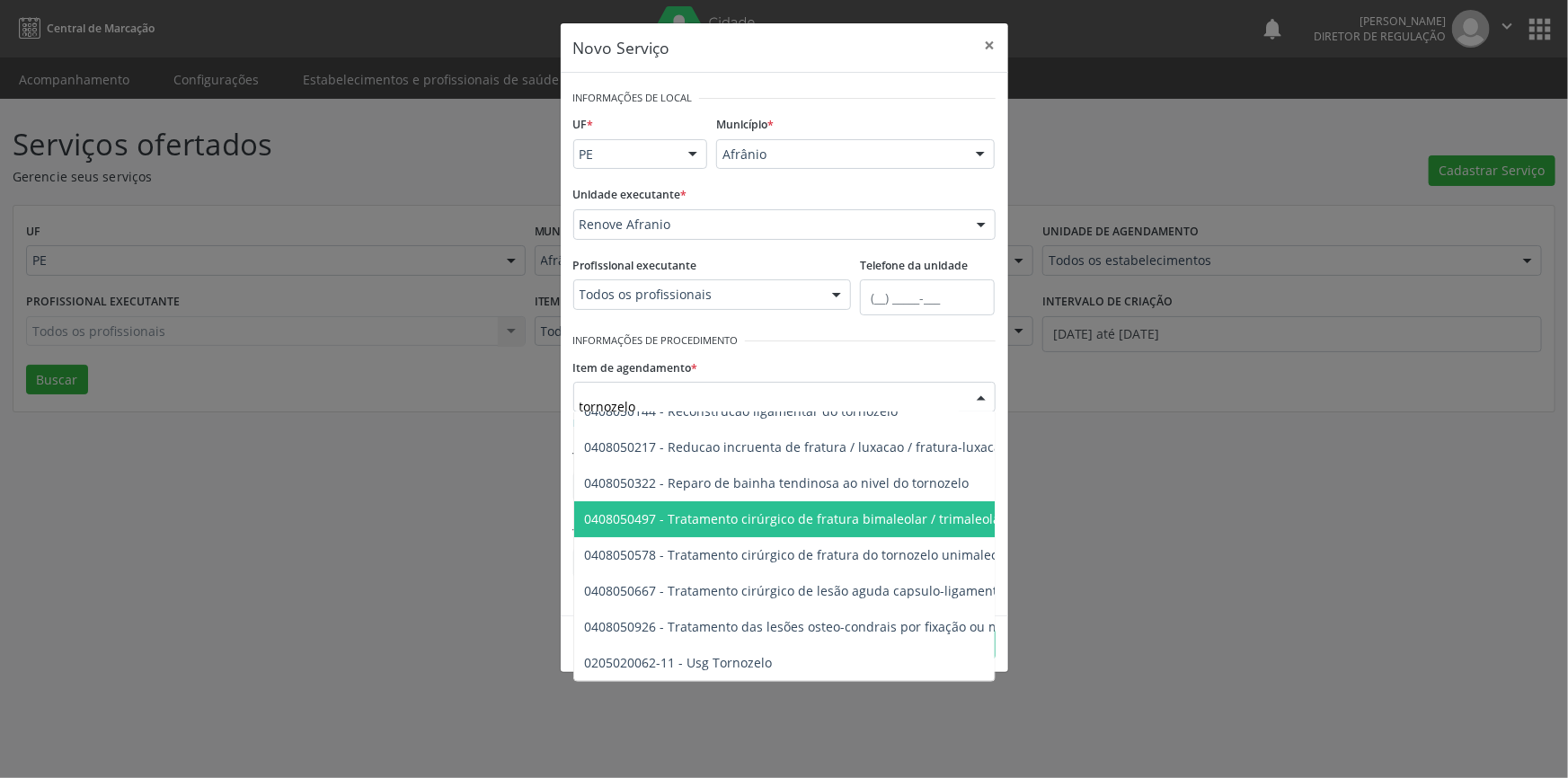
scroll to position [30, 0]
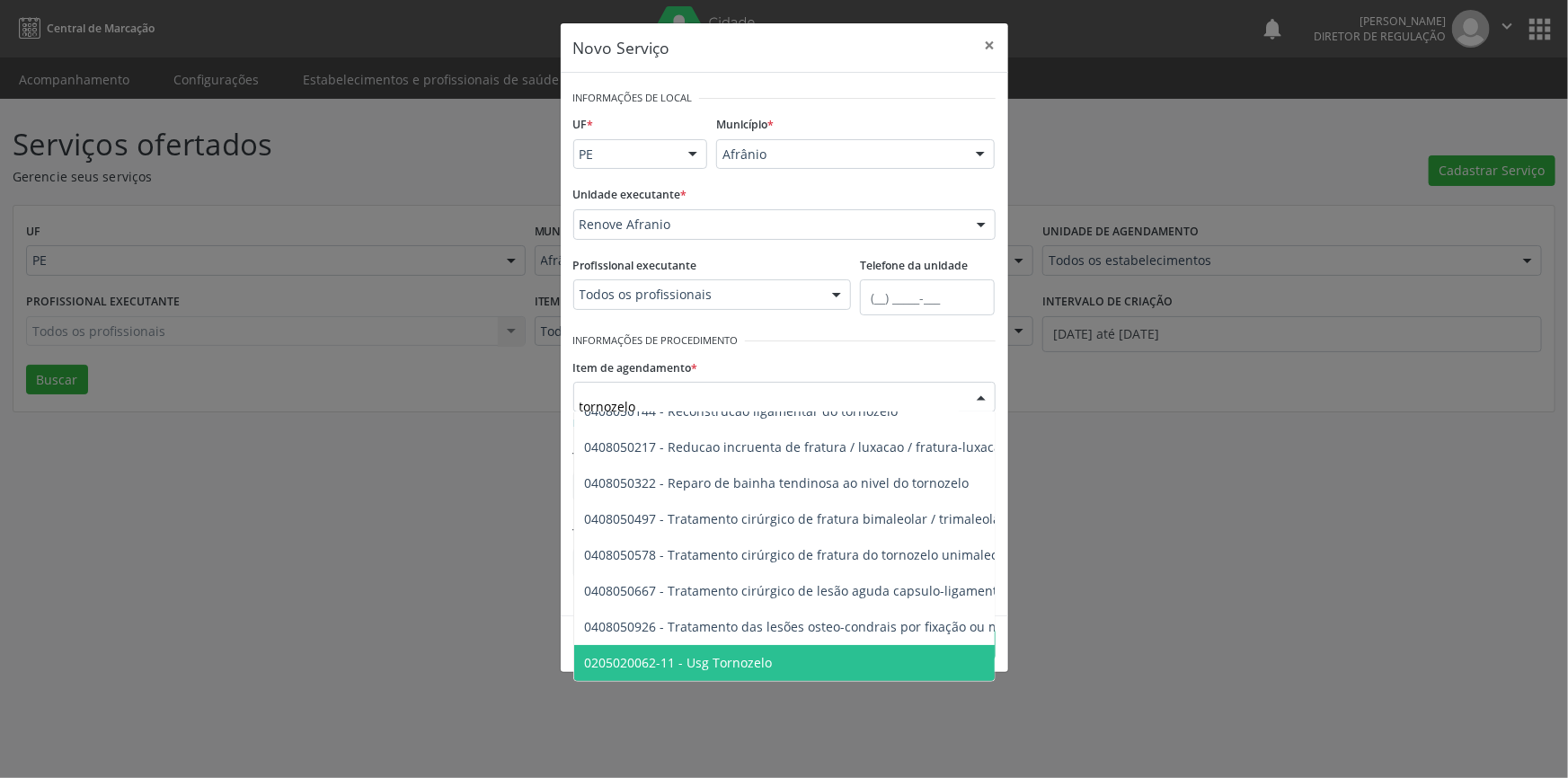
click at [776, 645] on span "0205020062-11 - Usg Tornozelo" at bounding box center [907, 663] width 667 height 36
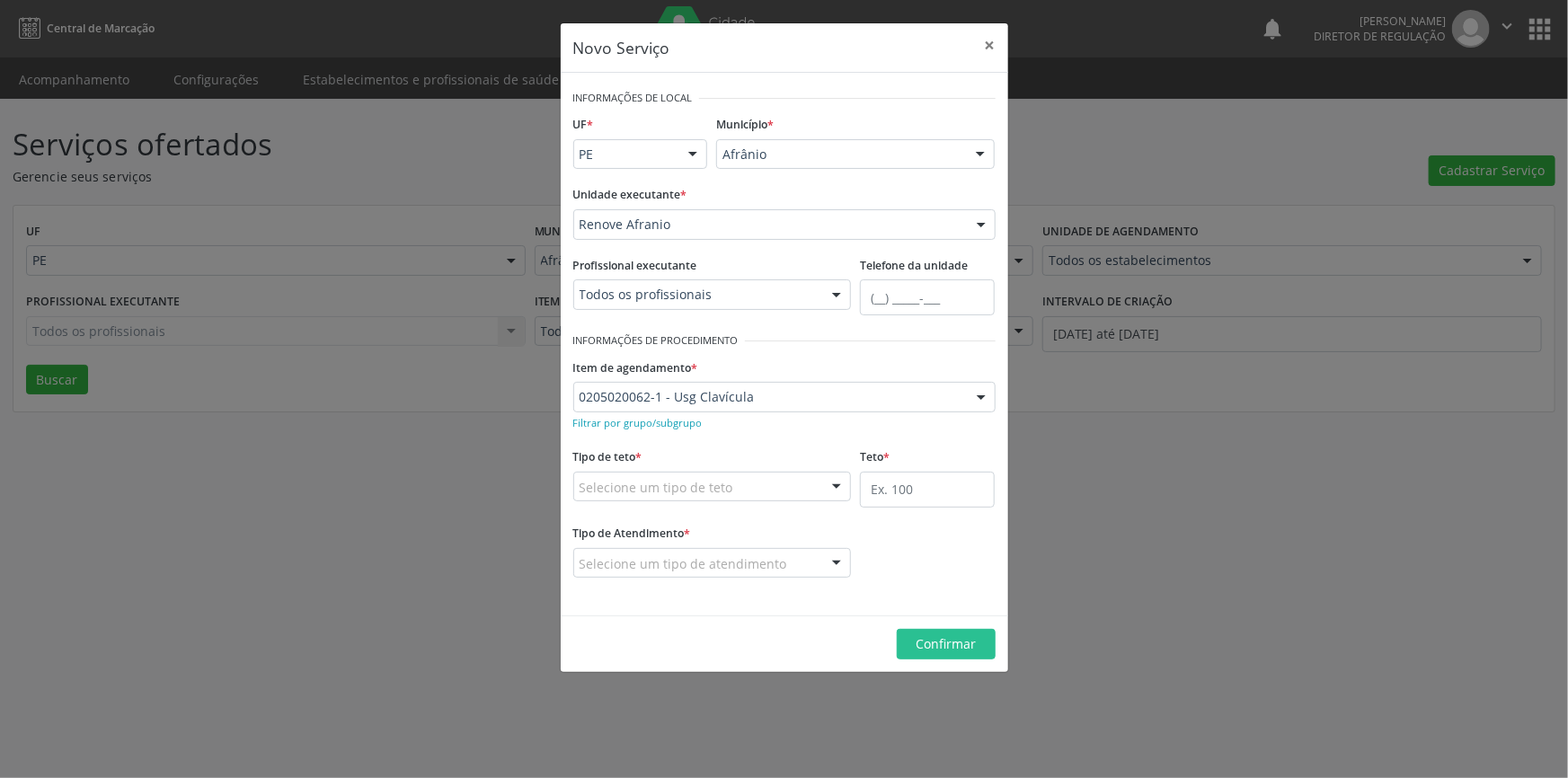
click at [753, 494] on div "Selecione um tipo de teto" at bounding box center [712, 486] width 278 height 30
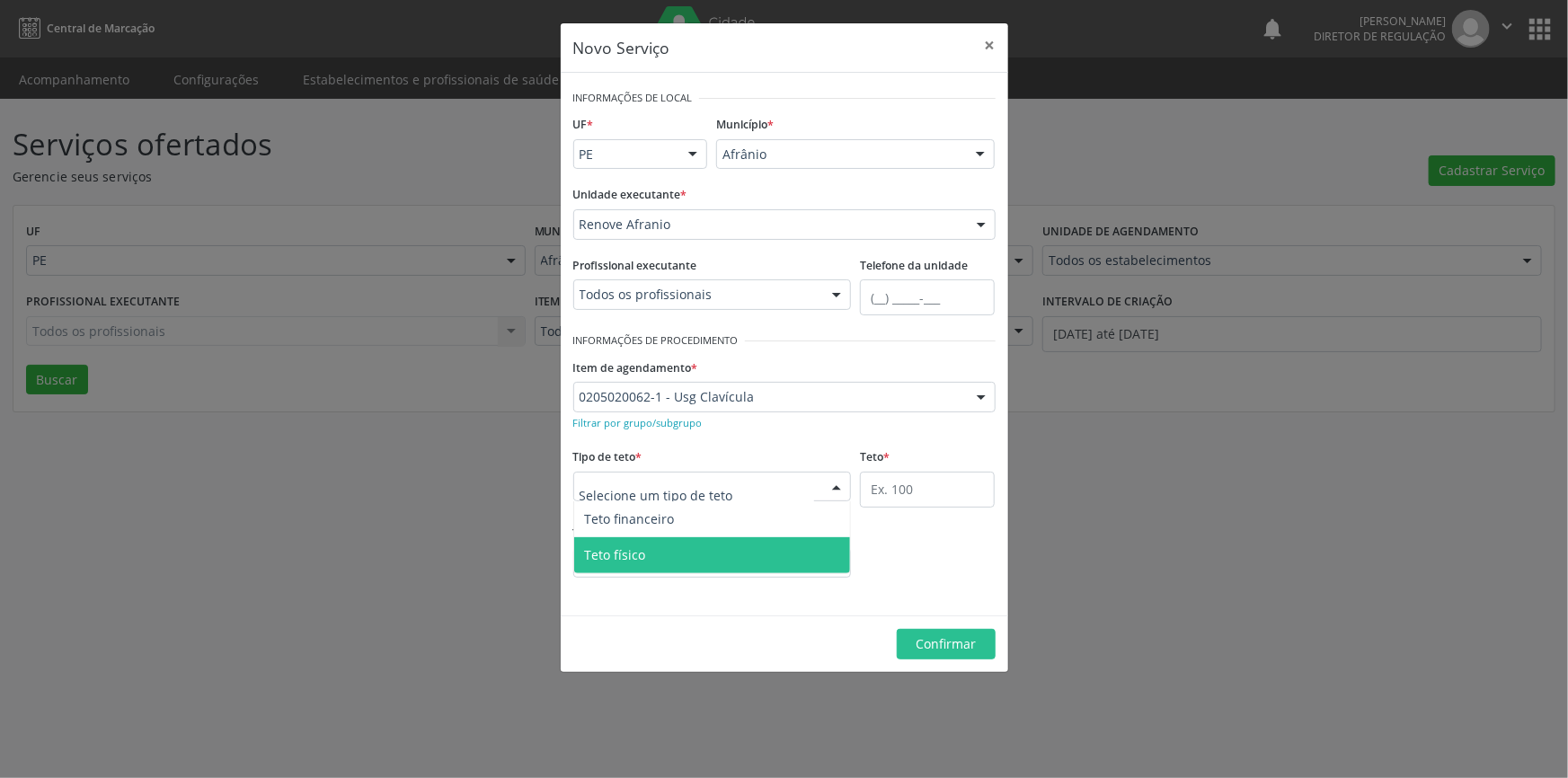
click at [683, 557] on span "Teto físico" at bounding box center [713, 554] width 277 height 36
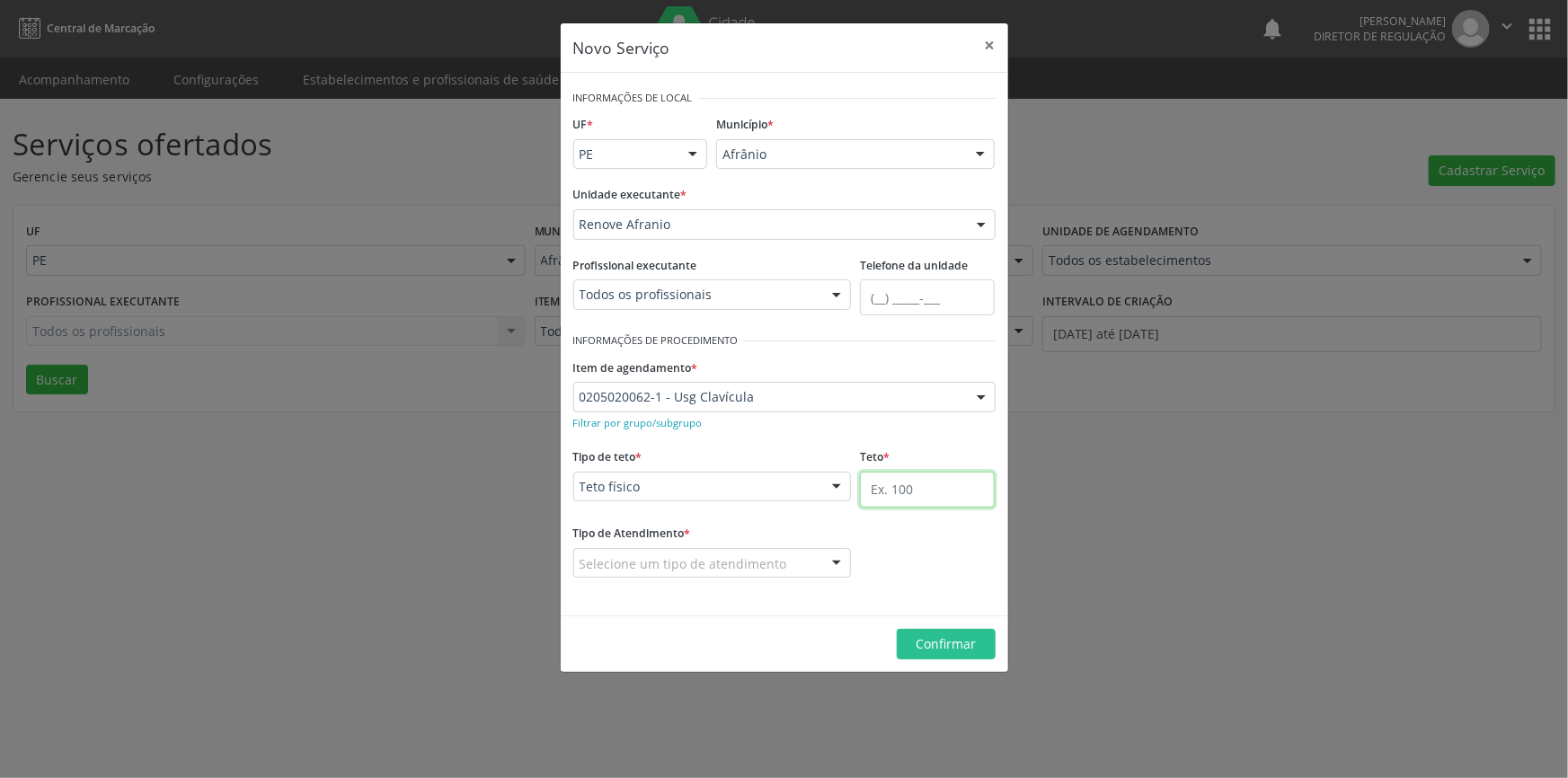
click at [889, 490] on input "text" at bounding box center [928, 489] width 135 height 36
type input "04"
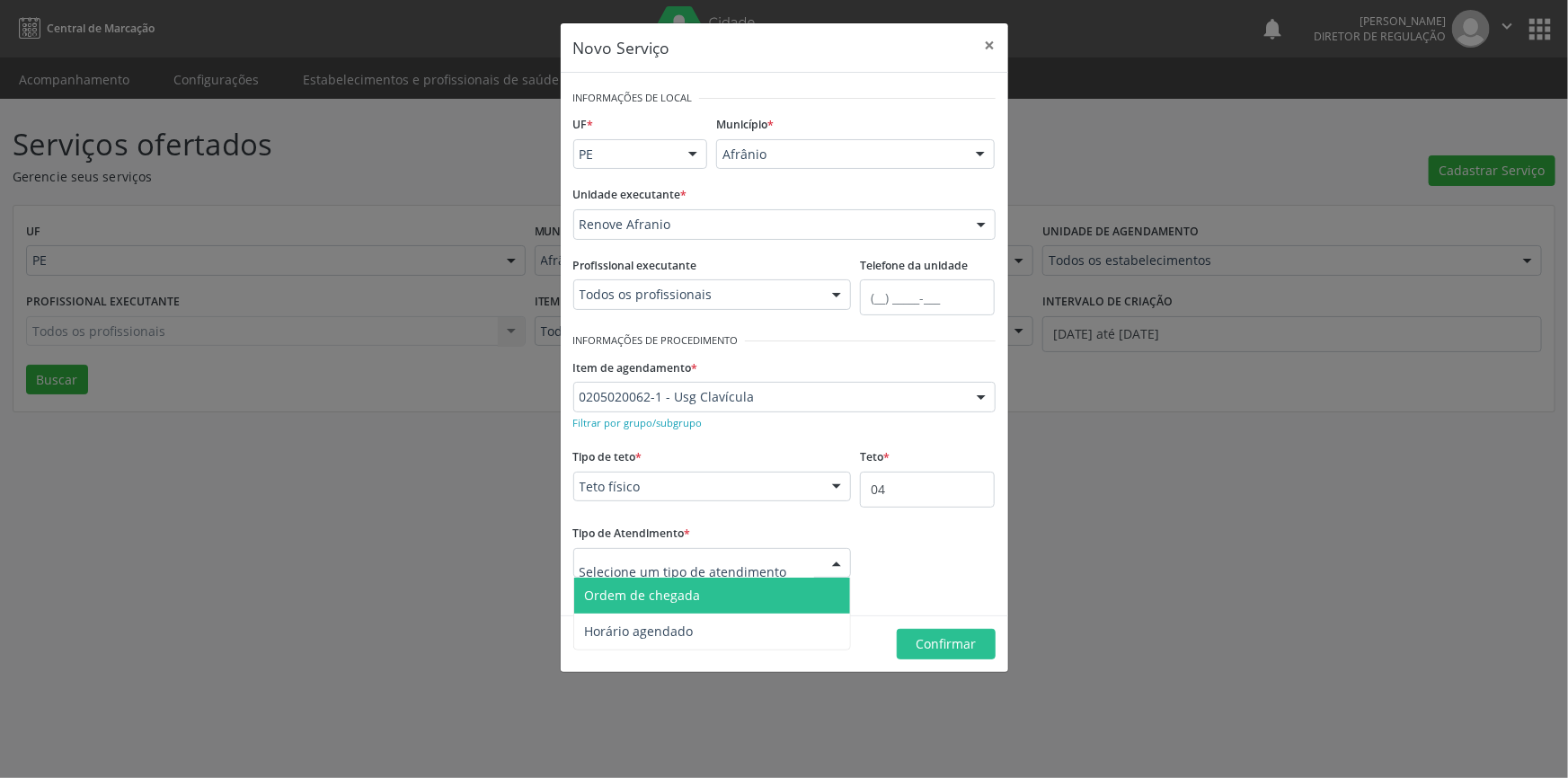
click at [694, 587] on span "Ordem de chegada" at bounding box center [642, 594] width 116 height 17
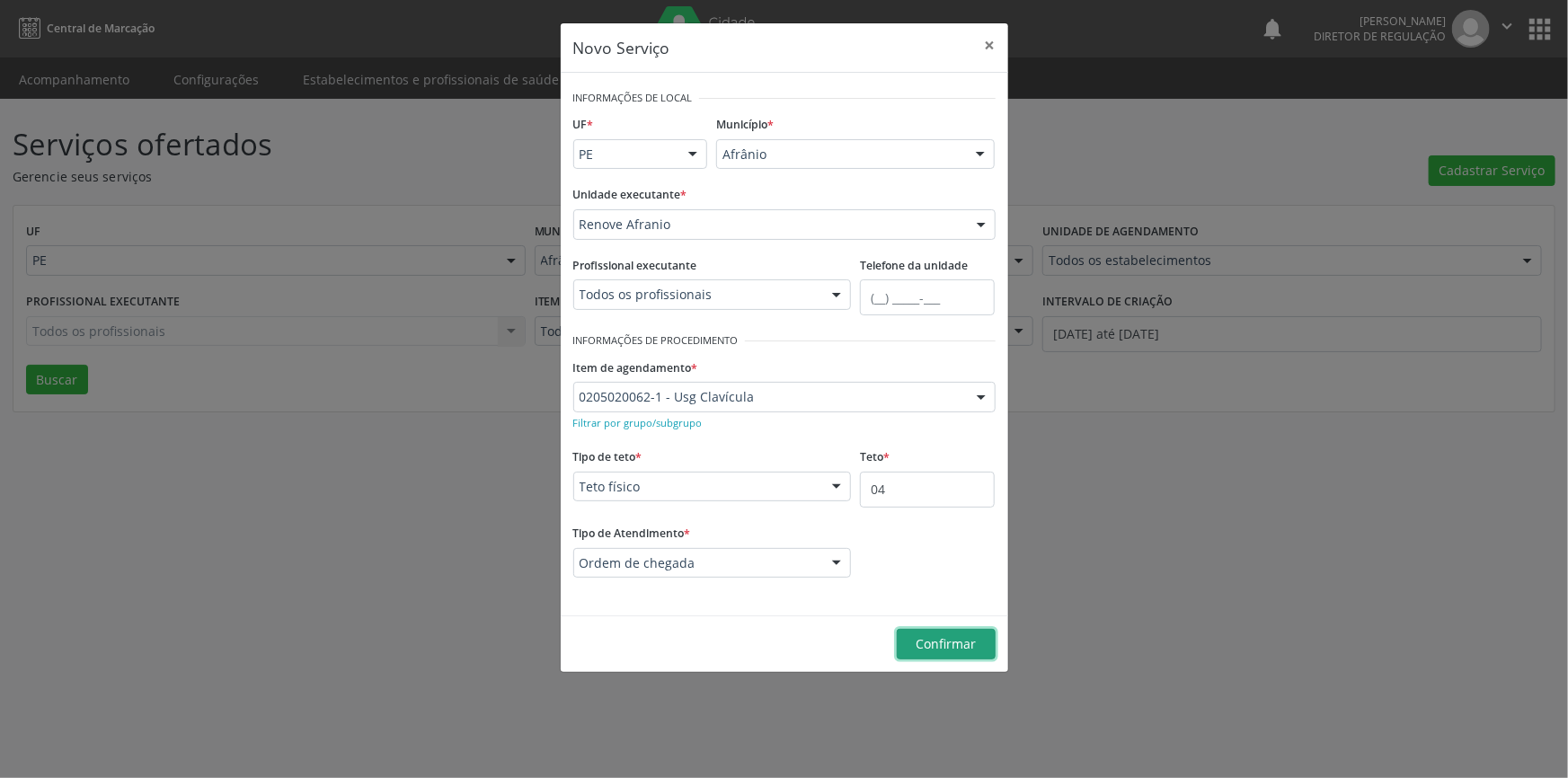
click at [916, 647] on span "Confirmar" at bounding box center [946, 643] width 61 height 17
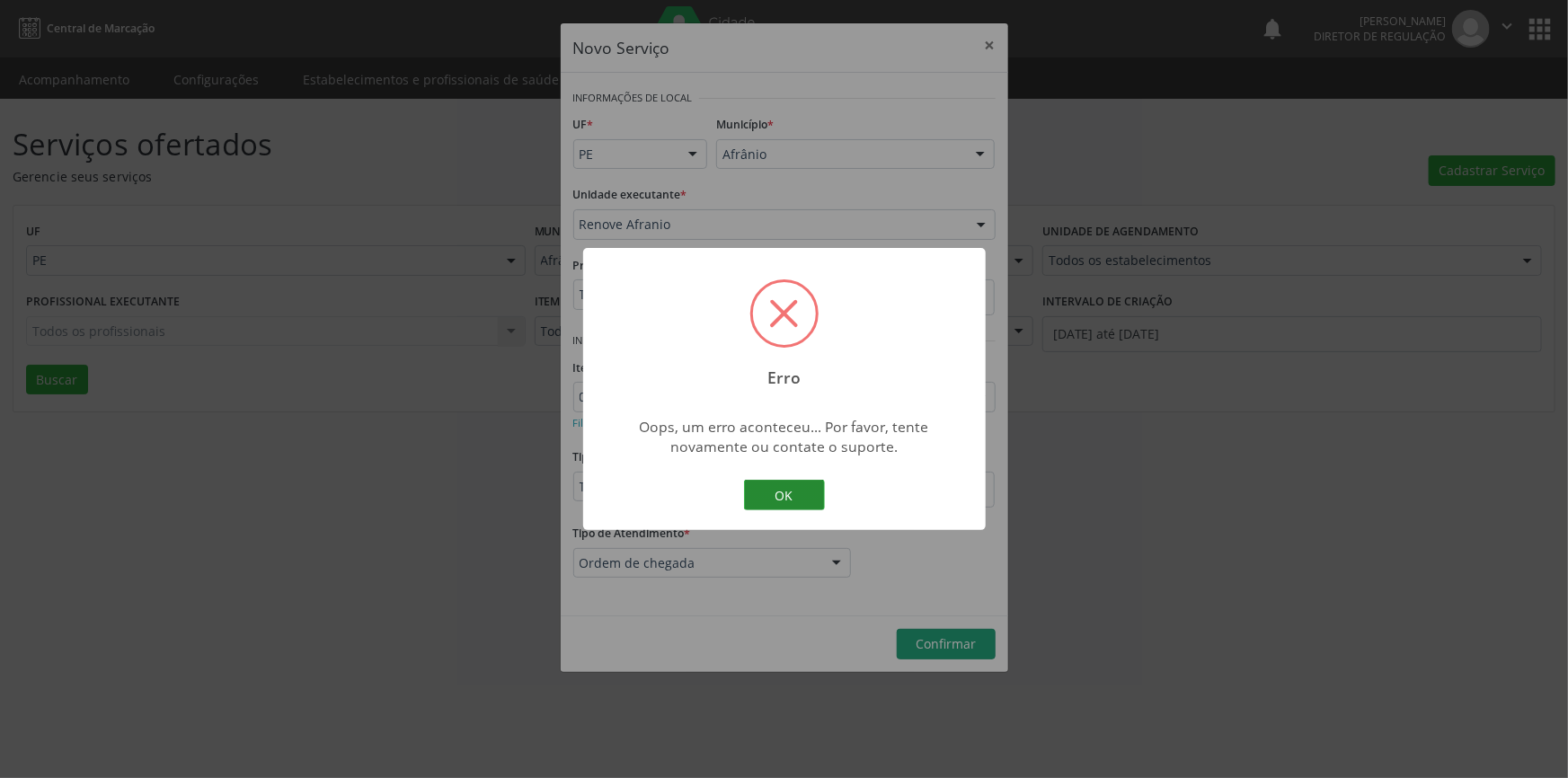
click at [784, 500] on button "OK" at bounding box center [784, 495] width 81 height 30
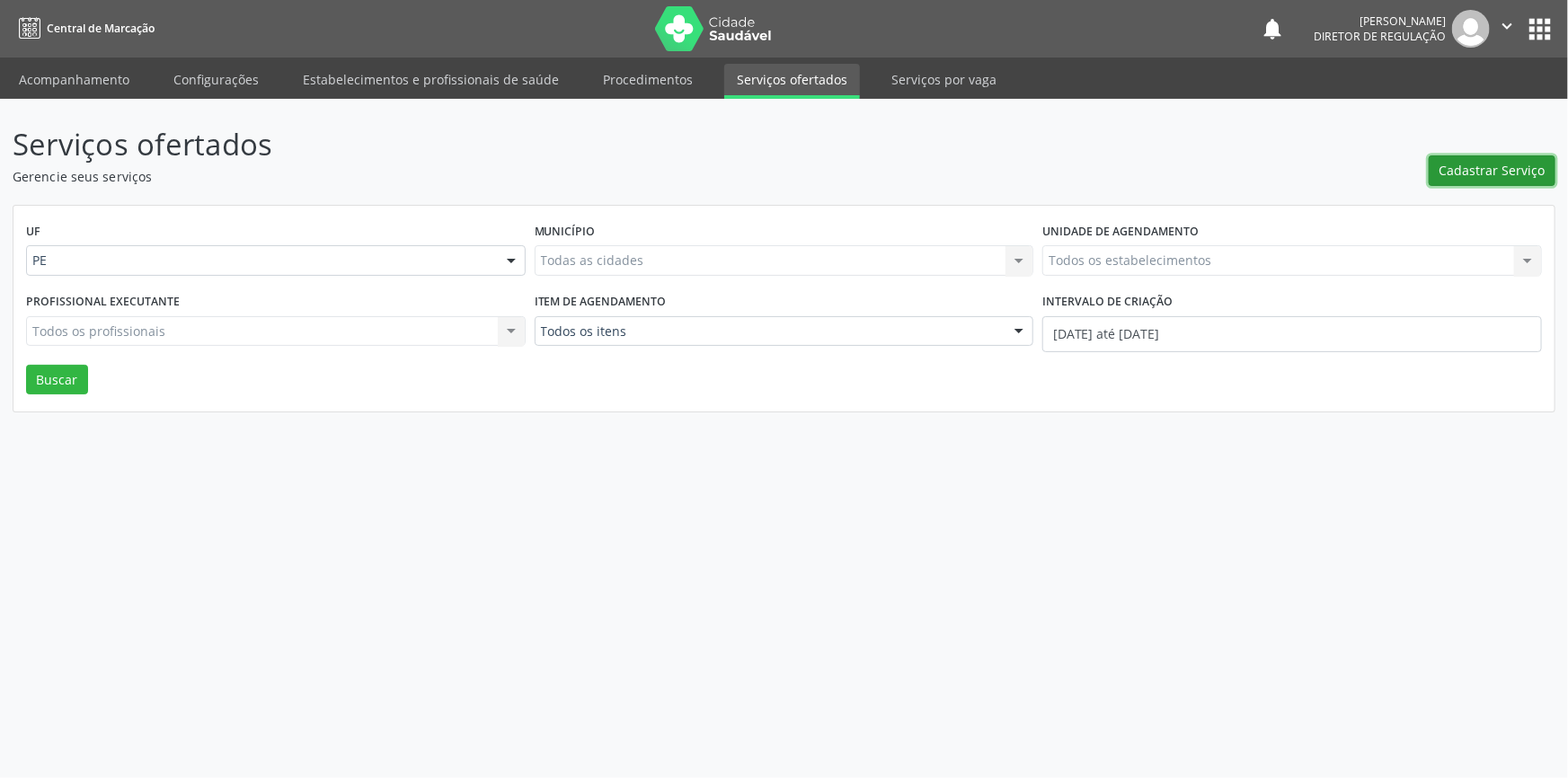
click at [1441, 165] on button "Cadastrar Serviço" at bounding box center [1493, 170] width 127 height 30
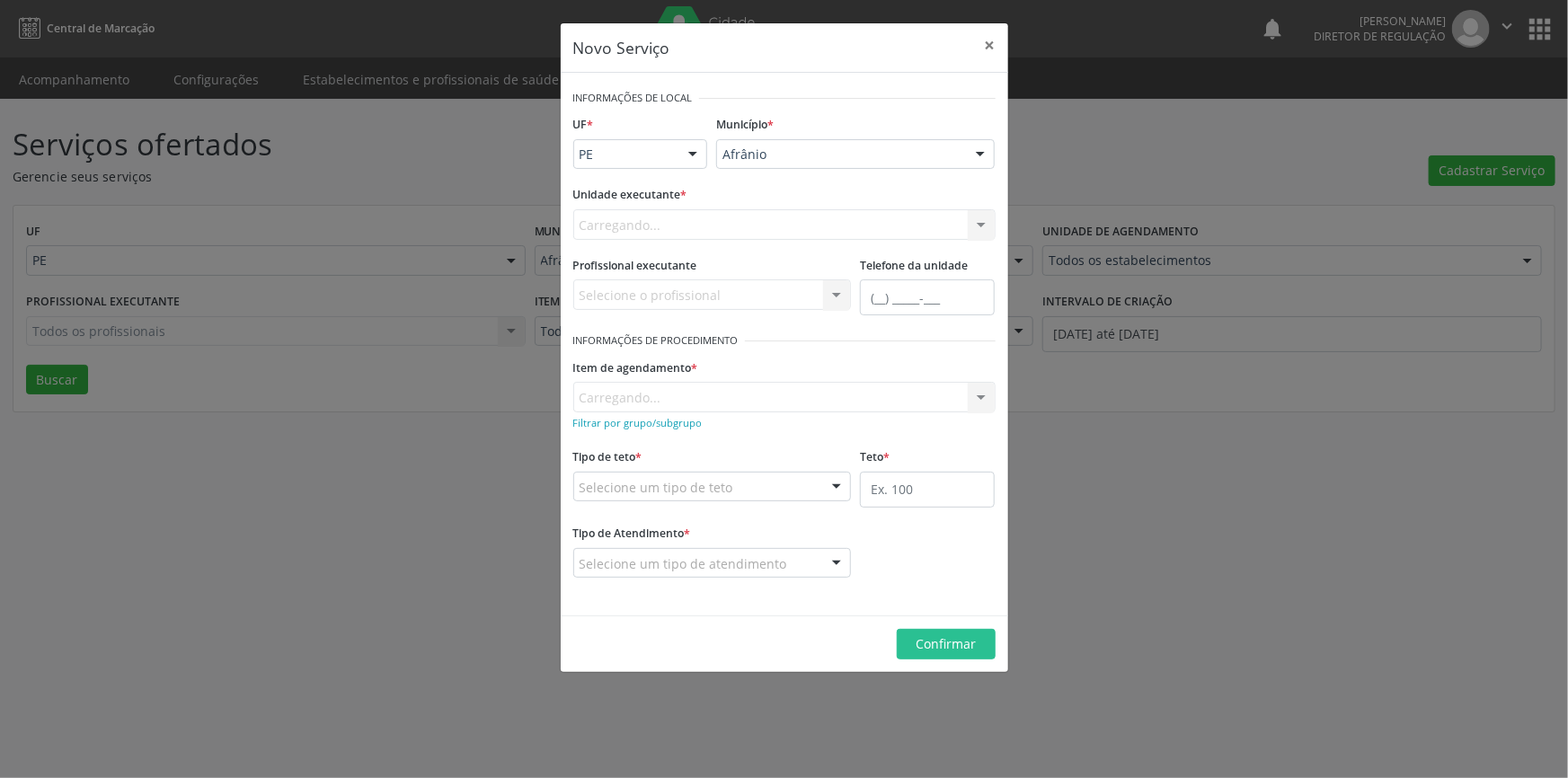
click at [794, 168] on div "[PERSON_NAME] resultado encontrado para: " " Não há nenhuma opção para ser exib…" at bounding box center [855, 154] width 278 height 30
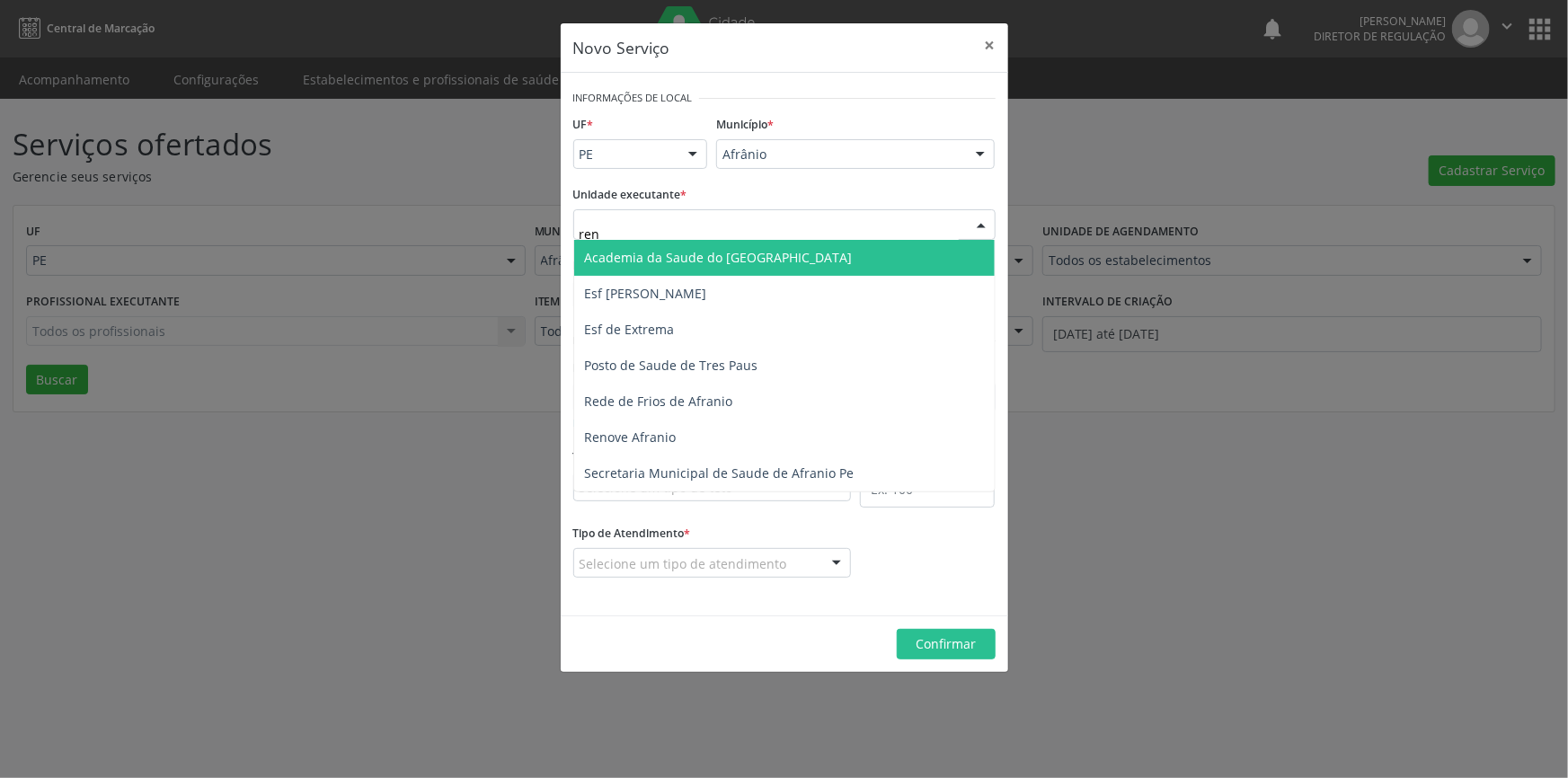
type input "reno"
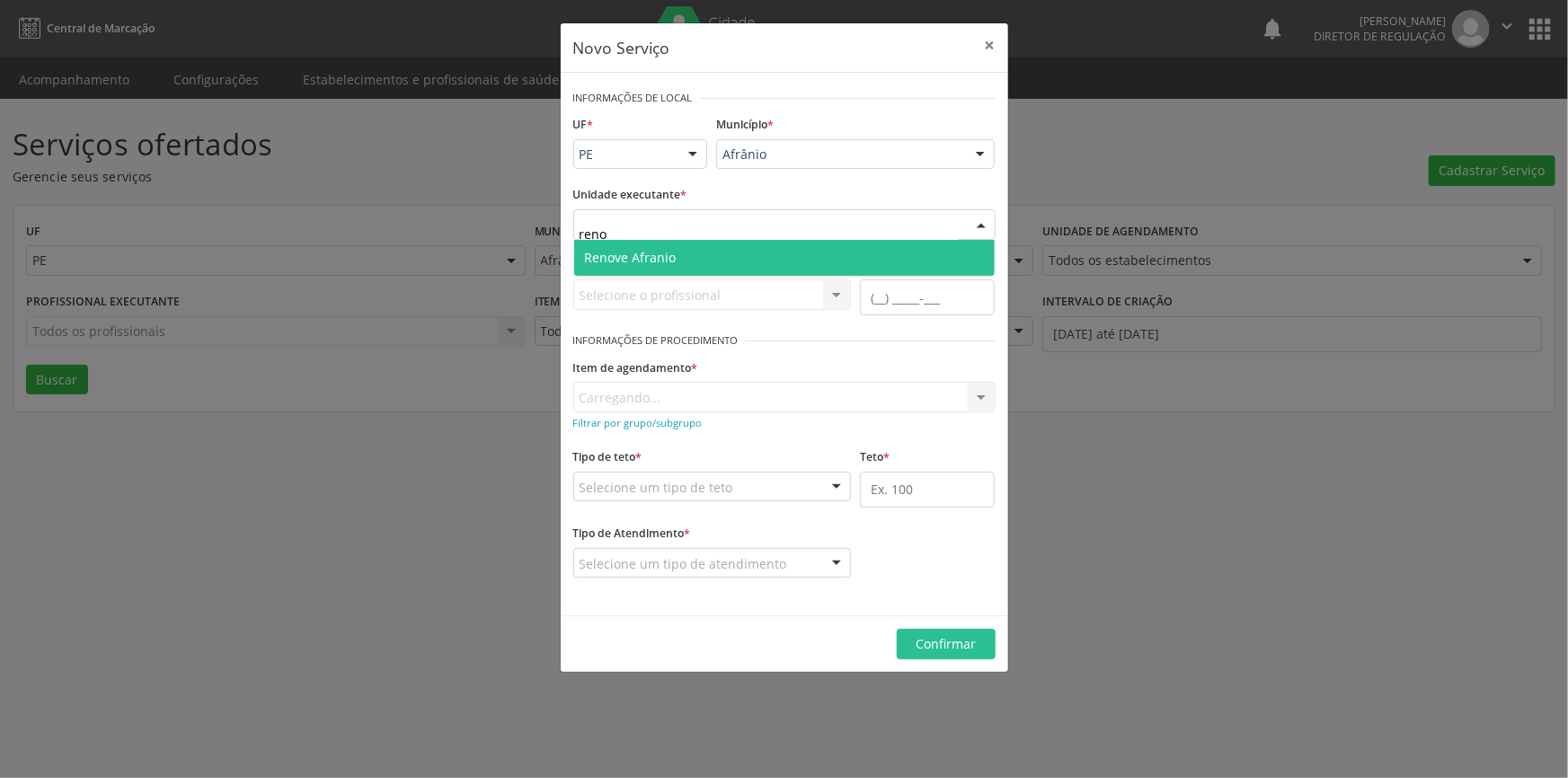
click at [635, 265] on span "Renove Afranio" at bounding box center [631, 257] width 92 height 17
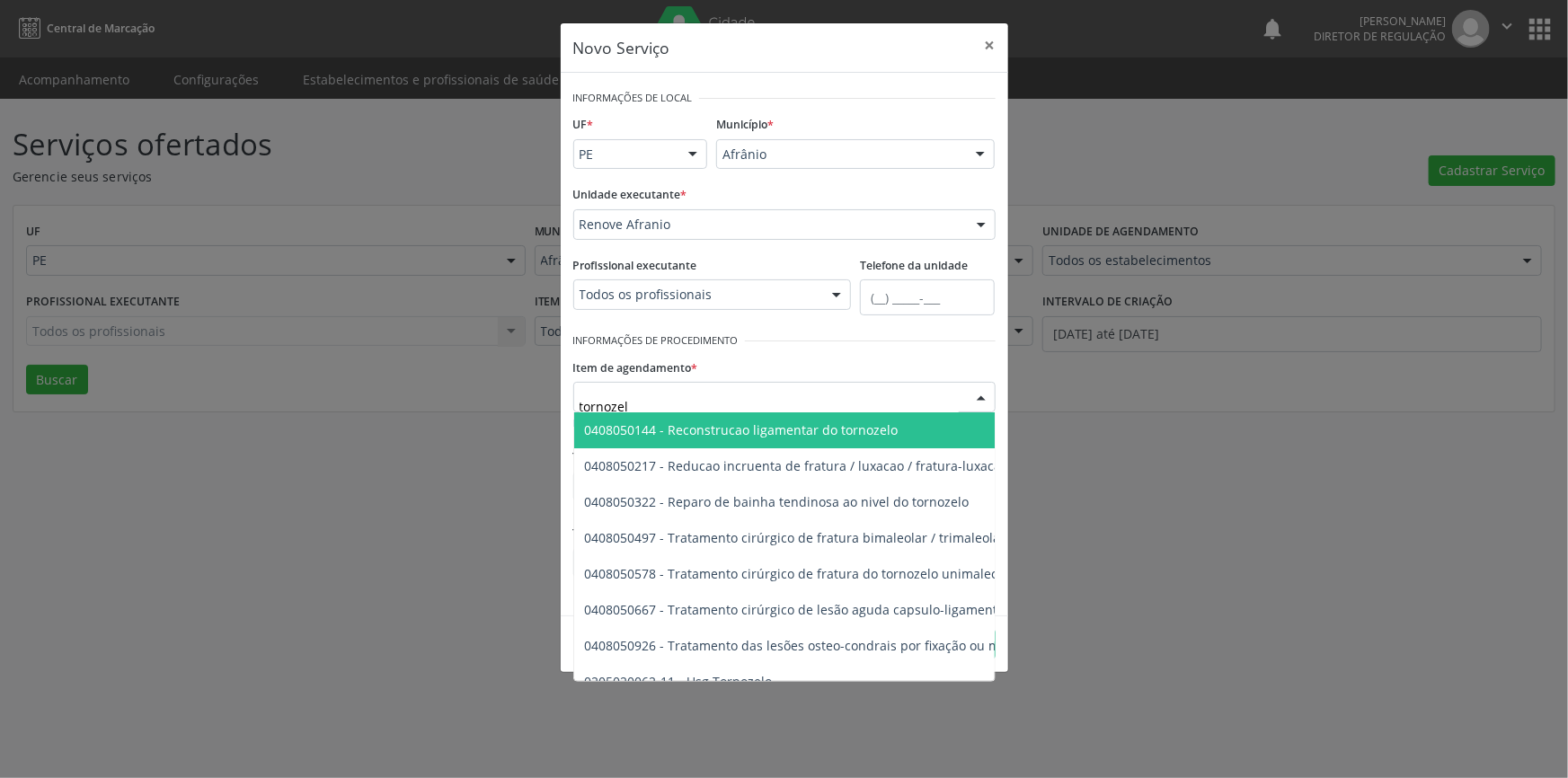
type input "tornozelo"
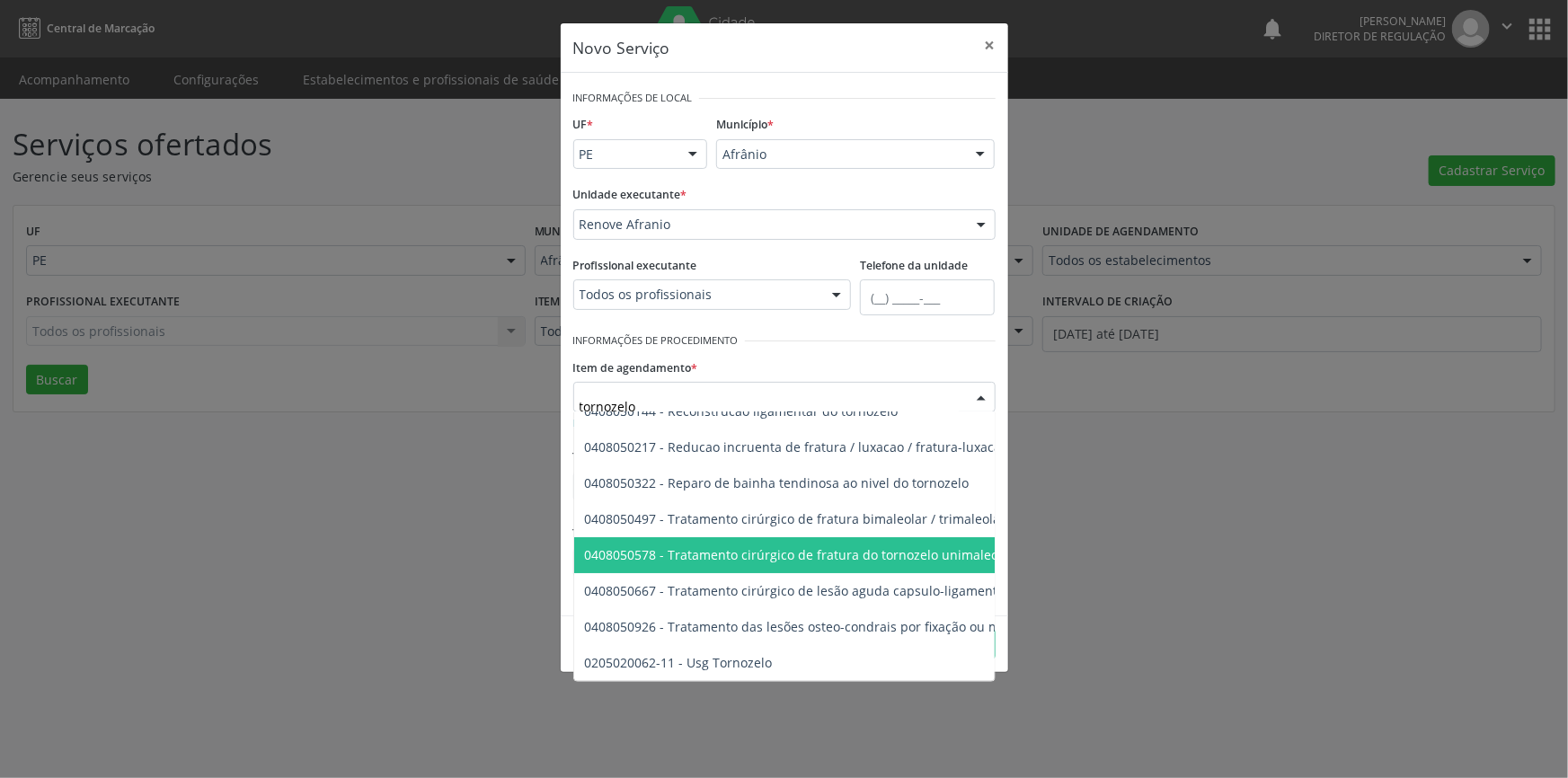
scroll to position [30, 0]
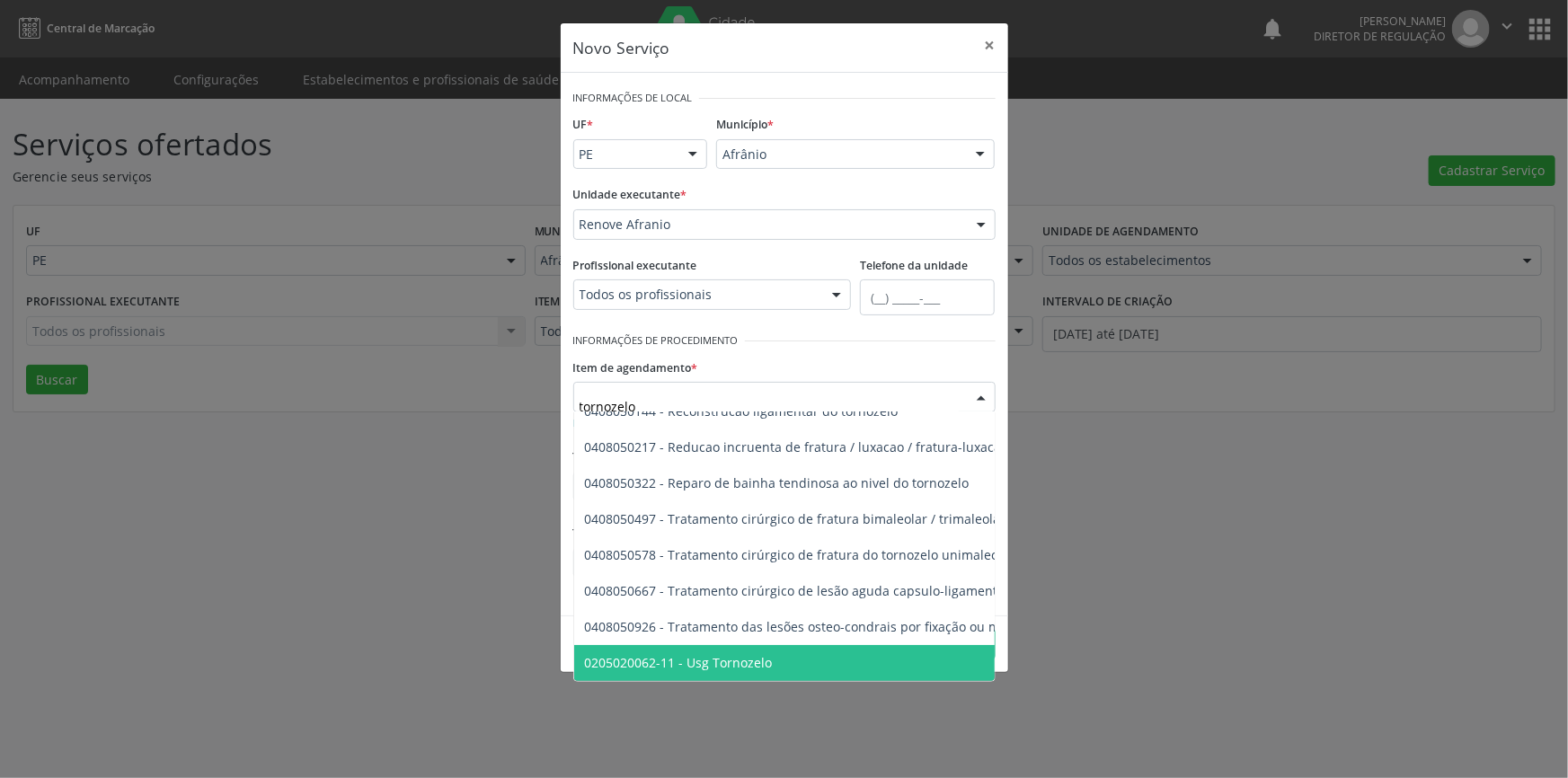
click at [745, 654] on span "0205020062-11 - Usg Tornozelo" at bounding box center [679, 662] width 187 height 17
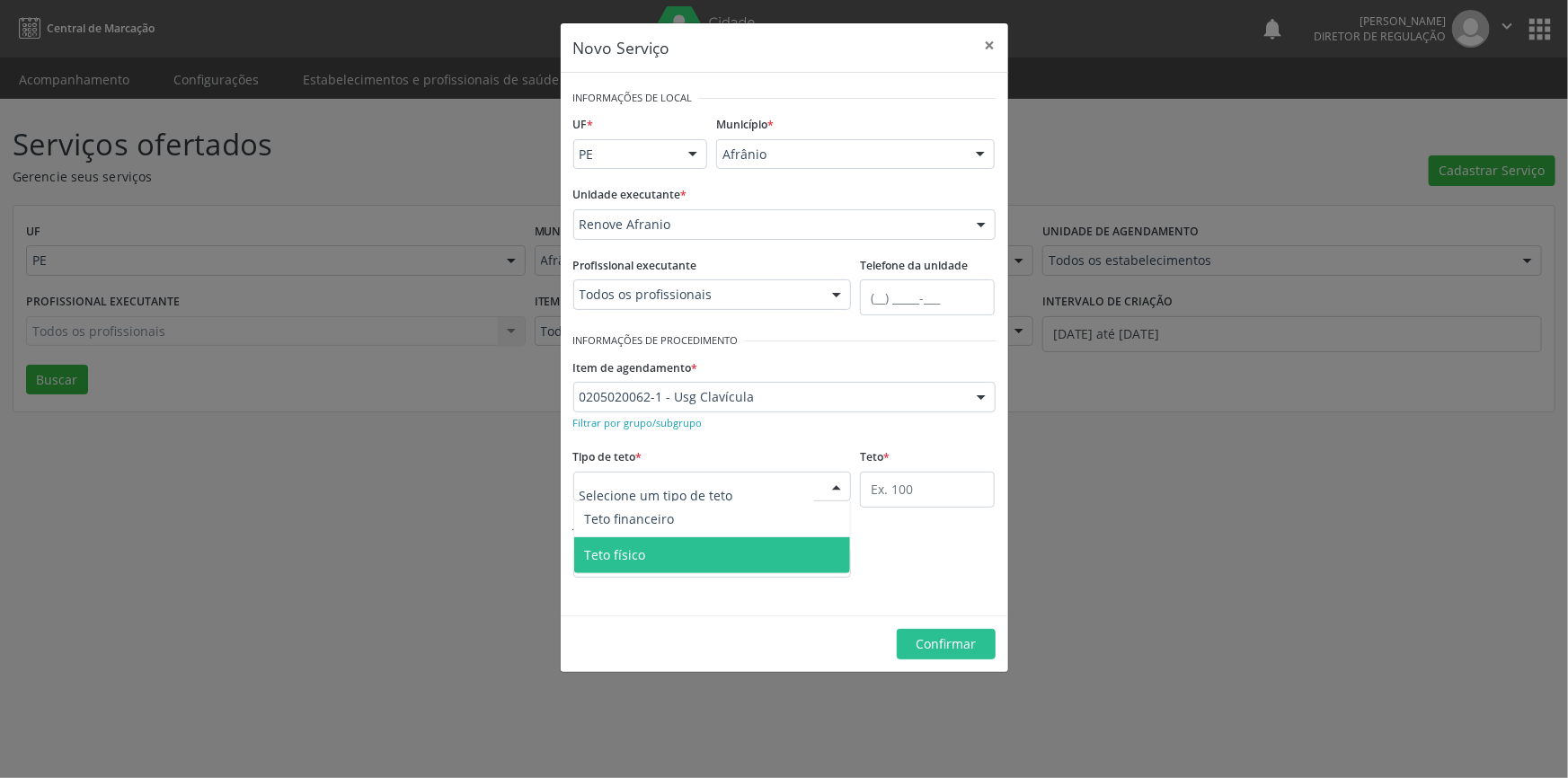
click at [669, 549] on span "Teto físico" at bounding box center [713, 554] width 277 height 36
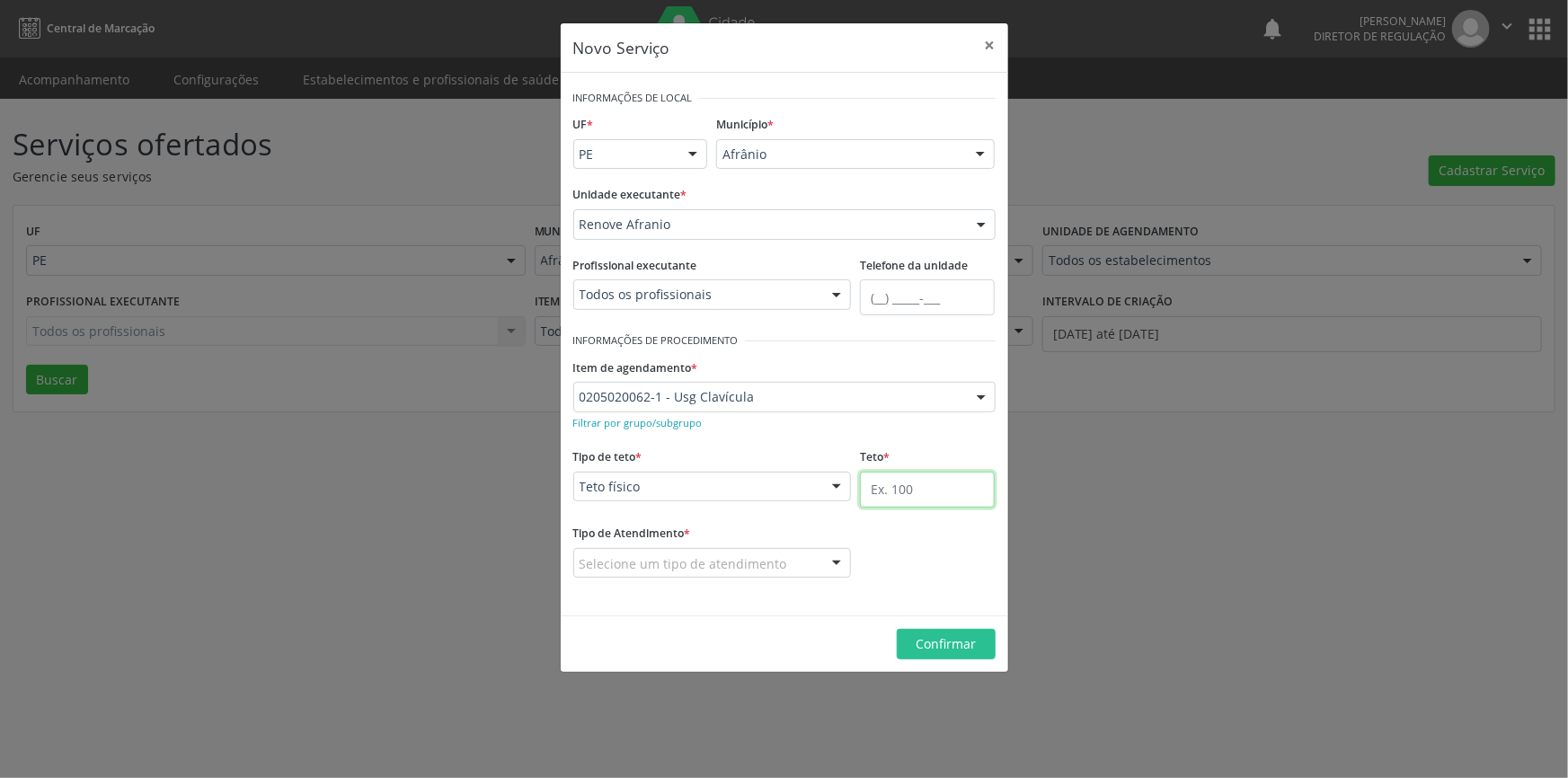
click at [881, 492] on input "text" at bounding box center [928, 489] width 135 height 36
type input "04"
click at [786, 553] on div "Selecione um tipo de atendimento" at bounding box center [712, 563] width 278 height 30
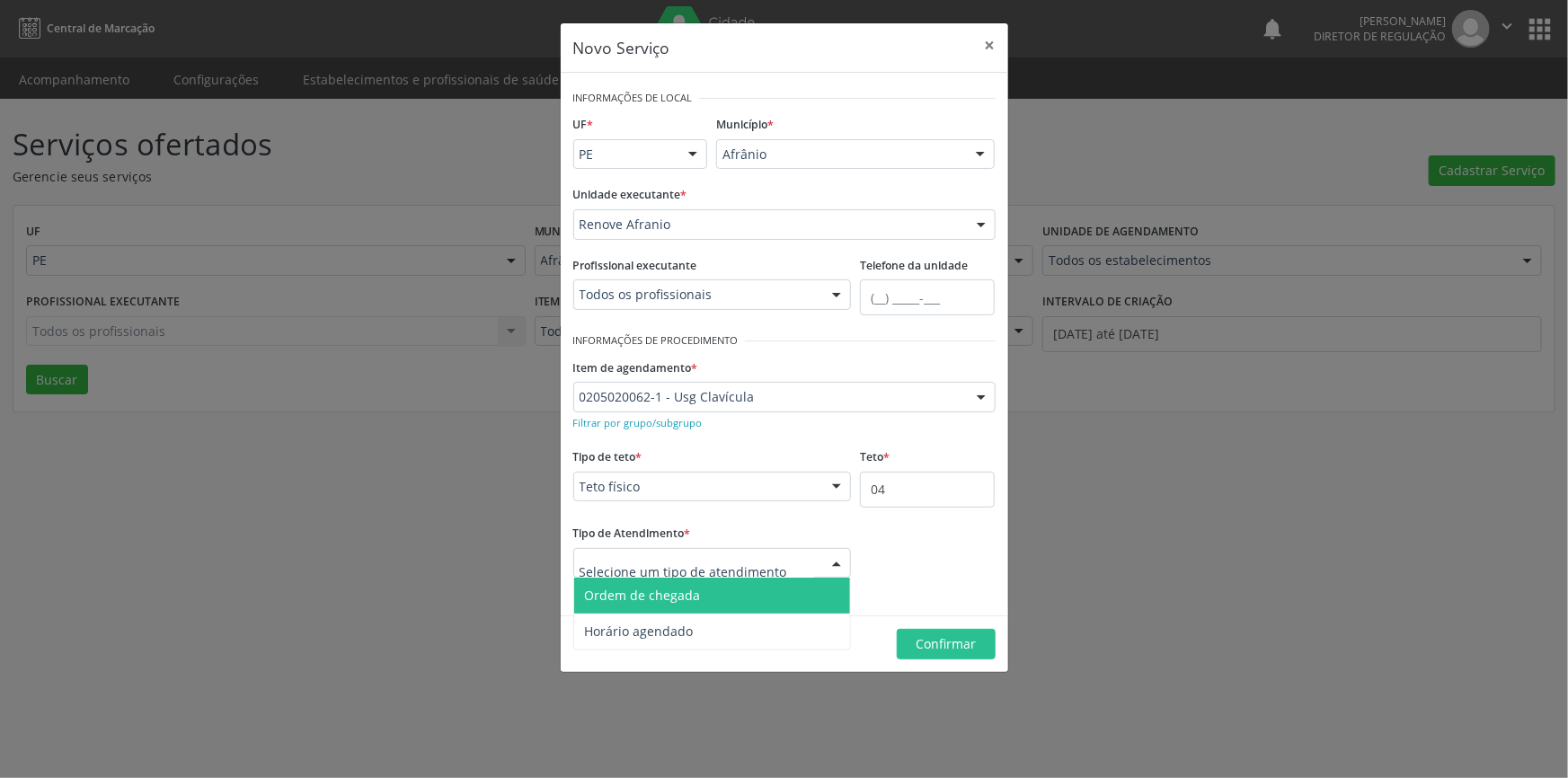
click at [737, 587] on span "Ordem de chegada" at bounding box center [713, 595] width 277 height 36
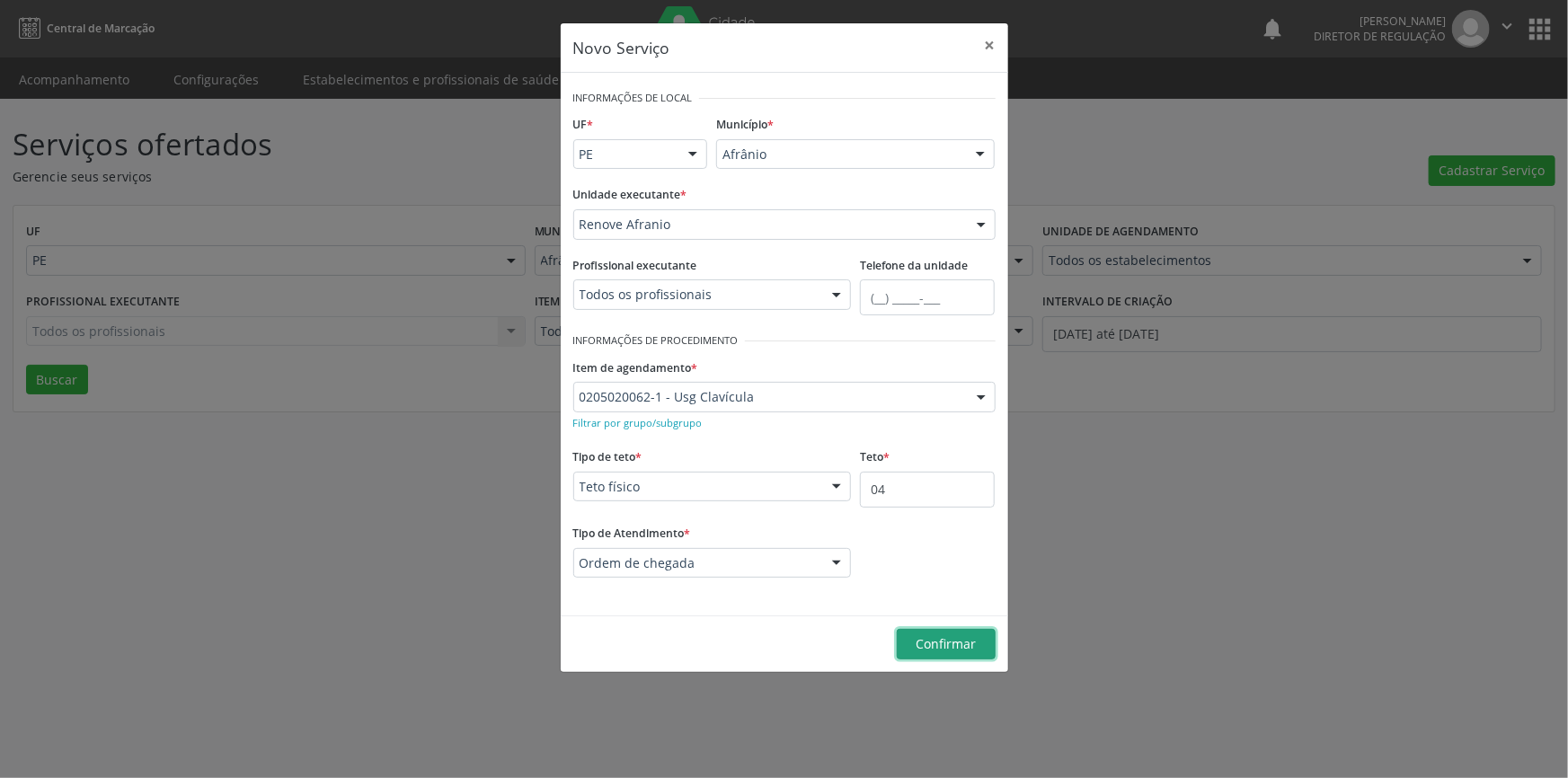
click at [929, 631] on button "Confirmar" at bounding box center [946, 643] width 99 height 30
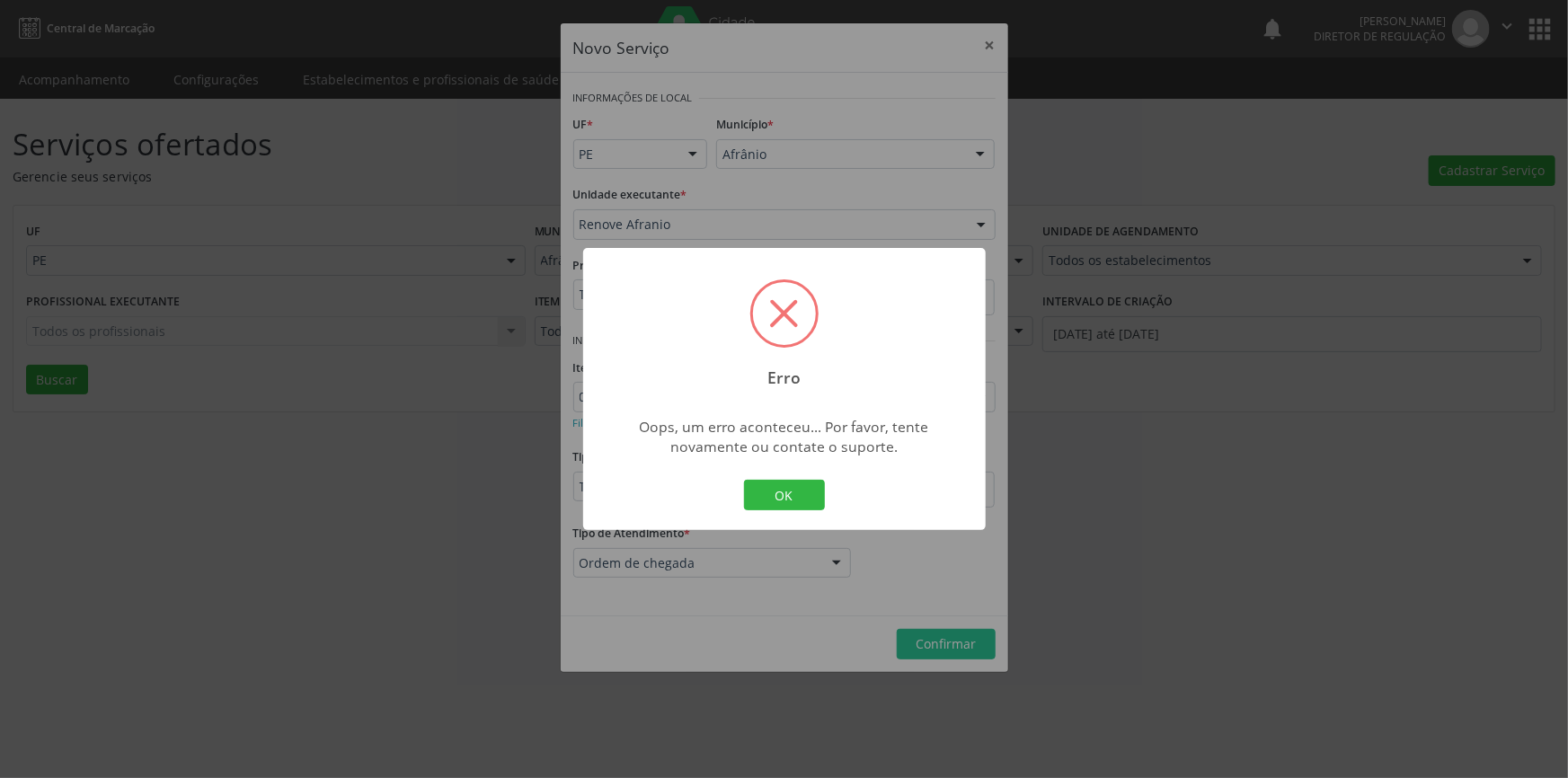
click at [796, 477] on div "OK Cancel" at bounding box center [784, 495] width 89 height 38
click at [799, 492] on button "OK" at bounding box center [784, 495] width 81 height 30
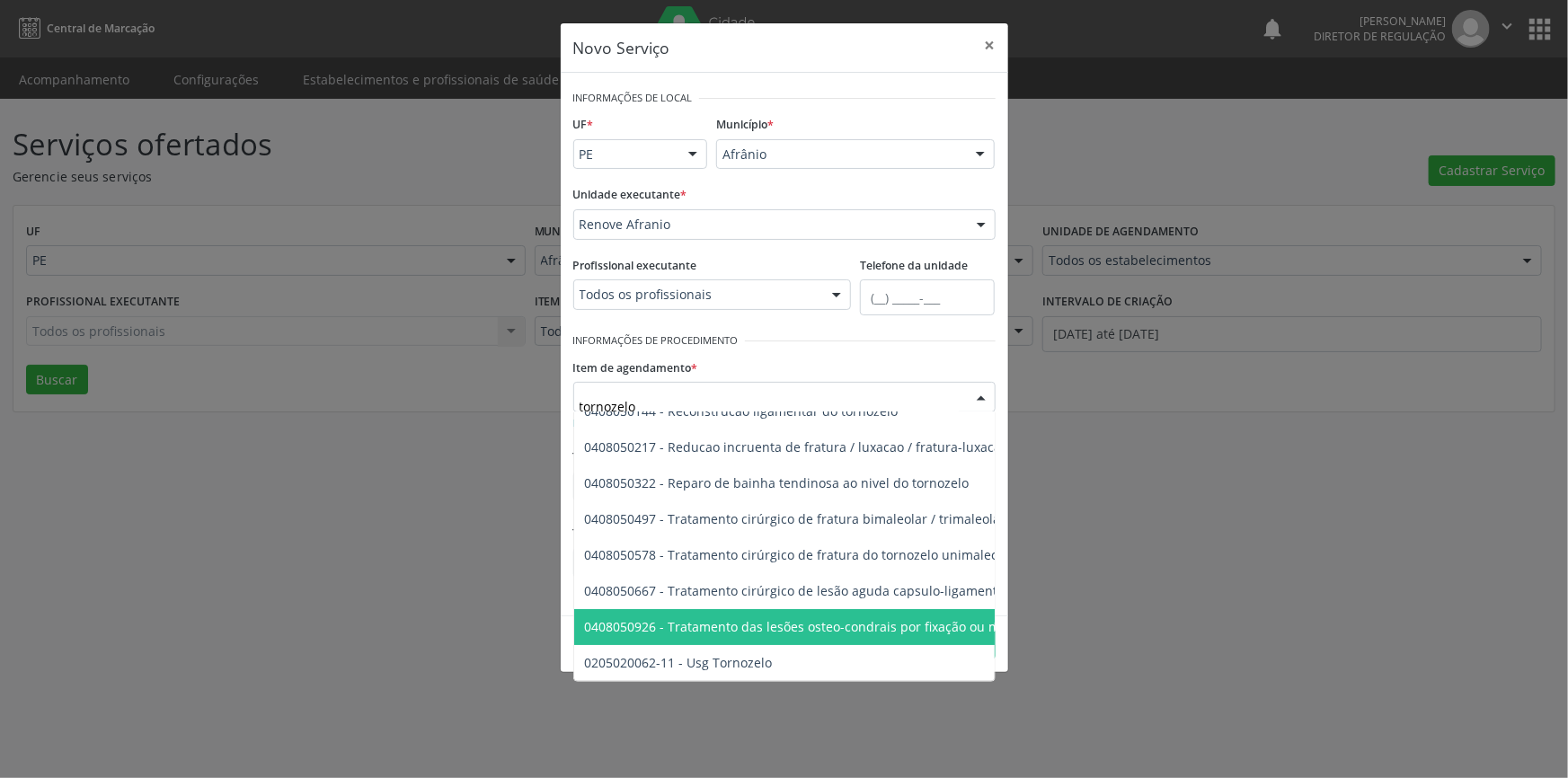
click at [789, 629] on span "0408050926 - Tratamento das lesões osteo-condrais por fixação ou mosaicoplastia…" at bounding box center [907, 627] width 667 height 36
type input "tornozelo"
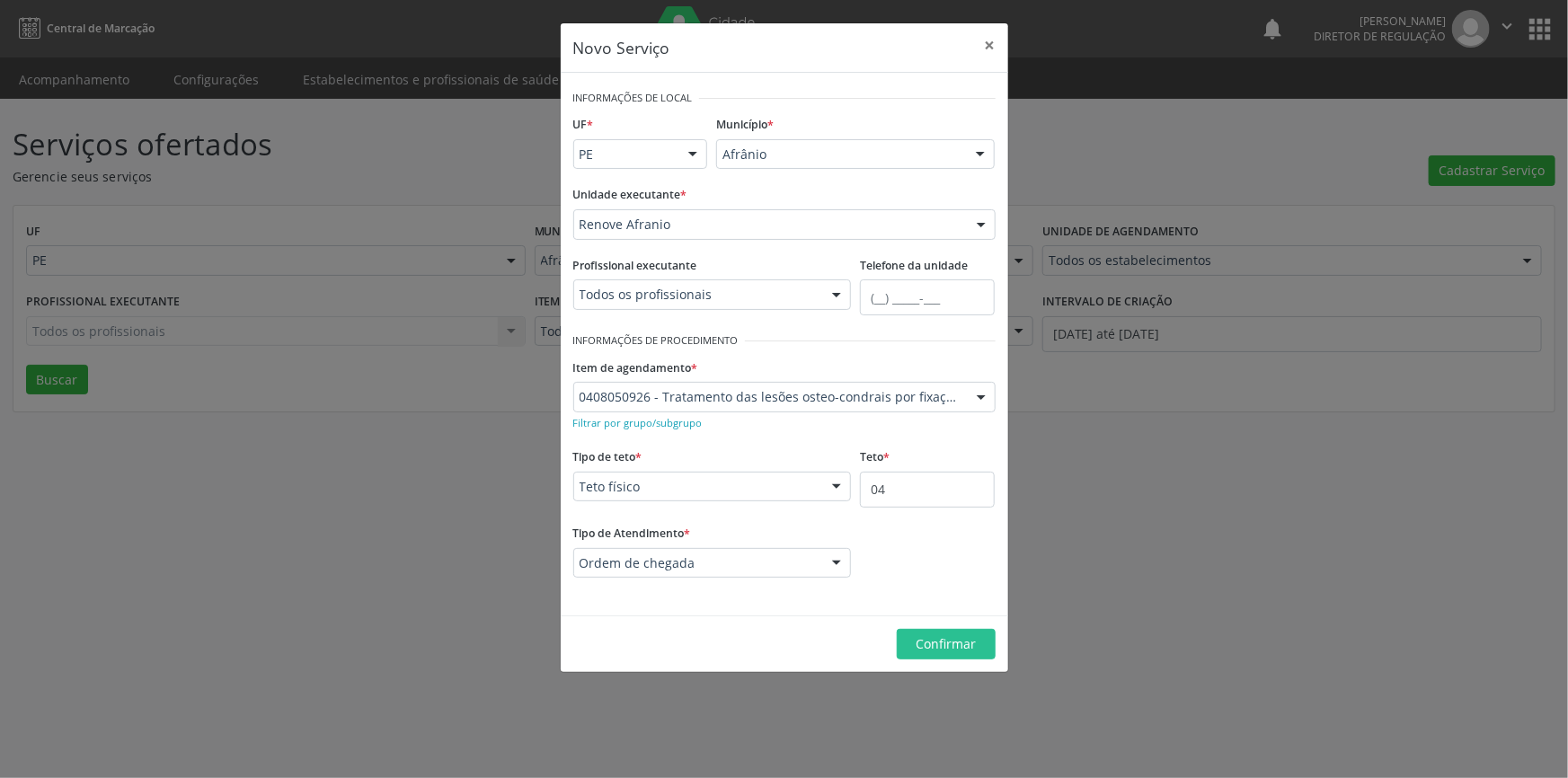
click at [790, 382] on div "0408050926 - Tratamento das lesões osteo-condrais por fixação ou mosaicoplastia…" at bounding box center [784, 396] width 423 height 30
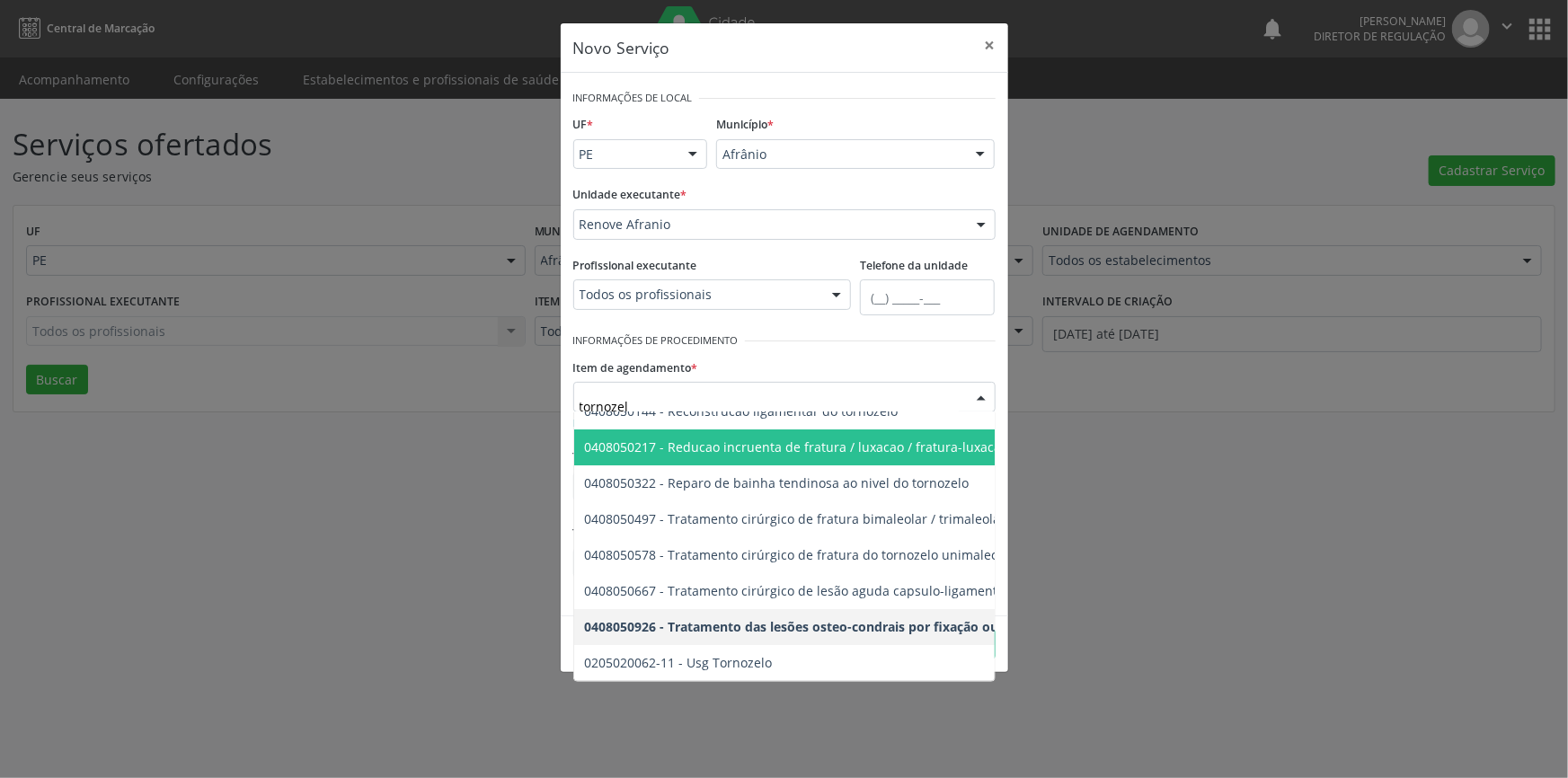
type input "tornozelo"
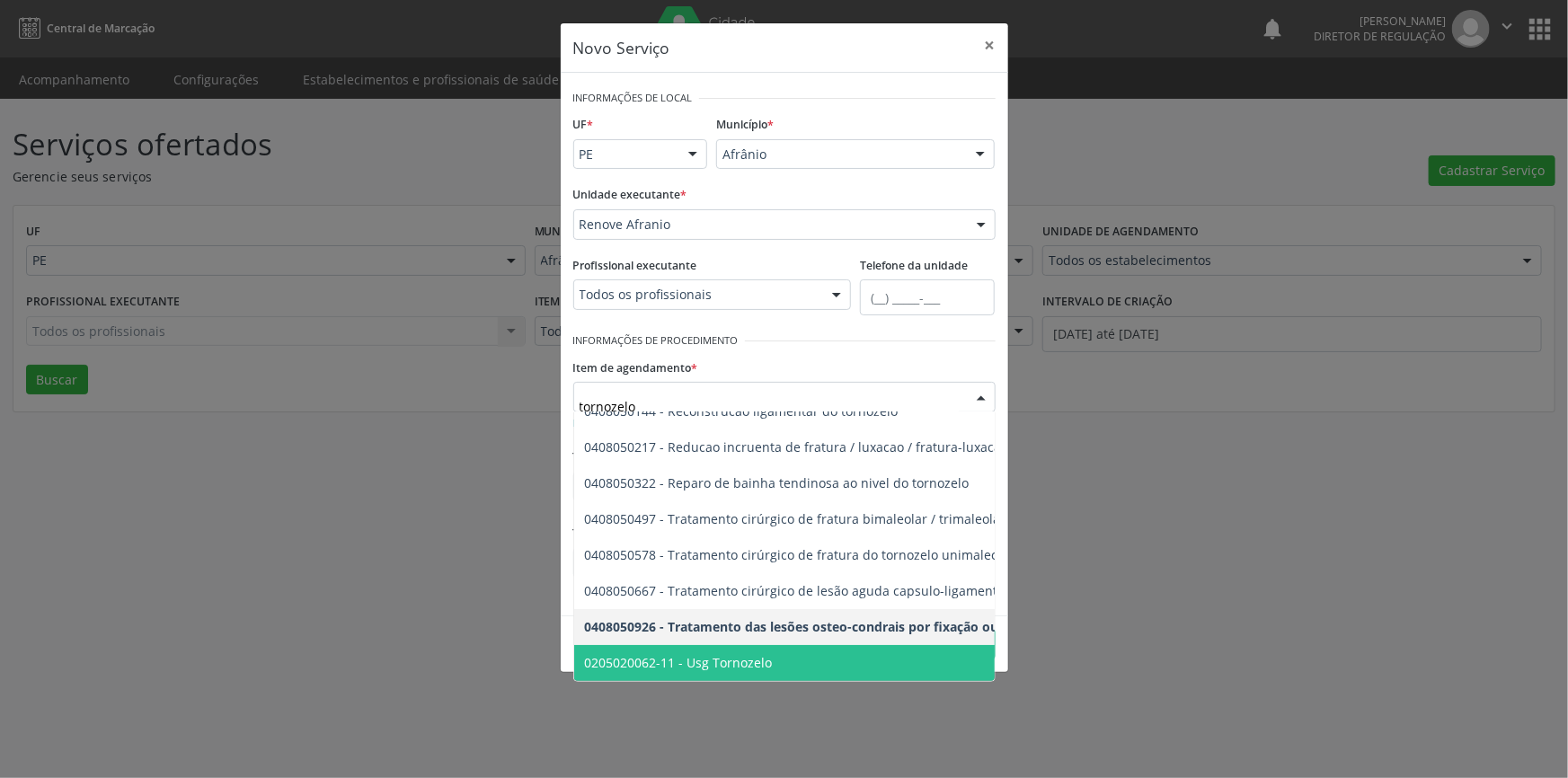
click at [753, 654] on span "0205020062-11 - Usg Tornozelo" at bounding box center [679, 662] width 187 height 17
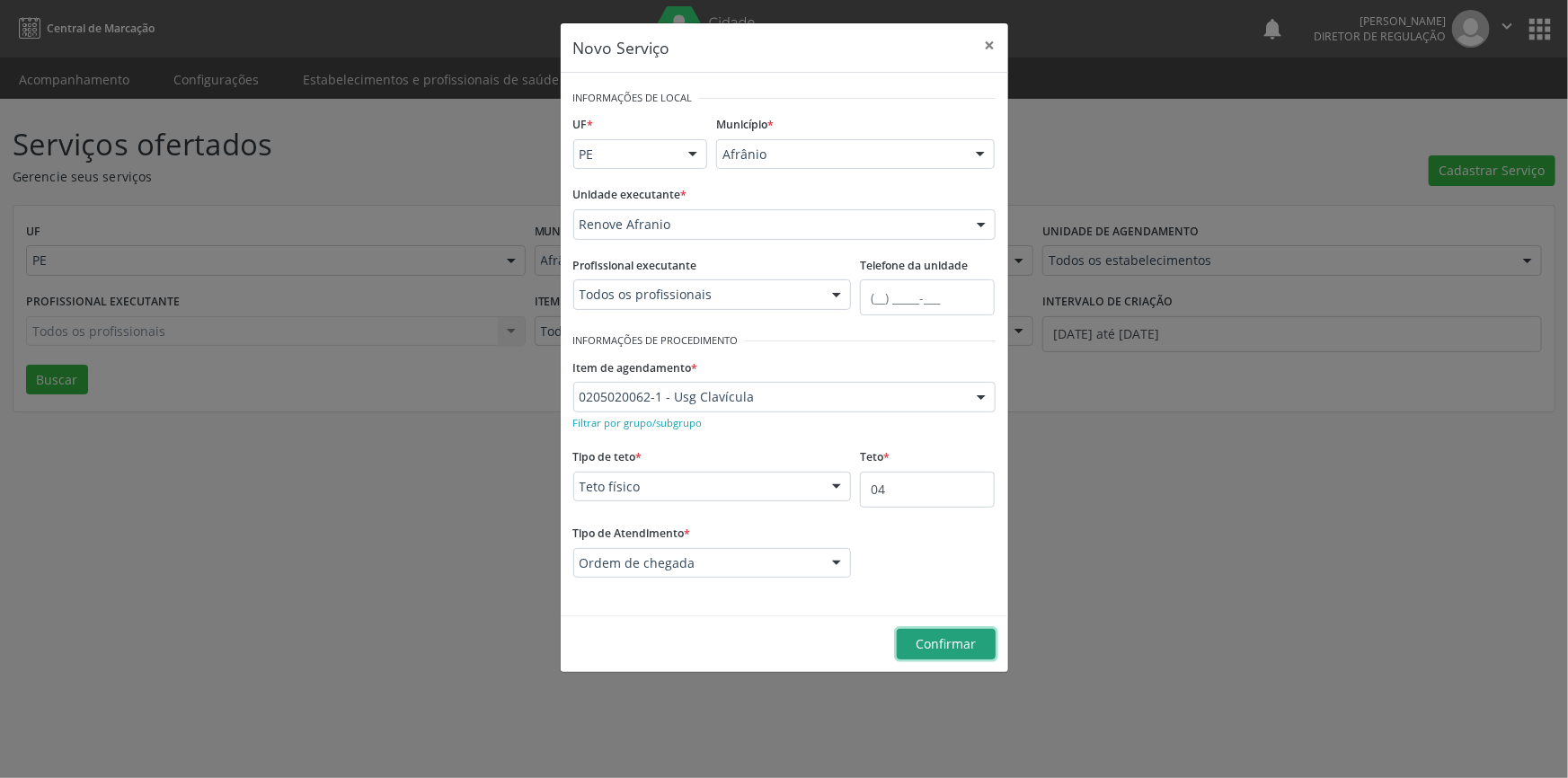
click at [927, 638] on span "Confirmar" at bounding box center [946, 643] width 61 height 17
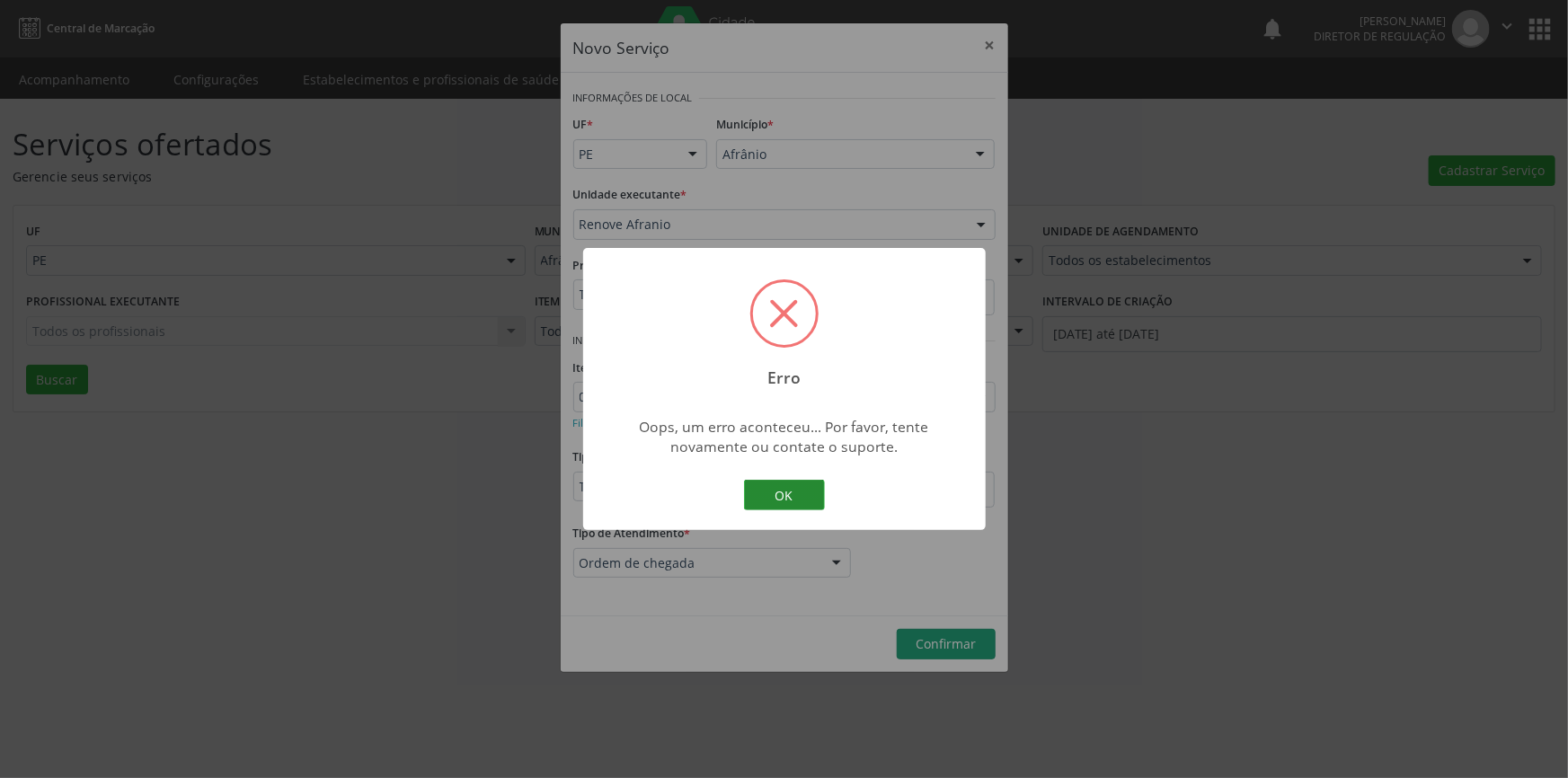
click at [786, 492] on button "OK" at bounding box center [784, 495] width 81 height 30
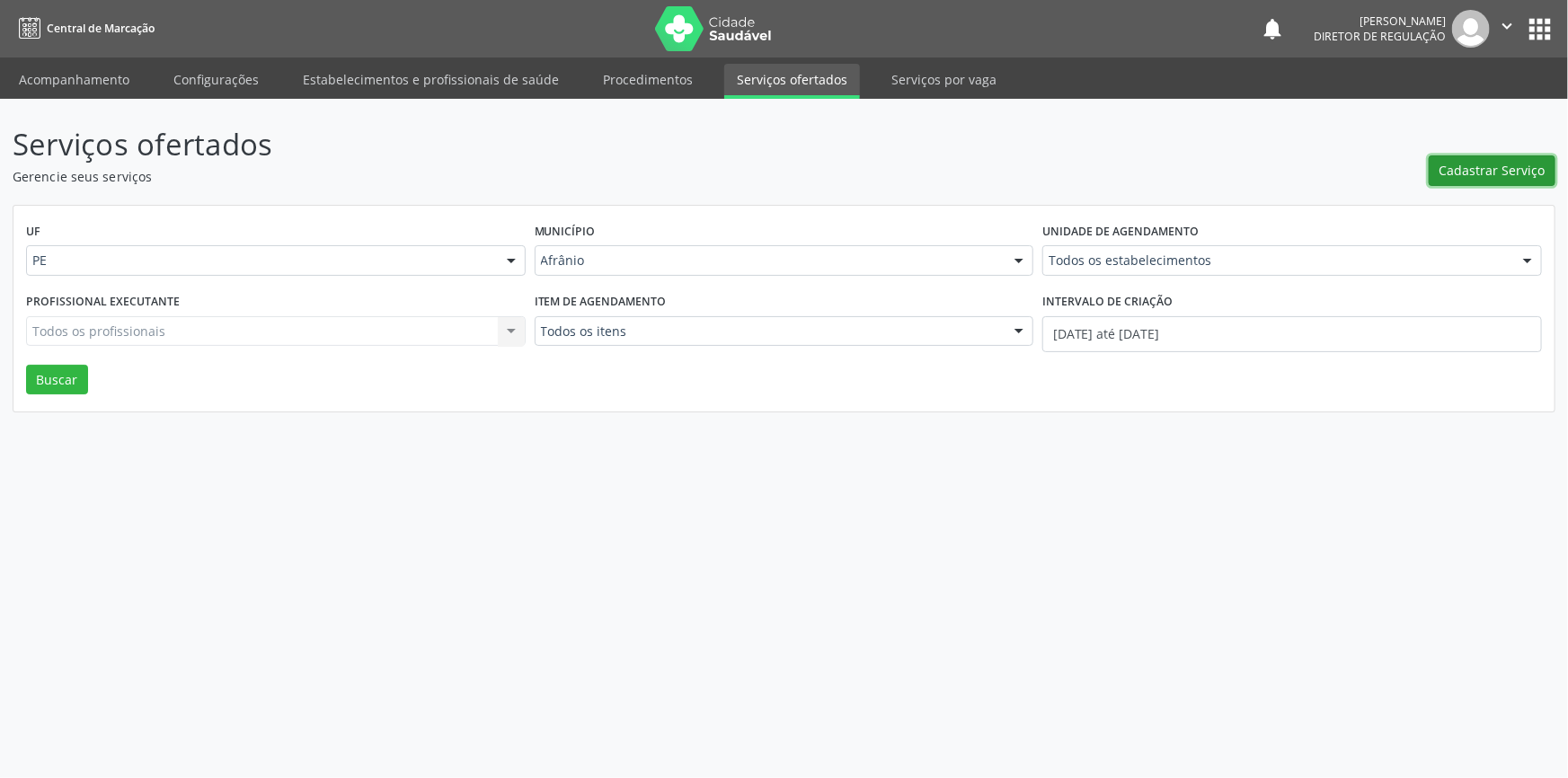
click at [1456, 181] on button "Cadastrar Serviço" at bounding box center [1493, 170] width 127 height 30
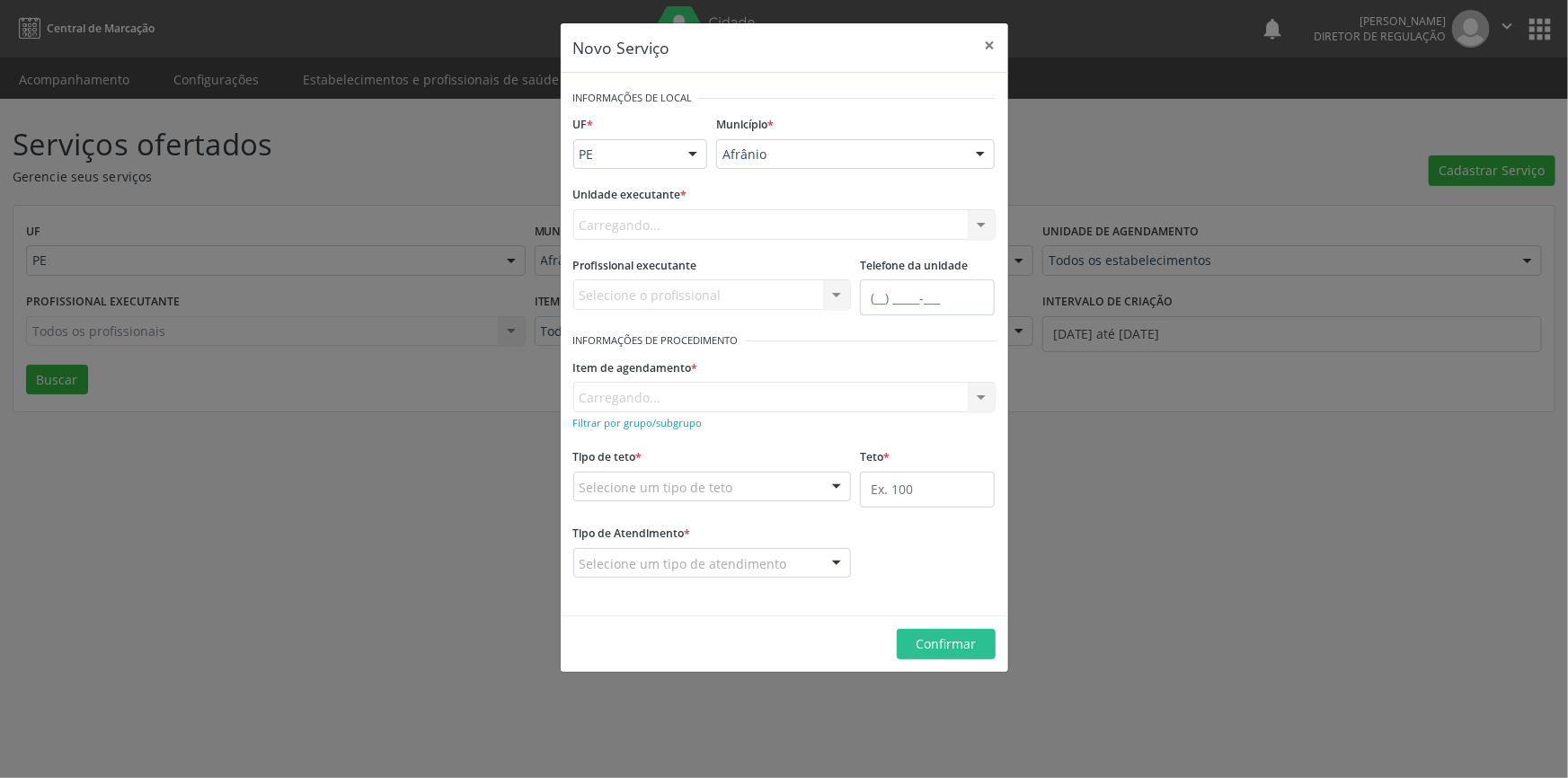
click at [835, 224] on div "Carregando... Nenhum resultado encontrado para: " " Não há nenhuma opção para s…" at bounding box center [784, 224] width 423 height 30
click at [835, 224] on div "Selecione uma unidade" at bounding box center [784, 224] width 423 height 30
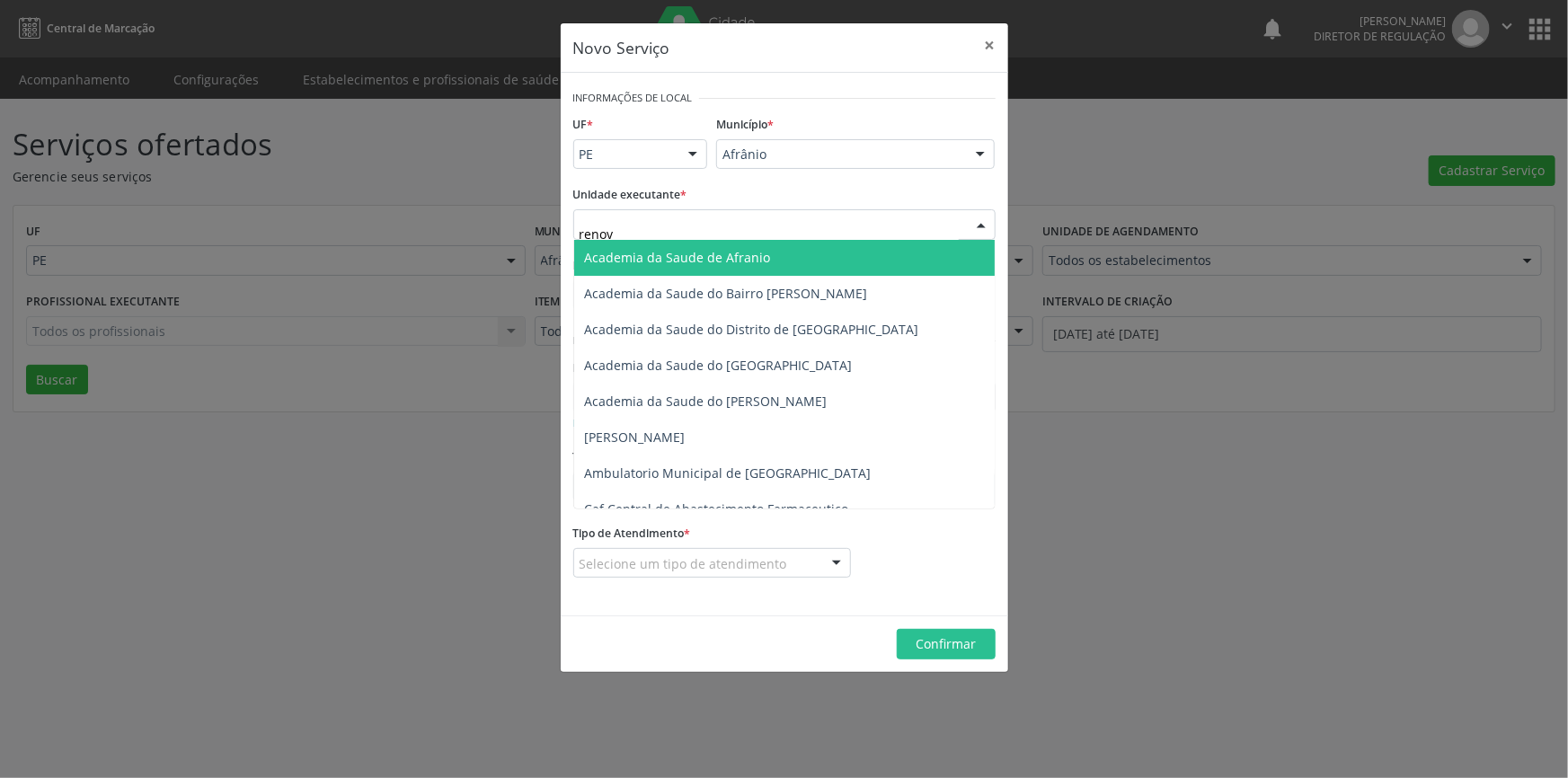
type input "renove"
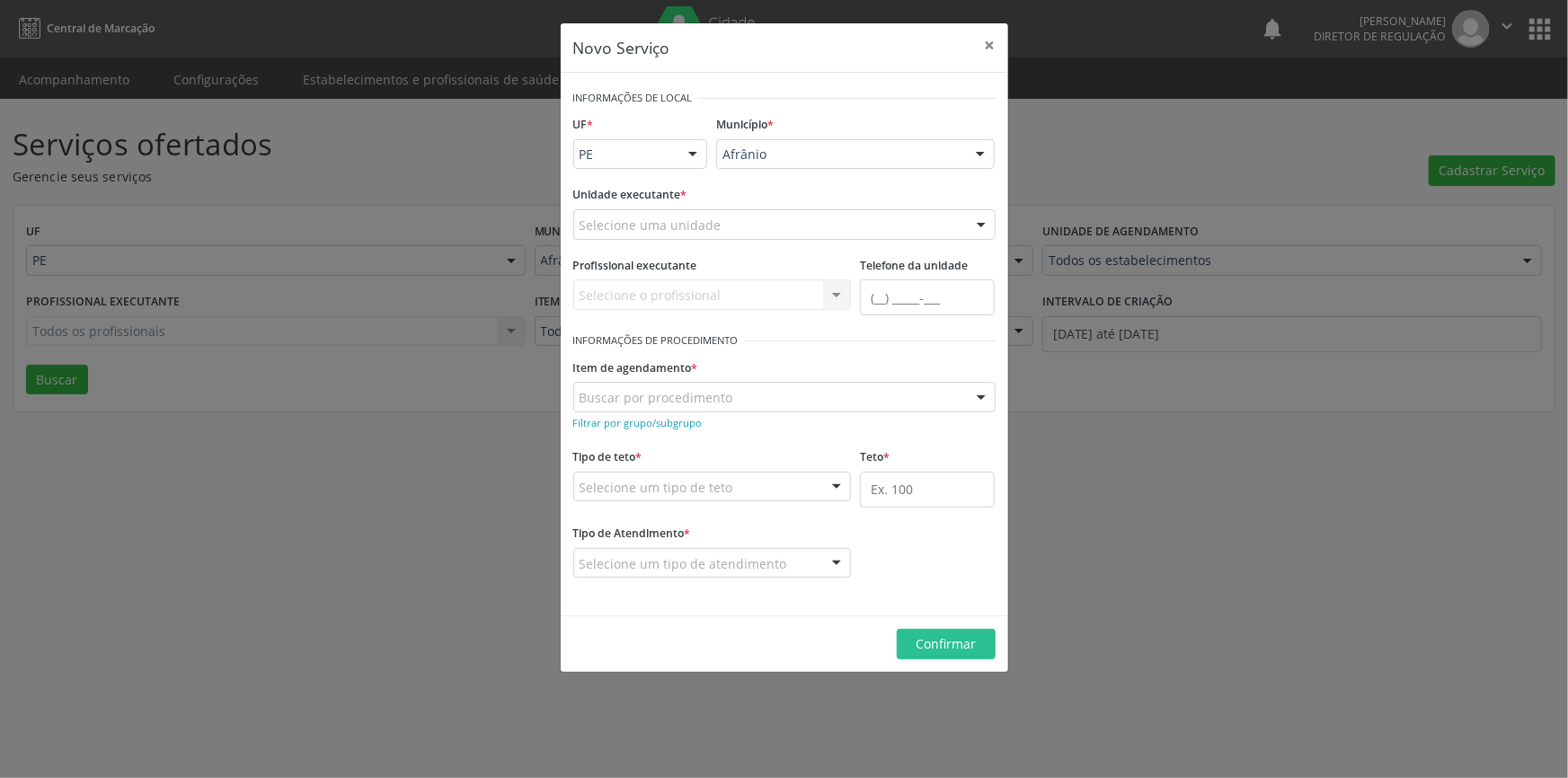
click at [1123, 541] on div "Novo Serviço × Informações de Local UF * PE BA PE Nenhum resultado encontrado p…" at bounding box center [784, 389] width 1568 height 778
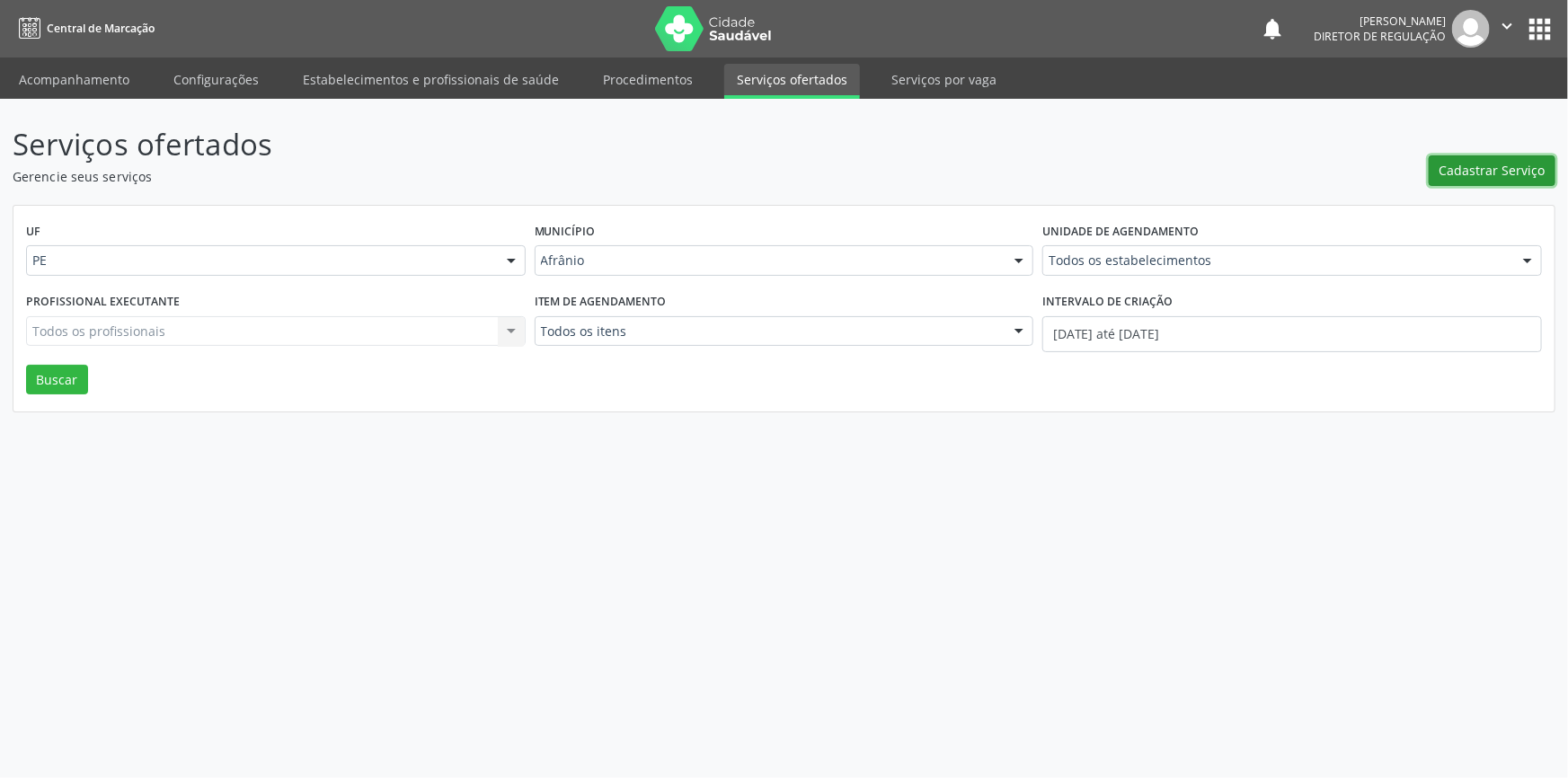
click at [1545, 155] on button "Cadastrar Serviço" at bounding box center [1493, 170] width 127 height 30
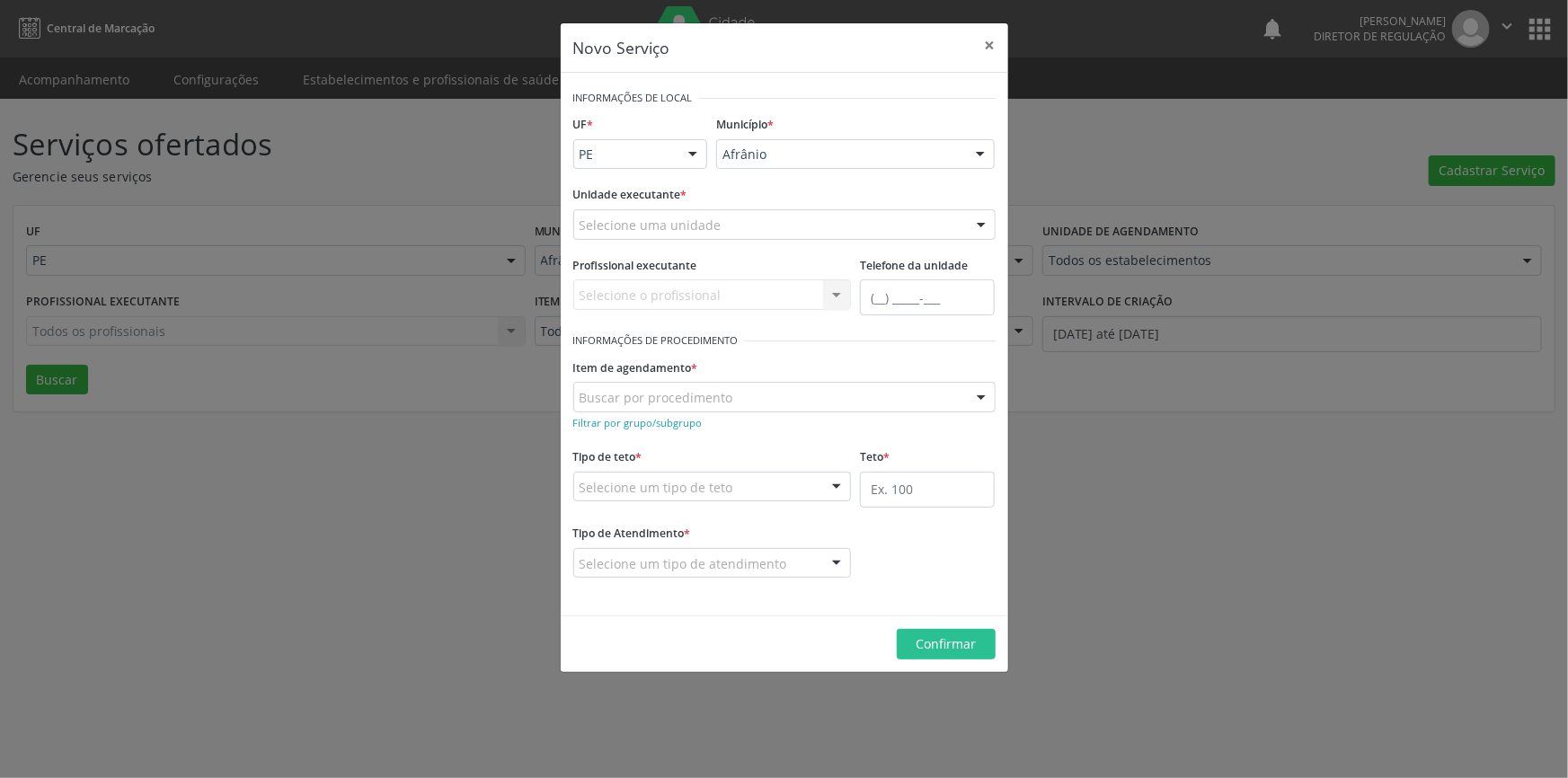
click at [951, 220] on div "Selecione uma unidade" at bounding box center [784, 224] width 423 height 30
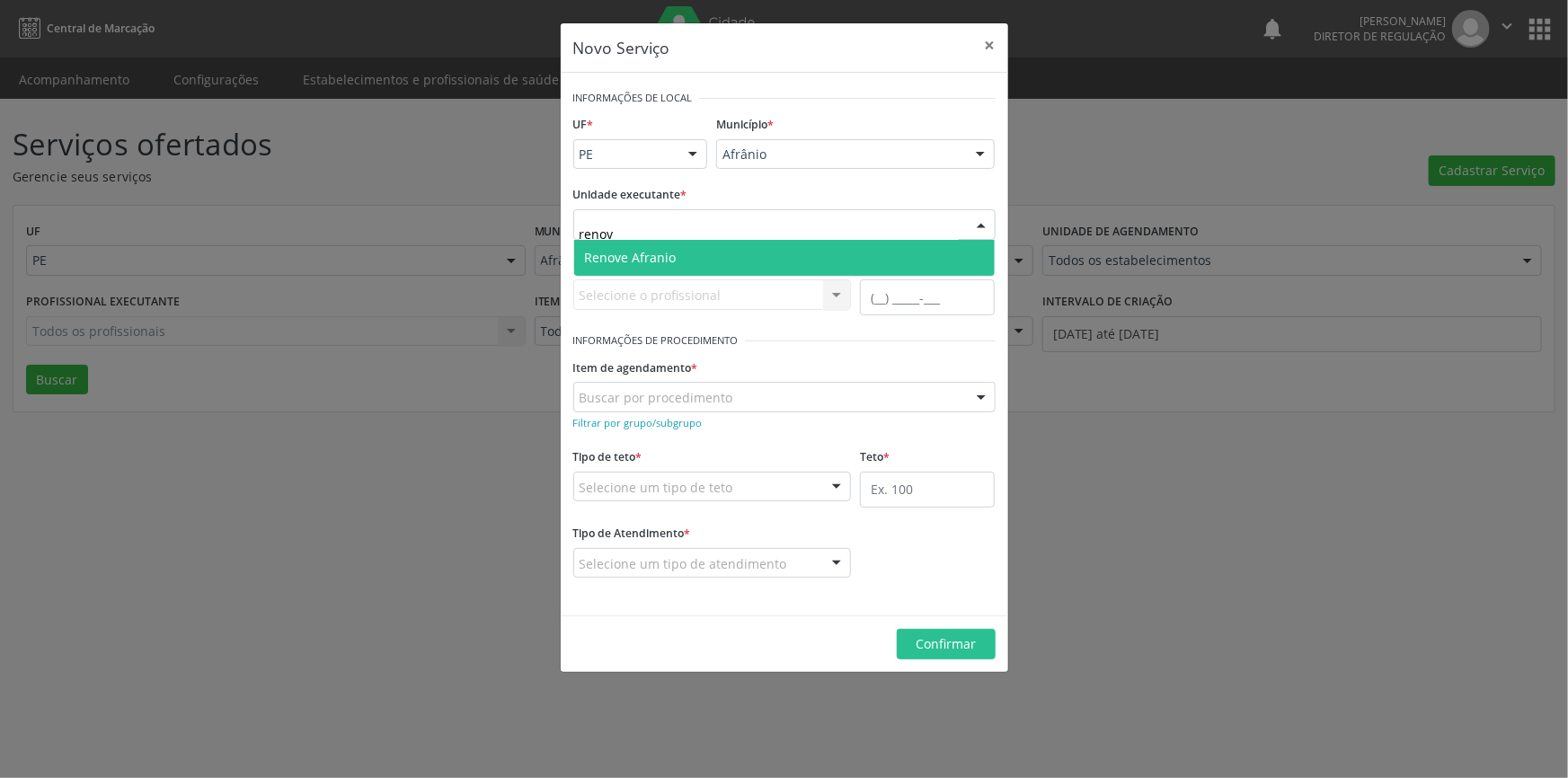
type input "renove"
click at [815, 266] on span "Renove Afranio" at bounding box center [784, 258] width 421 height 36
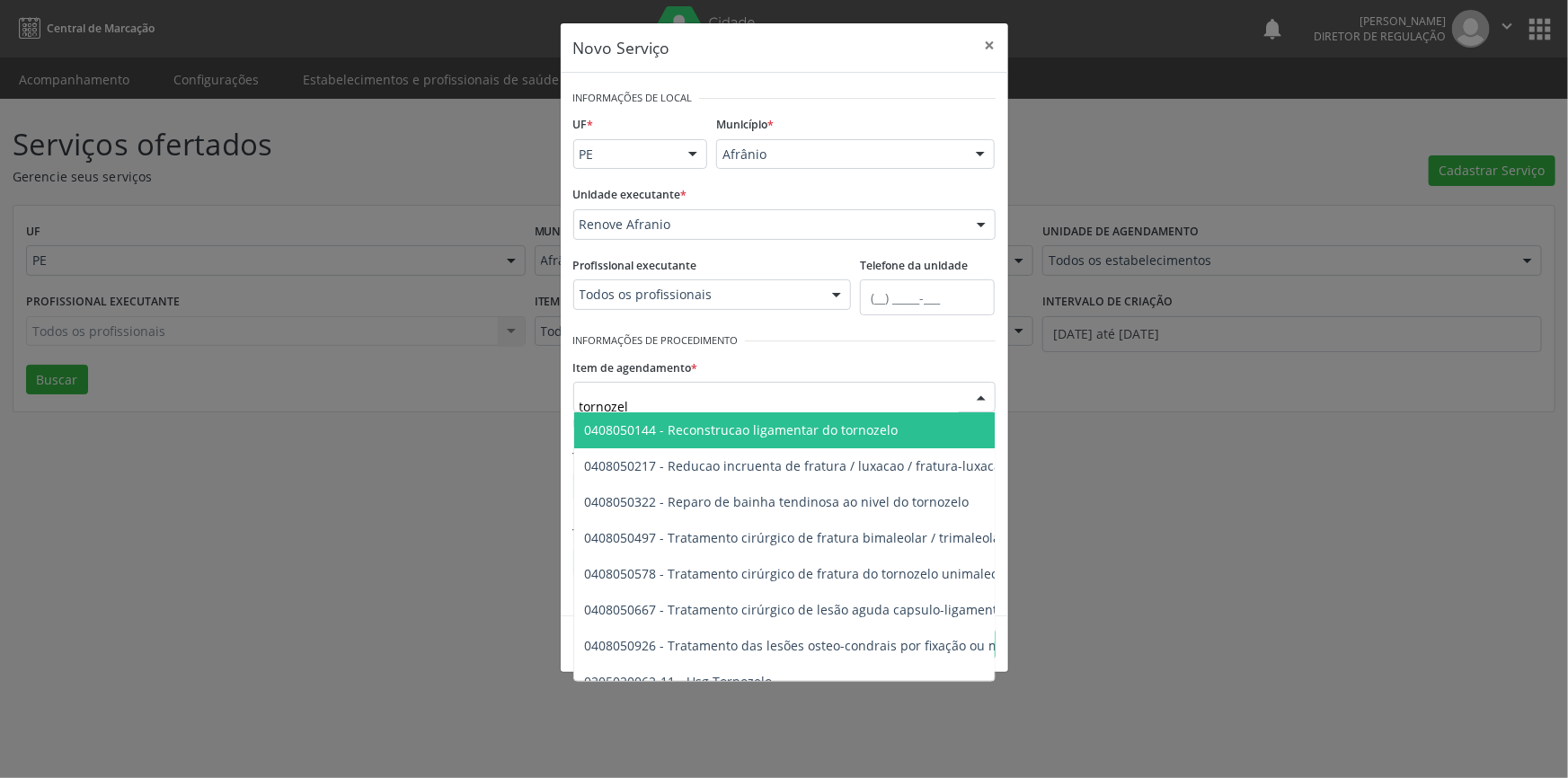
type input "tornozelo"
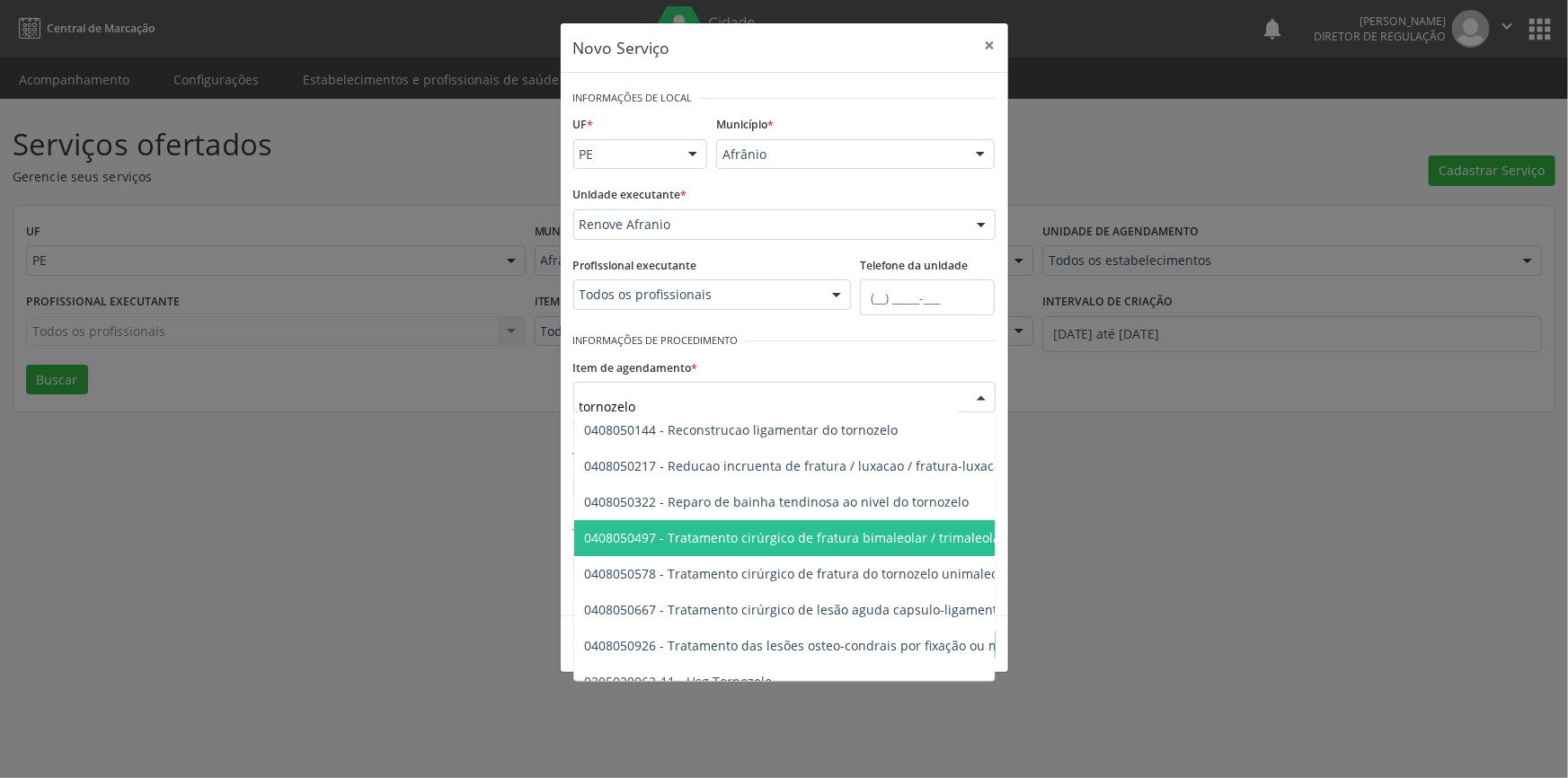
scroll to position [30, 0]
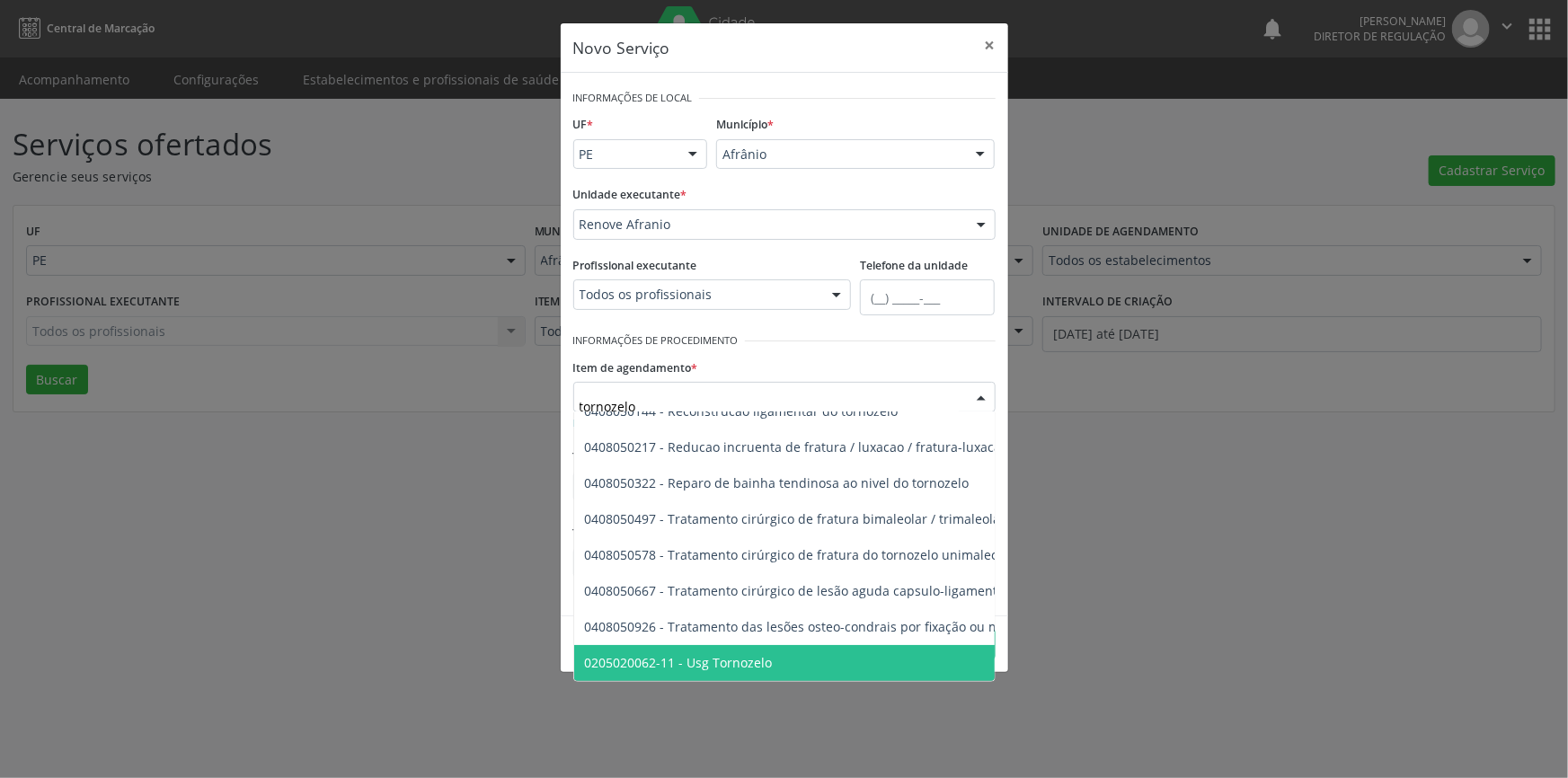
click at [736, 645] on span "0205020062-11 - Usg Tornozelo" at bounding box center [907, 663] width 667 height 36
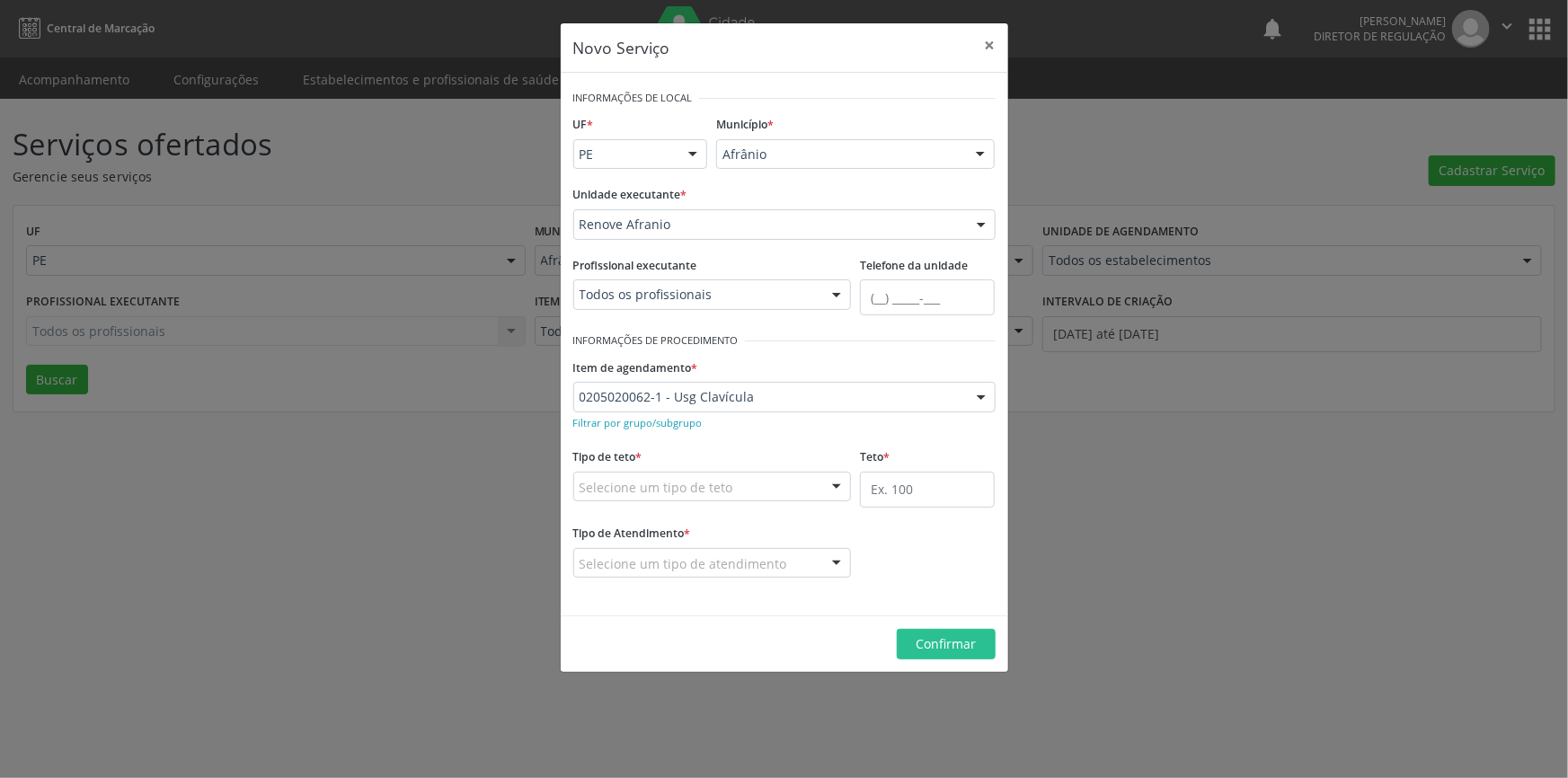
click at [732, 499] on div "Selecione um tipo de teto" at bounding box center [712, 486] width 278 height 30
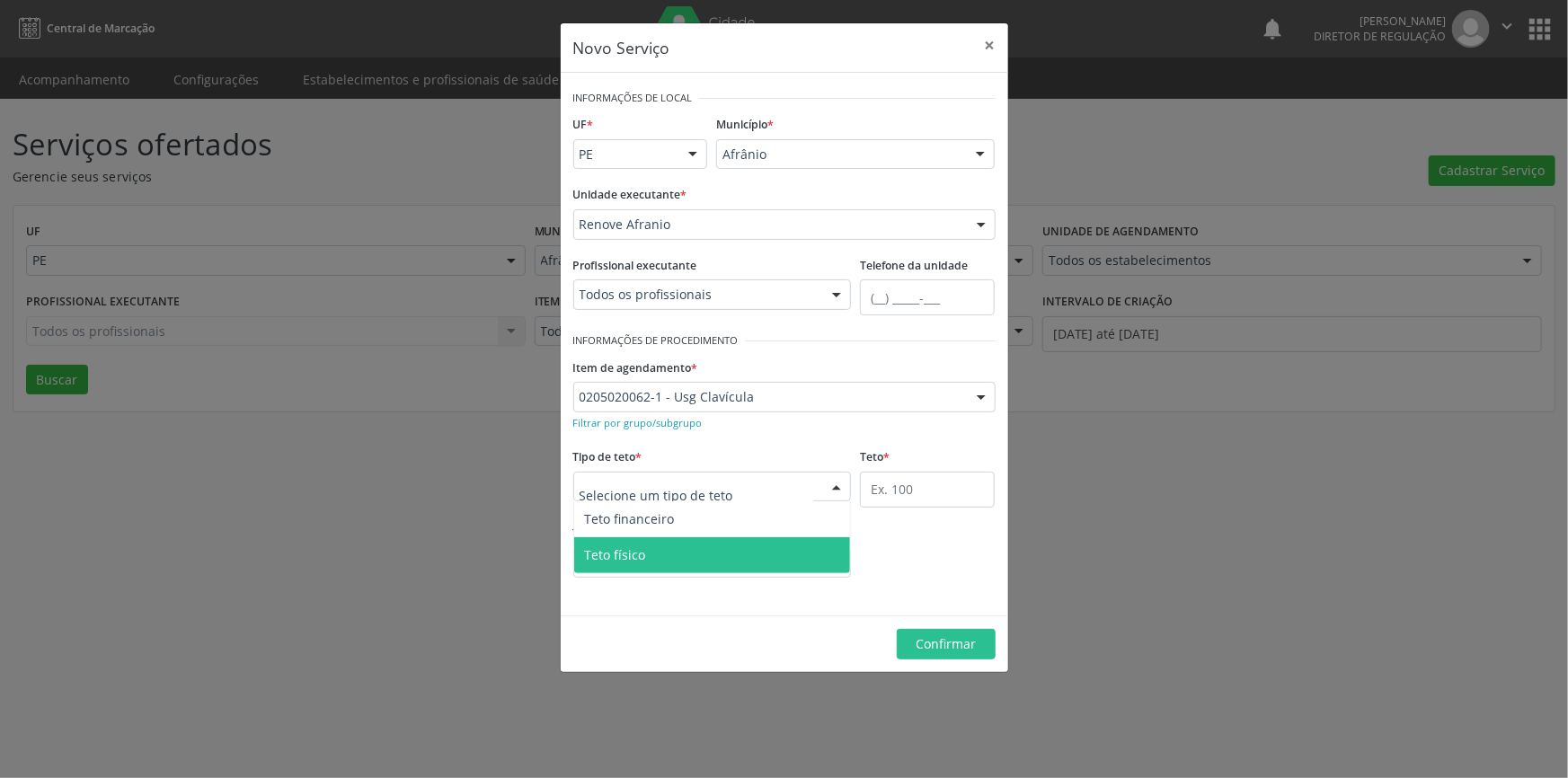
click at [702, 546] on span "Teto físico" at bounding box center [713, 554] width 277 height 36
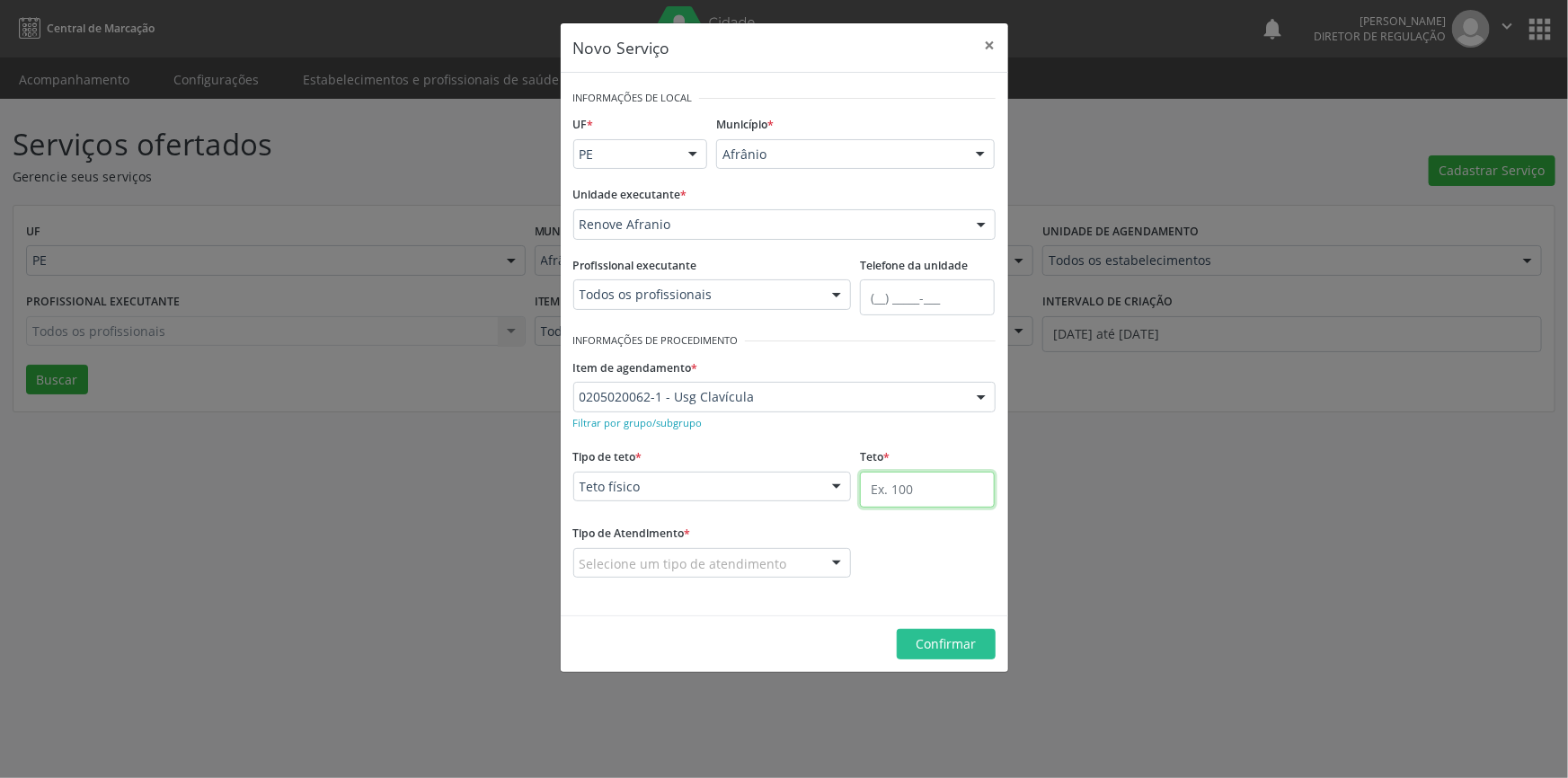
click at [873, 494] on input "text" at bounding box center [928, 489] width 135 height 36
type input "04"
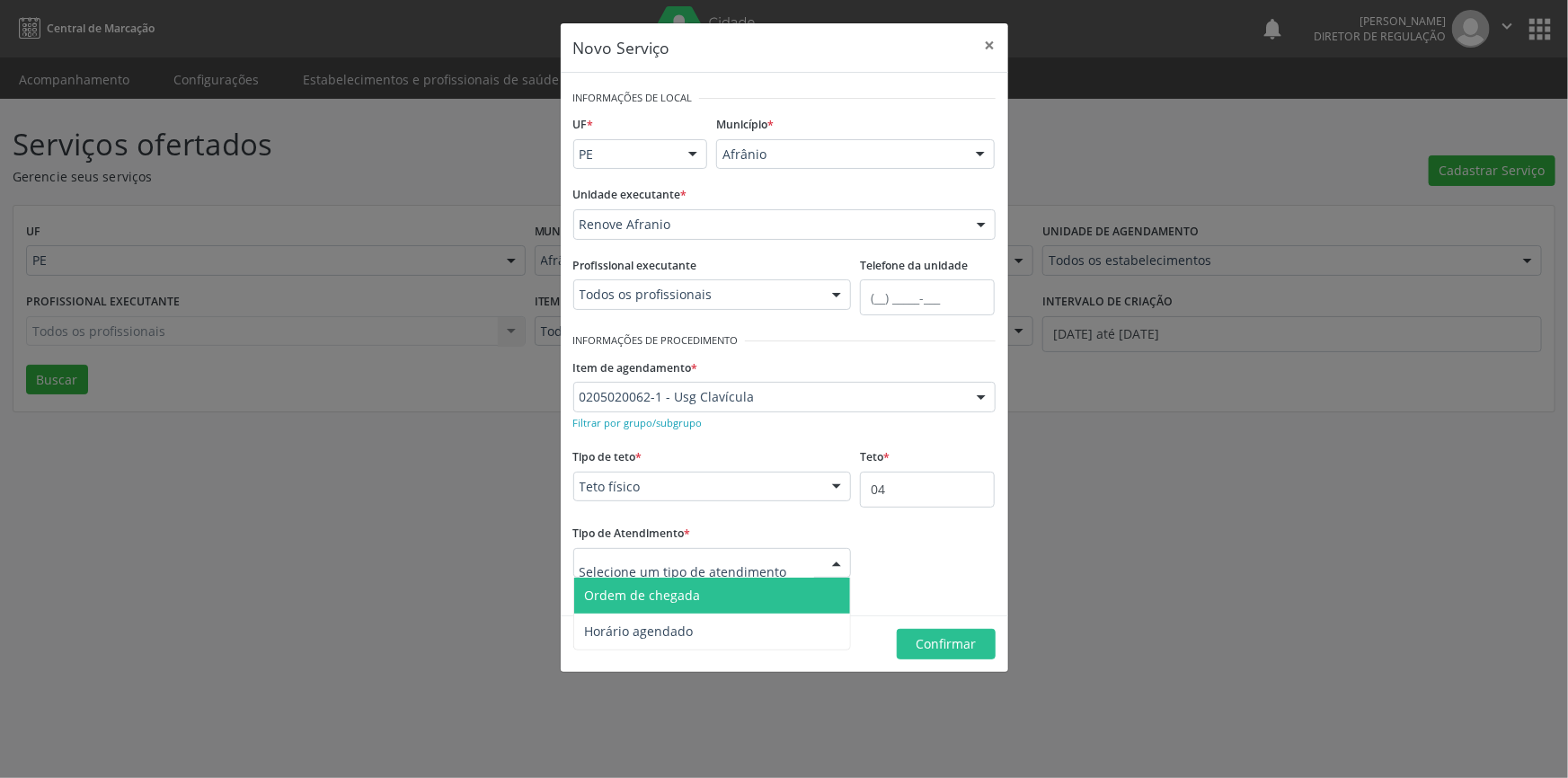
click at [693, 594] on span "Ordem de chegada" at bounding box center [642, 594] width 116 height 17
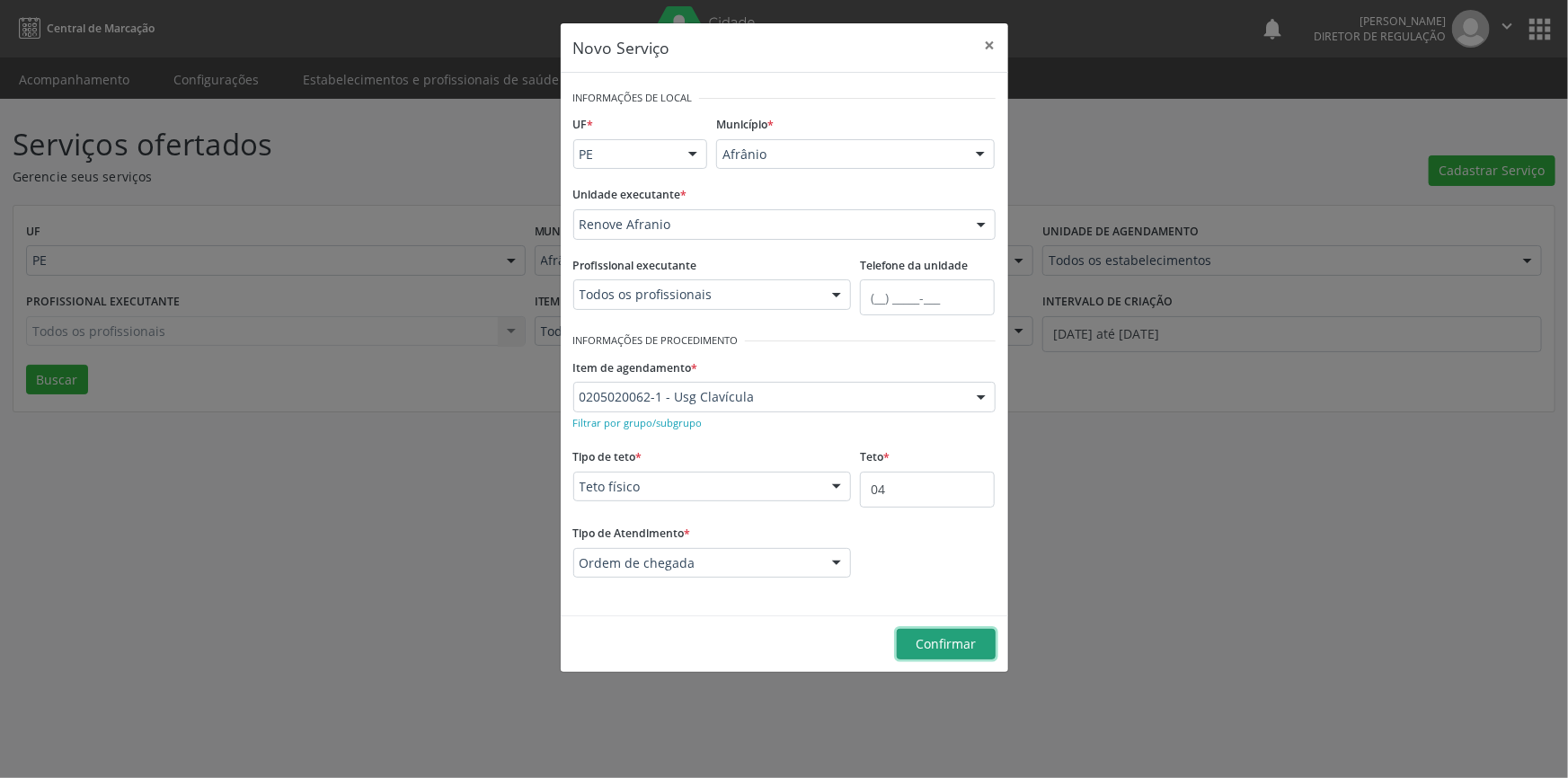
click at [934, 646] on span "Confirmar" at bounding box center [946, 643] width 61 height 17
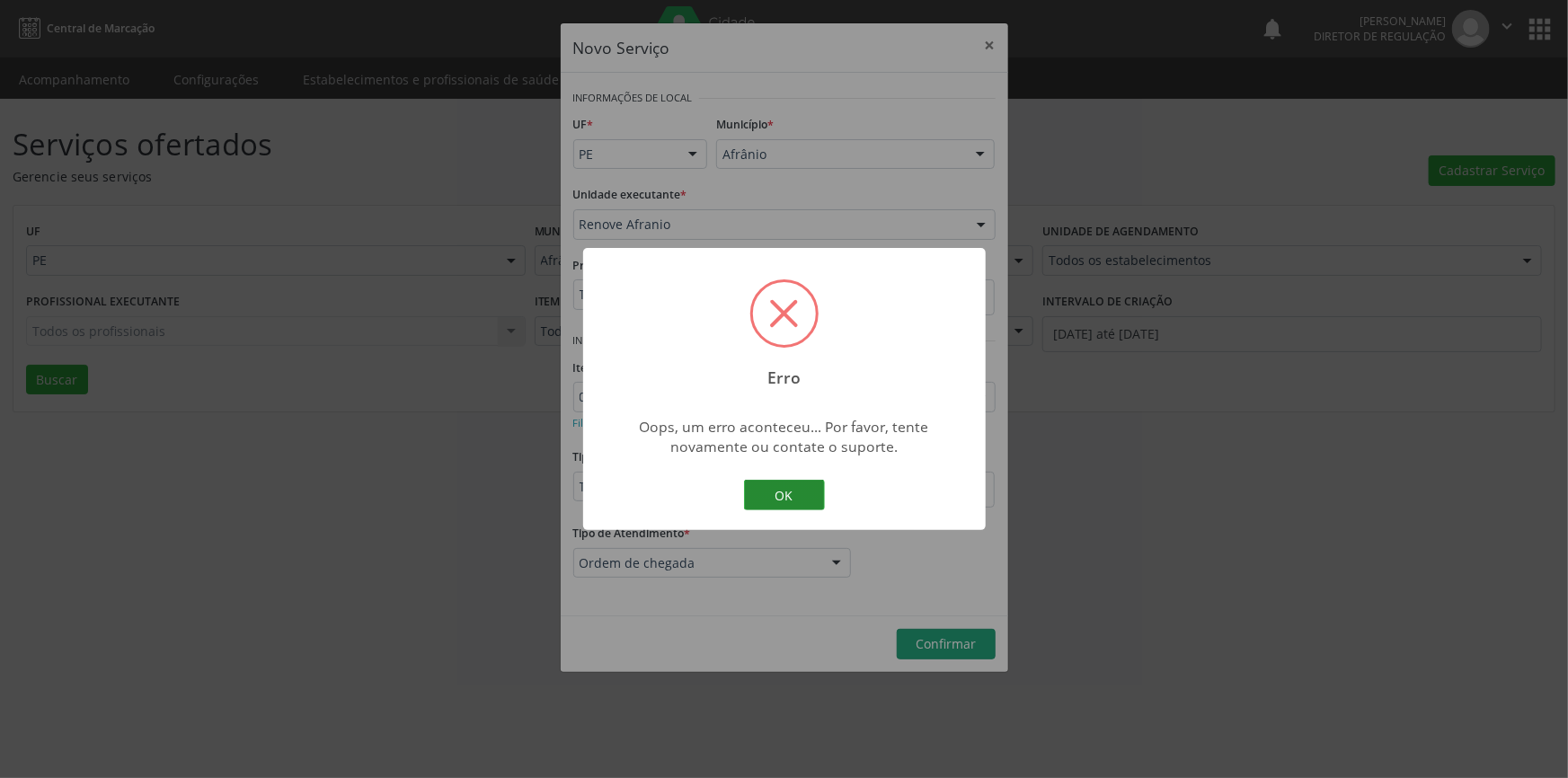
click at [761, 488] on button "OK" at bounding box center [784, 495] width 81 height 30
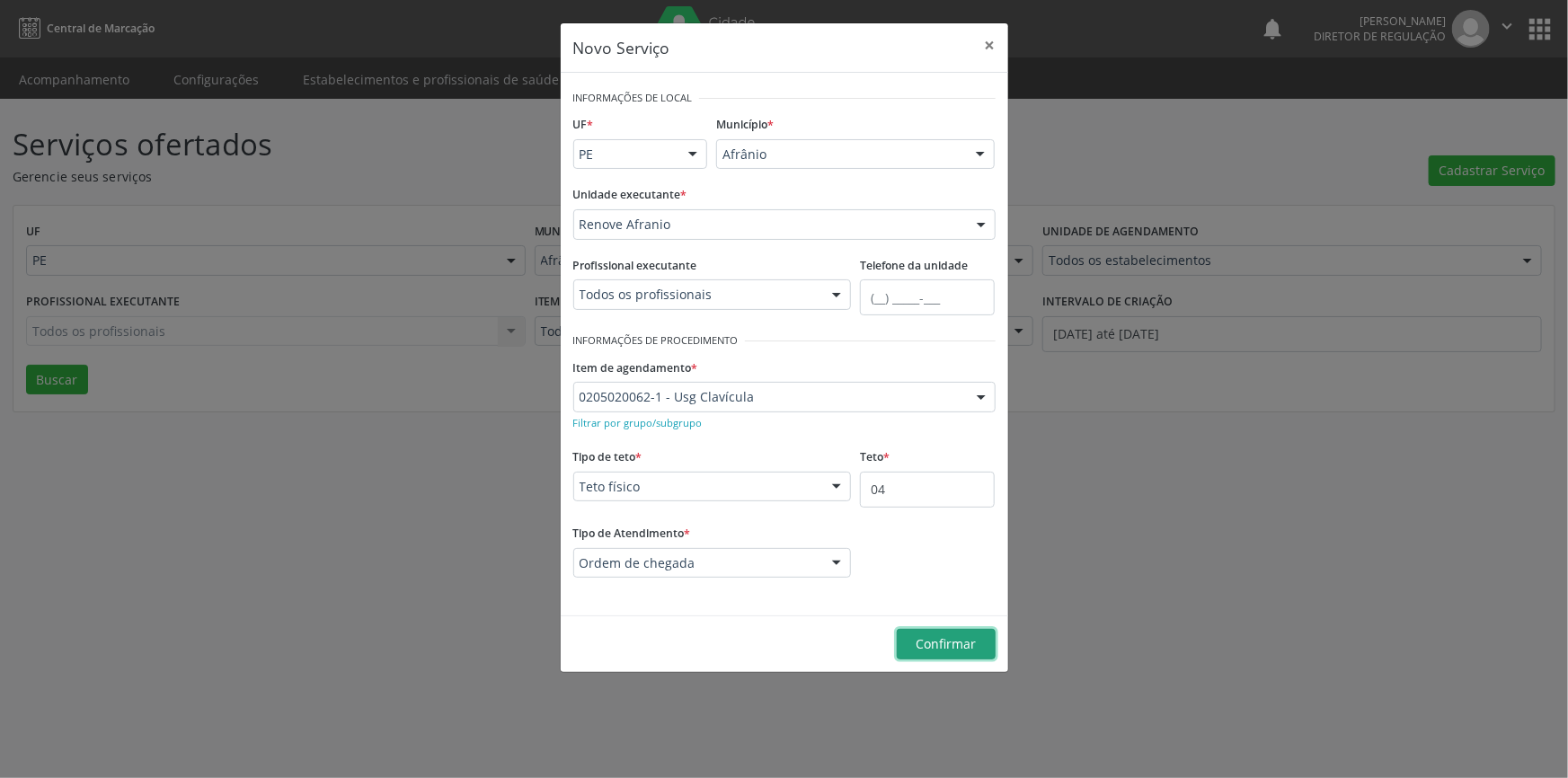
drag, startPoint x: 931, startPoint y: 650, endPoint x: 959, endPoint y: 638, distance: 30.5
click at [931, 650] on span "Confirmar" at bounding box center [946, 643] width 61 height 17
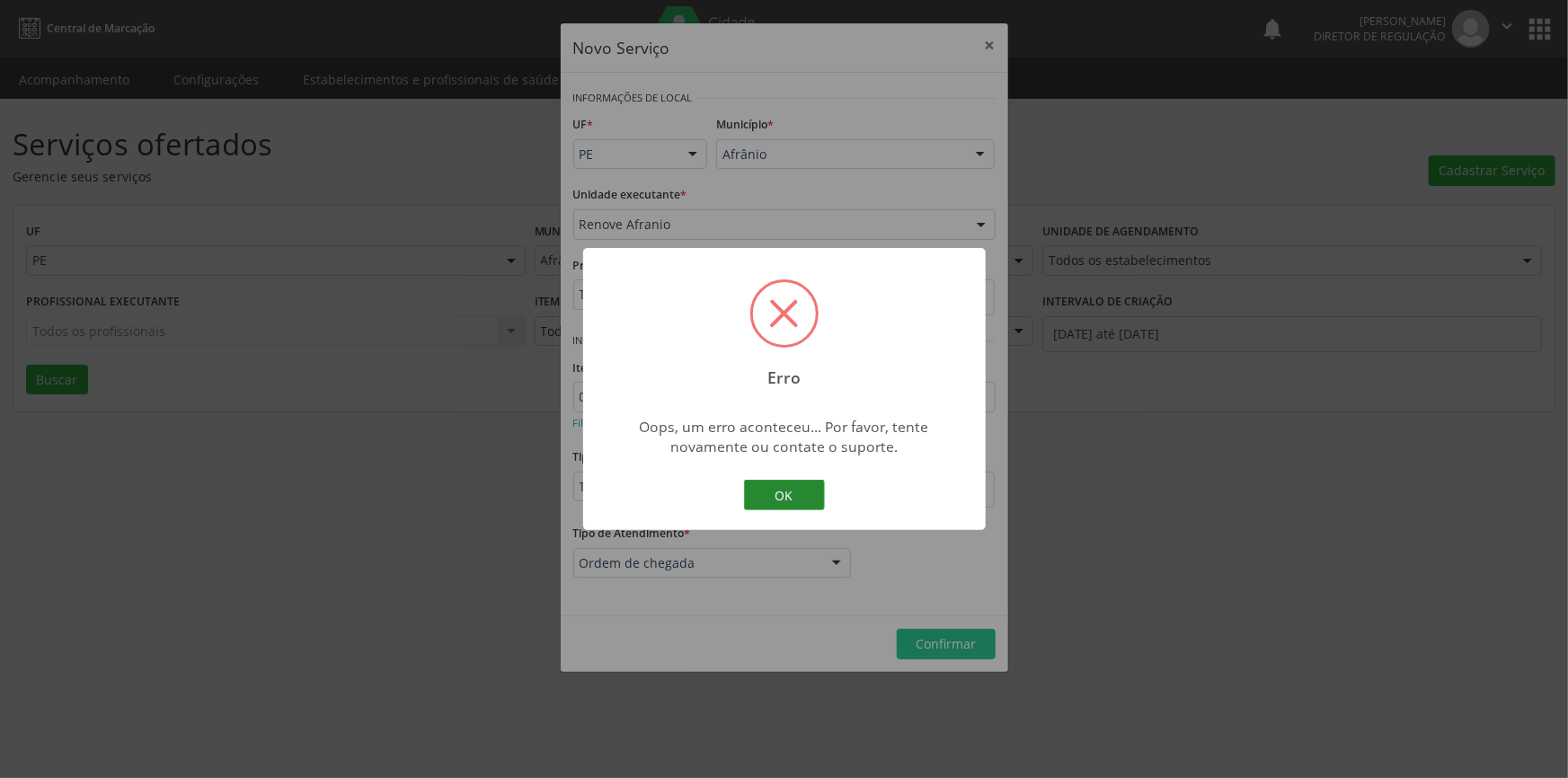
click at [802, 498] on button "OK" at bounding box center [784, 495] width 81 height 30
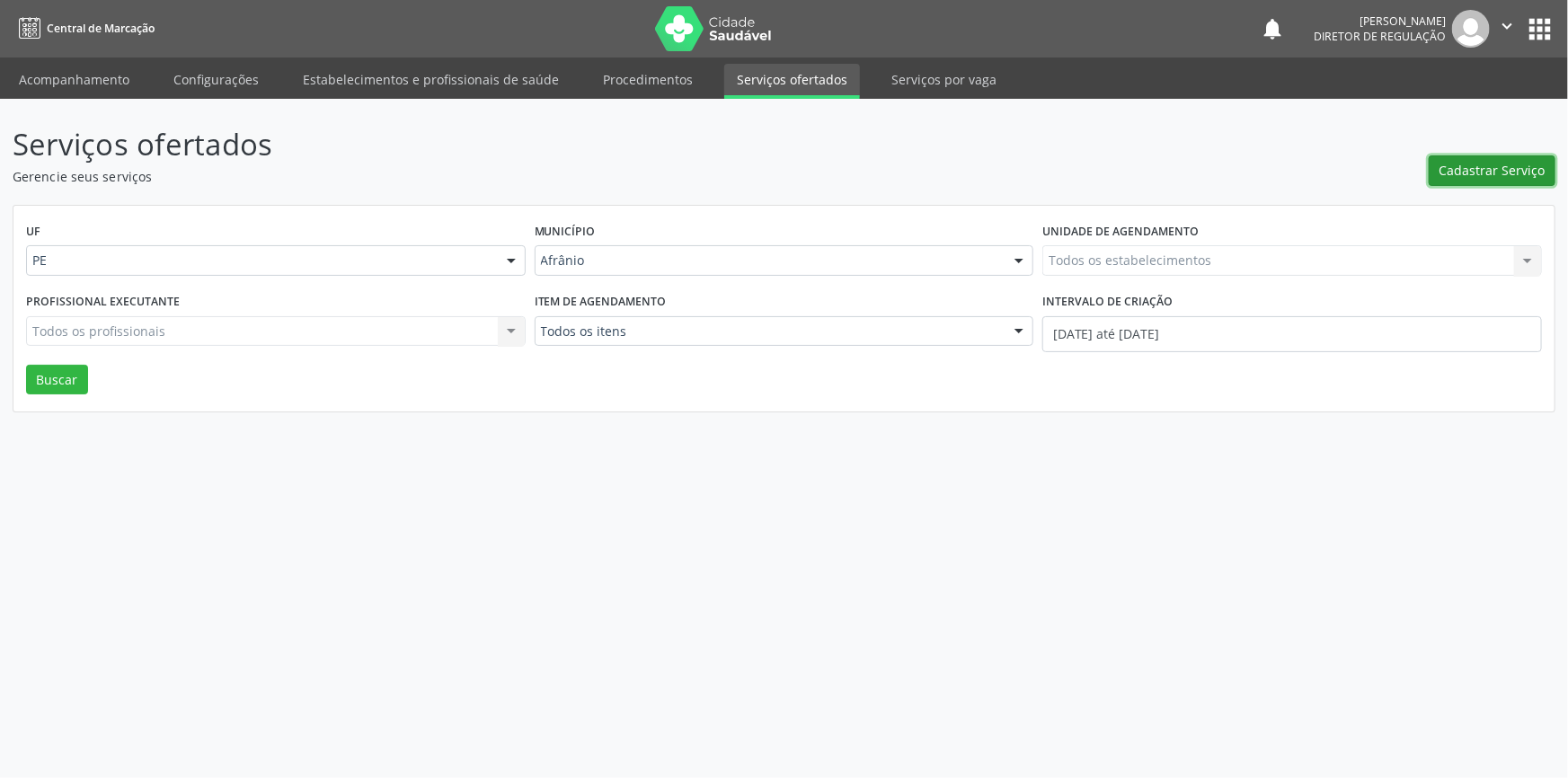
click at [1457, 170] on span "Cadastrar Serviço" at bounding box center [1493, 170] width 106 height 19
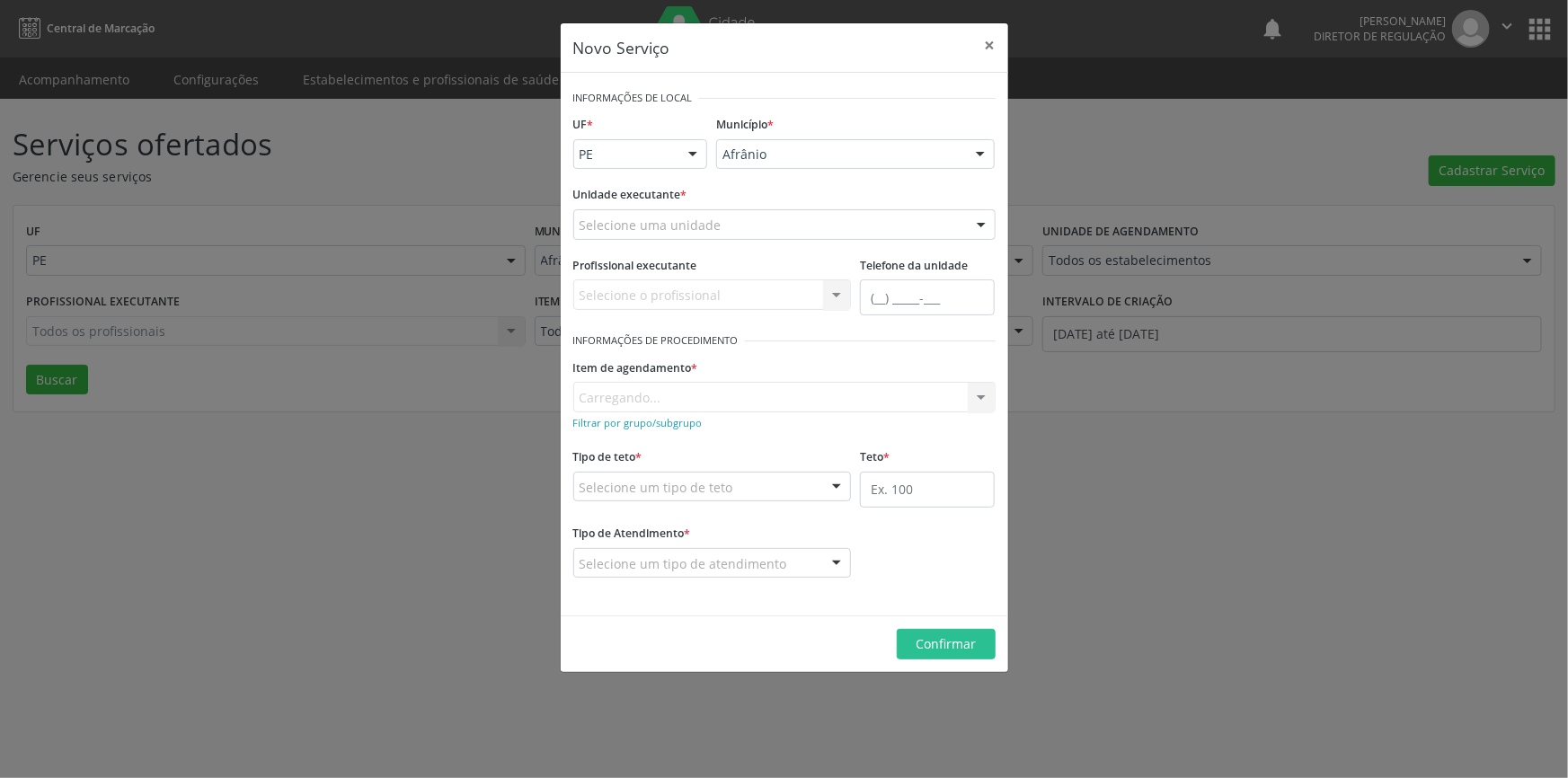
click at [682, 241] on div "Unidade executante * Selecione uma unidade Academia da Saude de Afranio Academi…" at bounding box center [785, 217] width 432 height 70
click at [689, 237] on div "Selecione uma unidade" at bounding box center [784, 224] width 423 height 30
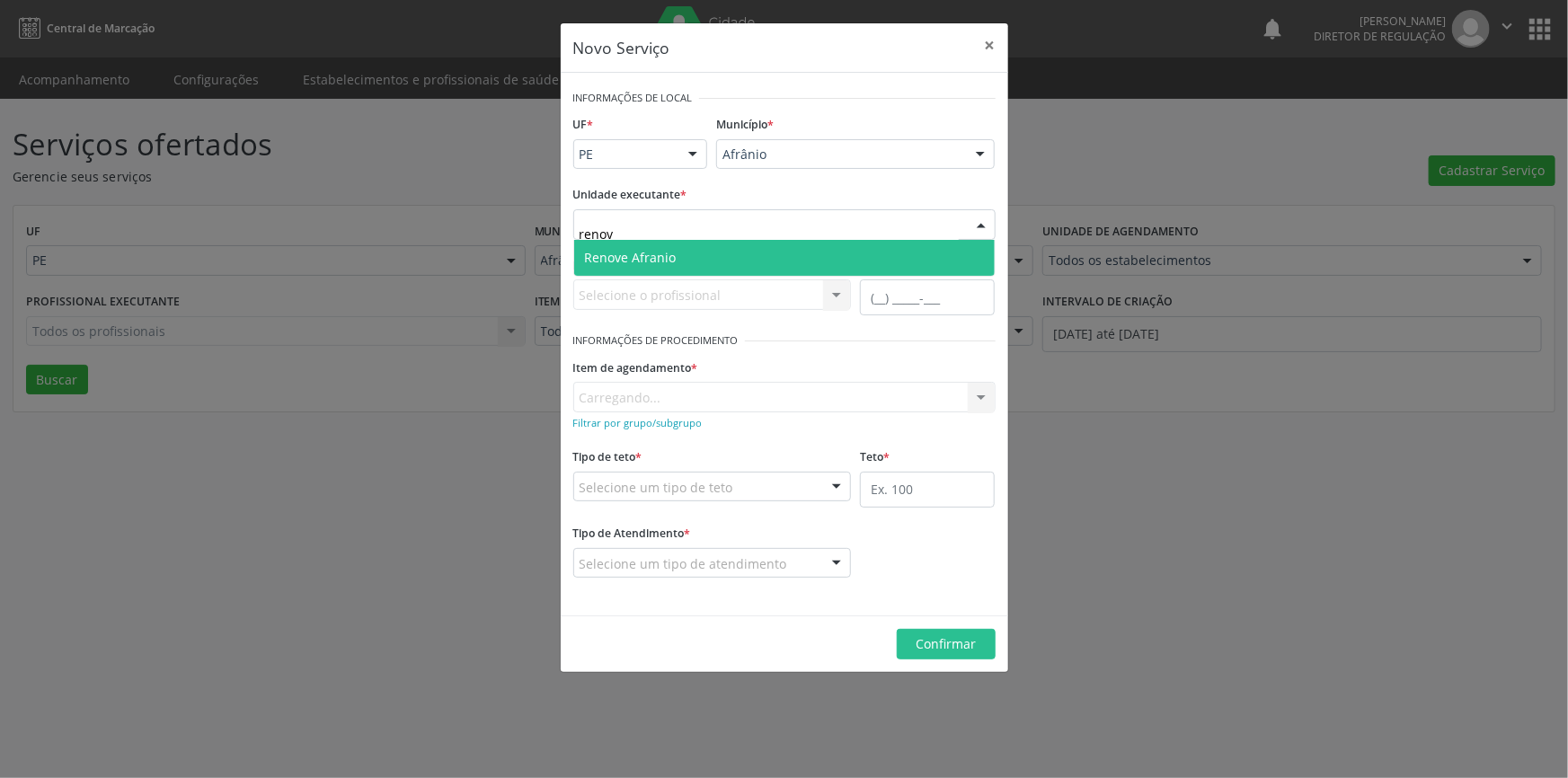
type input "renove"
click at [665, 249] on span "Renove Afranio" at bounding box center [631, 257] width 92 height 17
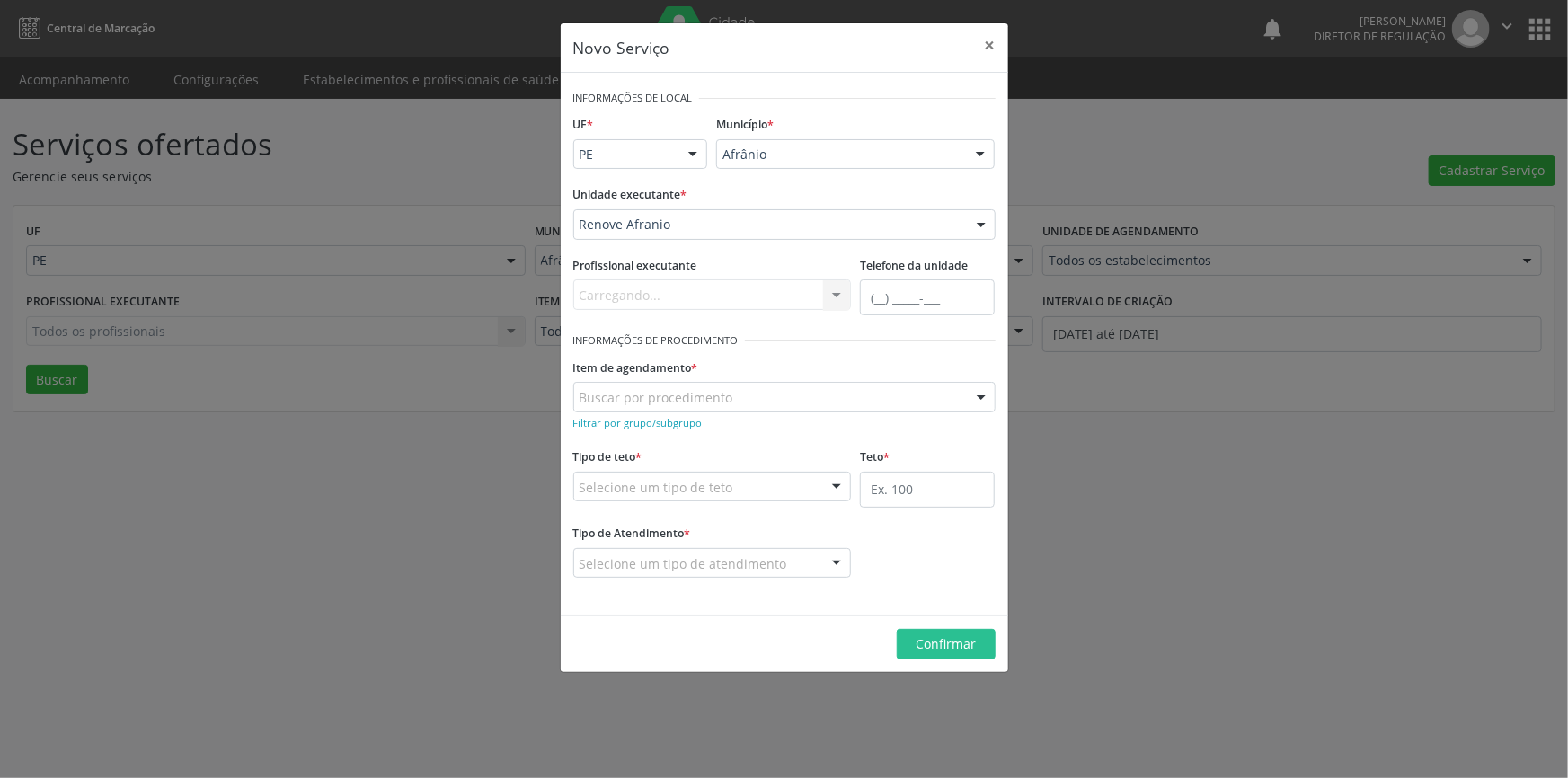
click at [680, 384] on div "Buscar por procedimento" at bounding box center [784, 396] width 423 height 30
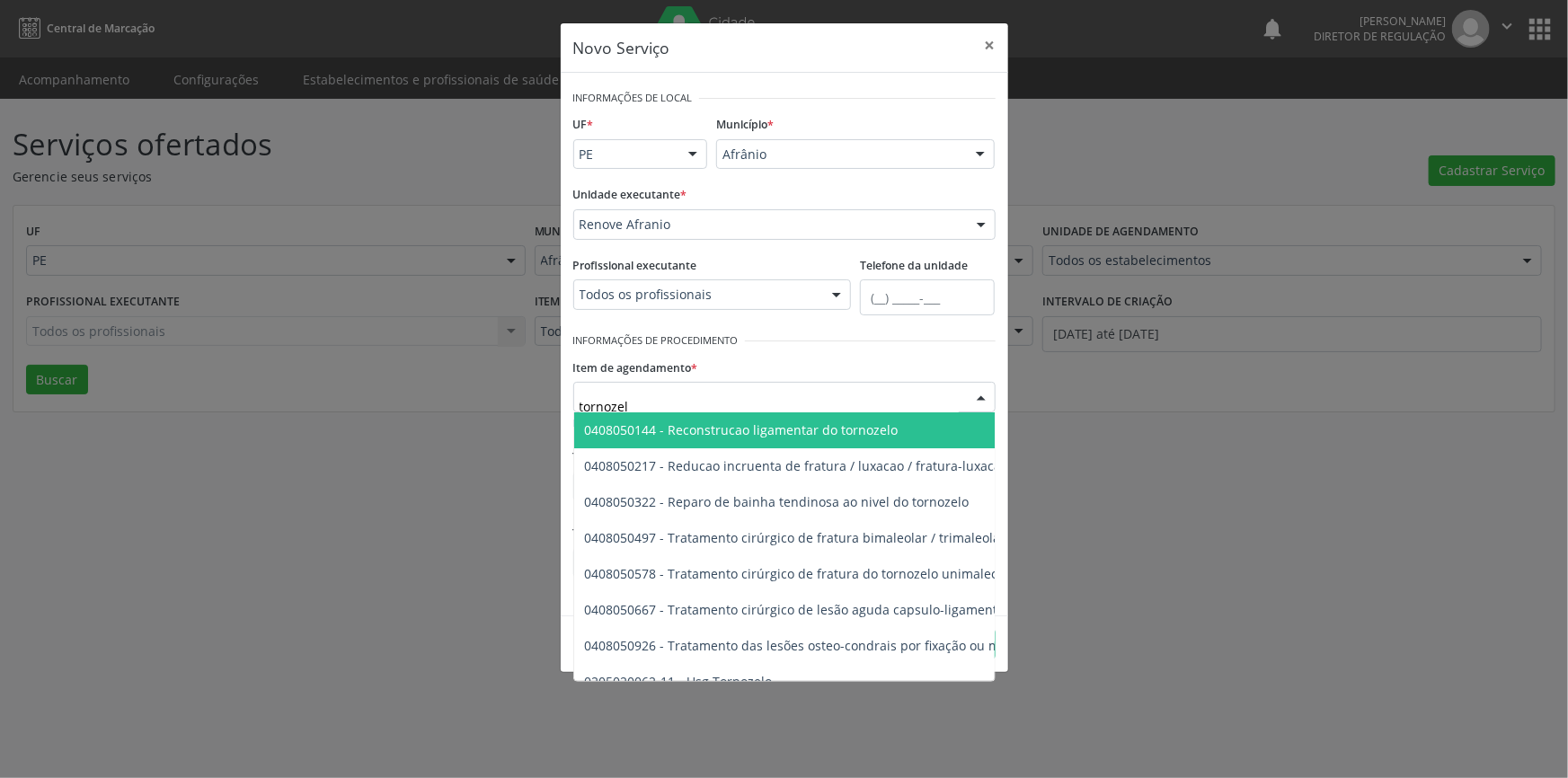
type input "tornozelo"
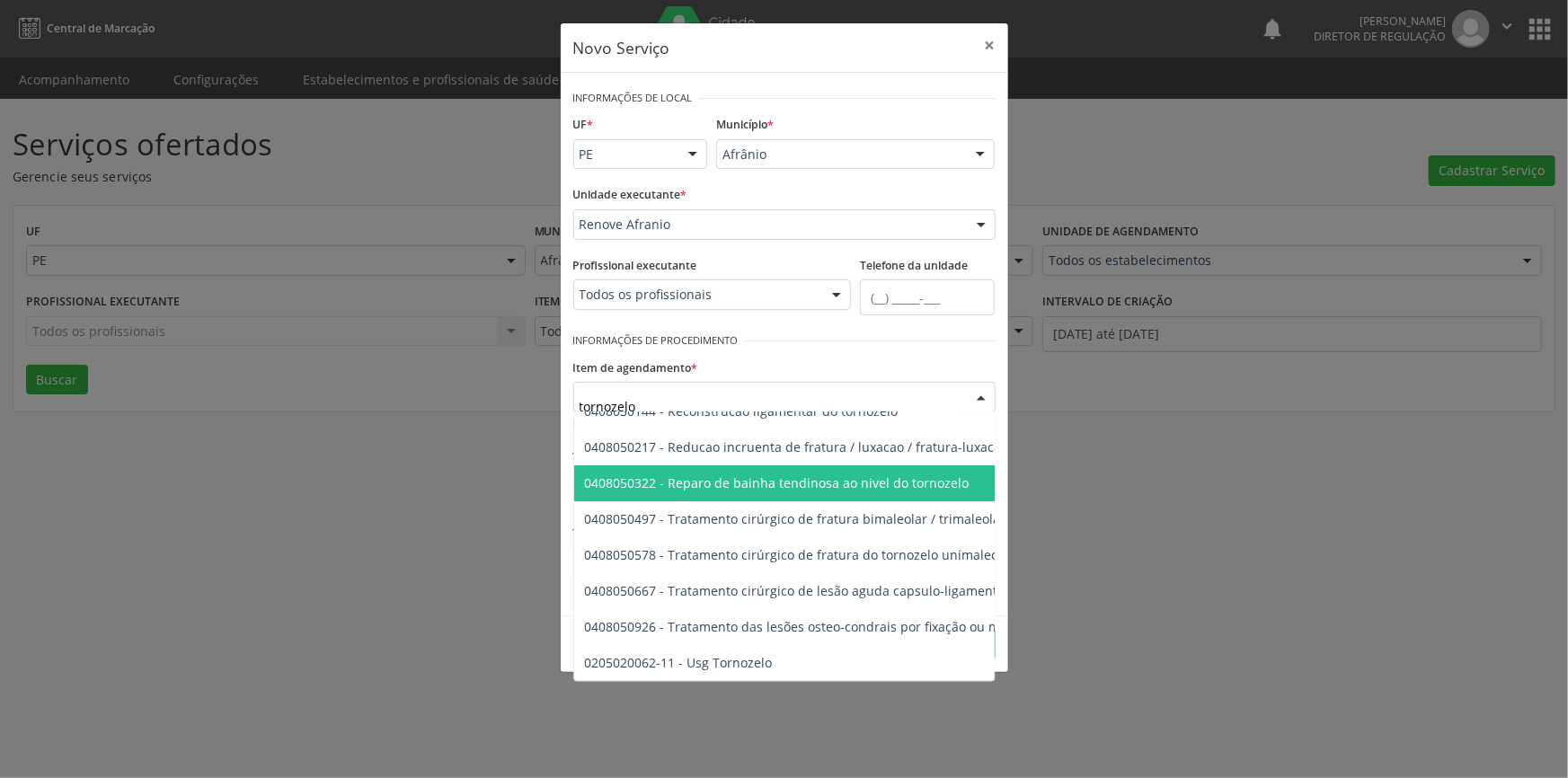
scroll to position [30, 0]
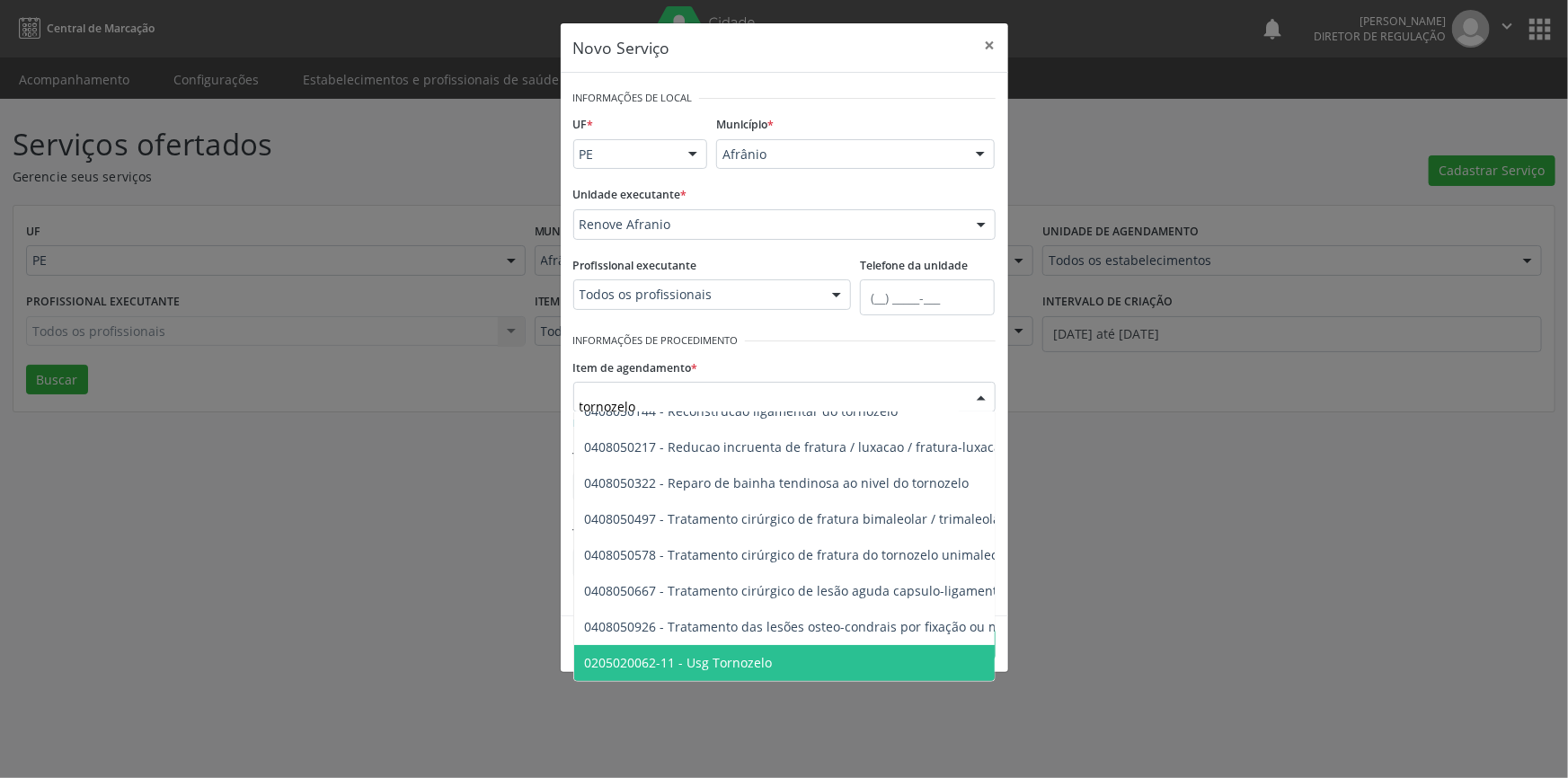
click at [757, 654] on span "0205020062-11 - Usg Tornozelo" at bounding box center [679, 662] width 187 height 17
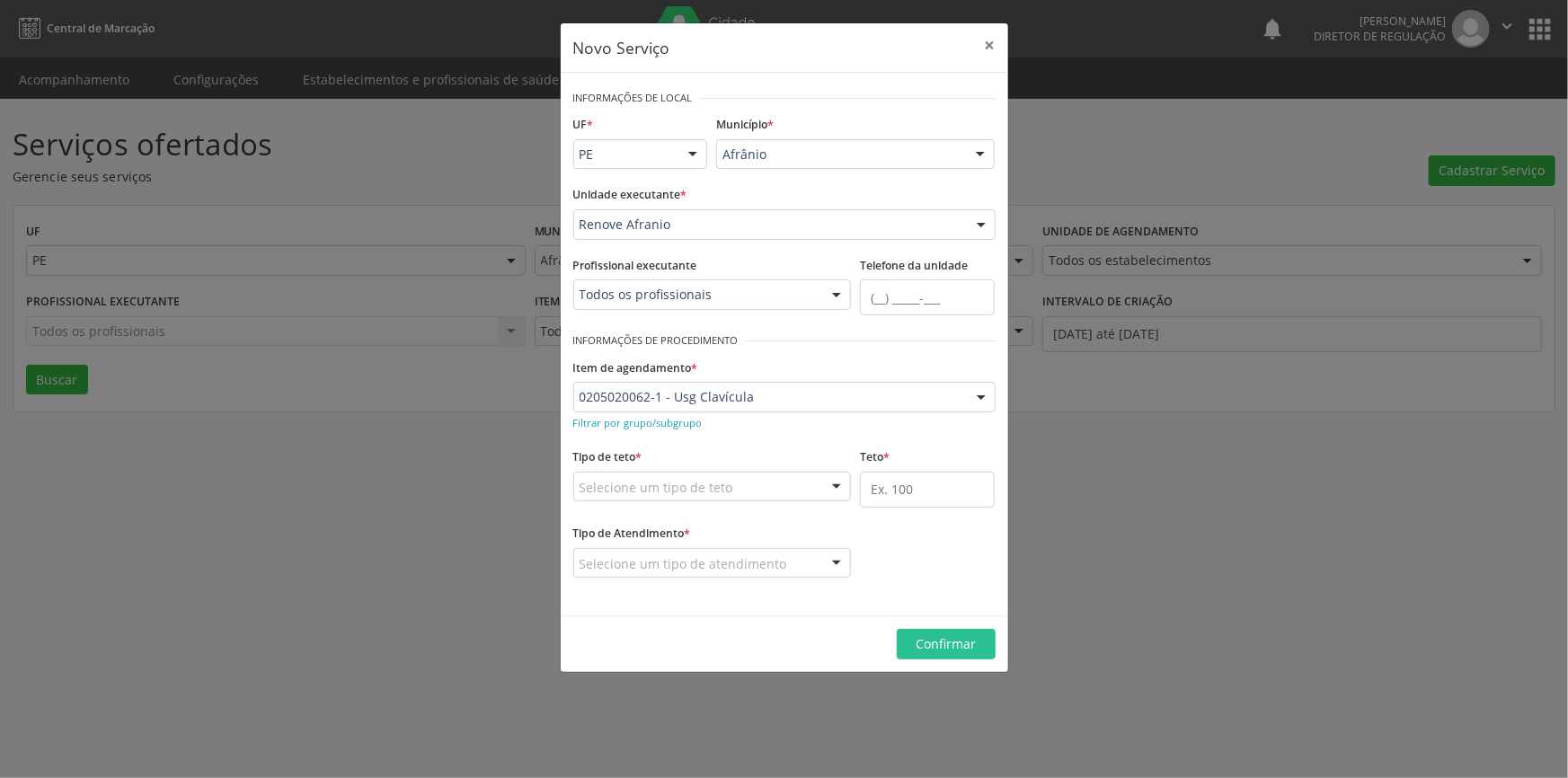
click at [742, 497] on div "Selecione um tipo de teto" at bounding box center [712, 486] width 278 height 30
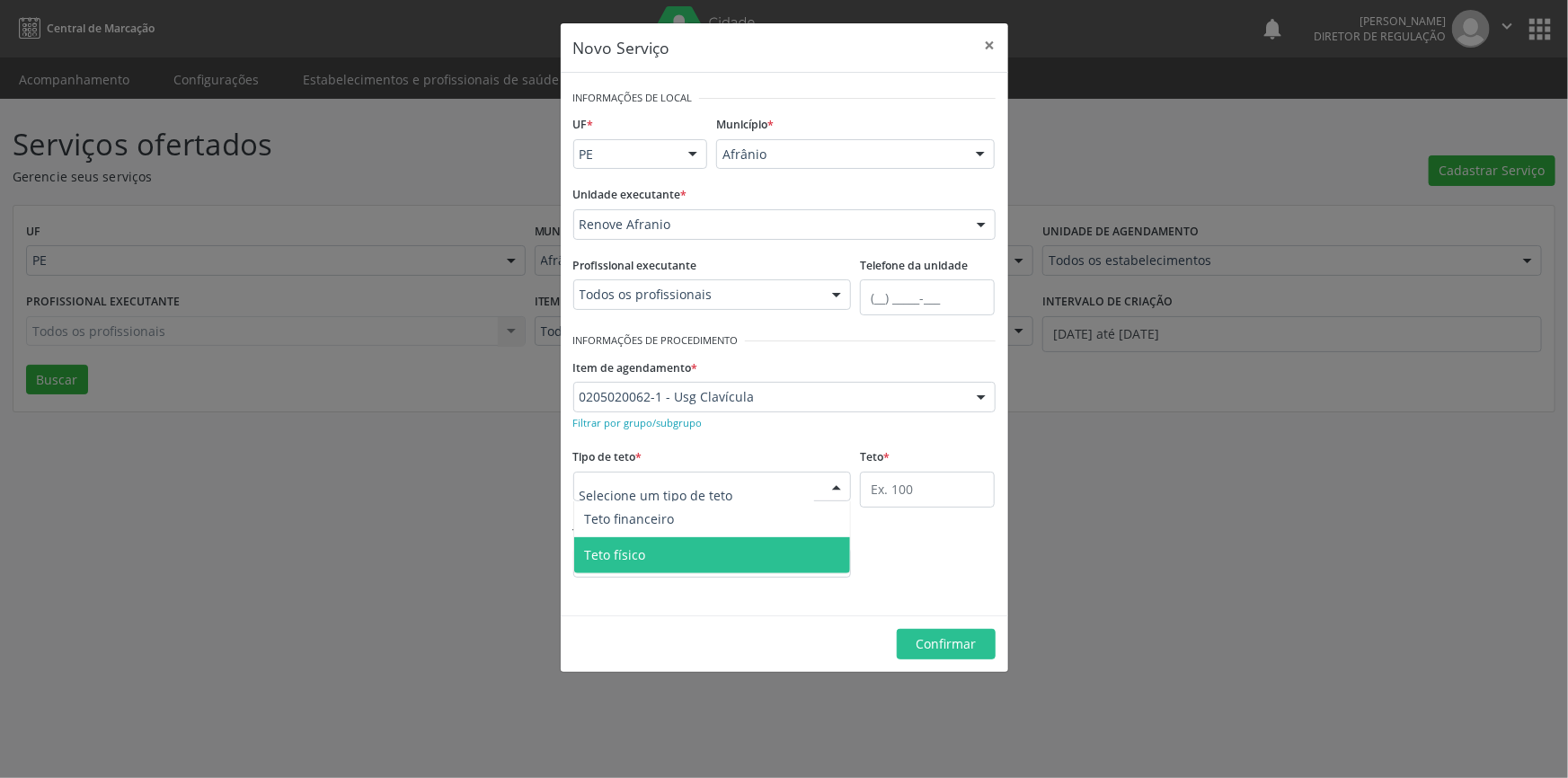
click at [716, 557] on span "Teto físico" at bounding box center [713, 554] width 277 height 36
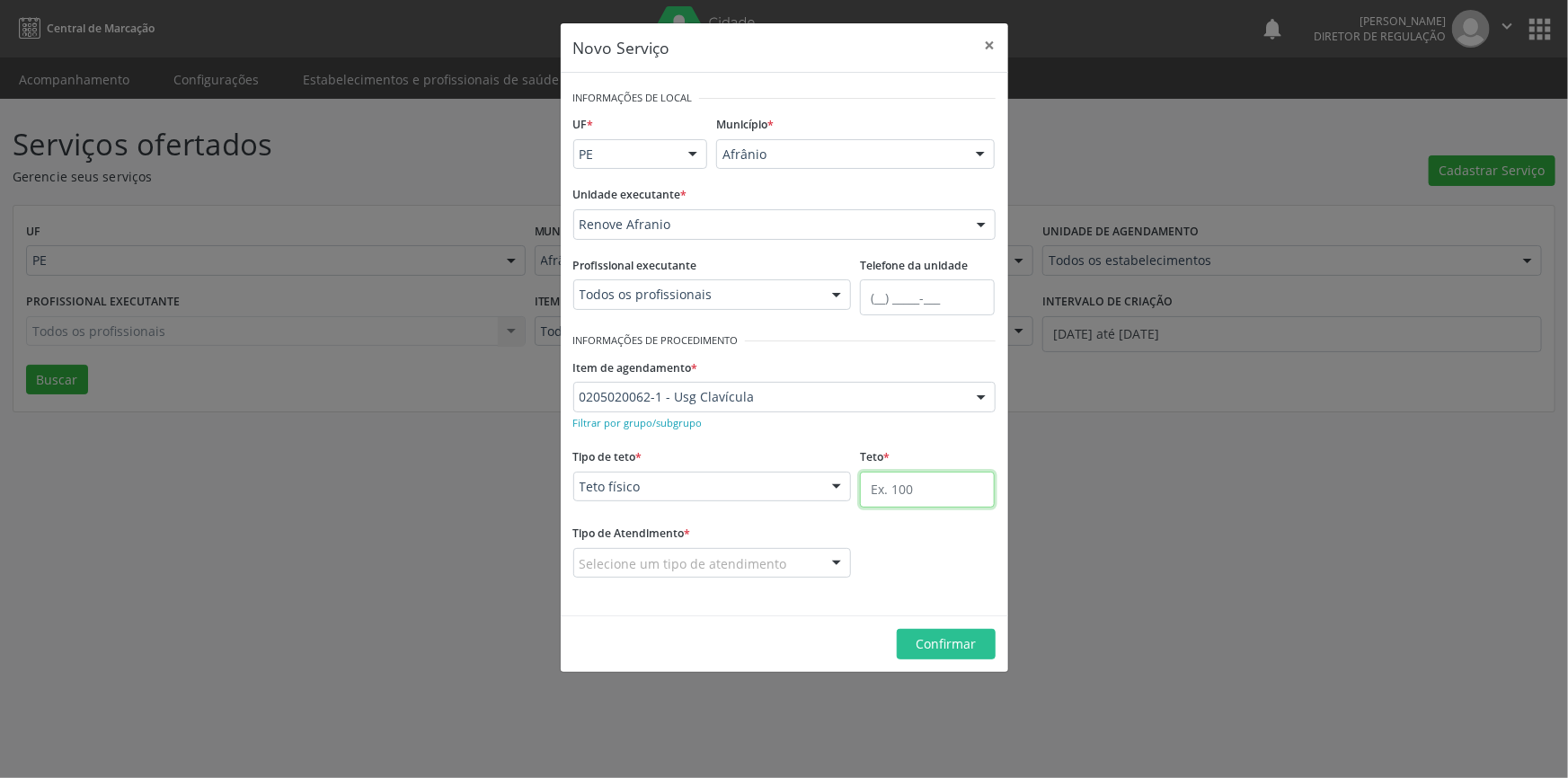
click at [924, 488] on input "text" at bounding box center [928, 489] width 135 height 36
type input "04"
click at [765, 578] on fieldset "Tipo de Atendimento * Selecione um tipo de atendimento Ordem de chegada Horário…" at bounding box center [712, 555] width 278 height 70
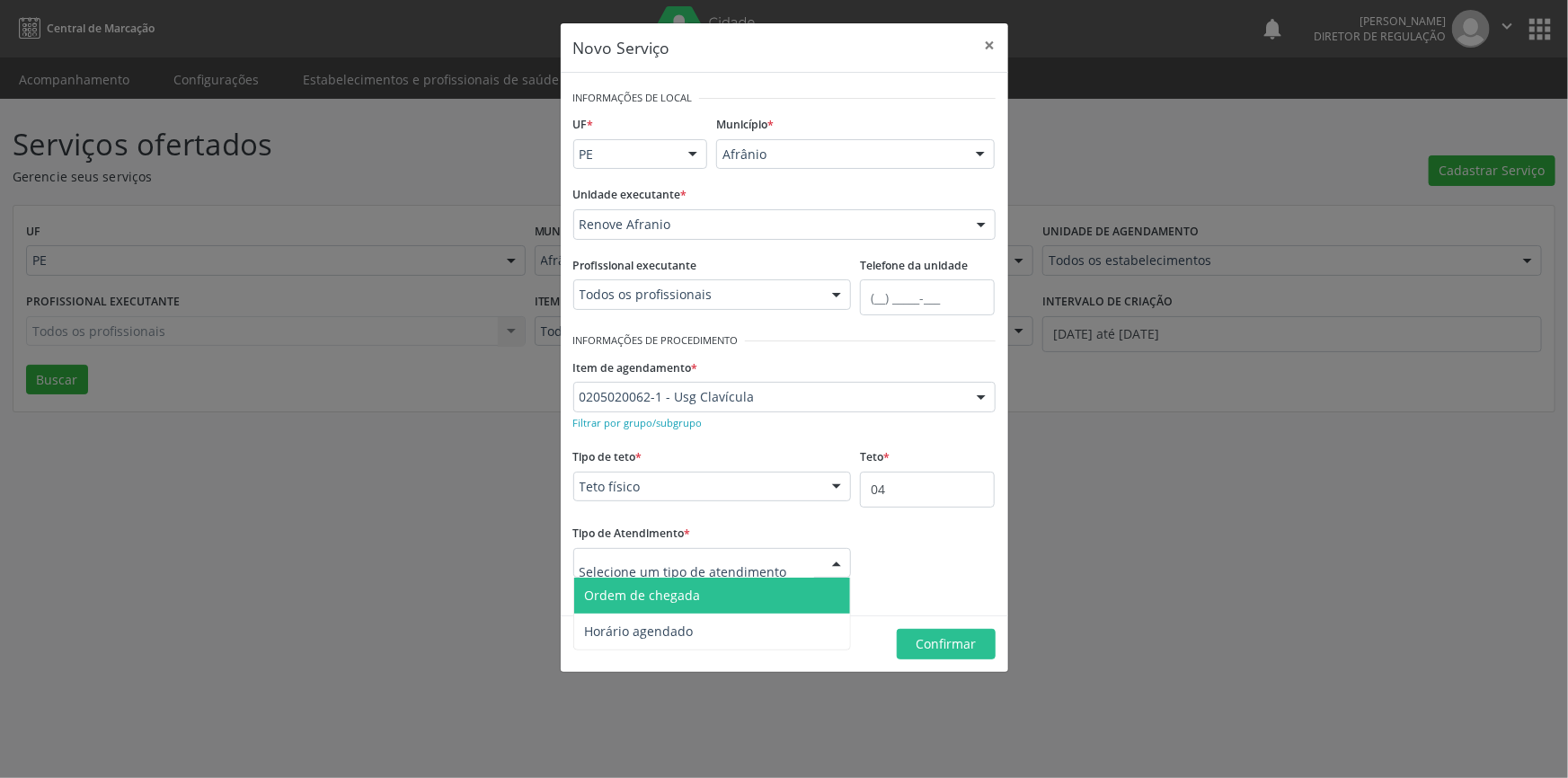
click at [719, 598] on span "Ordem de chegada" at bounding box center [713, 595] width 277 height 36
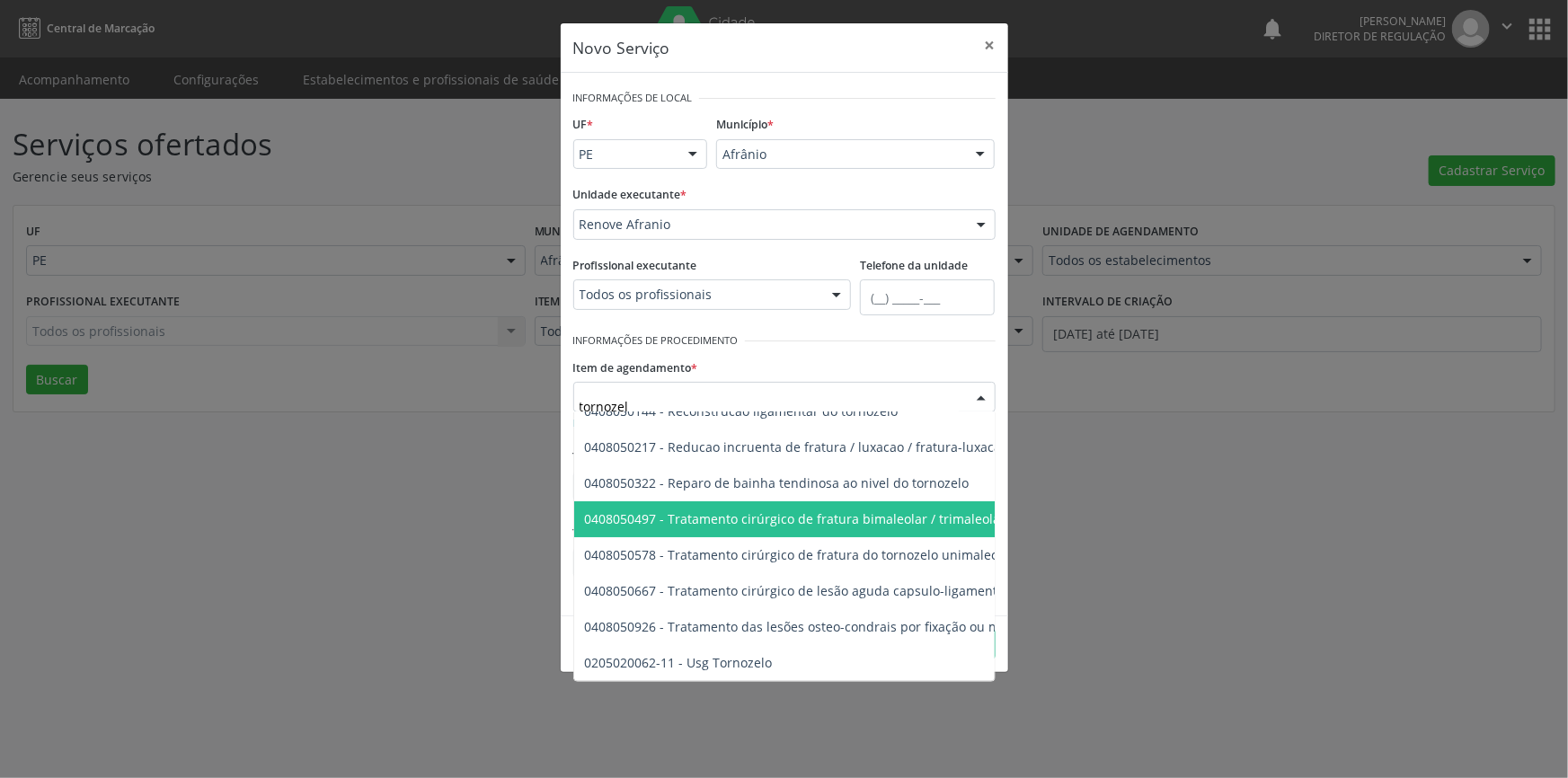
type input "tornozelo"
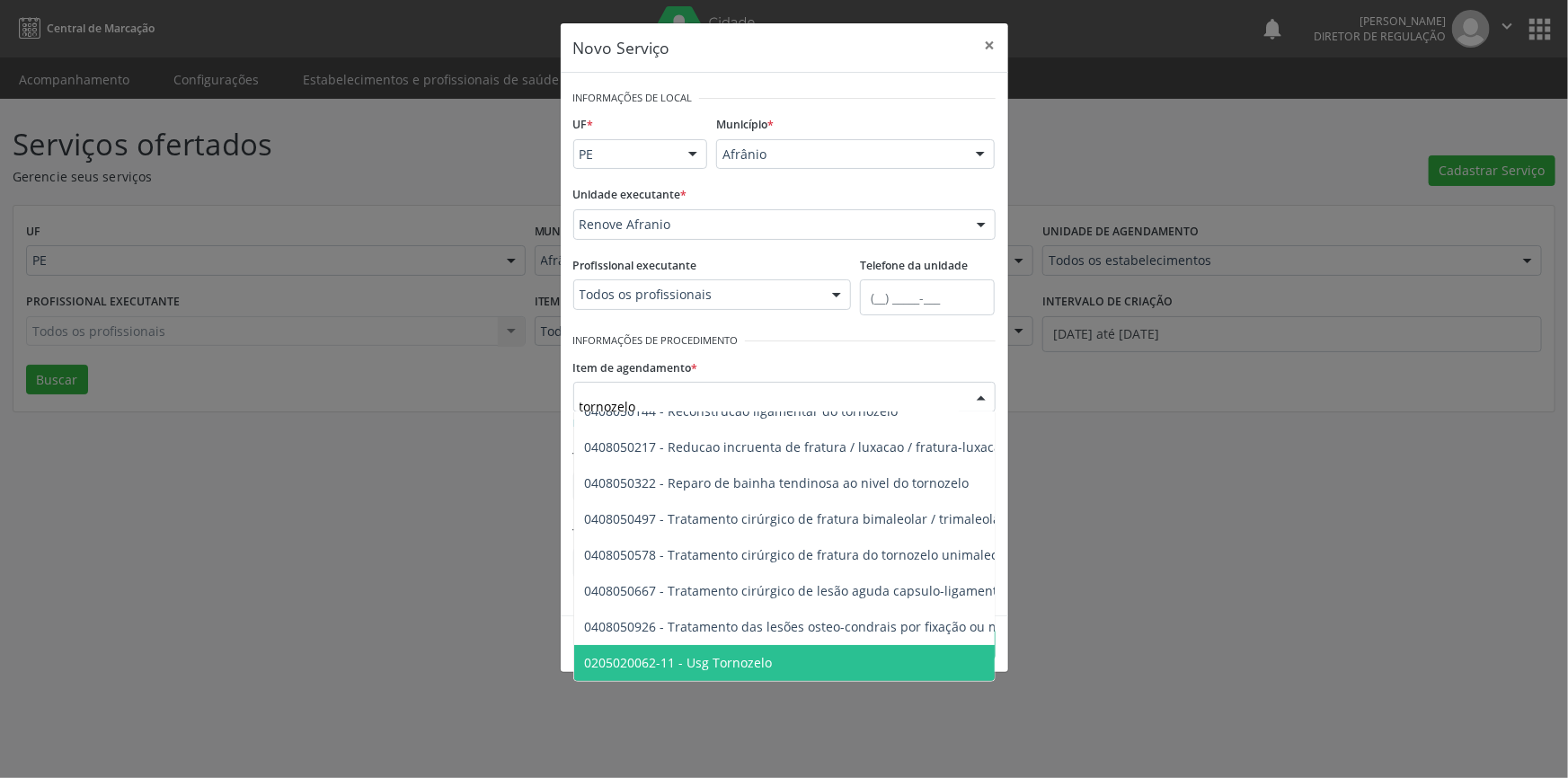
click at [742, 645] on span "0205020062-11 - Usg Tornozelo" at bounding box center [907, 663] width 667 height 36
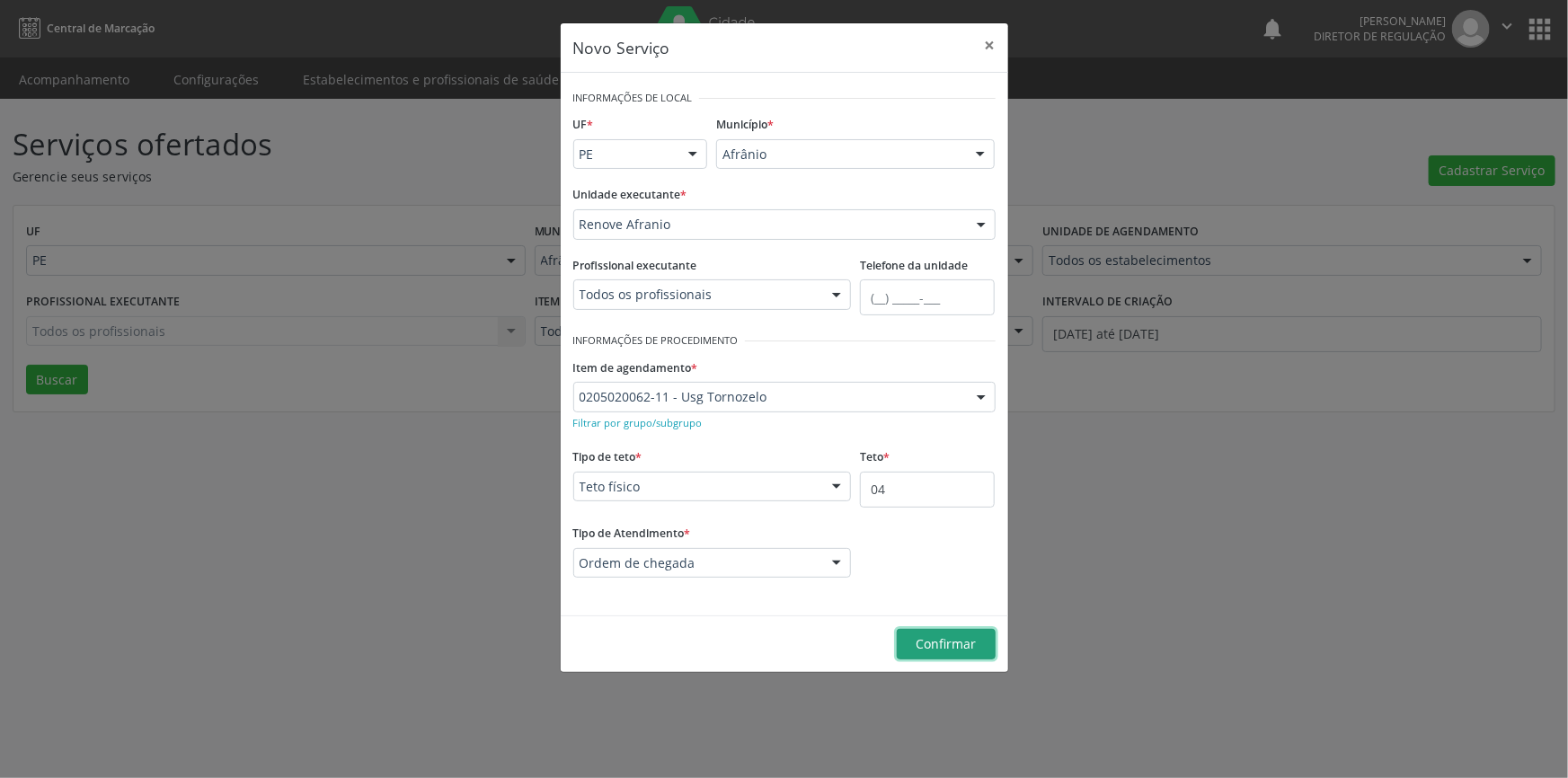
click at [944, 629] on button "Confirmar" at bounding box center [946, 643] width 99 height 30
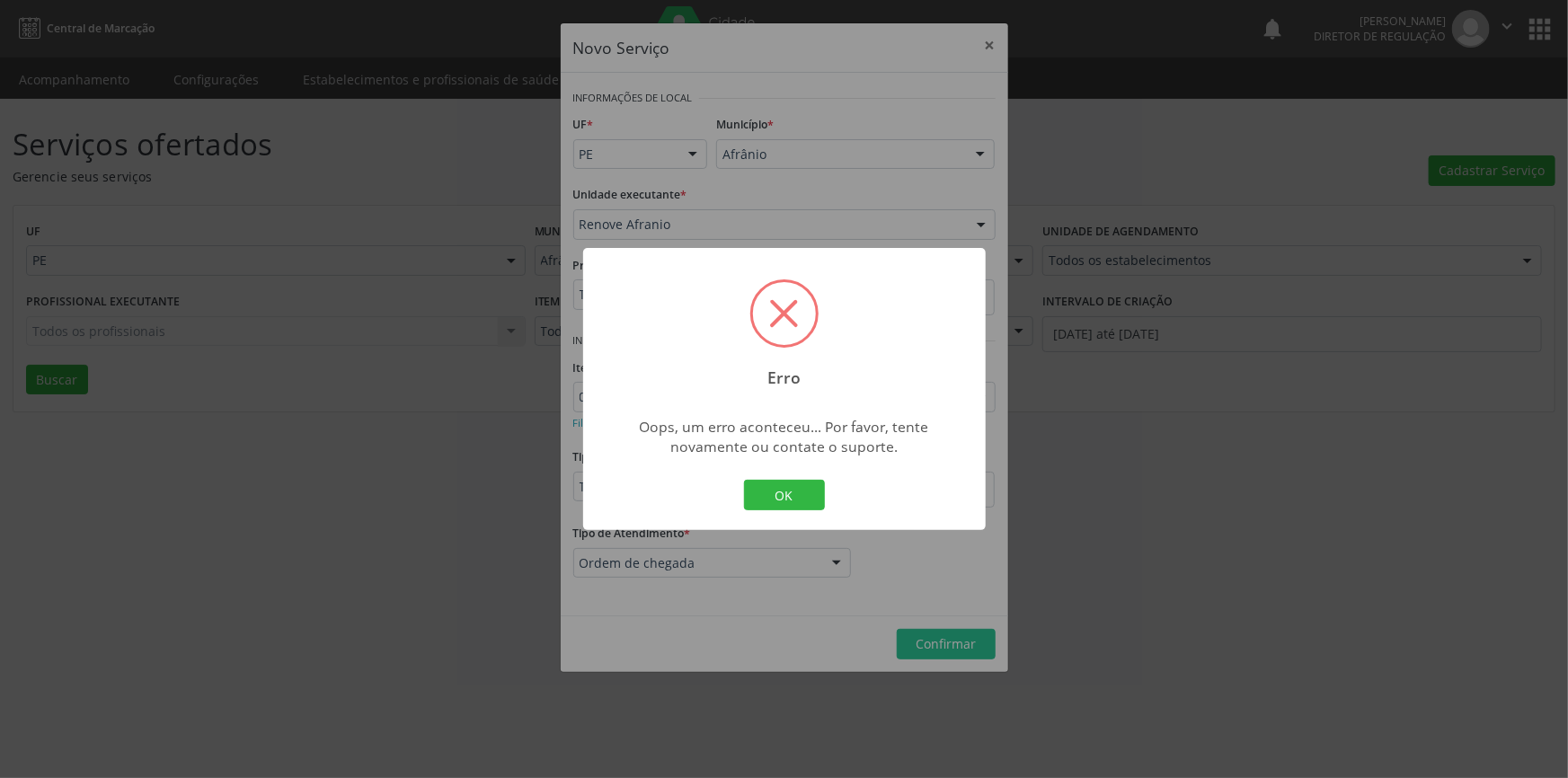
click at [804, 511] on div "OK Cancel" at bounding box center [784, 495] width 89 height 38
click at [799, 500] on button "OK" at bounding box center [784, 495] width 81 height 30
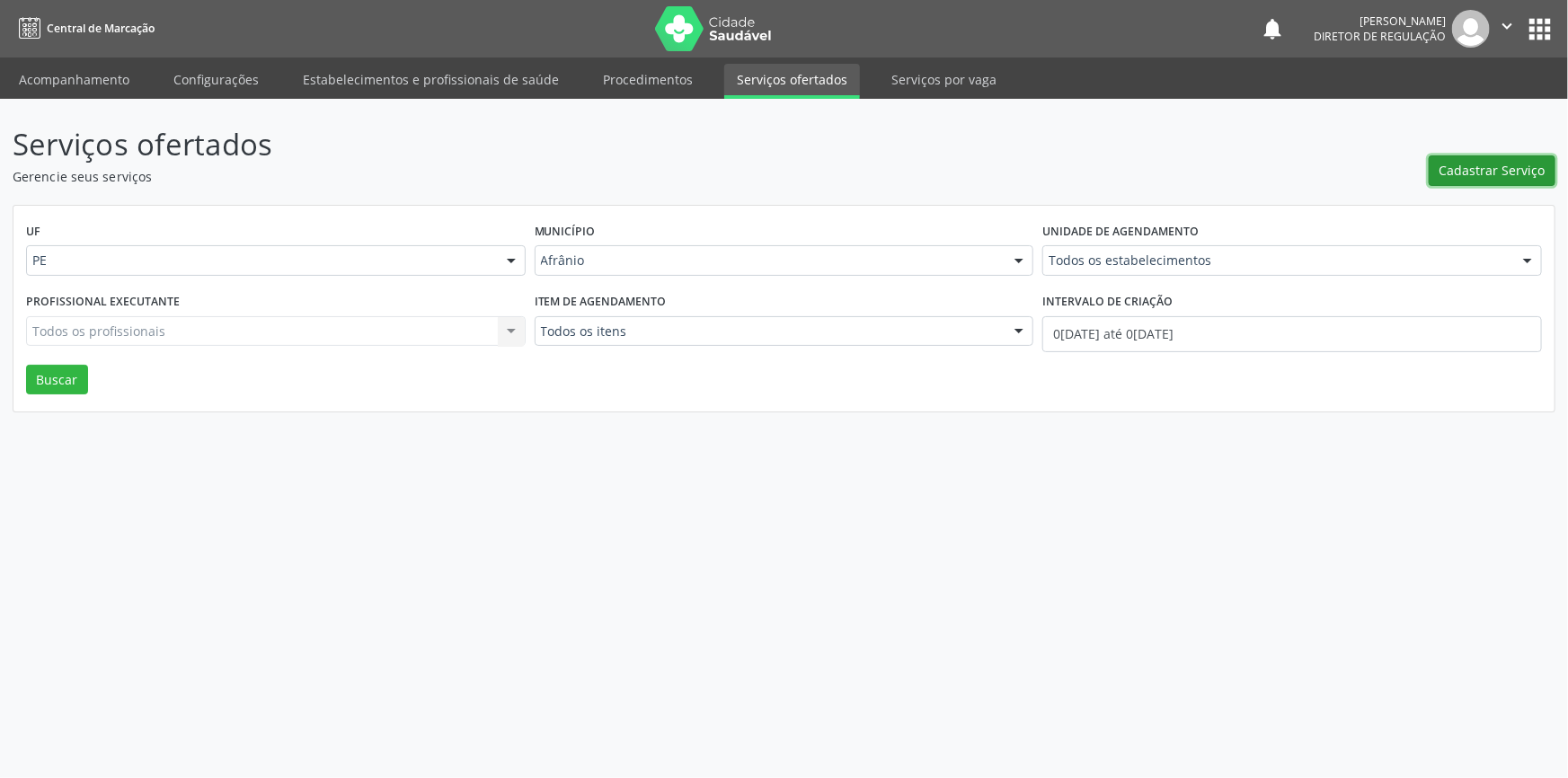
click at [1476, 163] on span "Cadastrar Serviço" at bounding box center [1493, 170] width 106 height 19
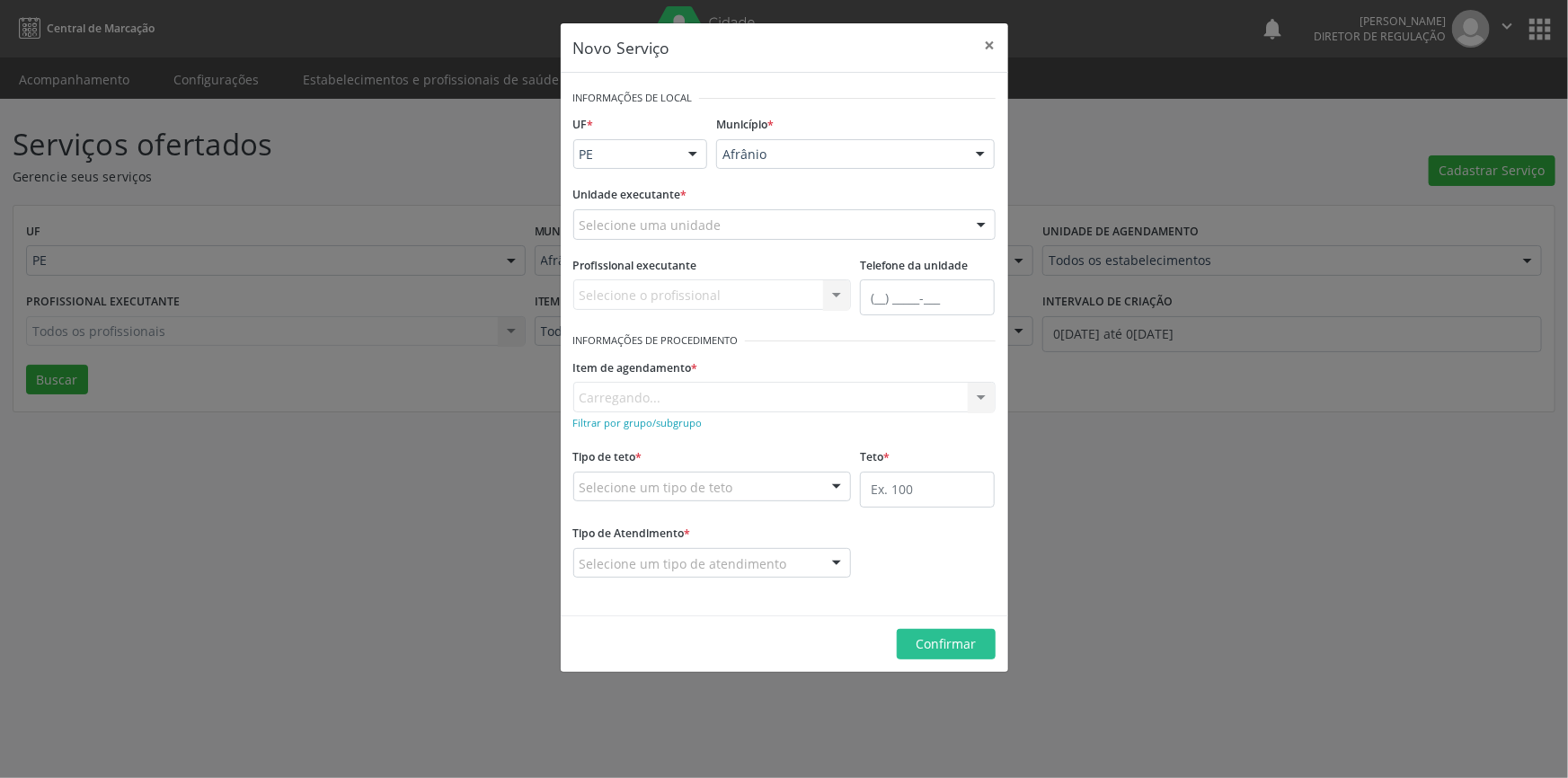
click at [797, 219] on div "Selecione uma unidade" at bounding box center [784, 224] width 423 height 30
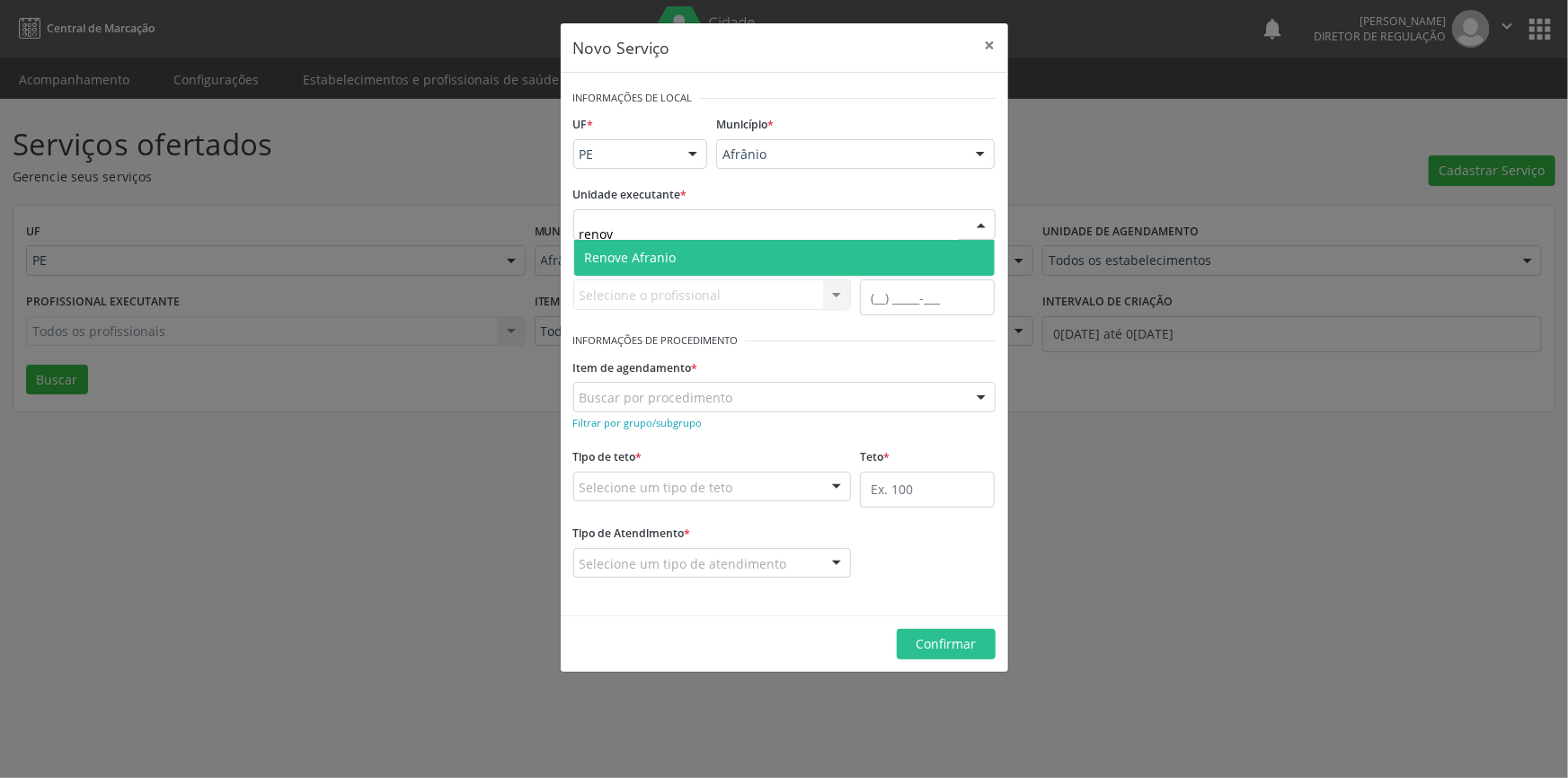
type input "renove"
click at [705, 259] on span "Renove Afranio" at bounding box center [784, 258] width 421 height 36
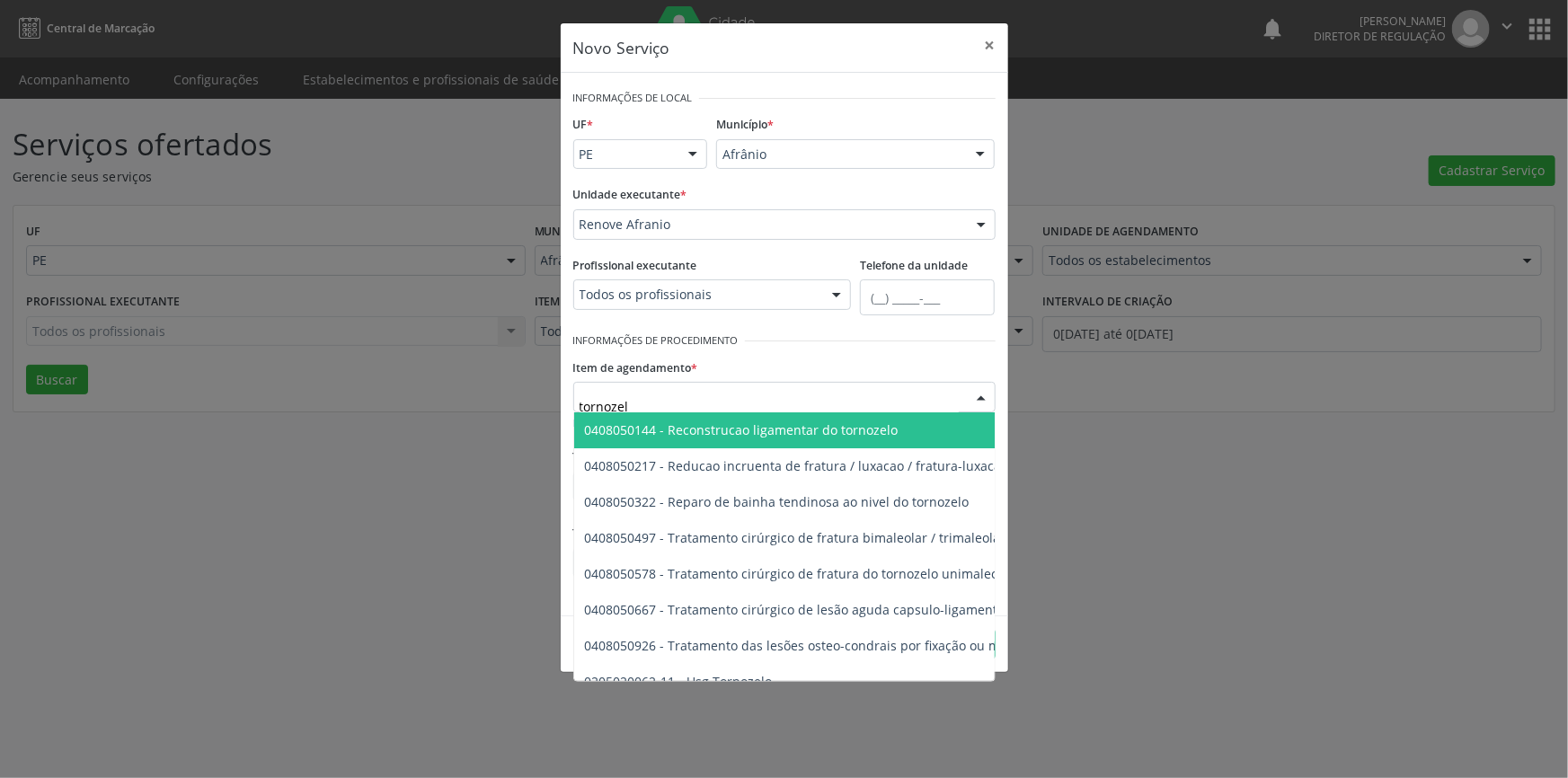
type input "tornozelo"
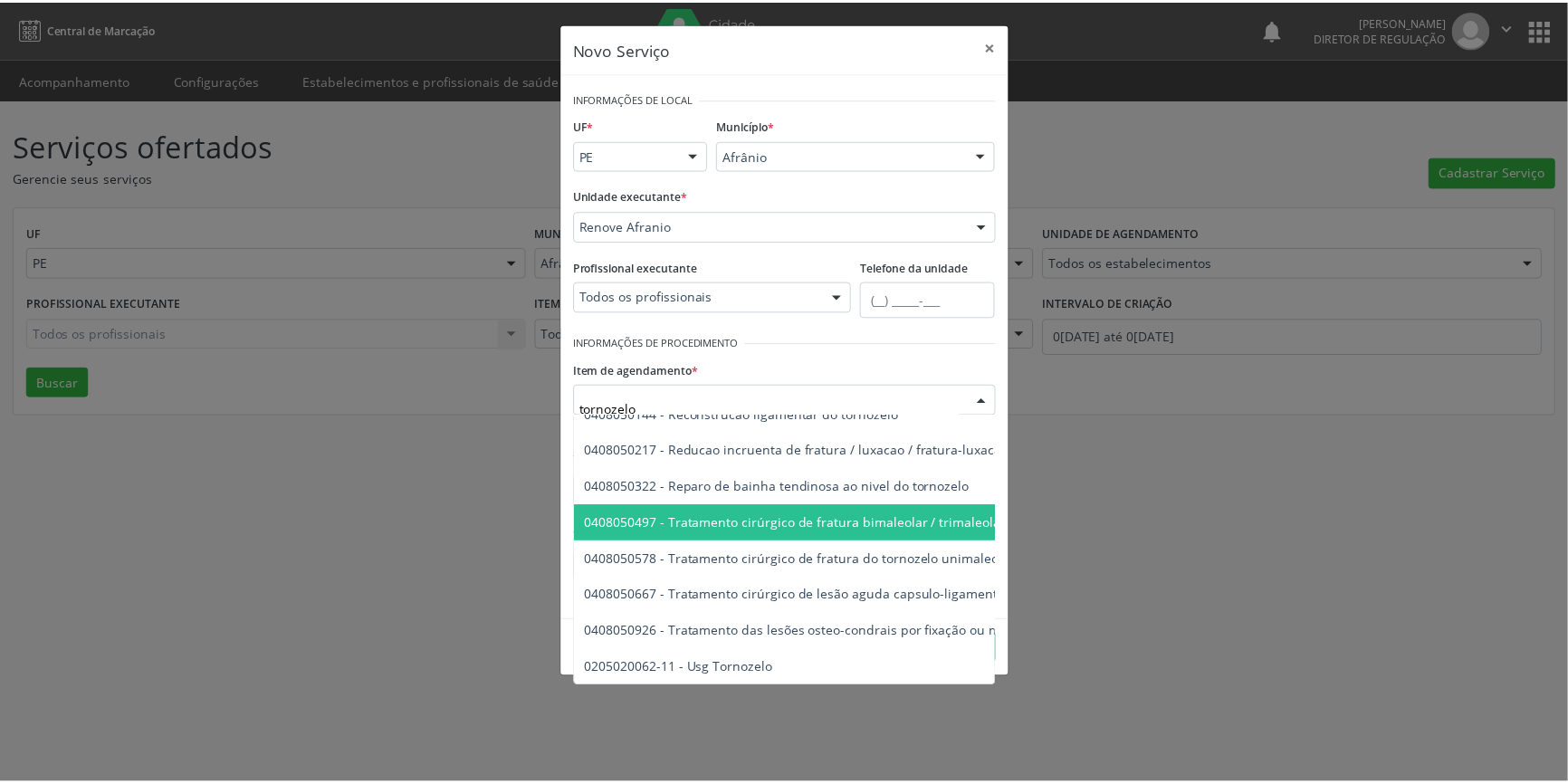
scroll to position [30, 0]
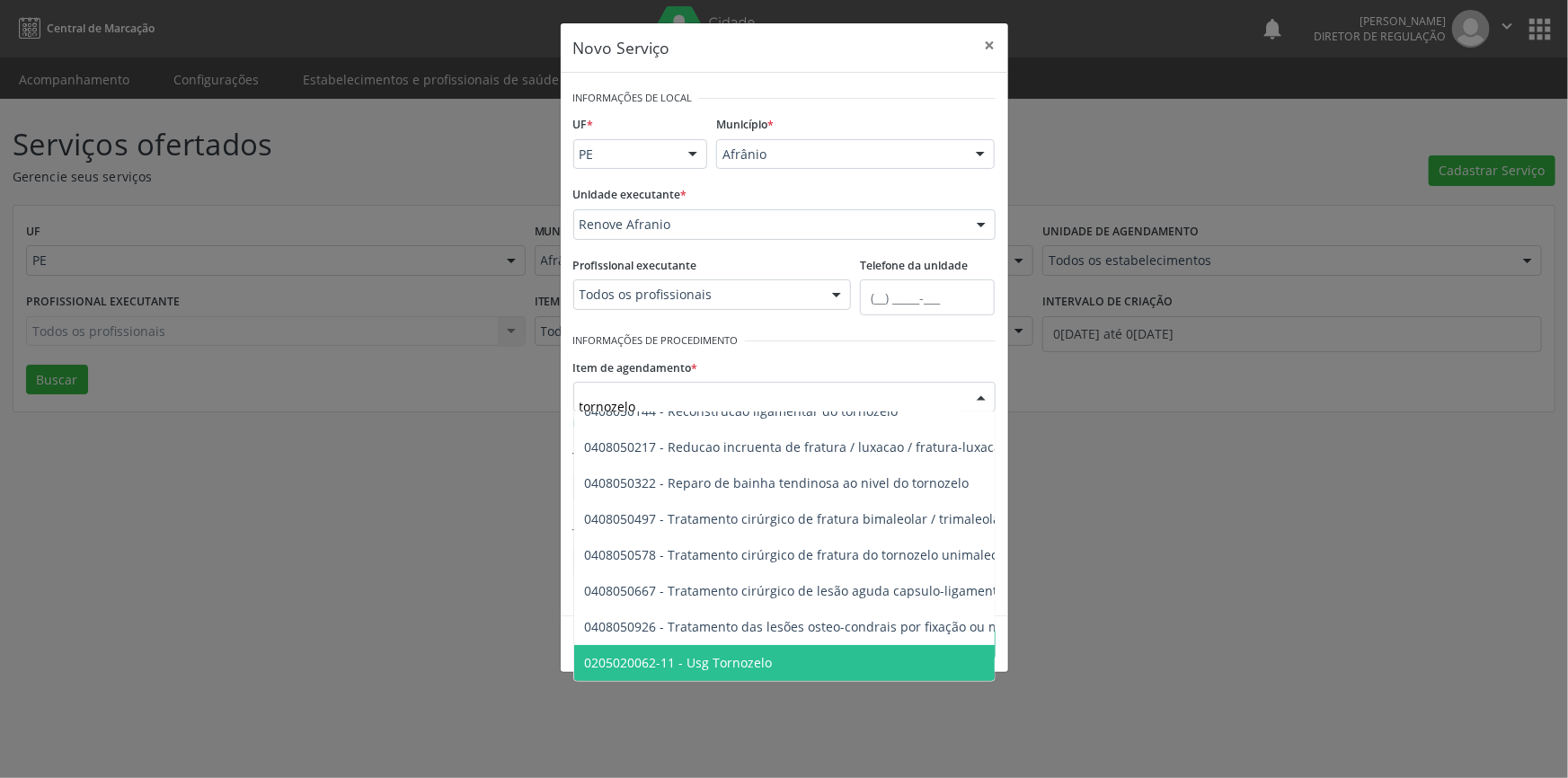
click at [777, 646] on span "0205020062-11 - Usg Tornozelo" at bounding box center [907, 663] width 667 height 36
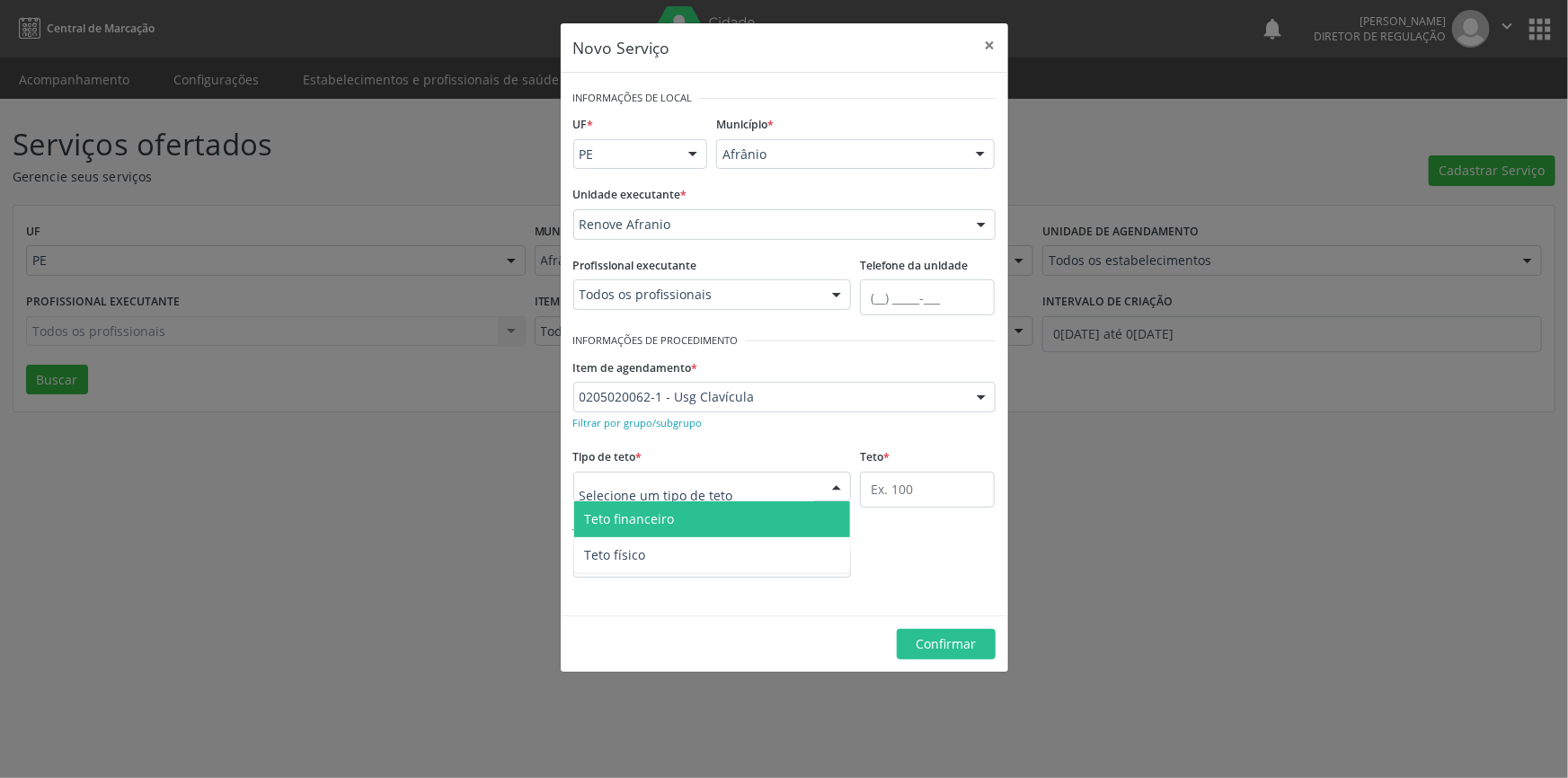
click at [770, 489] on div at bounding box center [712, 486] width 278 height 30
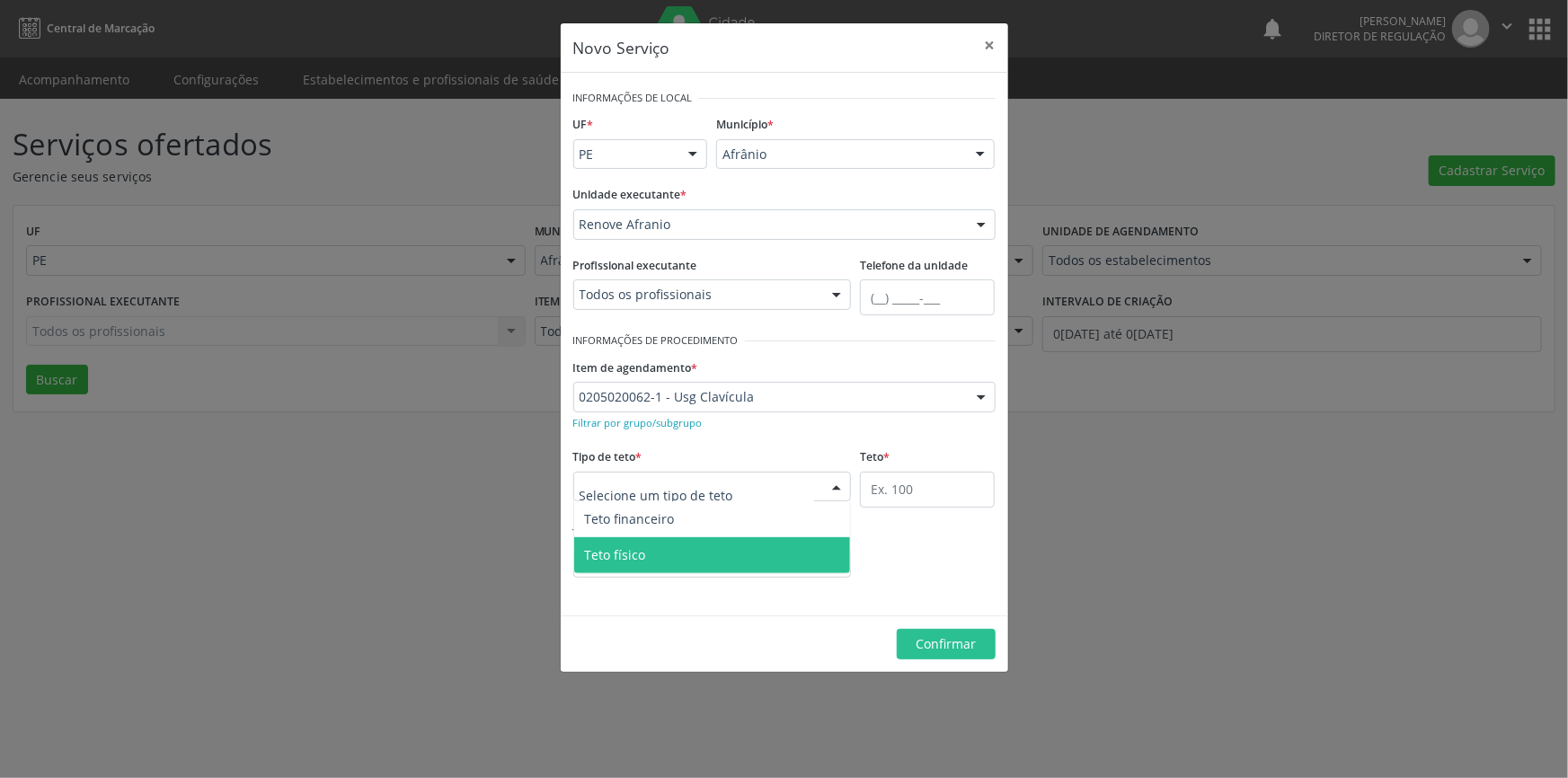
click at [691, 556] on span "Teto físico" at bounding box center [713, 554] width 277 height 36
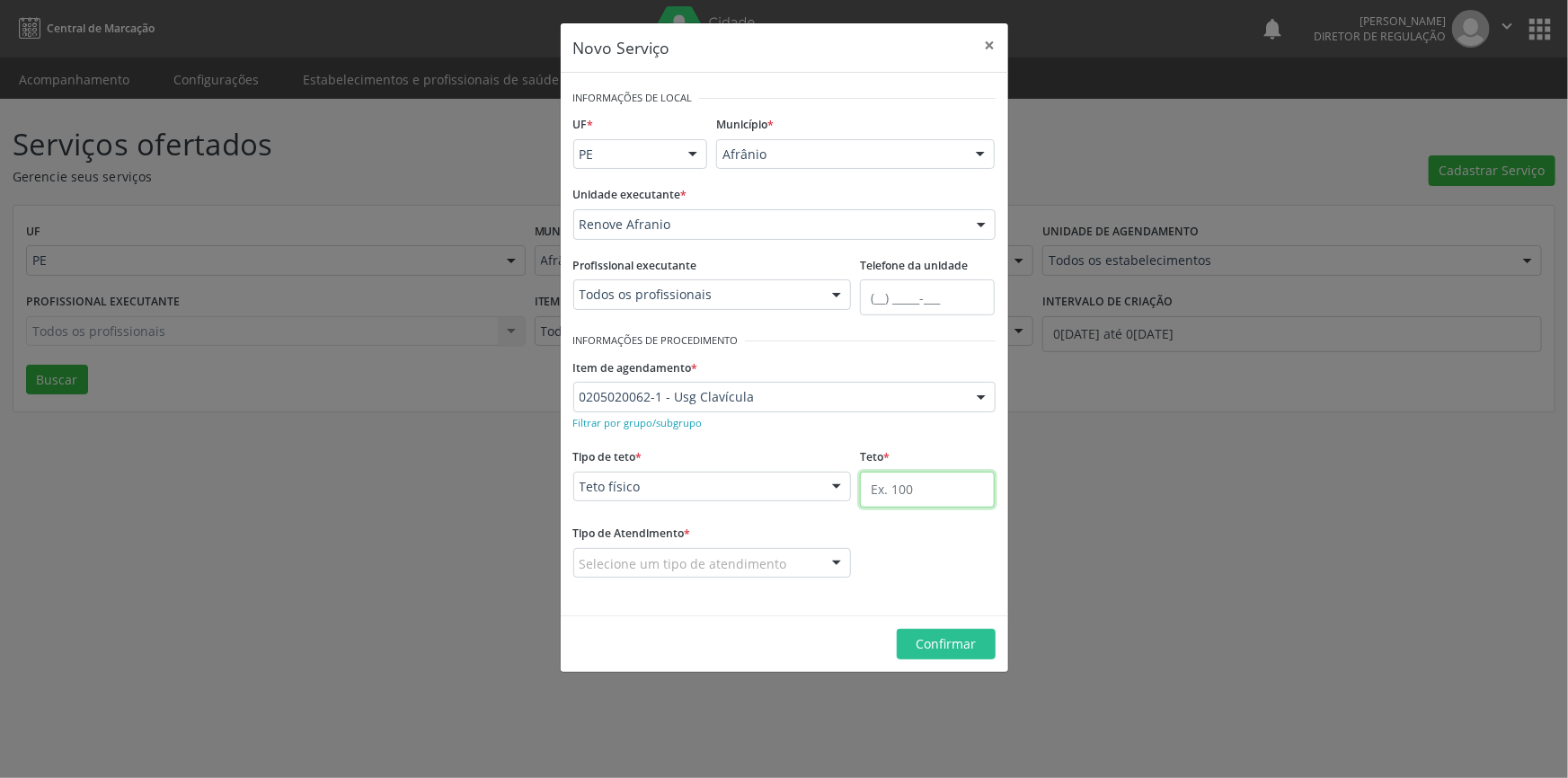
click at [937, 489] on input "text" at bounding box center [928, 489] width 135 height 36
type input "4"
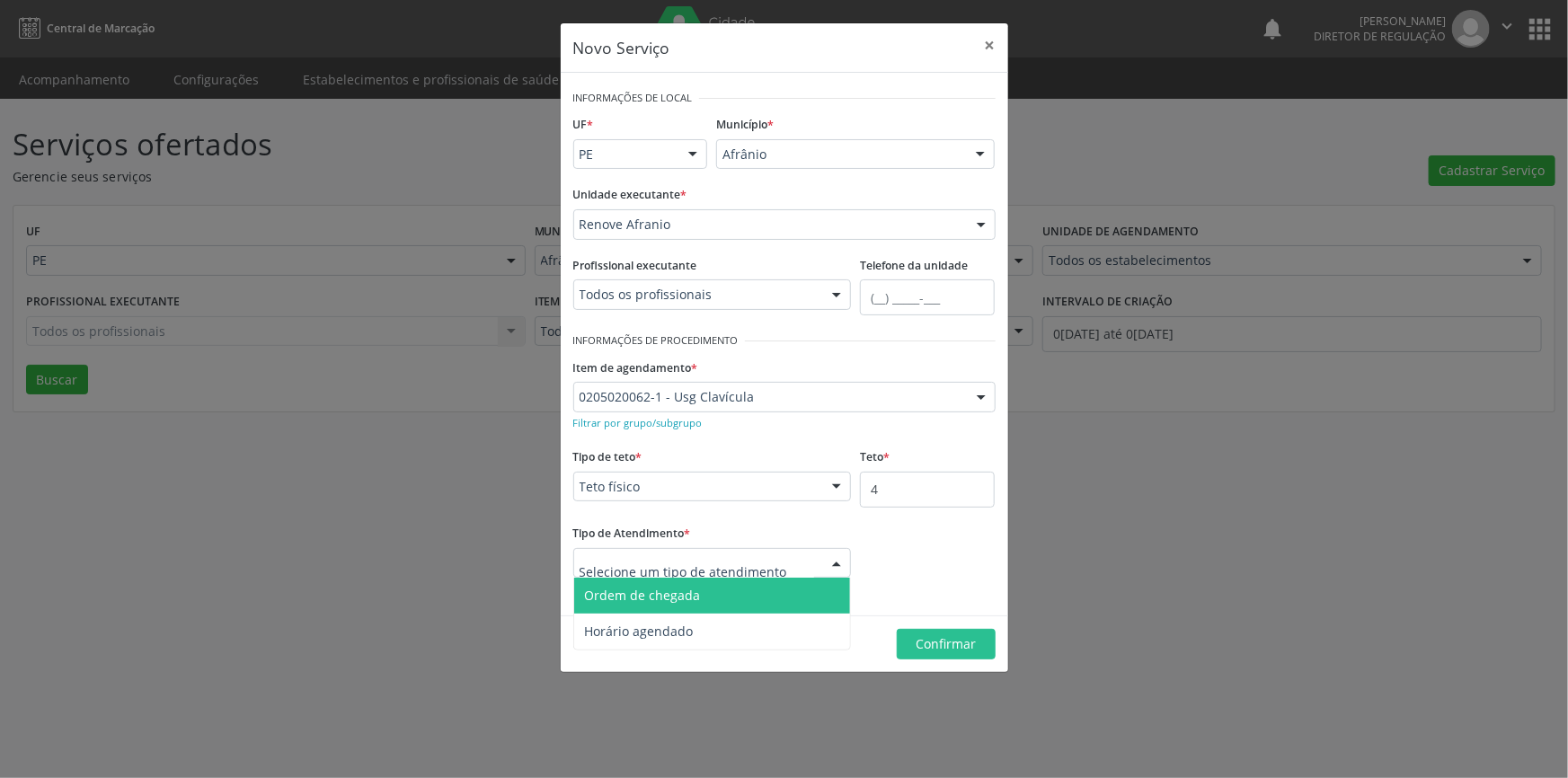
click at [721, 592] on span "Ordem de chegada" at bounding box center [713, 595] width 277 height 36
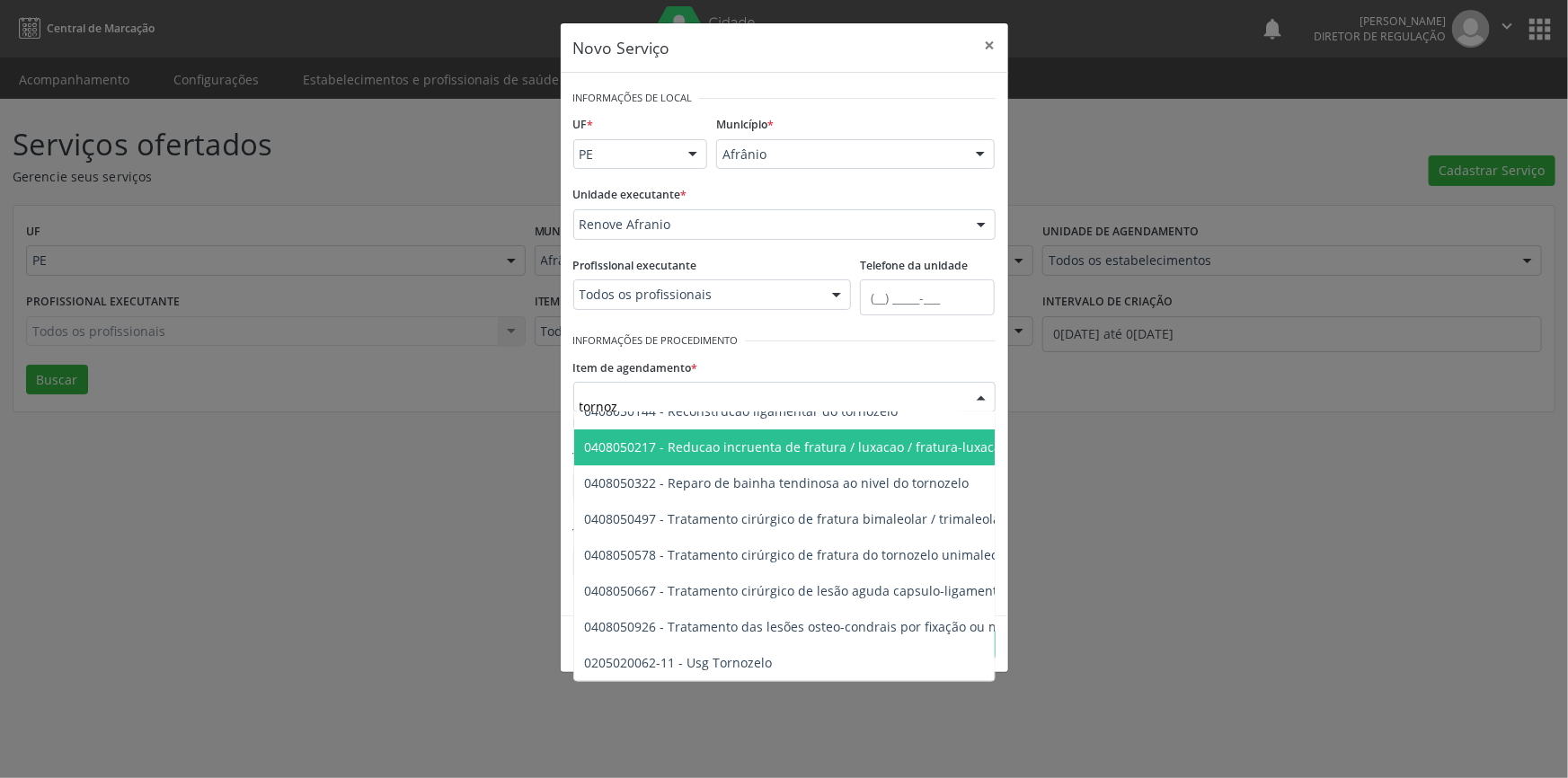
type input "tornoze"
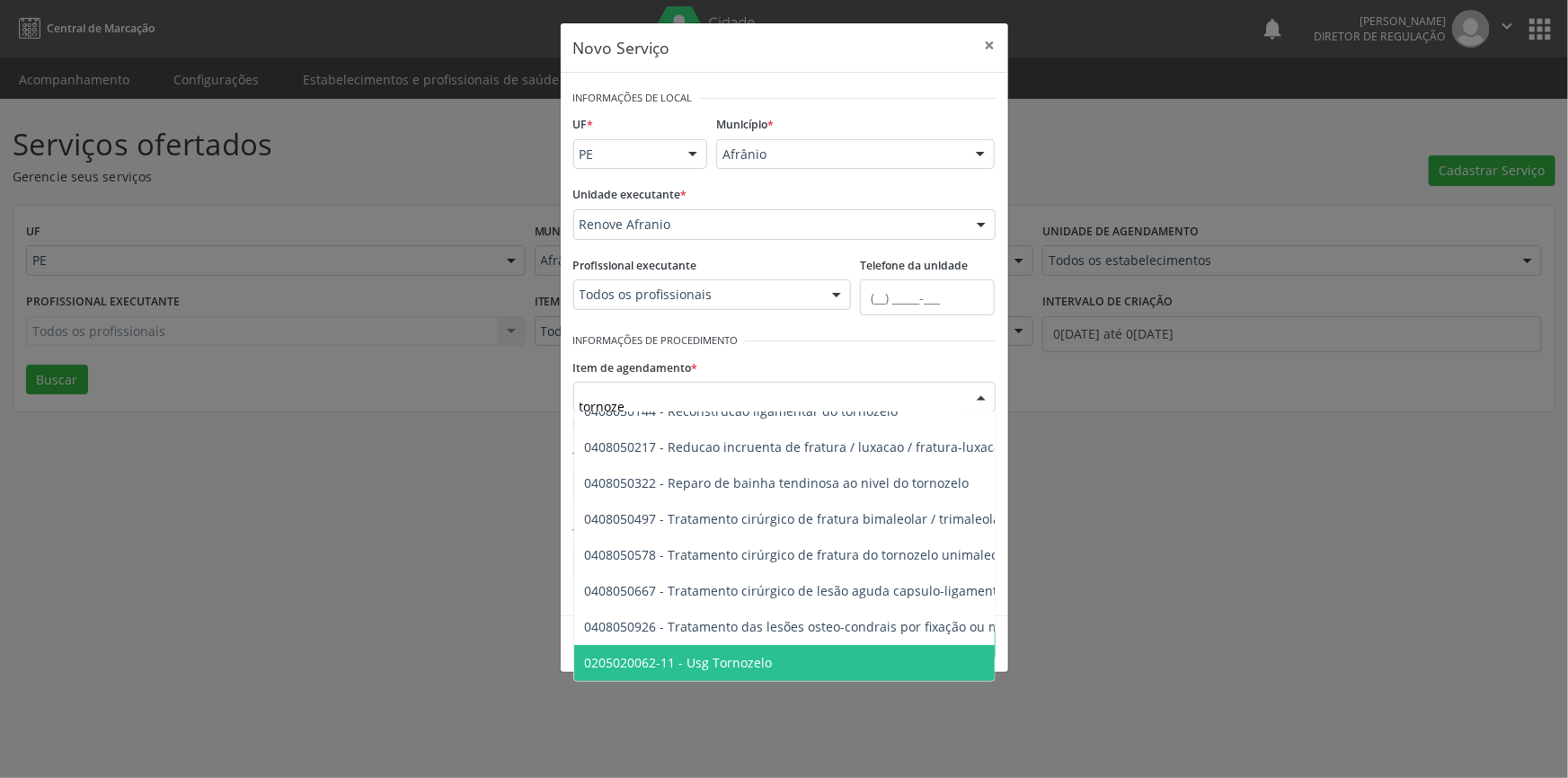
click at [803, 655] on span "0205020062-11 - Usg Tornozelo" at bounding box center [907, 663] width 667 height 36
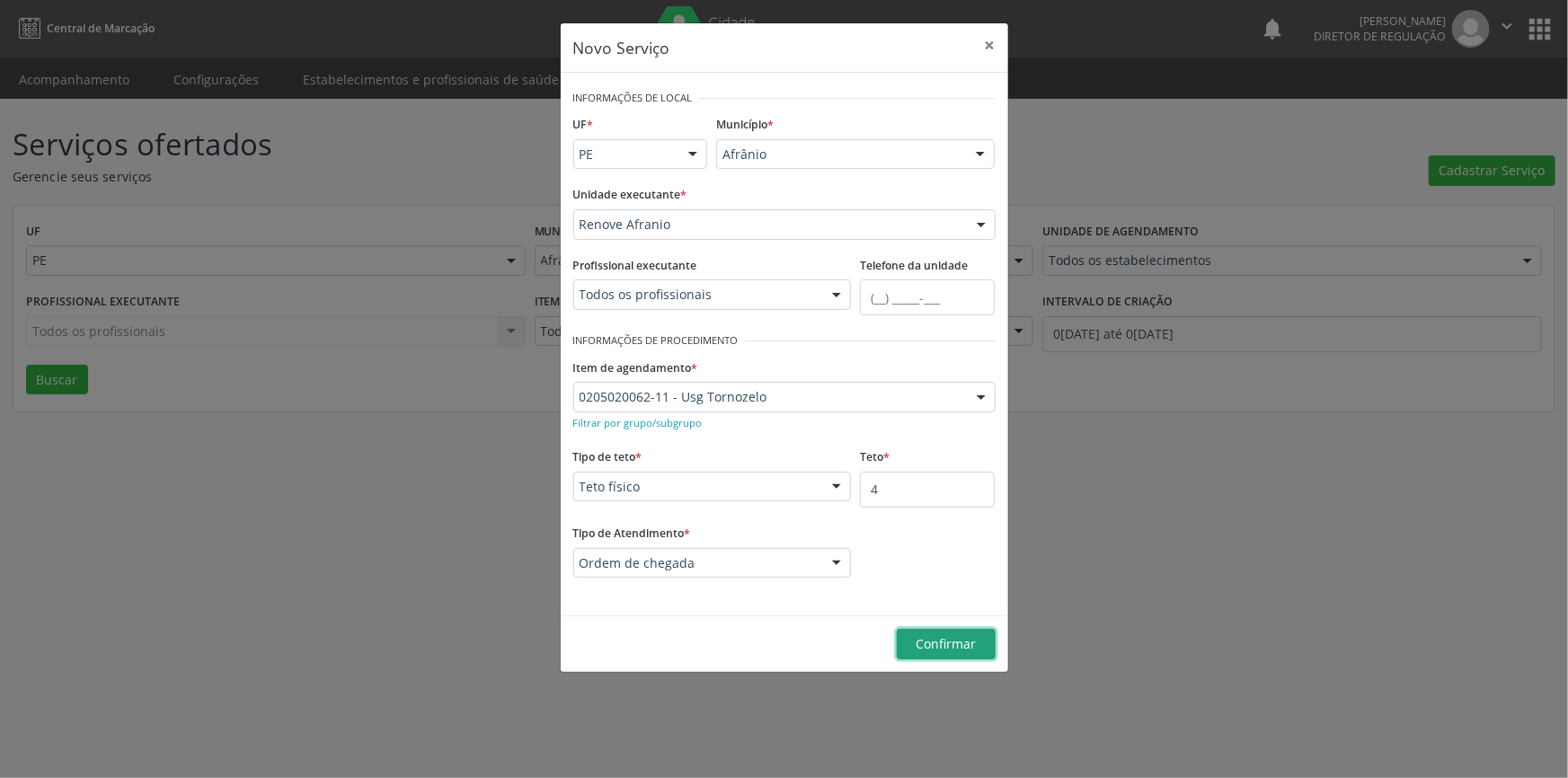
click at [943, 639] on span "Confirmar" at bounding box center [946, 643] width 61 height 17
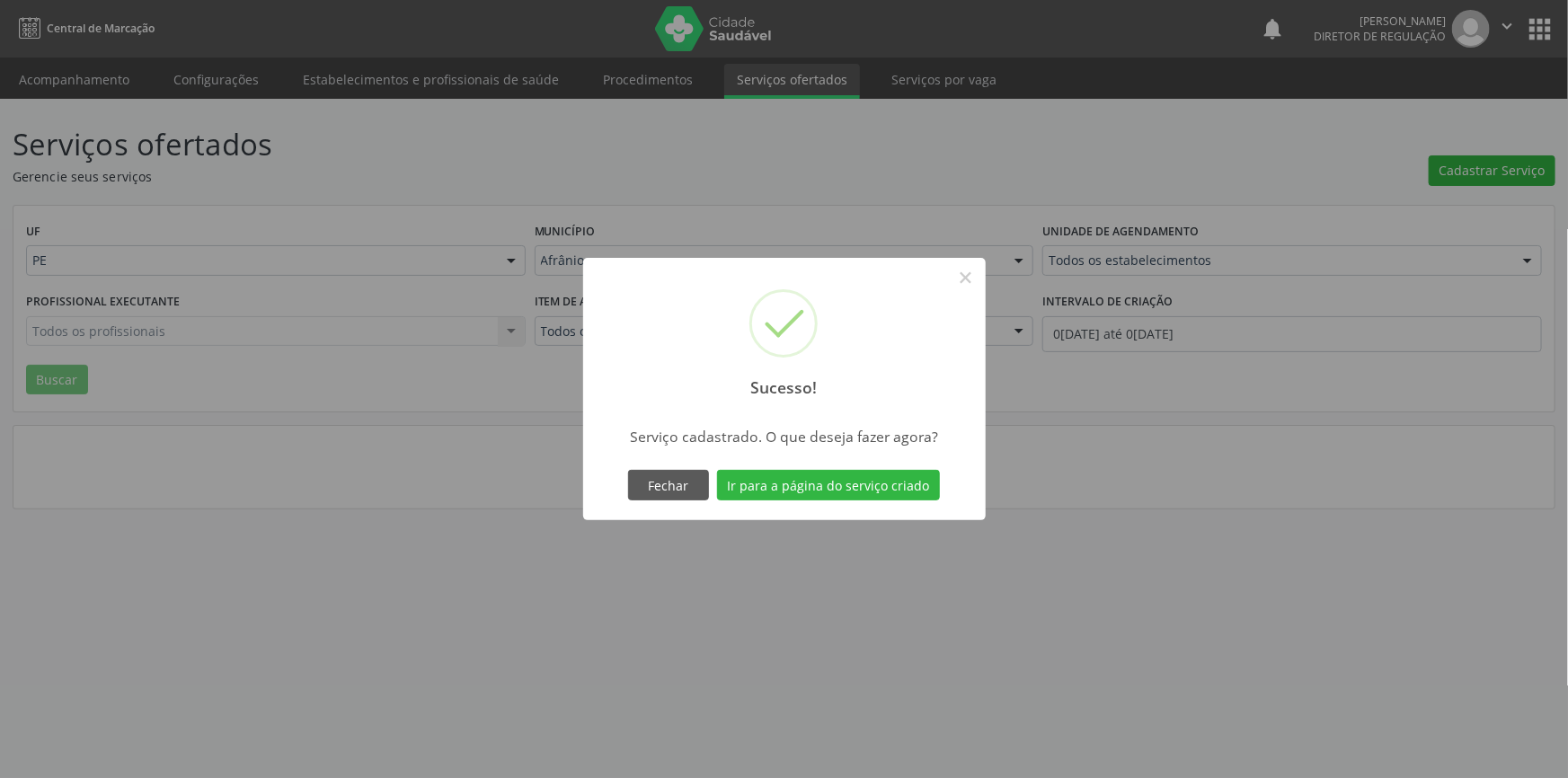
click at [893, 462] on div "Sucesso! × Serviço cadastrado. O que deseja fazer agora? Fechar Ir para a págin…" at bounding box center [784, 389] width 402 height 263
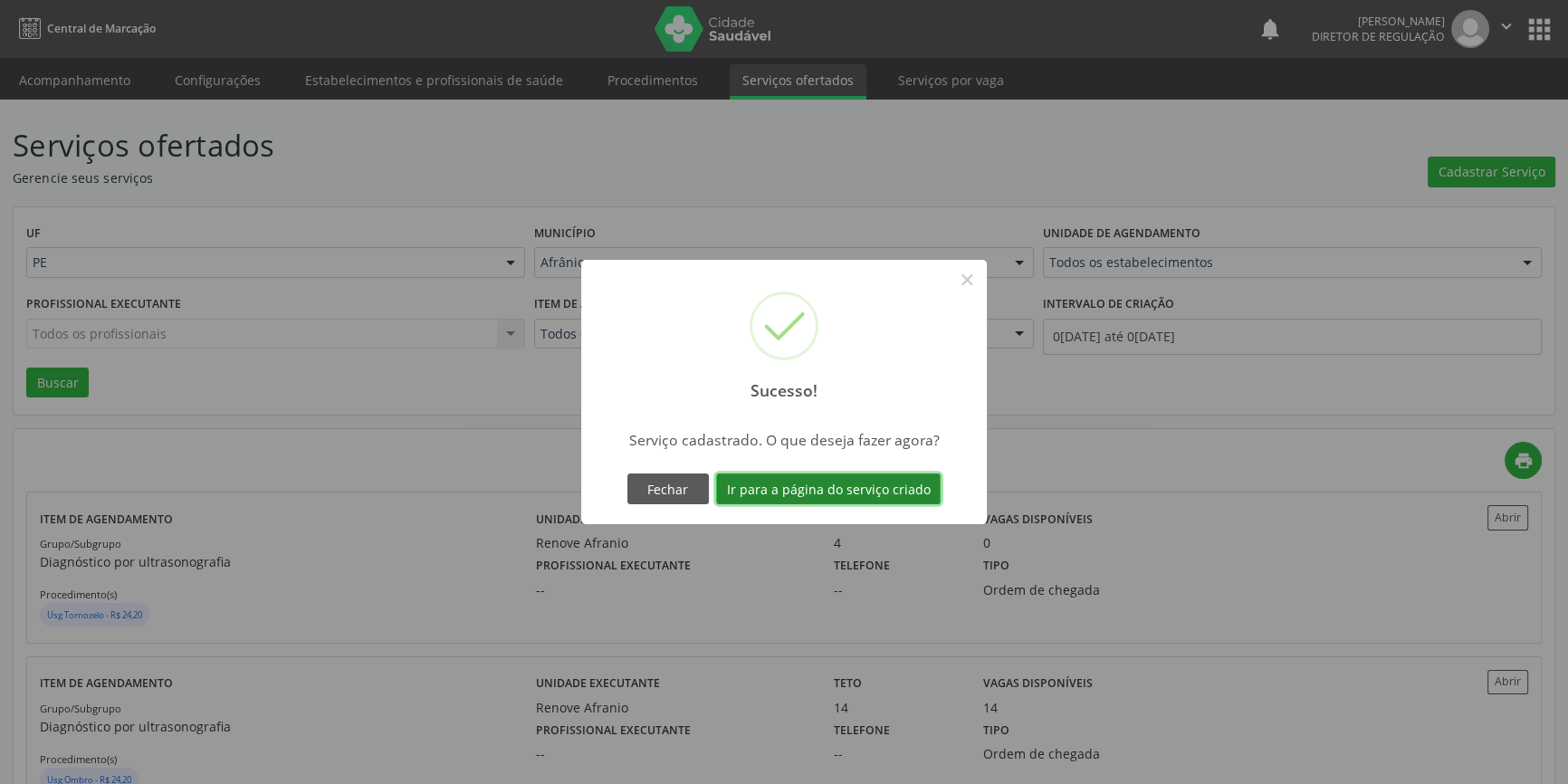
click at [901, 473] on button "Ir para a página do serviço criado" at bounding box center [828, 488] width 224 height 30
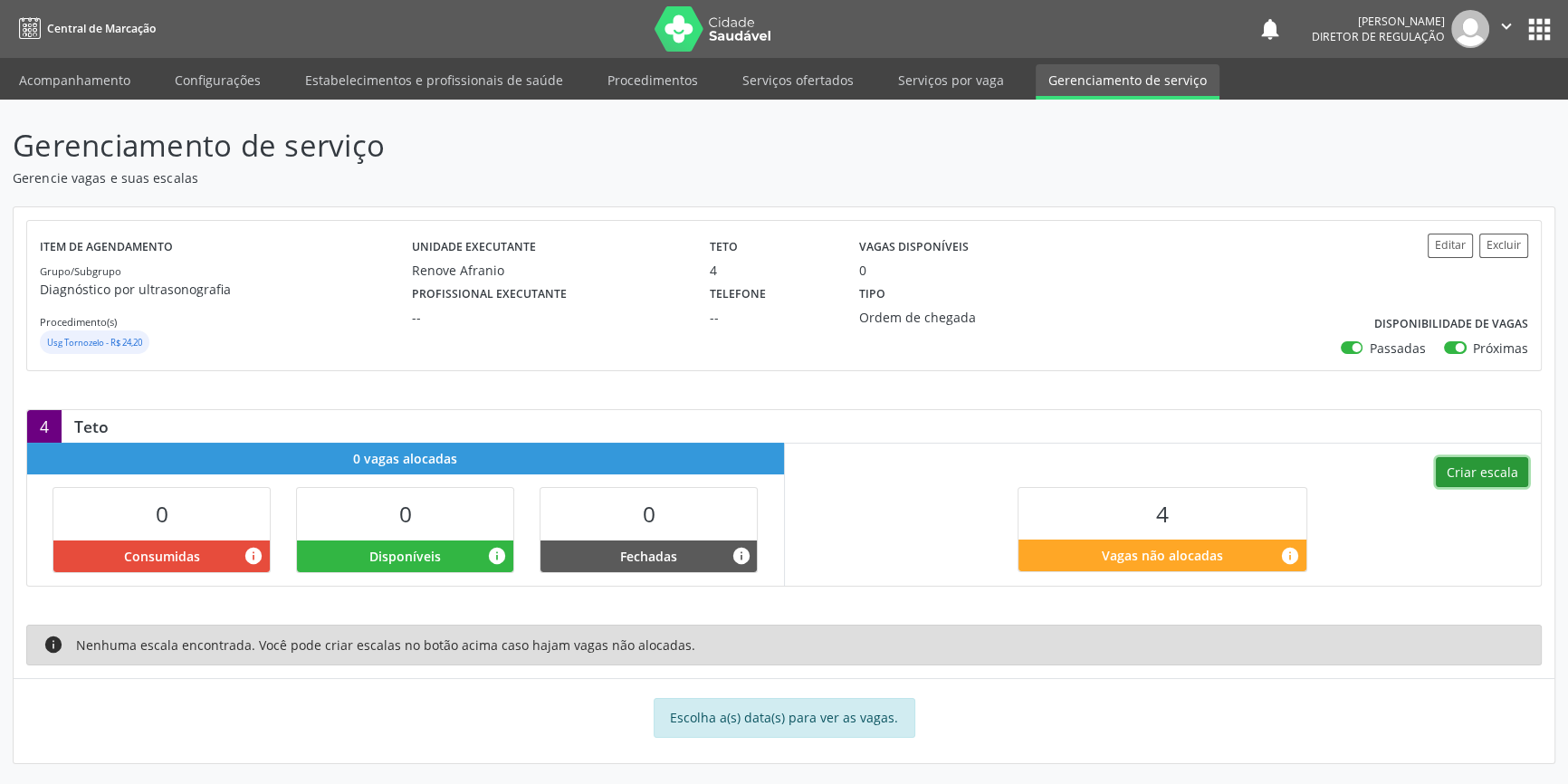
click at [1471, 481] on button "Criar escala" at bounding box center [1482, 472] width 92 height 30
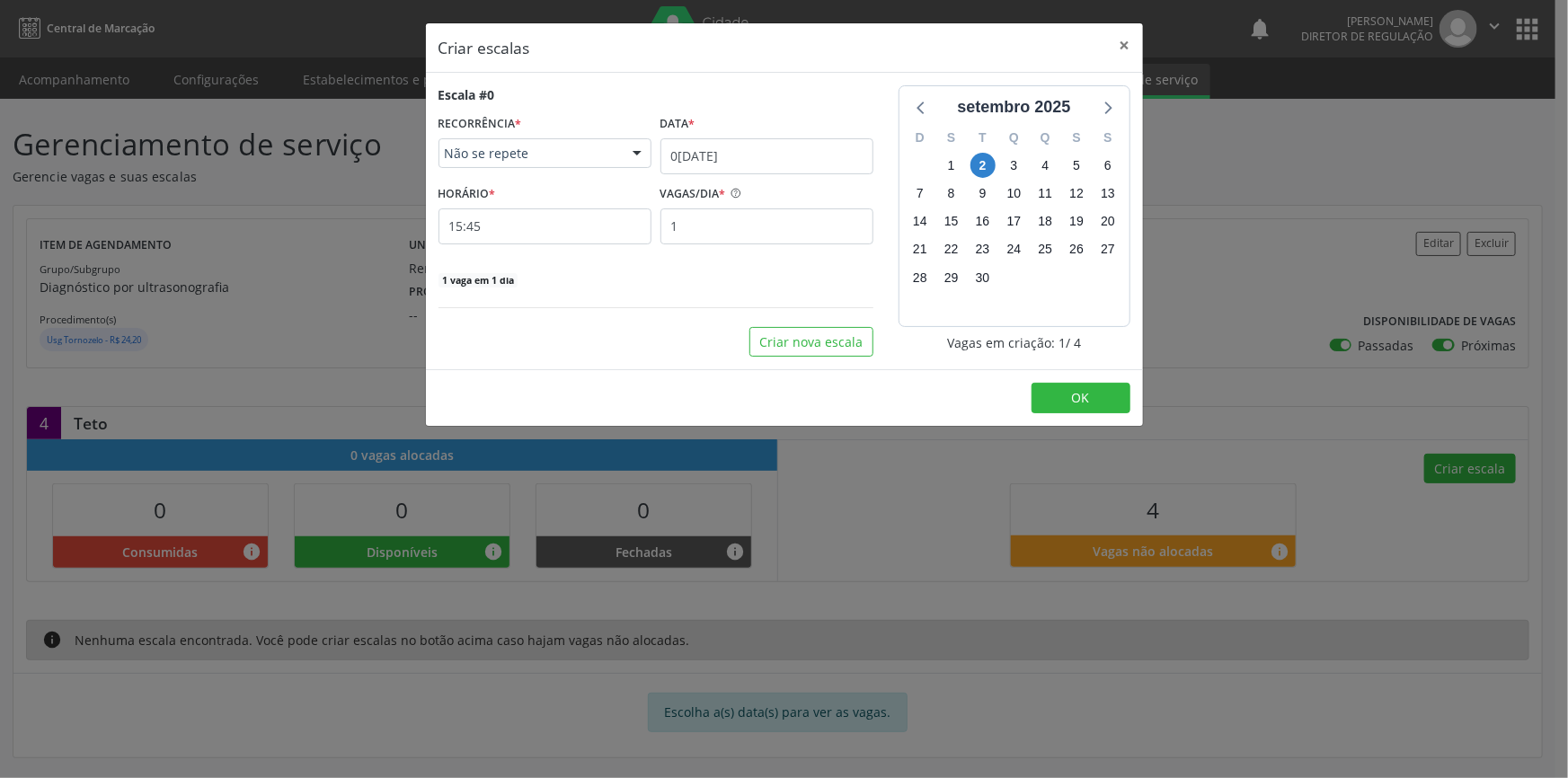
click at [820, 176] on div "Escala #0 RECORRÊNCIA * Não se repete Não se repete Diário/Semanal Mensal Nenhu…" at bounding box center [656, 186] width 435 height 203
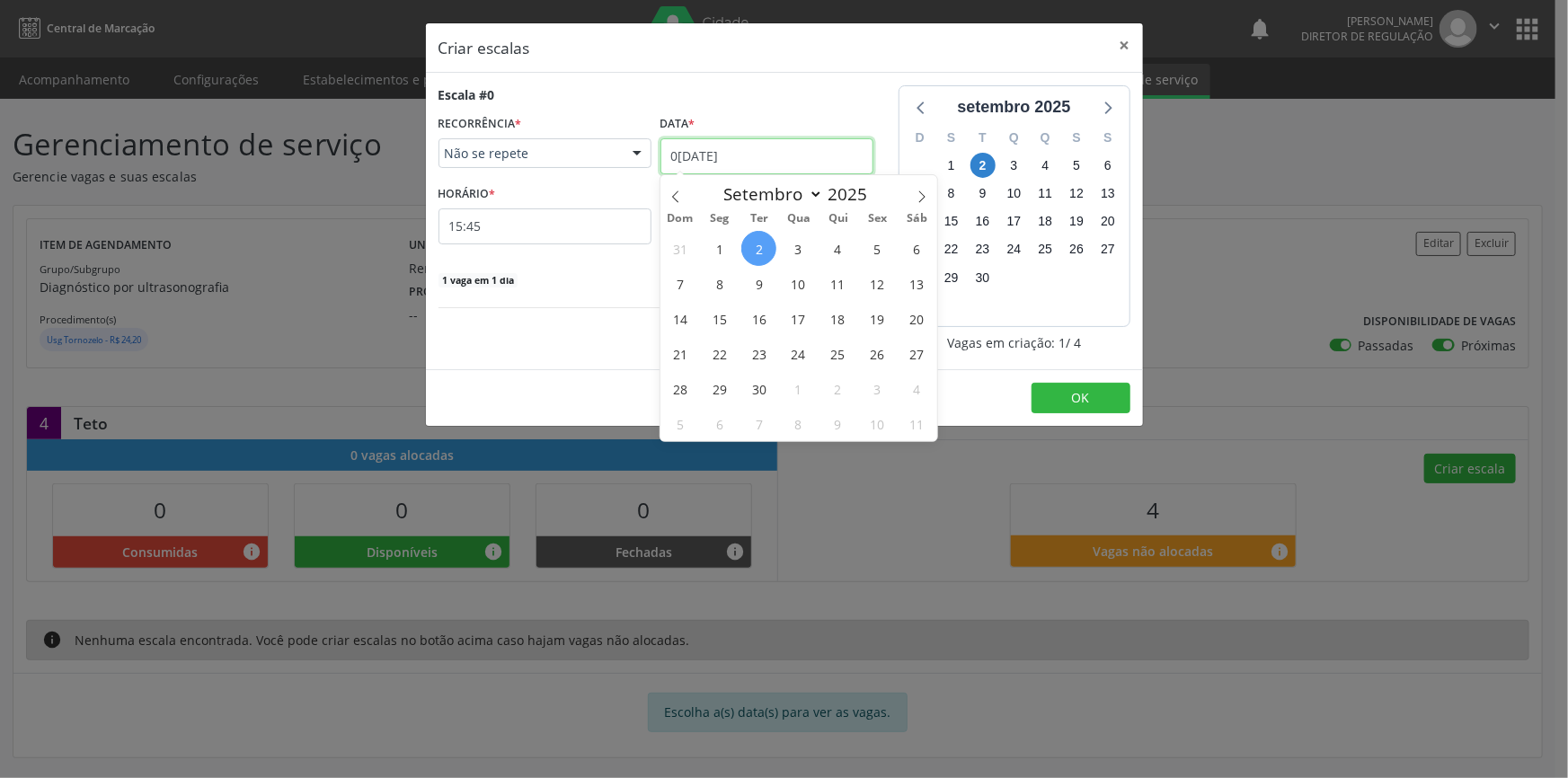
click at [820, 171] on body "Central de Marcação notifications [PERSON_NAME] Diretor de regulação  Configur…" at bounding box center [784, 389] width 1568 height 778
click at [879, 345] on span "26" at bounding box center [878, 353] width 35 height 35
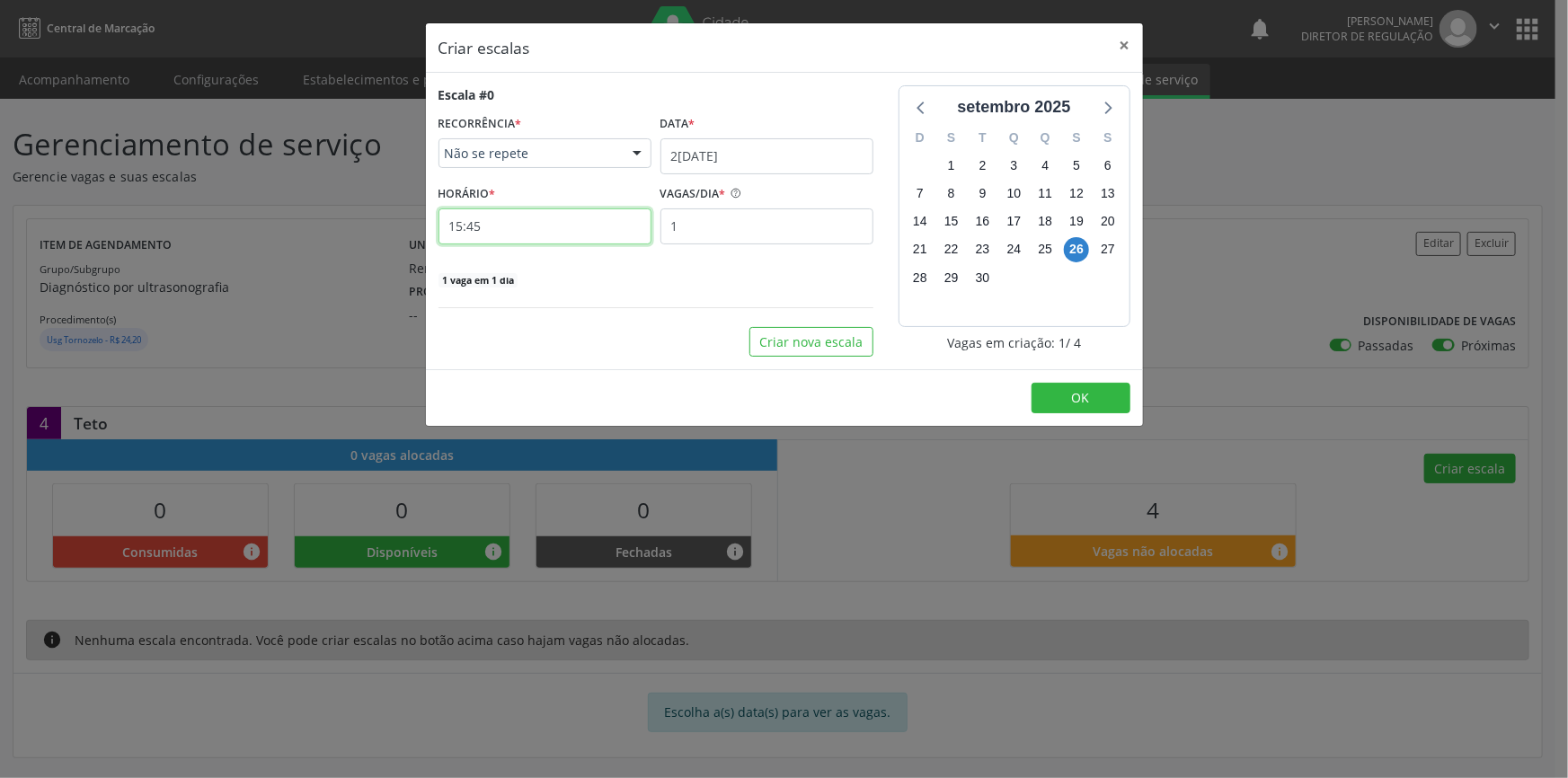
click at [514, 220] on input "15:45" at bounding box center [545, 226] width 213 height 36
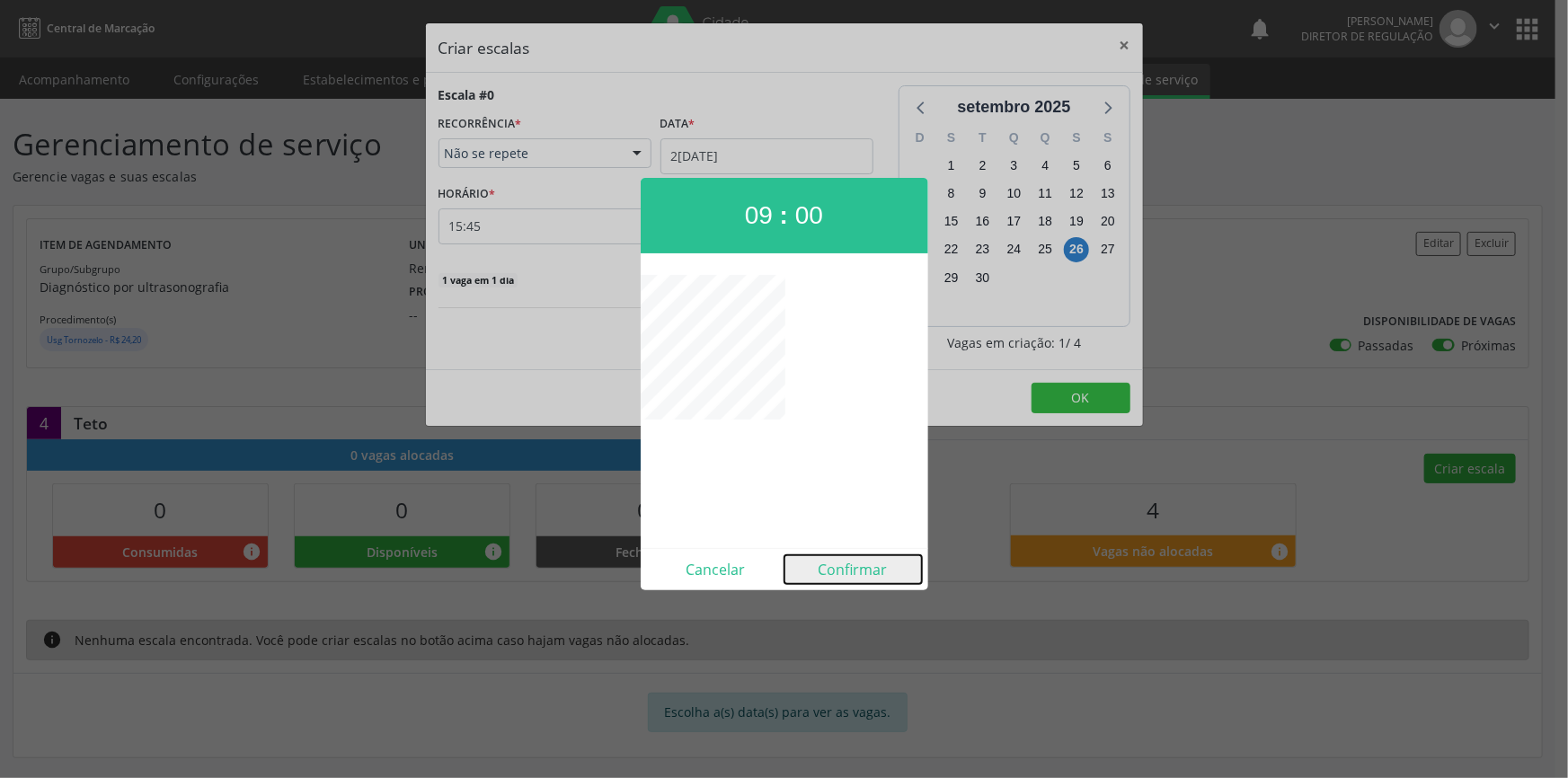
click at [843, 558] on button "Confirmar" at bounding box center [853, 569] width 138 height 28
type input "09:00"
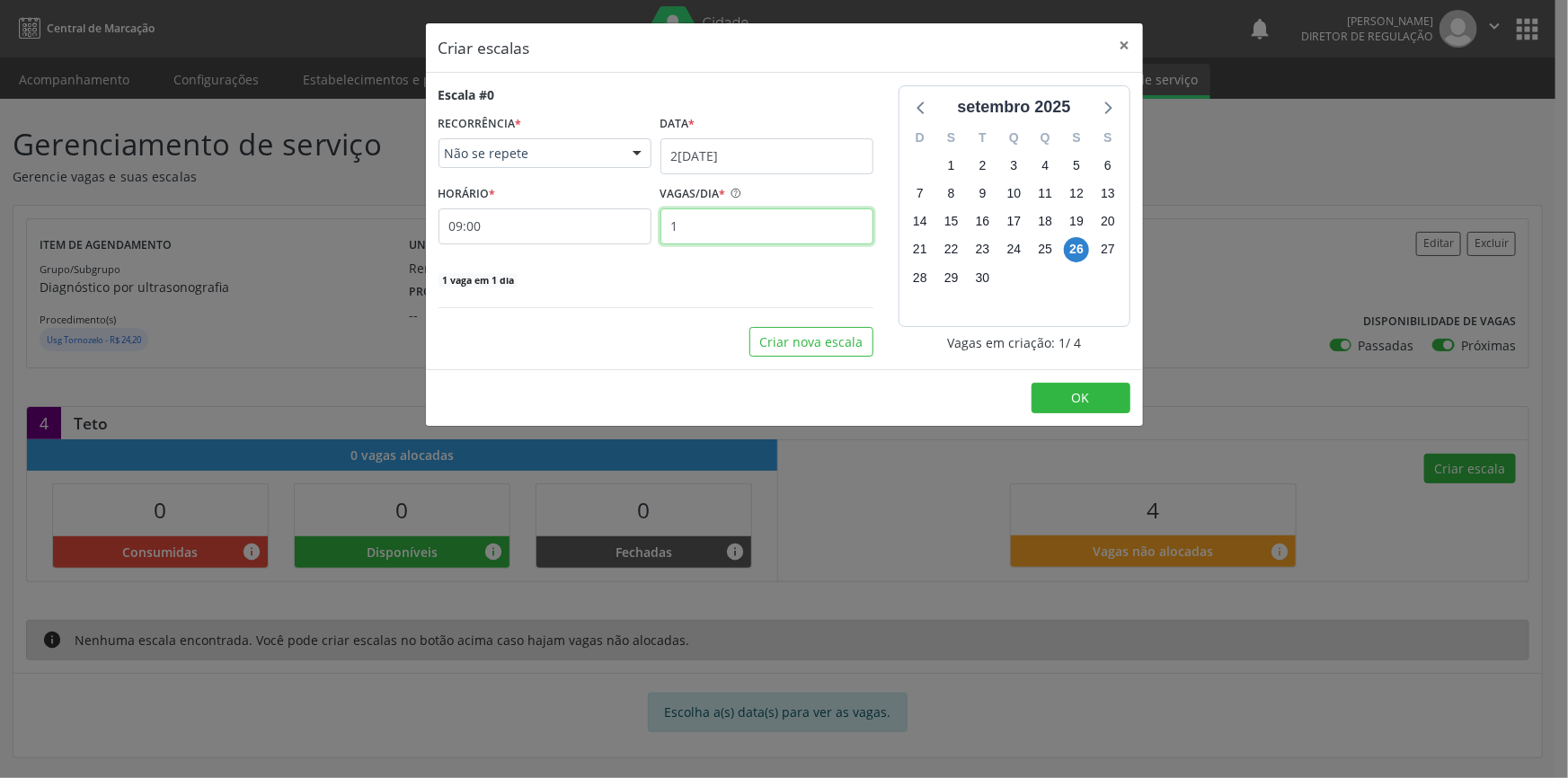
drag, startPoint x: 735, startPoint y: 229, endPoint x: 439, endPoint y: 211, distance: 296.5
click at [517, 229] on div "HORÁRIO * 09:00 VAGAS/DIA * 1" at bounding box center [656, 212] width 444 height 63
type input "4"
click at [1049, 406] on button "OK" at bounding box center [1081, 397] width 99 height 30
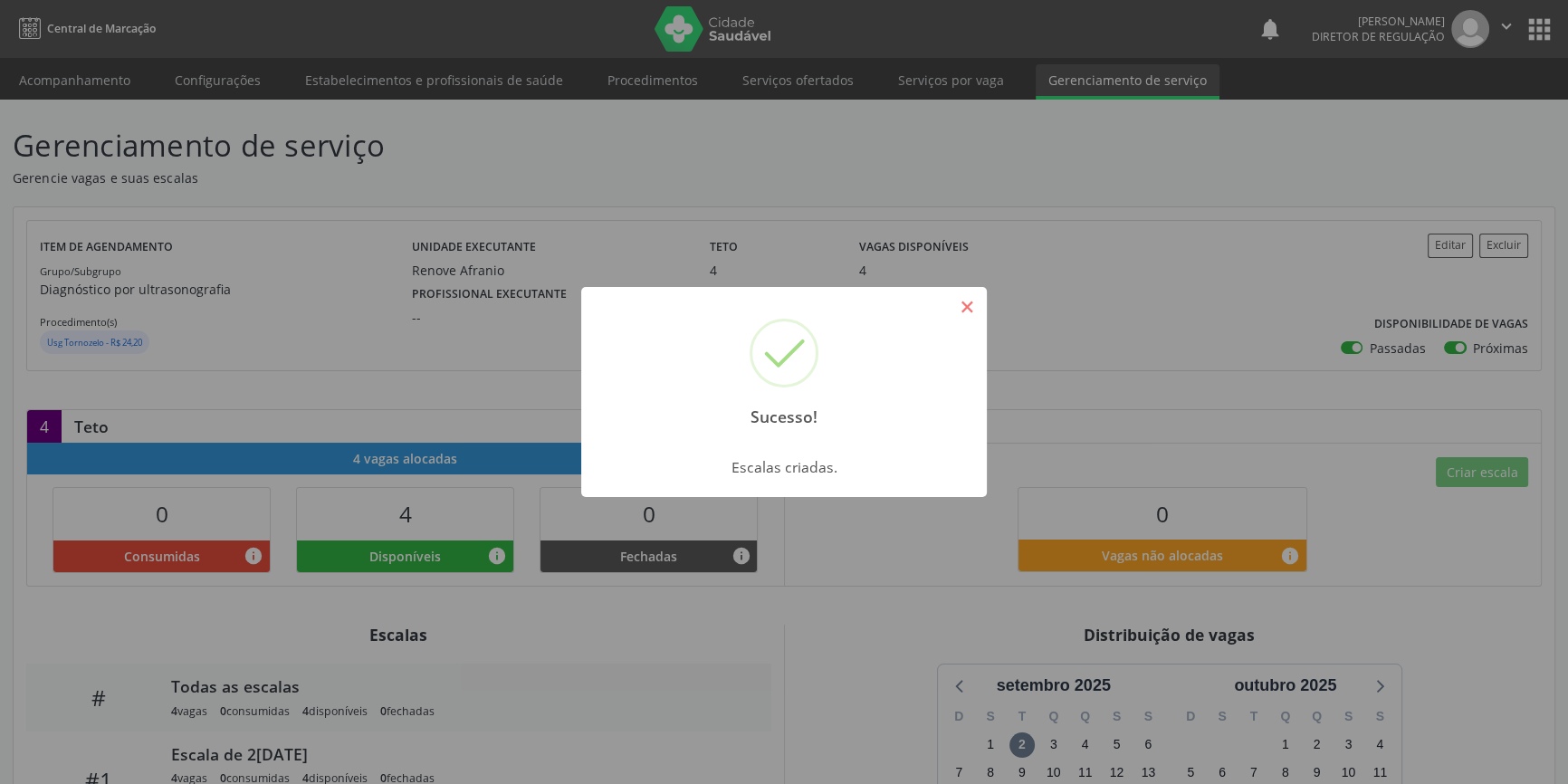
click at [952, 311] on button "×" at bounding box center [966, 306] width 30 height 30
